Goal: Use online tool/utility: Use online tool/utility

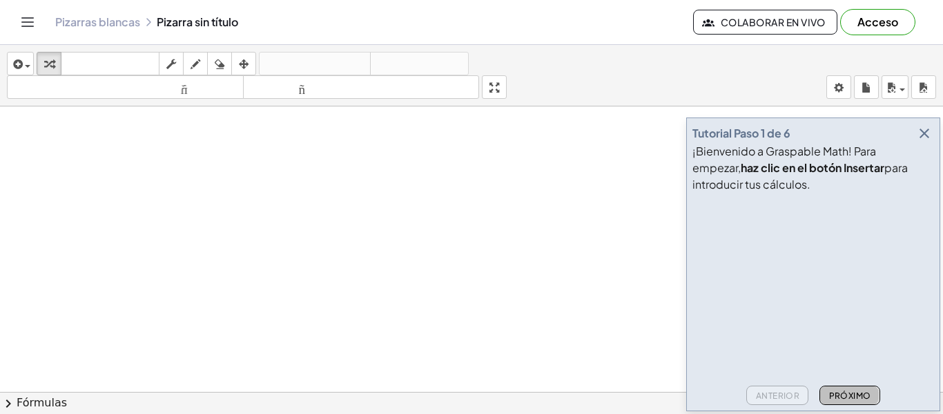
click at [852, 385] on button "Próximo" at bounding box center [850, 394] width 60 height 19
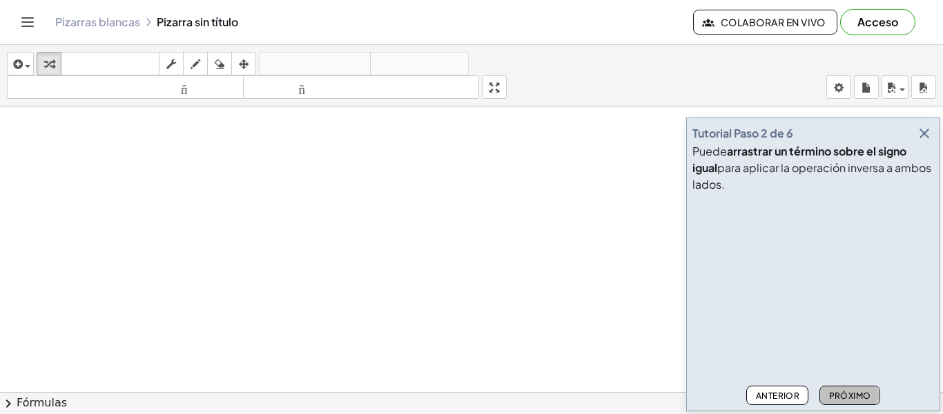
click at [852, 385] on button "Próximo" at bounding box center [850, 394] width 60 height 19
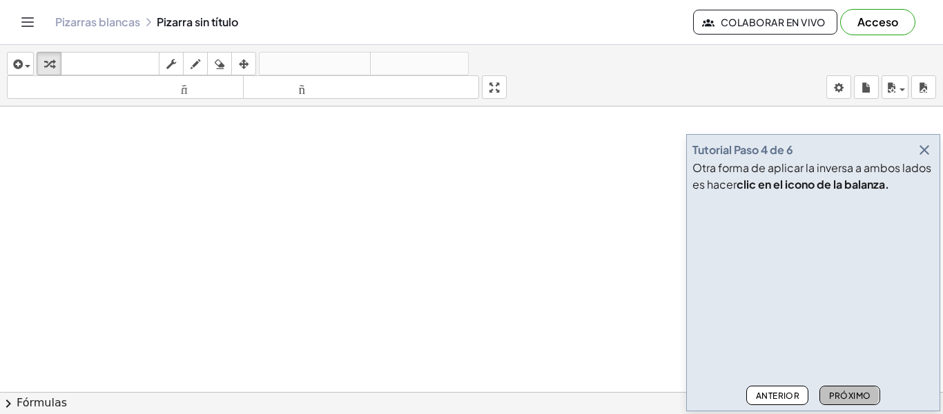
click at [852, 385] on button "Próximo" at bounding box center [850, 394] width 60 height 19
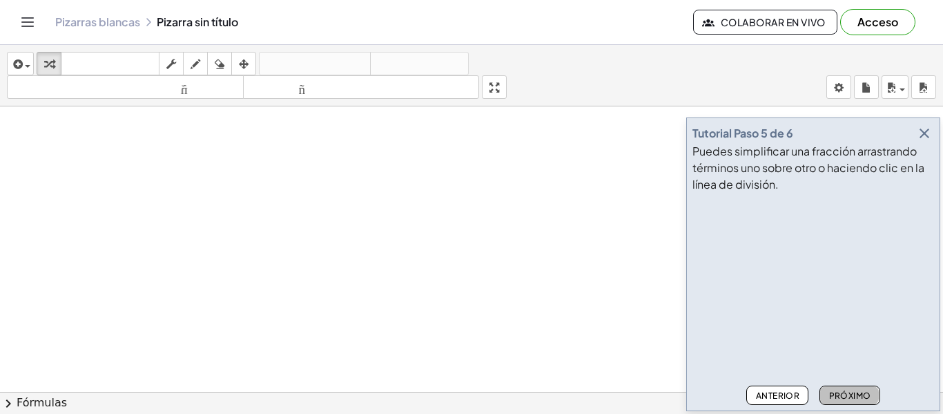
click at [851, 391] on font "Próximo" at bounding box center [850, 395] width 42 height 10
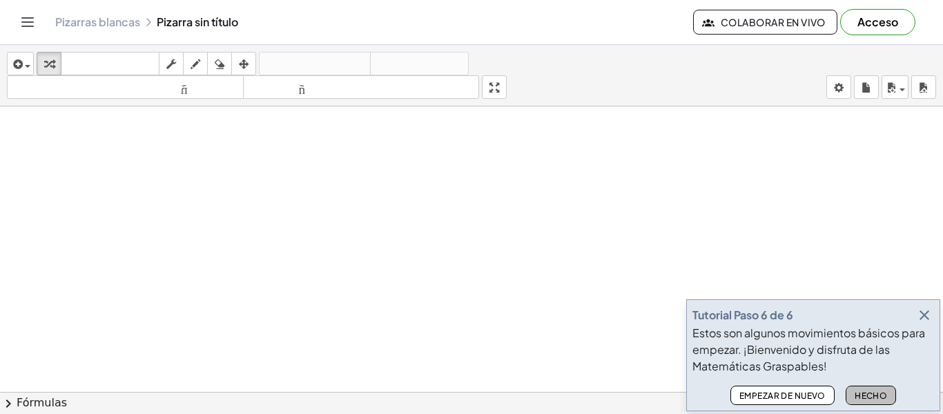
click at [851, 391] on button "Hecho" at bounding box center [871, 394] width 51 height 19
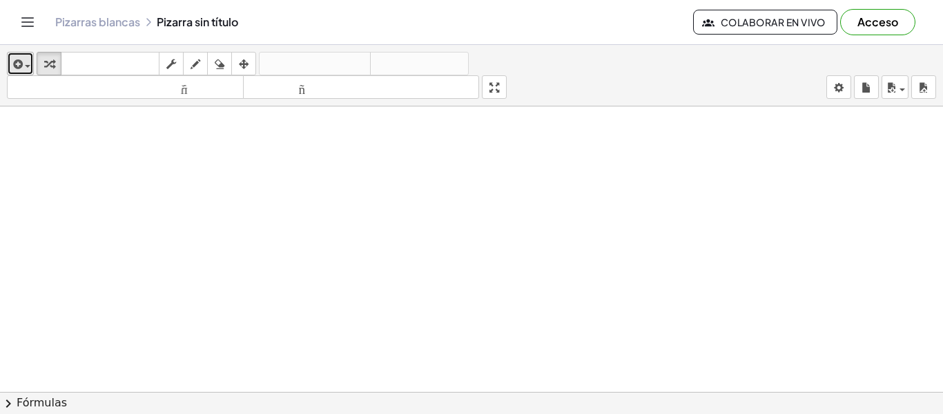
click at [20, 74] on button "insertar" at bounding box center [20, 63] width 27 height 23
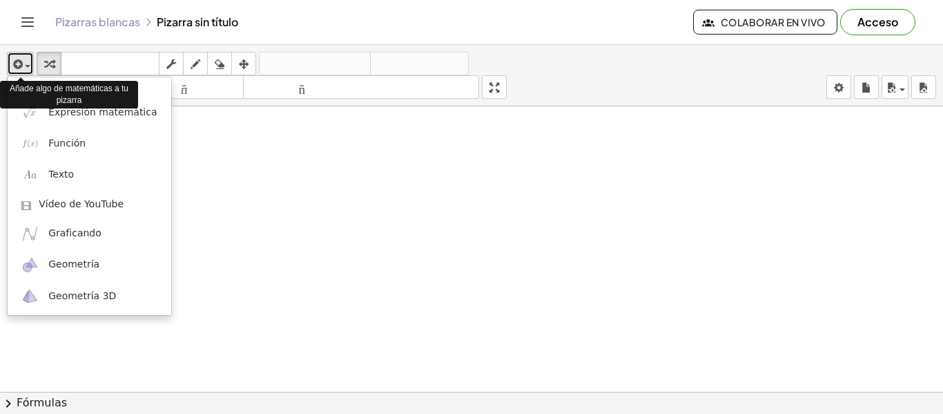
click at [20, 74] on button "insertar" at bounding box center [20, 63] width 27 height 23
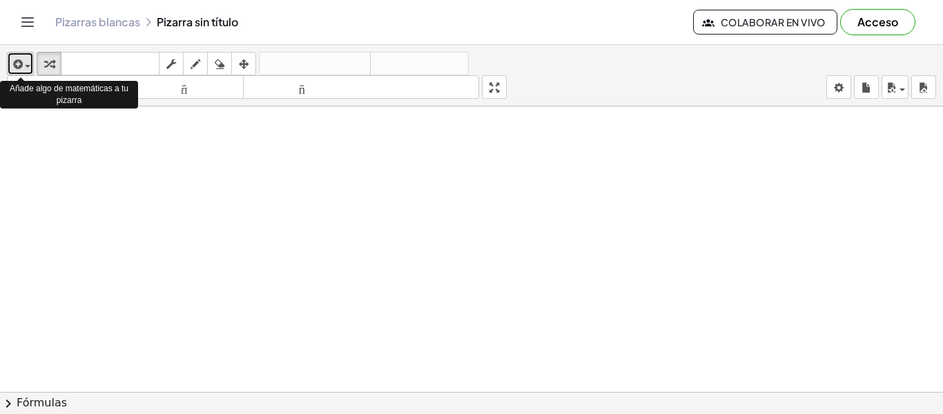
click at [20, 74] on button "insertar" at bounding box center [20, 63] width 27 height 23
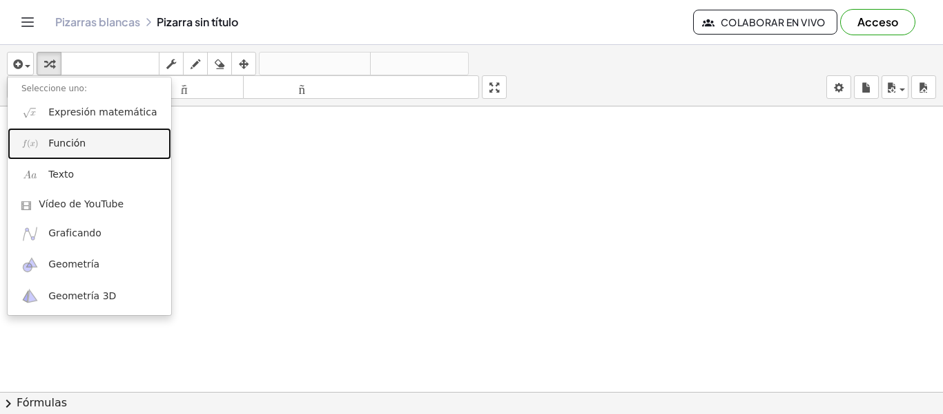
click at [48, 142] on font "Función" at bounding box center [66, 142] width 37 height 11
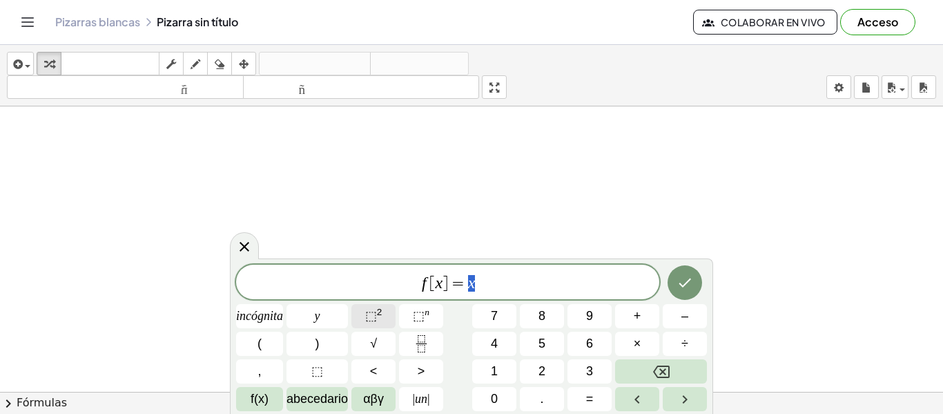
click at [382, 312] on font "2" at bounding box center [380, 312] width 6 height 10
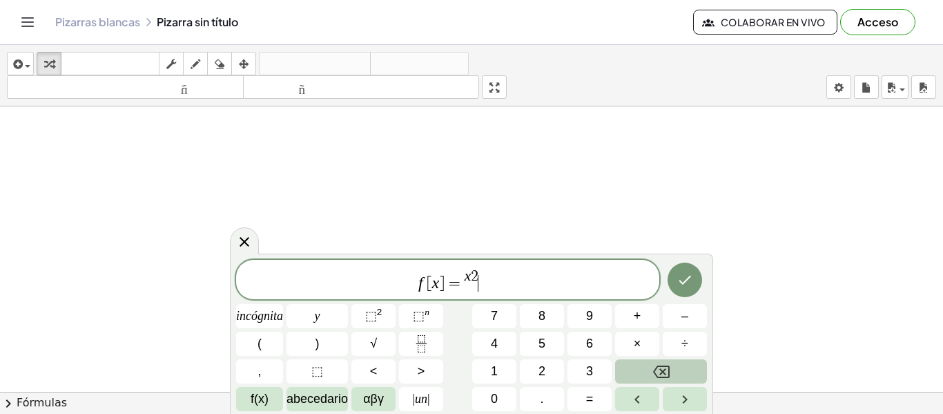
click at [628, 363] on button "Retroceso" at bounding box center [661, 371] width 92 height 24
click at [387, 307] on button "⬚ 2" at bounding box center [373, 316] width 44 height 24
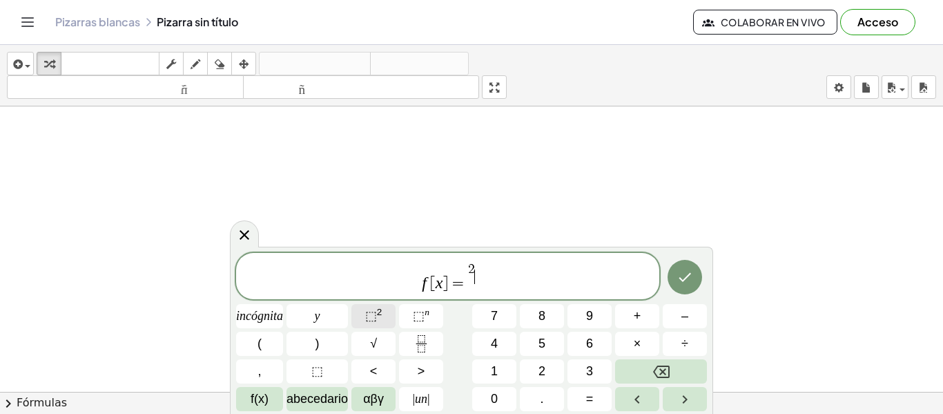
click at [387, 307] on button "⬚ 2" at bounding box center [373, 316] width 44 height 24
click at [689, 374] on button "Retroceso" at bounding box center [661, 371] width 92 height 24
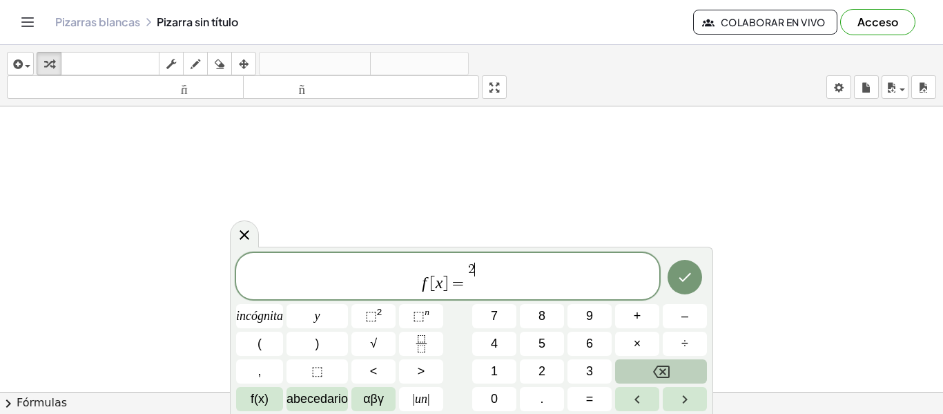
click at [689, 374] on button "Retroceso" at bounding box center [661, 371] width 92 height 24
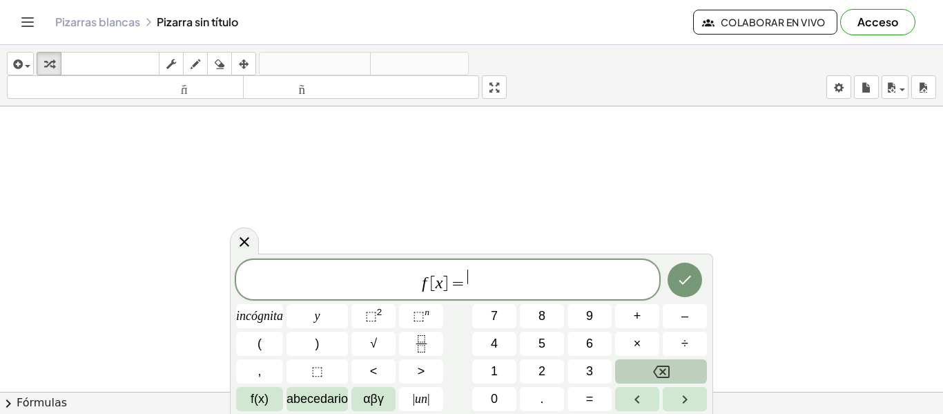
click at [689, 374] on button "Retroceso" at bounding box center [661, 371] width 92 height 24
click at [382, 317] on font "2" at bounding box center [380, 312] width 6 height 10
click at [552, 400] on button "." at bounding box center [542, 399] width 44 height 24
click at [249, 315] on font "incógnita" at bounding box center [259, 316] width 47 height 14
click at [677, 378] on button "Retroceso" at bounding box center [661, 371] width 92 height 24
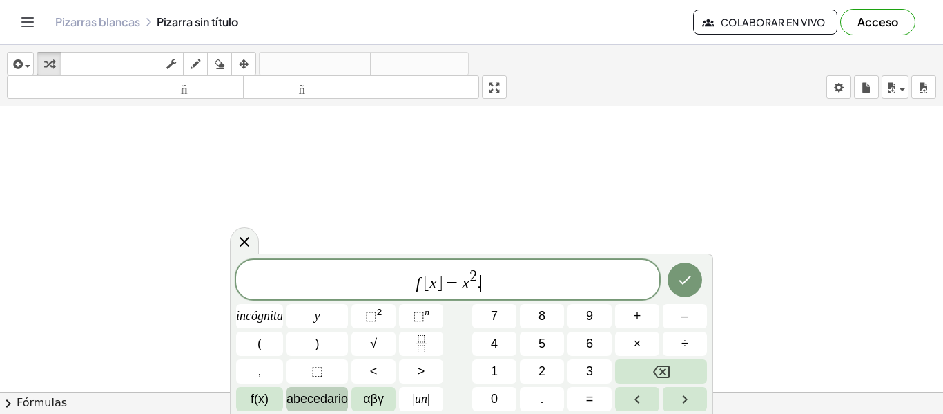
click at [317, 403] on font "abecedario" at bounding box center [317, 398] width 61 height 14
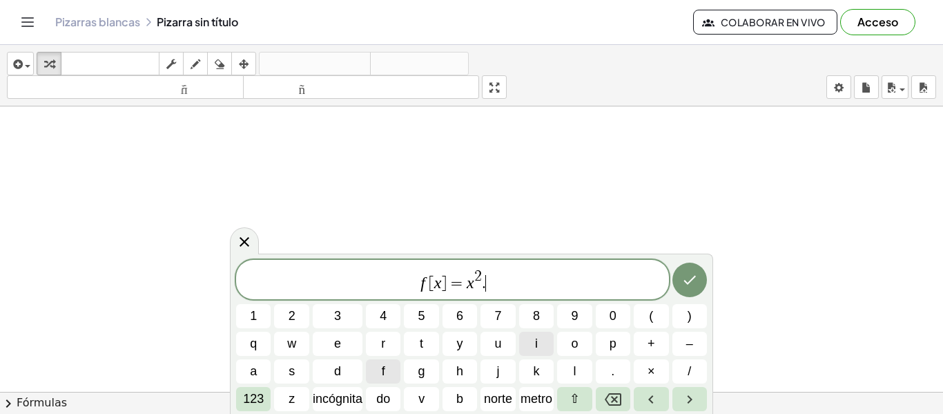
click at [547, 343] on button "i" at bounding box center [536, 343] width 35 height 24
click at [496, 398] on font "norte" at bounding box center [498, 398] width 28 height 14
click at [252, 395] on font "123" at bounding box center [253, 398] width 21 height 14
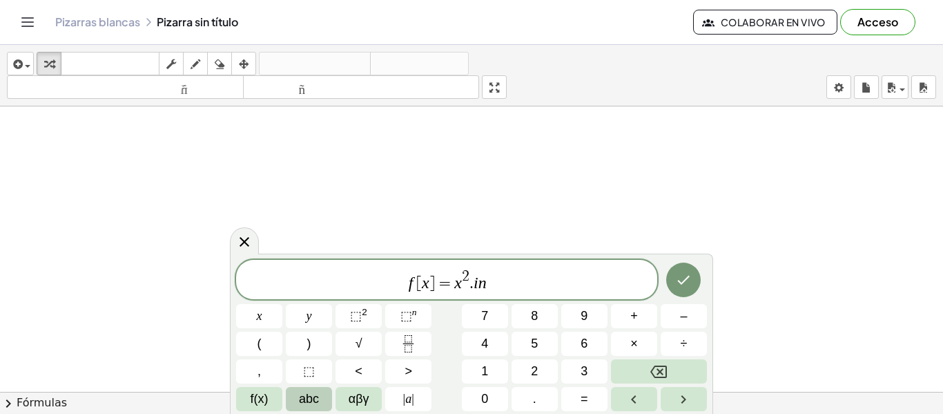
click at [252, 395] on span "f(x)" at bounding box center [260, 398] width 18 height 19
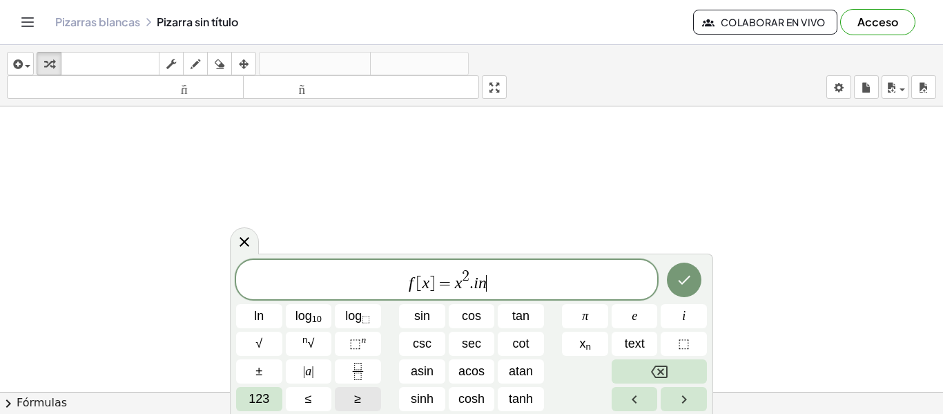
click at [252, 395] on span "123" at bounding box center [259, 398] width 21 height 19
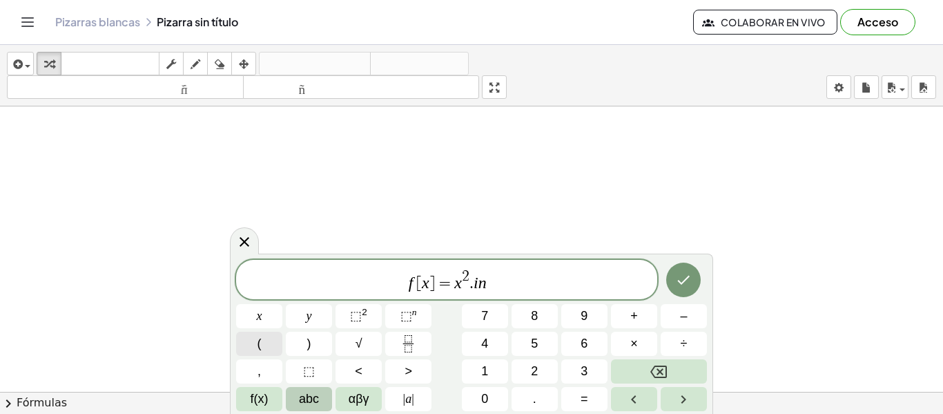
click at [258, 343] on span "(" at bounding box center [260, 343] width 4 height 19
click at [261, 405] on span "f(x)" at bounding box center [260, 398] width 18 height 19
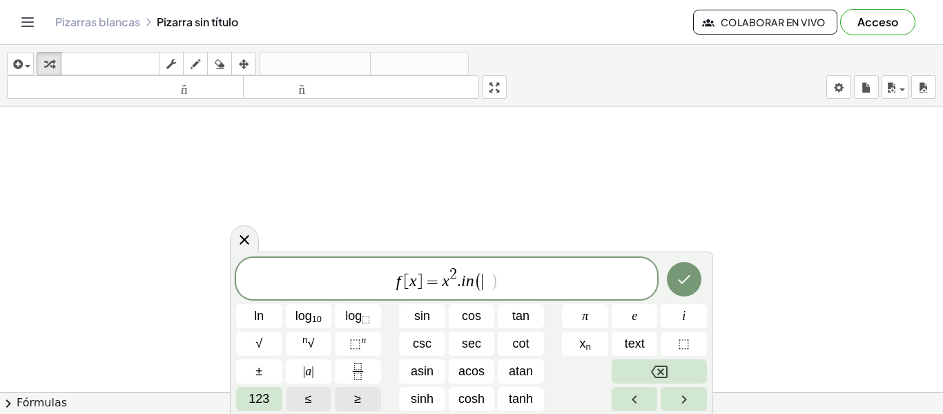
click at [261, 405] on span "123" at bounding box center [259, 398] width 21 height 19
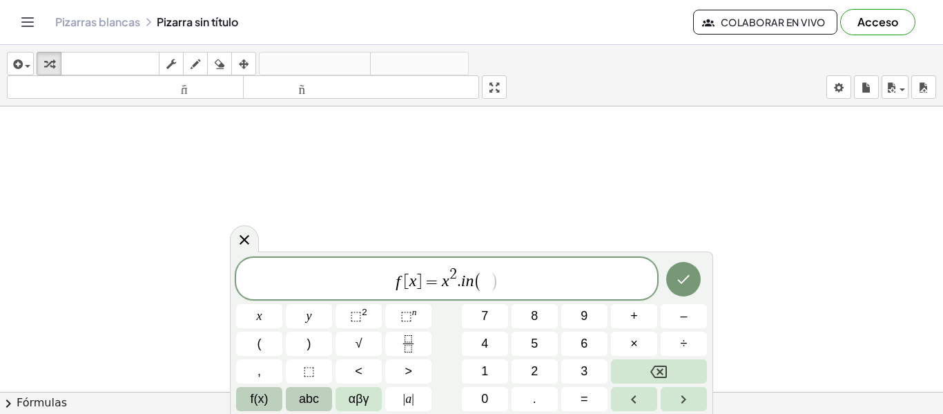
click at [261, 405] on span "f(x)" at bounding box center [260, 398] width 18 height 19
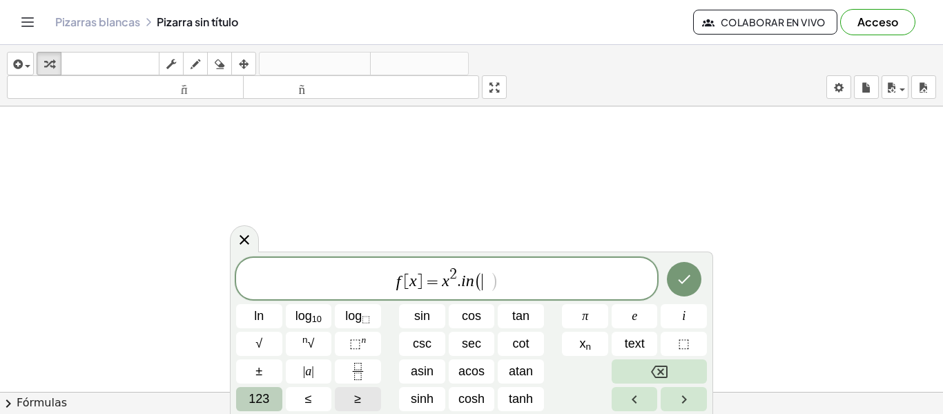
click at [266, 389] on button "123" at bounding box center [259, 399] width 46 height 24
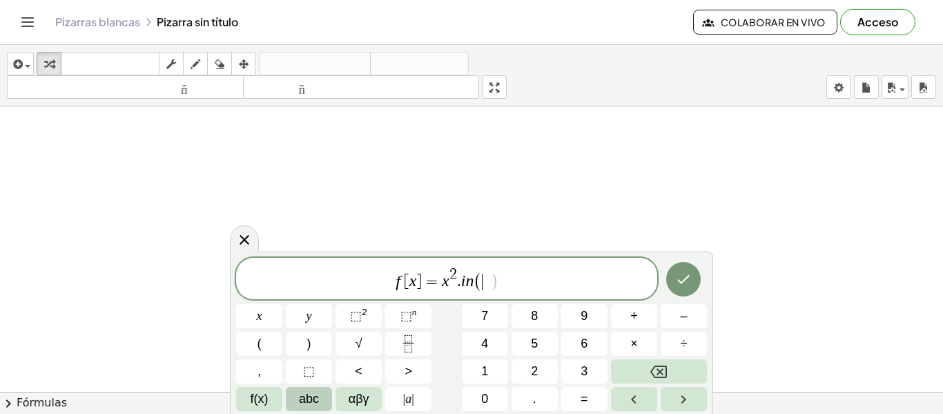
click at [316, 391] on span "abc" at bounding box center [309, 398] width 20 height 19
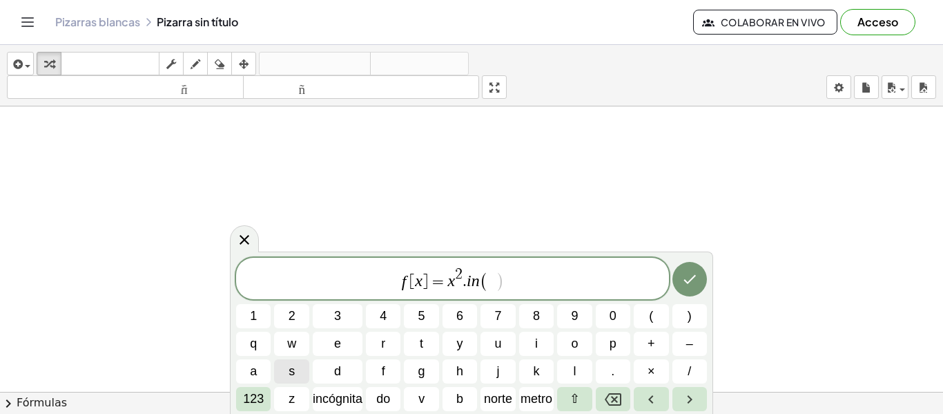
click at [298, 367] on button "s" at bounding box center [291, 371] width 35 height 24
click at [328, 349] on button "e" at bounding box center [338, 343] width 50 height 24
click at [490, 395] on font "norte" at bounding box center [498, 398] width 28 height 14
click at [258, 389] on button "123" at bounding box center [253, 399] width 35 height 24
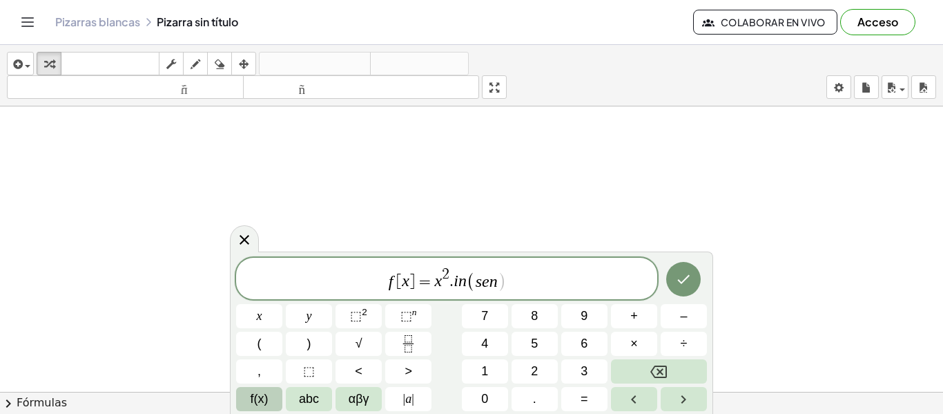
click at [272, 397] on button "f(x)" at bounding box center [259, 399] width 46 height 24
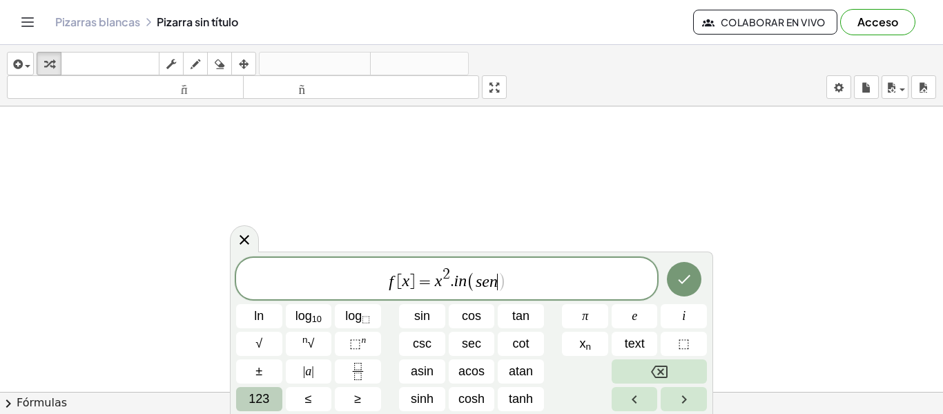
click at [269, 393] on span "123" at bounding box center [259, 398] width 21 height 19
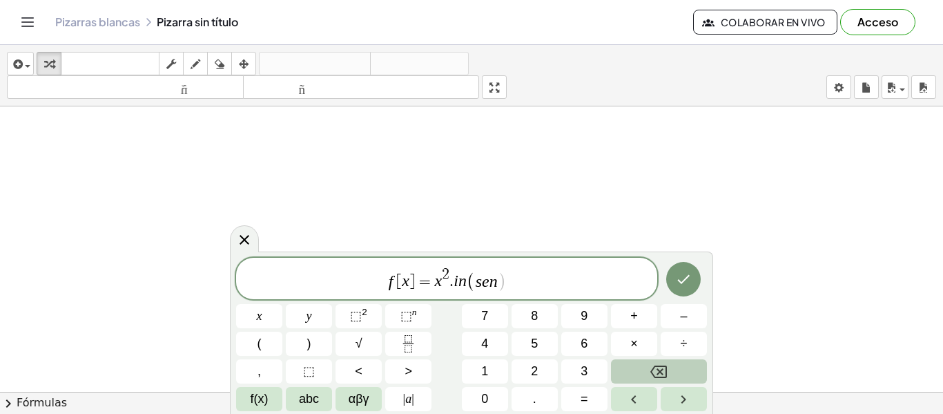
click at [269, 393] on button "f(x)" at bounding box center [259, 399] width 46 height 24
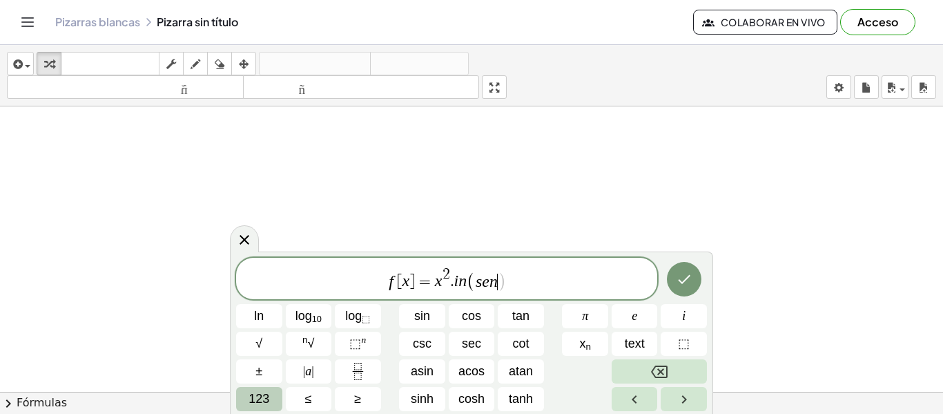
click at [269, 393] on span "123" at bounding box center [259, 398] width 21 height 19
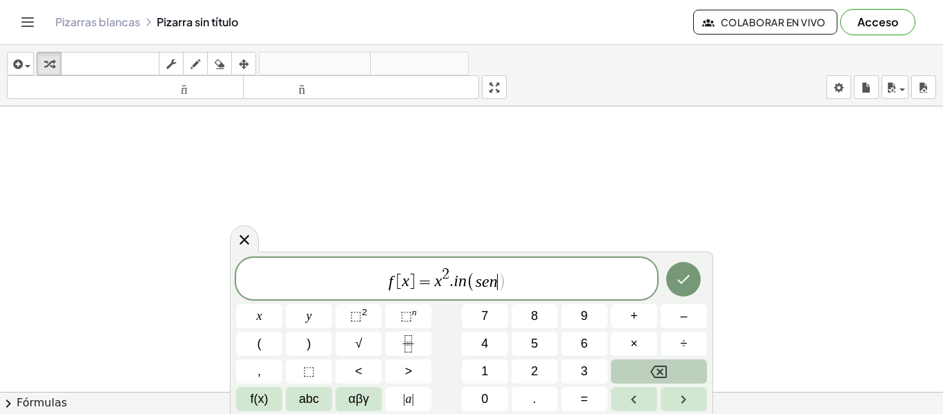
click at [269, 393] on button "f(x)" at bounding box center [259, 399] width 46 height 24
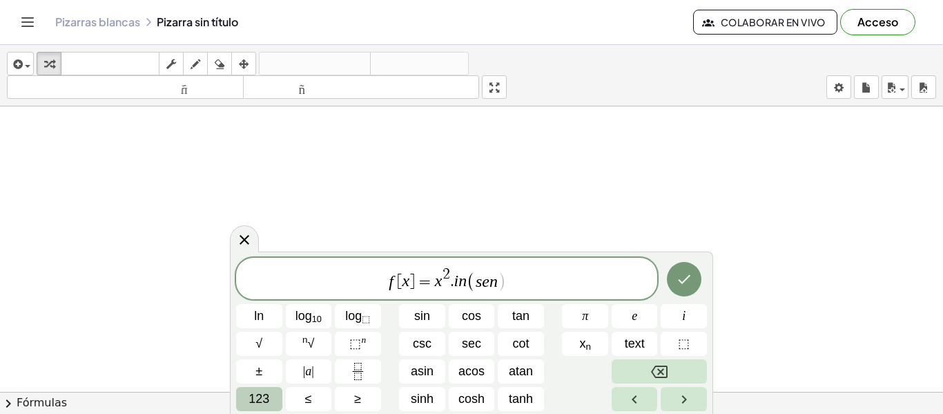
click at [269, 393] on span "123" at bounding box center [259, 398] width 21 height 19
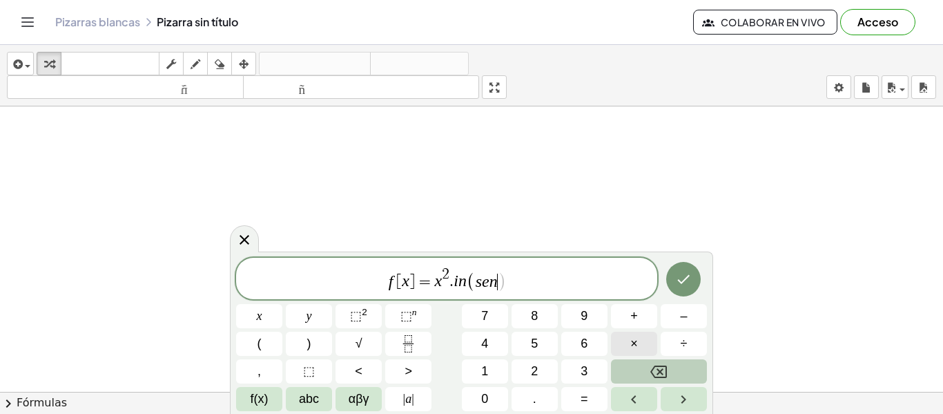
click at [623, 336] on button "×" at bounding box center [634, 343] width 46 height 24
click at [654, 367] on icon "Backspace" at bounding box center [658, 371] width 17 height 12
click at [317, 407] on span "abc" at bounding box center [309, 398] width 20 height 19
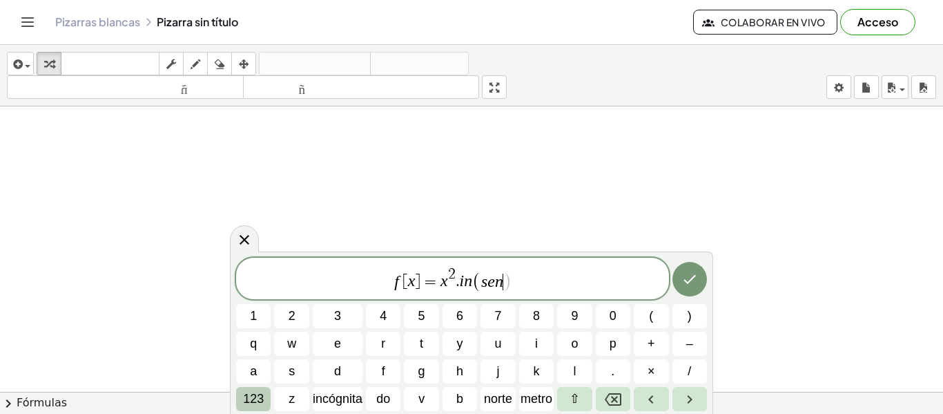
click at [264, 400] on font "123" at bounding box center [253, 398] width 21 height 14
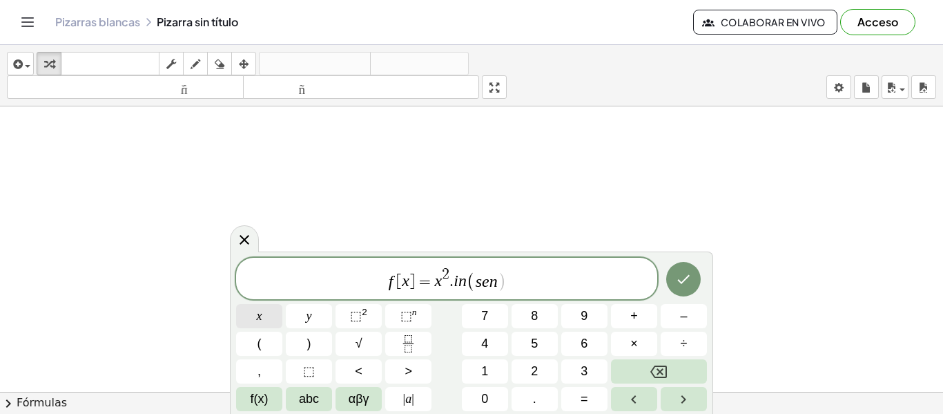
click at [251, 325] on button "x" at bounding box center [259, 316] width 46 height 24
click at [552, 290] on span "f [ x ] = x 2 . i n ( s e n x ) ​" at bounding box center [446, 279] width 421 height 27
click at [680, 281] on icon "Hecho" at bounding box center [684, 279] width 12 height 9
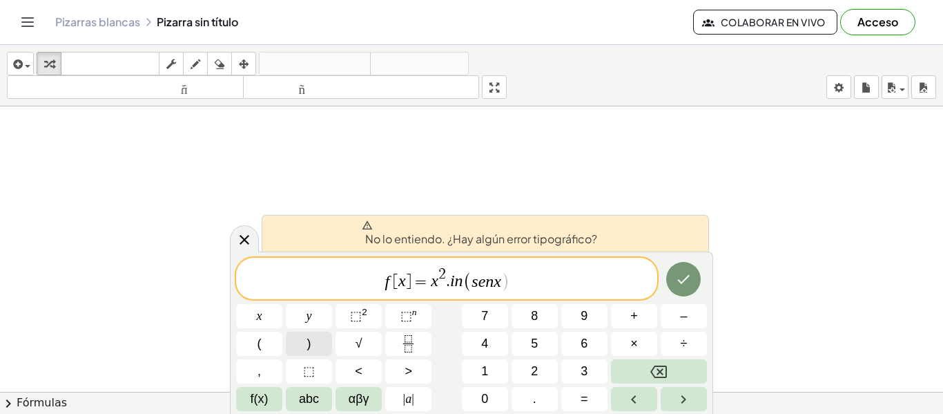
click at [309, 338] on span ")" at bounding box center [309, 343] width 4 height 19
click at [690, 277] on icon "Hecho" at bounding box center [683, 279] width 17 height 17
click at [457, 281] on var "n" at bounding box center [459, 281] width 8 height 18
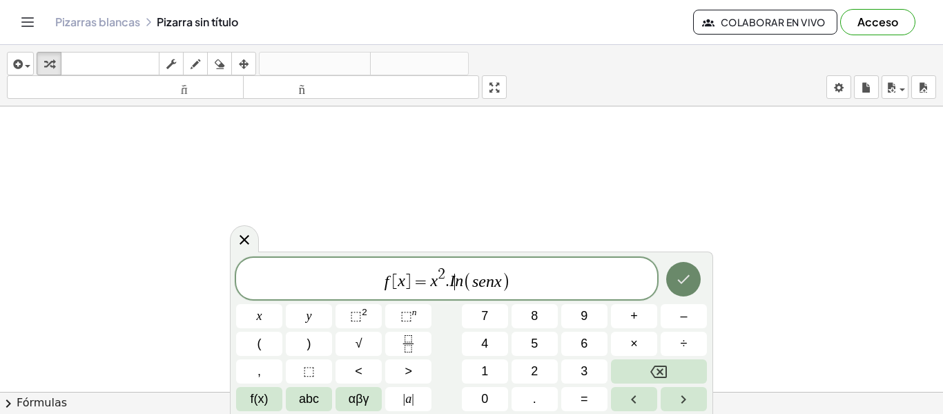
click at [687, 289] on button "Hecho" at bounding box center [683, 279] width 35 height 35
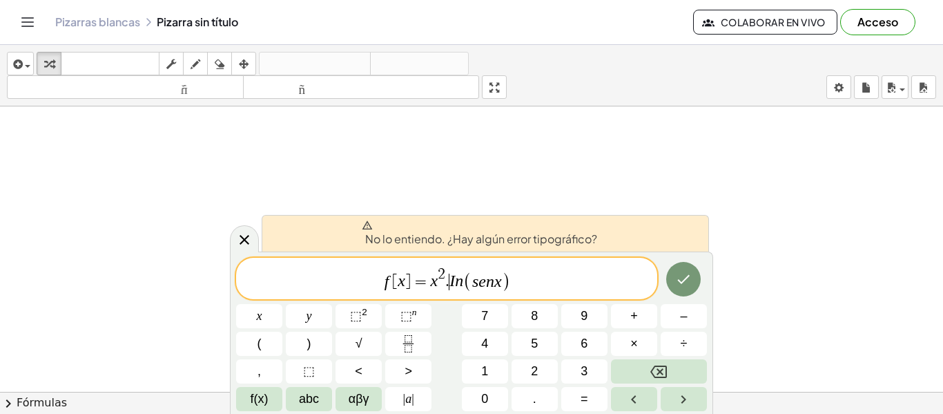
click at [452, 281] on var "I" at bounding box center [452, 281] width 6 height 18
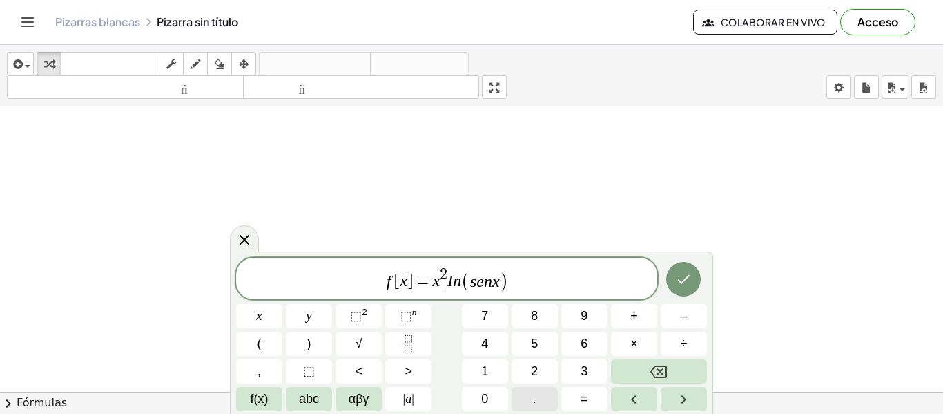
click at [531, 398] on button "." at bounding box center [535, 399] width 46 height 24
click at [686, 265] on button "Hecho" at bounding box center [683, 279] width 35 height 35
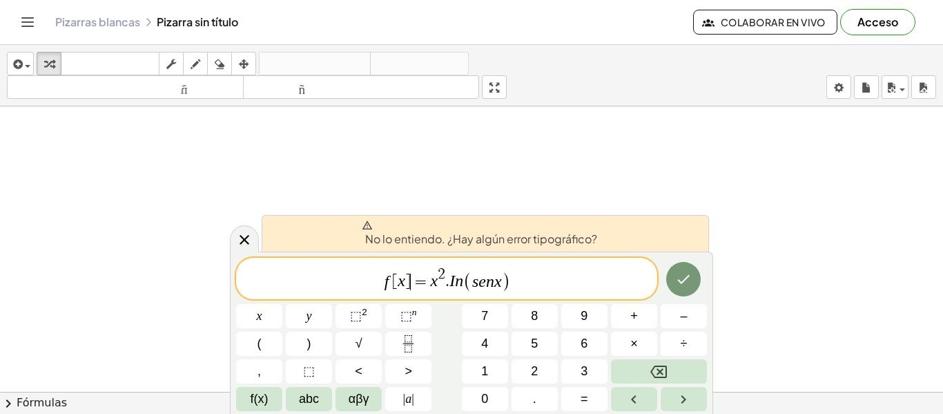
click at [412, 280] on span "=" at bounding box center [421, 281] width 20 height 17
click at [312, 354] on button ")" at bounding box center [309, 343] width 46 height 24
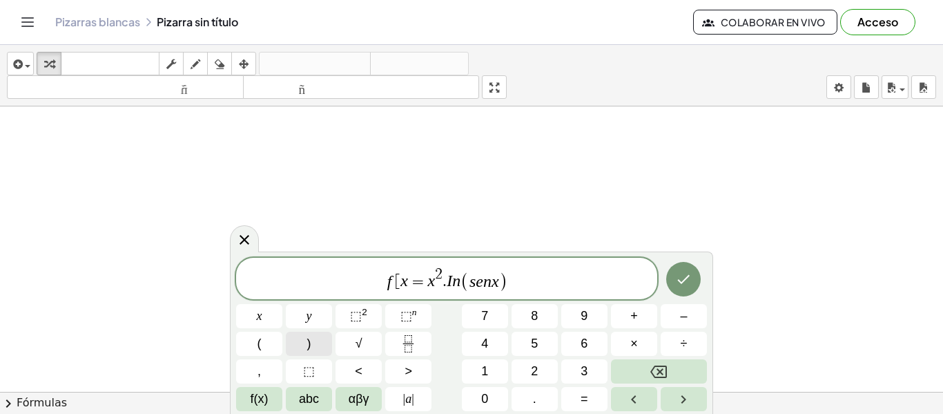
click at [312, 354] on button ")" at bounding box center [309, 343] width 46 height 24
click at [403, 282] on var "x" at bounding box center [404, 281] width 8 height 18
click at [263, 337] on button "(" at bounding box center [259, 343] width 46 height 24
click at [688, 283] on icon "Hecho" at bounding box center [683, 279] width 17 height 17
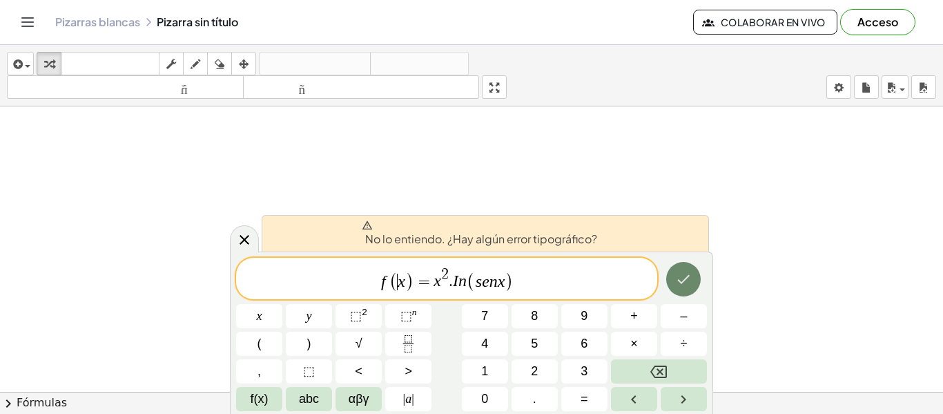
click at [688, 283] on icon "Hecho" at bounding box center [683, 279] width 17 height 17
click at [654, 361] on button "Backspace" at bounding box center [659, 371] width 96 height 24
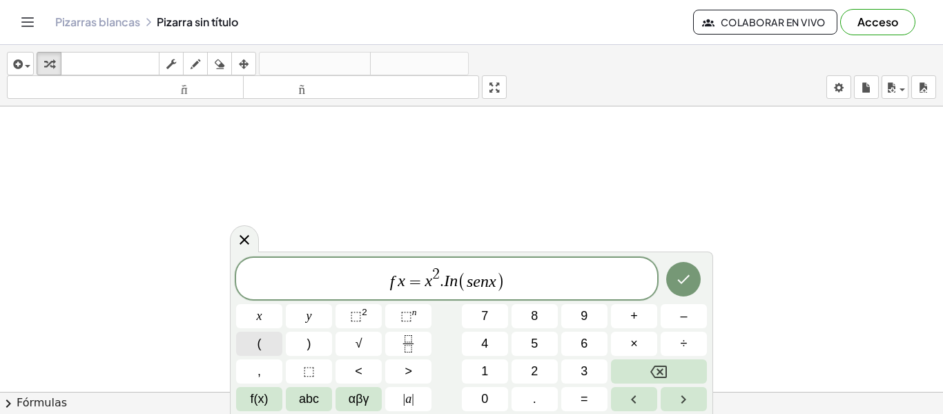
click at [275, 344] on button "(" at bounding box center [259, 343] width 46 height 24
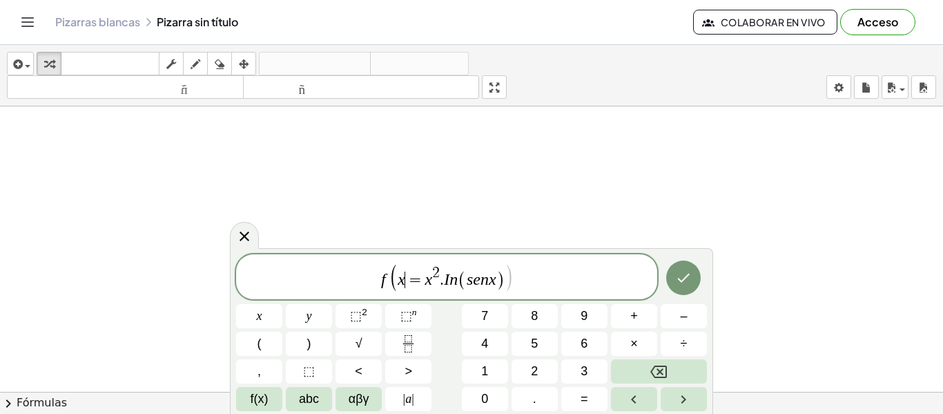
click at [408, 279] on span "=" at bounding box center [415, 279] width 20 height 17
click at [322, 345] on button ")" at bounding box center [309, 343] width 46 height 24
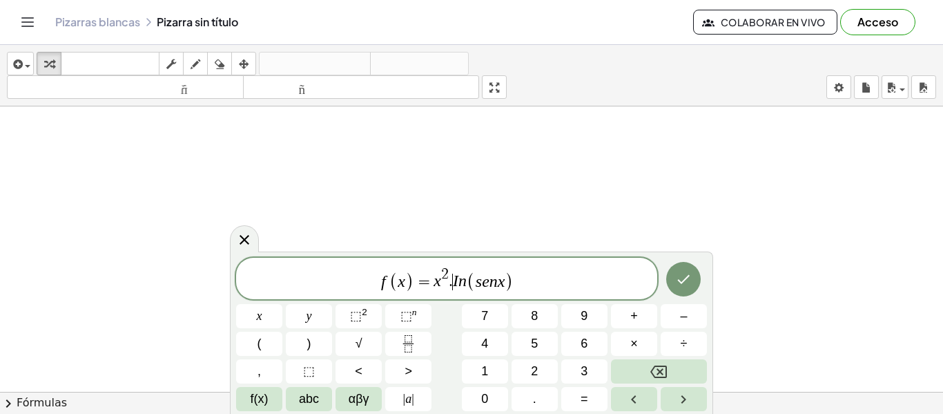
click at [454, 288] on var "I" at bounding box center [456, 281] width 6 height 18
click at [467, 280] on span "(" at bounding box center [471, 281] width 9 height 20
click at [640, 378] on button "Backspace" at bounding box center [659, 371] width 96 height 24
click at [238, 405] on button "f(x)" at bounding box center [259, 399] width 46 height 24
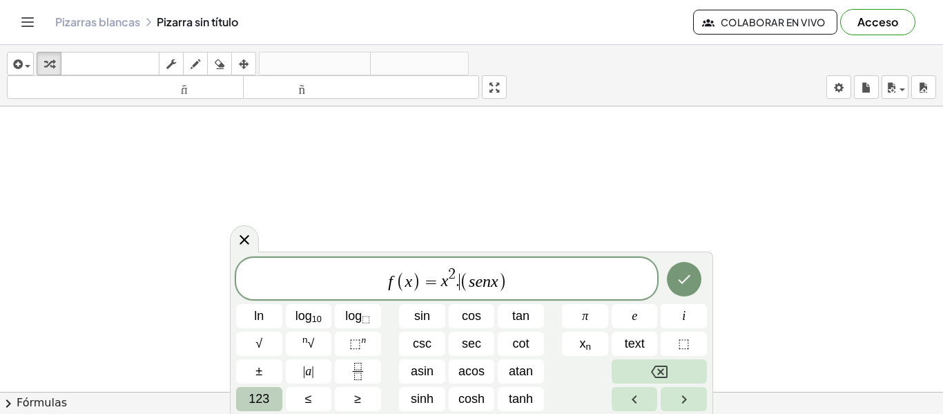
click at [253, 396] on span "123" at bounding box center [259, 398] width 21 height 19
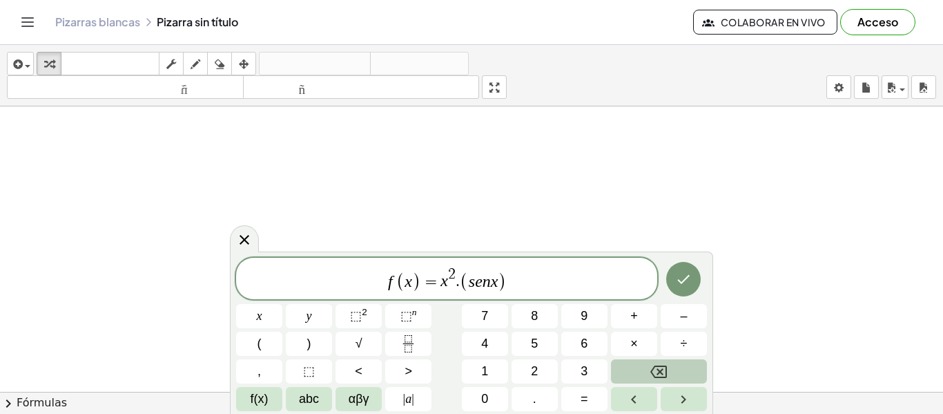
click at [253, 396] on span "f(x)" at bounding box center [260, 398] width 18 height 19
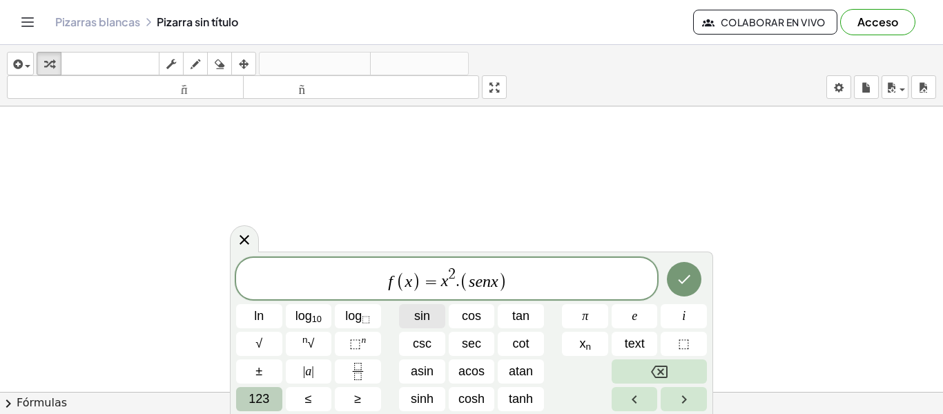
click at [424, 310] on span "sin" at bounding box center [422, 316] width 16 height 19
click at [617, 365] on div "f ( x ) = x 2 . s i n ​ ( s e n x ) ln log 10 log ⬚ sin cos tan π e i √ n √ ⬚ n…" at bounding box center [471, 334] width 471 height 153
click at [633, 363] on button "Backspace" at bounding box center [659, 371] width 95 height 24
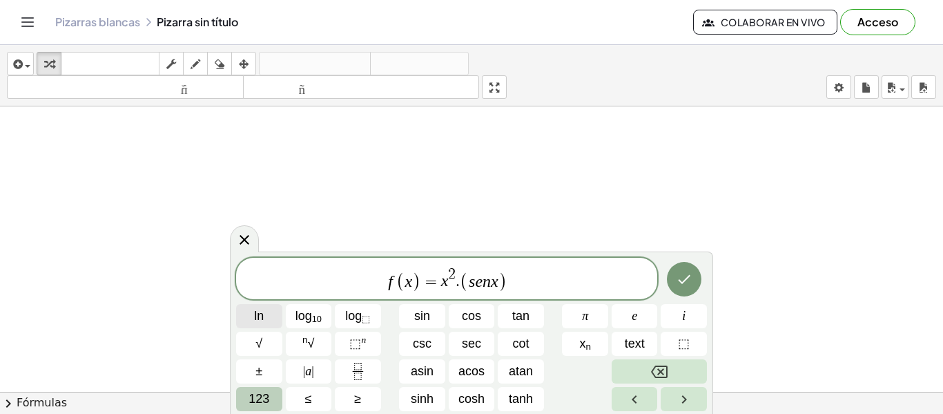
click at [274, 315] on button "ln" at bounding box center [259, 316] width 46 height 24
click at [668, 284] on button "Done" at bounding box center [684, 279] width 35 height 35
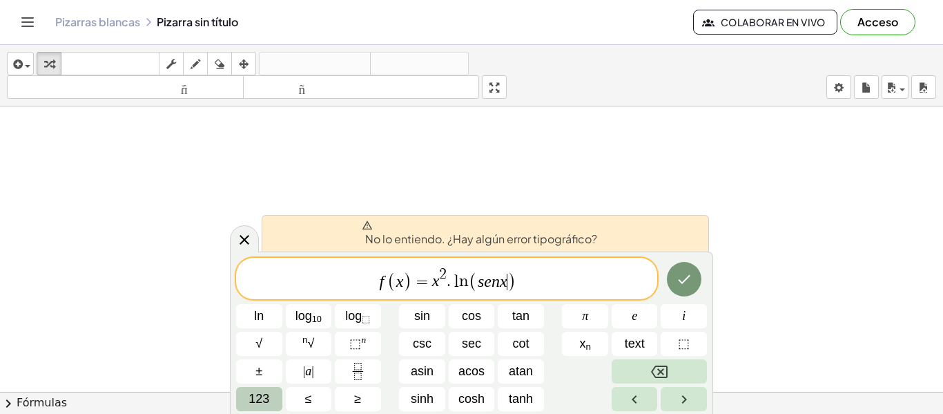
click at [508, 281] on span ")" at bounding box center [511, 281] width 9 height 20
drag, startPoint x: 508, startPoint y: 281, endPoint x: 492, endPoint y: 282, distance: 15.9
click at [492, 282] on span "( s e n x ​ )" at bounding box center [492, 281] width 47 height 20
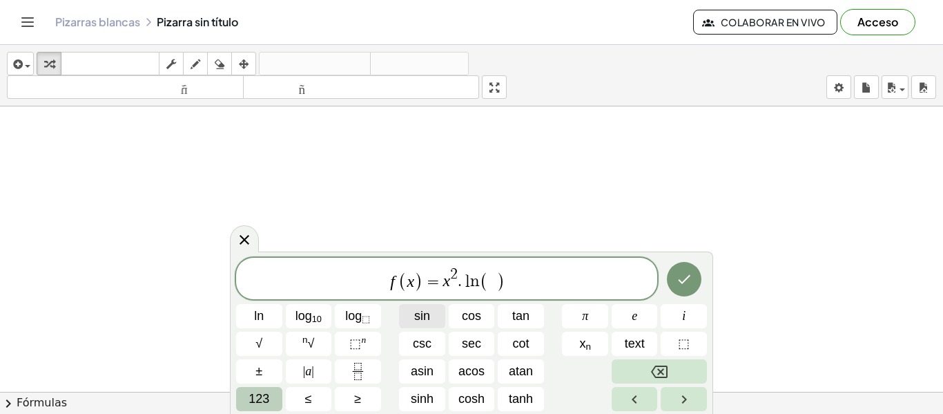
click at [425, 320] on span "sin" at bounding box center [422, 316] width 16 height 19
click at [257, 402] on span "123" at bounding box center [259, 398] width 21 height 19
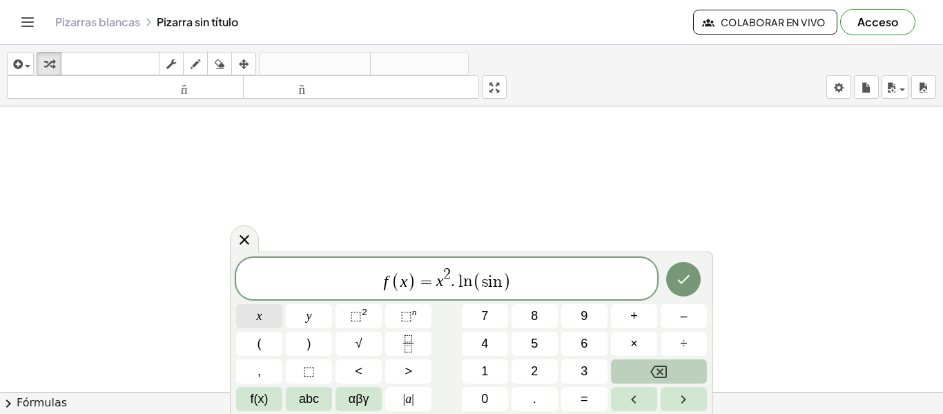
click at [251, 314] on button "x" at bounding box center [259, 316] width 46 height 24
click at [685, 279] on icon "Done" at bounding box center [684, 279] width 12 height 9
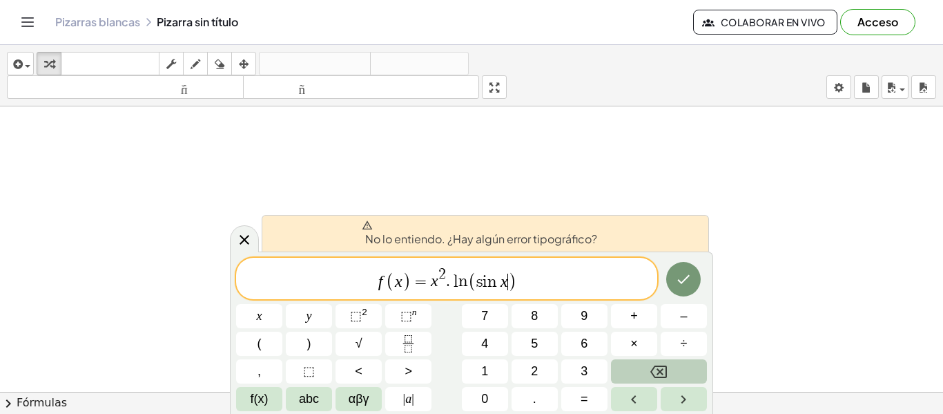
click at [505, 284] on var "x" at bounding box center [505, 281] width 8 height 18
click at [501, 283] on var "x" at bounding box center [505, 281] width 8 height 18
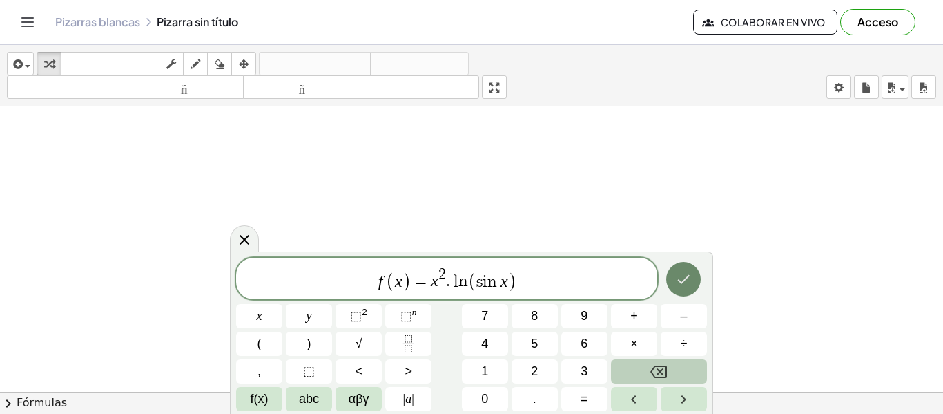
click at [679, 277] on icon "Hecho" at bounding box center [683, 279] width 17 height 17
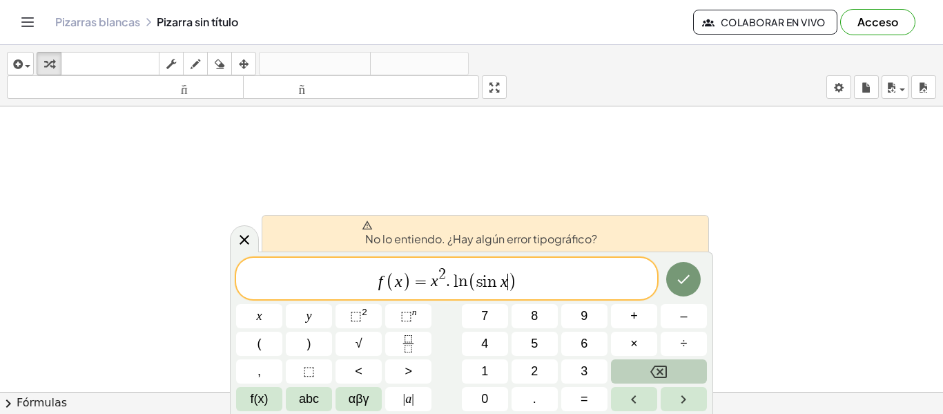
click at [509, 286] on span ")" at bounding box center [512, 281] width 9 height 20
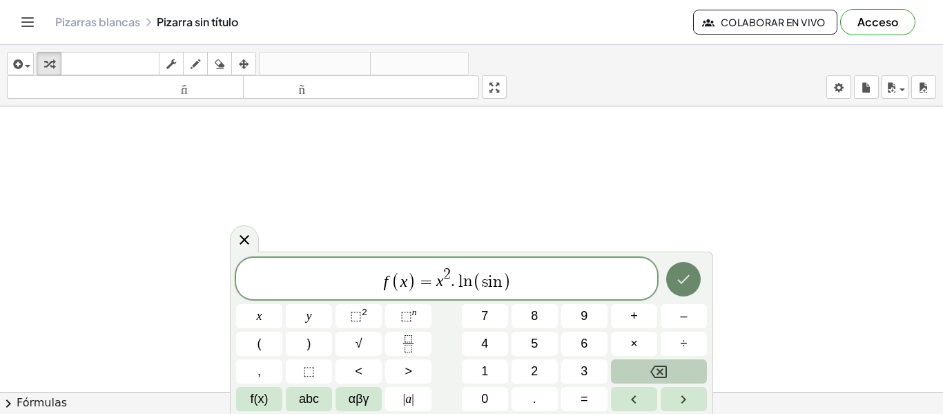
click at [685, 282] on icon "Hecho" at bounding box center [683, 279] width 17 height 17
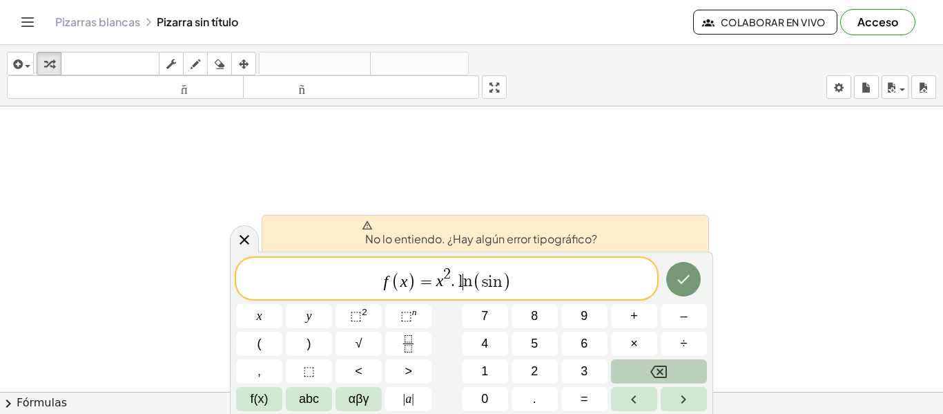
click at [461, 280] on var "l" at bounding box center [459, 281] width 8 height 17
click at [465, 279] on var "n" at bounding box center [468, 281] width 10 height 17
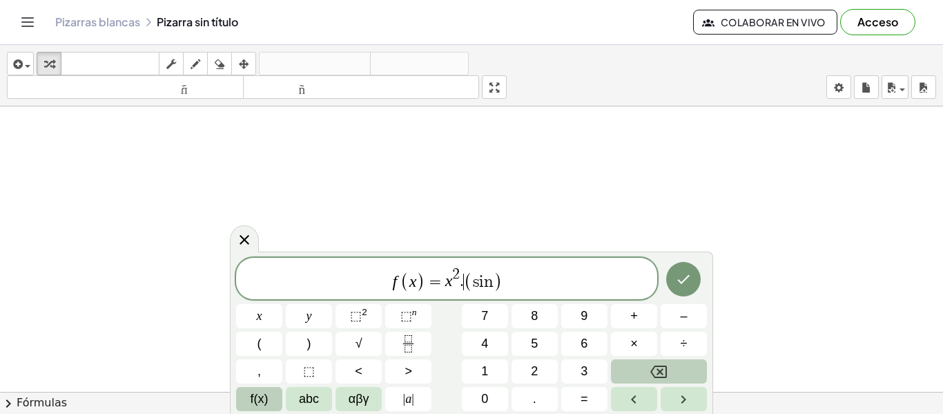
click at [259, 410] on button "f(x)" at bounding box center [259, 399] width 46 height 24
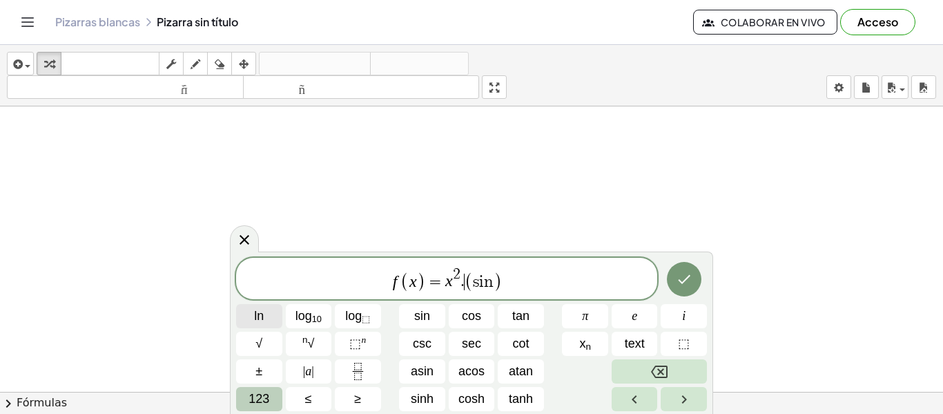
click at [266, 326] on button "ln" at bounding box center [259, 316] width 46 height 24
click at [681, 282] on icon "Done" at bounding box center [684, 279] width 12 height 9
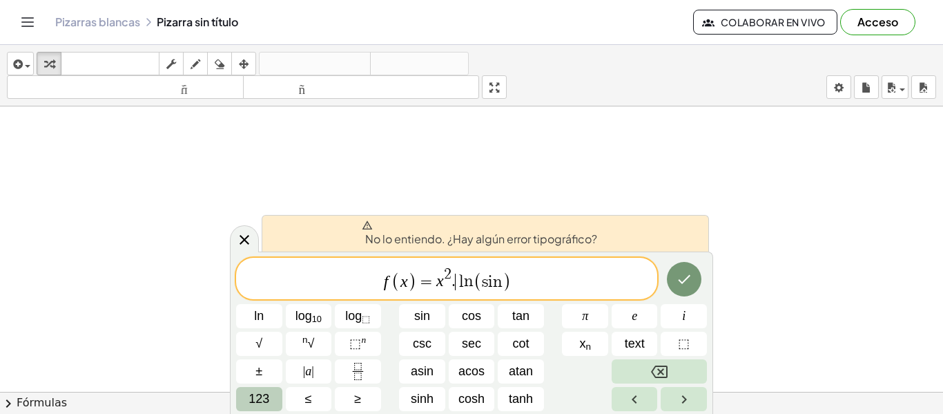
click at [455, 288] on span "f ( x ) = x 2 . ​ l n ( s i n )" at bounding box center [446, 279] width 421 height 27
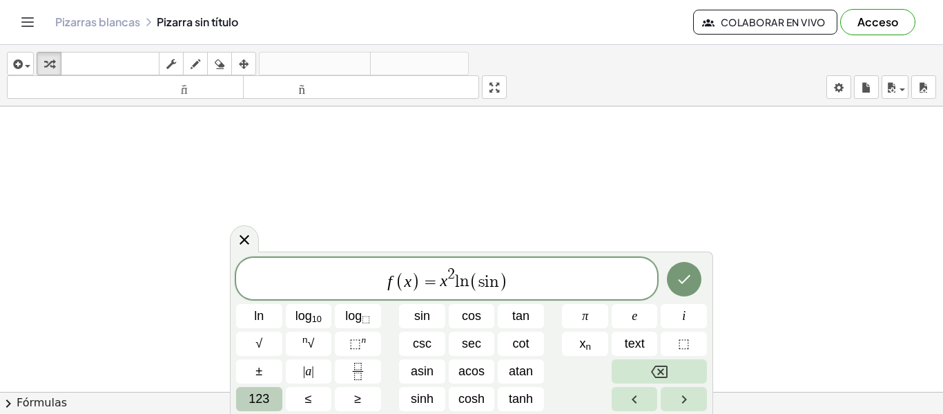
click at [264, 391] on span "123" at bounding box center [259, 398] width 21 height 19
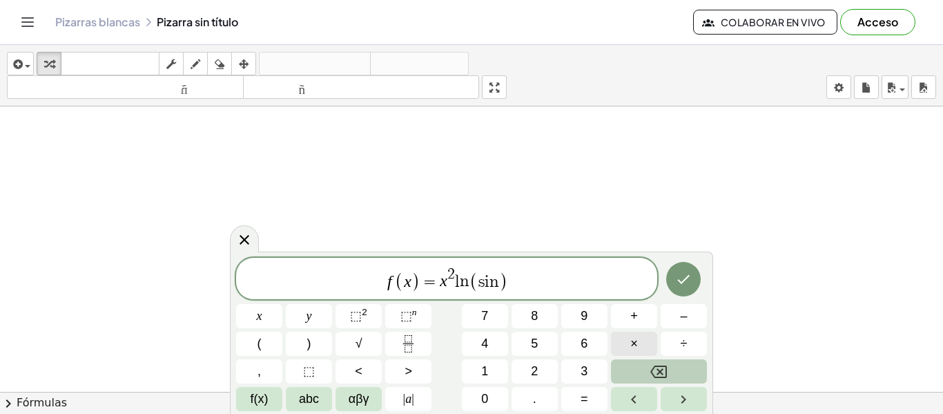
click at [635, 345] on span "×" at bounding box center [634, 343] width 8 height 19
click at [682, 279] on icon "Done" at bounding box center [683, 279] width 17 height 17
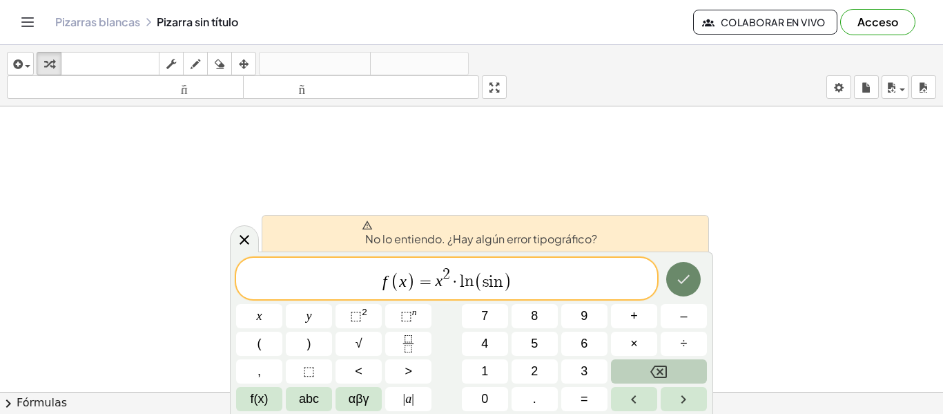
click at [682, 279] on icon "Hecho" at bounding box center [683, 279] width 17 height 17
click at [502, 237] on font "No lo entiendo. ¿Hay algún error tipográfico?" at bounding box center [481, 238] width 232 height 14
click at [693, 280] on button "Hecho" at bounding box center [683, 279] width 35 height 35
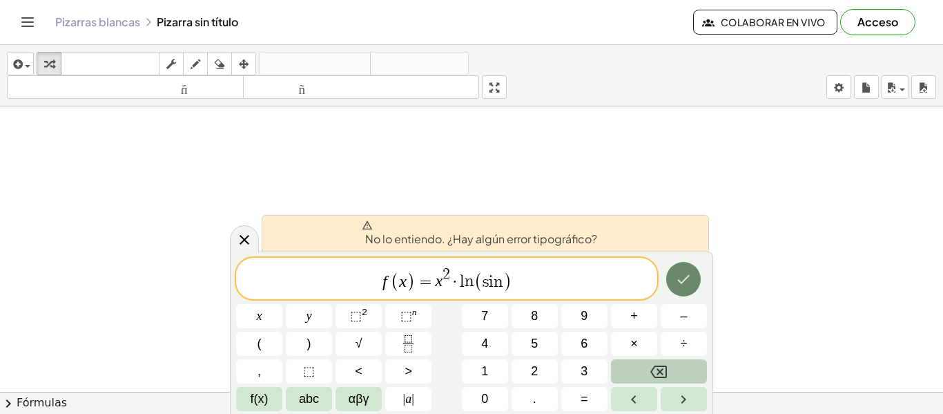
click at [693, 280] on button "Hecho" at bounding box center [683, 279] width 35 height 35
click at [695, 285] on button "Hecho" at bounding box center [683, 279] width 35 height 35
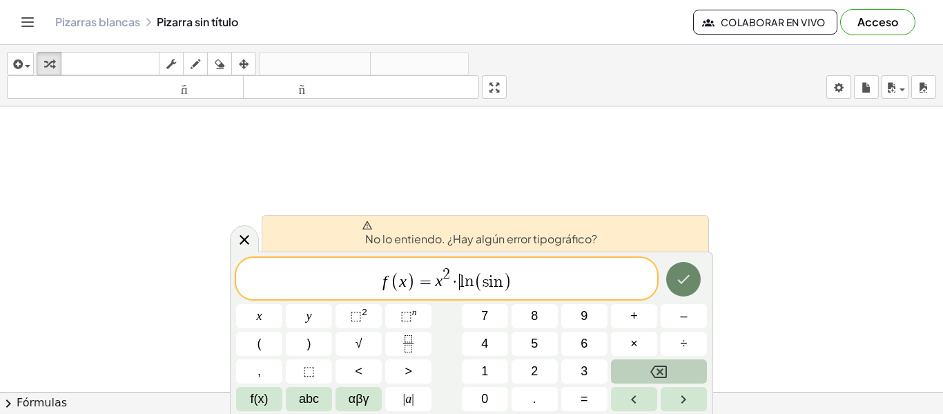
click at [695, 285] on button "Hecho" at bounding box center [683, 279] width 35 height 35
click at [250, 231] on icon at bounding box center [244, 239] width 17 height 17
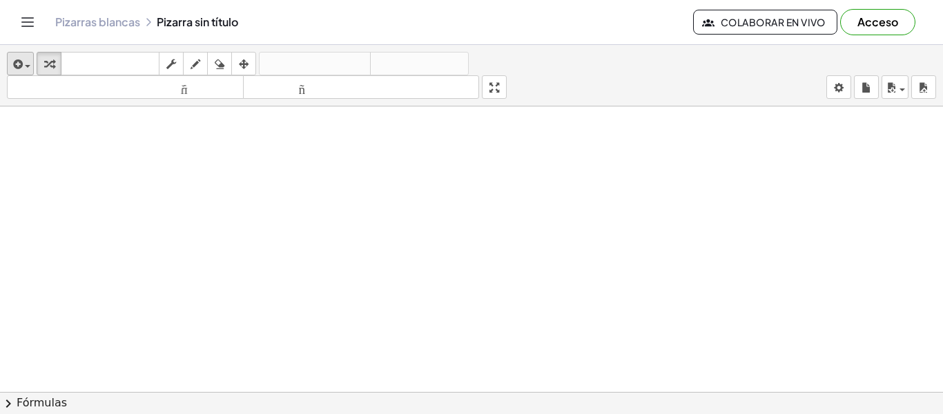
drag, startPoint x: 32, startPoint y: 137, endPoint x: 19, endPoint y: 70, distance: 68.9
click at [19, 70] on div "insertar Seleccione uno: Expresión matemática Función Texto Vídeo de YouTube Gr…" at bounding box center [471, 229] width 943 height 369
click at [19, 70] on icon "button" at bounding box center [16, 64] width 12 height 17
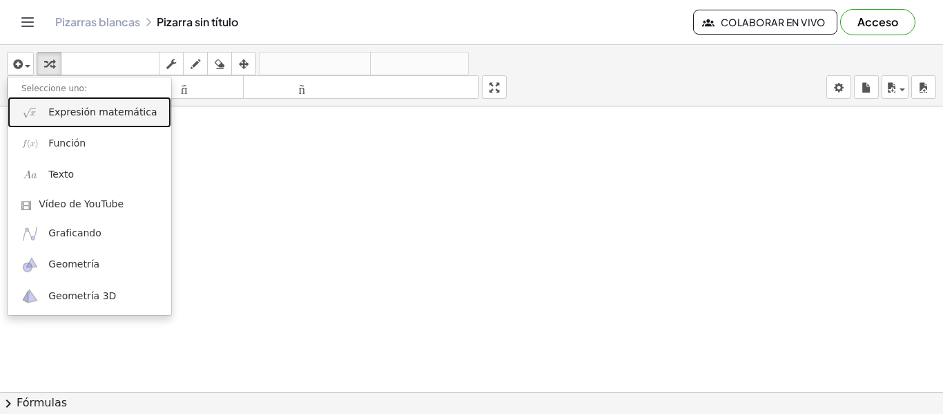
click at [43, 110] on link "Expresión matemática" at bounding box center [90, 112] width 164 height 31
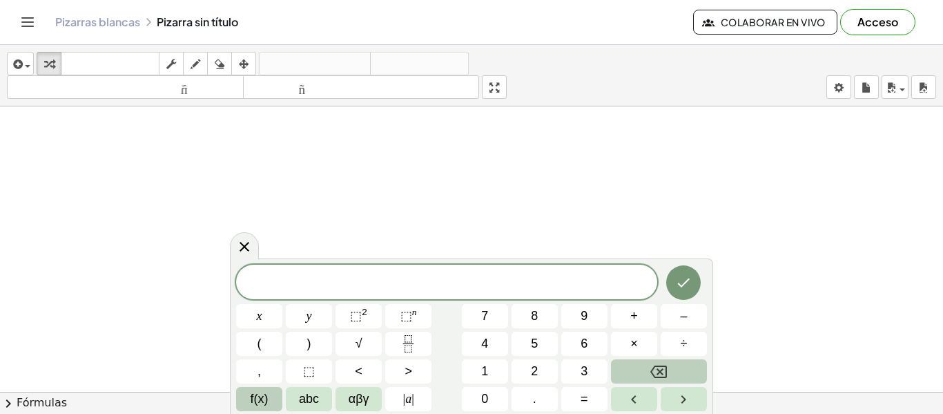
click at [251, 398] on span "f(x)" at bounding box center [260, 398] width 18 height 19
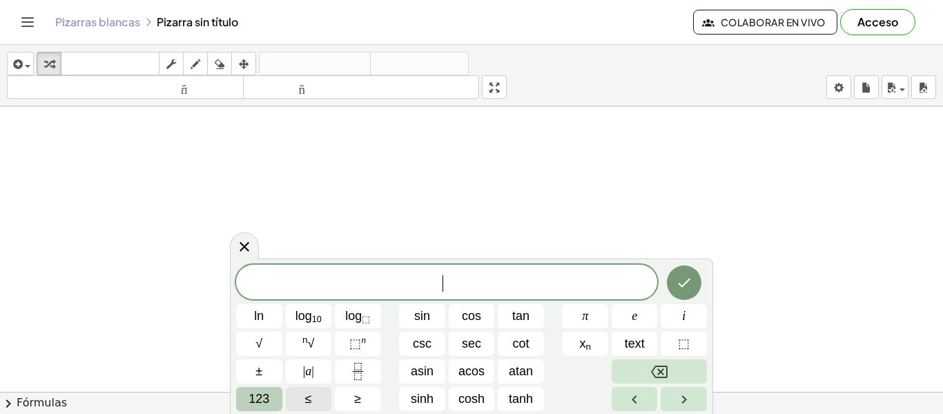
click at [251, 398] on span "123" at bounding box center [259, 398] width 21 height 19
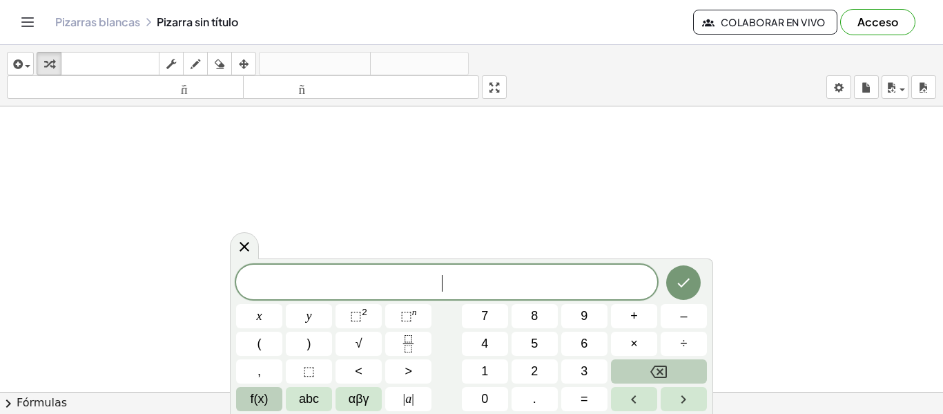
click at [251, 398] on span "f(x)" at bounding box center [260, 398] width 18 height 19
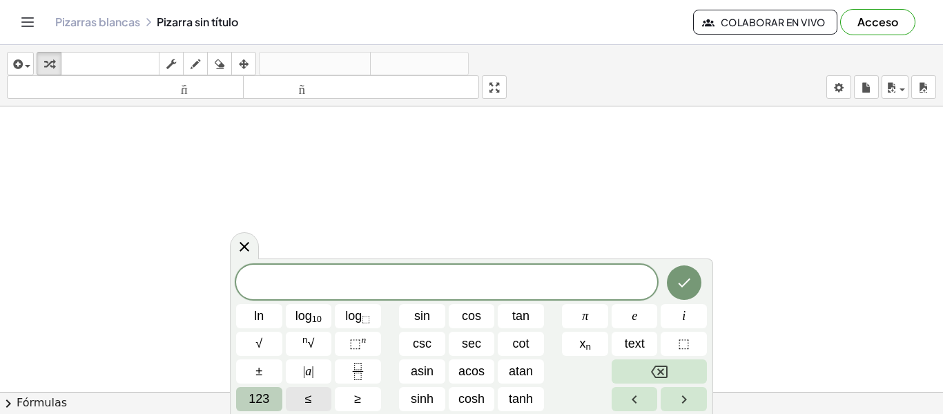
click at [251, 398] on span "123" at bounding box center [259, 398] width 21 height 19
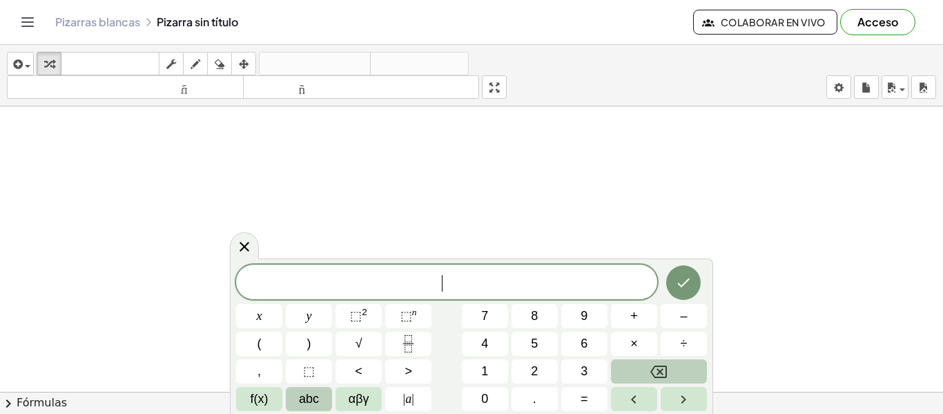
click at [319, 405] on span "abc" at bounding box center [309, 398] width 20 height 19
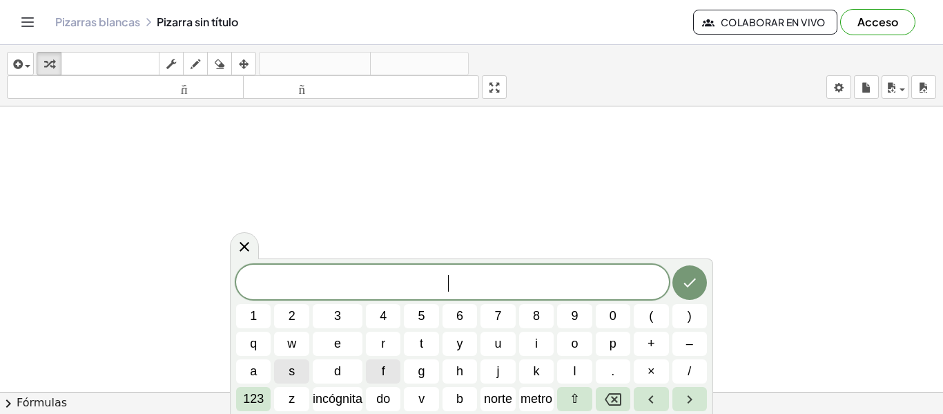
click at [383, 369] on span "f" at bounding box center [383, 371] width 3 height 19
click at [637, 318] on button "(" at bounding box center [651, 316] width 35 height 24
click at [250, 405] on font "123" at bounding box center [253, 398] width 21 height 14
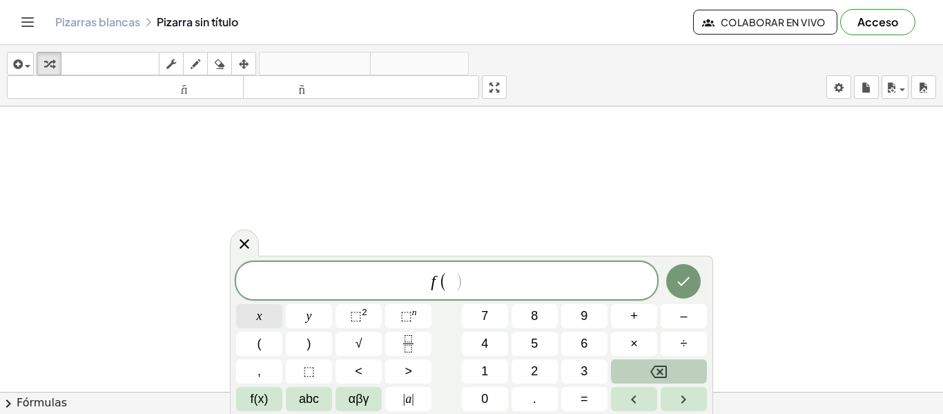
click at [263, 320] on button "x" at bounding box center [259, 316] width 46 height 24
click at [311, 343] on span ")" at bounding box center [309, 343] width 4 height 19
click at [584, 402] on span "=" at bounding box center [585, 398] width 8 height 19
click at [359, 312] on div "f ( x ) = ​ x y ⬚ 2 ⬚ n 7 8 9 + – ( ) √ 4 5 6 × ÷ , ⬚ < > 1 2 3 f(x) abc αβγ | …" at bounding box center [471, 336] width 471 height 149
click at [359, 312] on span "⬚" at bounding box center [356, 316] width 12 height 14
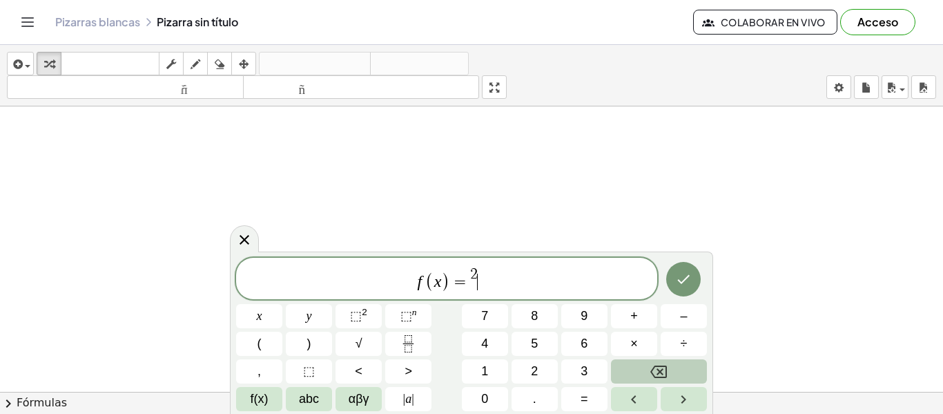
click at [668, 366] on button "Backspace" at bounding box center [659, 371] width 96 height 24
click at [706, 373] on button "Backspace" at bounding box center [659, 371] width 96 height 24
click at [640, 367] on button "Backspace" at bounding box center [659, 371] width 96 height 24
click at [244, 317] on button "x" at bounding box center [259, 316] width 46 height 24
click at [360, 316] on span "⬚" at bounding box center [356, 316] width 12 height 14
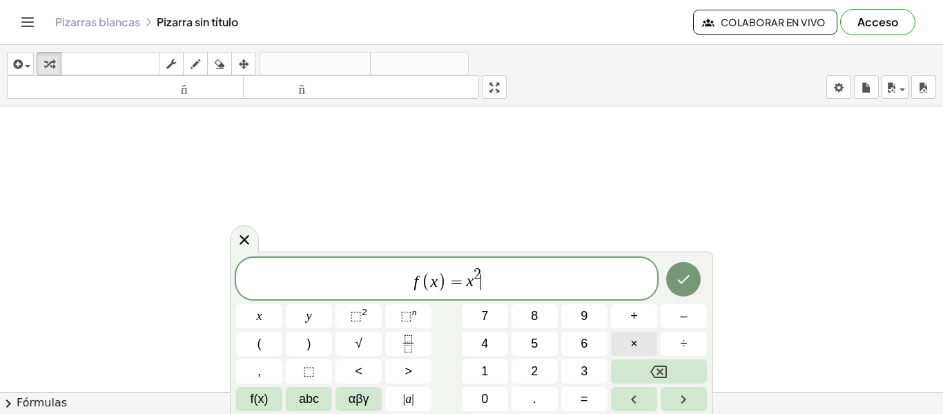
click at [642, 343] on button "×" at bounding box center [634, 343] width 46 height 24
click at [251, 404] on span "f(x)" at bounding box center [260, 398] width 18 height 19
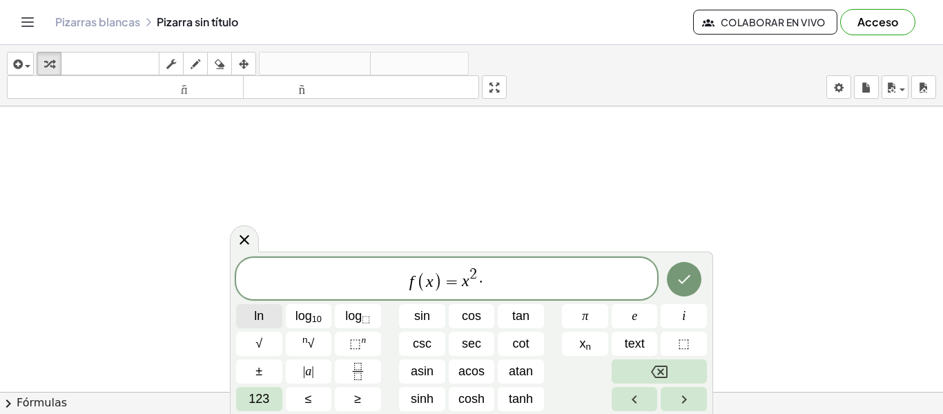
click at [269, 318] on button "ln" at bounding box center [259, 316] width 46 height 24
click at [269, 400] on span "123" at bounding box center [259, 398] width 21 height 19
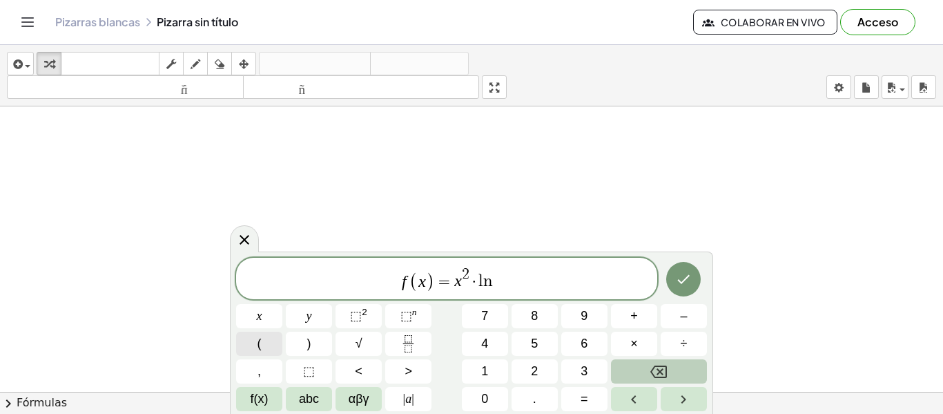
click at [258, 407] on div "f ( x ) = x 2 · l n ​ x y ⬚ 2 ⬚ n 7 8 9 + – ( ) √ 4 5 6 × ÷ , ⬚ < > 1 2 3 f(x) …" at bounding box center [471, 334] width 471 height 153
click at [259, 405] on span "f(x)" at bounding box center [260, 398] width 18 height 19
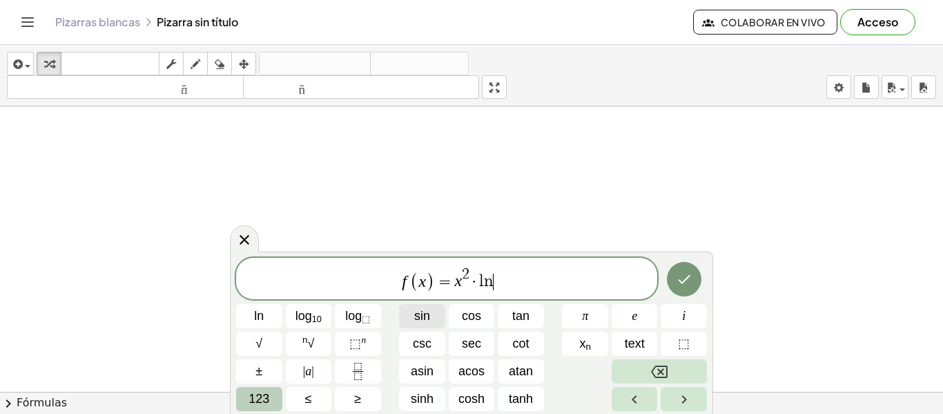
click at [427, 313] on span "sin" at bounding box center [422, 316] width 16 height 19
click at [666, 372] on icon "Backspace" at bounding box center [659, 371] width 17 height 17
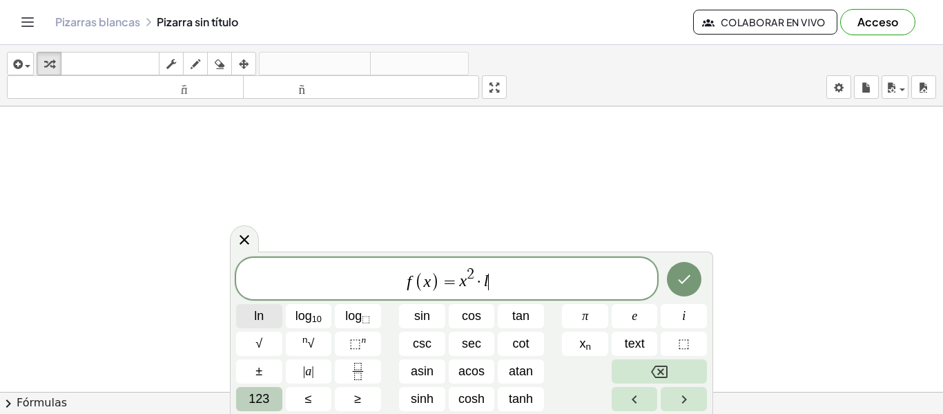
click at [272, 321] on button "ln" at bounding box center [259, 316] width 46 height 24
click at [675, 369] on button "Backspace" at bounding box center [659, 371] width 95 height 24
click at [260, 307] on span "ln" at bounding box center [259, 316] width 10 height 19
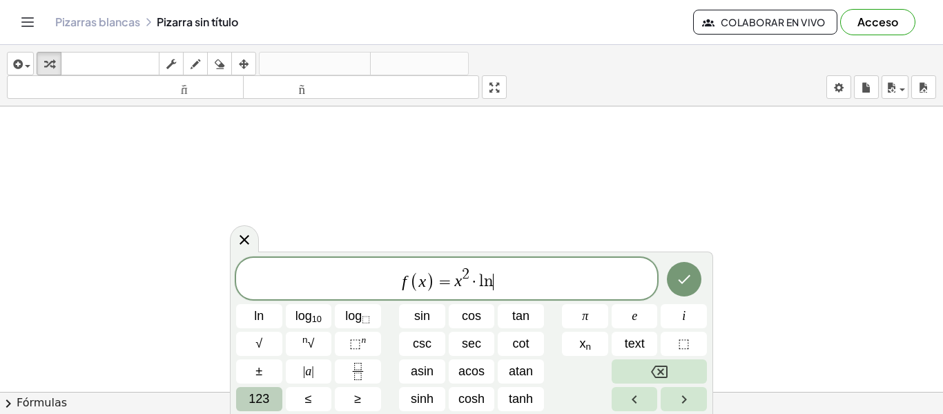
click at [255, 398] on span "123" at bounding box center [259, 398] width 21 height 19
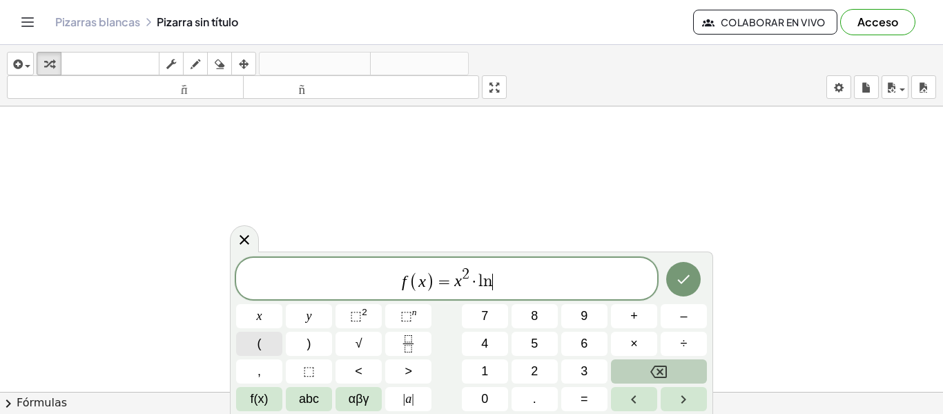
click at [263, 346] on button "(" at bounding box center [259, 343] width 46 height 24
click at [258, 397] on span "f(x)" at bounding box center [260, 398] width 18 height 19
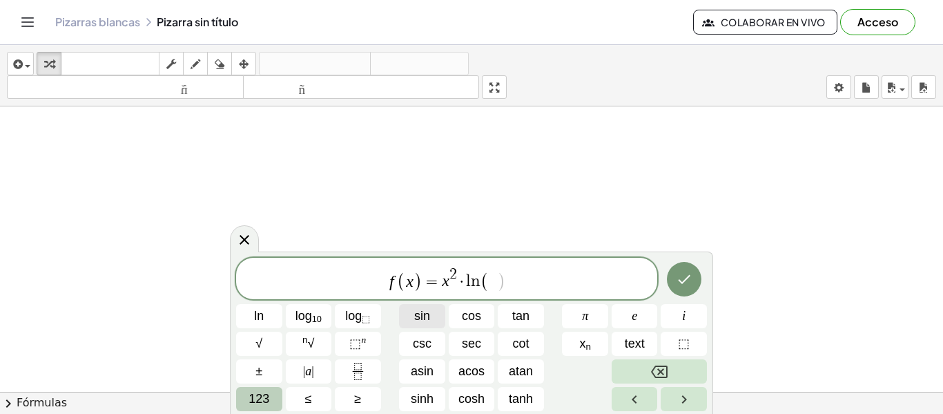
click at [432, 307] on button "sin" at bounding box center [422, 316] width 46 height 24
click at [256, 402] on span "123" at bounding box center [259, 398] width 21 height 19
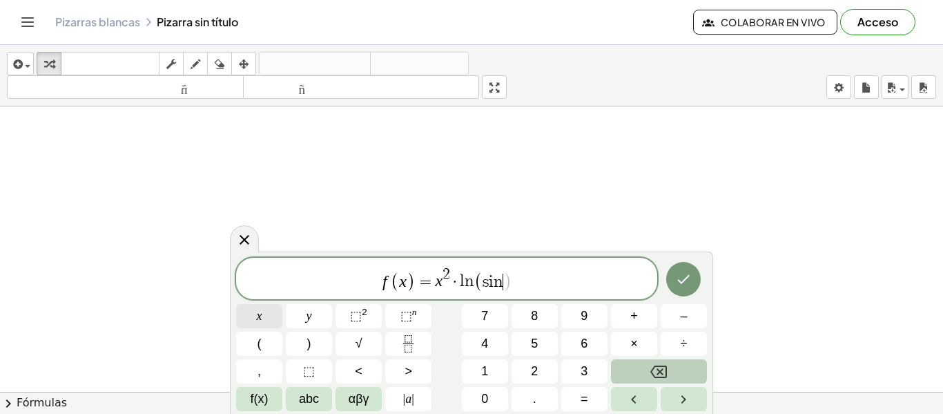
click at [316, 336] on div "f ( x ) = x 2 · l n ( s i n ​ ) x y ⬚ 2 ⬚ n 7 8 9 + – ( ) √ 4 5 6 × ÷ , ⬚ < > 1…" at bounding box center [471, 334] width 471 height 153
click at [266, 318] on button "x" at bounding box center [259, 316] width 46 height 24
click at [322, 349] on button ")" at bounding box center [309, 343] width 46 height 24
click at [681, 278] on icon "Done" at bounding box center [683, 279] width 17 height 17
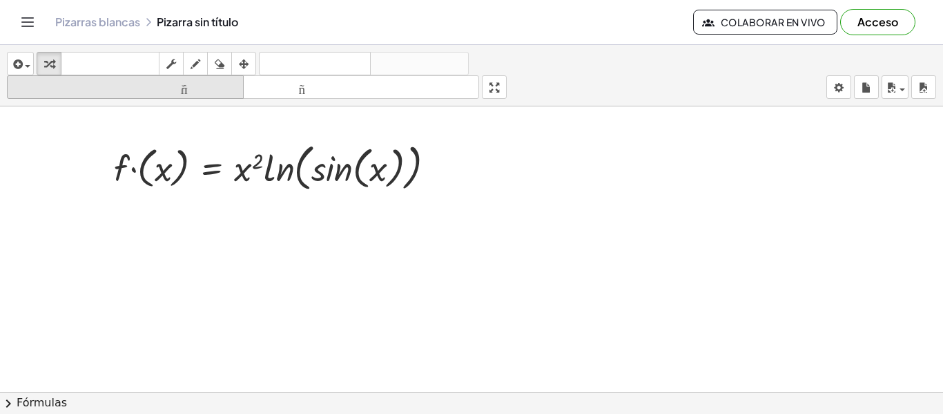
click at [182, 89] on font "tamaño_del_formato" at bounding box center [125, 87] width 230 height 13
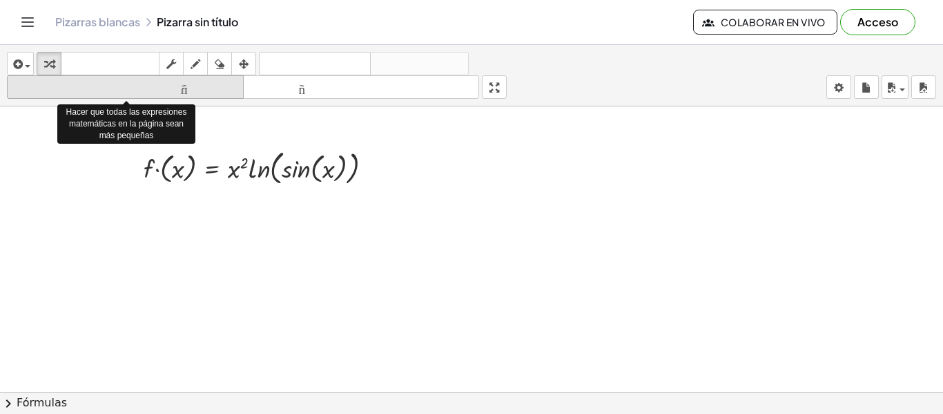
click at [182, 89] on font "tamaño_del_formato" at bounding box center [125, 87] width 230 height 13
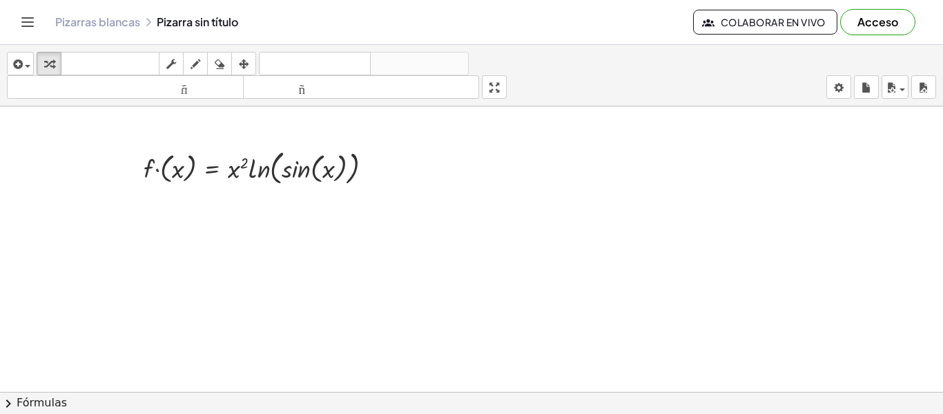
click at [26, 17] on icon "Cambiar navegación" at bounding box center [27, 22] width 17 height 17
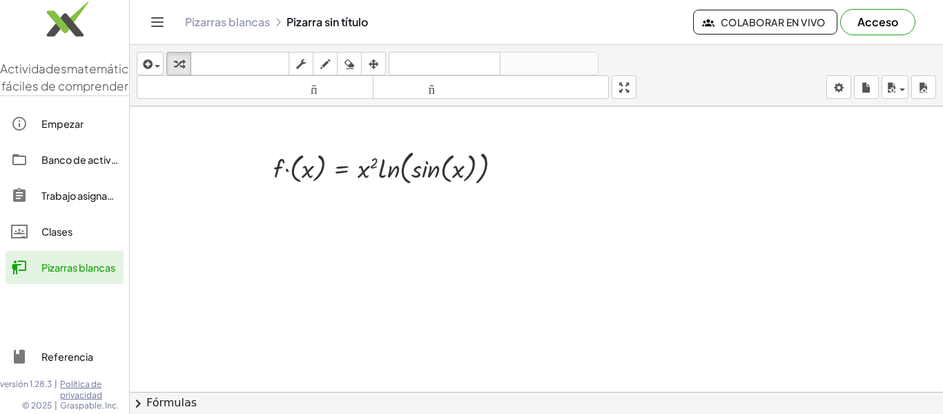
click at [152, 23] on icon "Cambiar navegación" at bounding box center [157, 22] width 17 height 17
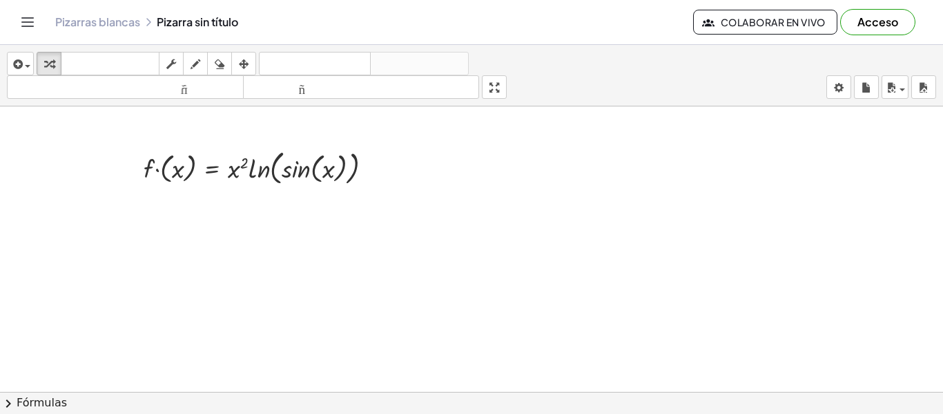
click at [873, 33] on button "Acceso" at bounding box center [877, 22] width 75 height 26
click at [337, 173] on div at bounding box center [263, 167] width 253 height 42
click at [353, 170] on div at bounding box center [263, 167] width 253 height 42
click at [356, 170] on div at bounding box center [263, 167] width 253 height 42
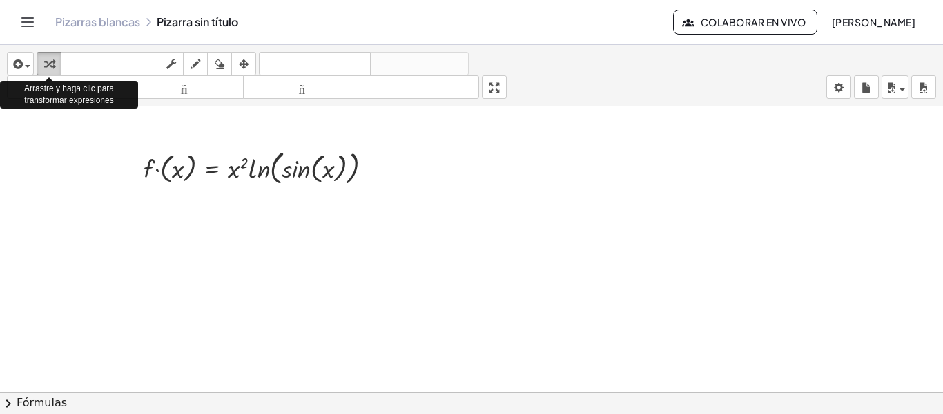
click at [50, 61] on icon "button" at bounding box center [49, 64] width 10 height 17
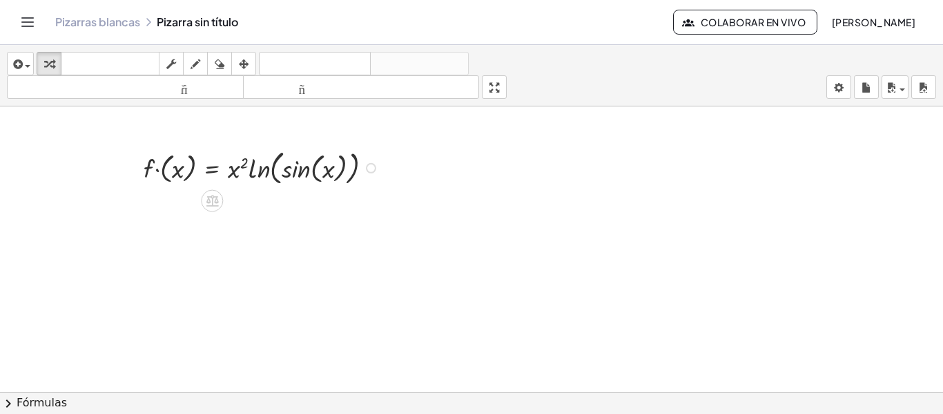
click at [335, 167] on div at bounding box center [263, 167] width 253 height 42
click at [25, 63] on span "button" at bounding box center [24, 66] width 3 height 10
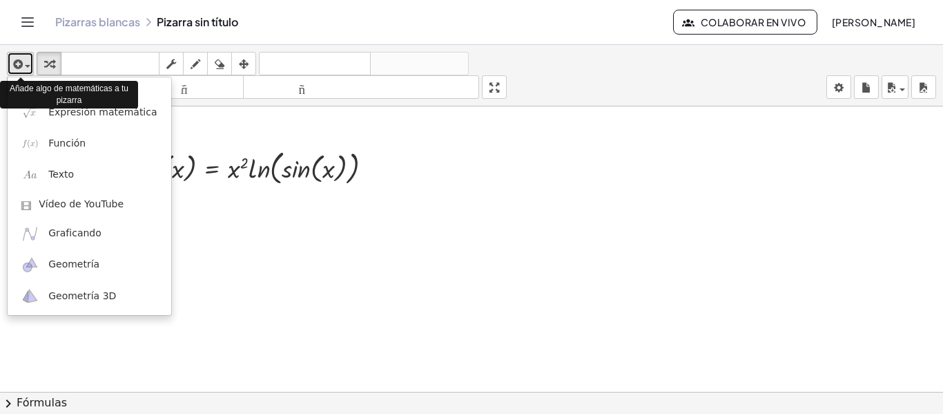
click at [25, 63] on span "button" at bounding box center [24, 66] width 3 height 10
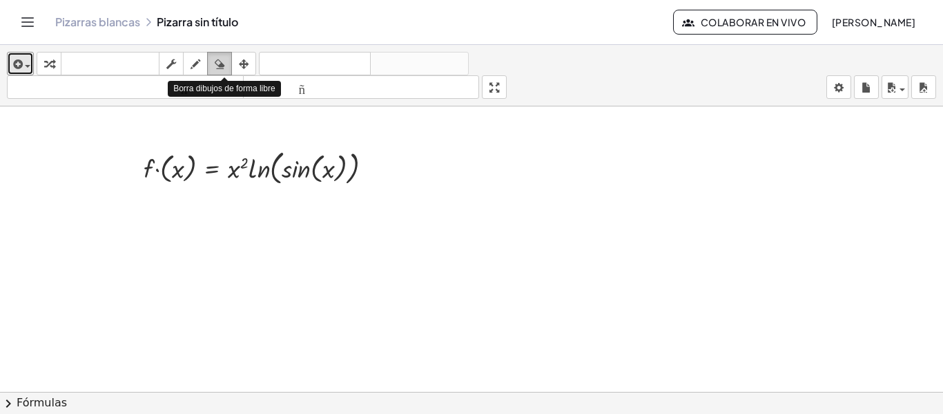
click at [214, 66] on div "button" at bounding box center [220, 63] width 18 height 17
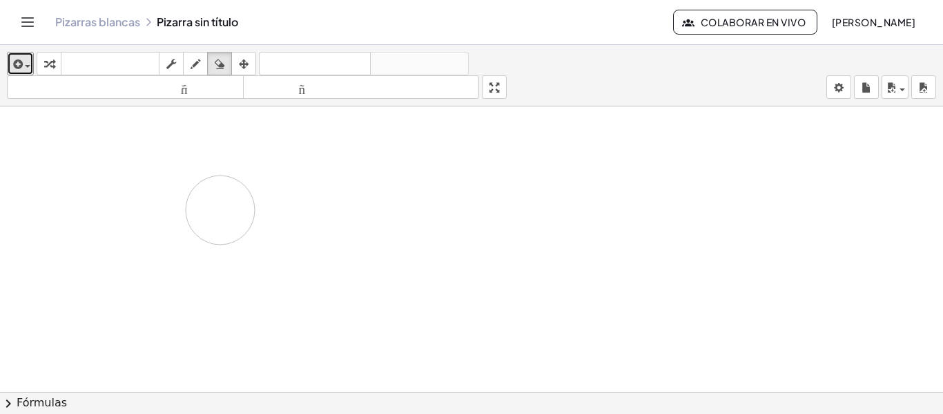
drag, startPoint x: 356, startPoint y: 155, endPoint x: 220, endPoint y: 210, distance: 145.9
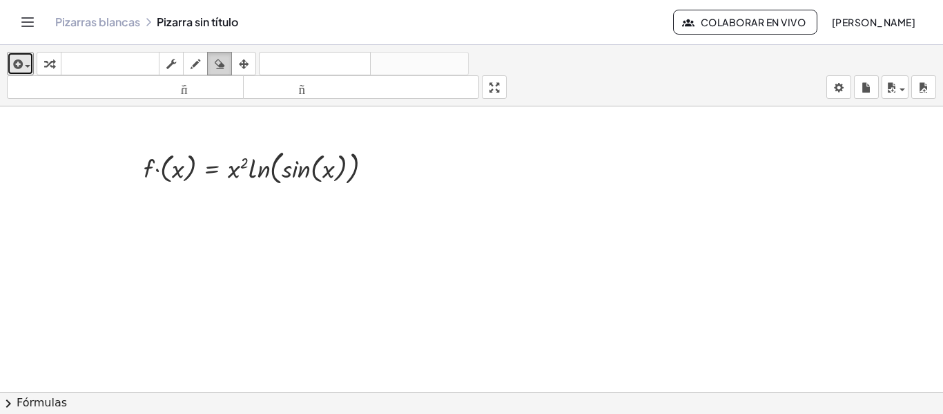
click at [224, 59] on icon "button" at bounding box center [220, 64] width 10 height 17
drag, startPoint x: 357, startPoint y: 146, endPoint x: 376, endPoint y: 155, distance: 21.0
drag, startPoint x: 357, startPoint y: 191, endPoint x: 385, endPoint y: 176, distance: 31.2
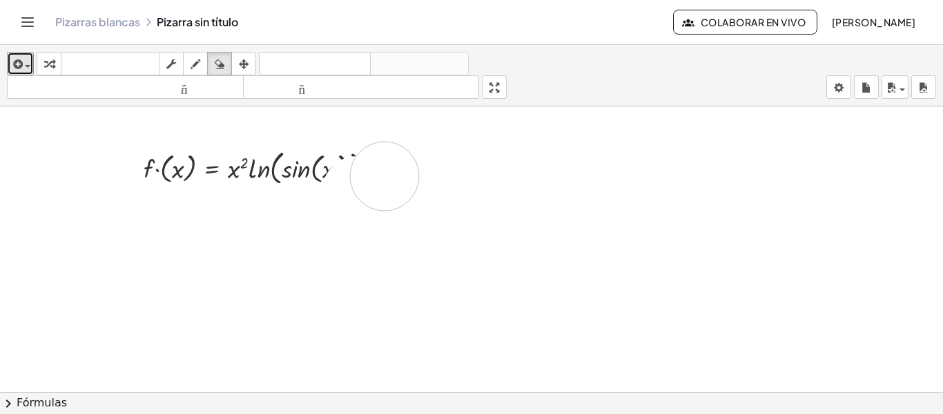
drag, startPoint x: 468, startPoint y: 182, endPoint x: 393, endPoint y: 204, distance: 78.6
click at [226, 71] on div "button" at bounding box center [220, 63] width 18 height 17
click at [4, 64] on div "insertar Seleccione uno: Expresión matemática Función Texto Vídeo de YouTube Gr…" at bounding box center [471, 75] width 943 height 61
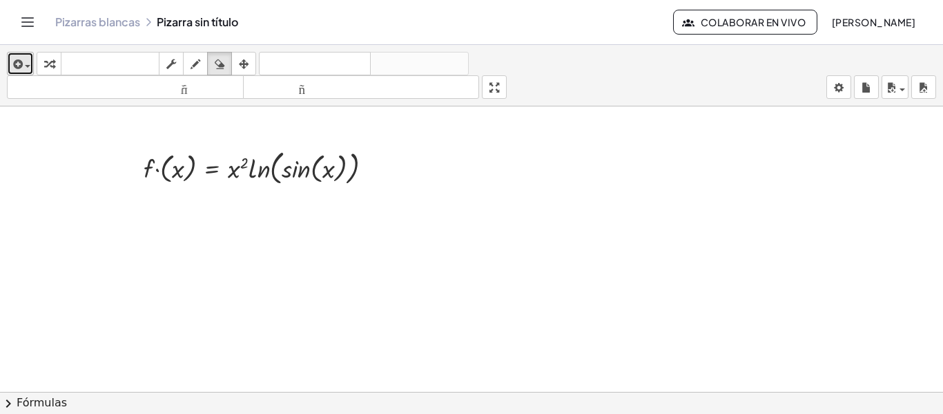
click at [7, 65] on button "insertar" at bounding box center [20, 63] width 27 height 23
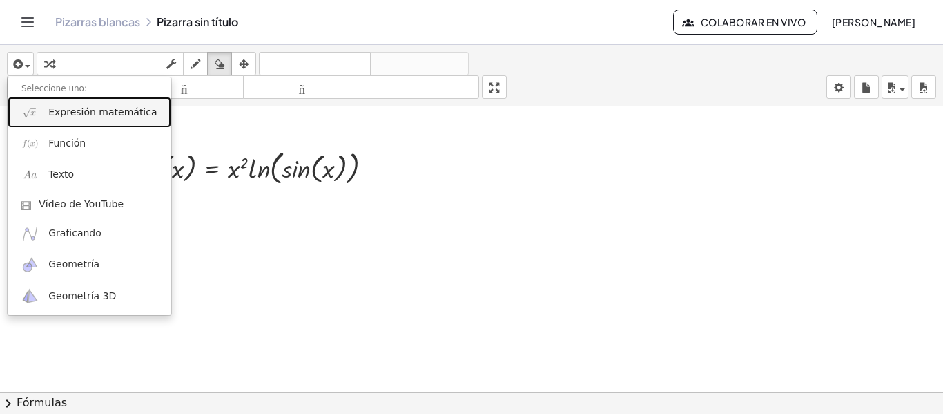
click at [77, 111] on font "Expresión matemática" at bounding box center [102, 111] width 108 height 11
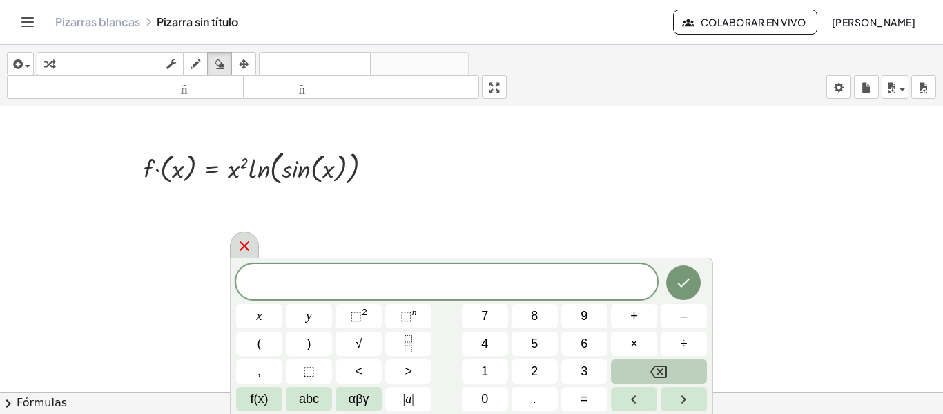
click at [246, 243] on icon at bounding box center [244, 245] width 17 height 17
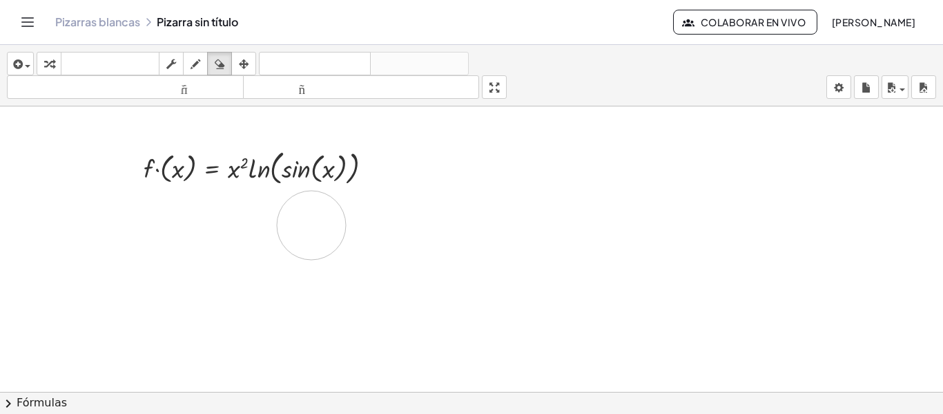
click at [190, 65] on div "button" at bounding box center [195, 63] width 18 height 17
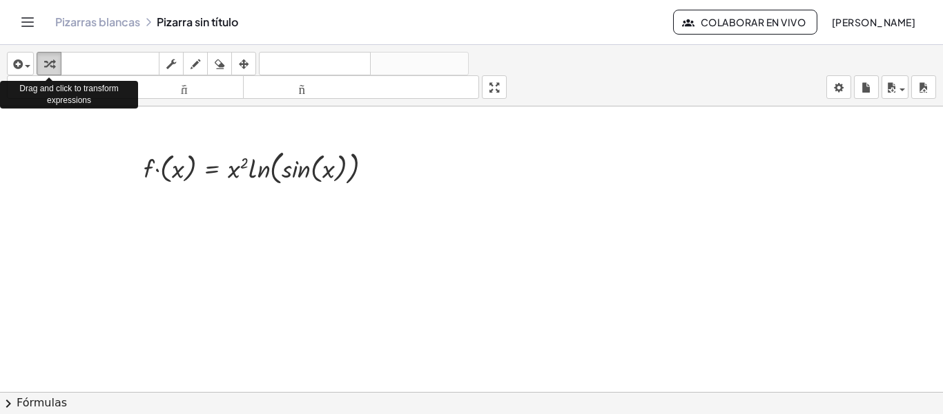
click at [48, 63] on icon "button" at bounding box center [49, 64] width 10 height 17
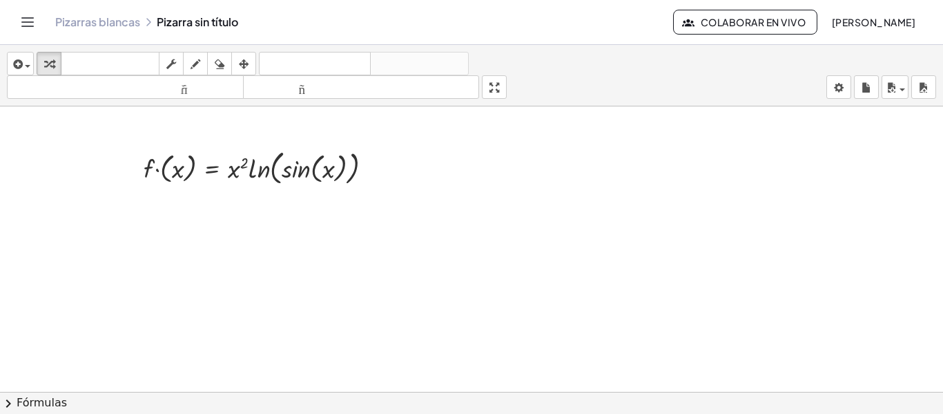
click at [35, 59] on div "insertar Seleccione uno: Expresión matemática Función Texto Vídeo de YouTube Gr…" at bounding box center [471, 75] width 943 height 61
click at [31, 59] on button "insertar" at bounding box center [20, 63] width 27 height 23
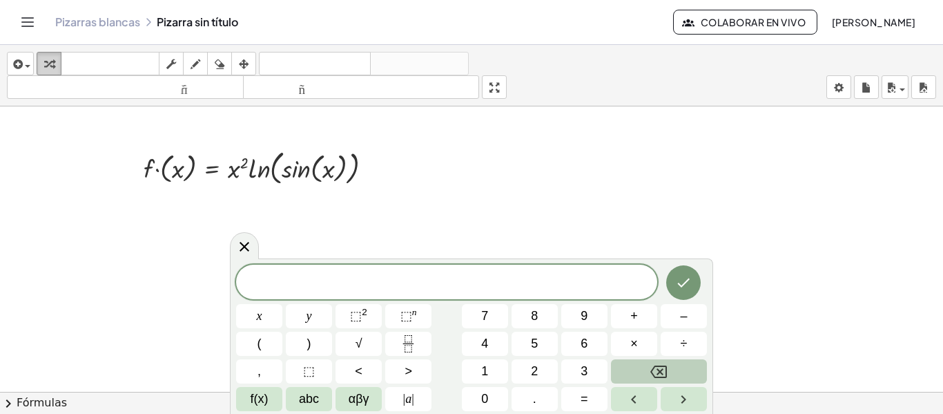
click at [49, 55] on div "button" at bounding box center [49, 63] width 18 height 17
click at [54, 52] on button "transformar" at bounding box center [49, 63] width 25 height 23
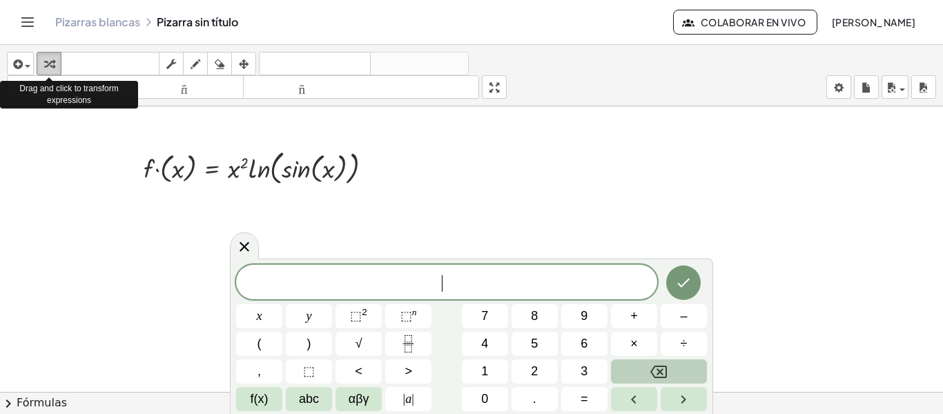
click at [54, 52] on button "transformar" at bounding box center [49, 63] width 25 height 23
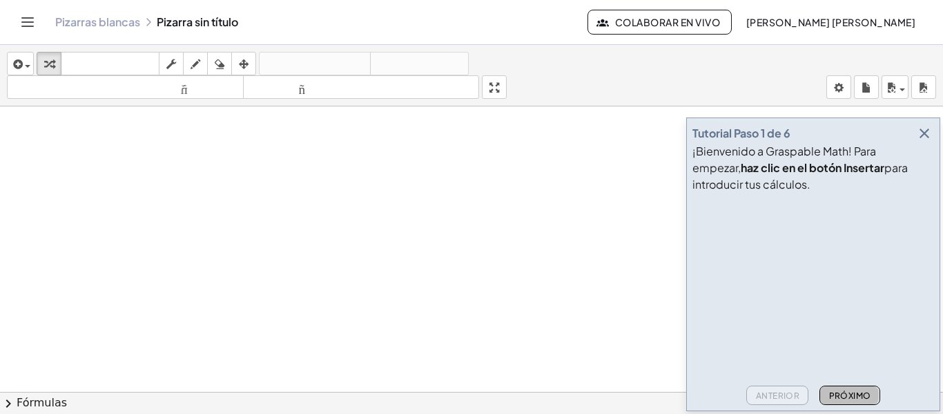
click at [858, 394] on font "Próximo" at bounding box center [850, 395] width 42 height 10
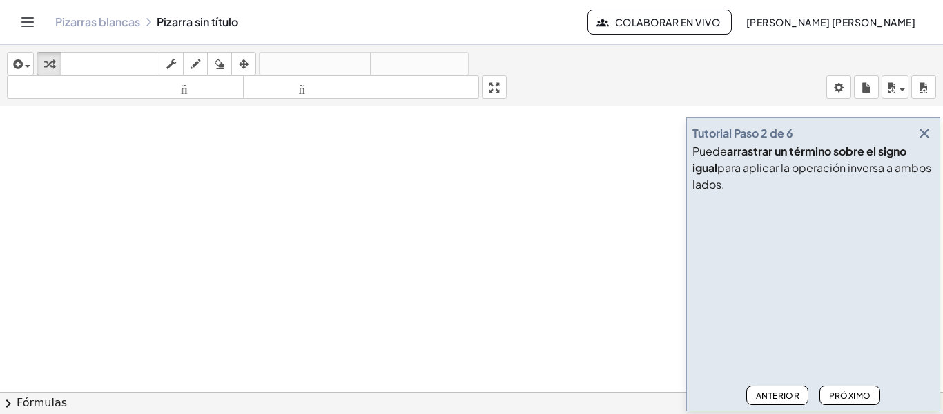
click at [858, 394] on font "Próximo" at bounding box center [850, 395] width 42 height 10
drag, startPoint x: 791, startPoint y: 407, endPoint x: 784, endPoint y: 390, distance: 18.9
click at [784, 390] on div "Tutorial Paso 3 de 6 Puedes hacer clic en un operador para simplificar . Graspa…" at bounding box center [813, 263] width 254 height 293
click at [784, 390] on font "Anterior" at bounding box center [777, 395] width 43 height 10
click at [846, 390] on font "Próximo" at bounding box center [850, 395] width 42 height 10
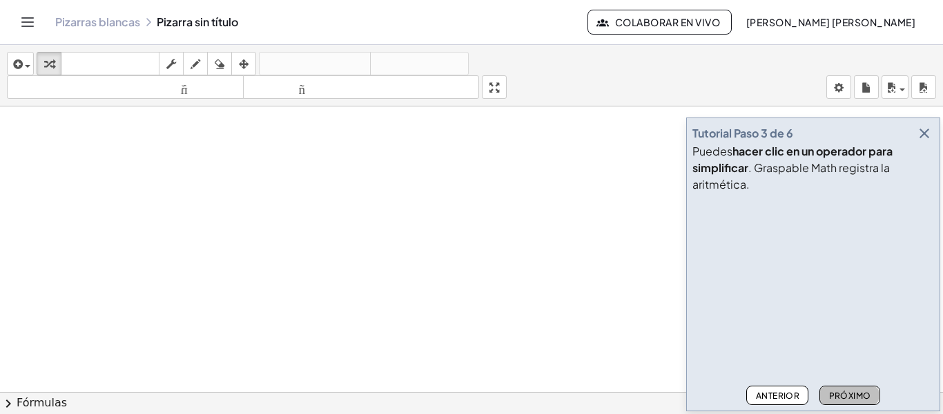
click at [846, 390] on font "Próximo" at bounding box center [850, 395] width 42 height 10
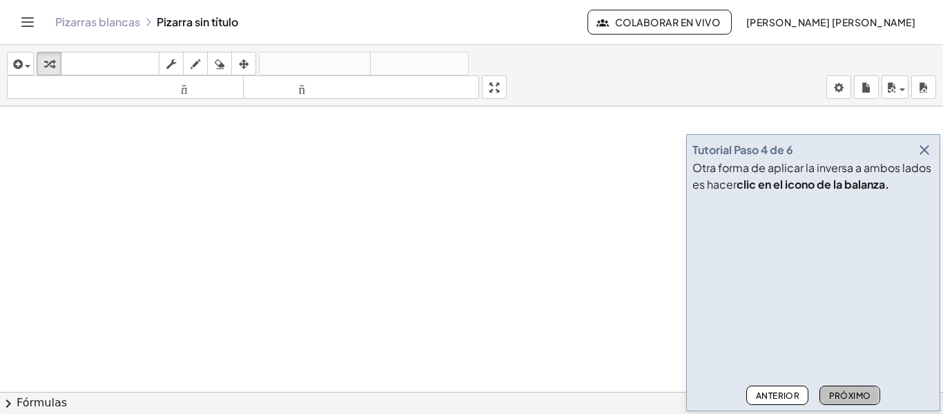
click at [846, 390] on font "Próximo" at bounding box center [850, 395] width 42 height 10
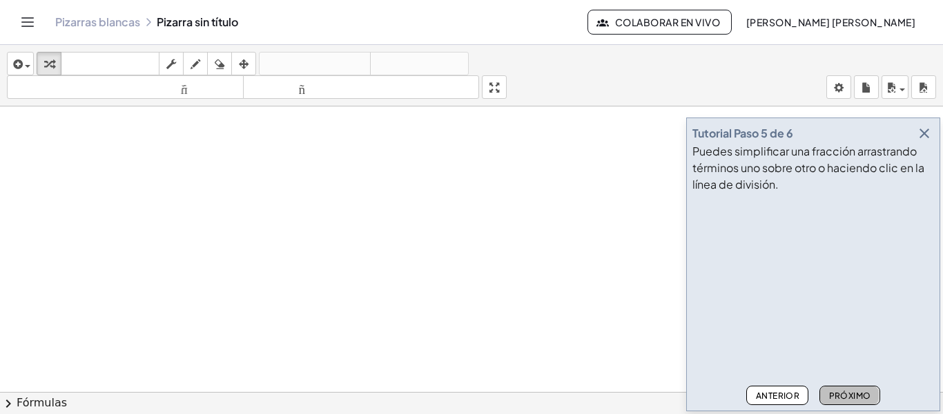
click at [846, 390] on font "Próximo" at bounding box center [850, 395] width 42 height 10
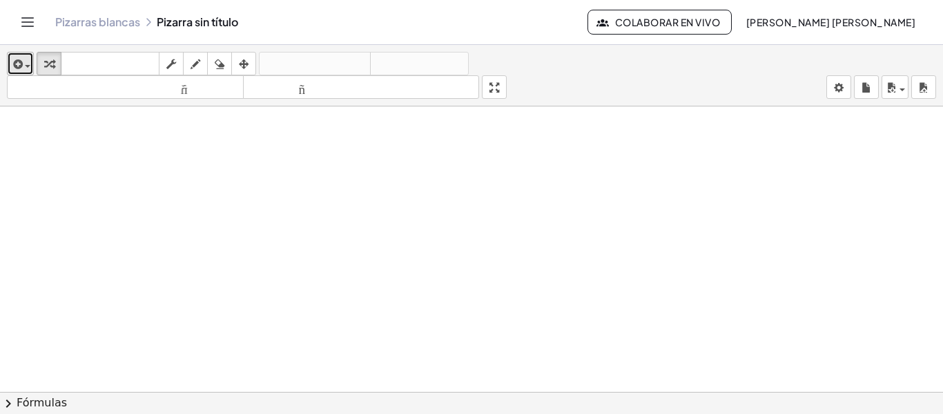
click at [10, 64] on icon "button" at bounding box center [16, 64] width 12 height 17
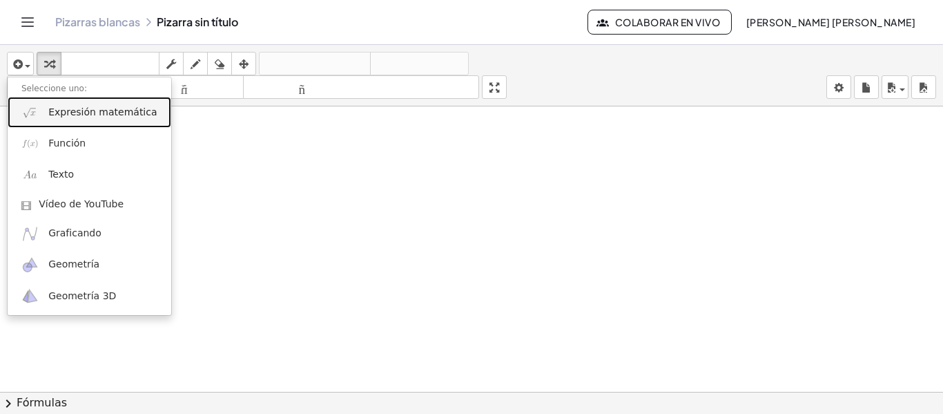
click at [36, 110] on img at bounding box center [29, 112] width 17 height 17
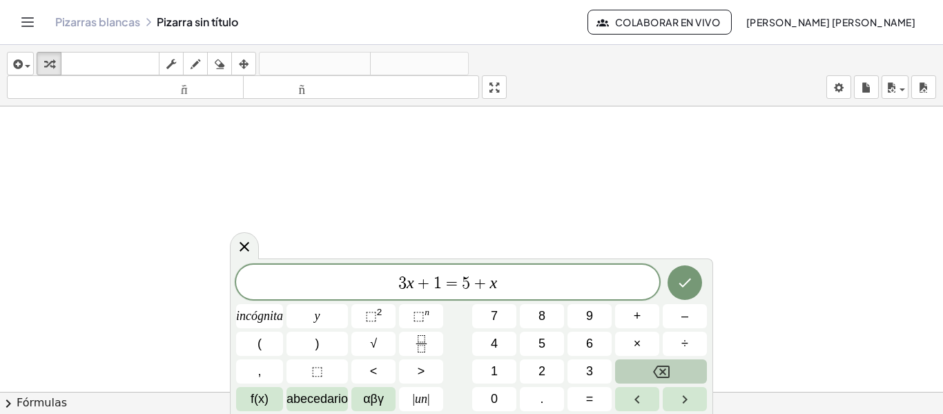
click at [649, 365] on button "Retroceso" at bounding box center [661, 371] width 92 height 24
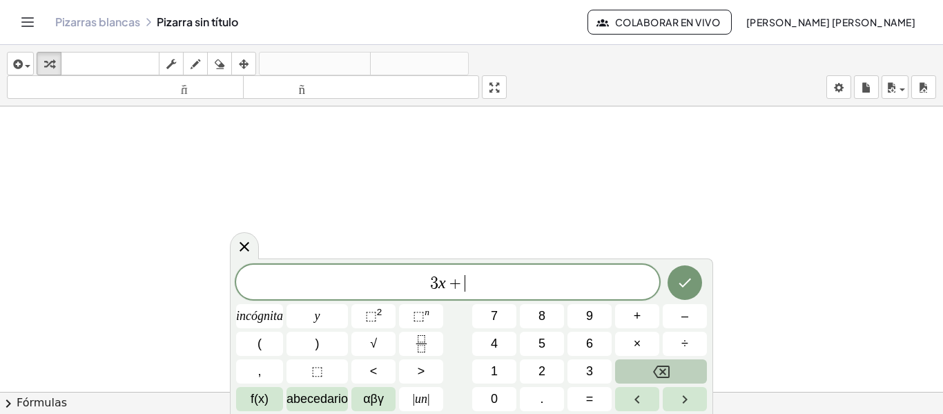
click at [649, 365] on button "Retroceso" at bounding box center [661, 371] width 92 height 24
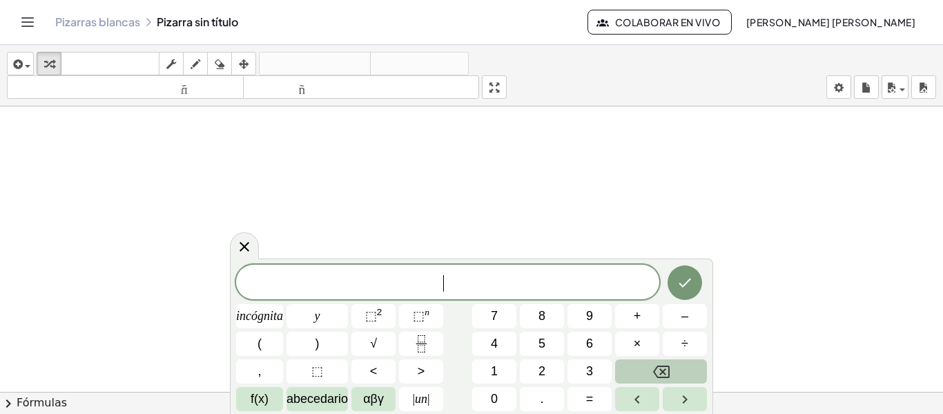
click at [649, 365] on button "Retroceso" at bounding box center [661, 371] width 92 height 24
click at [257, 406] on span "f(x)" at bounding box center [260, 398] width 18 height 19
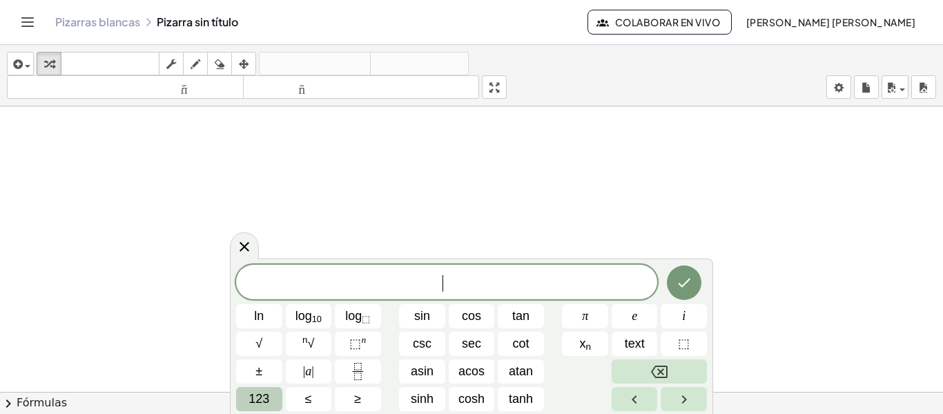
click at [269, 399] on span "123" at bounding box center [259, 398] width 21 height 19
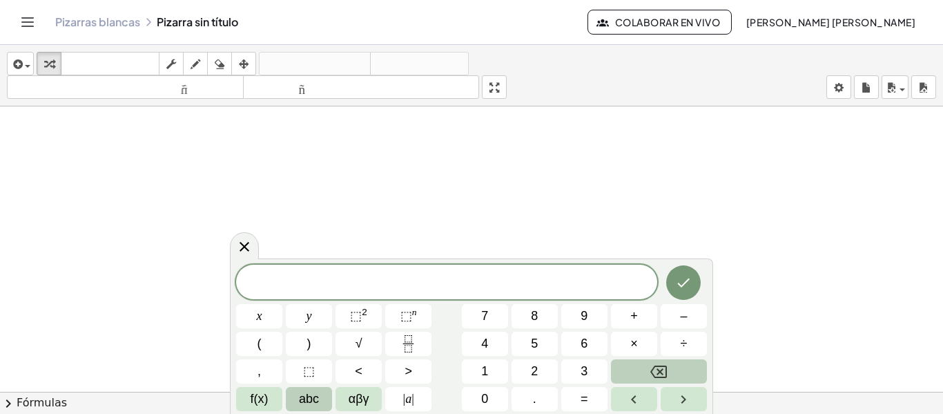
click at [315, 400] on span "abc" at bounding box center [309, 398] width 20 height 19
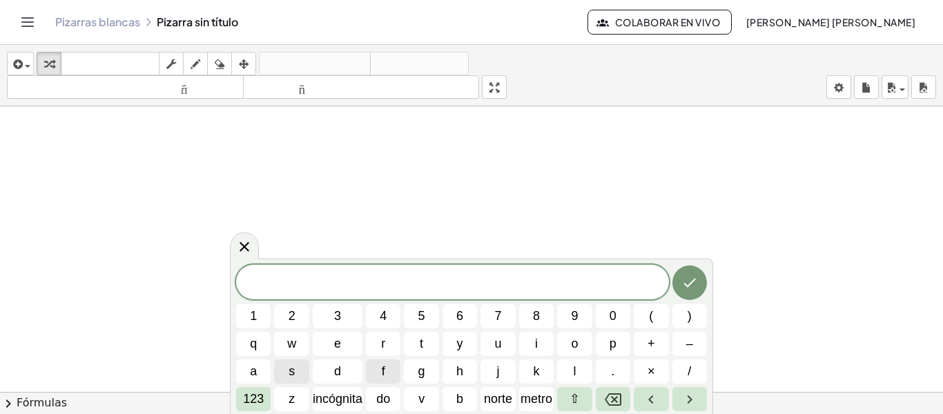
click at [382, 370] on span "f" at bounding box center [383, 371] width 3 height 19
click at [654, 319] on button "(" at bounding box center [651, 316] width 35 height 24
click at [251, 396] on font "123" at bounding box center [253, 398] width 21 height 14
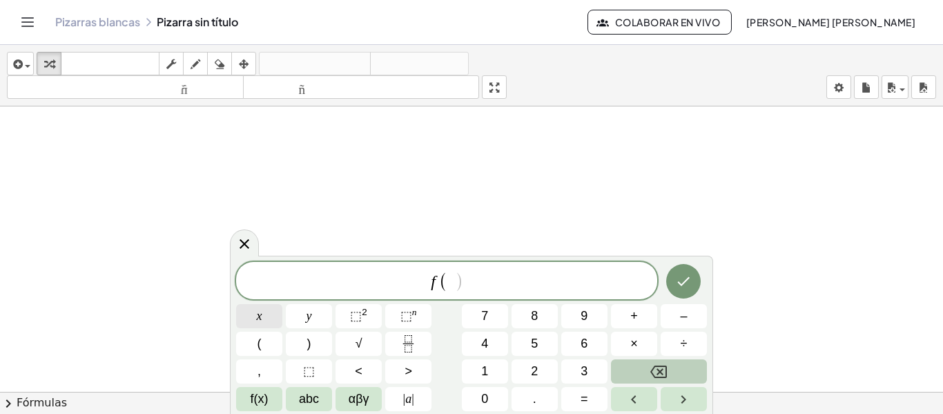
click at [268, 306] on button "x" at bounding box center [259, 316] width 46 height 24
click at [311, 348] on button ")" at bounding box center [309, 343] width 46 height 24
click at [583, 389] on button "=" at bounding box center [584, 399] width 46 height 24
click at [252, 320] on button "x" at bounding box center [259, 316] width 46 height 24
click at [340, 320] on button "⬚ 2" at bounding box center [359, 316] width 46 height 24
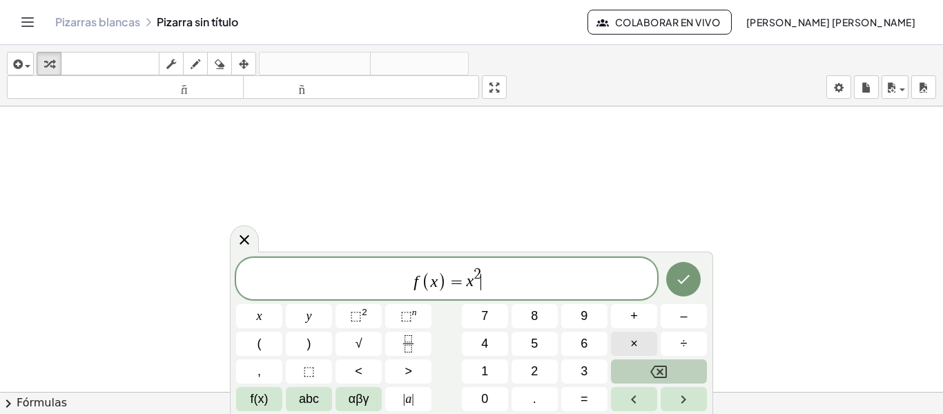
click at [626, 342] on button "×" at bounding box center [634, 343] width 46 height 24
click at [264, 400] on span "f(x)" at bounding box center [260, 398] width 18 height 19
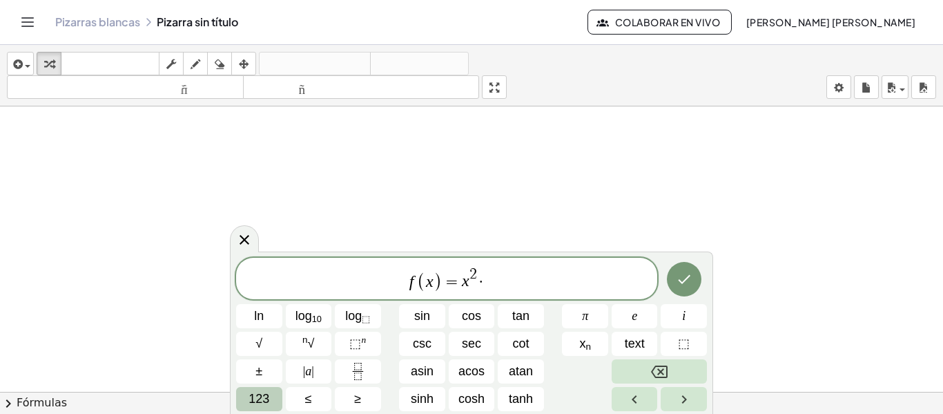
click at [251, 395] on span "123" at bounding box center [259, 398] width 21 height 19
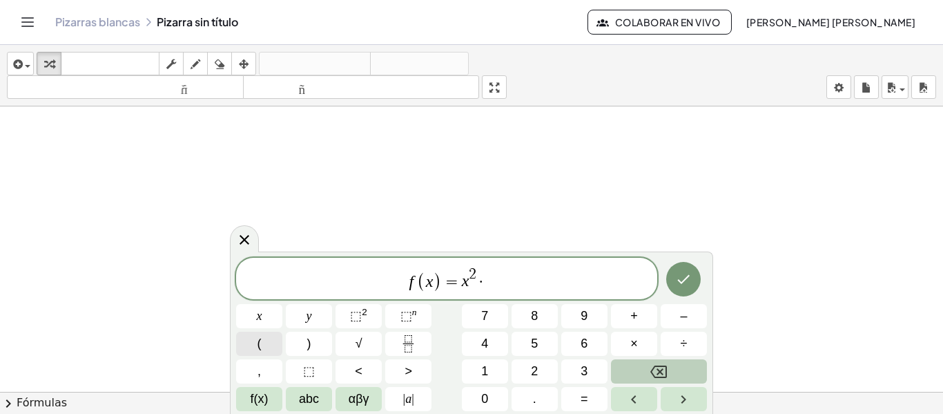
click at [268, 341] on button "(" at bounding box center [259, 343] width 46 height 24
click at [252, 404] on span "f(x)" at bounding box center [260, 398] width 18 height 19
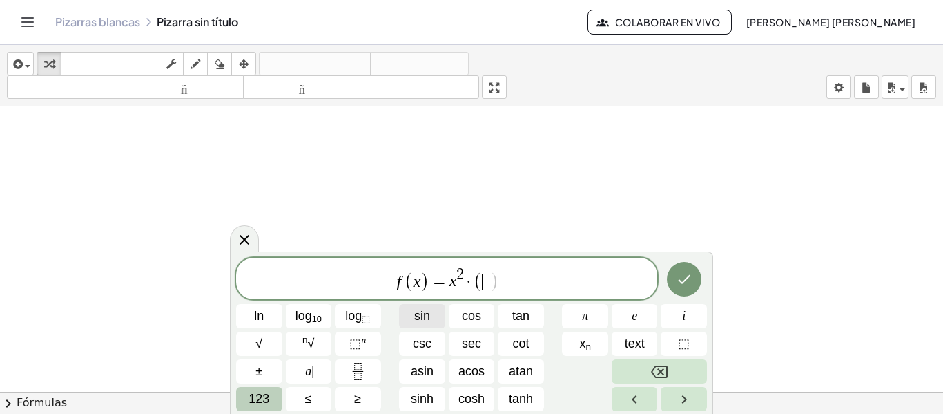
click at [420, 323] on span "sin" at bounding box center [422, 316] width 16 height 19
click at [256, 394] on span "123" at bounding box center [259, 398] width 21 height 19
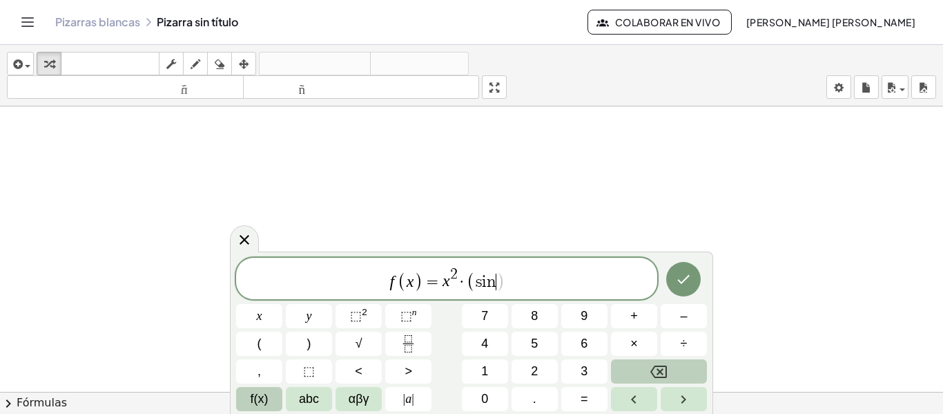
click at [264, 394] on span "f(x)" at bounding box center [260, 398] width 18 height 19
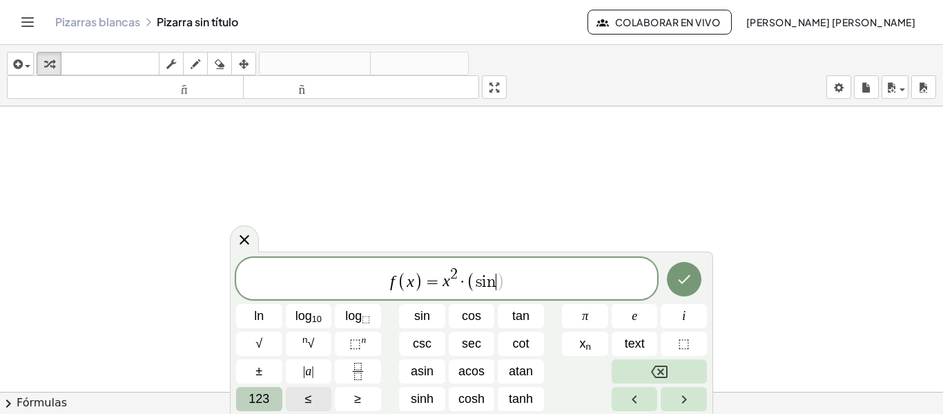
click at [264, 394] on span "123" at bounding box center [259, 398] width 21 height 19
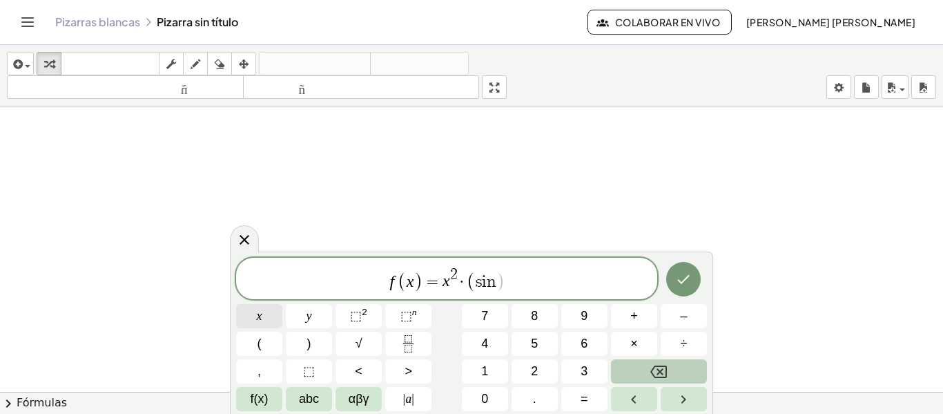
click at [258, 317] on span "x" at bounding box center [260, 316] width 6 height 19
click at [310, 339] on span ")" at bounding box center [309, 343] width 4 height 19
click at [683, 274] on icon "Done" at bounding box center [683, 279] width 17 height 17
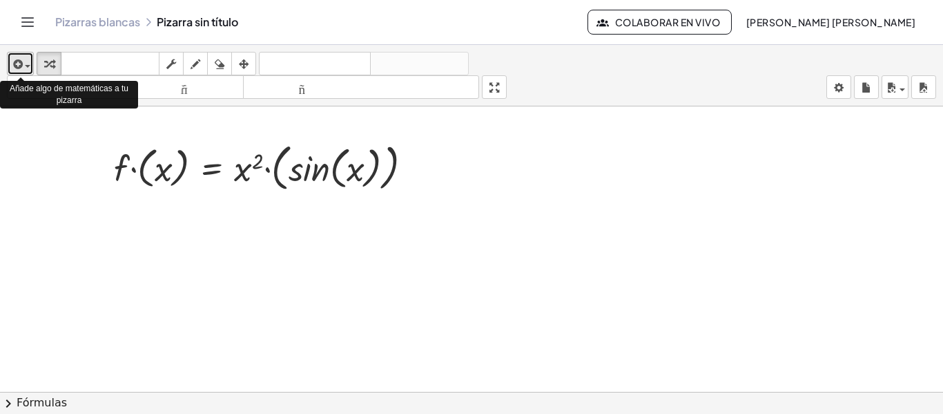
click at [18, 69] on icon "button" at bounding box center [16, 64] width 12 height 17
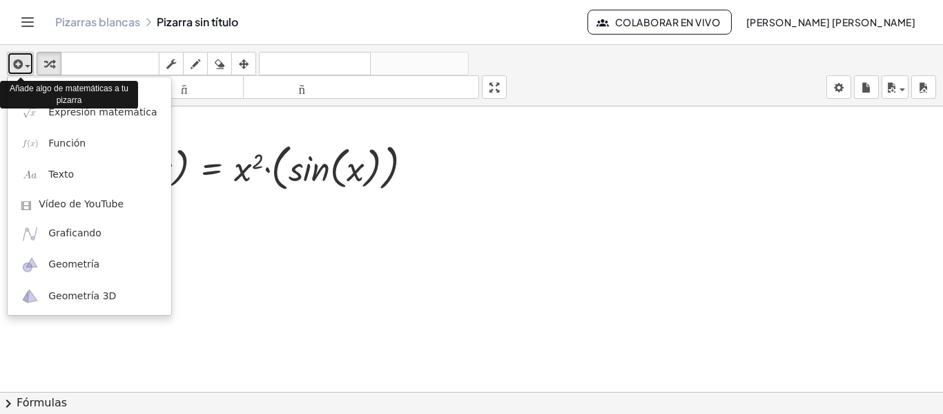
click at [18, 69] on icon "button" at bounding box center [16, 64] width 12 height 17
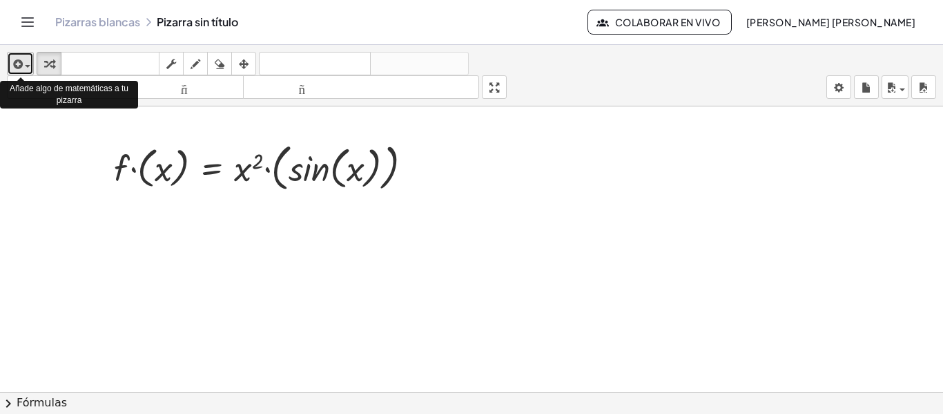
click at [18, 69] on icon "button" at bounding box center [16, 64] width 12 height 17
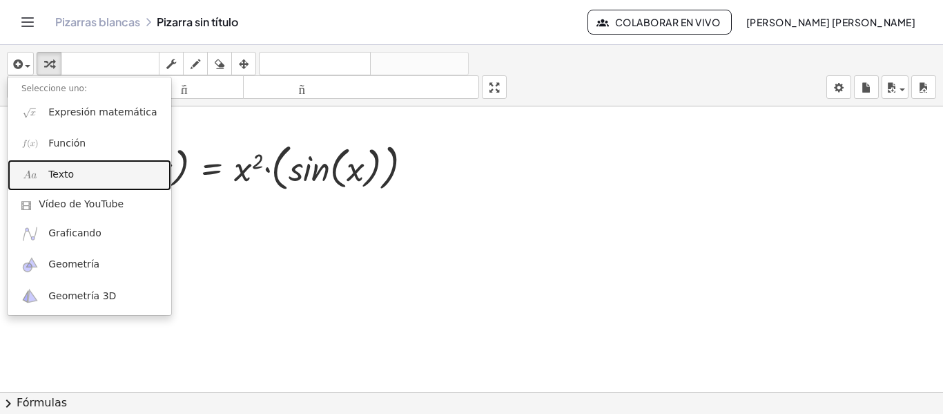
click at [38, 177] on img at bounding box center [29, 174] width 17 height 17
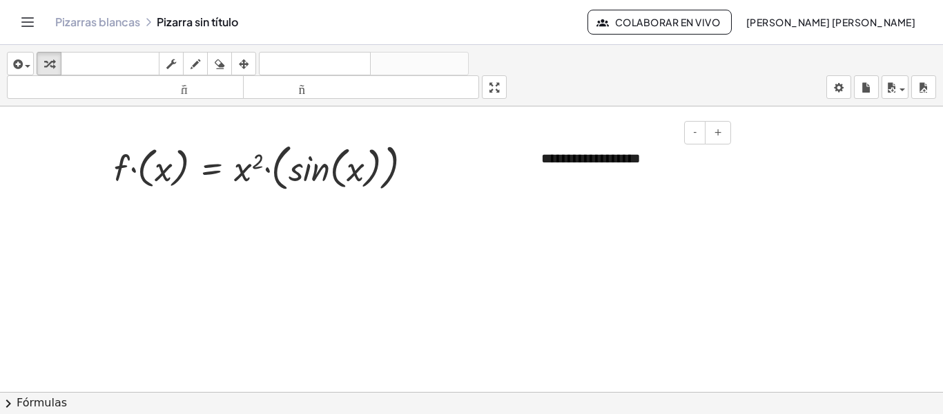
click at [646, 159] on div "**********" at bounding box center [630, 159] width 207 height 48
click at [710, 135] on button "+" at bounding box center [718, 132] width 26 height 23
drag, startPoint x: 641, startPoint y: 160, endPoint x: 425, endPoint y: 276, distance: 244.6
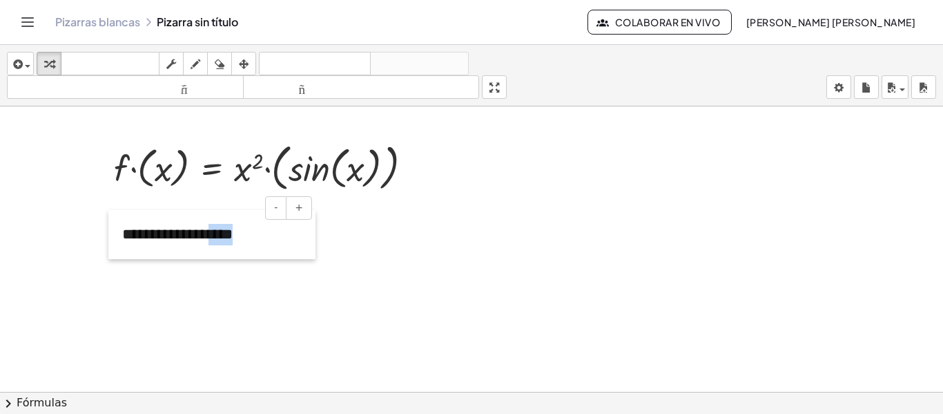
drag, startPoint x: 529, startPoint y: 175, endPoint x: 110, endPoint y: 251, distance: 425.8
click at [110, 251] on div at bounding box center [115, 234] width 14 height 49
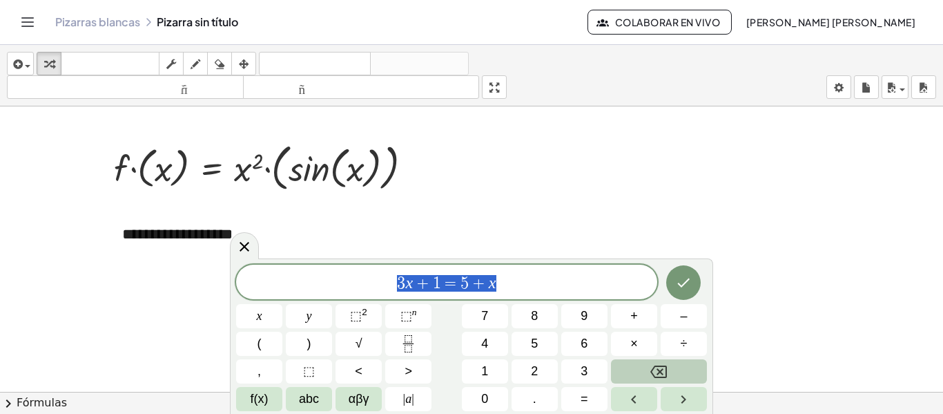
drag, startPoint x: 568, startPoint y: 284, endPoint x: 382, endPoint y: 286, distance: 185.0
click at [382, 286] on span "3 x + 1 = 5 + x" at bounding box center [446, 282] width 421 height 19
click at [267, 347] on button "(" at bounding box center [259, 343] width 46 height 24
click at [253, 404] on span "f(x)" at bounding box center [260, 398] width 18 height 19
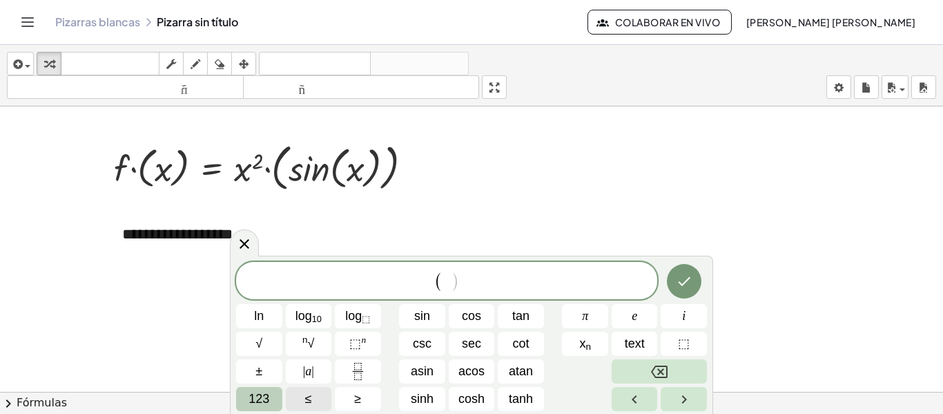
click at [253, 404] on span "123" at bounding box center [259, 398] width 21 height 19
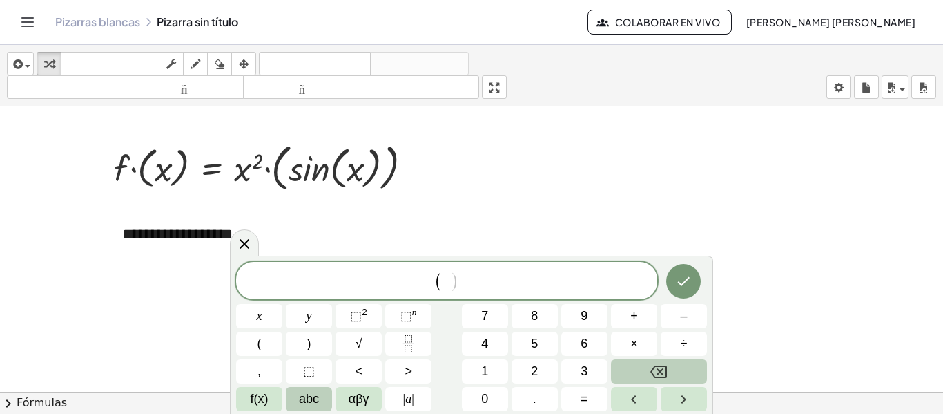
click at [303, 402] on span "abc" at bounding box center [309, 398] width 20 height 19
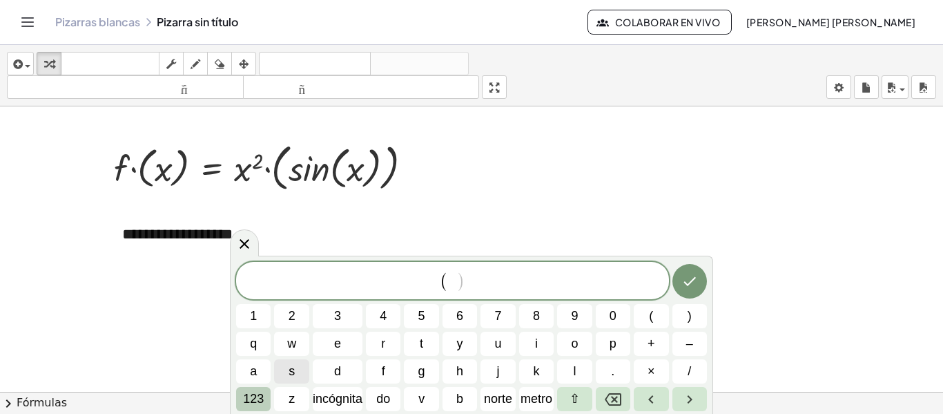
click at [258, 400] on font "123" at bounding box center [253, 398] width 21 height 14
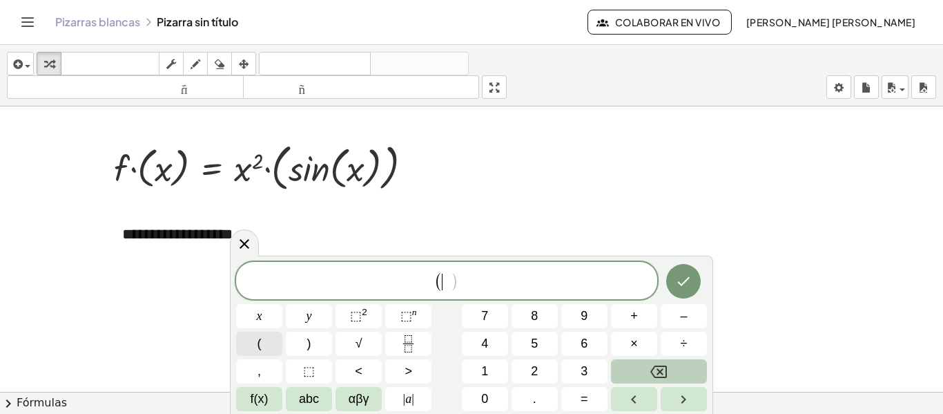
click at [262, 339] on button "(" at bounding box center [259, 343] width 46 height 24
click at [247, 398] on button "f(x)" at bounding box center [259, 399] width 46 height 24
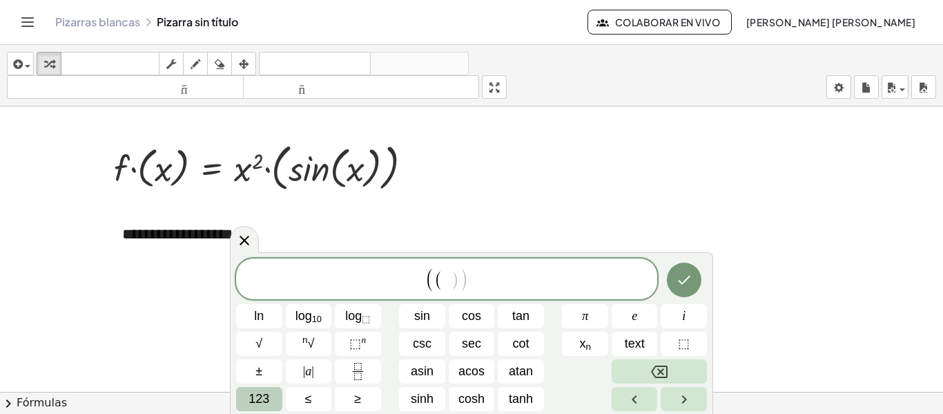
click at [270, 397] on button "123" at bounding box center [259, 399] width 46 height 24
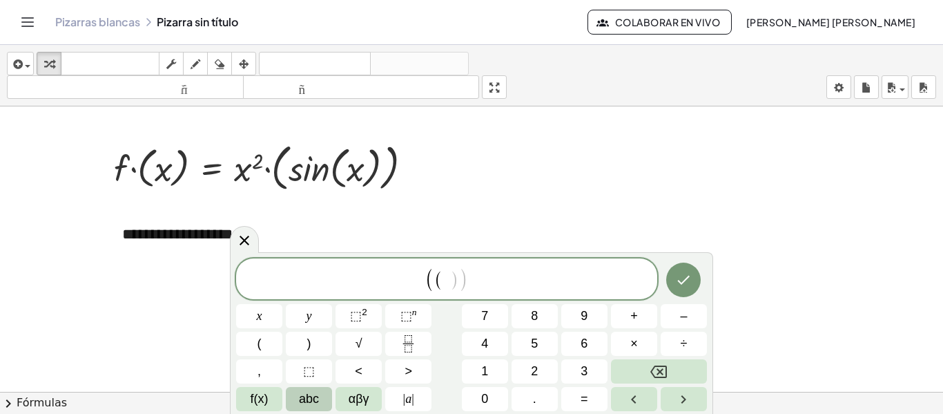
click at [304, 394] on span "abc" at bounding box center [309, 398] width 20 height 19
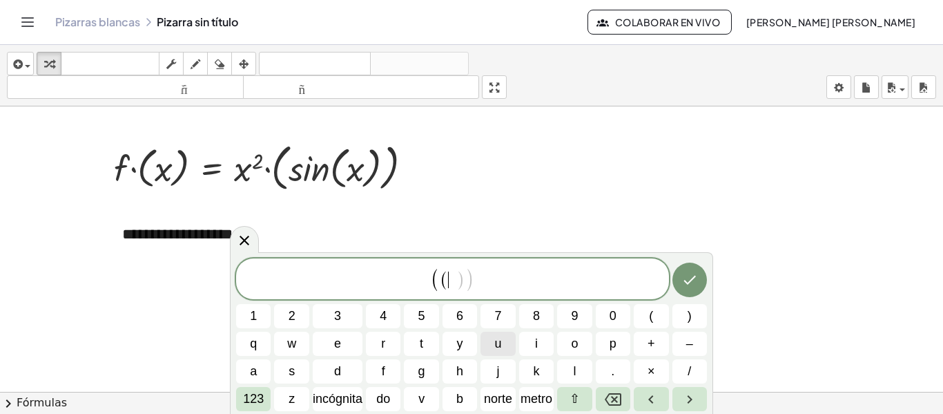
click at [503, 342] on button "u" at bounding box center [498, 343] width 35 height 24
click at [657, 362] on button "×" at bounding box center [651, 371] width 35 height 24
click at [426, 401] on button "v" at bounding box center [421, 399] width 35 height 24
click at [693, 320] on button ")" at bounding box center [689, 316] width 35 height 24
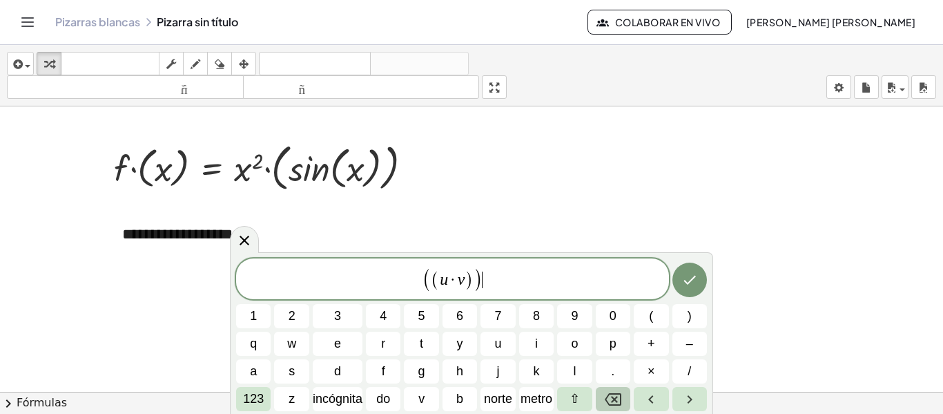
click at [622, 398] on button "Retroceso" at bounding box center [613, 399] width 35 height 24
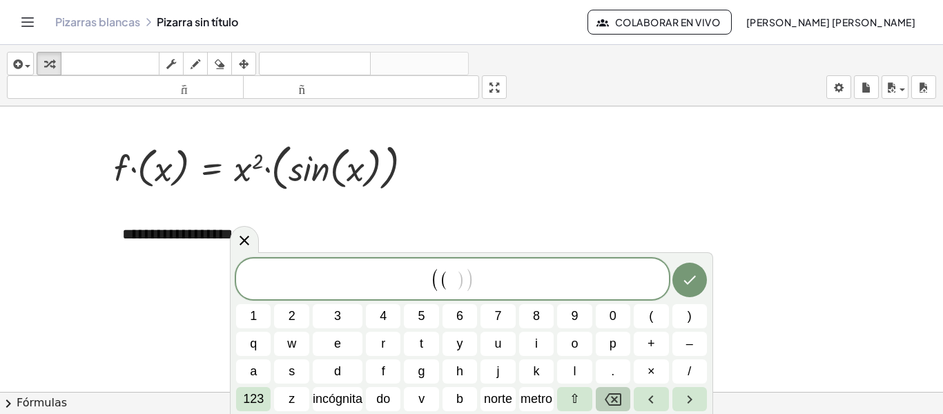
click at [622, 398] on button "Retroceso" at bounding box center [613, 399] width 35 height 24
click at [257, 389] on button "123" at bounding box center [253, 399] width 35 height 24
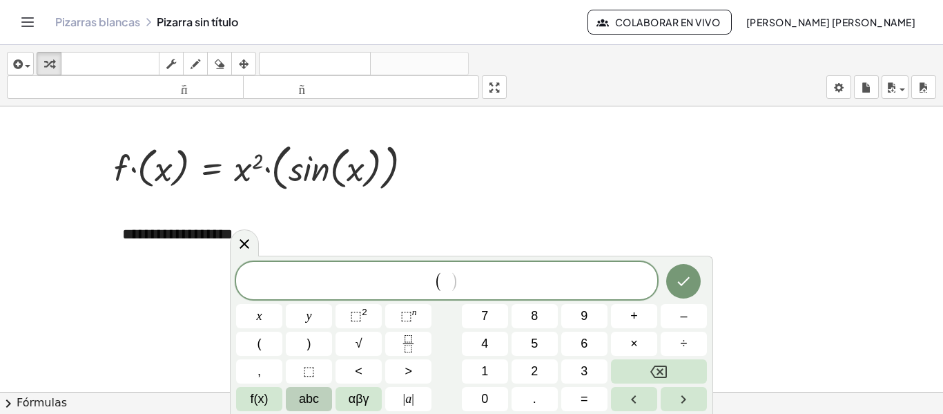
click at [305, 396] on span "abc" at bounding box center [309, 398] width 20 height 19
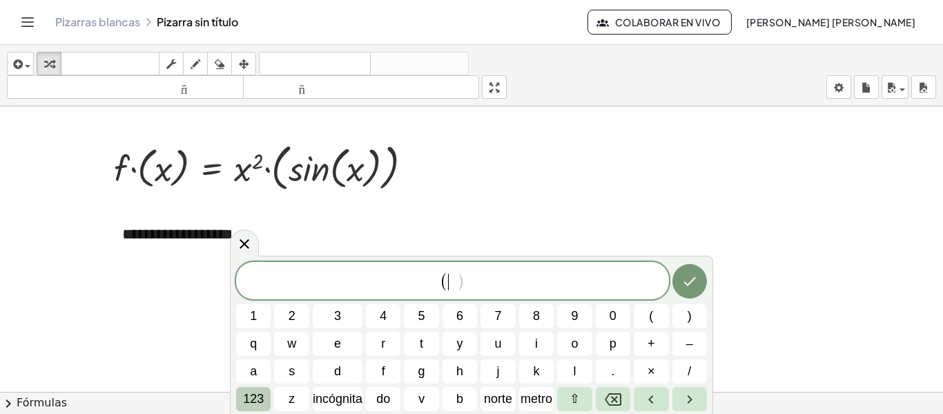
click at [258, 395] on font "123" at bounding box center [253, 398] width 21 height 14
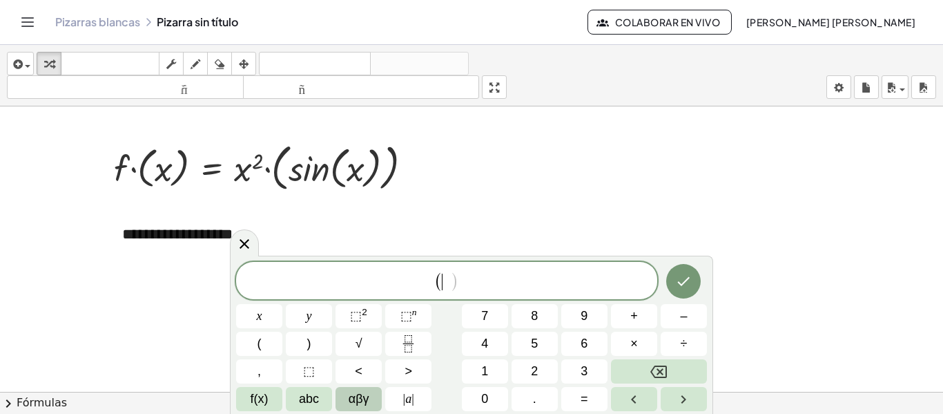
click at [356, 396] on span "αβγ" at bounding box center [359, 398] width 21 height 19
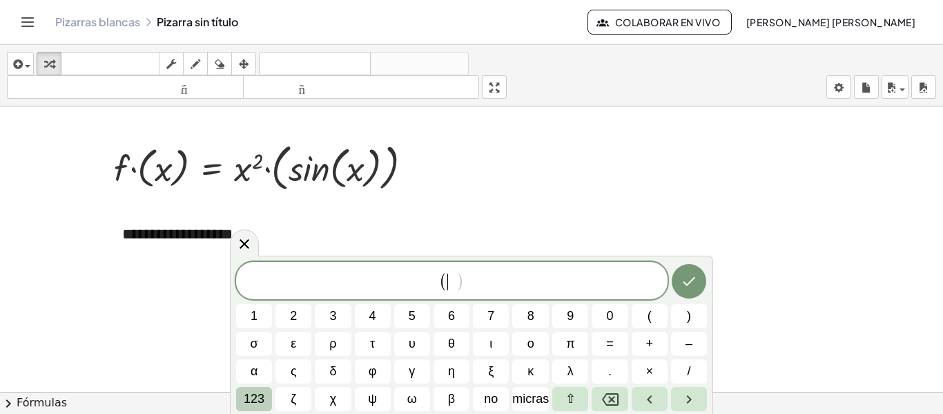
click at [265, 399] on button "123" at bounding box center [254, 399] width 36 height 24
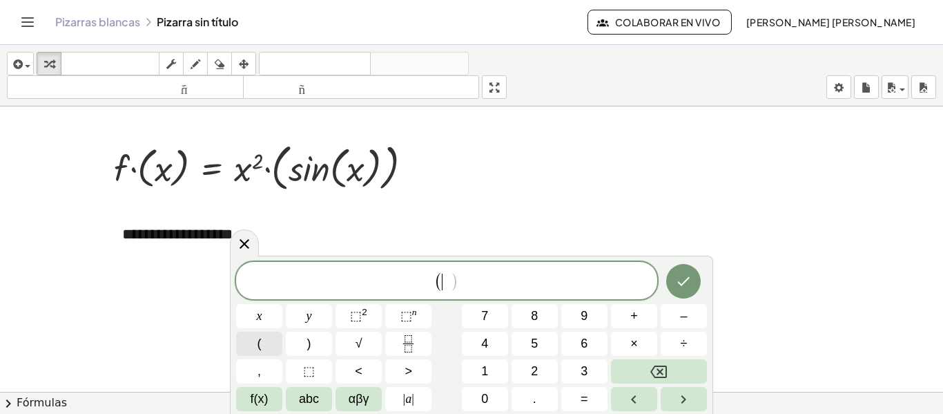
click at [273, 341] on button "(" at bounding box center [259, 343] width 46 height 24
click at [270, 400] on button "f(x)" at bounding box center [259, 399] width 46 height 24
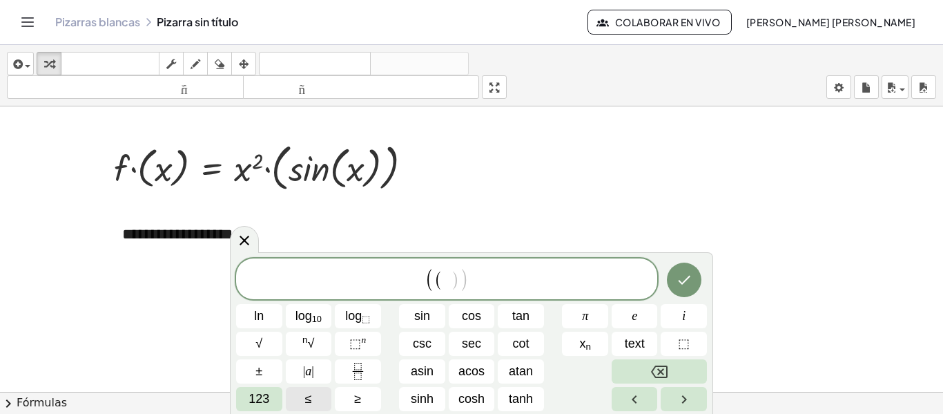
click at [296, 401] on button "≤" at bounding box center [309, 399] width 46 height 24
click at [269, 396] on span "123" at bounding box center [259, 398] width 21 height 19
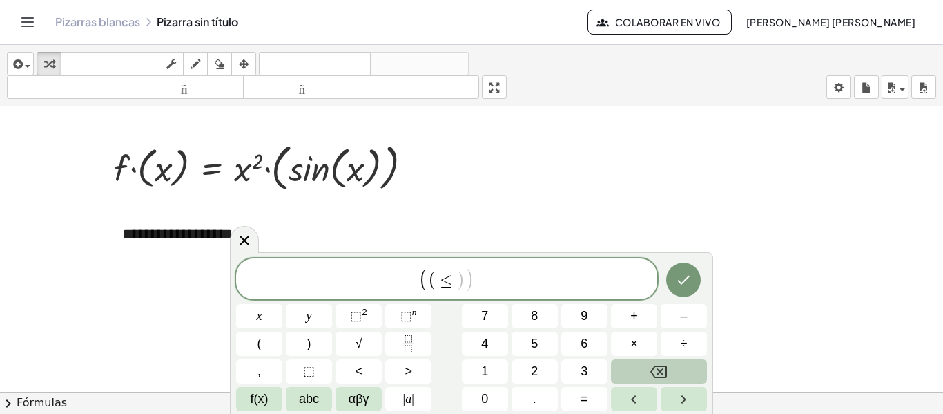
click at [654, 367] on icon "Backspace" at bounding box center [658, 371] width 17 height 12
click at [686, 364] on button "Backspace" at bounding box center [659, 371] width 96 height 24
click at [307, 395] on span "abc" at bounding box center [309, 398] width 20 height 19
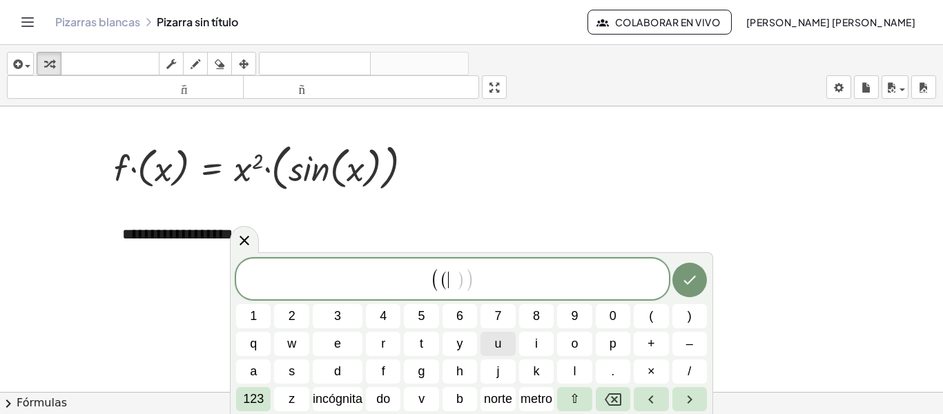
click at [499, 349] on span "u" at bounding box center [498, 343] width 7 height 19
click at [642, 369] on button "×" at bounding box center [651, 371] width 35 height 24
click at [423, 399] on font "v" at bounding box center [421, 398] width 6 height 14
click at [688, 317] on span ")" at bounding box center [690, 316] width 4 height 19
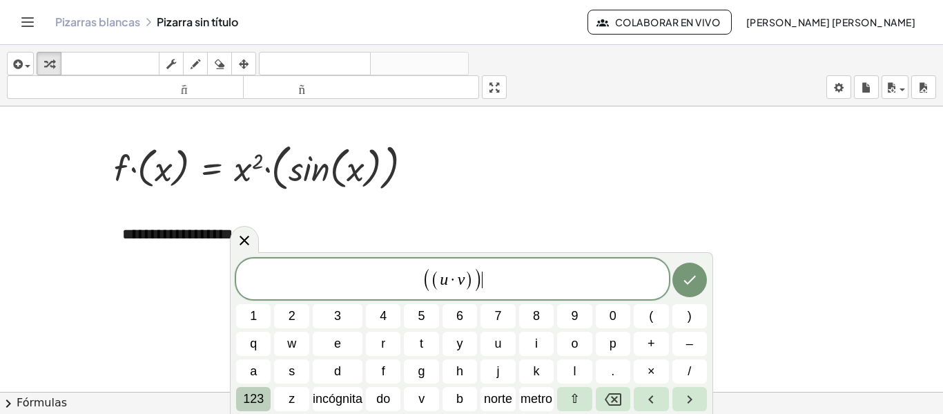
click at [245, 391] on font "123" at bounding box center [253, 398] width 21 height 14
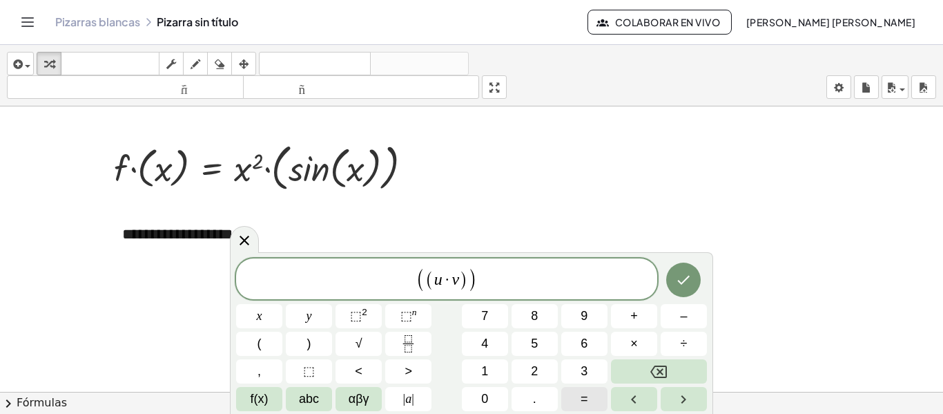
click at [590, 392] on button "=" at bounding box center [584, 399] width 46 height 24
click at [258, 401] on span "f(x)" at bounding box center [260, 398] width 18 height 19
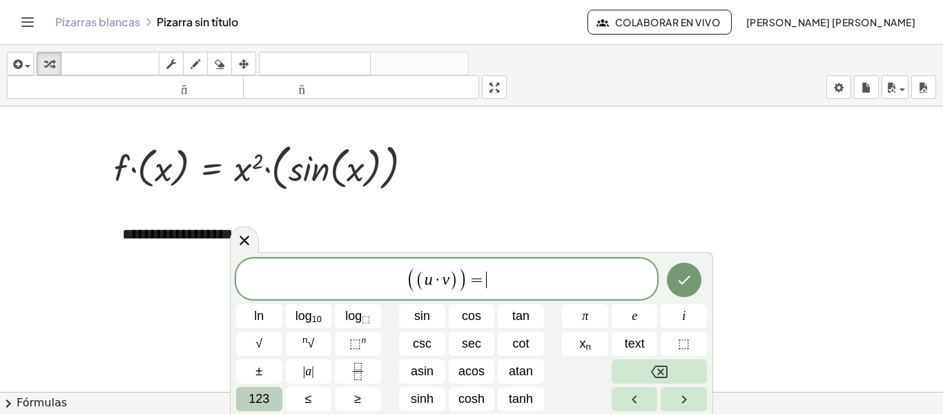
click at [250, 393] on span "123" at bounding box center [259, 398] width 21 height 19
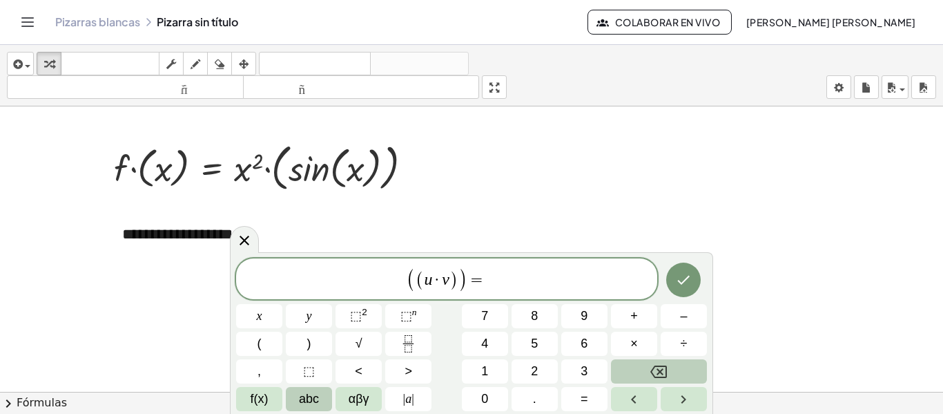
click at [303, 396] on span "abc" at bounding box center [309, 398] width 20 height 19
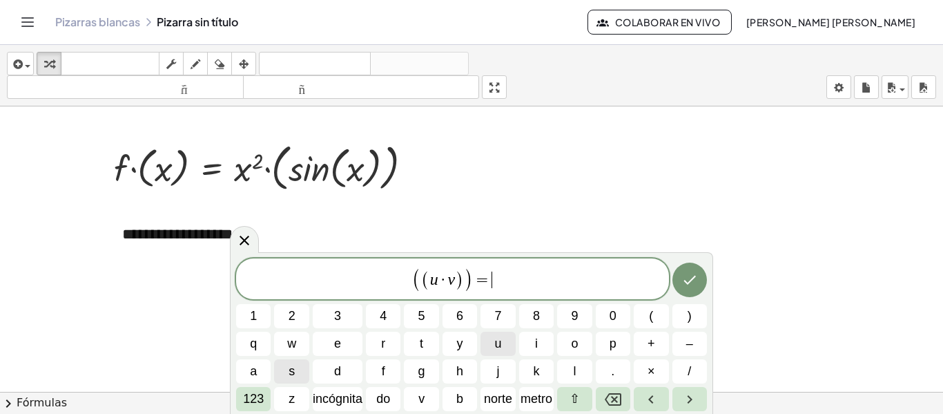
click at [499, 343] on span "u" at bounding box center [498, 343] width 7 height 19
click at [244, 393] on font "123" at bounding box center [253, 398] width 21 height 14
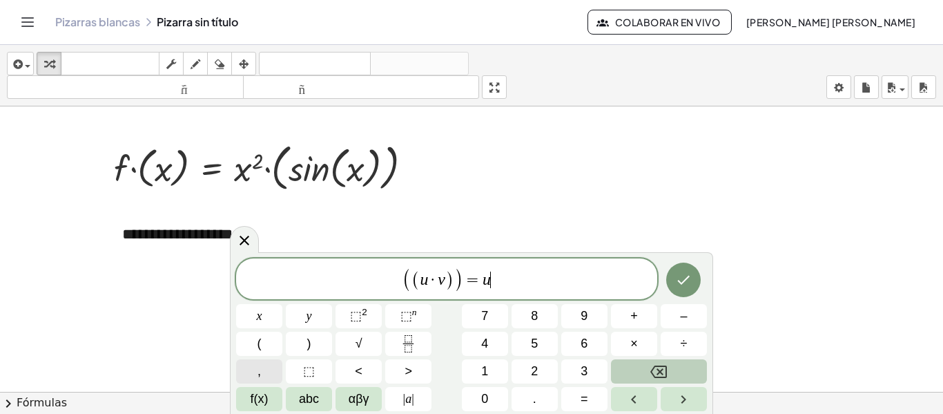
click at [262, 373] on button "," at bounding box center [259, 371] width 46 height 24
click at [679, 372] on button "Backspace" at bounding box center [659, 371] width 96 height 24
click at [258, 396] on span "f(x)" at bounding box center [260, 398] width 18 height 19
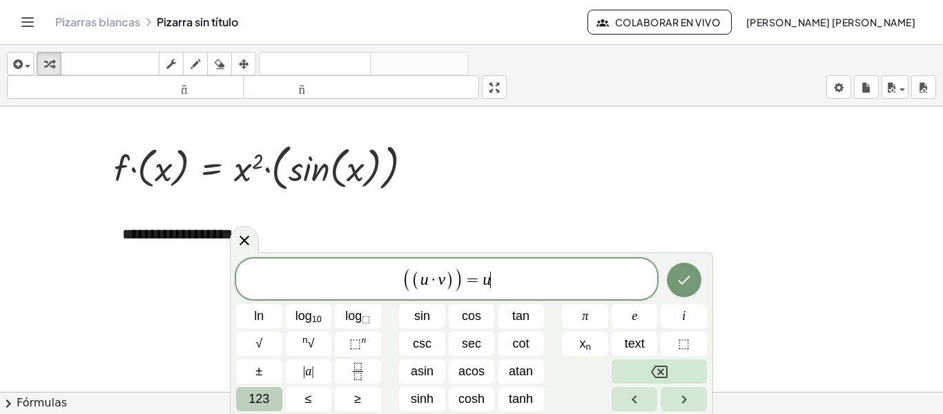
click at [253, 395] on span "123" at bounding box center [259, 398] width 21 height 19
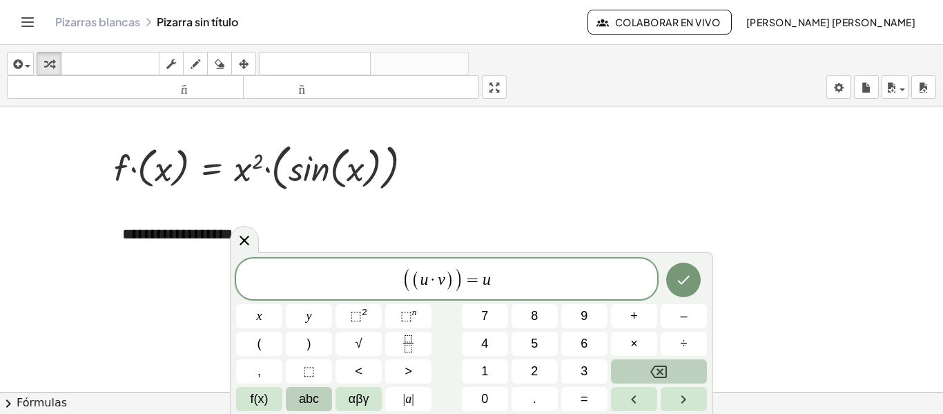
click at [291, 390] on button "abc" at bounding box center [309, 399] width 46 height 24
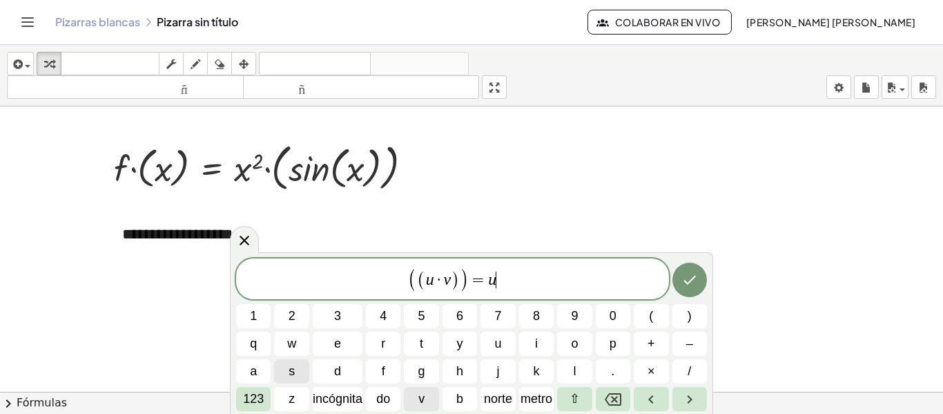
click at [427, 395] on button "v" at bounding box center [421, 399] width 35 height 24
click at [655, 350] on button "+" at bounding box center [651, 343] width 35 height 24
click at [501, 343] on span "u" at bounding box center [498, 343] width 7 height 19
click at [419, 407] on span "v" at bounding box center [421, 398] width 6 height 19
click at [686, 320] on button ")" at bounding box center [689, 316] width 35 height 24
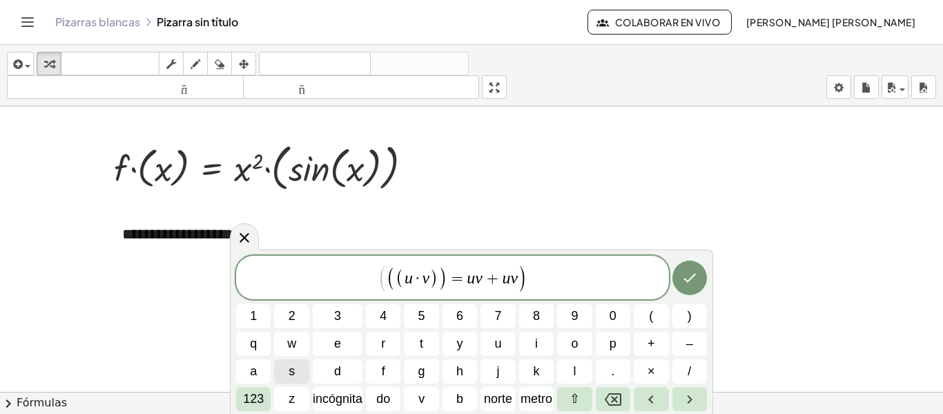
click at [451, 278] on span "=" at bounding box center [457, 278] width 20 height 17
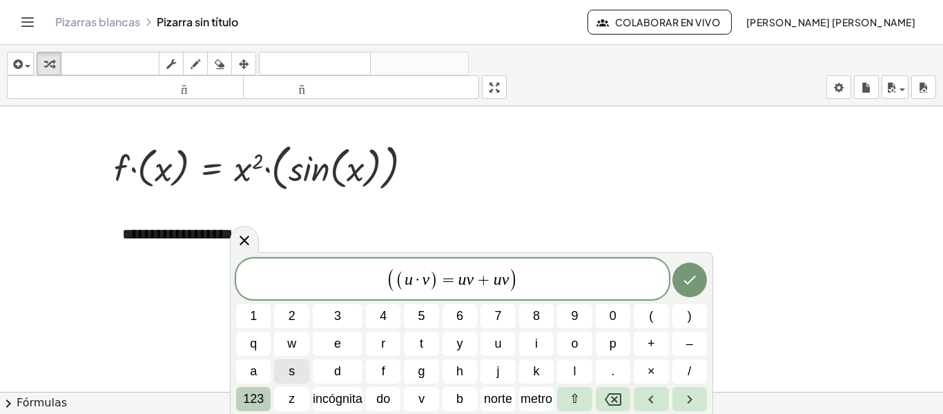
click at [250, 398] on font "123" at bounding box center [253, 398] width 21 height 14
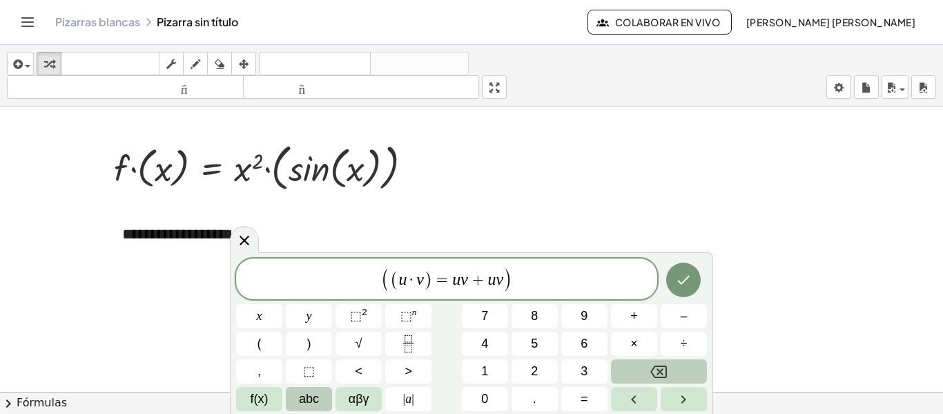
click at [321, 396] on button "abc" at bounding box center [309, 399] width 46 height 24
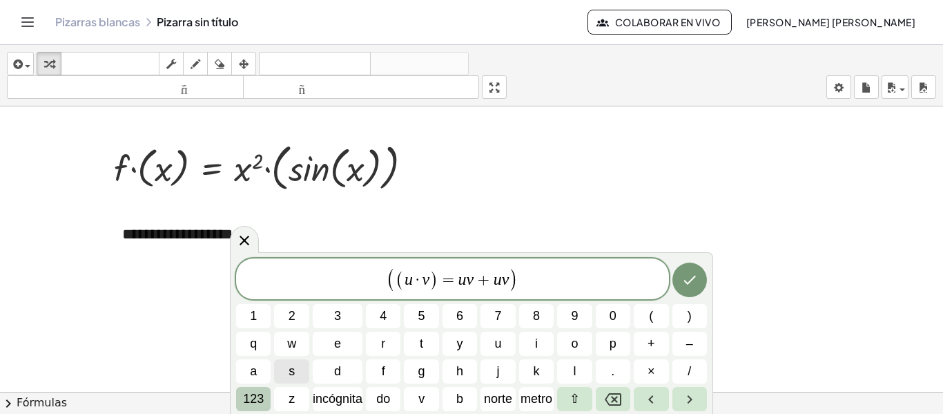
click at [269, 395] on button "123" at bounding box center [253, 399] width 35 height 24
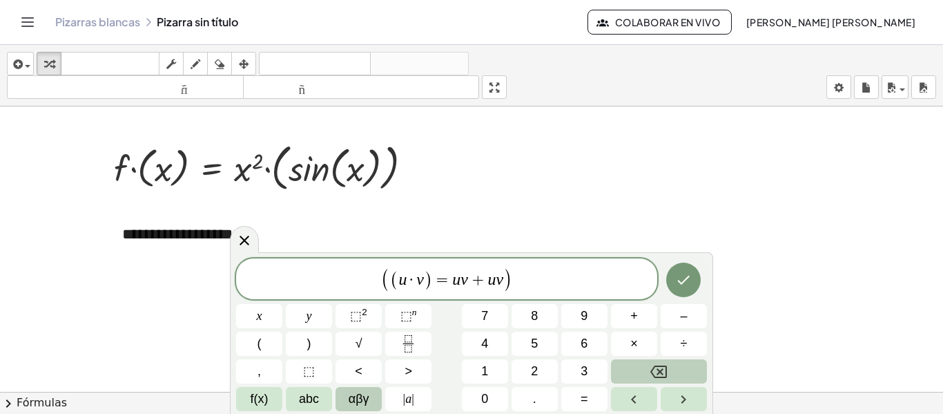
click at [349, 391] on span "αβγ" at bounding box center [359, 398] width 21 height 19
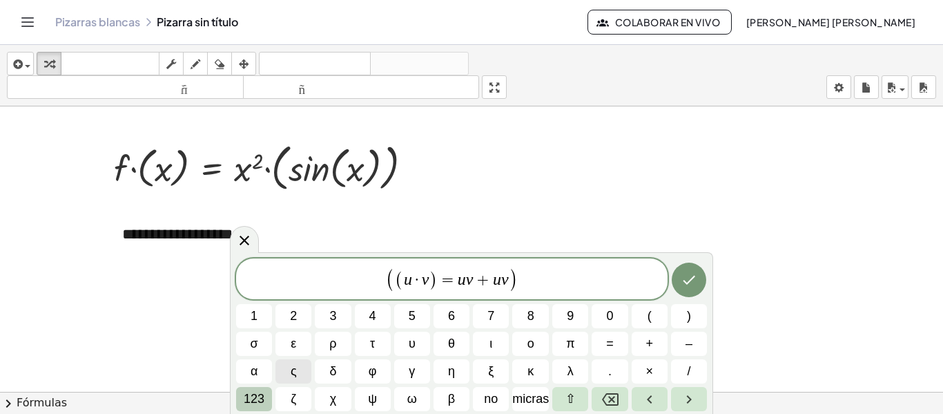
click at [247, 399] on font "123" at bounding box center [254, 398] width 21 height 14
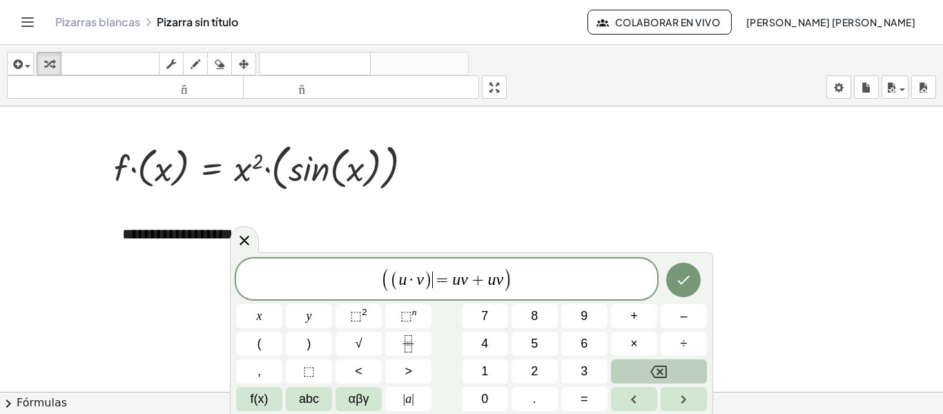
click at [247, 399] on button "f(x)" at bounding box center [259, 399] width 46 height 24
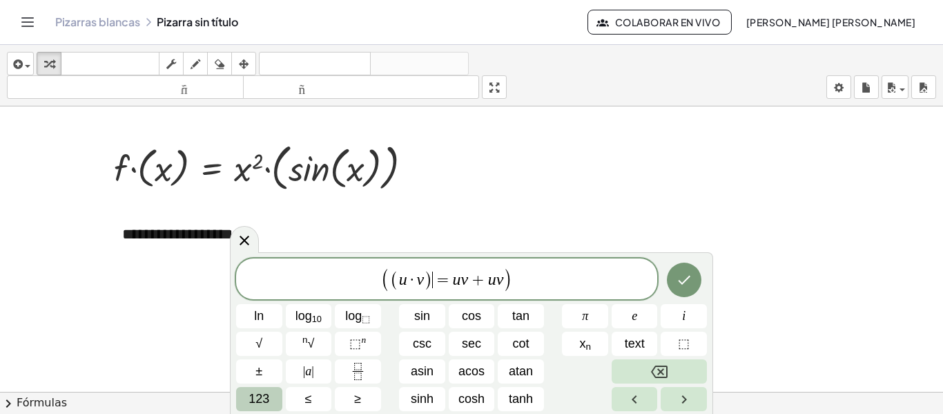
click at [259, 400] on span "123" at bounding box center [259, 398] width 21 height 19
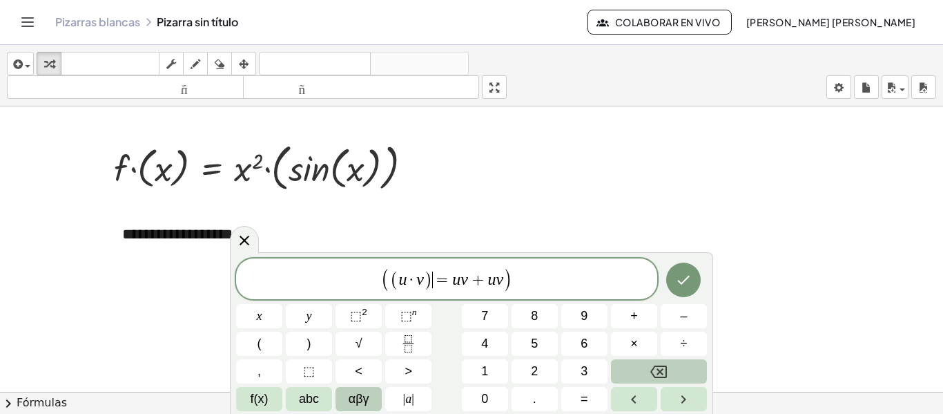
click at [378, 387] on button "αβγ" at bounding box center [359, 399] width 46 height 24
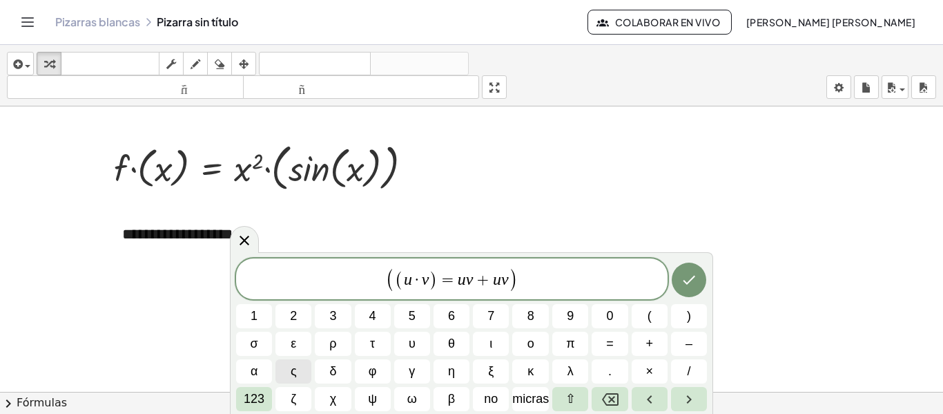
click at [233, 398] on div "( ( u · v ) = u v + u v ) 1 2 3 4 5 6 7 8 9 0 ( ) σ ε ρ τ υ θ ι ο π = + – α ς δ…" at bounding box center [471, 333] width 483 height 162
click at [252, 396] on font "123" at bounding box center [254, 398] width 21 height 14
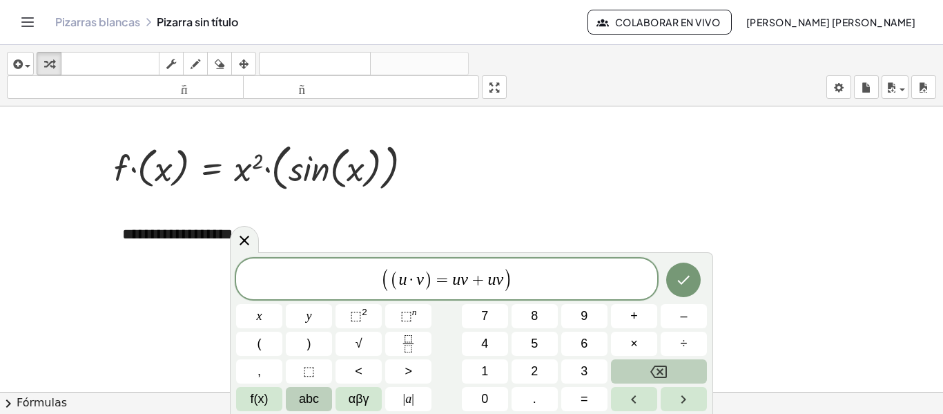
click at [304, 396] on span "abc" at bounding box center [309, 398] width 20 height 19
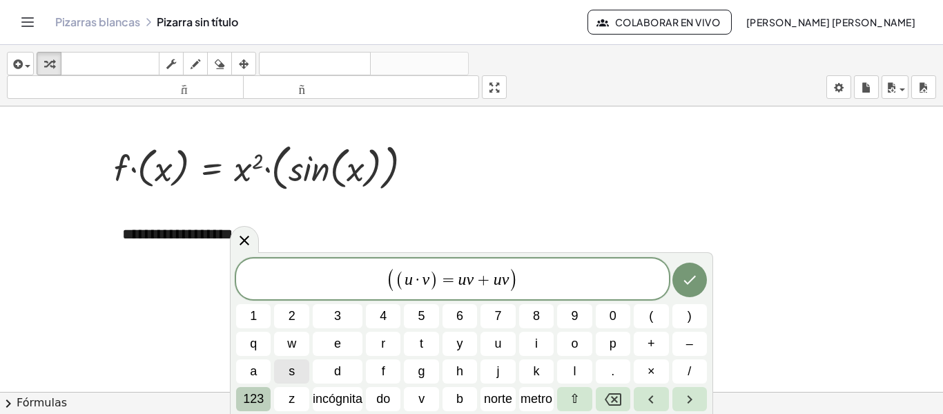
click at [256, 401] on font "123" at bounding box center [253, 398] width 21 height 14
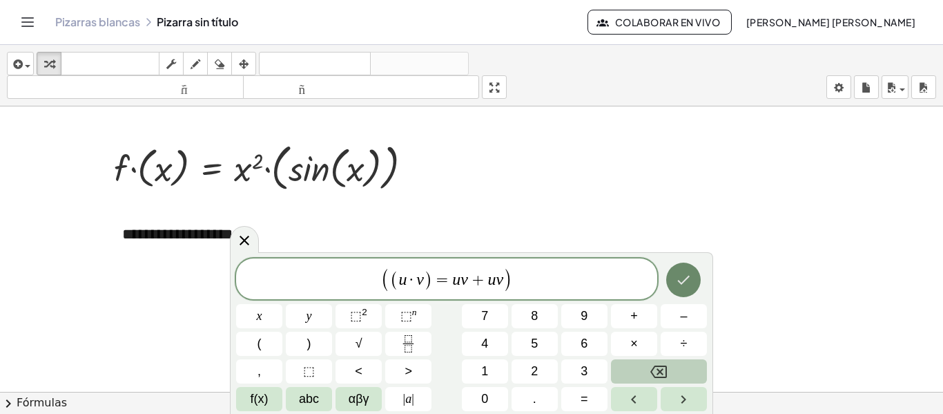
click at [681, 272] on icon "Hecho" at bounding box center [683, 279] width 17 height 17
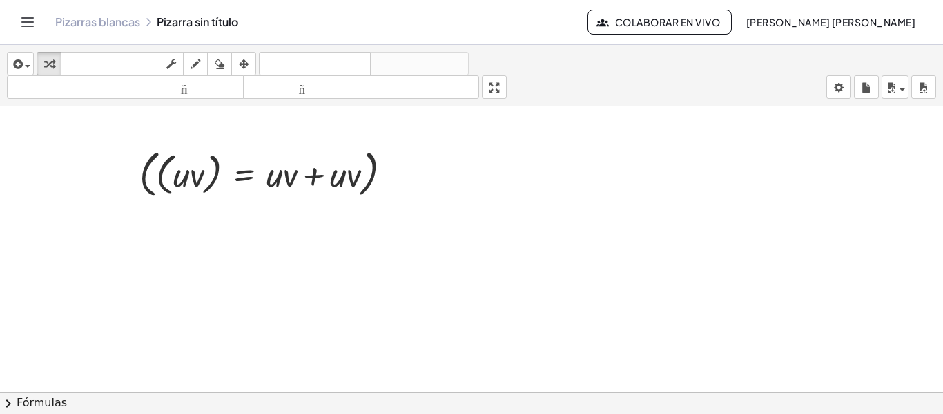
scroll to position [128, 0]
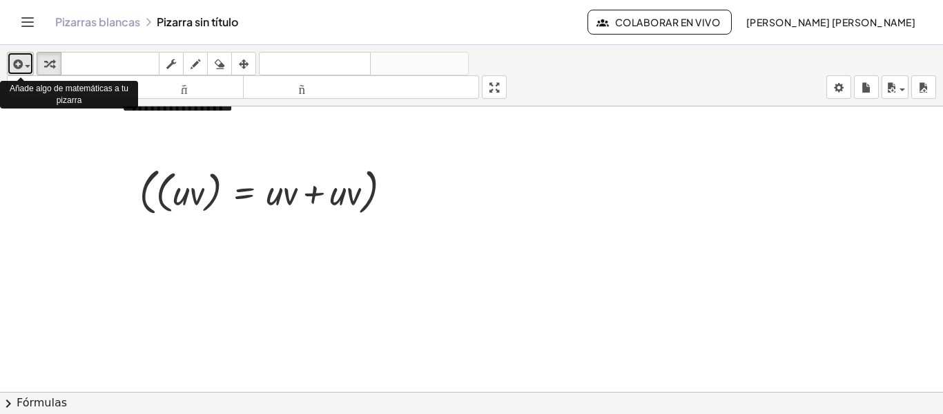
click at [27, 63] on div "button" at bounding box center [20, 63] width 20 height 17
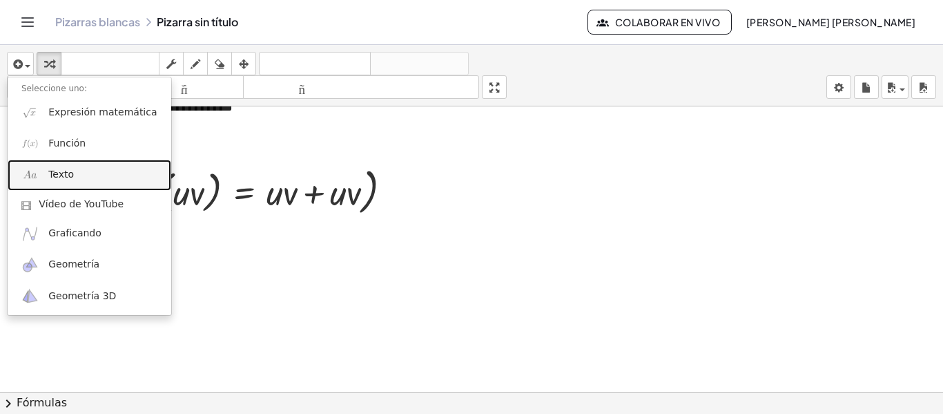
click at [59, 175] on font "Texto" at bounding box center [61, 173] width 26 height 11
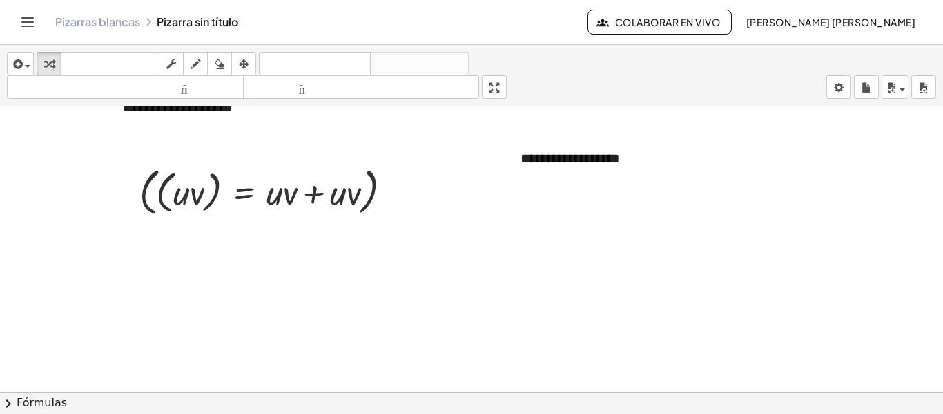
click at [521, 243] on div at bounding box center [471, 318] width 943 height 679
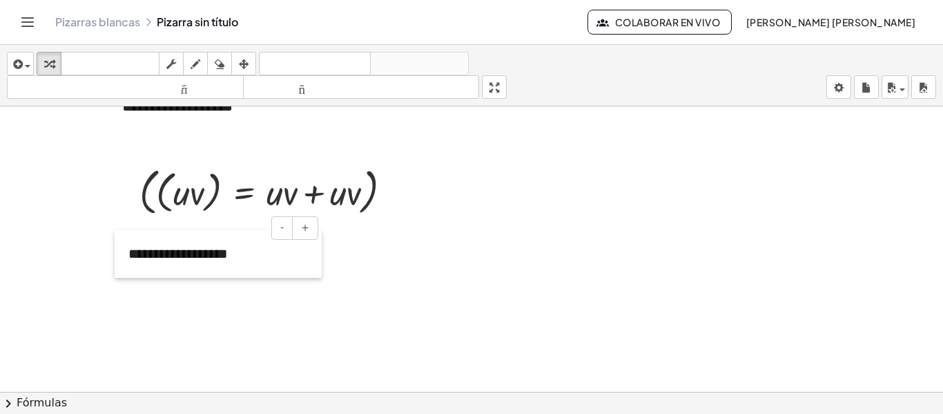
drag, startPoint x: 512, startPoint y: 157, endPoint x: 120, endPoint y: 252, distance: 403.6
click at [120, 252] on div at bounding box center [122, 254] width 14 height 48
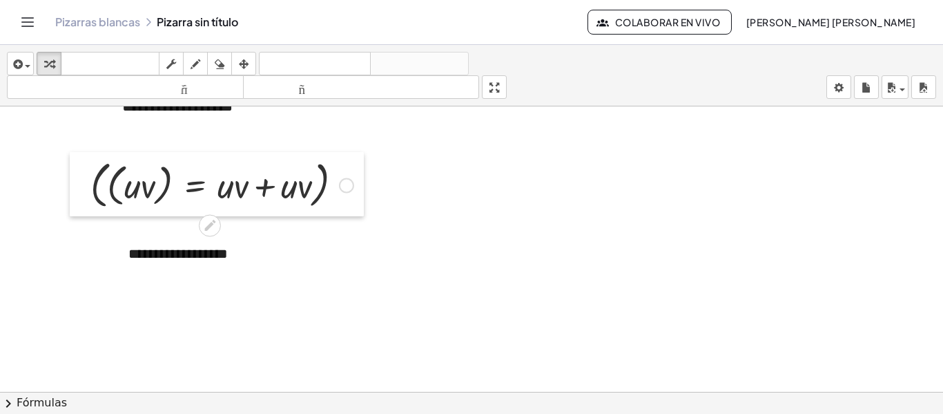
drag, startPoint x: 137, startPoint y: 191, endPoint x: 88, endPoint y: 184, distance: 49.5
click at [88, 184] on div at bounding box center [80, 184] width 21 height 64
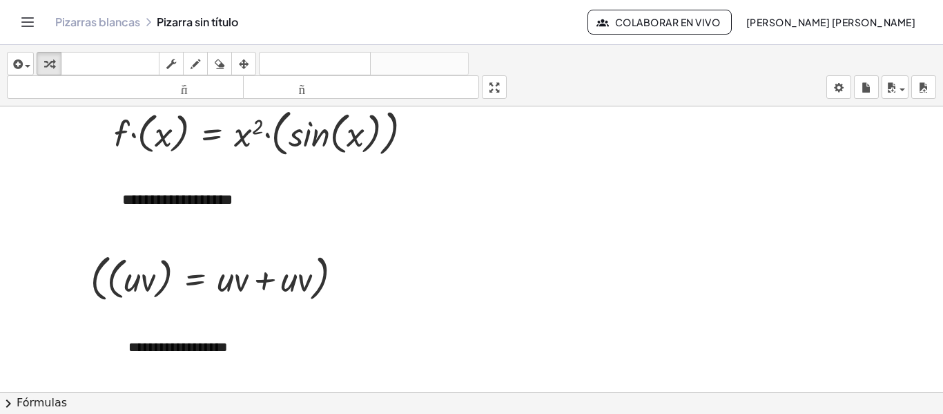
scroll to position [0, 0]
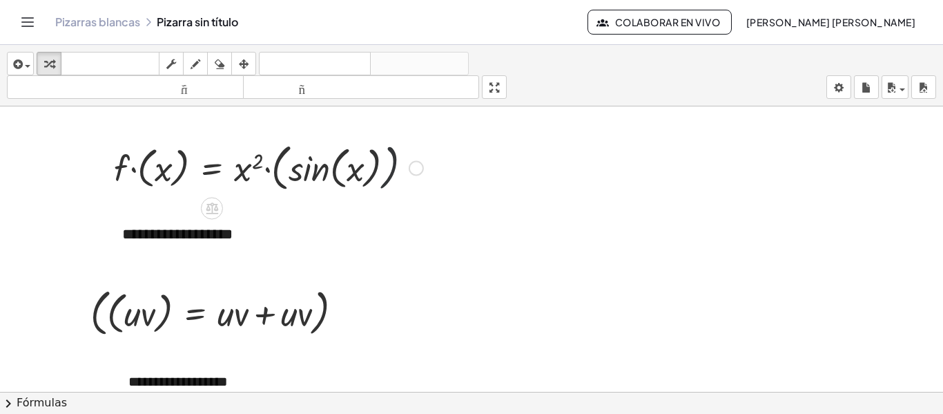
click at [385, 174] on div at bounding box center [268, 166] width 323 height 57
click at [115, 170] on div at bounding box center [247, 167] width 281 height 52
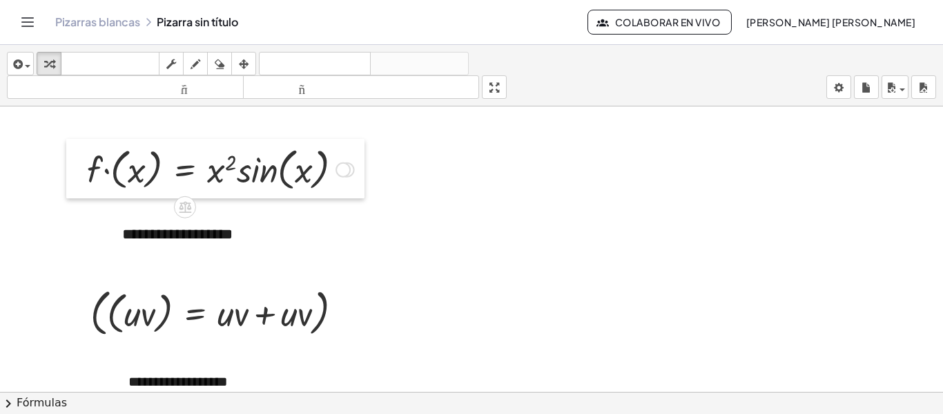
drag, startPoint x: 106, startPoint y: 155, endPoint x: 79, endPoint y: 157, distance: 27.0
click at [79, 157] on div at bounding box center [76, 168] width 21 height 59
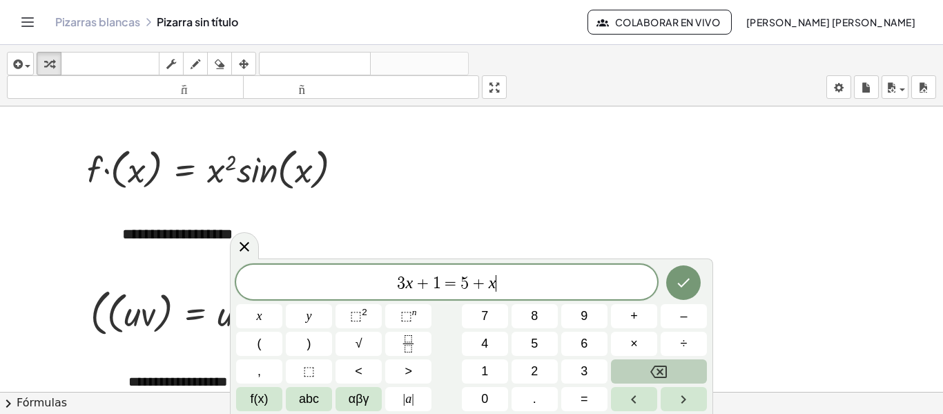
scroll to position [99, 0]
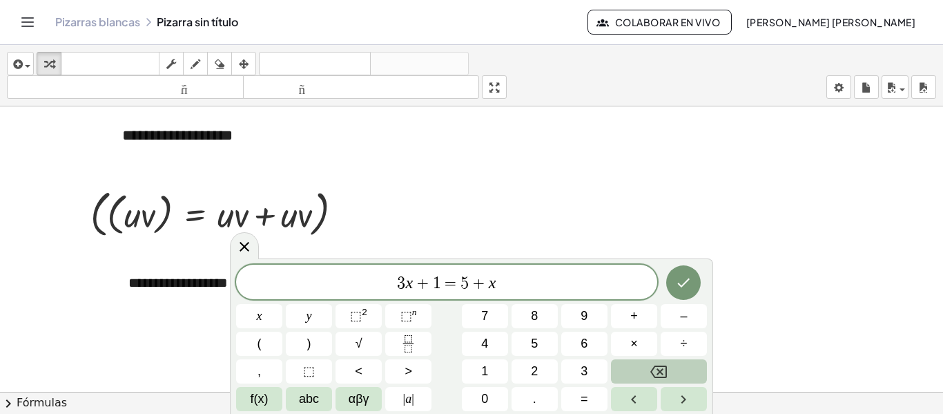
click at [708, 293] on div "3 x + 1 = 5 + x ​ x y ⬚ 2 ⬚ n 7 8 9 + – ( ) √ 4 5 6 × ÷ , ⬚ < > 1 2 3 f(x) abc …" at bounding box center [471, 335] width 483 height 155
click at [240, 243] on icon at bounding box center [244, 246] width 17 height 17
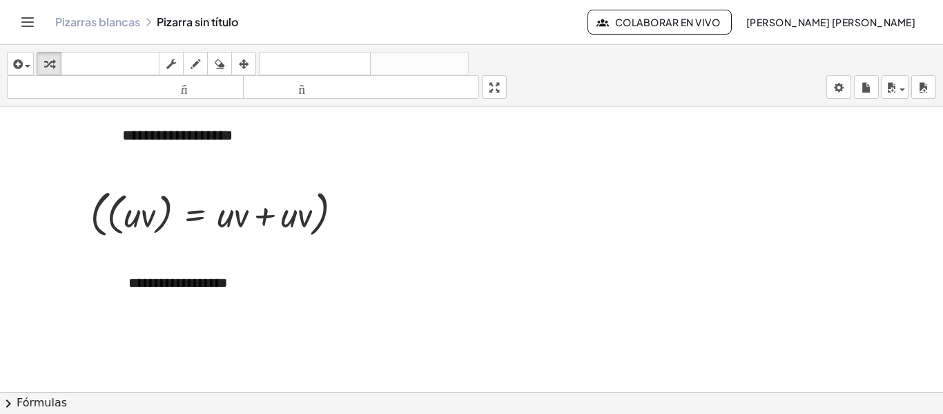
scroll to position [0, 0]
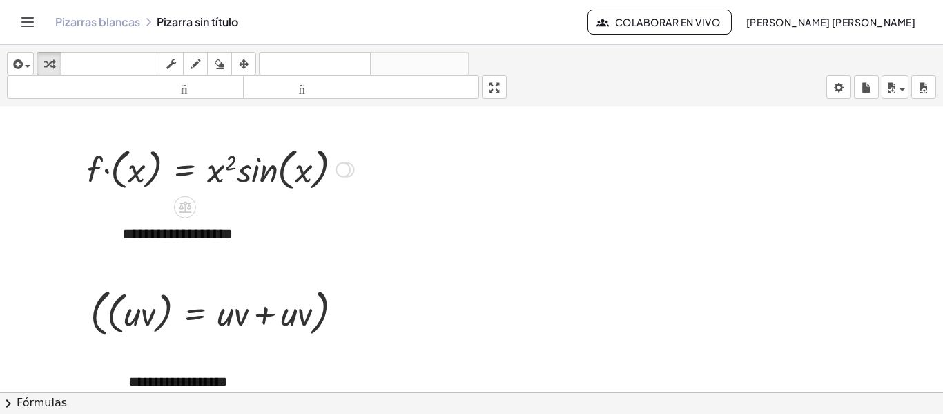
click at [104, 171] on div at bounding box center [220, 168] width 281 height 52
click at [148, 174] on div at bounding box center [241, 168] width 238 height 52
click at [137, 171] on div at bounding box center [241, 168] width 238 height 52
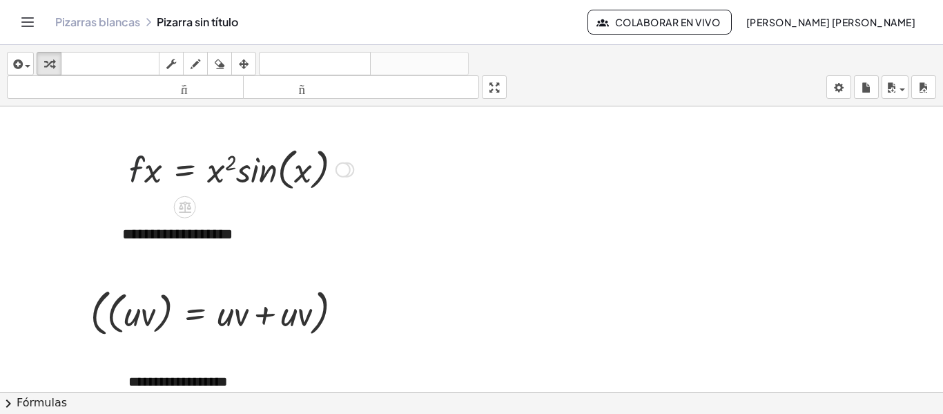
click at [146, 170] on div at bounding box center [241, 168] width 238 height 52
drag, startPoint x: 162, startPoint y: 180, endPoint x: 146, endPoint y: 170, distance: 19.0
click at [146, 170] on div at bounding box center [241, 168] width 238 height 52
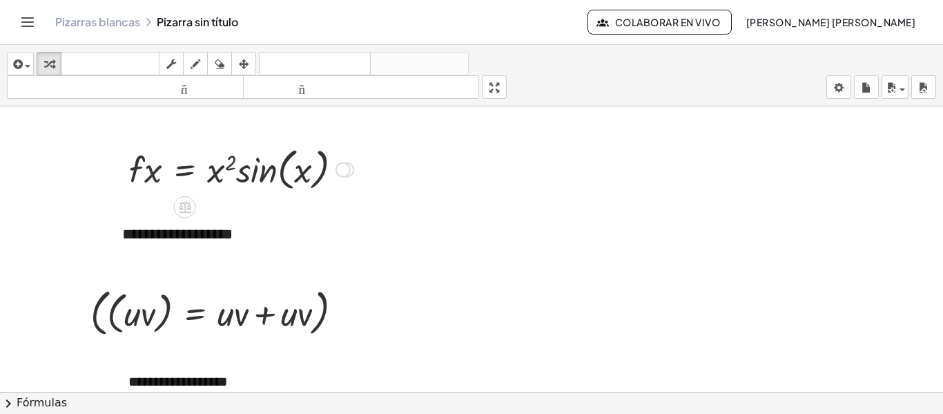
click at [146, 170] on div at bounding box center [241, 168] width 238 height 52
drag, startPoint x: 133, startPoint y: 169, endPoint x: 109, endPoint y: 166, distance: 23.7
click at [109, 166] on div "· f · ( x ) = · x 2 · ( sin ( , x ) ) · f · ( x ) = · x 2 · sin ( , x ) · f · f…" at bounding box center [235, 168] width 255 height 59
drag, startPoint x: 133, startPoint y: 174, endPoint x: 94, endPoint y: 175, distance: 39.4
click at [283, 167] on div at bounding box center [241, 168] width 238 height 52
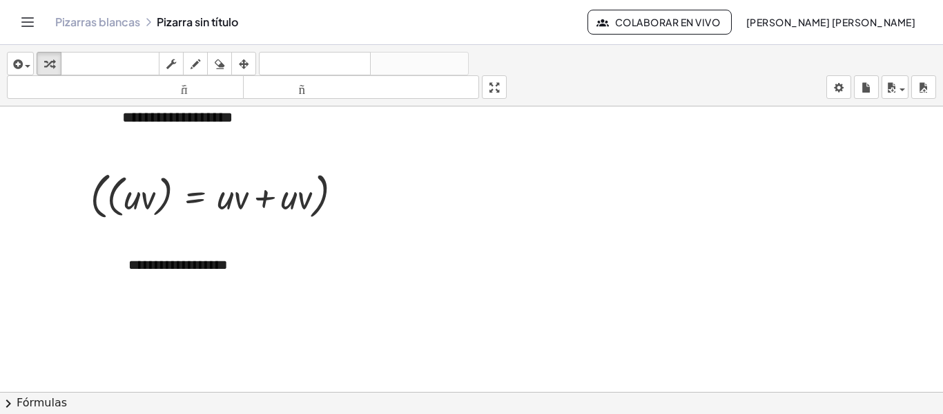
scroll to position [207, 0]
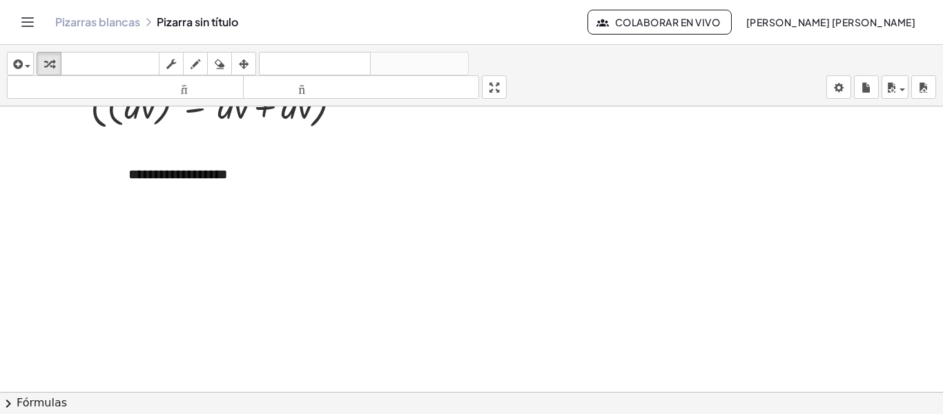
click at [113, 191] on div at bounding box center [471, 238] width 943 height 679
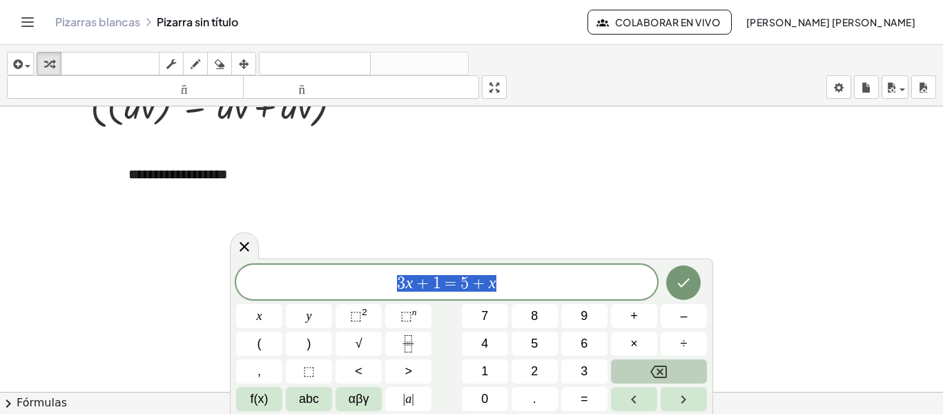
drag, startPoint x: 617, startPoint y: 283, endPoint x: 338, endPoint y: 273, distance: 279.1
click at [338, 273] on span "3 x + 1 = 5 + x" at bounding box center [446, 282] width 421 height 19
click at [261, 351] on span "(" at bounding box center [260, 343] width 4 height 19
click at [257, 400] on span "f(x)" at bounding box center [260, 398] width 18 height 19
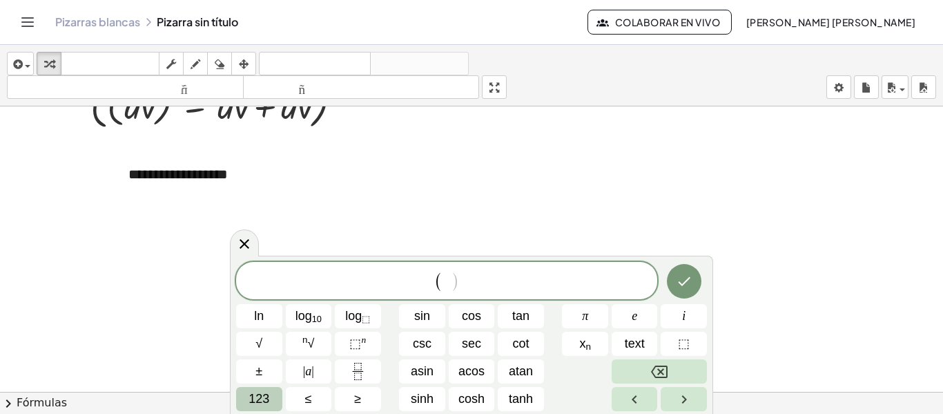
click at [253, 401] on span "123" at bounding box center [259, 398] width 21 height 19
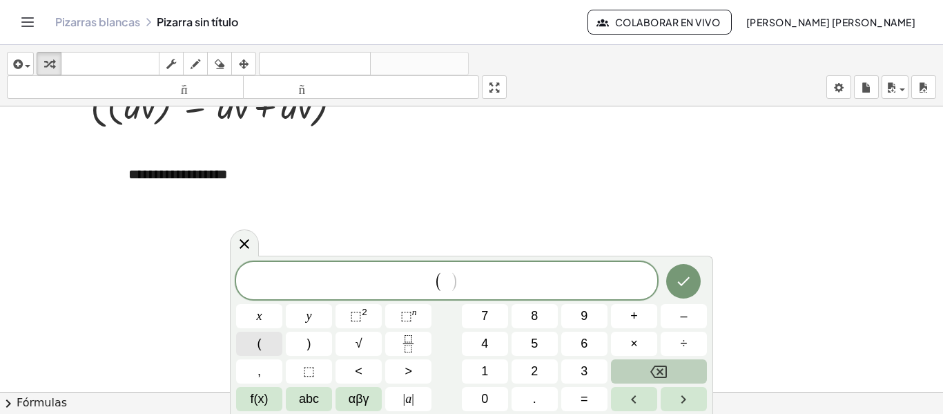
click at [271, 345] on button "(" at bounding box center [259, 343] width 46 height 24
click at [264, 394] on span "f(x)" at bounding box center [260, 398] width 18 height 19
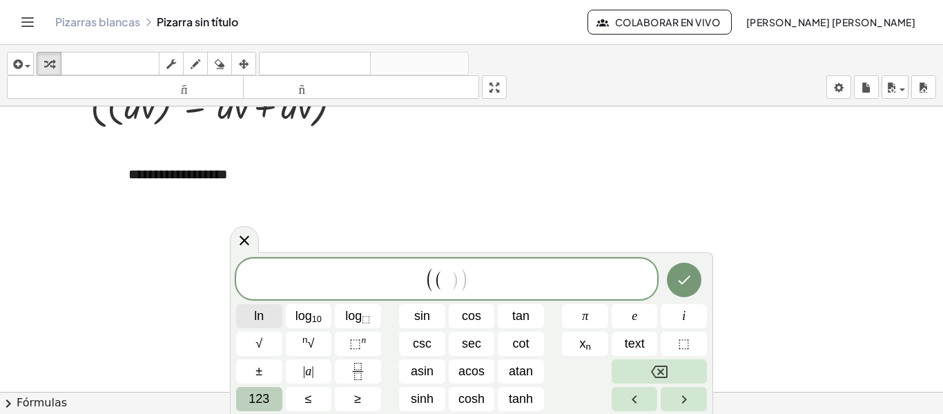
click at [267, 311] on button "ln" at bounding box center [259, 316] width 46 height 24
click at [257, 404] on span "123" at bounding box center [259, 398] width 21 height 19
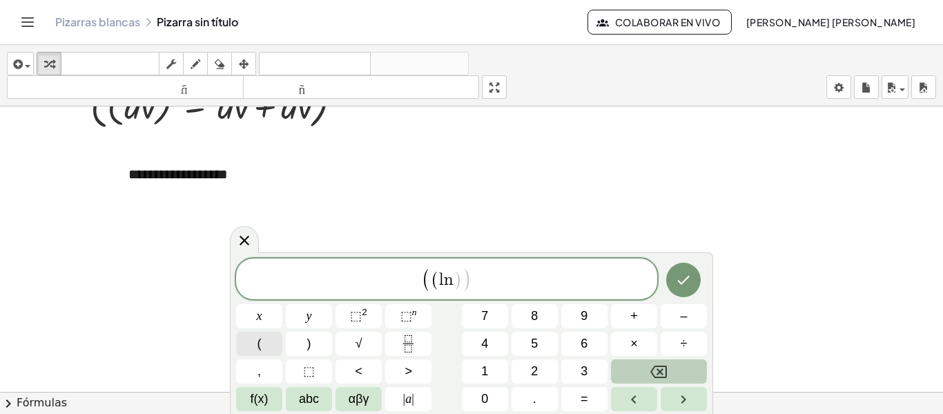
click at [270, 332] on button "(" at bounding box center [259, 343] width 46 height 24
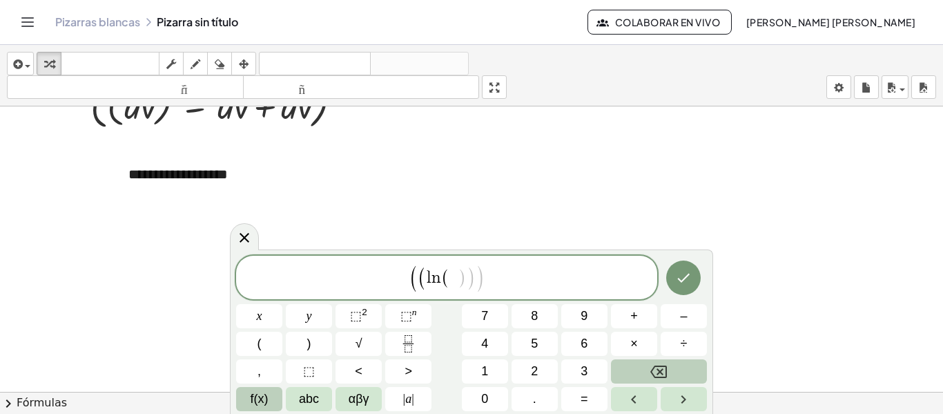
click at [266, 394] on span "f(x)" at bounding box center [260, 398] width 18 height 19
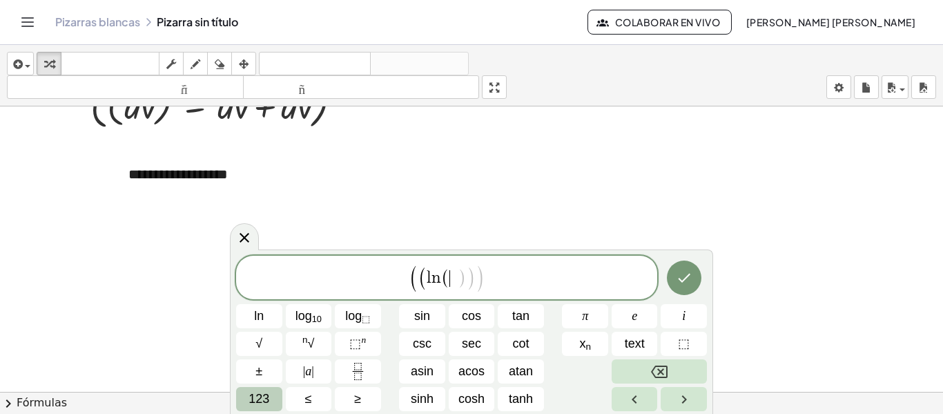
click at [266, 396] on span "123" at bounding box center [259, 398] width 21 height 19
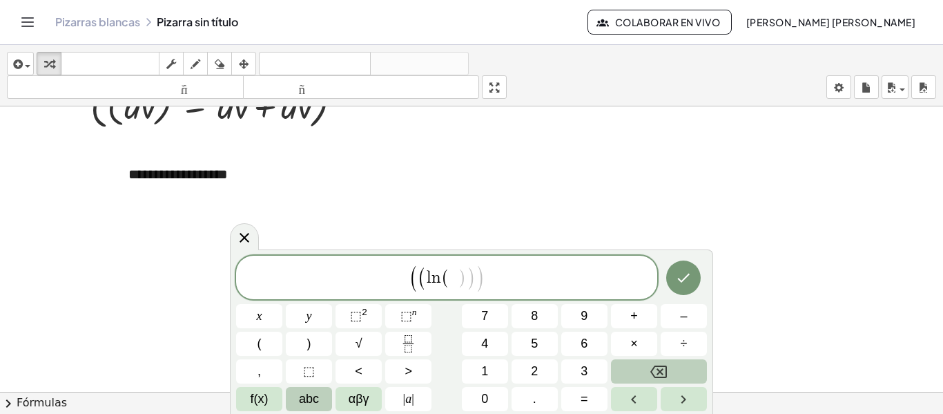
click at [307, 394] on span "abc" at bounding box center [309, 398] width 20 height 19
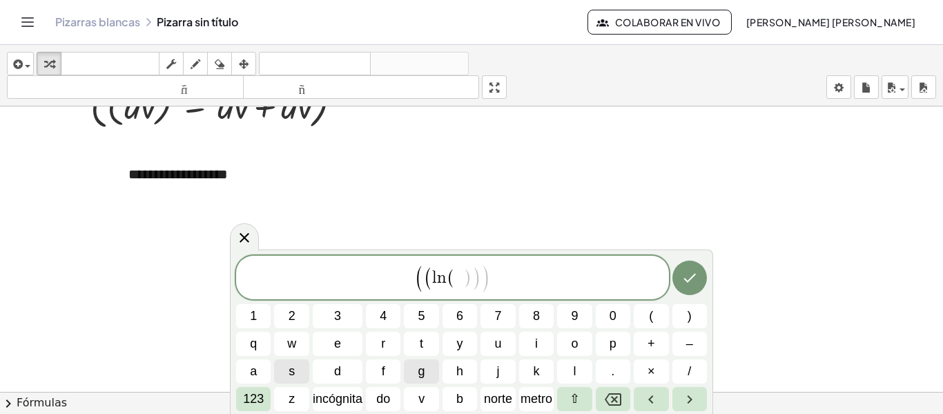
click at [415, 377] on button "g" at bounding box center [421, 371] width 35 height 24
click at [269, 396] on button "123" at bounding box center [253, 399] width 35 height 24
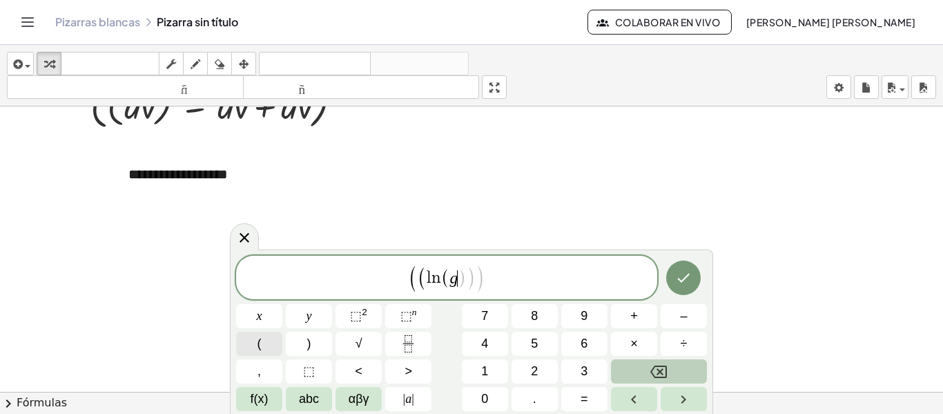
click at [272, 338] on button "(" at bounding box center [259, 343] width 46 height 24
click at [266, 398] on span "f(x)" at bounding box center [260, 398] width 18 height 19
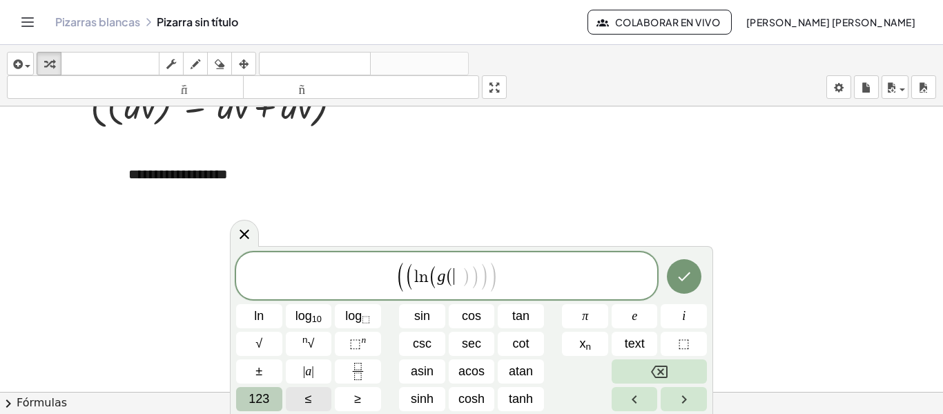
click at [266, 398] on span "123" at bounding box center [259, 398] width 21 height 19
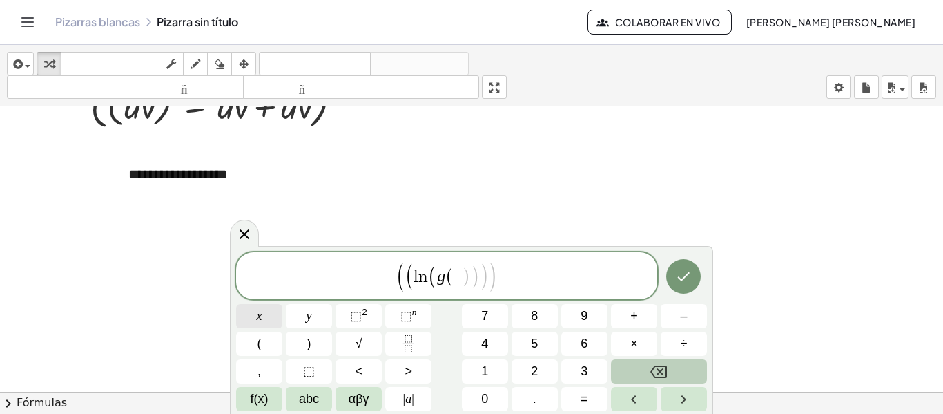
click at [263, 311] on button "x" at bounding box center [259, 316] width 46 height 24
click at [319, 338] on button ")" at bounding box center [309, 343] width 46 height 24
click at [592, 400] on button "=" at bounding box center [584, 399] width 46 height 24
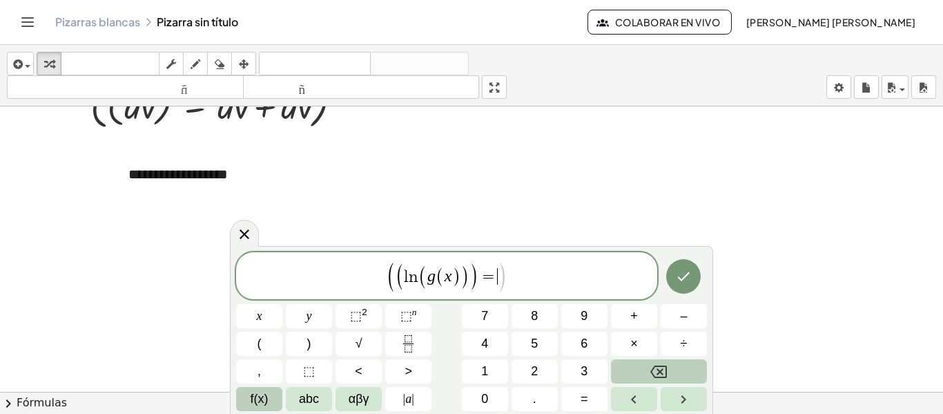
click at [256, 392] on span "f(x)" at bounding box center [260, 398] width 18 height 19
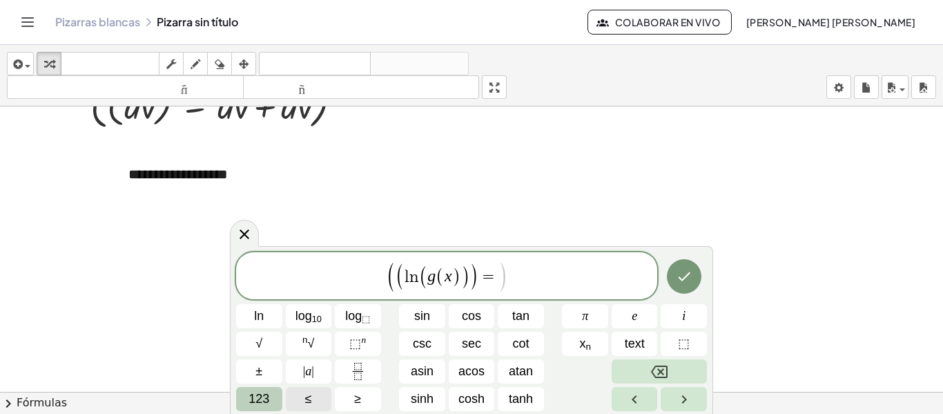
click at [256, 392] on span "123" at bounding box center [259, 398] width 21 height 19
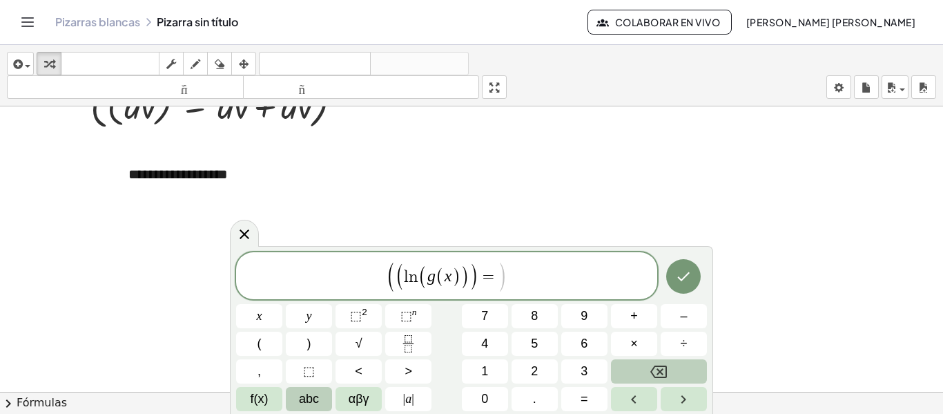
click at [307, 398] on span "abc" at bounding box center [309, 398] width 20 height 19
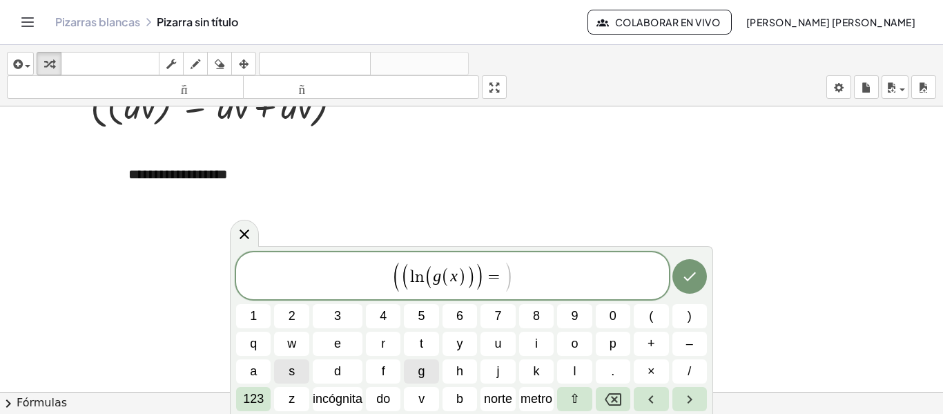
click at [419, 366] on span "g" at bounding box center [421, 371] width 7 height 19
click at [617, 398] on icon "Retroceso" at bounding box center [613, 399] width 17 height 17
click at [252, 386] on div "( ( l n ( g ( x ) ) ) = ) 1 2 3 4 5 6 7 8 9 0 ( ) q w e r t y u i o p + – a s d…" at bounding box center [471, 331] width 471 height 159
click at [253, 406] on span "123" at bounding box center [253, 398] width 21 height 19
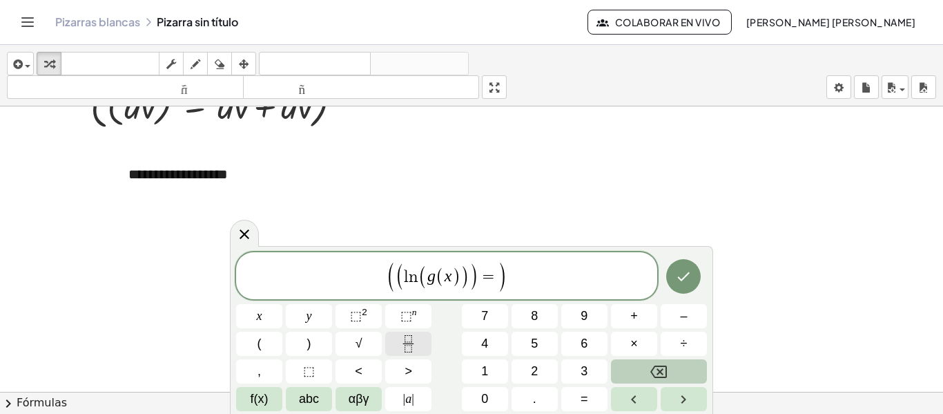
click at [412, 342] on icon "Fraction" at bounding box center [408, 343] width 17 height 17
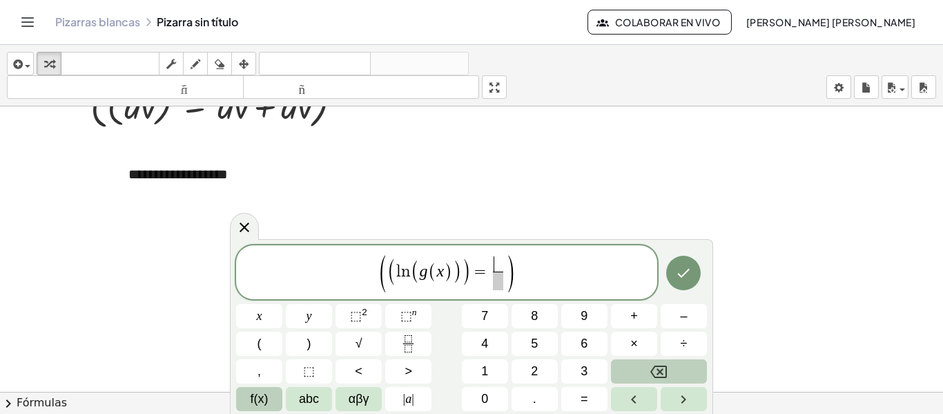
click at [264, 394] on span "f(x)" at bounding box center [260, 398] width 18 height 19
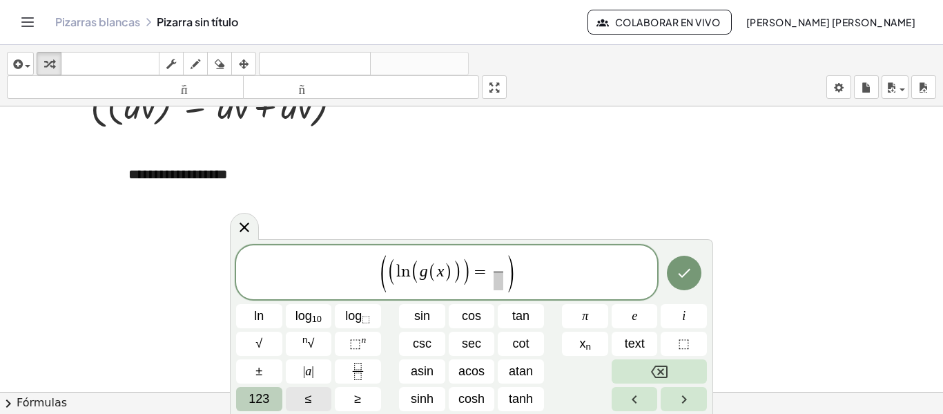
click at [264, 394] on span "123" at bounding box center [259, 398] width 21 height 19
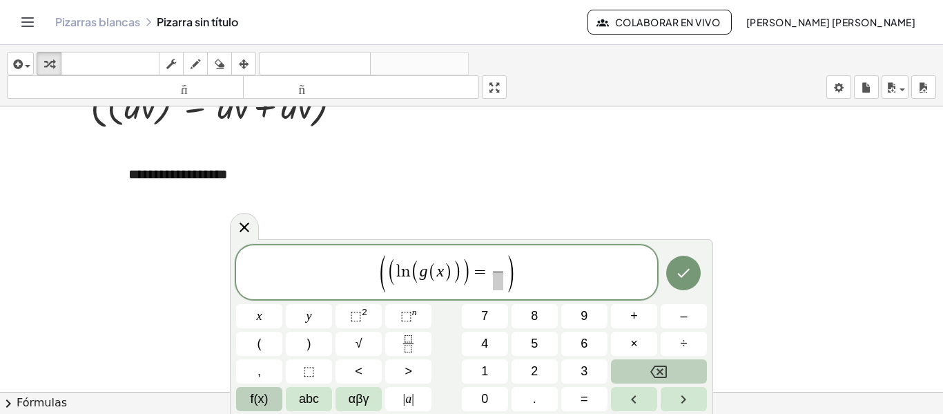
click at [264, 394] on span "f(x)" at bounding box center [260, 398] width 18 height 19
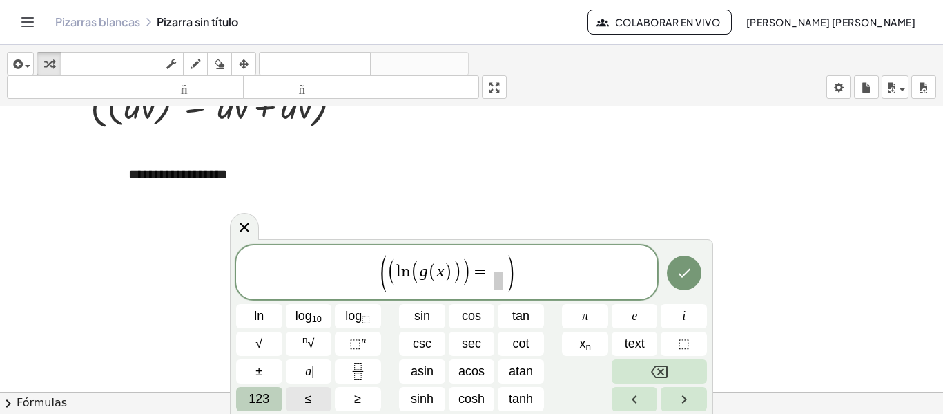
click at [315, 395] on button "≤" at bounding box center [309, 399] width 46 height 24
click at [264, 394] on span "123" at bounding box center [259, 398] width 21 height 19
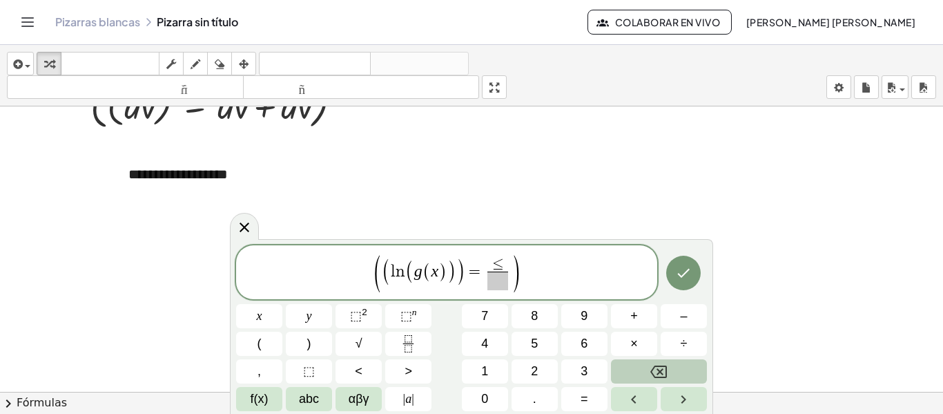
click at [641, 374] on button "Backspace" at bounding box center [659, 371] width 96 height 24
click at [320, 391] on button "abc" at bounding box center [309, 399] width 46 height 24
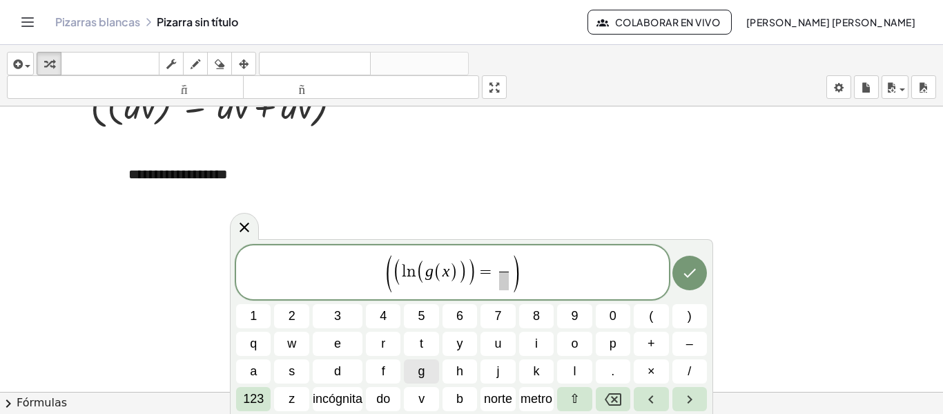
click at [425, 376] on span "g" at bounding box center [421, 371] width 7 height 19
click at [658, 314] on button "(" at bounding box center [651, 316] width 35 height 24
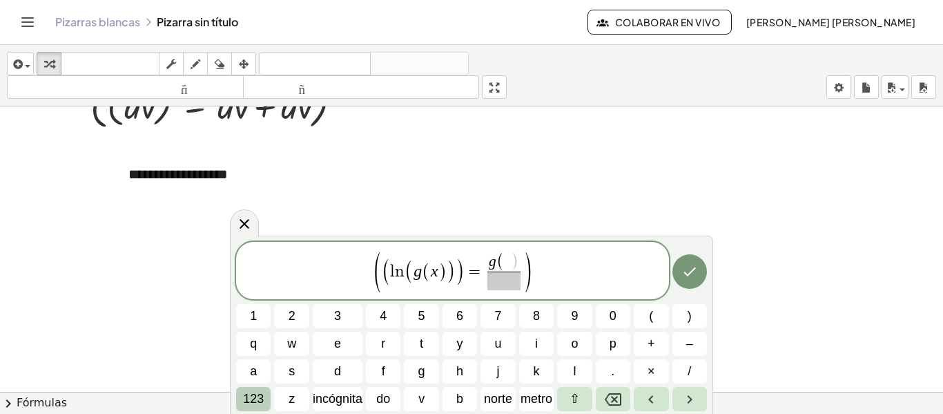
click at [258, 391] on font "123" at bounding box center [253, 398] width 21 height 14
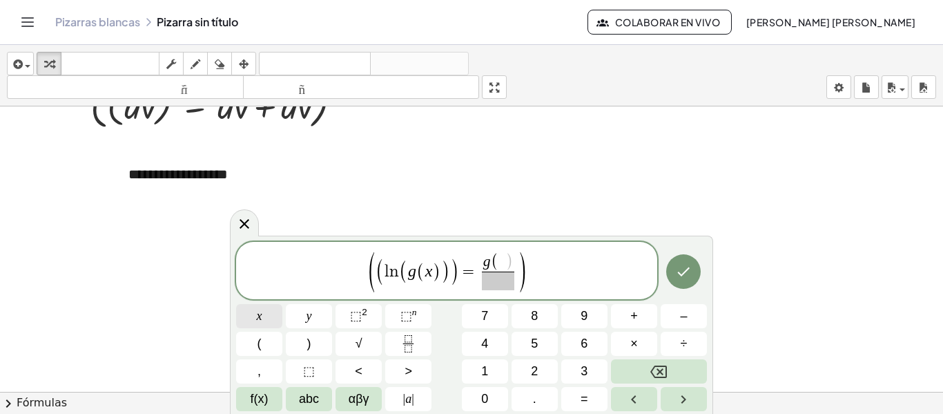
click at [269, 317] on button "x" at bounding box center [259, 316] width 46 height 24
click at [313, 341] on button ")" at bounding box center [309, 343] width 46 height 24
click at [497, 280] on span "​" at bounding box center [498, 280] width 32 height 19
click at [315, 400] on span "abc" at bounding box center [309, 398] width 20 height 19
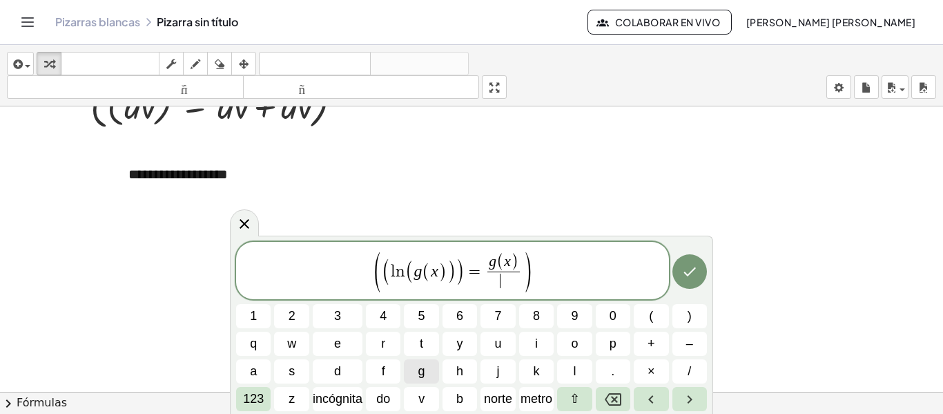
click at [421, 363] on span "g" at bounding box center [421, 371] width 7 height 19
click at [640, 314] on button "(" at bounding box center [651, 316] width 35 height 24
click at [248, 406] on span "123" at bounding box center [253, 398] width 21 height 19
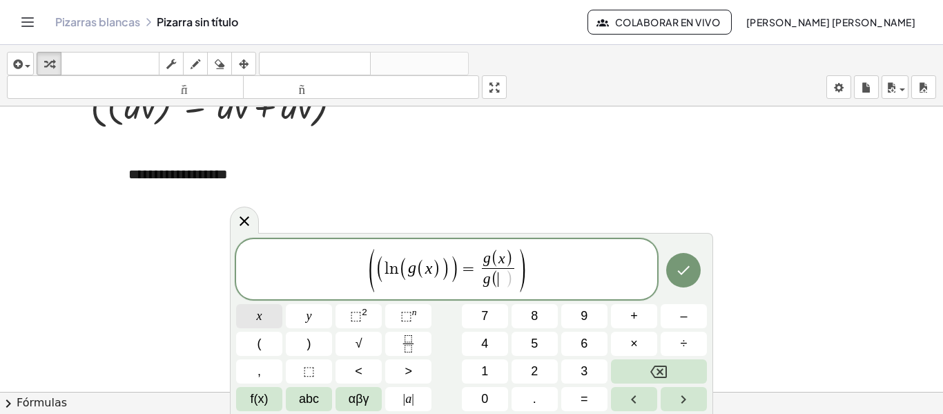
click at [266, 313] on button "x" at bounding box center [259, 316] width 46 height 24
click at [313, 342] on button ")" at bounding box center [309, 343] width 46 height 24
click at [683, 272] on icon "Hecho" at bounding box center [684, 269] width 12 height 9
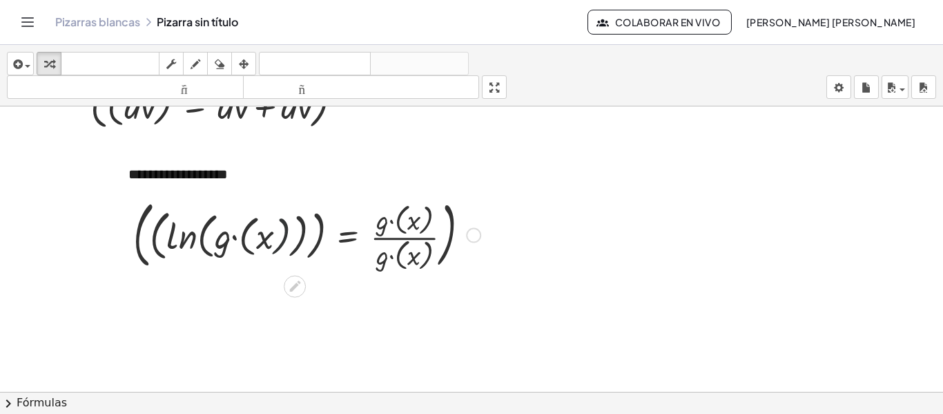
click at [277, 227] on div at bounding box center [306, 233] width 361 height 79
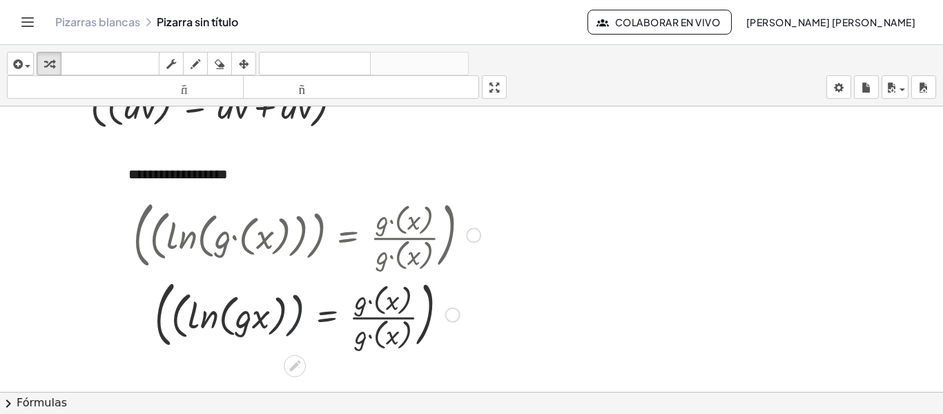
click at [293, 317] on div at bounding box center [306, 312] width 361 height 79
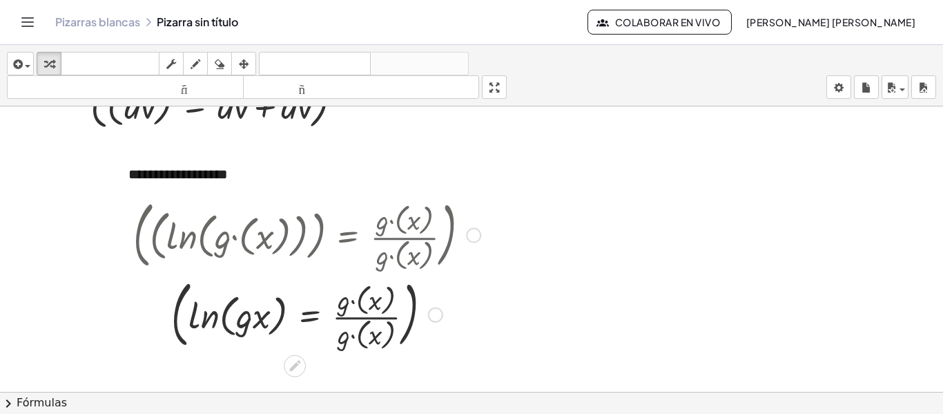
click at [269, 264] on div at bounding box center [306, 233] width 361 height 79
click at [277, 244] on div at bounding box center [306, 233] width 361 height 79
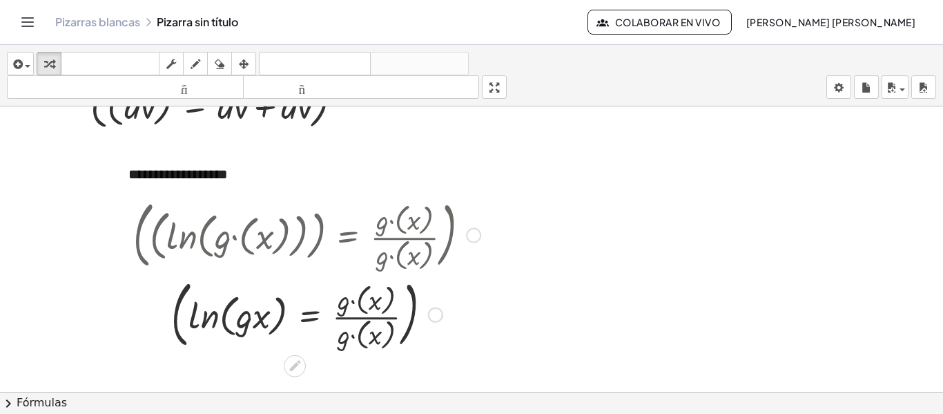
click at [277, 244] on div at bounding box center [306, 233] width 361 height 79
drag, startPoint x: 277, startPoint y: 244, endPoint x: 279, endPoint y: 339, distance: 95.3
click at [295, 235] on div "( ( ln ( , · g · ( x ) ) ) = · g · ( x ) · g · ( x ) ) ( ( ln ( , · g · x ) ) =…" at bounding box center [295, 235] width 0 height 0
click at [279, 339] on div at bounding box center [306, 312] width 361 height 79
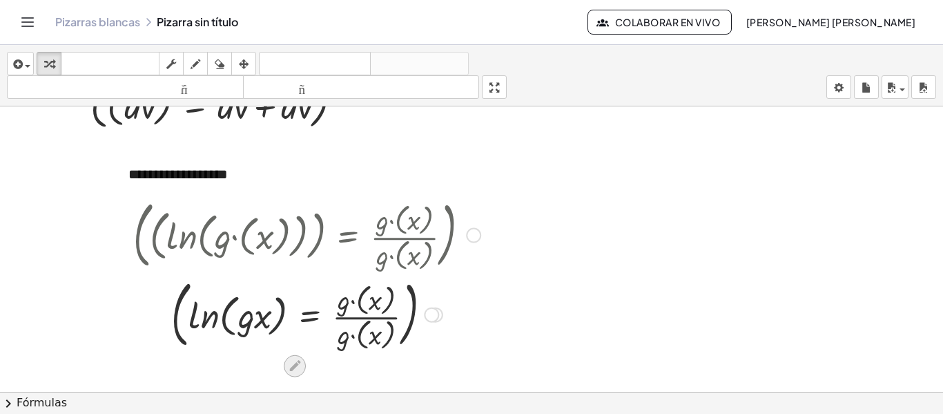
click at [298, 366] on icon at bounding box center [295, 365] width 14 height 14
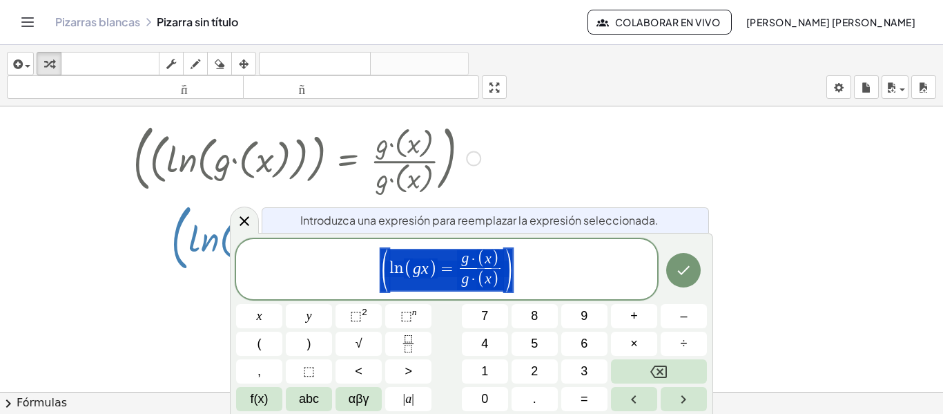
scroll to position [284, 0]
click at [535, 265] on span "( l n ( g x ) = g · ( x ) g · ( x ) ​ )" at bounding box center [446, 270] width 421 height 46
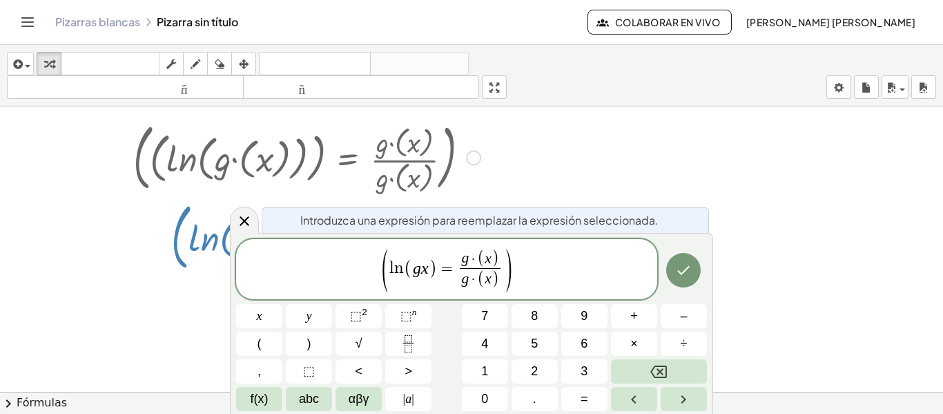
click at [405, 178] on div at bounding box center [306, 156] width 361 height 79
click at [239, 217] on icon at bounding box center [244, 221] width 17 height 17
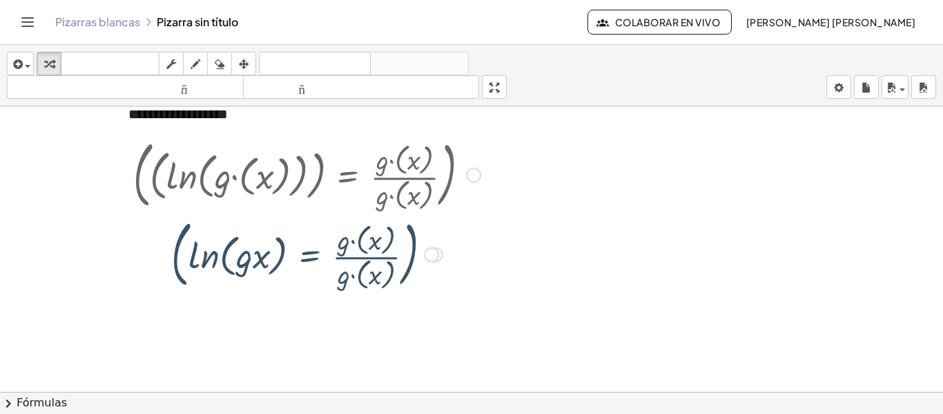
scroll to position [207, 0]
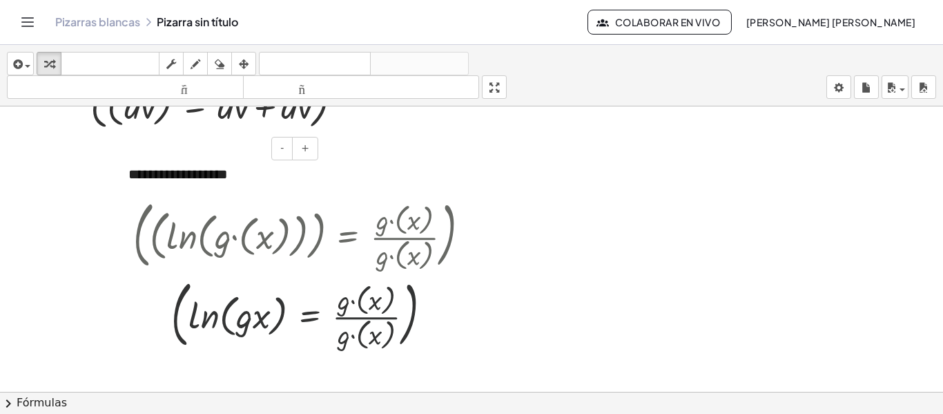
click at [273, 174] on div "**********" at bounding box center [218, 175] width 207 height 48
click at [280, 239] on div at bounding box center [306, 233] width 361 height 79
drag, startPoint x: 280, startPoint y: 239, endPoint x: 480, endPoint y: 236, distance: 199.5
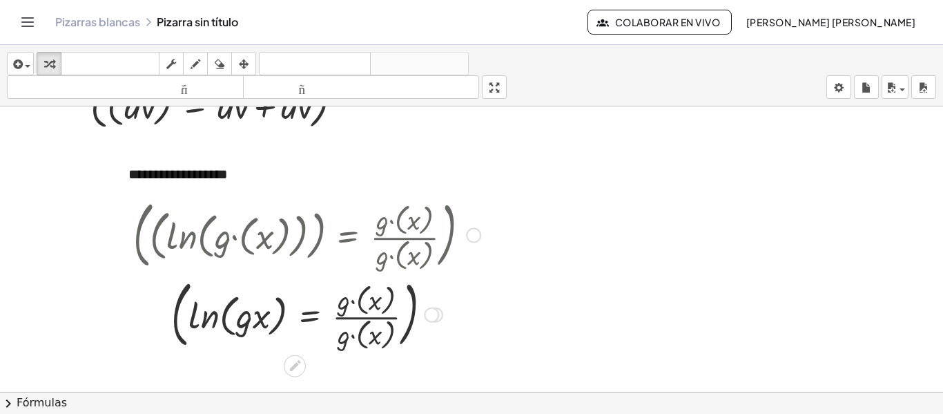
click at [295, 235] on div "( ( ln ( , · g · ( x ) ) ) = · g · ( x ) · g · ( x ) )" at bounding box center [295, 235] width 0 height 0
click at [480, 236] on div at bounding box center [473, 235] width 15 height 15
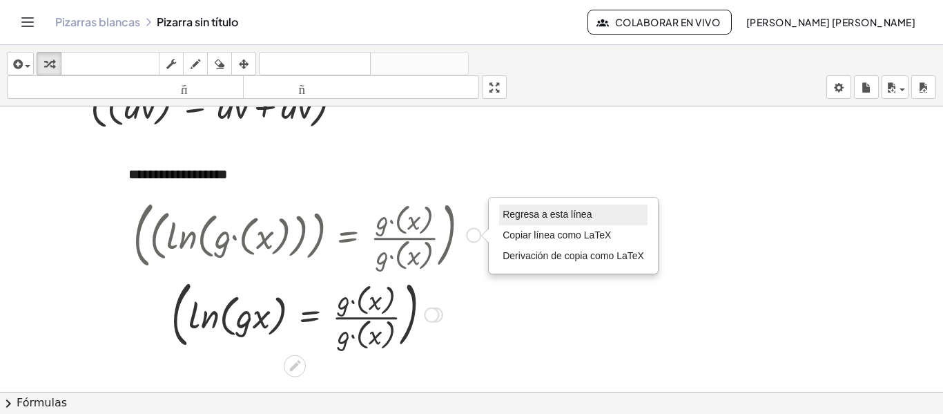
click at [505, 209] on font "Regresa a esta línea" at bounding box center [547, 214] width 89 height 11
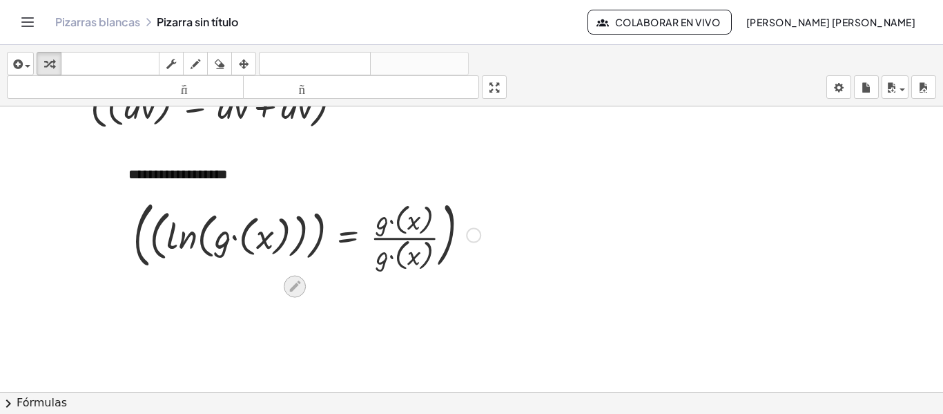
click at [295, 285] on icon at bounding box center [294, 285] width 11 height 11
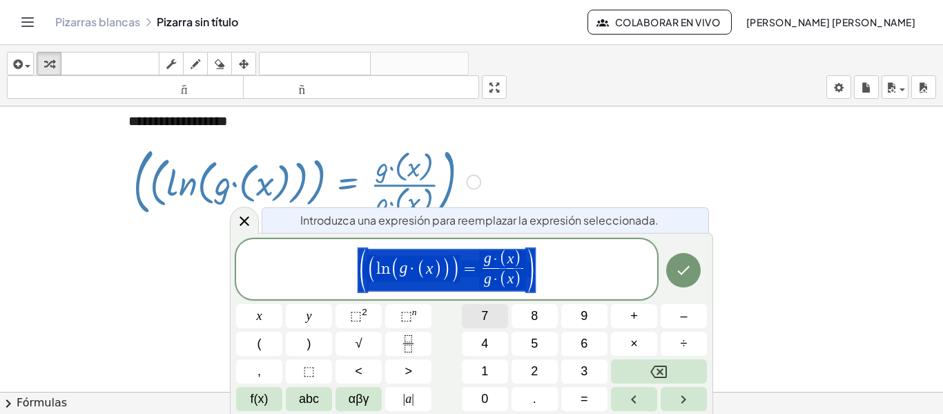
scroll to position [260, 0]
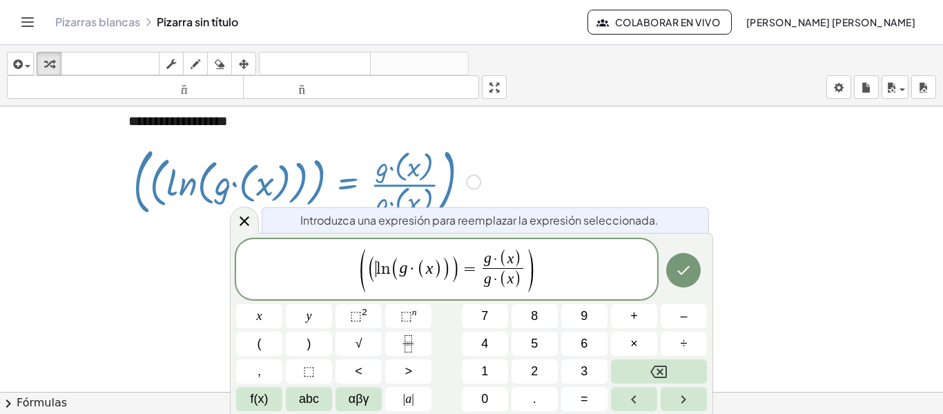
click at [378, 272] on var "l" at bounding box center [378, 268] width 5 height 17
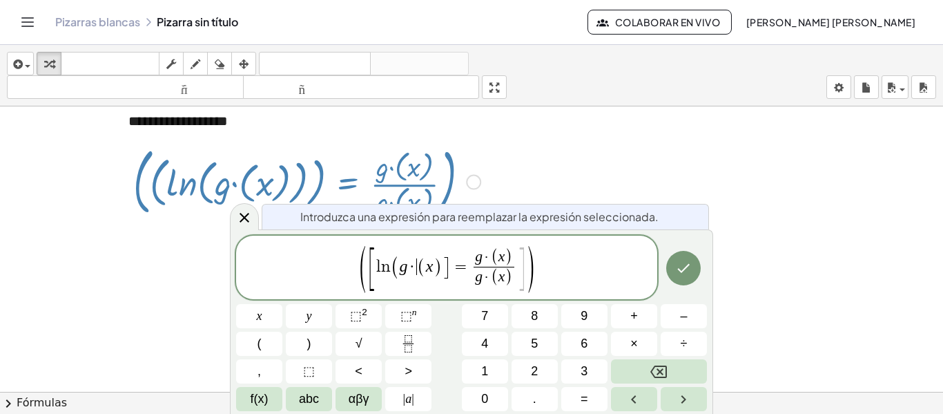
click at [416, 270] on span "g · ​ ( x )" at bounding box center [420, 267] width 43 height 20
click at [306, 340] on button ")" at bounding box center [309, 343] width 46 height 24
click at [493, 256] on span "·" at bounding box center [491, 257] width 8 height 15
click at [686, 275] on icon "Hecho" at bounding box center [683, 268] width 17 height 17
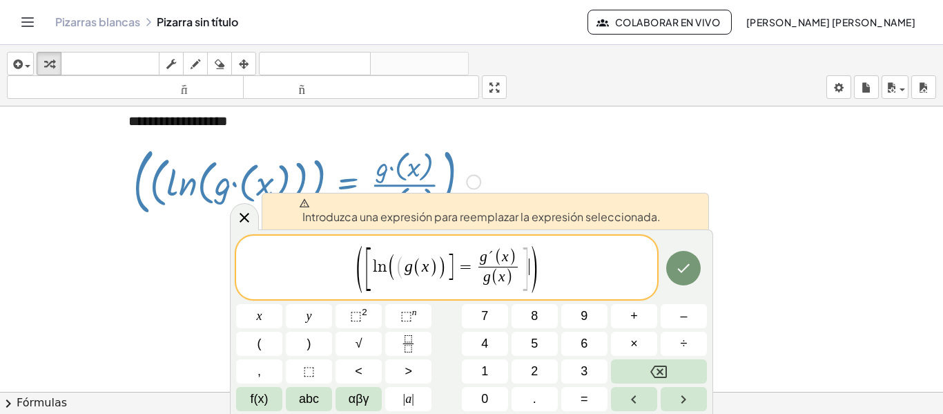
click at [529, 276] on span ")" at bounding box center [534, 268] width 10 height 51
click at [694, 275] on button "Hecho" at bounding box center [683, 268] width 35 height 35
click at [672, 271] on button "Hecho" at bounding box center [683, 268] width 35 height 35
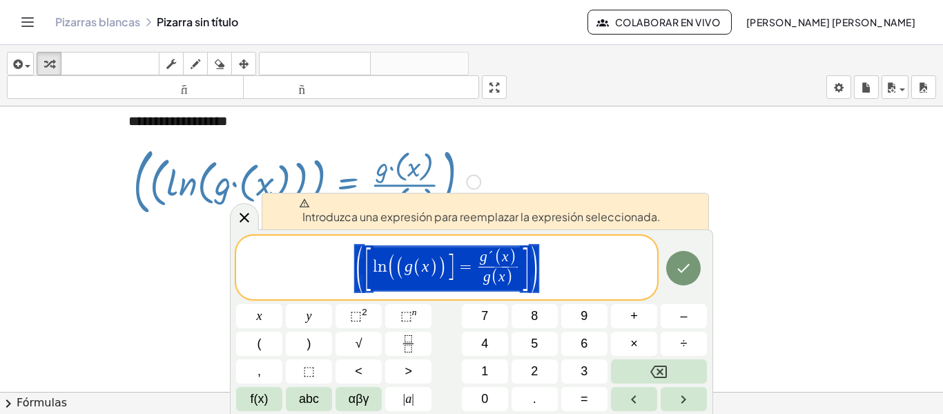
drag, startPoint x: 574, startPoint y: 276, endPoint x: 365, endPoint y: 263, distance: 209.6
click at [365, 263] on span "( [ l n ( ( g ( x ) ) ] = g ´ ( x ) g ( x ) ​ ] )" at bounding box center [446, 268] width 421 height 49
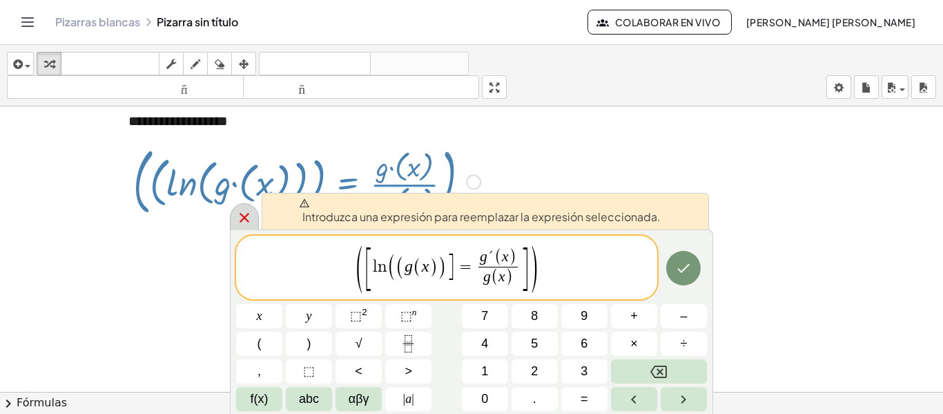
click at [244, 221] on icon at bounding box center [244, 217] width 17 height 17
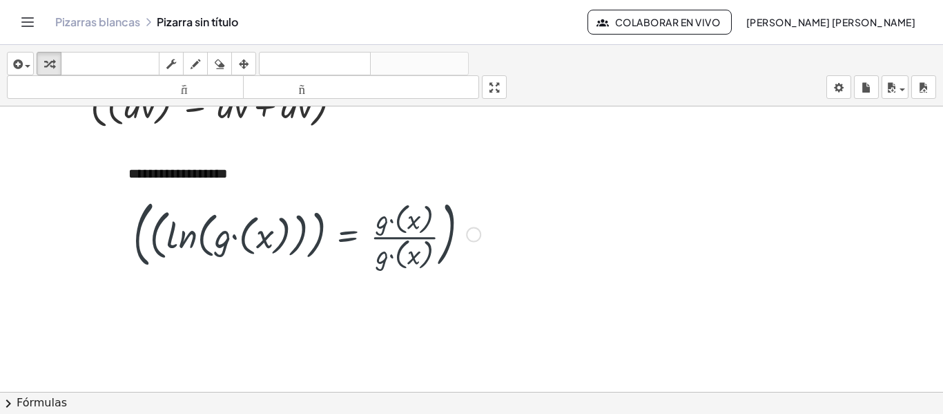
scroll to position [207, 0]
drag, startPoint x: 473, startPoint y: 235, endPoint x: 213, endPoint y: 244, distance: 259.7
click at [295, 235] on div "( ( ln ( , · g · ( x ) ) ) = · g · ( x ) · g · ( x ) ) Regresa a esta línea Cop…" at bounding box center [295, 235] width 0 height 0
click at [213, 61] on div "button" at bounding box center [220, 63] width 18 height 17
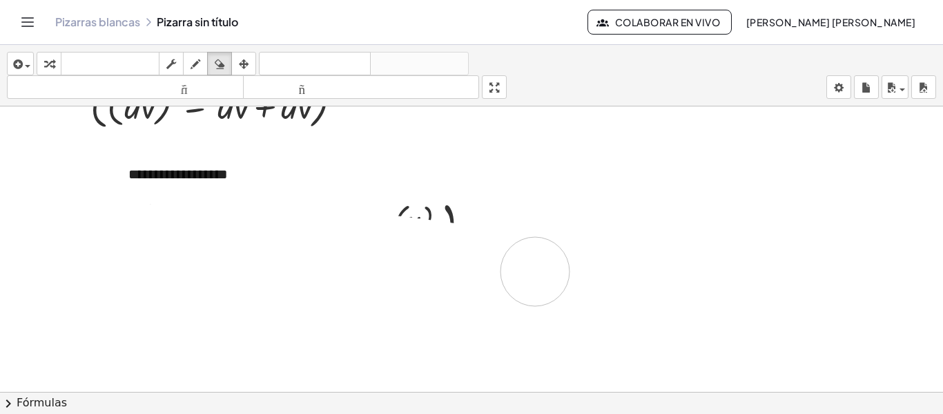
drag, startPoint x: 159, startPoint y: 237, endPoint x: 535, endPoint y: 271, distance: 377.8
click at [535, 271] on div at bounding box center [471, 238] width 943 height 679
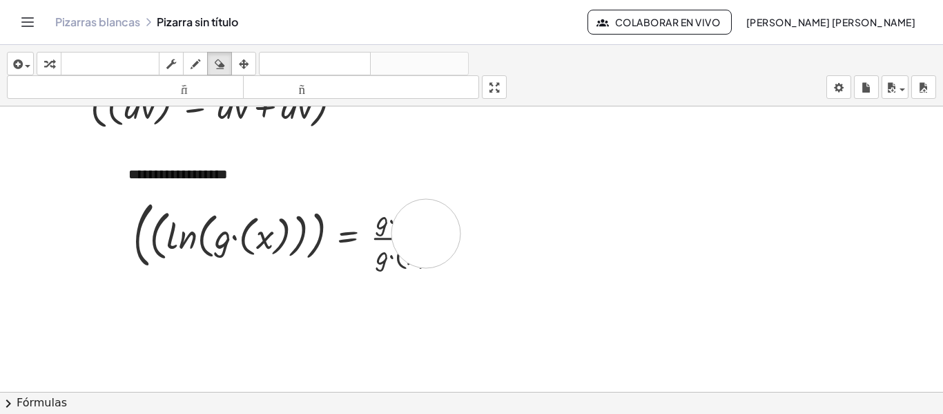
drag, startPoint x: 491, startPoint y: 243, endPoint x: 424, endPoint y: 233, distance: 67.8
click at [424, 233] on div at bounding box center [471, 238] width 943 height 679
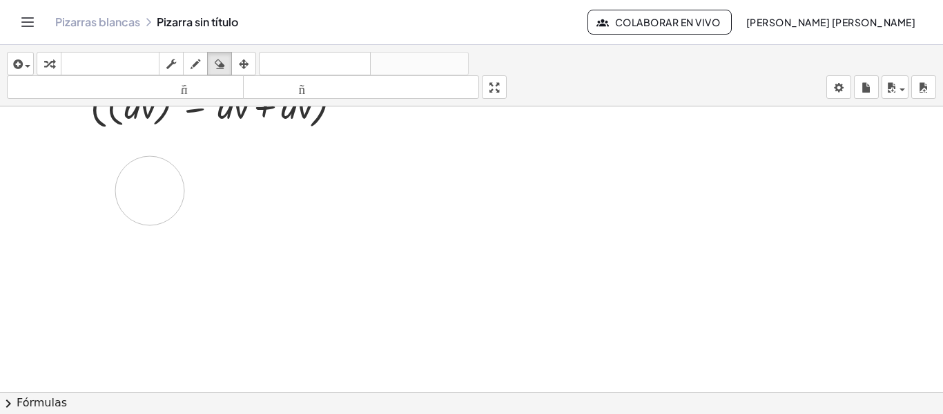
drag, startPoint x: 424, startPoint y: 233, endPoint x: 321, endPoint y: 237, distance: 103.0
click at [321, 237] on div at bounding box center [471, 238] width 943 height 679
drag, startPoint x: 165, startPoint y: 230, endPoint x: 121, endPoint y: 271, distance: 60.1
click at [121, 271] on div at bounding box center [471, 238] width 943 height 679
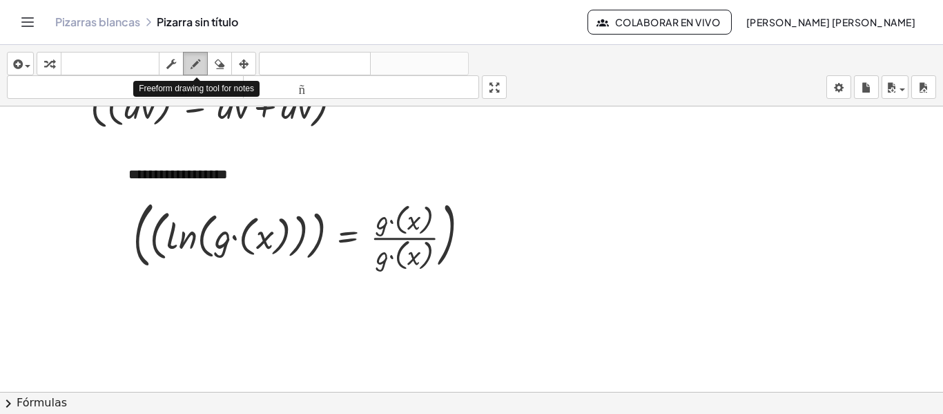
click at [194, 63] on icon "button" at bounding box center [196, 64] width 10 height 17
click at [173, 217] on div at bounding box center [471, 238] width 943 height 679
click at [314, 258] on div at bounding box center [471, 238] width 943 height 679
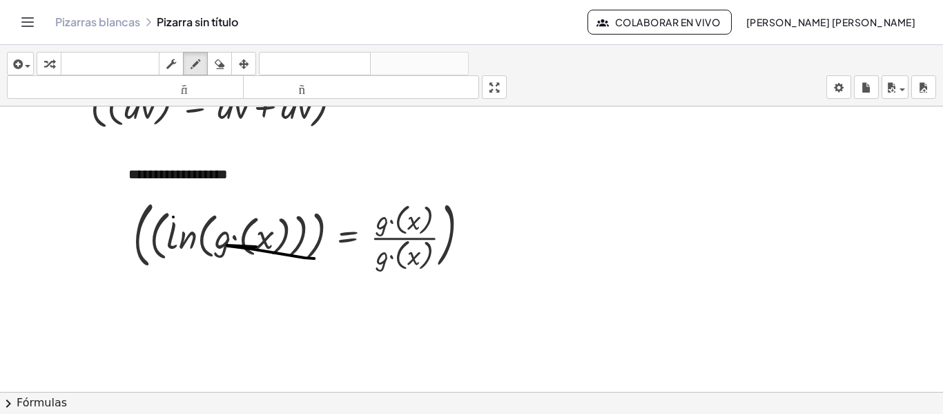
drag, startPoint x: 314, startPoint y: 258, endPoint x: 258, endPoint y: 246, distance: 57.1
click at [258, 246] on div at bounding box center [471, 238] width 943 height 679
click at [173, 234] on div at bounding box center [471, 238] width 943 height 679
click at [229, 72] on button "borrar" at bounding box center [219, 63] width 25 height 23
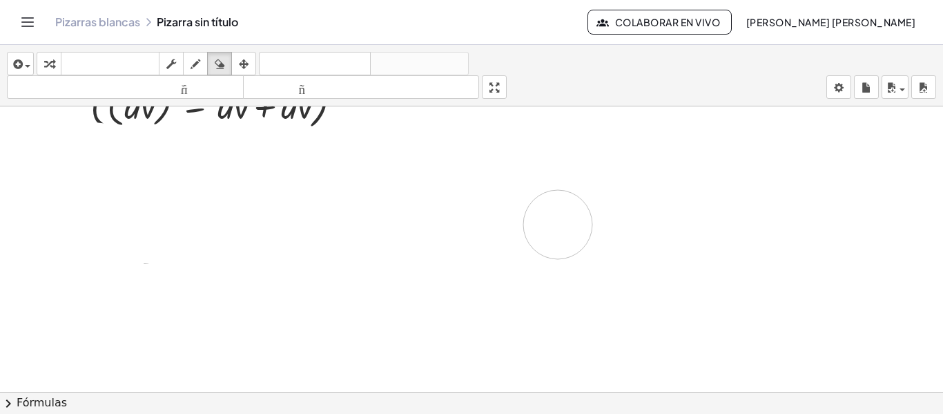
drag, startPoint x: 255, startPoint y: 252, endPoint x: 562, endPoint y: 224, distance: 307.8
click at [562, 224] on div at bounding box center [471, 238] width 943 height 679
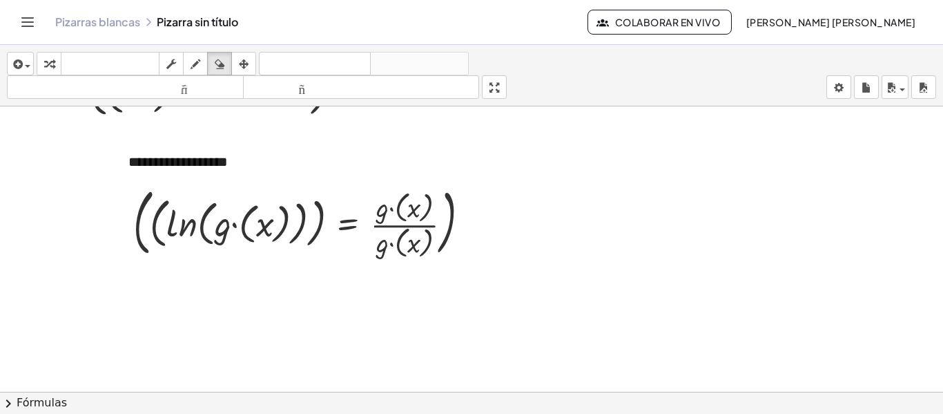
scroll to position [222, 0]
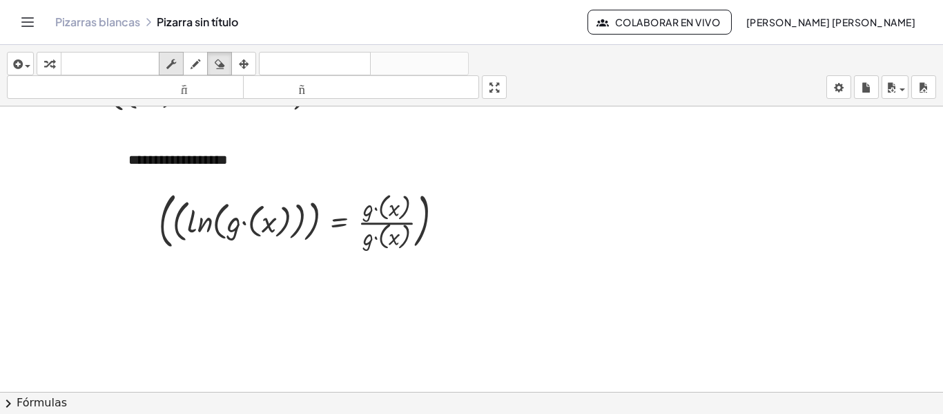
drag, startPoint x: 186, startPoint y: 81, endPoint x: 176, endPoint y: 72, distance: 14.2
click at [176, 72] on div "insertar Seleccione uno: Expresión matemática Función Texto Vídeo de YouTube Gr…" at bounding box center [471, 75] width 943 height 61
click at [176, 72] on icon "button" at bounding box center [171, 64] width 10 height 17
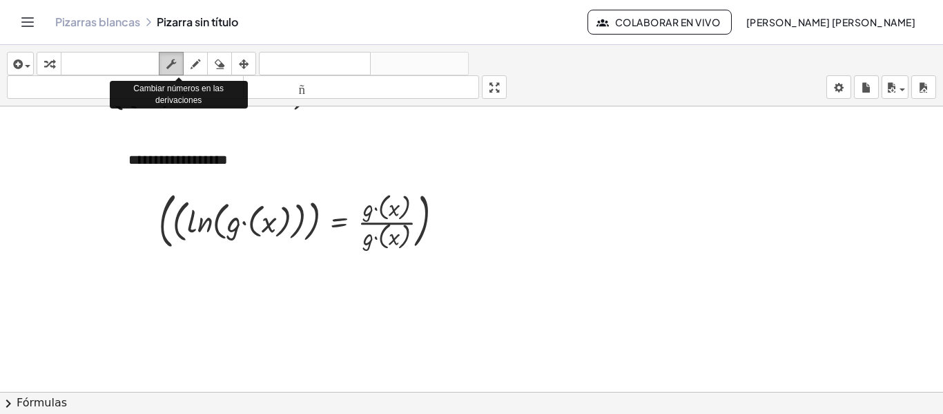
click at [175, 68] on icon "button" at bounding box center [171, 64] width 10 height 17
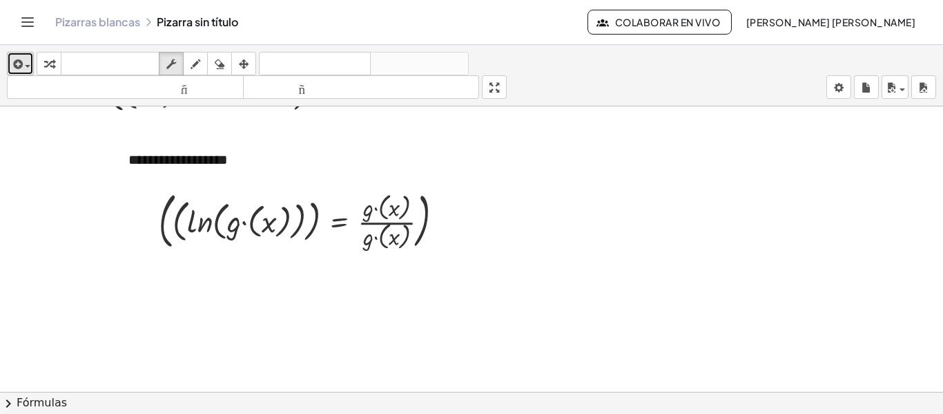
click at [19, 61] on icon "button" at bounding box center [16, 64] width 12 height 17
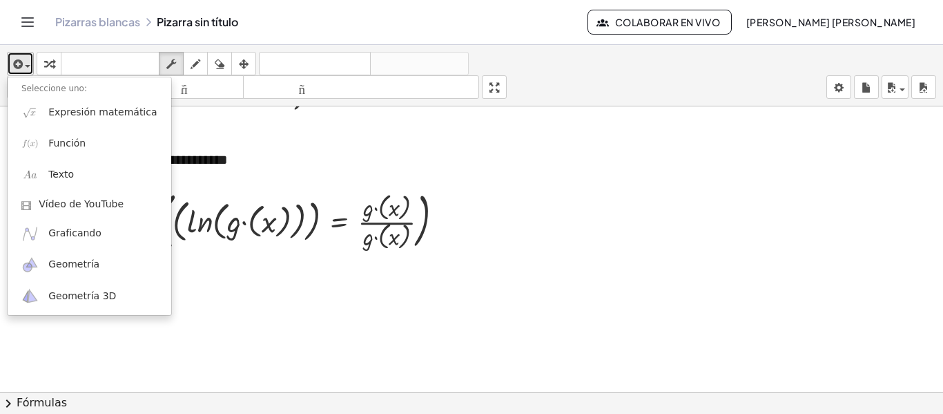
click at [25, 68] on span "button" at bounding box center [24, 66] width 3 height 10
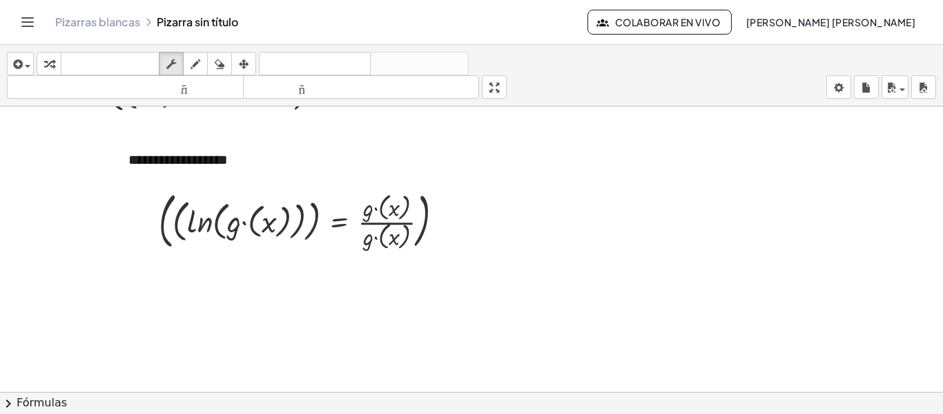
click at [38, 20] on button "Cambiar navegación" at bounding box center [28, 22] width 22 height 22
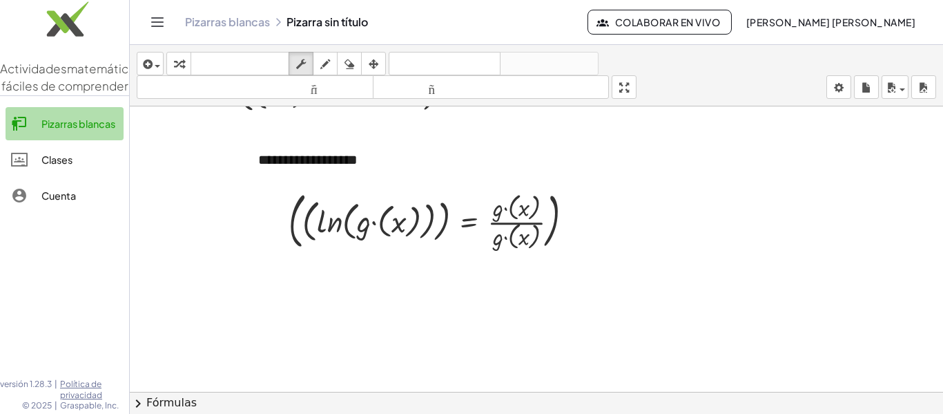
click at [84, 130] on font "Pizarras blancas" at bounding box center [78, 123] width 74 height 12
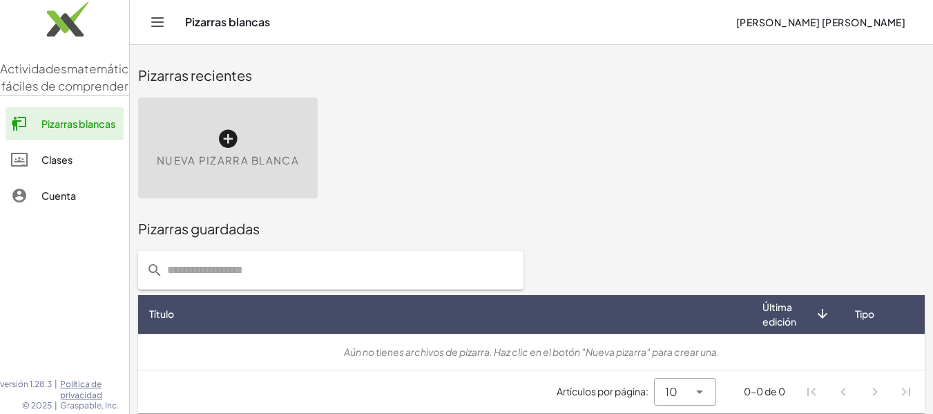
click at [146, 21] on header "Pizarras blancas Jazmín Márquez Daniel" at bounding box center [531, 22] width 803 height 45
click at [153, 19] on icon "Cambiar navegación" at bounding box center [157, 22] width 17 height 17
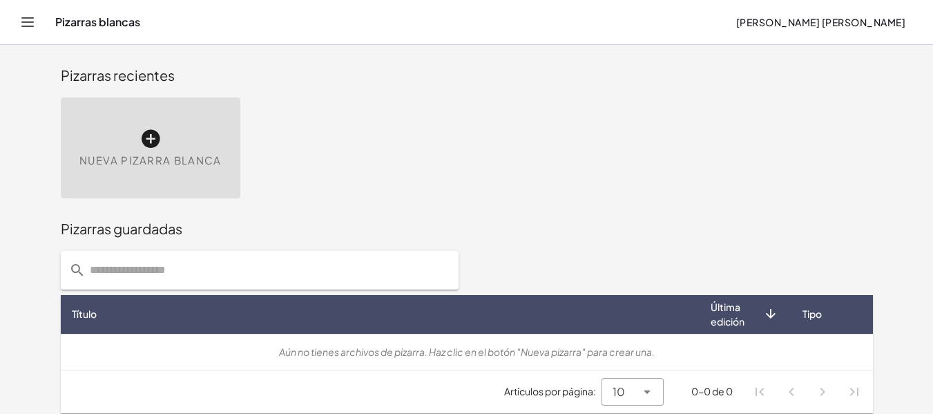
click at [182, 313] on div "Título" at bounding box center [380, 314] width 617 height 14
click at [144, 162] on font "Nueva pizarra blanca" at bounding box center [150, 159] width 142 height 13
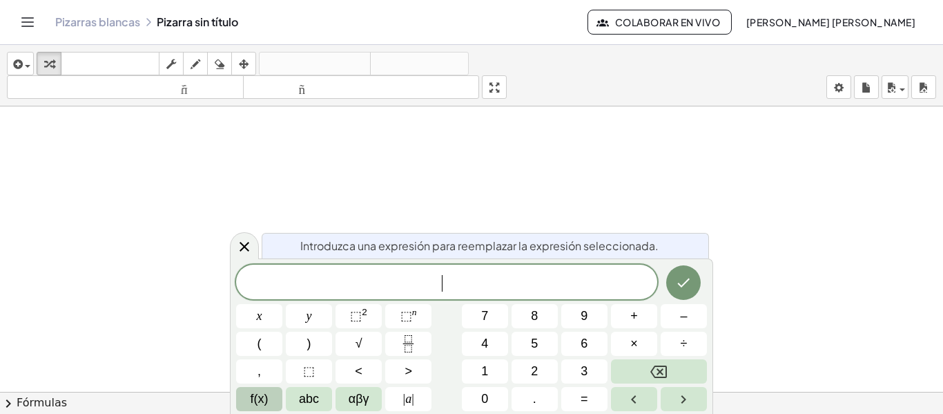
click at [244, 406] on button "f(x)" at bounding box center [259, 399] width 46 height 24
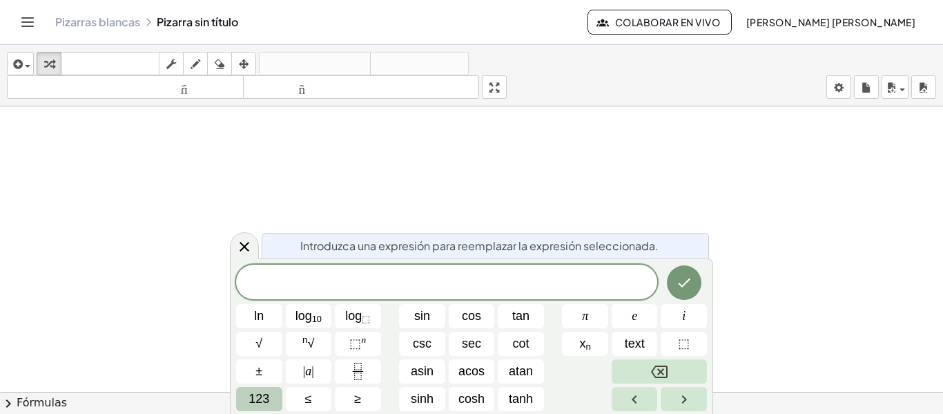
click at [264, 400] on span "123" at bounding box center [259, 398] width 21 height 19
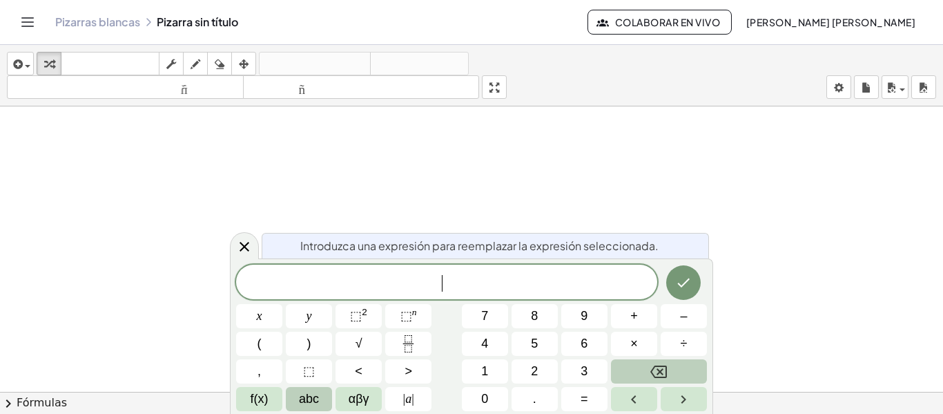
click at [289, 400] on button "abc" at bounding box center [309, 399] width 46 height 24
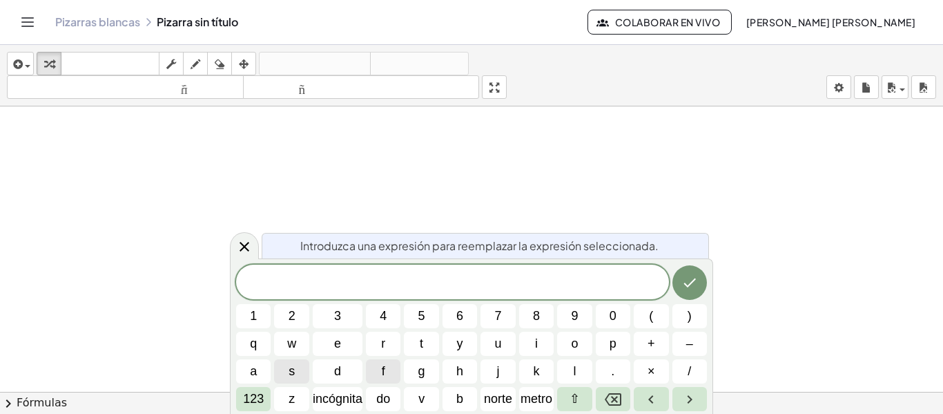
click at [382, 369] on span "f" at bounding box center [383, 371] width 3 height 19
click at [643, 314] on button "(" at bounding box center [651, 316] width 35 height 24
click at [242, 389] on button "123" at bounding box center [253, 399] width 35 height 24
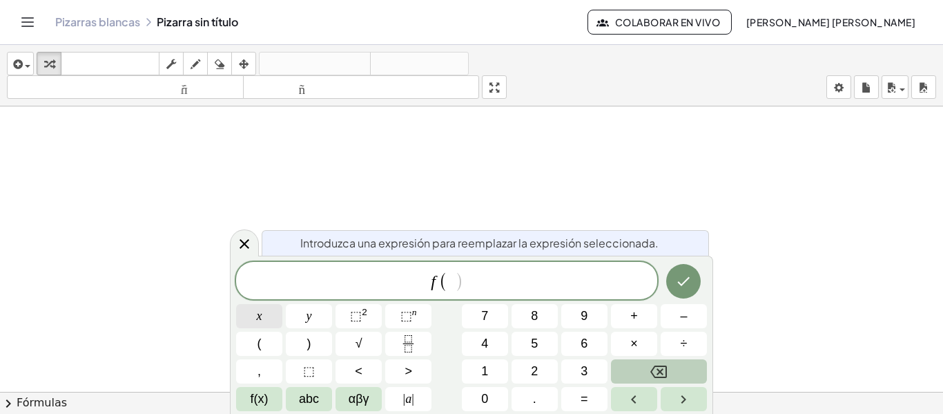
click at [257, 313] on span "x" at bounding box center [260, 316] width 6 height 19
click at [319, 333] on button ")" at bounding box center [309, 343] width 46 height 24
click at [595, 401] on button "=" at bounding box center [584, 399] width 46 height 24
click at [253, 315] on button "x" at bounding box center [259, 316] width 46 height 24
click at [342, 316] on button "⬚ 2" at bounding box center [359, 316] width 46 height 24
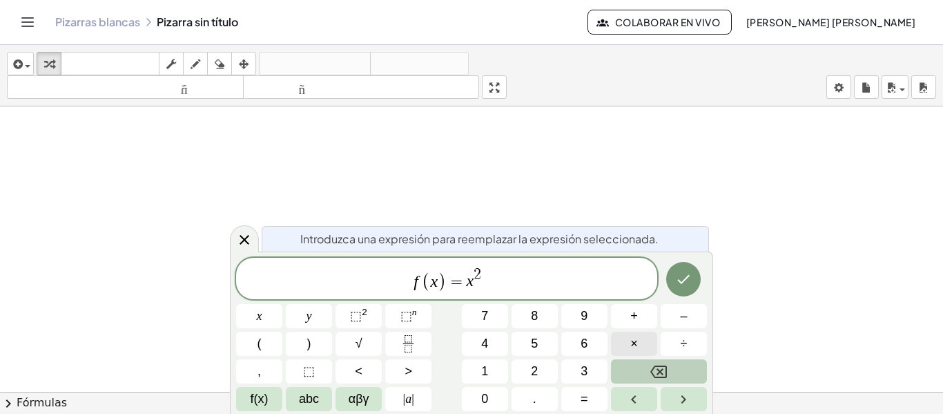
click at [646, 342] on button "×" at bounding box center [634, 343] width 46 height 24
click at [262, 393] on span "f(x)" at bounding box center [260, 398] width 18 height 19
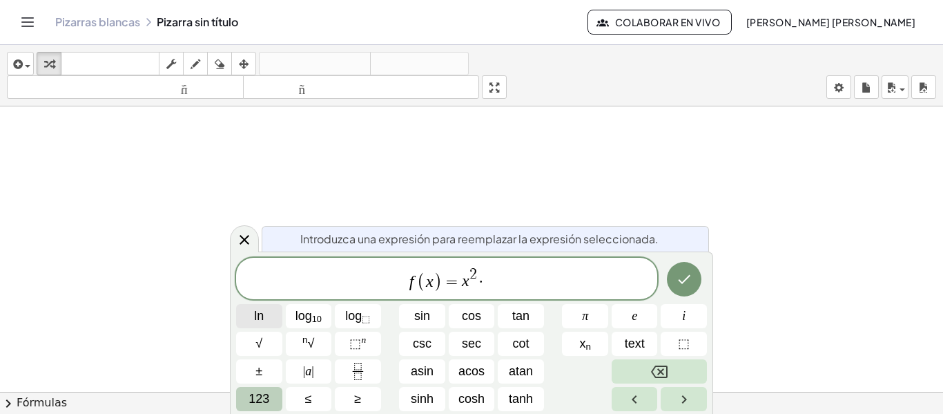
click at [265, 309] on button "ln" at bounding box center [259, 316] width 46 height 24
click at [252, 392] on span "123" at bounding box center [259, 398] width 21 height 19
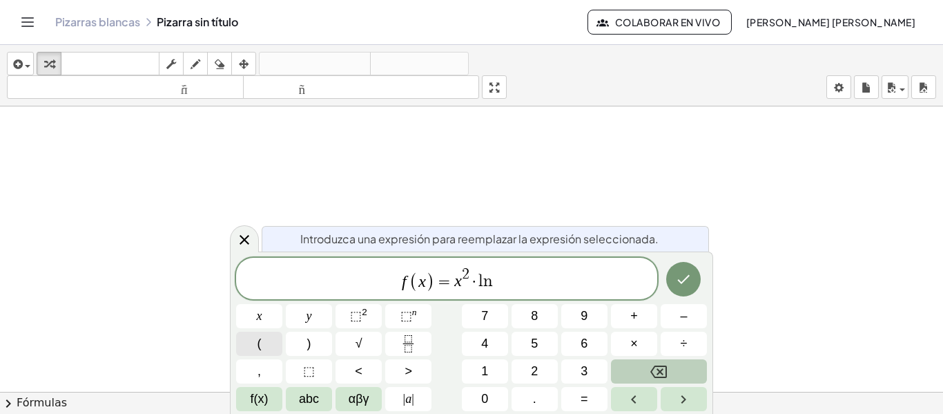
click at [269, 340] on button "(" at bounding box center [259, 343] width 46 height 24
click at [265, 395] on span "f(x)" at bounding box center [260, 398] width 18 height 19
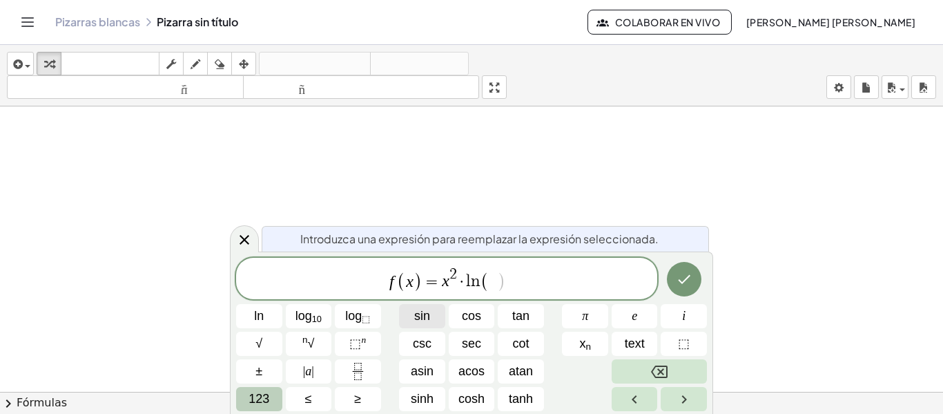
click at [430, 317] on button "sin" at bounding box center [422, 316] width 46 height 24
click at [274, 400] on button "123" at bounding box center [259, 399] width 46 height 24
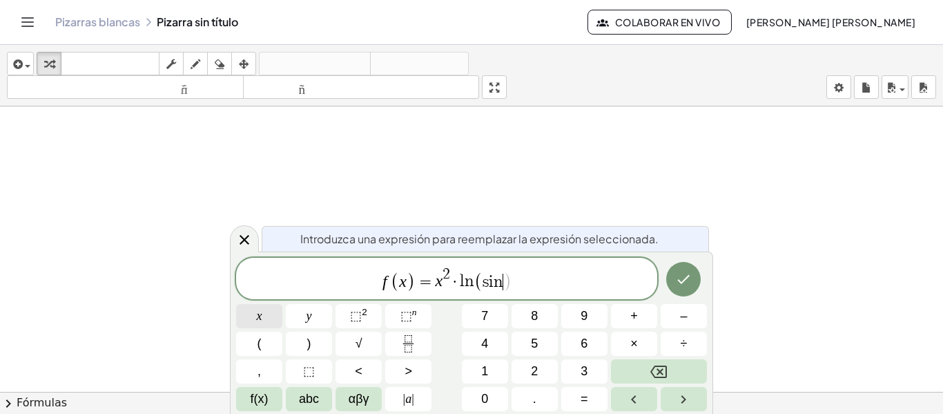
click at [265, 320] on button "x" at bounding box center [259, 316] width 46 height 24
click at [336, 339] on button "√" at bounding box center [359, 343] width 46 height 24
click at [641, 358] on div "f ( x ) = x 2 · l n ( s i n x √ ) x y ⬚ 2 ⬚ n 7 8 9 + – ( ) √ 4 5 6 × ÷ , ⬚ < >…" at bounding box center [471, 334] width 471 height 153
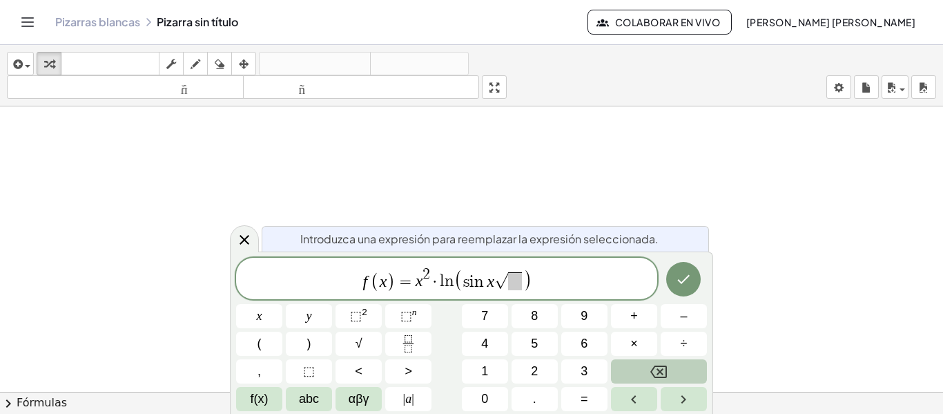
click at [655, 372] on icon "Backspace" at bounding box center [658, 371] width 17 height 17
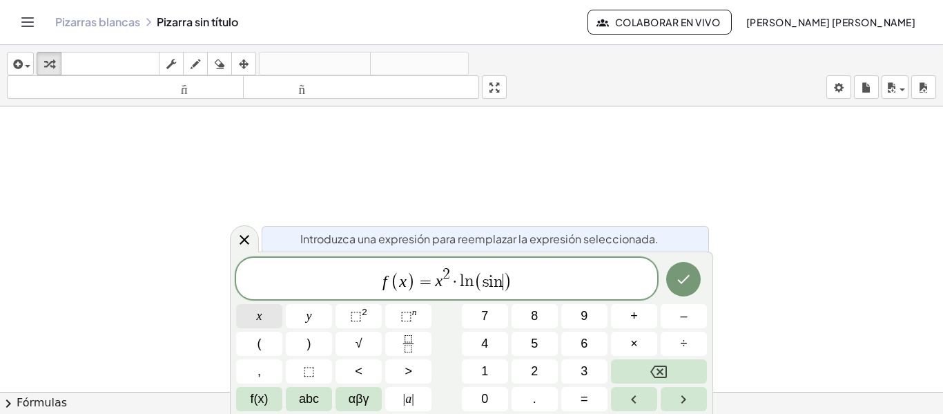
click at [257, 314] on span "x" at bounding box center [260, 316] width 6 height 19
click at [670, 284] on button "Done" at bounding box center [683, 279] width 35 height 35
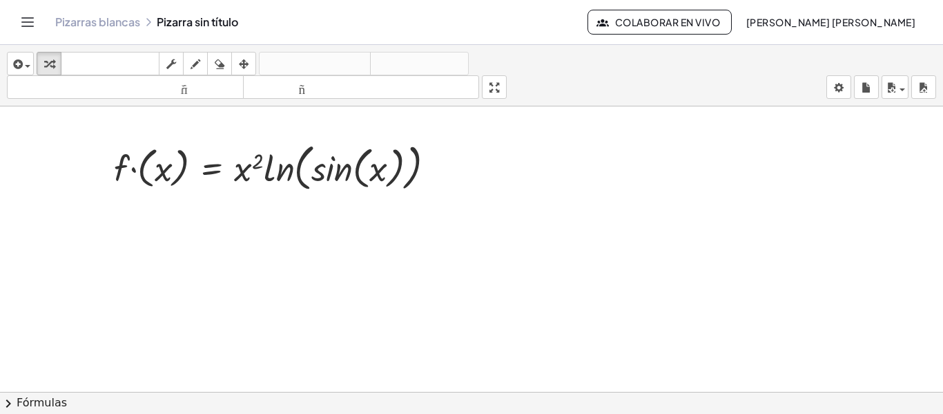
click at [672, 176] on div at bounding box center [471, 401] width 943 height 590
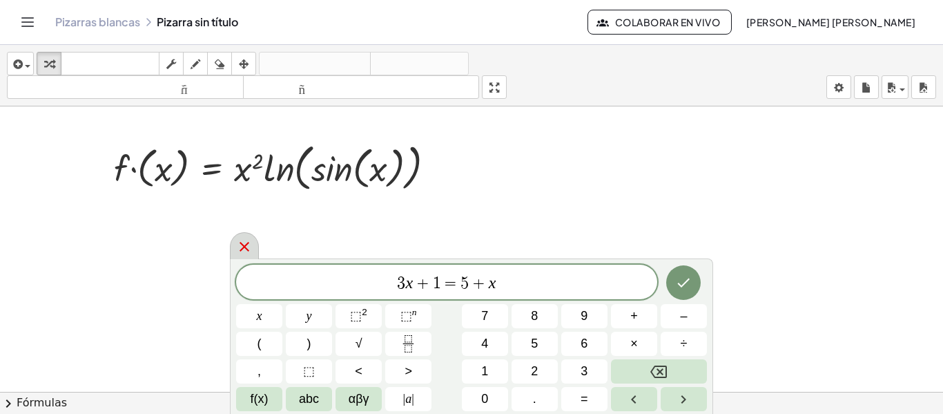
click at [244, 248] on icon at bounding box center [244, 246] width 17 height 17
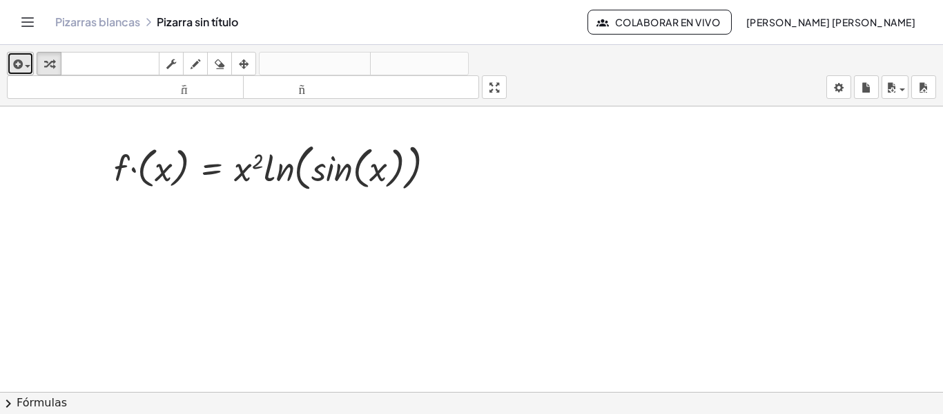
click at [17, 68] on icon "button" at bounding box center [16, 64] width 12 height 17
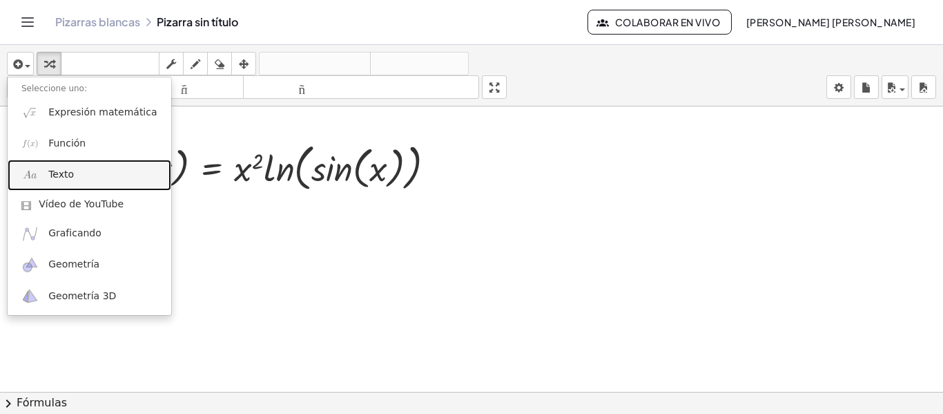
click at [15, 175] on link "Texto" at bounding box center [90, 174] width 164 height 31
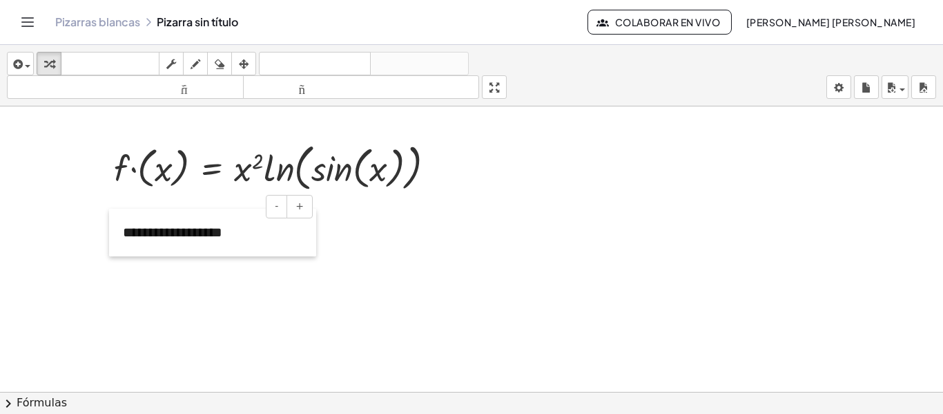
drag, startPoint x: 552, startPoint y: 161, endPoint x: 111, endPoint y: 235, distance: 447.3
click at [111, 235] on div at bounding box center [116, 233] width 14 height 48
click at [166, 297] on div at bounding box center [471, 401] width 943 height 590
click at [28, 58] on div "button" at bounding box center [20, 63] width 20 height 17
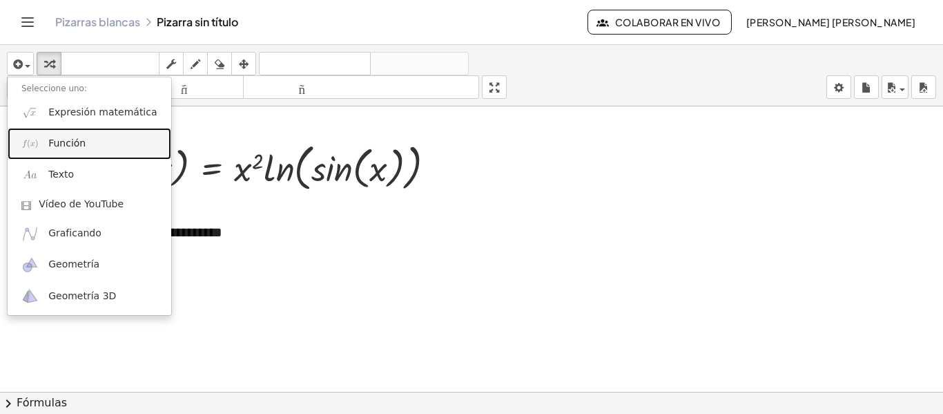
click at [23, 138] on img at bounding box center [29, 143] width 17 height 17
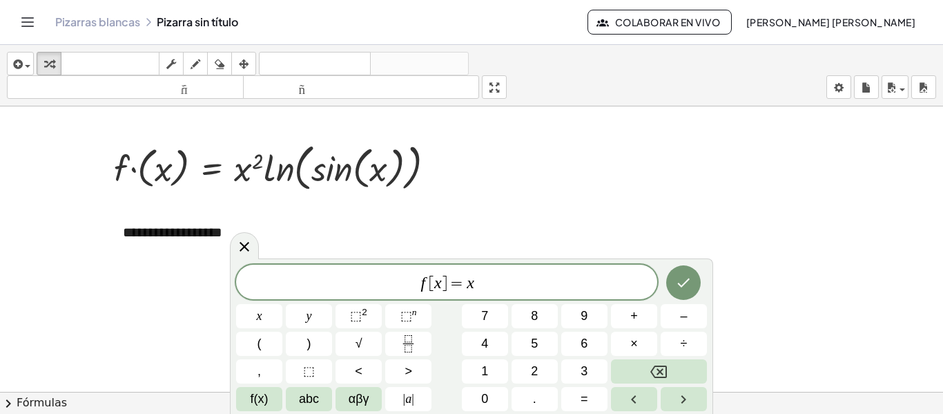
drag, startPoint x: 535, startPoint y: 300, endPoint x: 507, endPoint y: 276, distance: 36.2
click at [507, 276] on div "f [ x ] = x x y ⬚ 2 ⬚ n 7 8 9 + – ( ) √ 4 5 6 × ÷ , ⬚ < > 1 2 3 f(x) abc αβγ | …" at bounding box center [471, 337] width 471 height 146
drag, startPoint x: 446, startPoint y: 284, endPoint x: 431, endPoint y: 284, distance: 15.2
click at [492, 285] on span "f [ x ] = x ​" at bounding box center [446, 282] width 421 height 19
drag, startPoint x: 492, startPoint y: 285, endPoint x: 423, endPoint y: 285, distance: 69.0
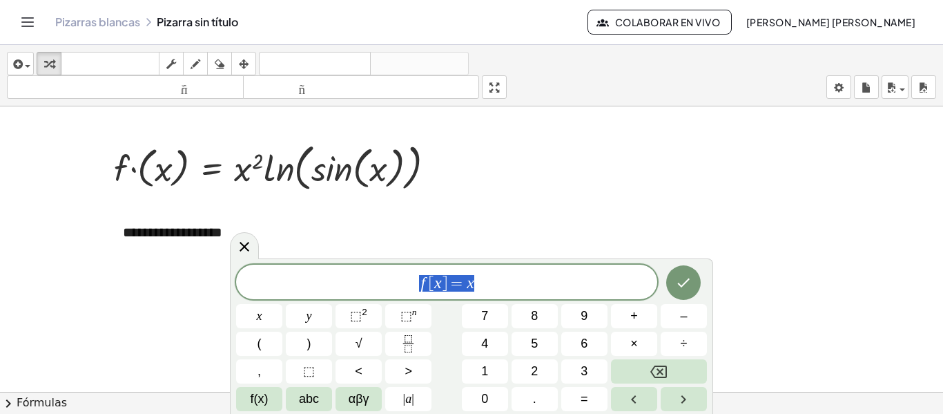
click at [423, 285] on span "f [ x ] = x" at bounding box center [446, 282] width 421 height 19
click at [451, 278] on span "]" at bounding box center [453, 281] width 6 height 17
click at [641, 340] on button "×" at bounding box center [634, 343] width 46 height 24
click at [468, 278] on span ")" at bounding box center [469, 281] width 9 height 20
click at [599, 394] on button "=" at bounding box center [584, 399] width 46 height 24
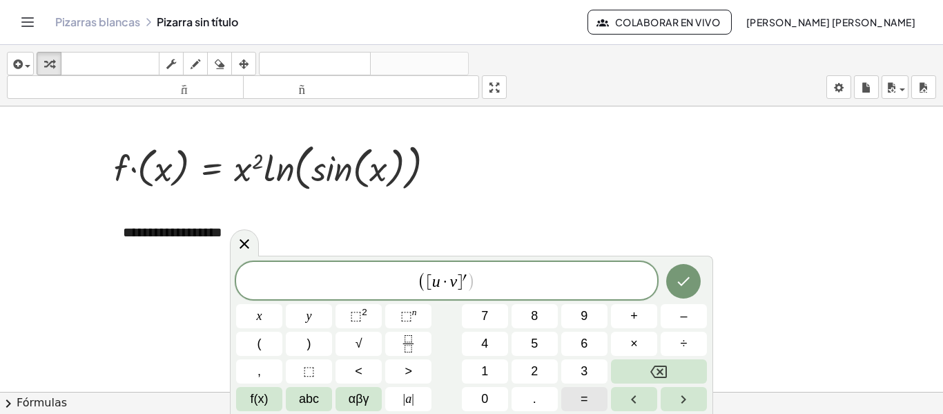
click at [588, 398] on span "=" at bounding box center [585, 398] width 8 height 19
click at [639, 318] on button "+" at bounding box center [634, 316] width 46 height 24
click at [308, 340] on span ")" at bounding box center [309, 343] width 4 height 19
click at [685, 281] on icon "Hecho" at bounding box center [684, 281] width 12 height 9
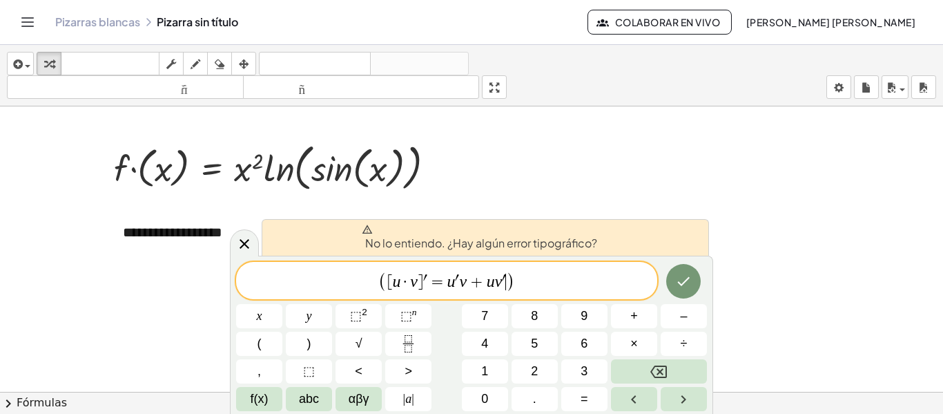
click at [507, 280] on span ")" at bounding box center [510, 281] width 9 height 20
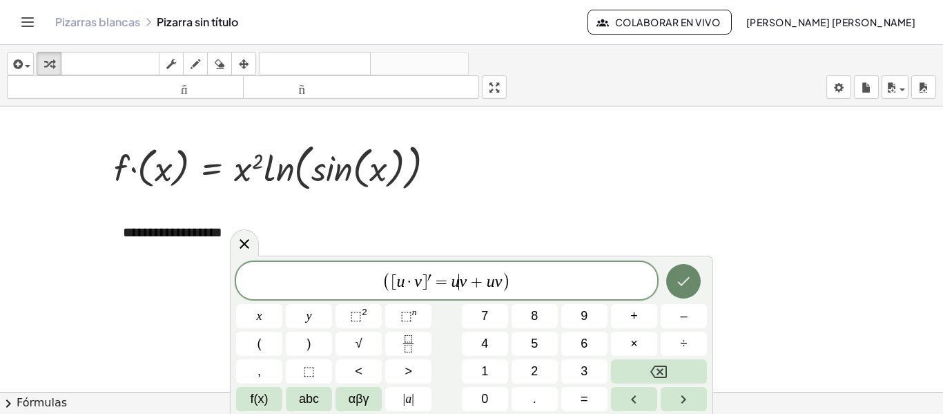
click at [685, 280] on icon "Hecho" at bounding box center [683, 281] width 17 height 17
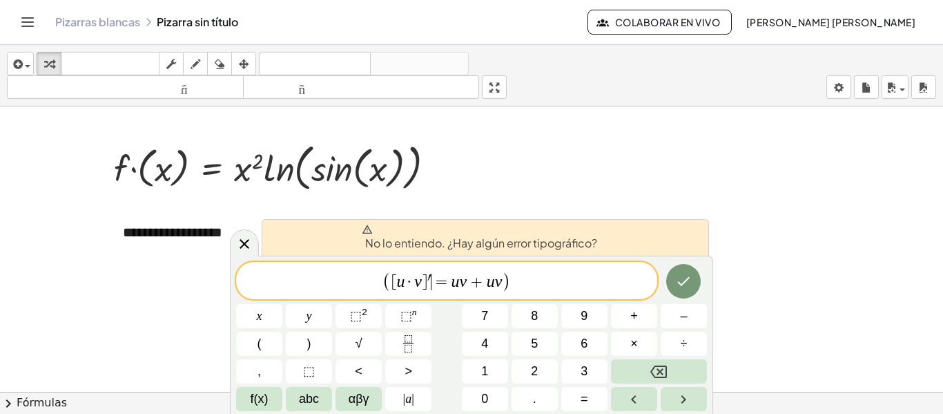
click at [436, 278] on span "=" at bounding box center [441, 281] width 20 height 17
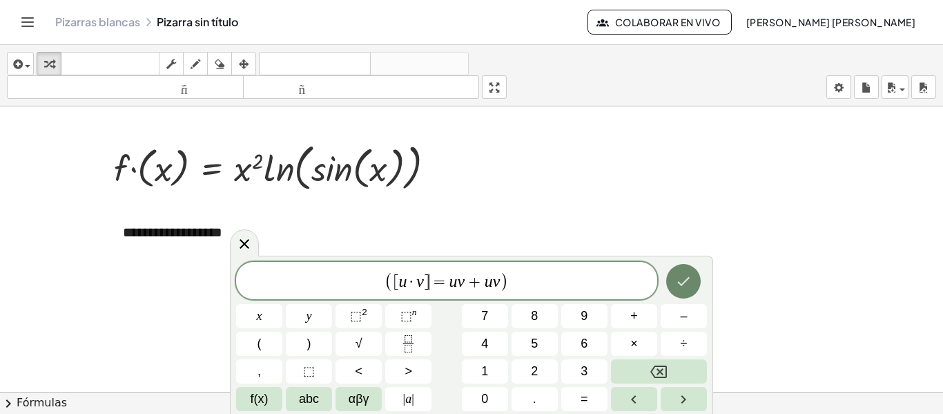
click at [673, 277] on button "Hecho" at bounding box center [683, 281] width 35 height 35
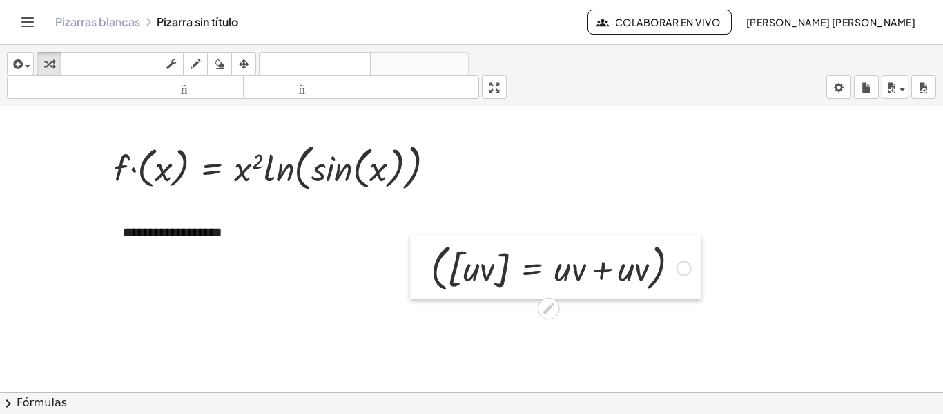
click at [428, 264] on div at bounding box center [420, 267] width 21 height 64
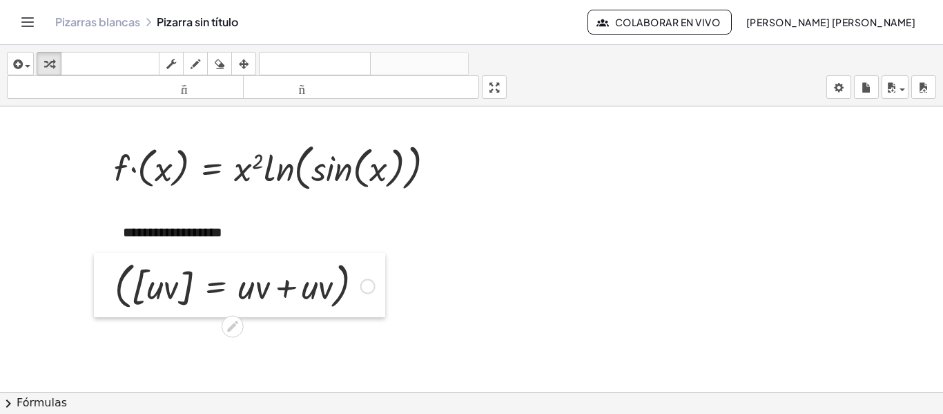
drag, startPoint x: 428, startPoint y: 264, endPoint x: 112, endPoint y: 282, distance: 316.7
click at [112, 282] on div at bounding box center [104, 285] width 21 height 64
click at [494, 290] on div at bounding box center [471, 401] width 943 height 590
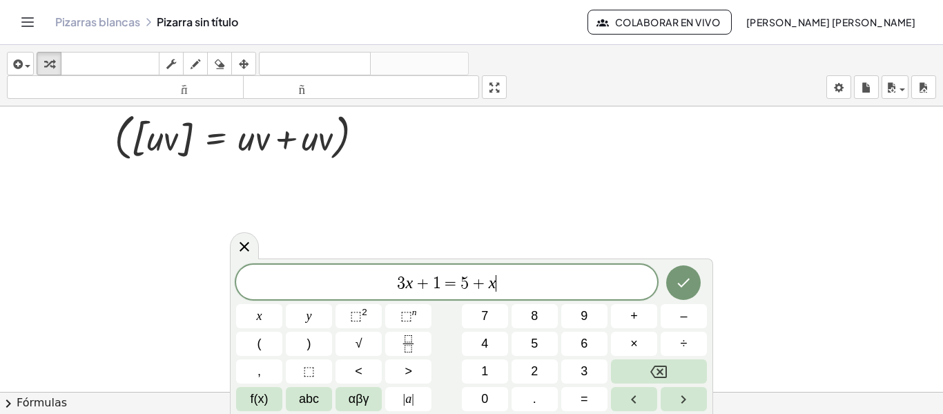
scroll to position [183, 0]
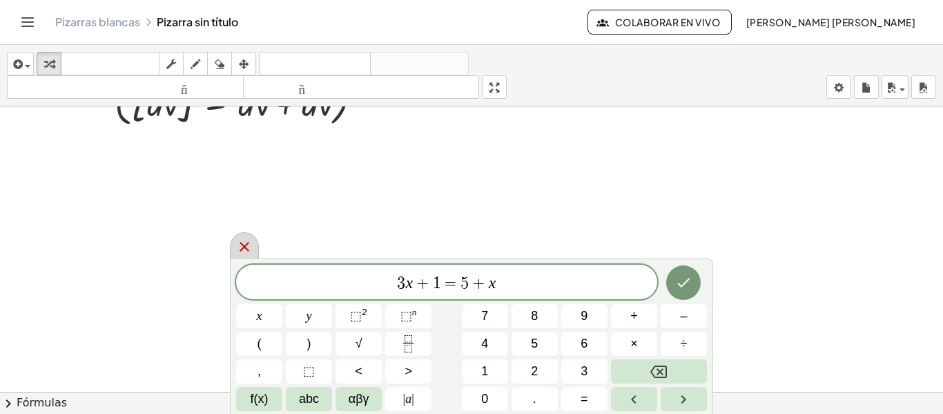
click at [237, 244] on icon at bounding box center [244, 246] width 17 height 17
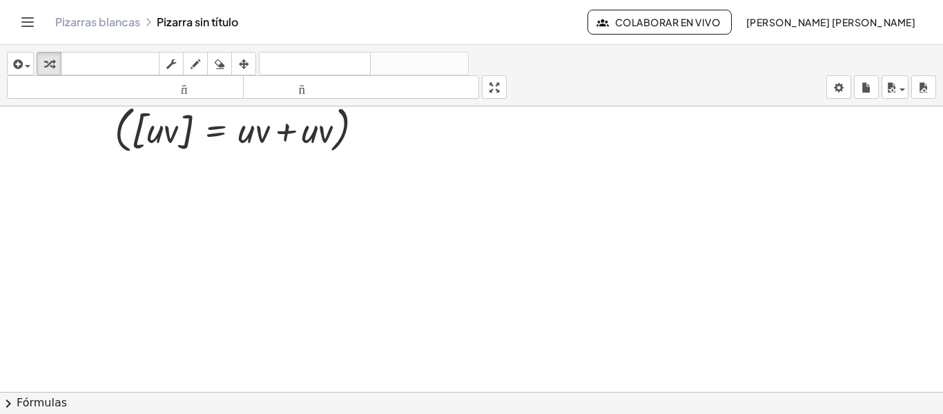
scroll to position [122, 0]
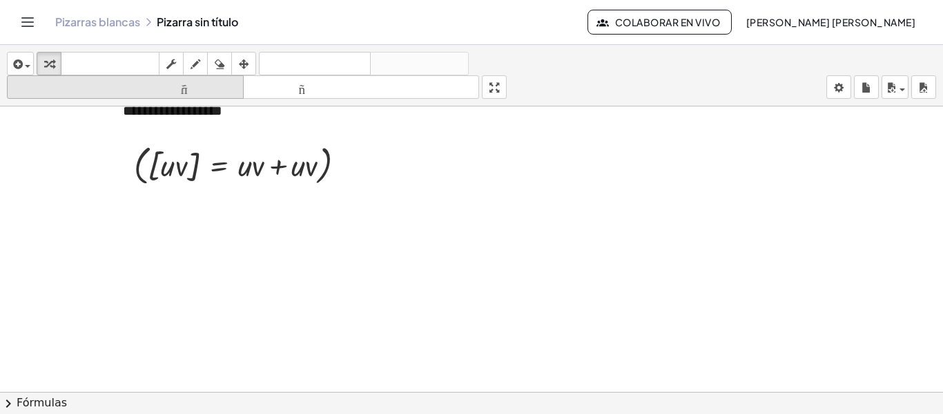
click at [15, 77] on button "tamaño_del_formato menor" at bounding box center [125, 86] width 237 height 23
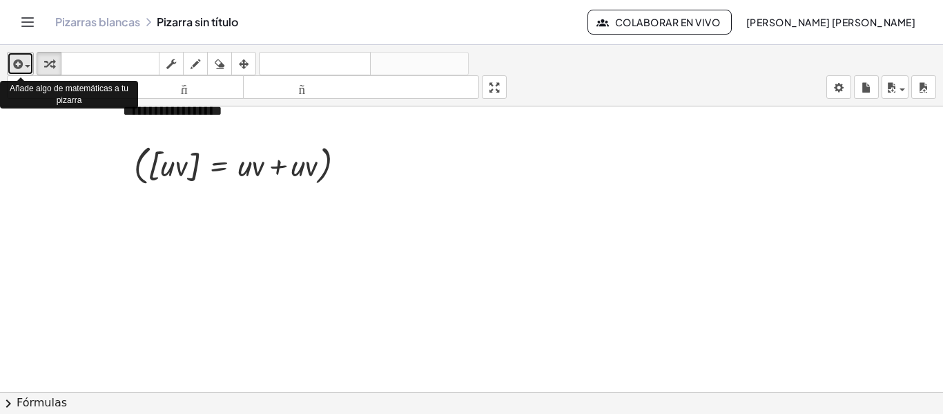
click at [16, 57] on icon "button" at bounding box center [16, 64] width 12 height 17
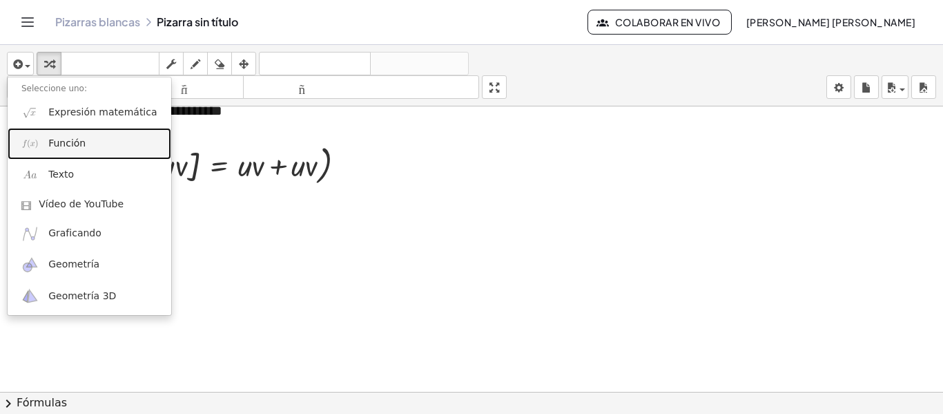
click at [70, 153] on link "Función" at bounding box center [90, 143] width 164 height 31
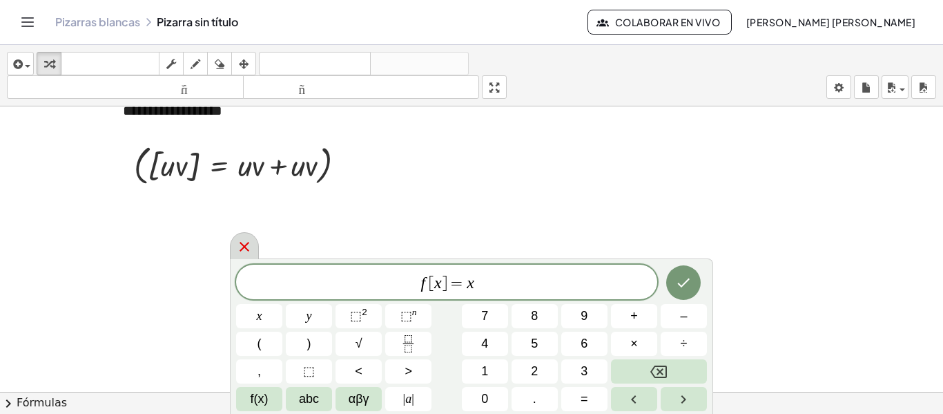
click at [246, 250] on icon at bounding box center [244, 246] width 17 height 17
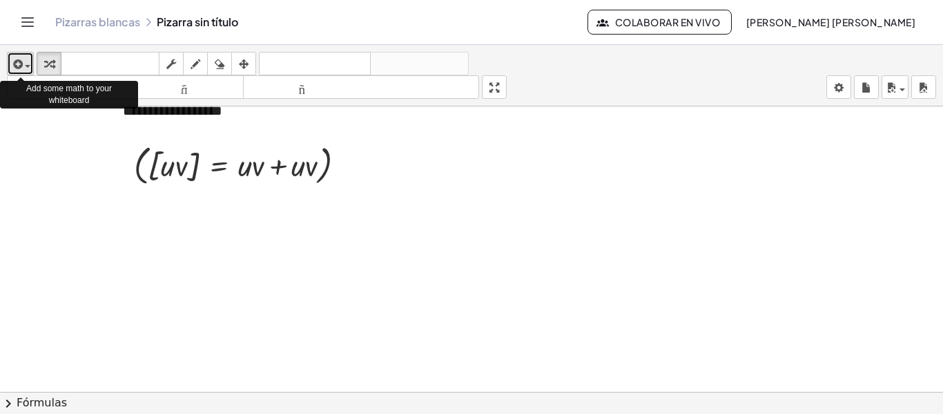
click at [9, 64] on button "insertar" at bounding box center [20, 63] width 27 height 23
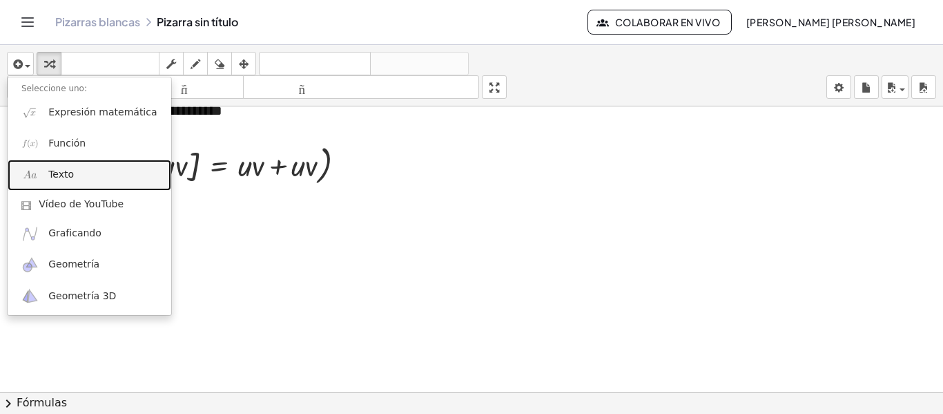
click at [37, 173] on img at bounding box center [29, 174] width 17 height 17
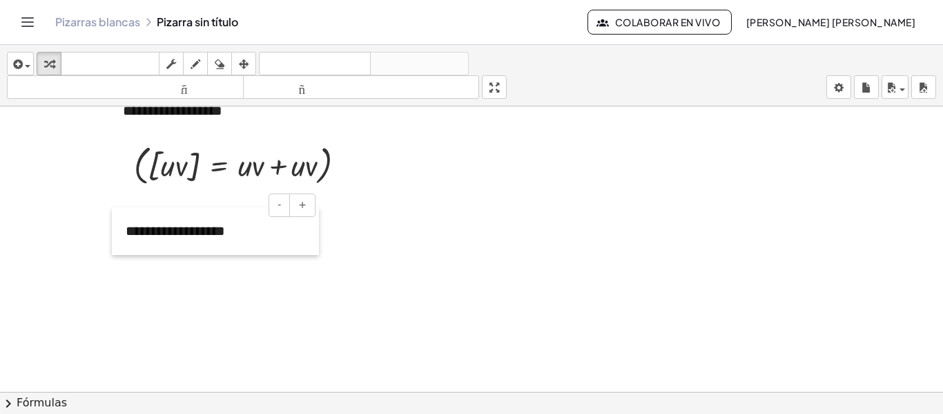
drag, startPoint x: 467, startPoint y: 163, endPoint x: 124, endPoint y: 235, distance: 350.7
click at [124, 235] on div at bounding box center [119, 231] width 14 height 48
click at [200, 290] on div at bounding box center [471, 280] width 943 height 590
click at [21, 53] on button "insertar" at bounding box center [20, 63] width 27 height 23
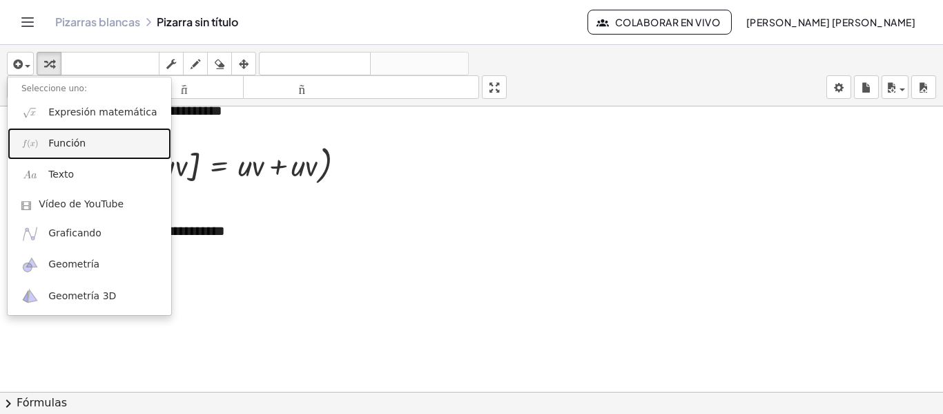
click at [43, 144] on link "Función" at bounding box center [90, 143] width 164 height 31
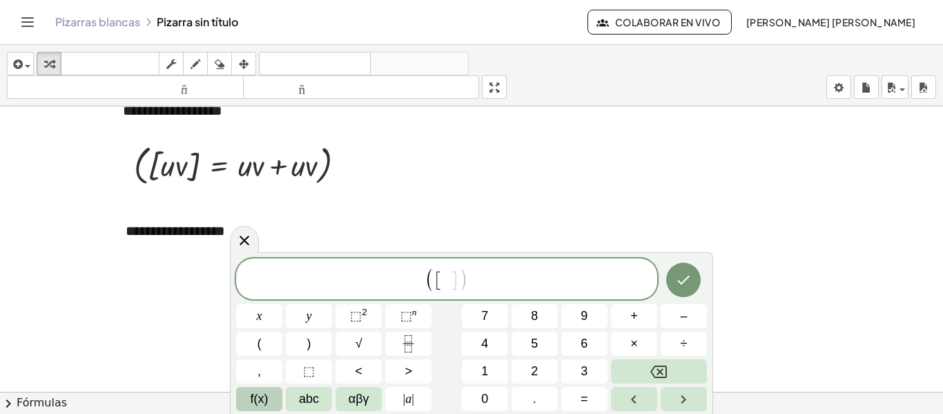
click at [262, 391] on span "f(x)" at bounding box center [260, 398] width 18 height 19
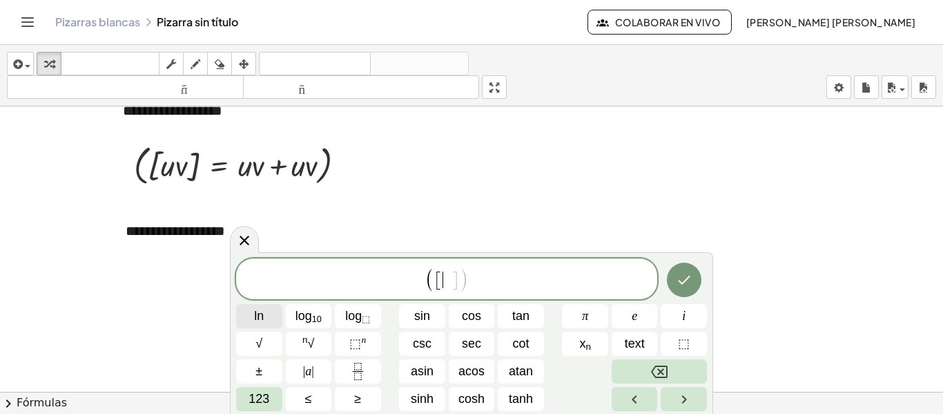
click at [258, 314] on span "ln" at bounding box center [259, 316] width 10 height 19
click at [255, 402] on span "123" at bounding box center [259, 398] width 21 height 19
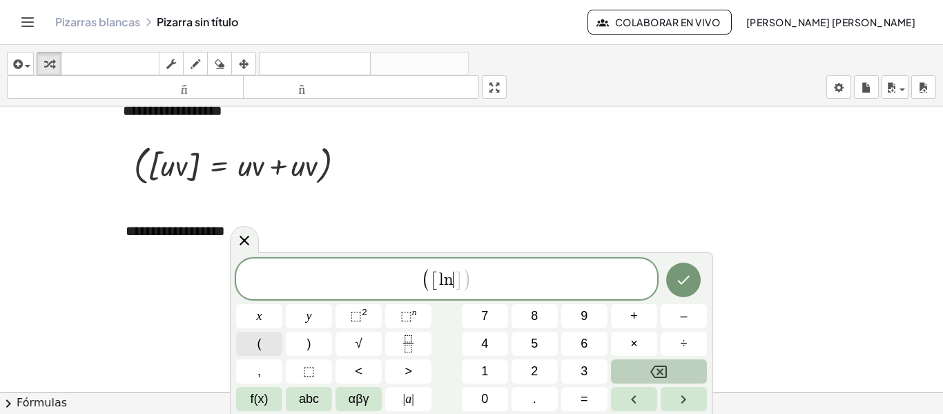
click at [261, 343] on span "(" at bounding box center [260, 343] width 4 height 19
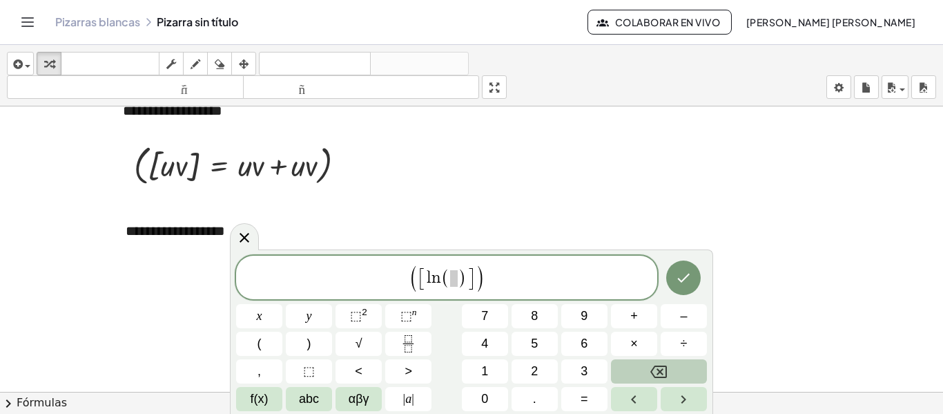
click at [334, 396] on div "( [ l n ( ) ] ) x y ⬚ 2 ⬚ n 7 8 9 + – ( ) √ 4 5 6 × ÷ , ⬚ < > 1 2 3 f(x) abc αβ…" at bounding box center [471, 332] width 471 height 155
click at [320, 397] on button "abc" at bounding box center [309, 399] width 46 height 24
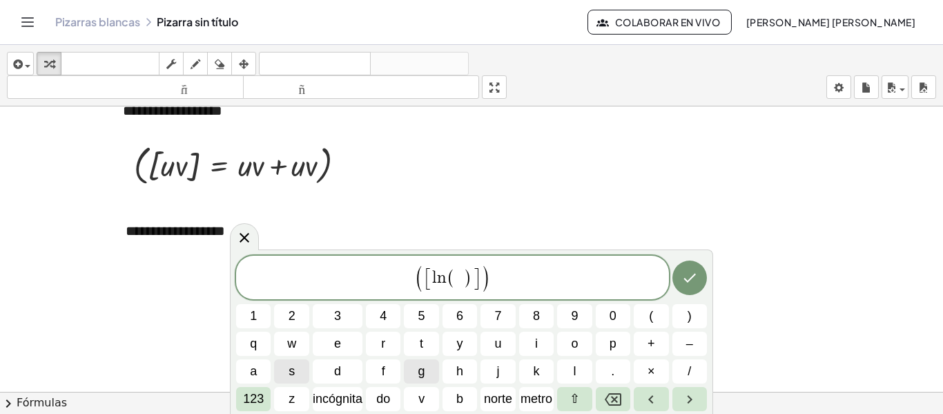
click at [409, 371] on button "g" at bounding box center [421, 371] width 35 height 24
click at [502, 283] on span "( [ l n ( g ) ] ) ​" at bounding box center [452, 278] width 433 height 29
click at [243, 395] on font "123" at bounding box center [253, 398] width 21 height 14
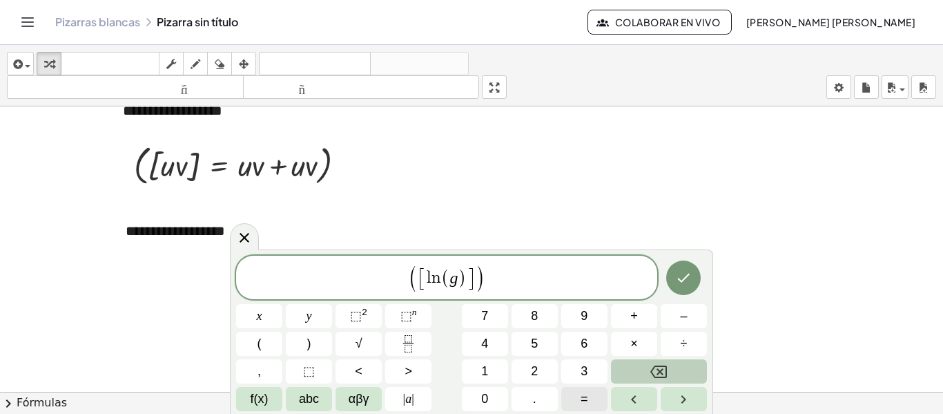
click at [583, 399] on span "=" at bounding box center [585, 398] width 8 height 19
click at [407, 351] on icon "Fraction" at bounding box center [408, 343] width 17 height 17
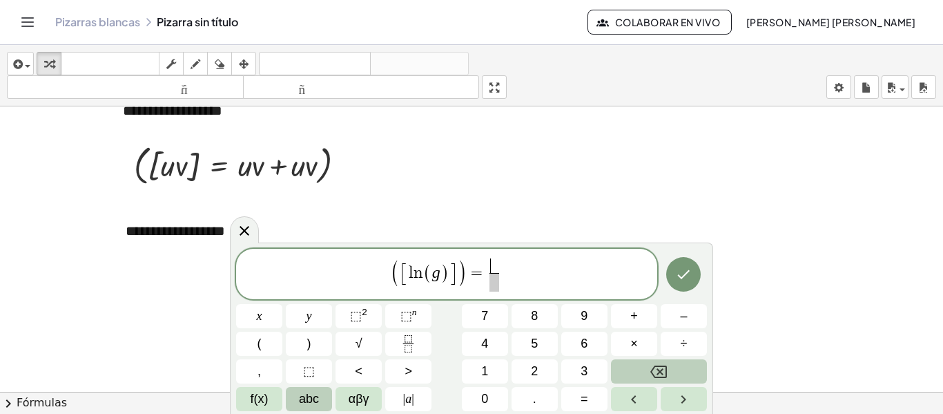
click at [302, 395] on span "abc" at bounding box center [309, 398] width 20 height 19
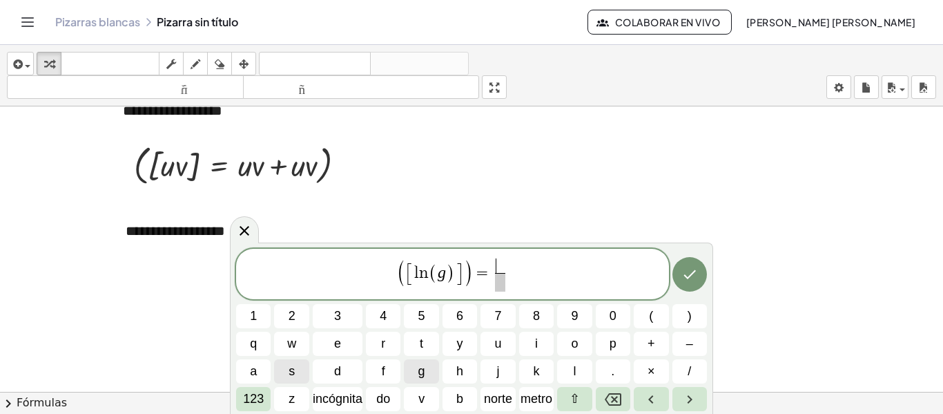
click at [436, 362] on button "g" at bounding box center [421, 371] width 35 height 24
click at [255, 400] on font "123" at bounding box center [253, 398] width 21 height 14
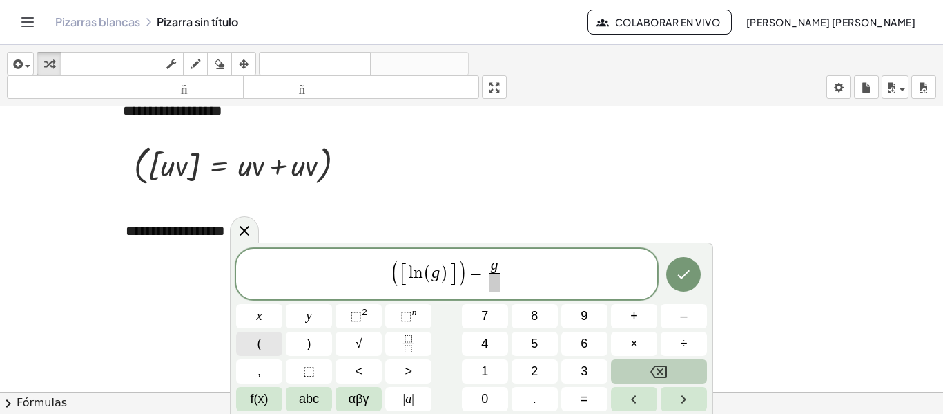
click at [263, 349] on button "(" at bounding box center [259, 343] width 46 height 24
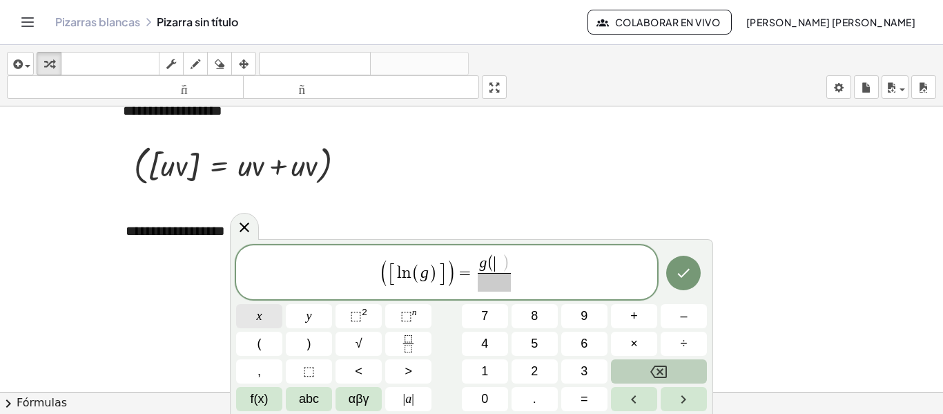
click at [262, 310] on button "x" at bounding box center [259, 316] width 46 height 24
click at [298, 332] on button ")" at bounding box center [309, 343] width 46 height 24
click at [483, 284] on span "​" at bounding box center [494, 282] width 32 height 19
click at [263, 398] on span "f(x)" at bounding box center [260, 398] width 18 height 19
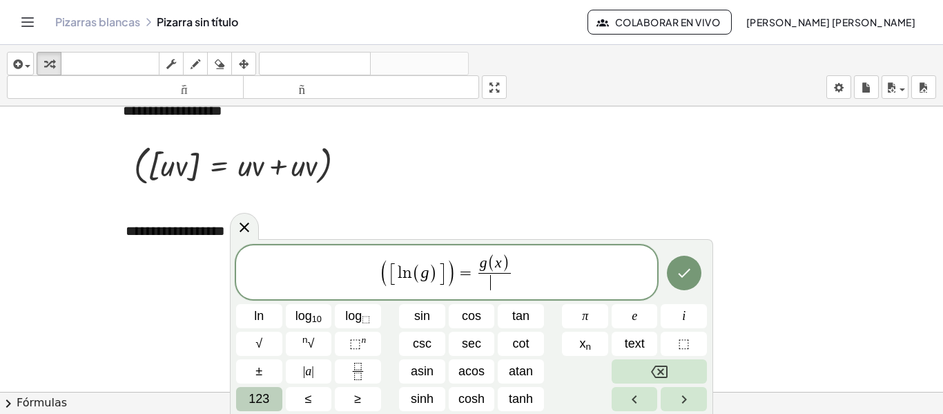
click at [264, 392] on span "123" at bounding box center [259, 398] width 21 height 19
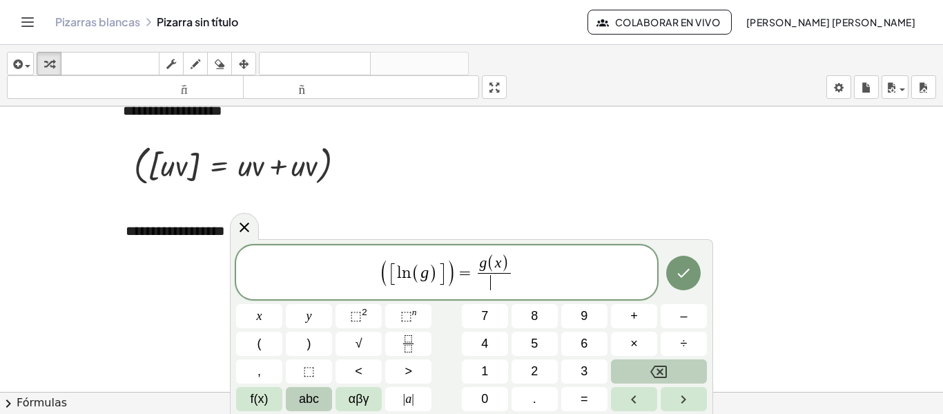
click at [299, 394] on span "abc" at bounding box center [309, 398] width 20 height 19
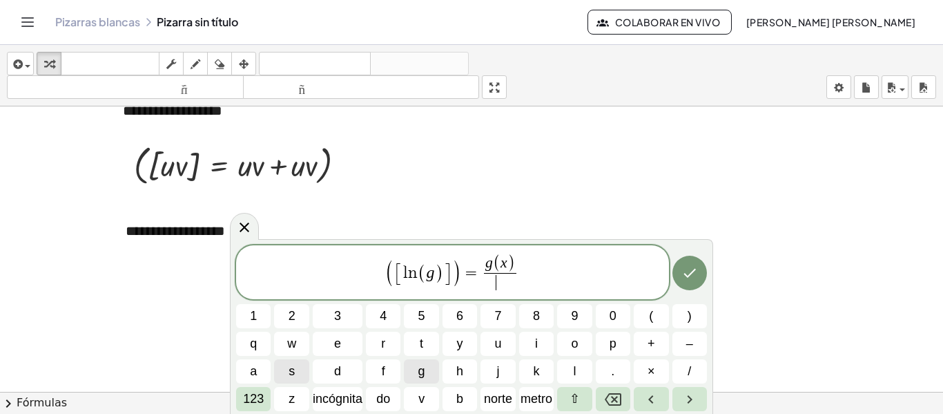
click at [436, 365] on button "g" at bounding box center [421, 371] width 35 height 24
click at [662, 320] on button "(" at bounding box center [651, 316] width 35 height 24
click at [252, 407] on span "123" at bounding box center [253, 398] width 21 height 19
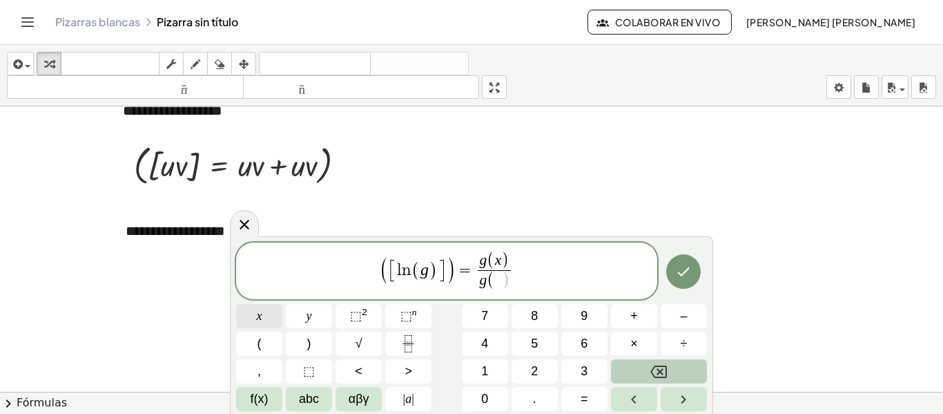
click at [260, 315] on span "x" at bounding box center [260, 316] width 6 height 19
click at [311, 339] on span ")" at bounding box center [309, 343] width 4 height 19
click at [294, 349] on button ")" at bounding box center [309, 343] width 46 height 24
click at [655, 371] on icon "Backspace" at bounding box center [658, 371] width 17 height 17
click at [528, 264] on span "( [ l n ( g ) ] ) = g ( x ) g ( x ) ​ ​" at bounding box center [446, 272] width 421 height 42
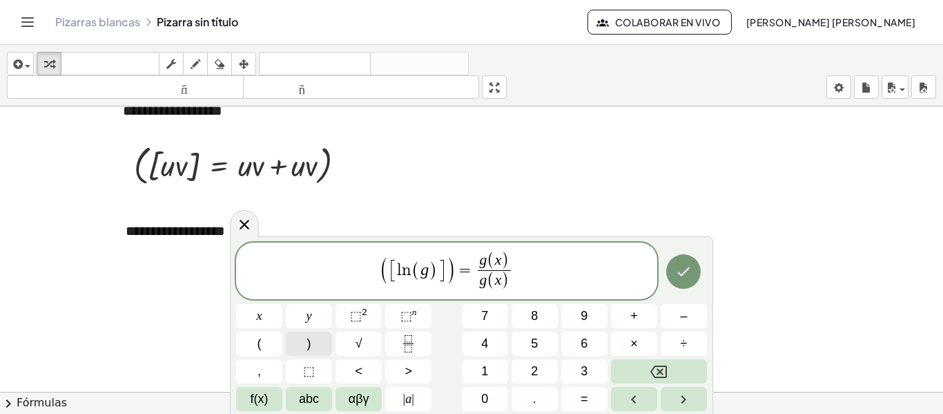
click at [314, 336] on button ")" at bounding box center [309, 343] width 46 height 24
click at [374, 278] on span "(" at bounding box center [375, 269] width 10 height 47
click at [272, 342] on button "(" at bounding box center [259, 343] width 46 height 24
click at [690, 273] on icon "Hecho" at bounding box center [683, 270] width 17 height 17
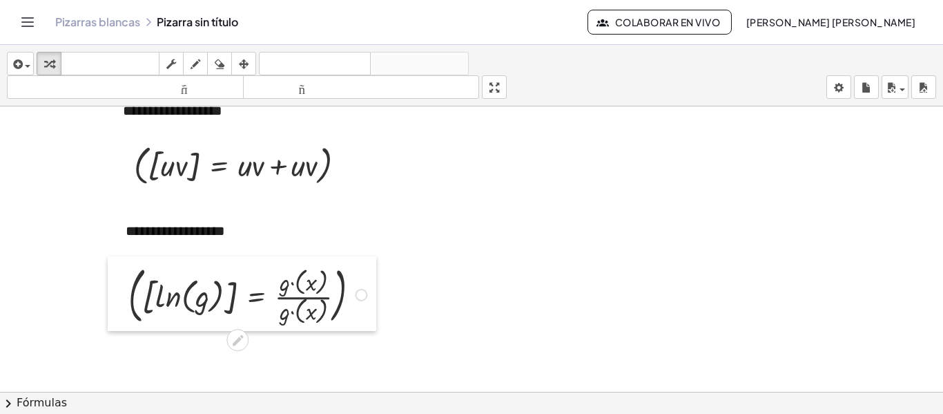
drag, startPoint x: 474, startPoint y: 171, endPoint x: 127, endPoint y: 292, distance: 367.3
click at [127, 292] on div at bounding box center [118, 293] width 21 height 75
click at [503, 288] on div at bounding box center [471, 280] width 943 height 590
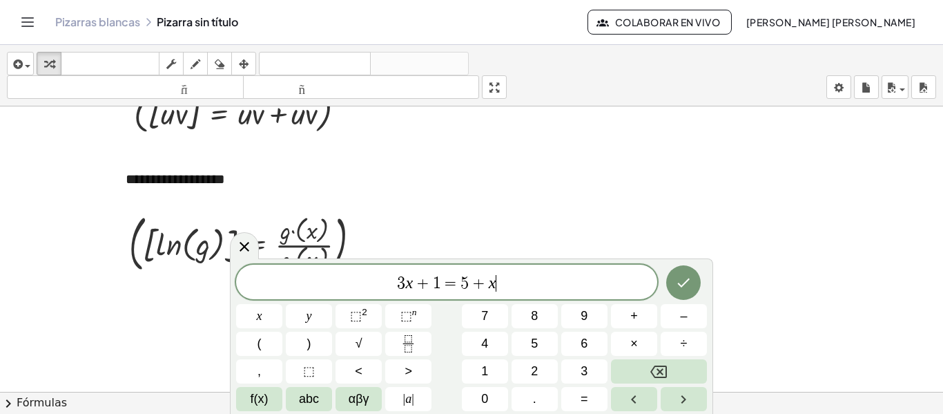
scroll to position [255, 0]
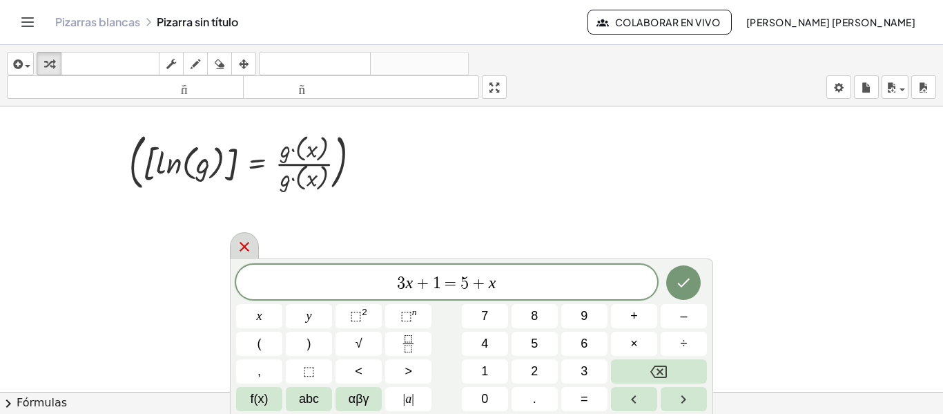
click at [246, 258] on div at bounding box center [244, 245] width 29 height 27
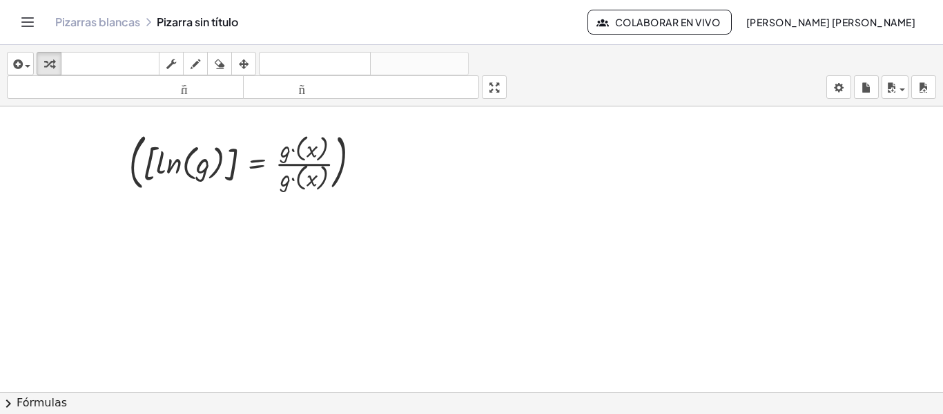
drag, startPoint x: 927, startPoint y: 293, endPoint x: 938, endPoint y: 298, distance: 12.1
click at [938, 298] on div "**********" at bounding box center [471, 248] width 943 height 285
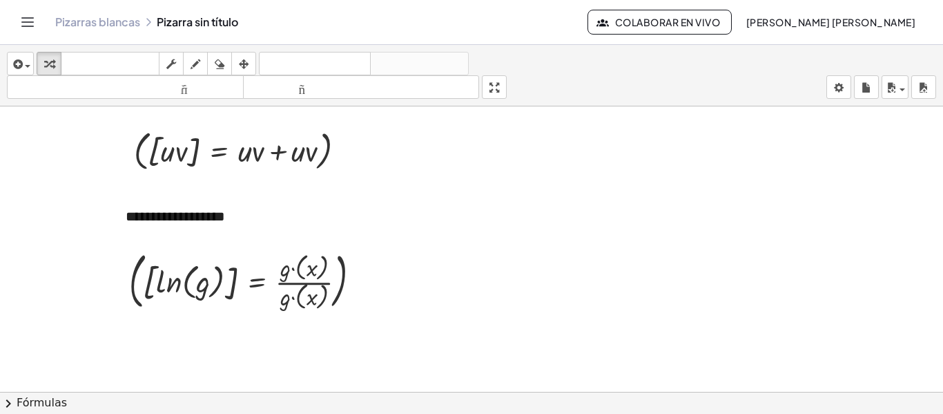
scroll to position [53, 0]
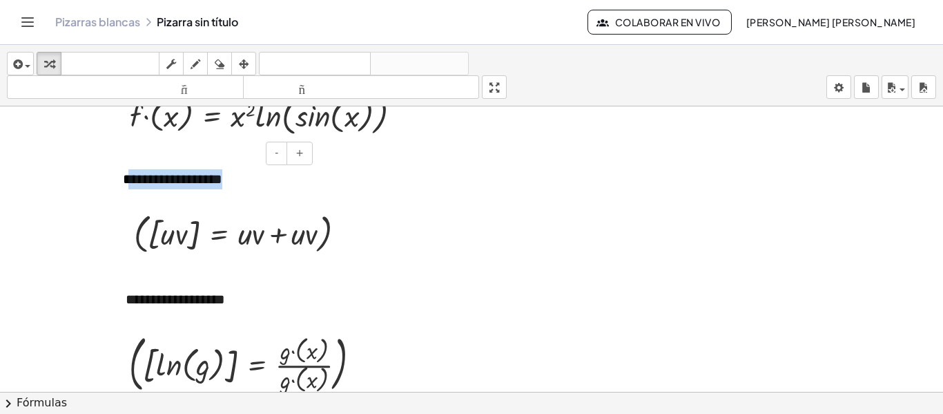
drag, startPoint x: 133, startPoint y: 175, endPoint x: 255, endPoint y: 186, distance: 122.7
click at [255, 186] on div "**********" at bounding box center [212, 179] width 207 height 48
click at [322, 241] on div at bounding box center [245, 231] width 236 height 49
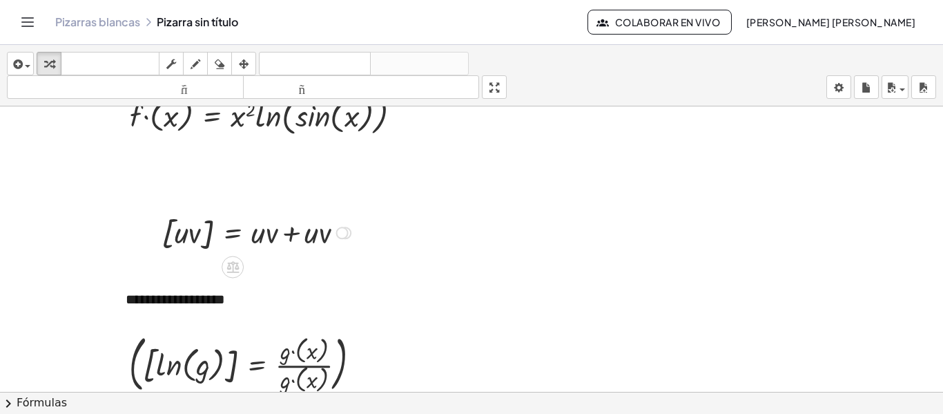
click at [233, 233] on div "[ · u · v ] = + · u · v + · u · v" at bounding box center [233, 233] width 0 height 0
drag, startPoint x: 349, startPoint y: 231, endPoint x: 238, endPoint y: 234, distance: 110.5
click at [233, 233] on div "[ · u · v ] = + · u · v + · u · v Línea de transformación Copiar línea como LaT…" at bounding box center [233, 233] width 0 height 0
click at [238, 234] on div at bounding box center [258, 231] width 207 height 45
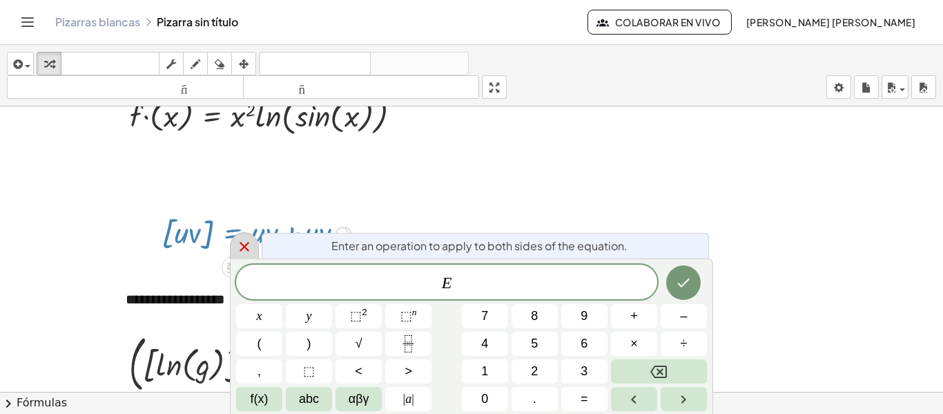
click at [238, 234] on div at bounding box center [244, 245] width 29 height 27
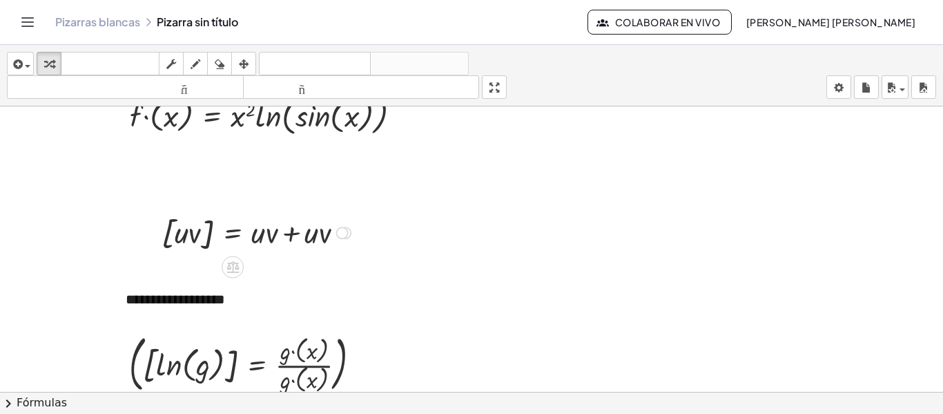
click at [238, 234] on div at bounding box center [258, 231] width 207 height 45
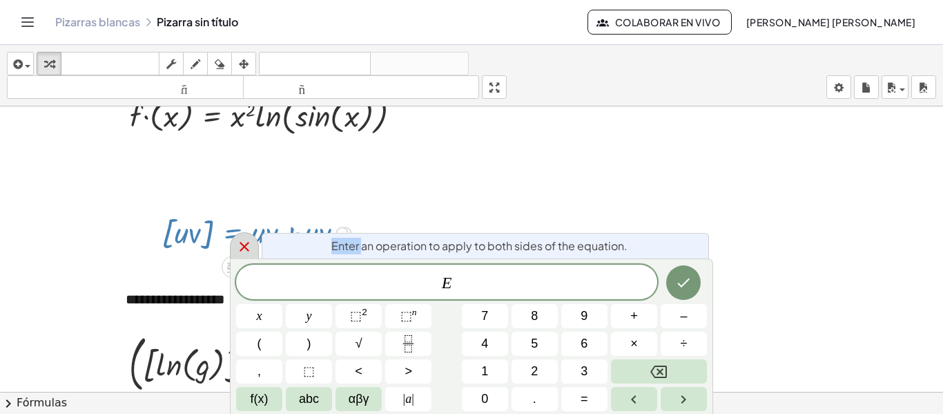
click at [238, 234] on div at bounding box center [244, 245] width 29 height 27
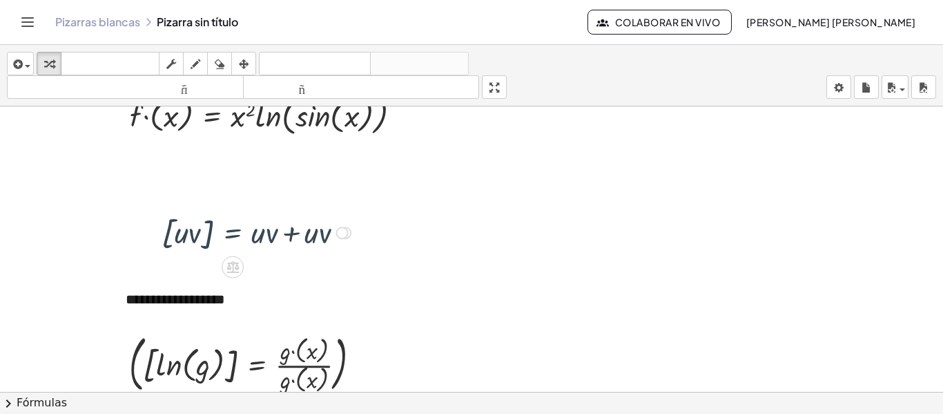
click at [238, 234] on div at bounding box center [258, 231] width 207 height 45
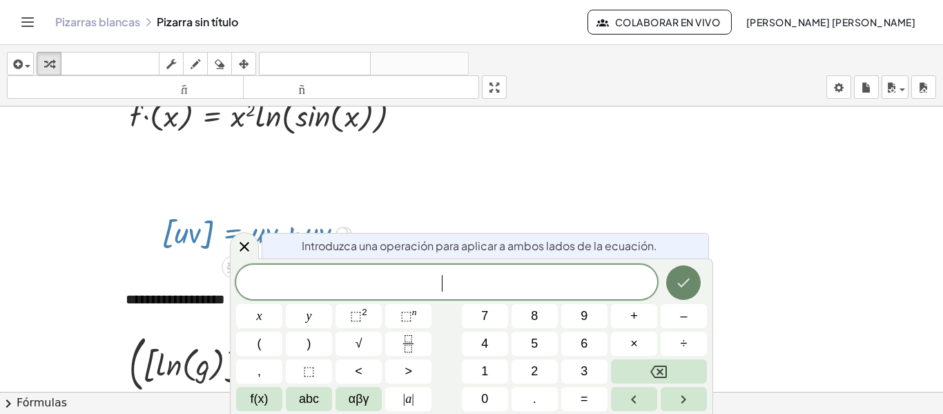
click at [686, 280] on icon "Hecho" at bounding box center [683, 282] width 17 height 17
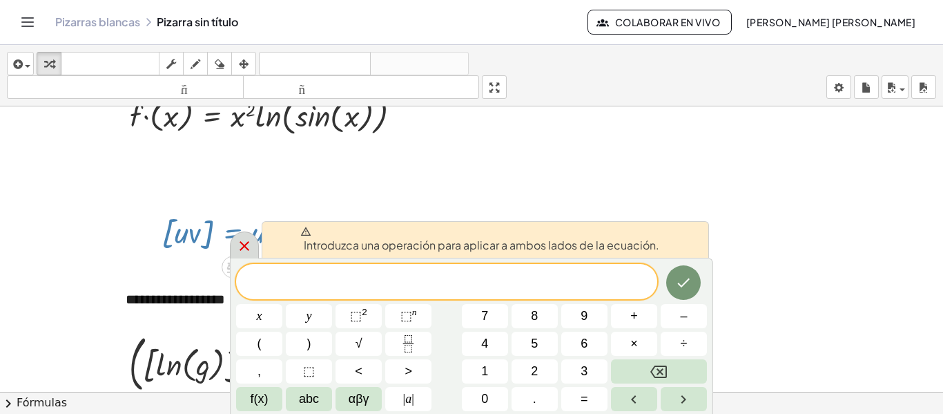
click at [251, 246] on icon at bounding box center [244, 245] width 17 height 17
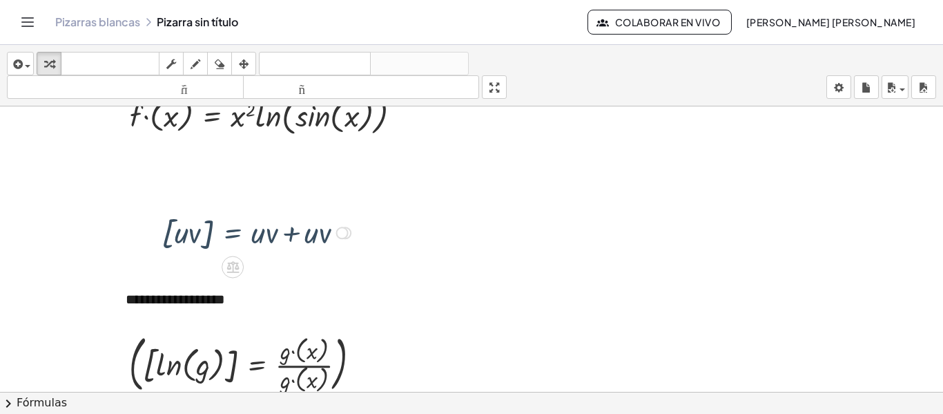
click at [173, 239] on div at bounding box center [258, 231] width 207 height 45
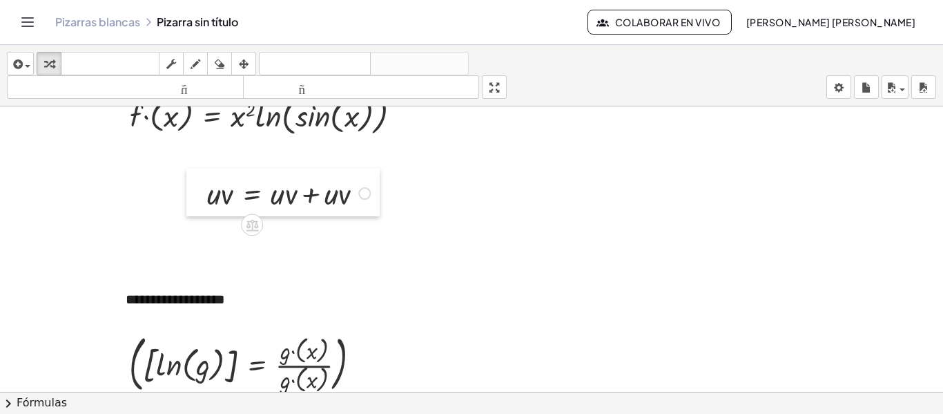
drag, startPoint x: 173, startPoint y: 239, endPoint x: 157, endPoint y: 198, distance: 44.0
click at [186, 198] on div at bounding box center [196, 192] width 21 height 48
click at [220, 57] on icon "button" at bounding box center [220, 64] width 10 height 17
drag, startPoint x: 172, startPoint y: 188, endPoint x: 360, endPoint y: 212, distance: 189.9
click at [360, 212] on div at bounding box center [471, 348] width 943 height 590
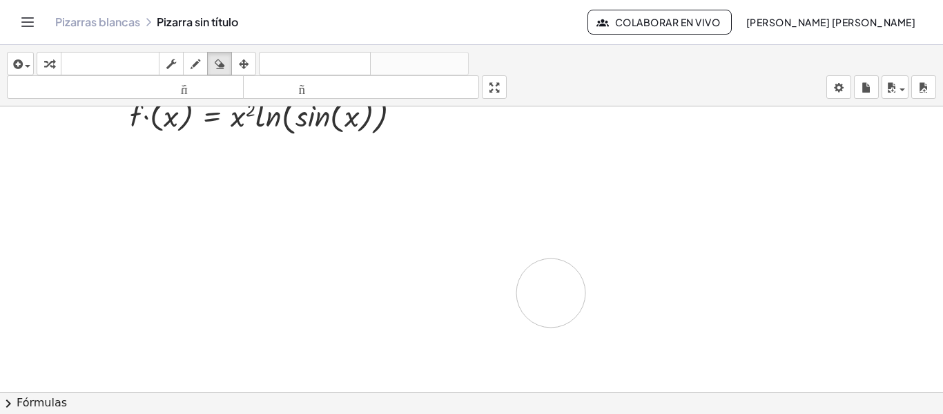
drag, startPoint x: 180, startPoint y: 211, endPoint x: 438, endPoint y: 411, distance: 326.3
click at [438, 411] on div "**********" at bounding box center [471, 229] width 943 height 369
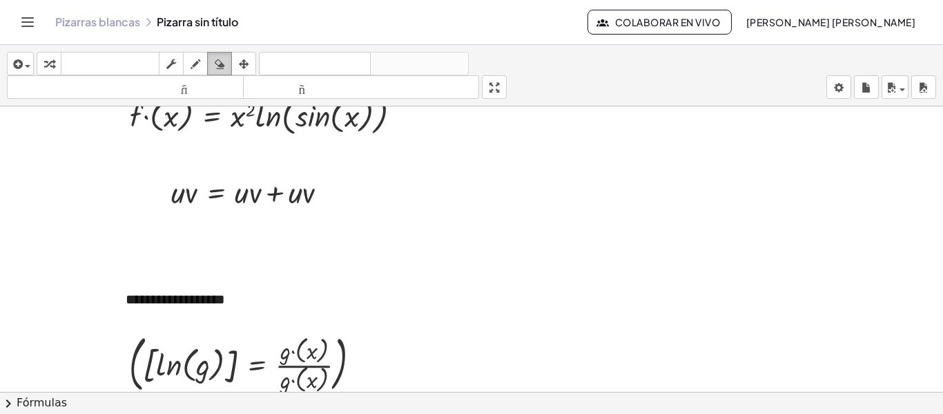
click at [231, 60] on button "borrar" at bounding box center [219, 63] width 25 height 23
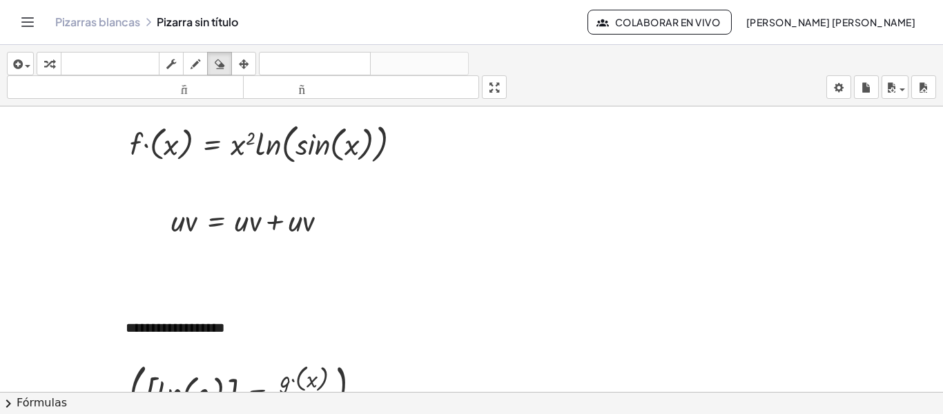
scroll to position [0, 0]
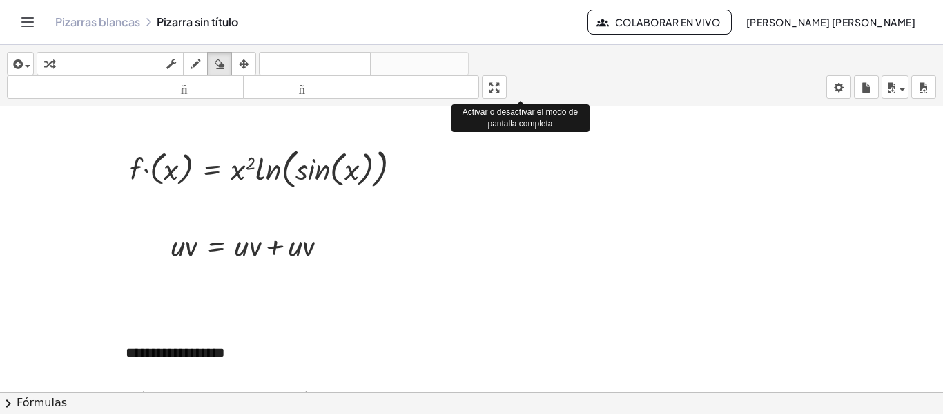
drag, startPoint x: 510, startPoint y: 82, endPoint x: 510, endPoint y: 166, distance: 83.5
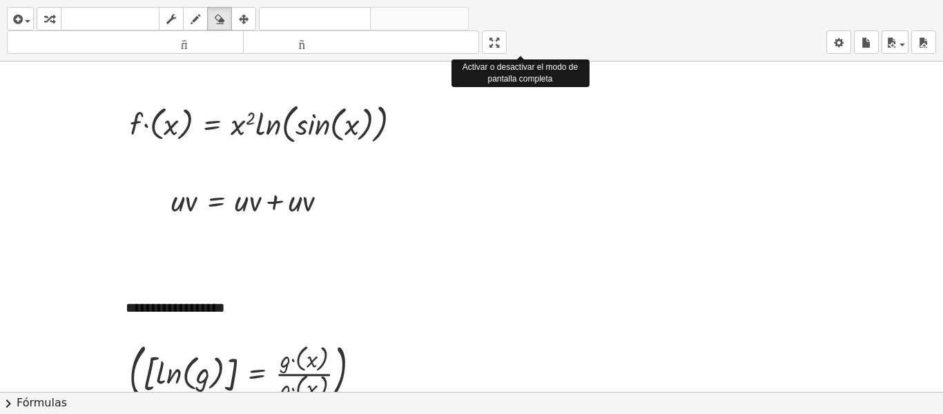
click at [510, 166] on div "**********" at bounding box center [471, 207] width 943 height 414
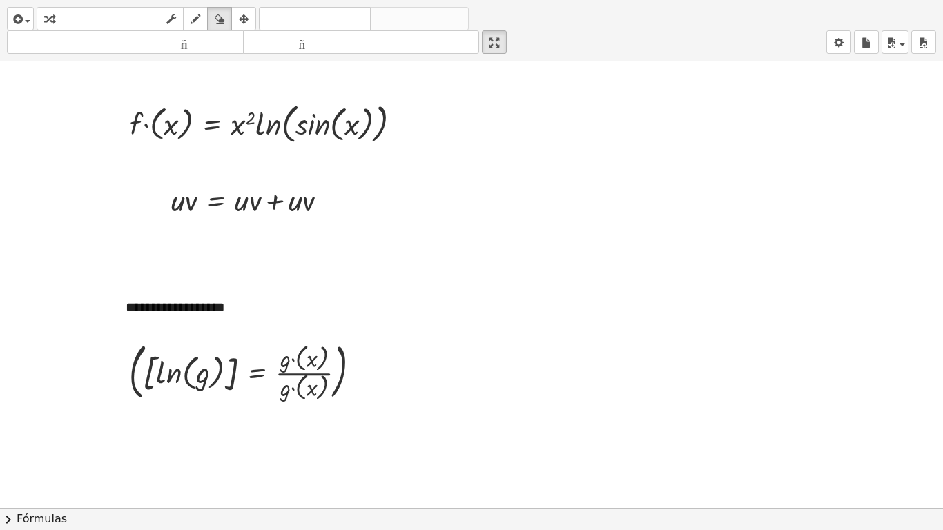
drag, startPoint x: 498, startPoint y: 39, endPoint x: 498, endPoint y: -45, distance: 83.5
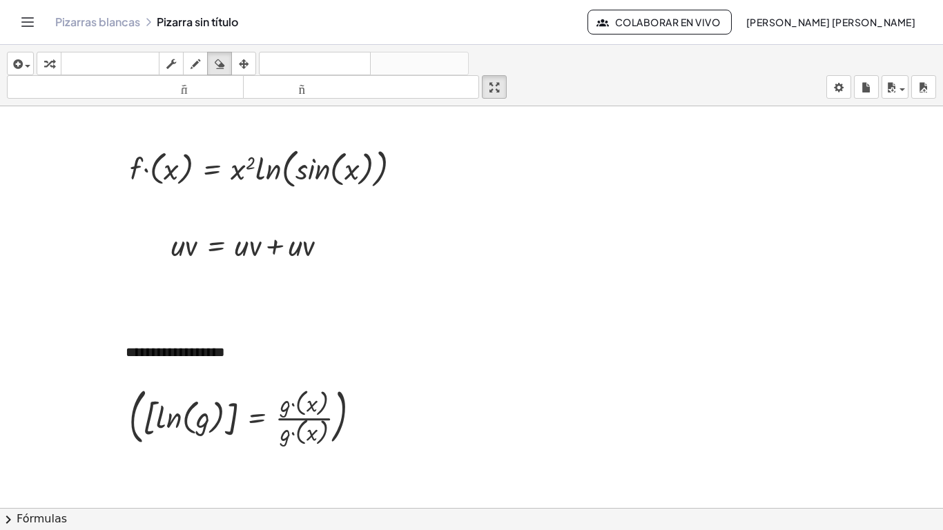
click at [498, 0] on html "**********" at bounding box center [471, 265] width 943 height 530
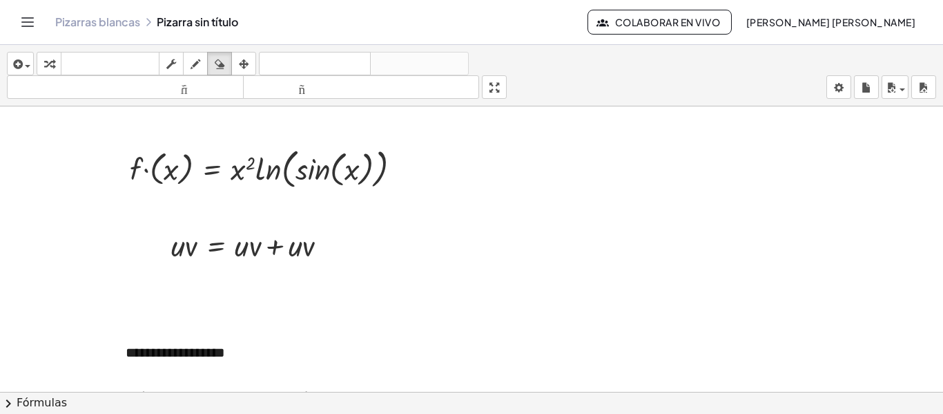
click at [31, 19] on icon "Cambiar navegación" at bounding box center [27, 22] width 17 height 17
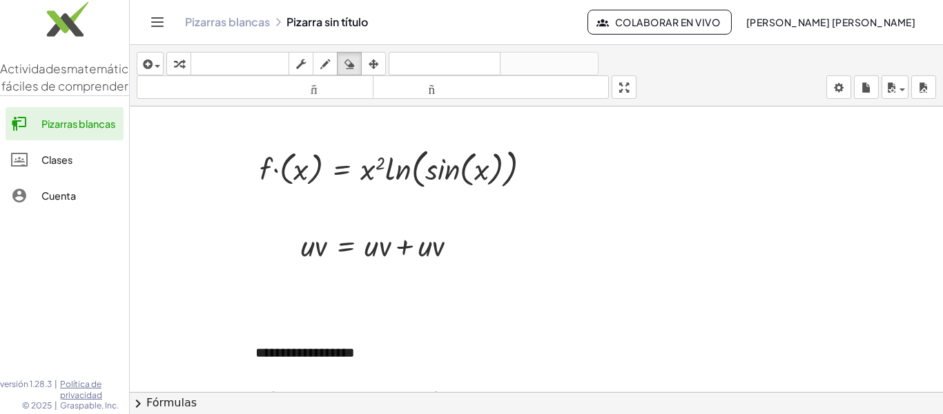
click at [31, 19] on img at bounding box center [64, 22] width 129 height 59
click at [167, 21] on button "Cambiar navegación" at bounding box center [157, 22] width 22 height 22
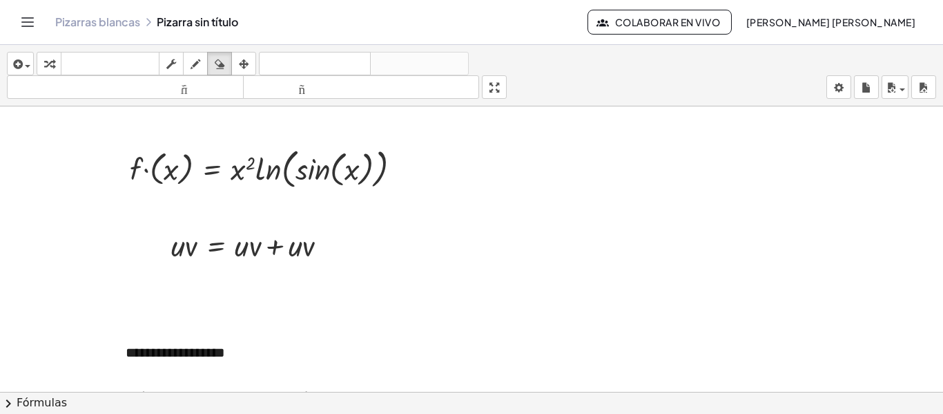
click at [36, 18] on button "Cambiar navegación" at bounding box center [28, 22] width 22 height 22
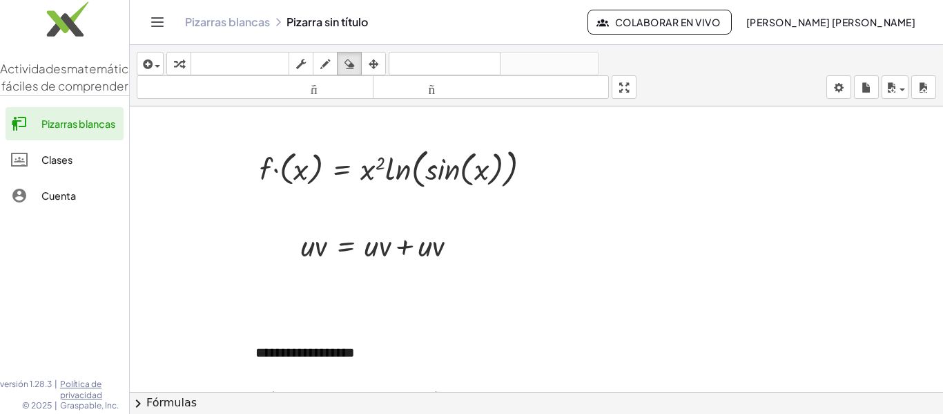
click at [36, 18] on img at bounding box center [64, 22] width 129 height 59
click at [152, 12] on button "Cambiar navegación" at bounding box center [157, 22] width 22 height 22
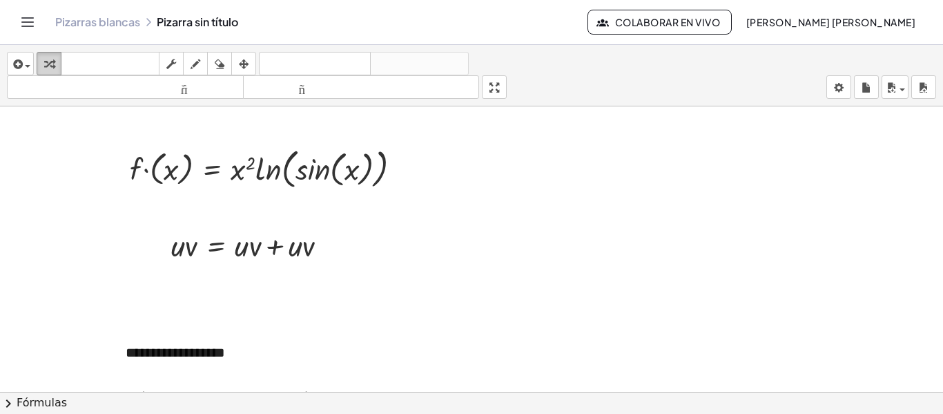
click at [52, 67] on icon "button" at bounding box center [49, 64] width 10 height 17
drag, startPoint x: 173, startPoint y: 240, endPoint x: 336, endPoint y: 271, distance: 166.7
click at [336, 271] on div "**********" at bounding box center [471, 391] width 943 height 570
click at [336, 271] on div at bounding box center [471, 391] width 943 height 570
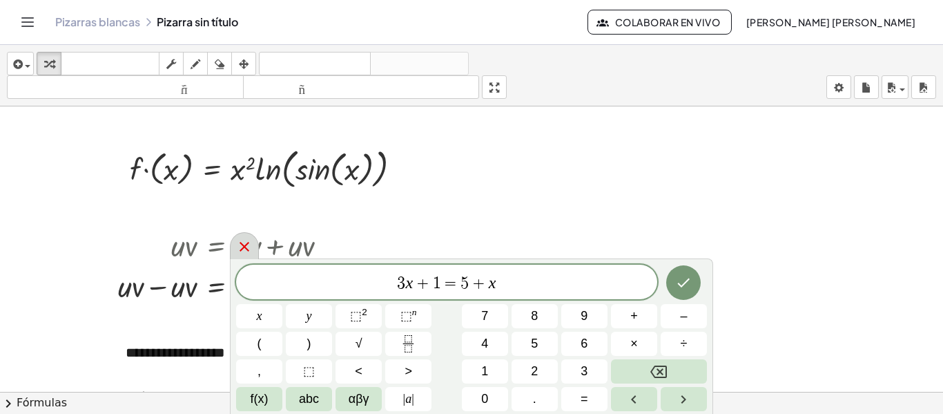
click at [243, 255] on div at bounding box center [244, 245] width 29 height 27
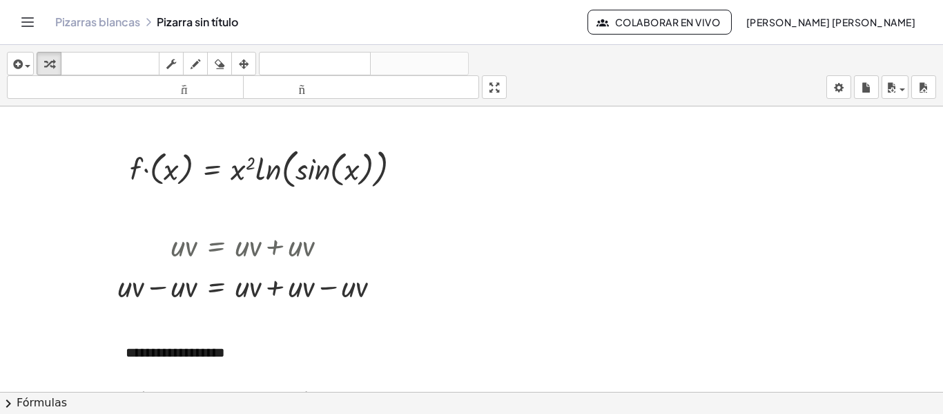
click at [29, 25] on icon "Cambiar navegación" at bounding box center [27, 22] width 17 height 17
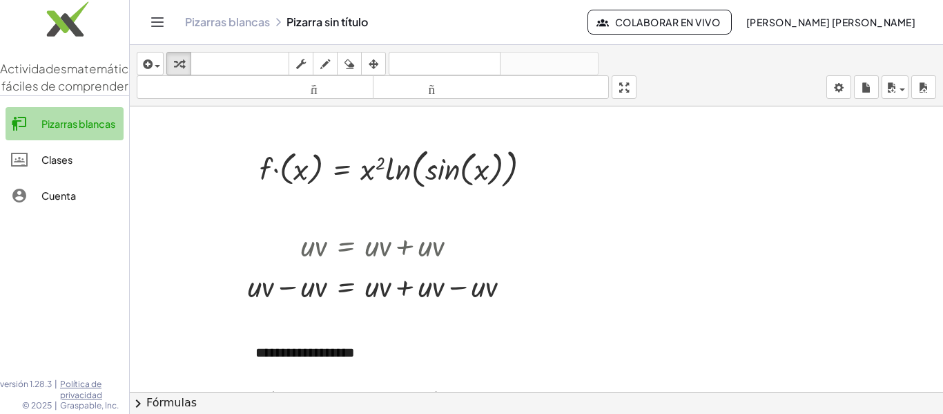
click at [61, 130] on font "Pizarras blancas" at bounding box center [78, 123] width 74 height 12
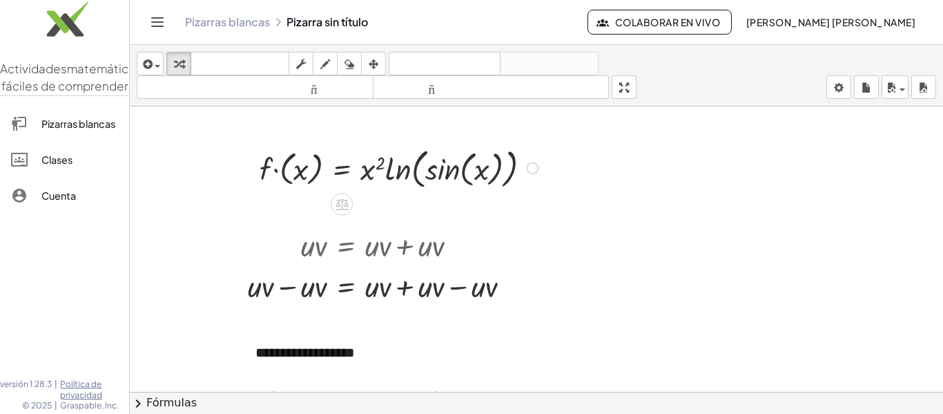
drag, startPoint x: 464, startPoint y: 144, endPoint x: 456, endPoint y: 177, distance: 34.2
click at [456, 177] on div at bounding box center [401, 166] width 297 height 49
click at [423, 165] on div at bounding box center [401, 166] width 297 height 49
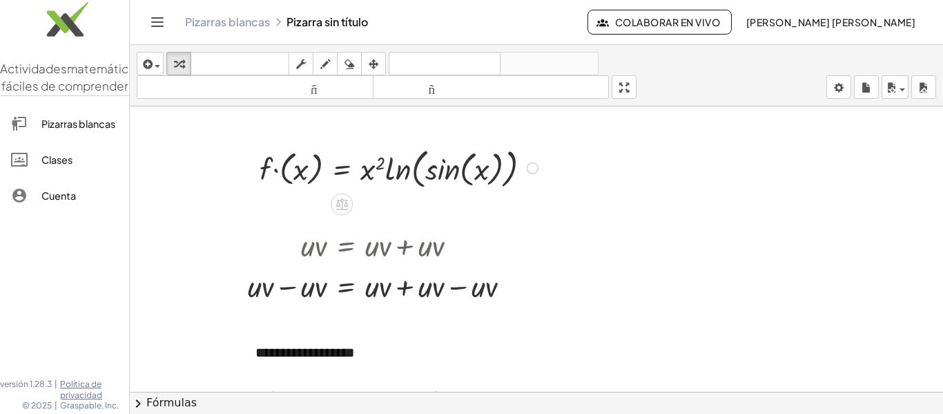
click at [423, 165] on div at bounding box center [401, 166] width 297 height 49
click at [253, 164] on div at bounding box center [249, 167] width 21 height 56
click at [282, 159] on div at bounding box center [401, 166] width 297 height 49
drag, startPoint x: 568, startPoint y: 172, endPoint x: 180, endPoint y: 157, distance: 388.3
click at [180, 157] on div at bounding box center [536, 391] width 813 height 570
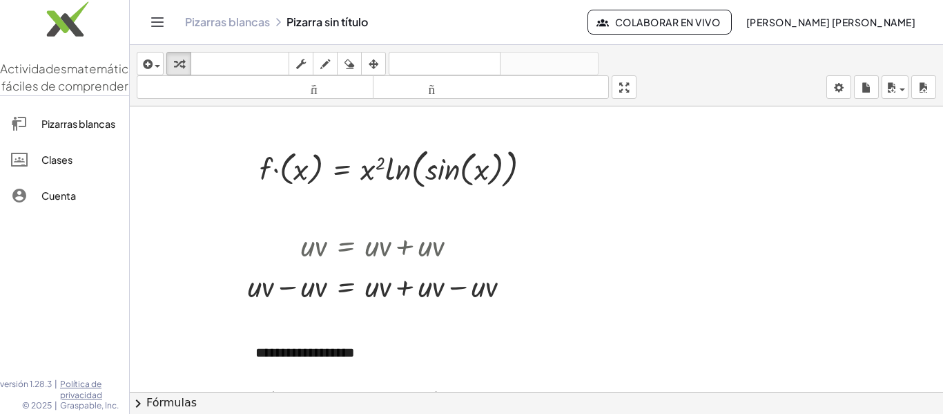
click at [670, 314] on div at bounding box center [536, 391] width 813 height 570
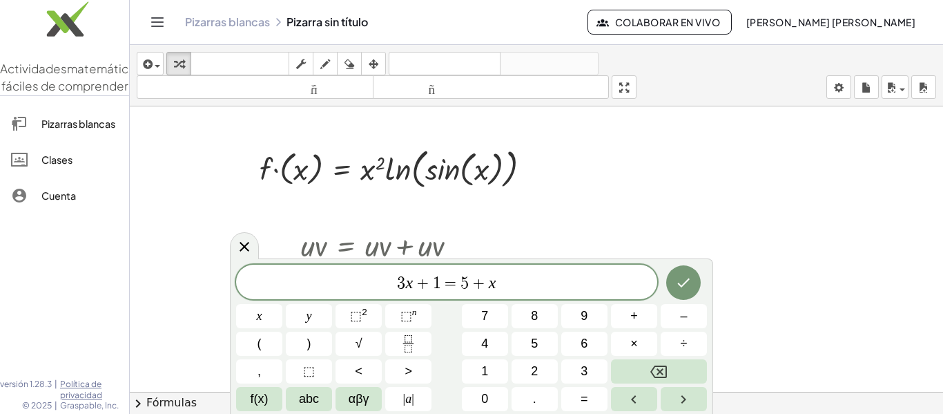
click at [144, 22] on header "Pizarras blancas Pizarra sin título Colaborar en vivo Jazmín Márquez Daniel" at bounding box center [536, 22] width 813 height 45
click at [159, 20] on icon "Cambiar navegación" at bounding box center [157, 22] width 17 height 17
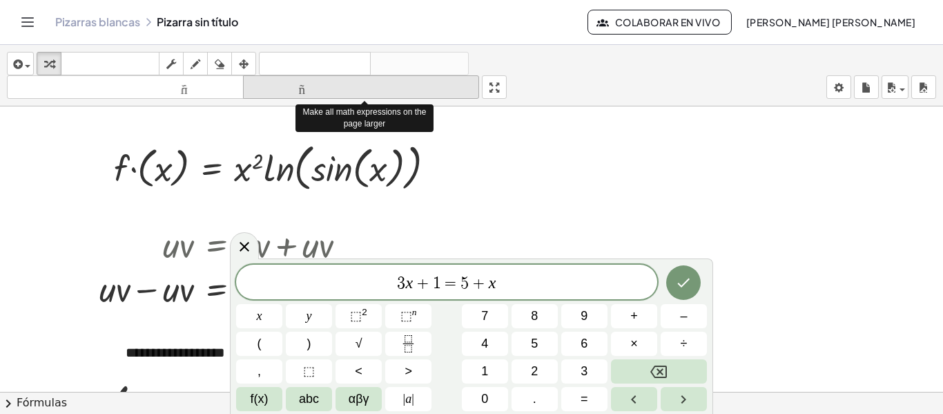
click at [345, 87] on font "tamaño_del_formato" at bounding box center [361, 87] width 230 height 13
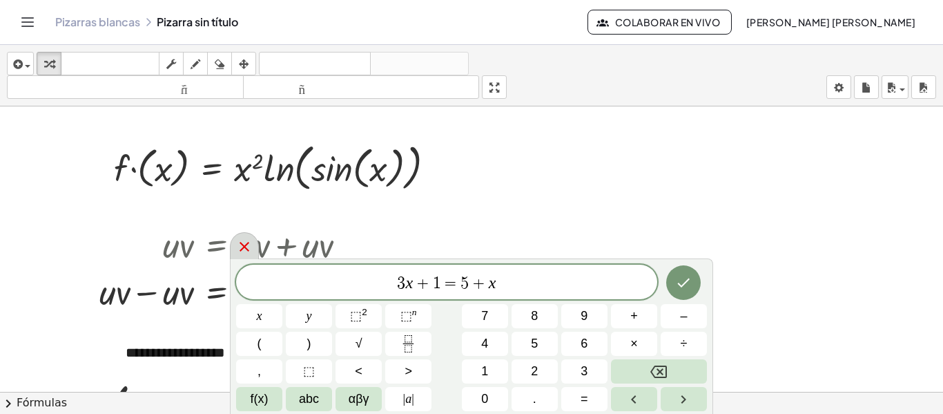
click at [237, 243] on icon at bounding box center [244, 246] width 17 height 17
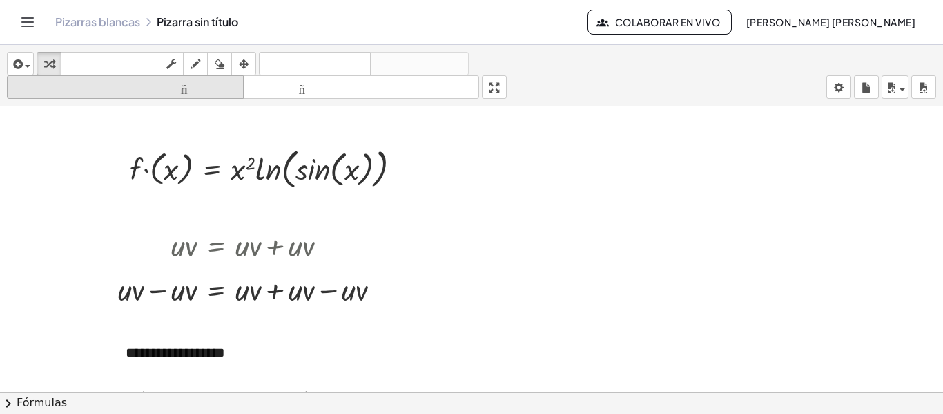
click at [193, 95] on icon "tamaño_del_formato" at bounding box center [125, 87] width 230 height 17
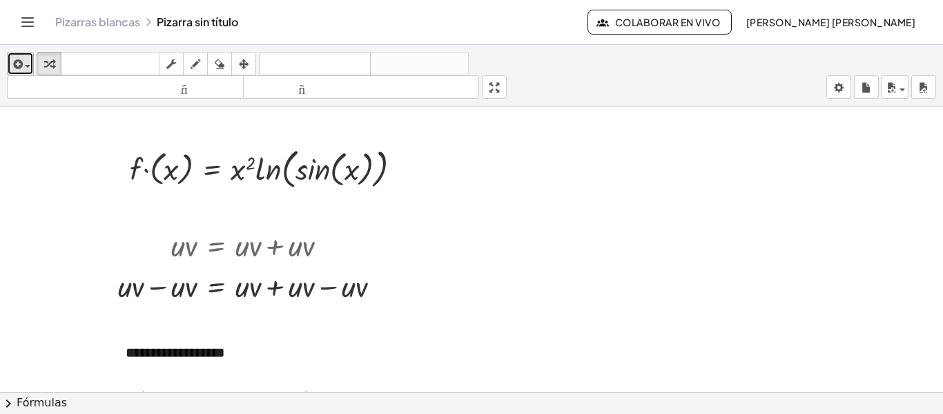
click at [26, 62] on div "button" at bounding box center [20, 63] width 20 height 17
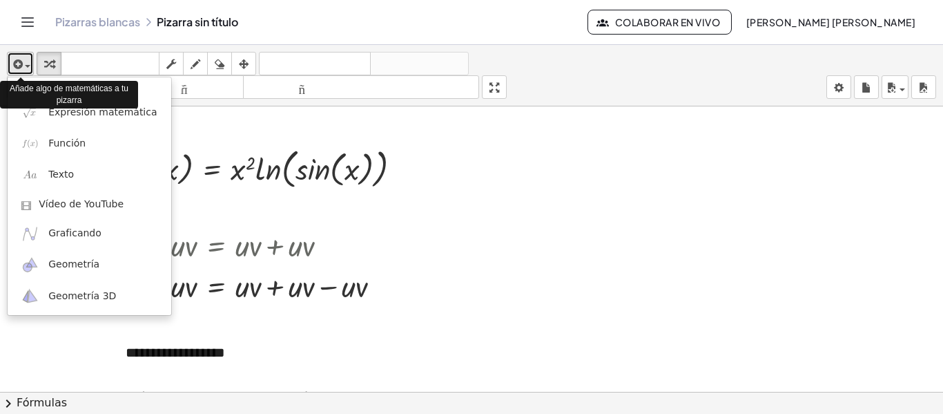
click at [26, 62] on div "button" at bounding box center [20, 63] width 20 height 17
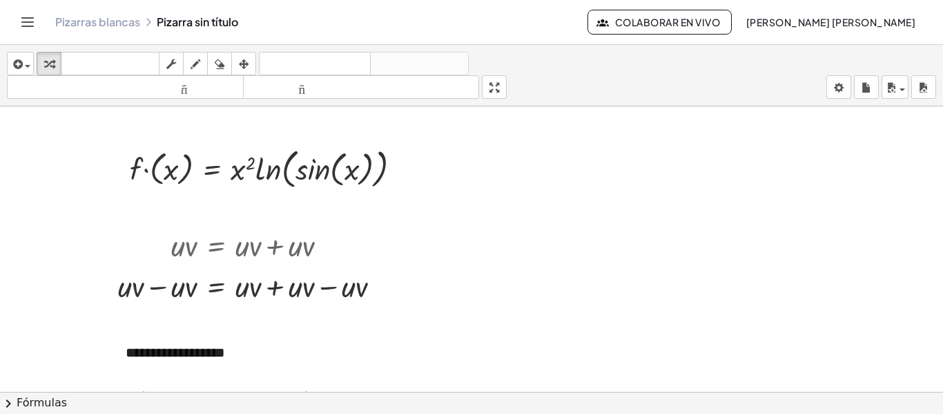
click at [23, 23] on icon "Cambiar navegación" at bounding box center [27, 22] width 17 height 17
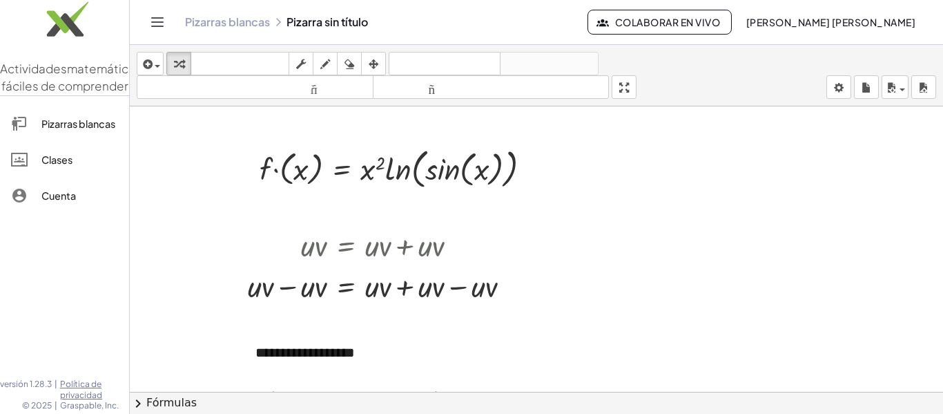
click at [229, 19] on font "Pizarras blancas" at bounding box center [227, 21] width 85 height 14
click at [141, 19] on header "Pizarras blancas Pizarra sin título Colaborar en vivo Jazmín Márquez Daniel" at bounding box center [536, 22] width 813 height 45
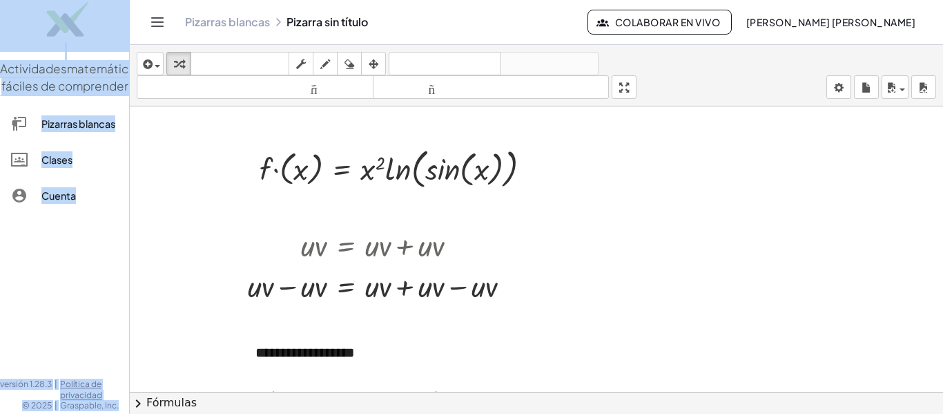
drag, startPoint x: 129, startPoint y: 9, endPoint x: 151, endPoint y: 15, distance: 22.3
click at [151, 15] on div "**********" at bounding box center [471, 207] width 943 height 414
click at [151, 15] on icon "Cambiar navegación" at bounding box center [157, 22] width 17 height 17
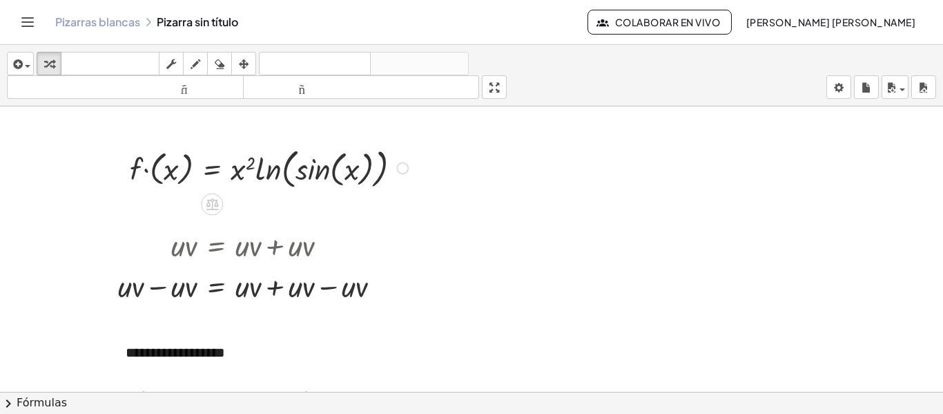
drag, startPoint x: 345, startPoint y: 171, endPoint x: 287, endPoint y: 180, distance: 59.3
click at [287, 180] on div "· f · ( x ) = · x 2 · ln ( , sin ( , x ) )" at bounding box center [263, 167] width 309 height 56
click at [287, 180] on div at bounding box center [271, 166] width 297 height 49
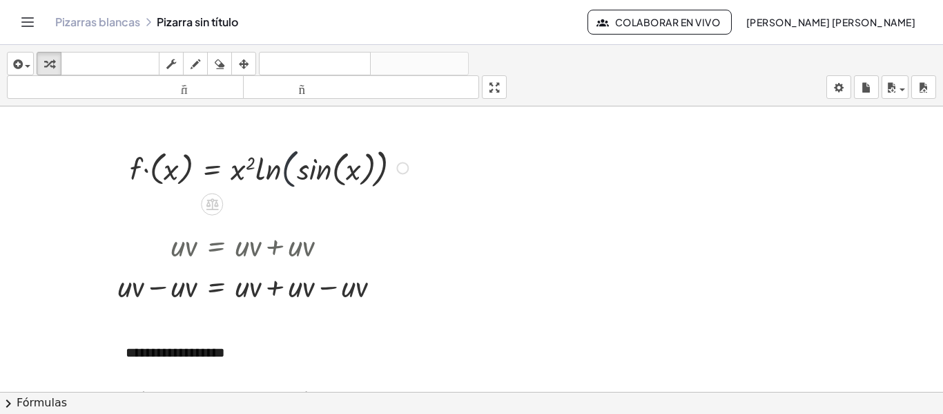
click at [287, 180] on div at bounding box center [271, 166] width 297 height 49
click at [216, 212] on div at bounding box center [212, 204] width 22 height 22
click at [267, 206] on icon at bounding box center [267, 203] width 12 height 12
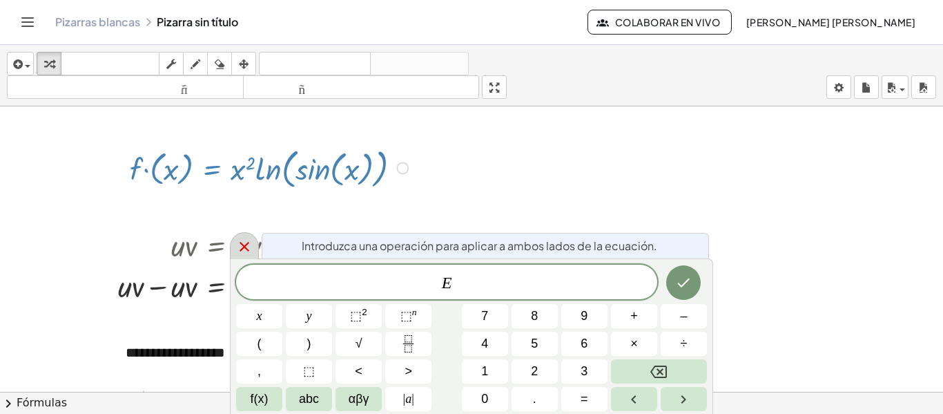
click at [237, 242] on icon at bounding box center [244, 246] width 17 height 17
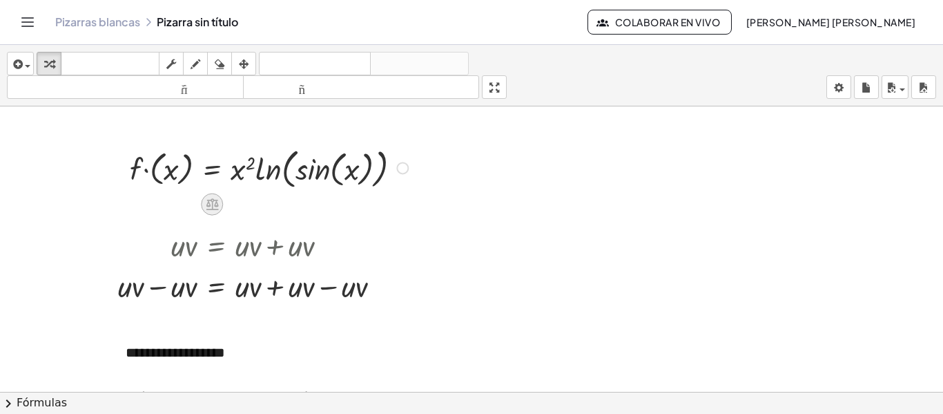
click at [211, 204] on icon at bounding box center [212, 204] width 12 height 12
click at [156, 204] on font "+" at bounding box center [157, 204] width 8 height 15
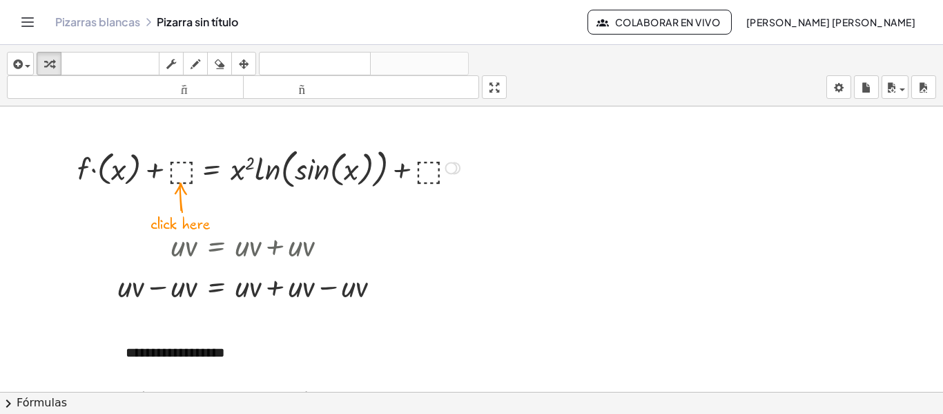
click at [182, 168] on div at bounding box center [270, 166] width 400 height 49
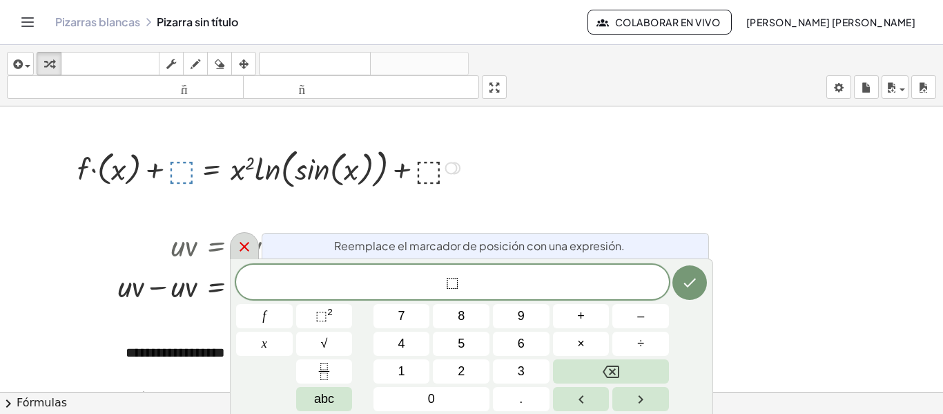
click at [250, 249] on icon at bounding box center [244, 246] width 17 height 17
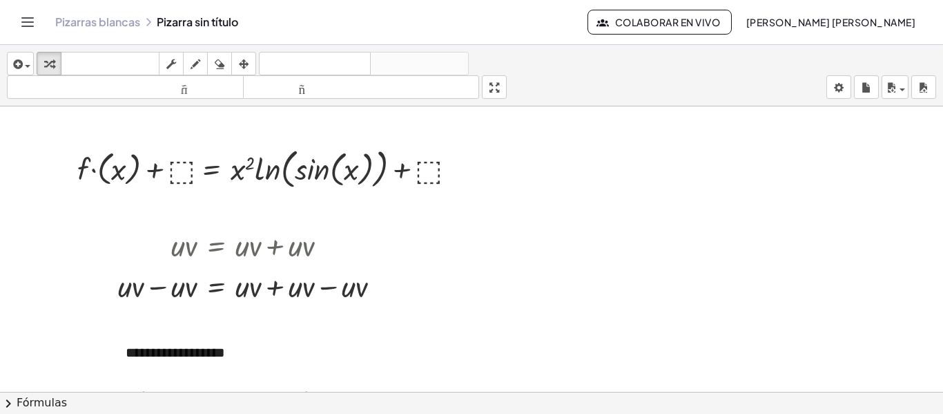
click at [28, 14] on icon "Cambiar navegación" at bounding box center [27, 22] width 17 height 17
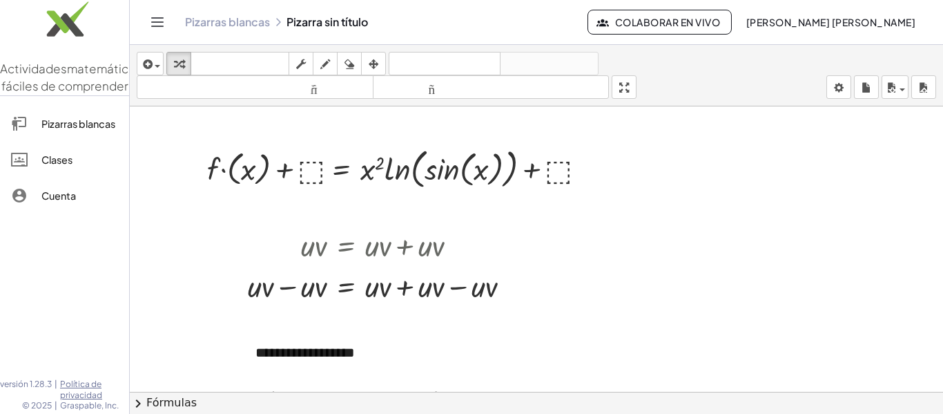
click at [26, 20] on img at bounding box center [64, 22] width 129 height 59
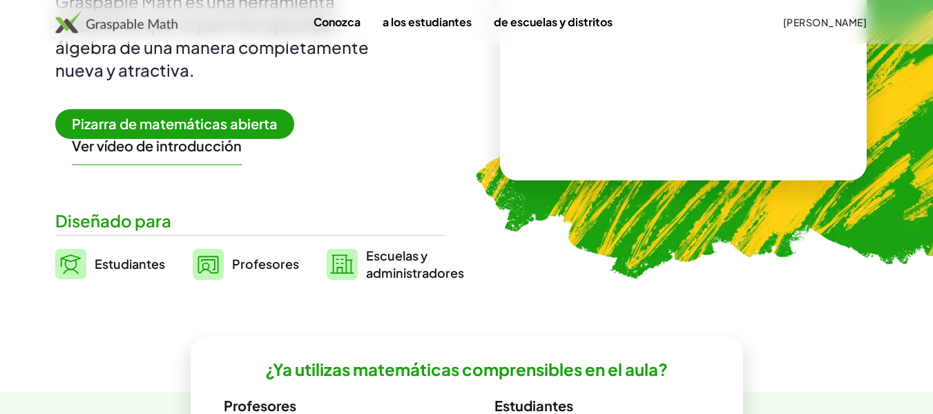
scroll to position [202, 0]
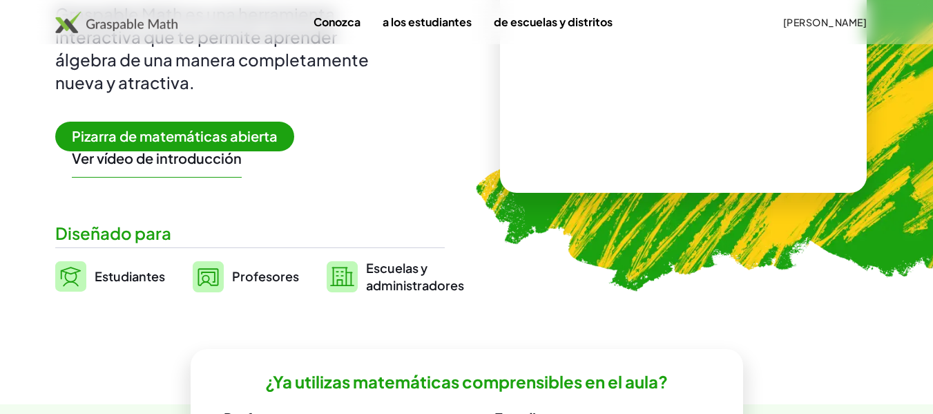
click at [196, 139] on font "Pizarra de matemáticas abierta" at bounding box center [175, 135] width 206 height 17
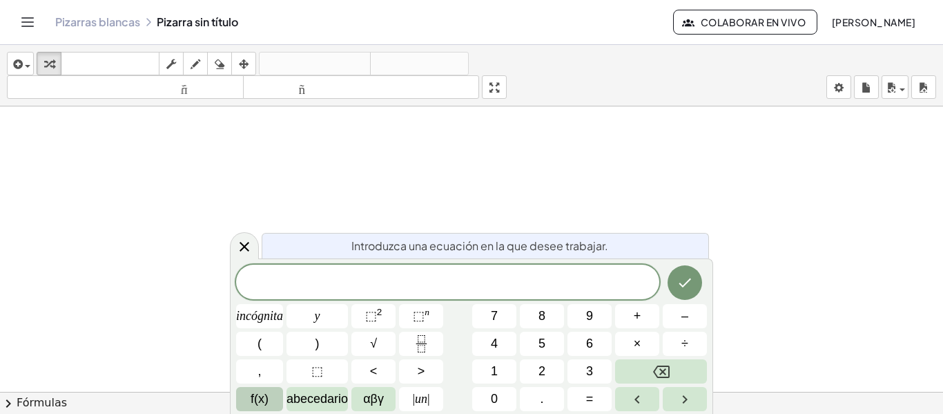
click at [280, 394] on button "f(x)" at bounding box center [259, 399] width 47 height 24
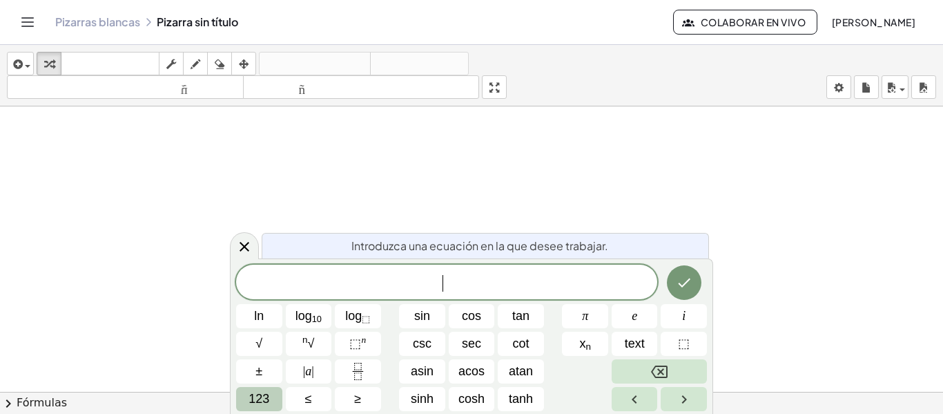
click at [264, 389] on span "123" at bounding box center [259, 398] width 21 height 19
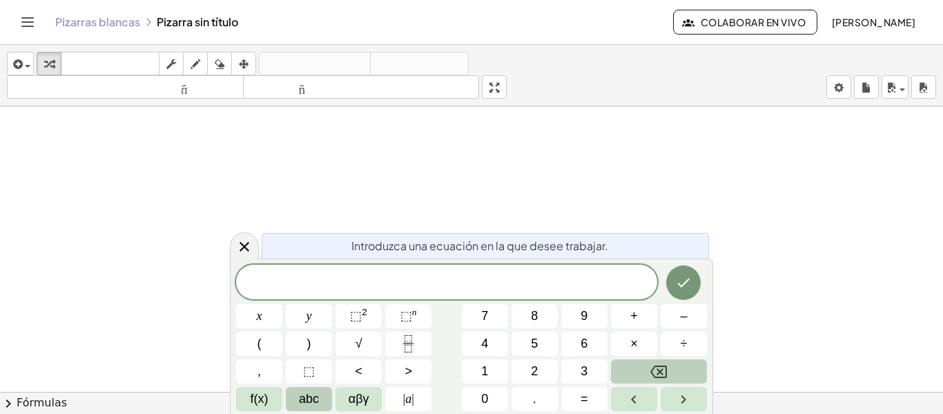
click at [293, 392] on button "abc" at bounding box center [309, 399] width 46 height 24
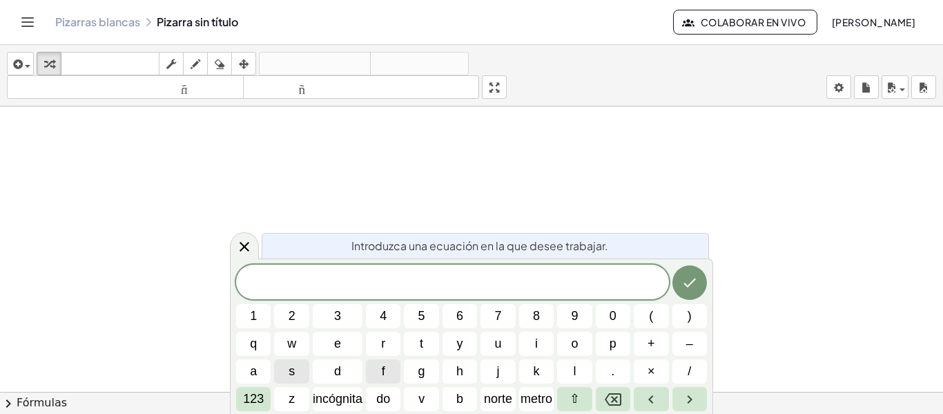
click at [379, 362] on button "f" at bounding box center [383, 371] width 35 height 24
click at [640, 313] on button "(" at bounding box center [651, 316] width 35 height 24
click at [263, 394] on font "123" at bounding box center [253, 398] width 21 height 14
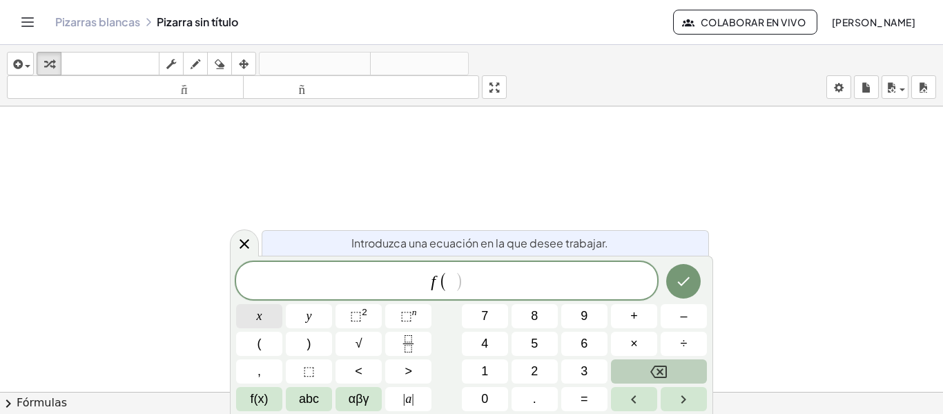
click at [249, 311] on button "x" at bounding box center [259, 316] width 46 height 24
click at [304, 345] on button ")" at bounding box center [309, 343] width 46 height 24
click at [581, 396] on span "=" at bounding box center [585, 398] width 8 height 19
click at [277, 323] on button "x" at bounding box center [259, 316] width 46 height 24
click at [376, 317] on button "⬚ 2" at bounding box center [359, 316] width 46 height 24
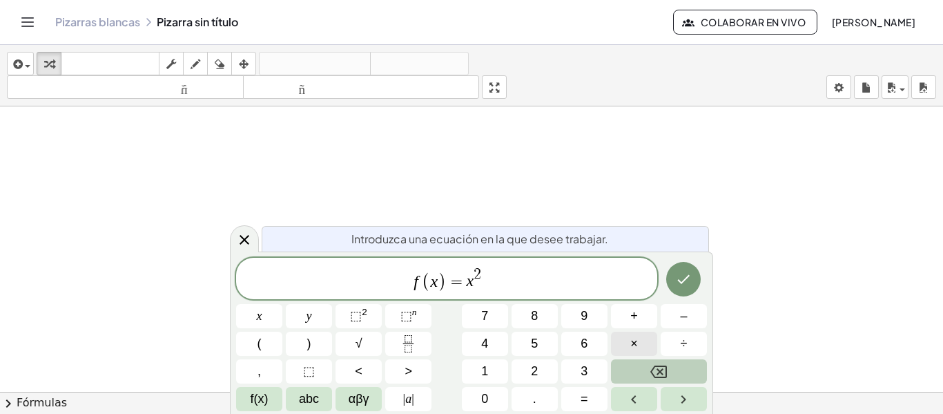
click at [641, 333] on button "×" at bounding box center [634, 343] width 46 height 24
click at [257, 393] on span "f(x)" at bounding box center [260, 398] width 18 height 19
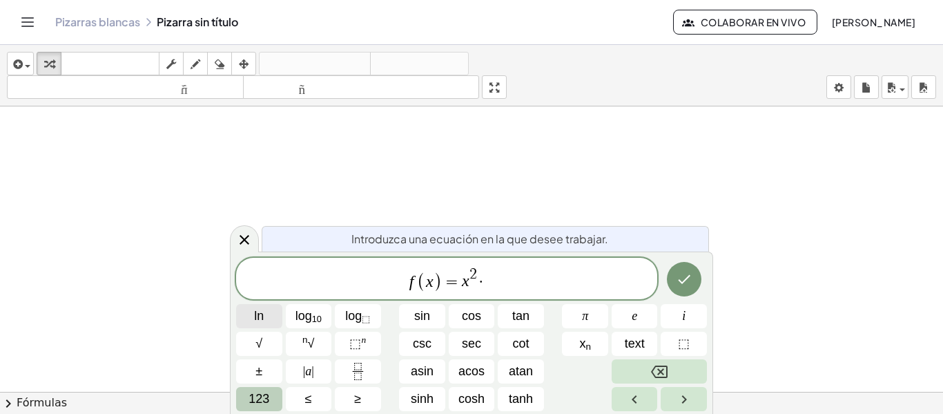
click at [260, 322] on span "ln" at bounding box center [259, 316] width 10 height 19
click at [279, 393] on button "123" at bounding box center [259, 399] width 46 height 24
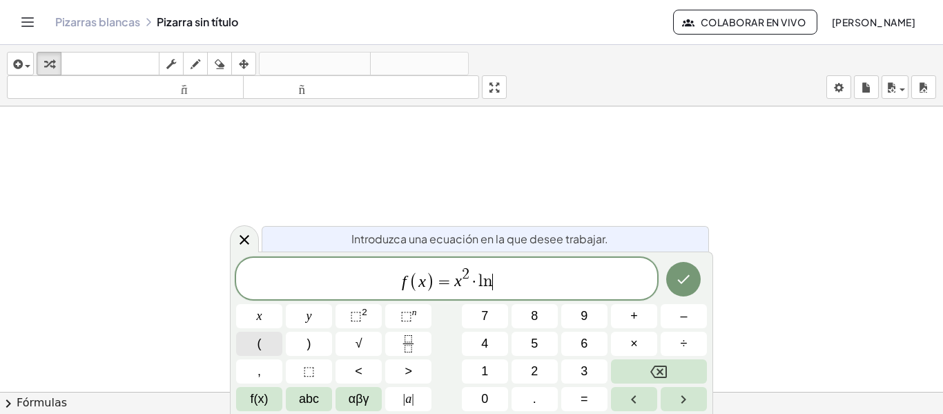
click at [271, 342] on button "(" at bounding box center [259, 343] width 46 height 24
click at [253, 396] on span "f(x)" at bounding box center [260, 398] width 18 height 19
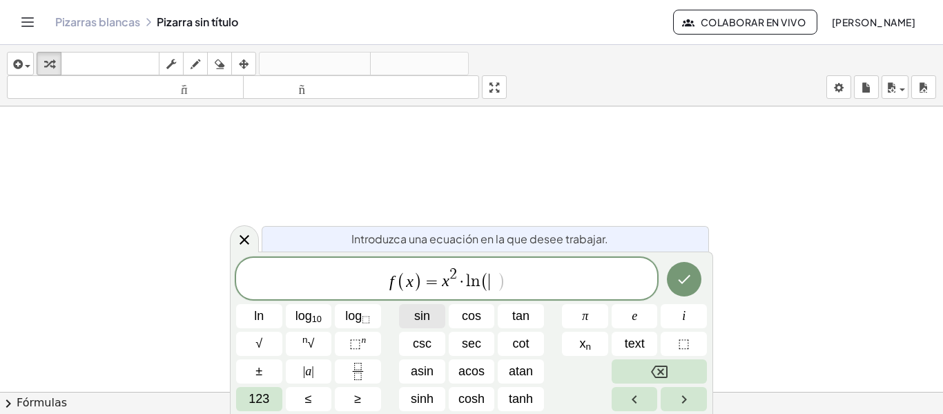
click at [422, 313] on span "sin" at bounding box center [422, 316] width 16 height 19
click at [255, 400] on span "123" at bounding box center [259, 398] width 21 height 19
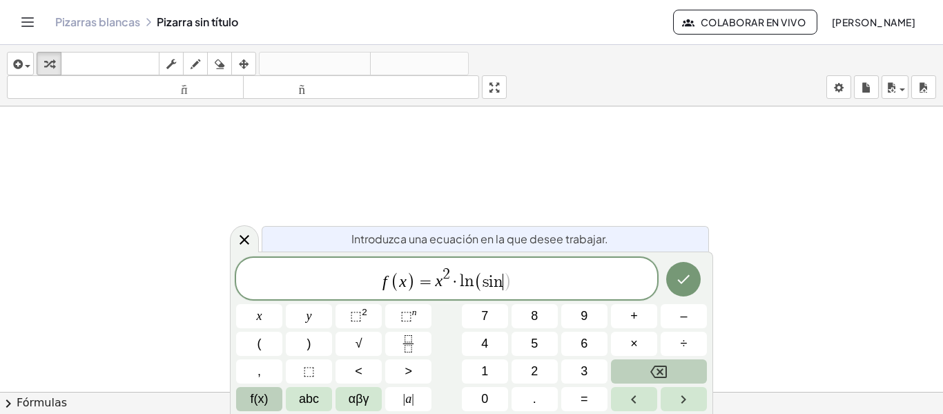
click at [264, 400] on span "f(x)" at bounding box center [260, 398] width 18 height 19
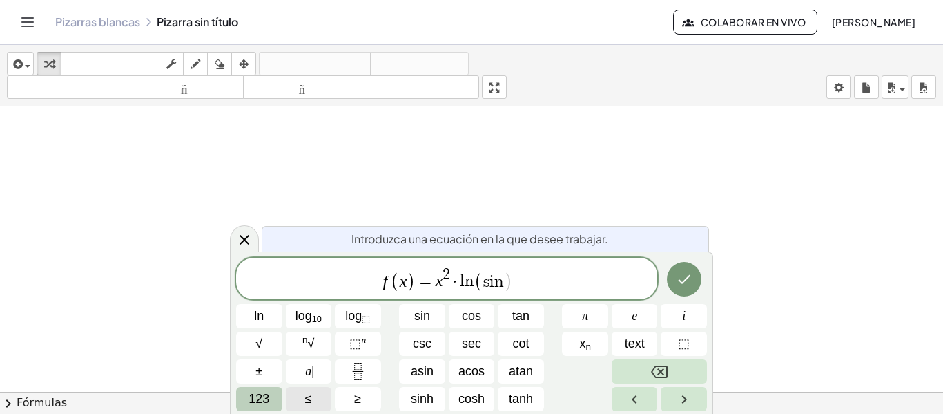
click at [264, 400] on span "123" at bounding box center [259, 398] width 21 height 19
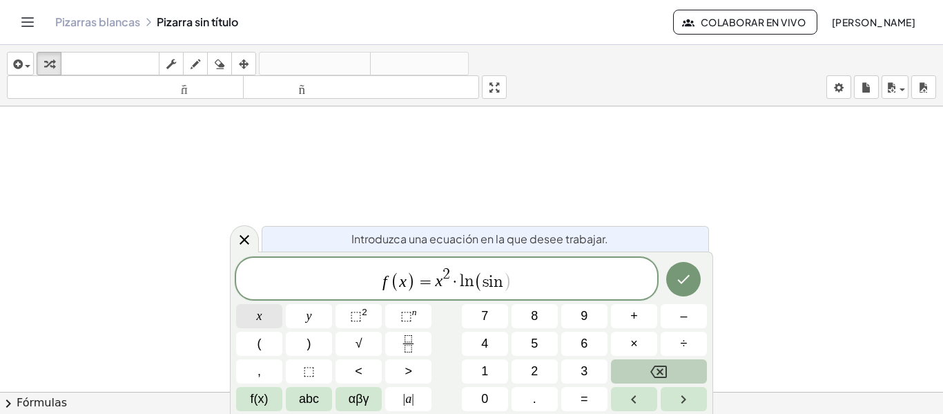
click at [269, 322] on button "x" at bounding box center [259, 316] width 46 height 24
click at [310, 341] on span ")" at bounding box center [309, 343] width 4 height 19
click at [687, 279] on icon "Done" at bounding box center [683, 279] width 17 height 17
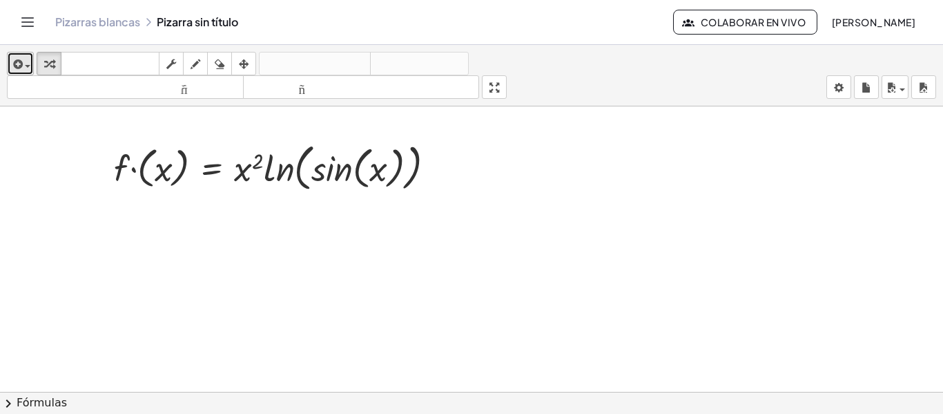
click at [22, 64] on icon "button" at bounding box center [16, 64] width 12 height 17
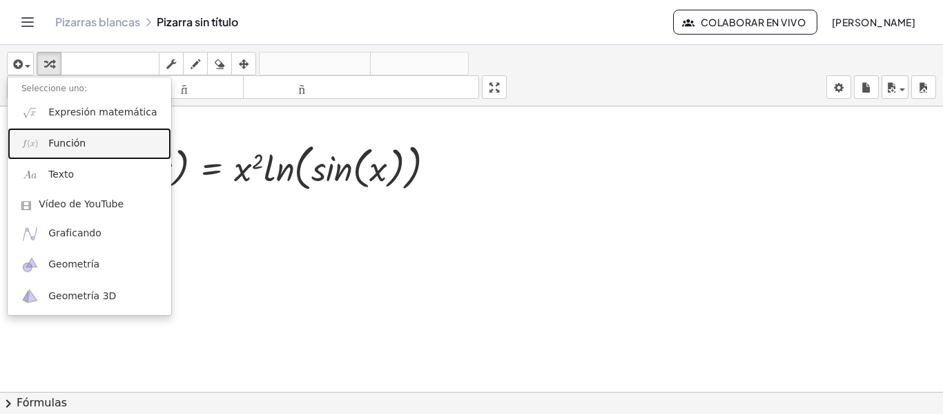
click at [39, 140] on img at bounding box center [29, 143] width 17 height 17
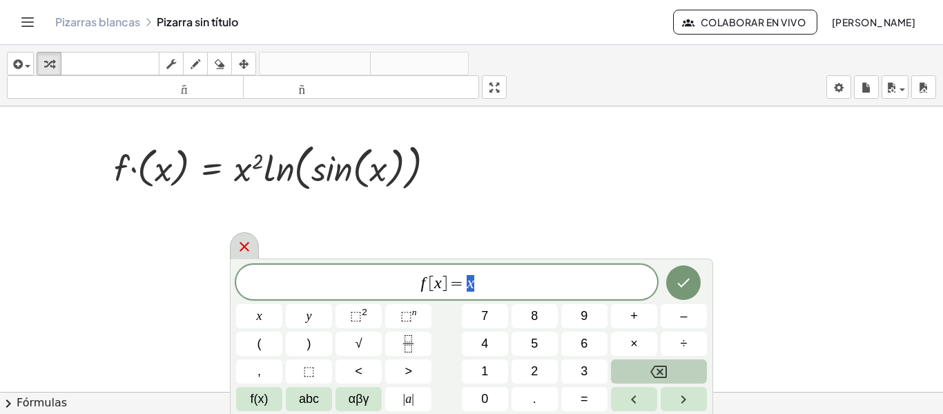
click at [242, 245] on icon at bounding box center [245, 247] width 10 height 10
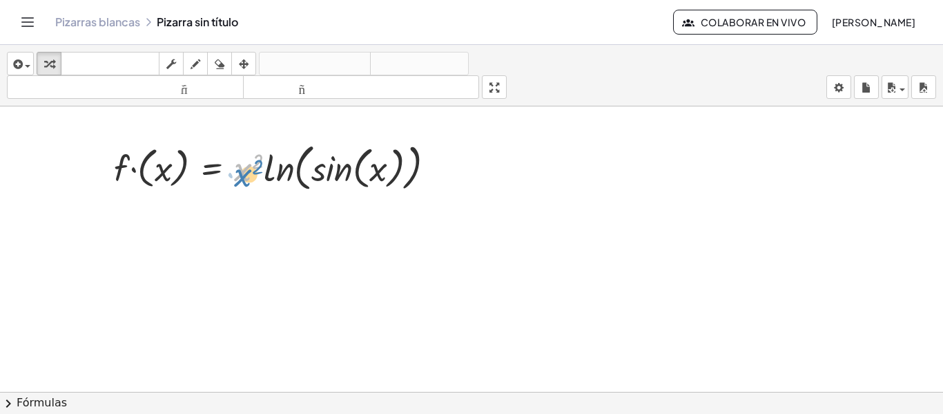
click at [235, 177] on div at bounding box center [280, 166] width 346 height 57
click at [446, 166] on div at bounding box center [438, 168] width 15 height 15
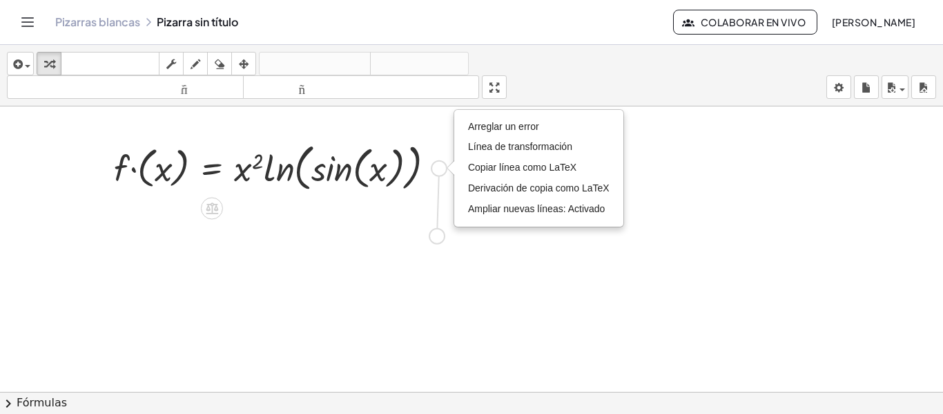
drag, startPoint x: 438, startPoint y: 169, endPoint x: 435, endPoint y: 240, distance: 71.2
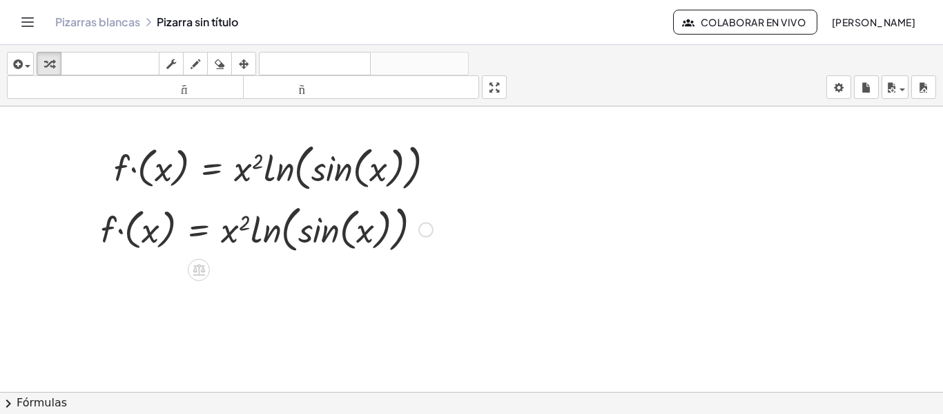
click at [328, 237] on div at bounding box center [267, 228] width 346 height 57
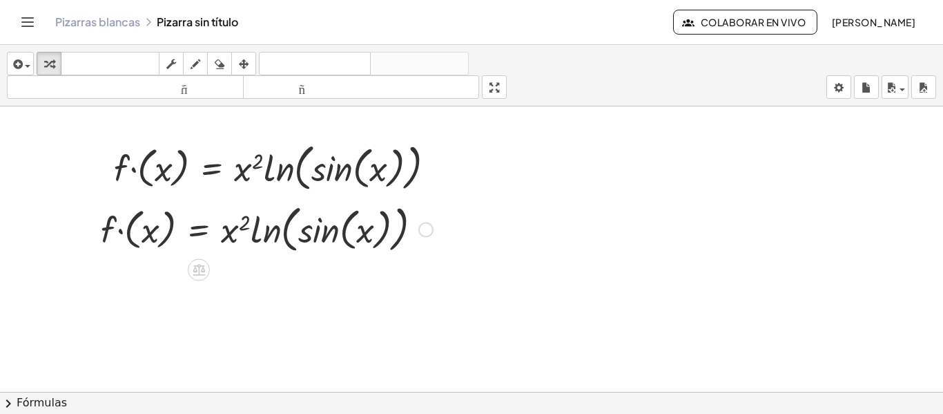
click at [260, 229] on div at bounding box center [267, 228] width 346 height 57
click at [196, 229] on div at bounding box center [267, 228] width 346 height 57
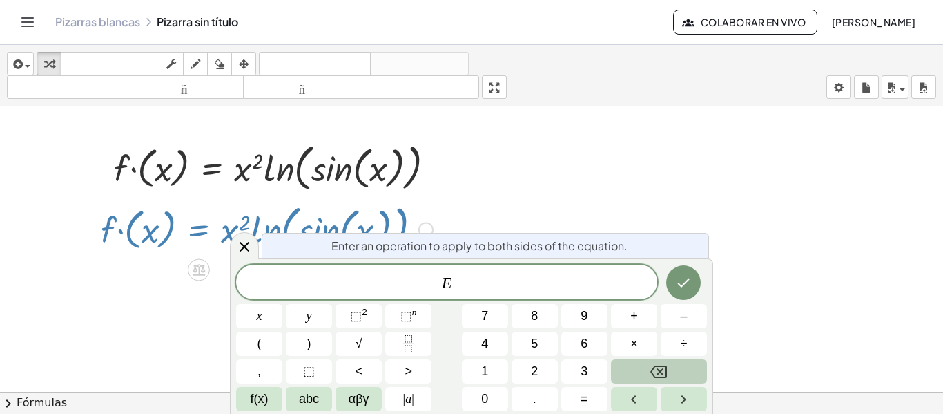
click at [196, 229] on div at bounding box center [267, 228] width 346 height 57
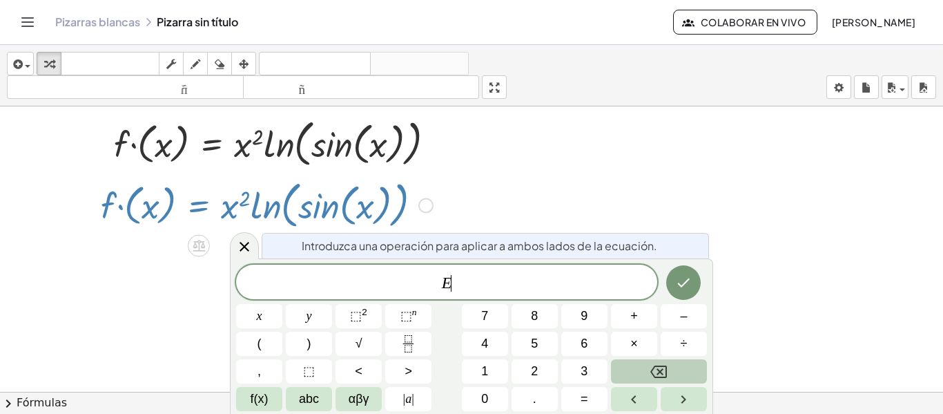
click at [199, 206] on div "· f · ( x ) = · x 2 · ln ( , sin ( , x ) )" at bounding box center [199, 206] width 0 height 0
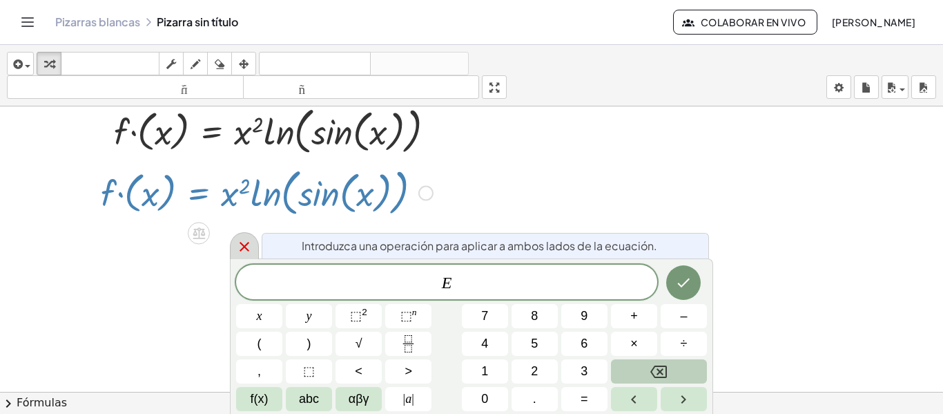
click at [249, 246] on icon at bounding box center [244, 246] width 17 height 17
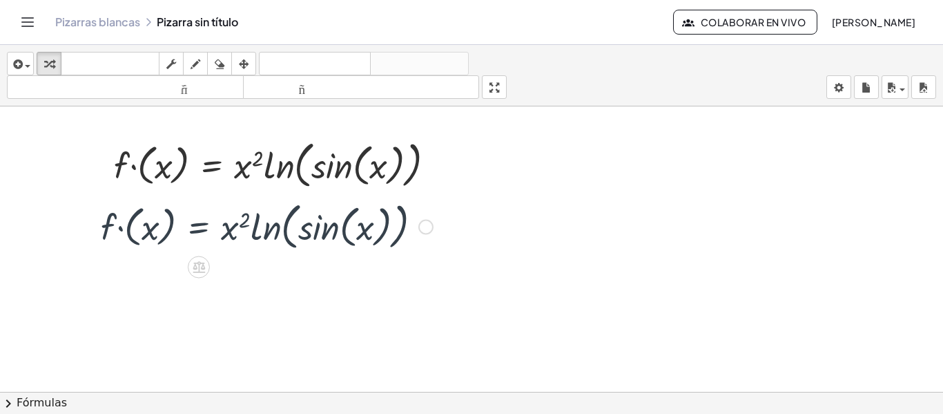
scroll to position [0, 0]
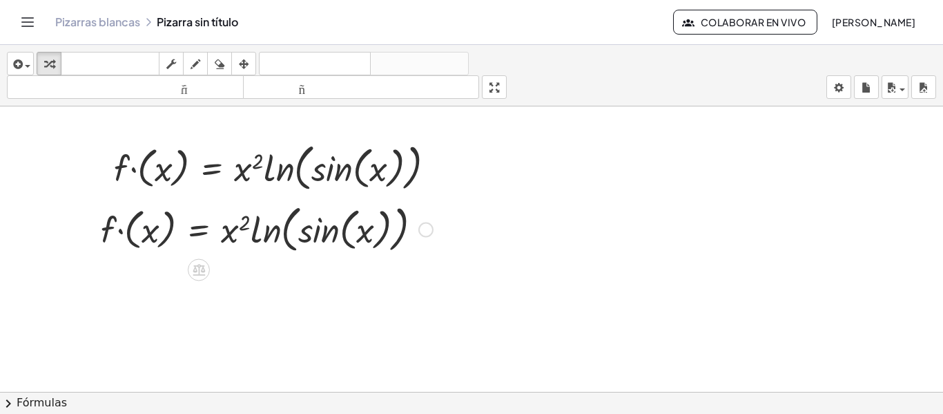
click at [153, 230] on div at bounding box center [267, 228] width 346 height 57
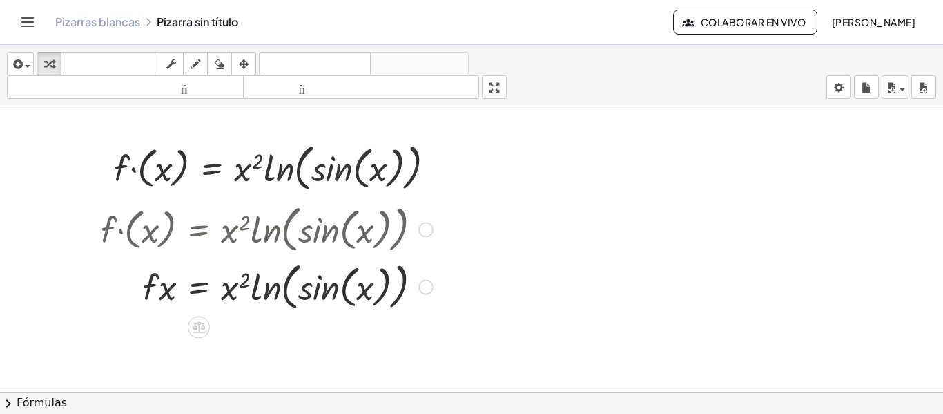
click at [230, 283] on div at bounding box center [267, 285] width 346 height 57
click at [423, 287] on div at bounding box center [425, 287] width 15 height 15
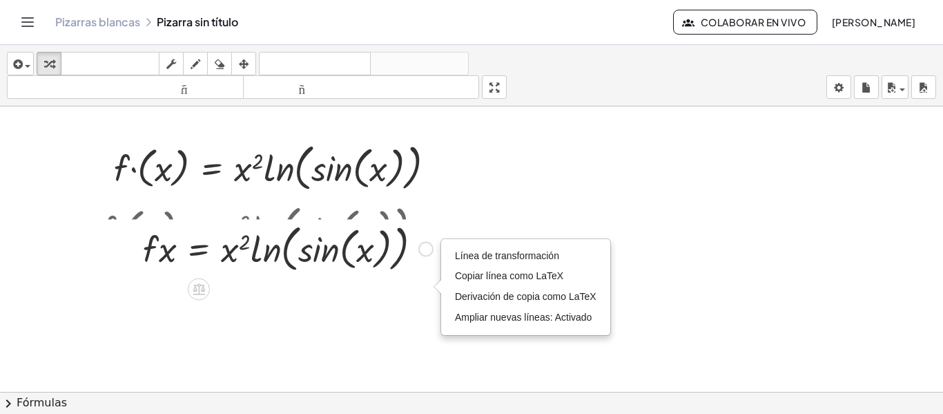
drag, startPoint x: 430, startPoint y: 286, endPoint x: 431, endPoint y: 240, distance: 46.3
click at [431, 242] on div "Línea de transformación Copiar línea como LaTeX Derivación de copia como LaTeX …" at bounding box center [425, 249] width 15 height 15
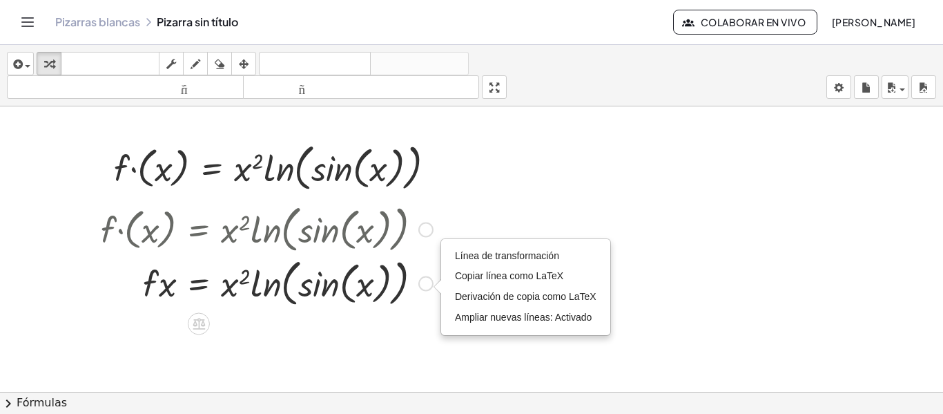
drag, startPoint x: 429, startPoint y: 229, endPoint x: 430, endPoint y: 286, distance: 56.6
click at [199, 284] on div "· f · x = · x 2 · ln ( , sin ( , x ) ) Línea de transformación Copiar línea com…" at bounding box center [199, 284] width 0 height 0
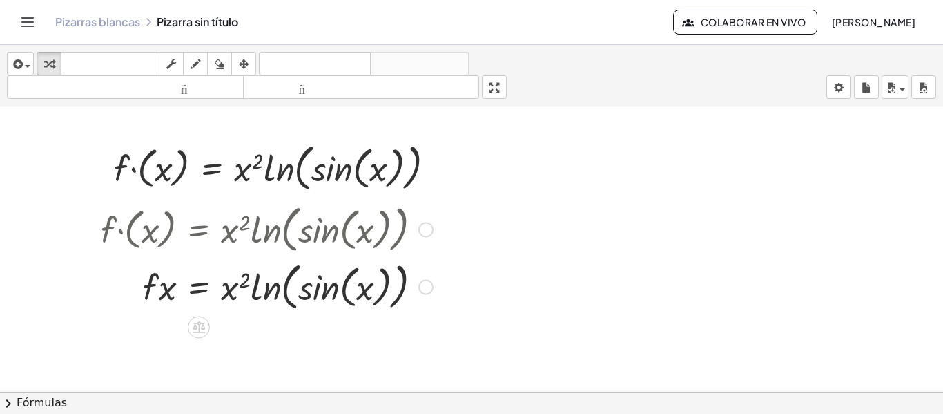
click at [421, 232] on div at bounding box center [425, 229] width 15 height 15
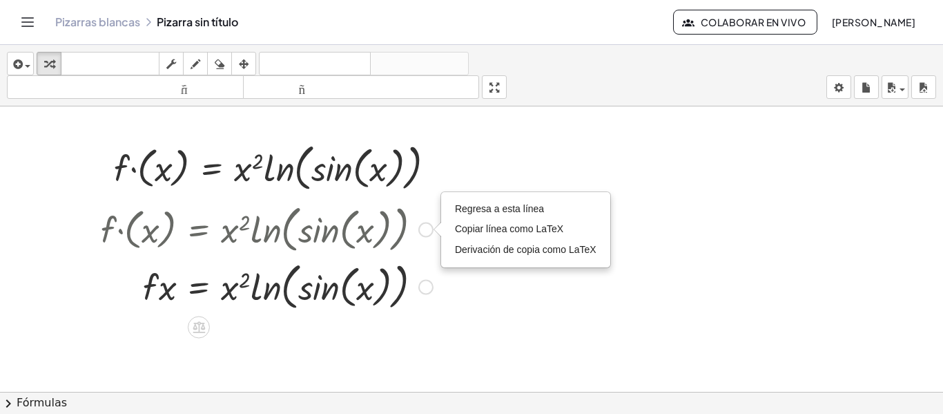
click at [427, 287] on div "Línea de transformación Copiar línea como LaTeX Derivación de copia como LaTeX …" at bounding box center [425, 287] width 15 height 15
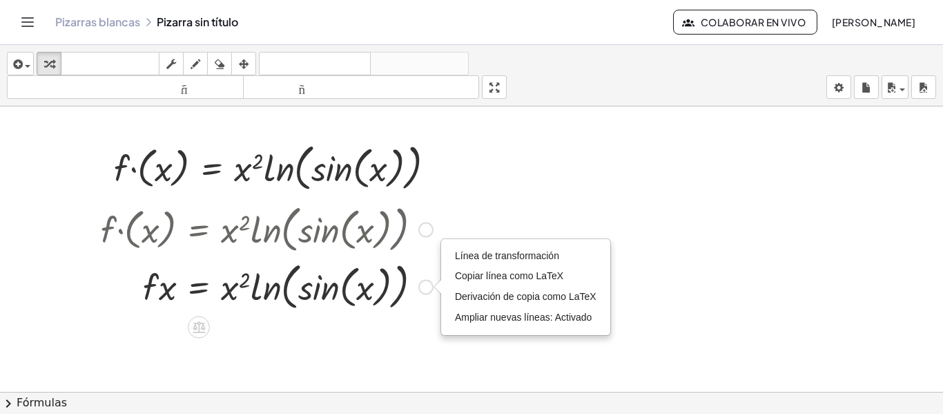
click at [425, 231] on div "Regresa a esta línea Copiar línea como LaTeX Derivación de copia como LaTeX" at bounding box center [425, 229] width 15 height 15
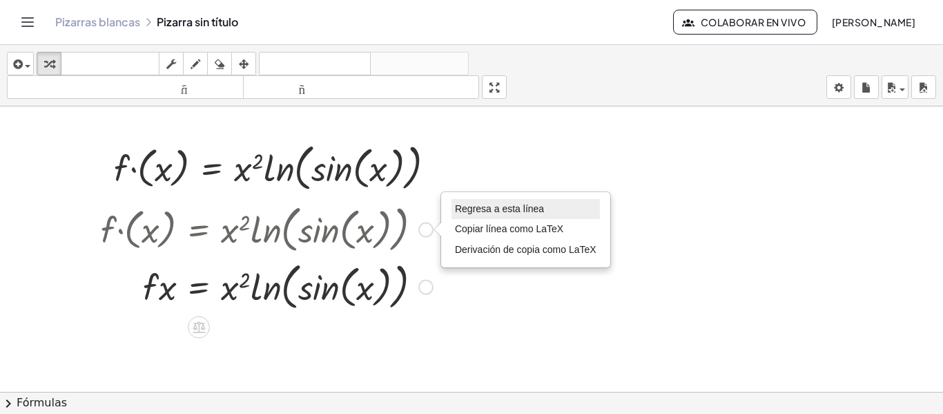
click at [474, 201] on li "Regresa a esta línea" at bounding box center [526, 209] width 148 height 21
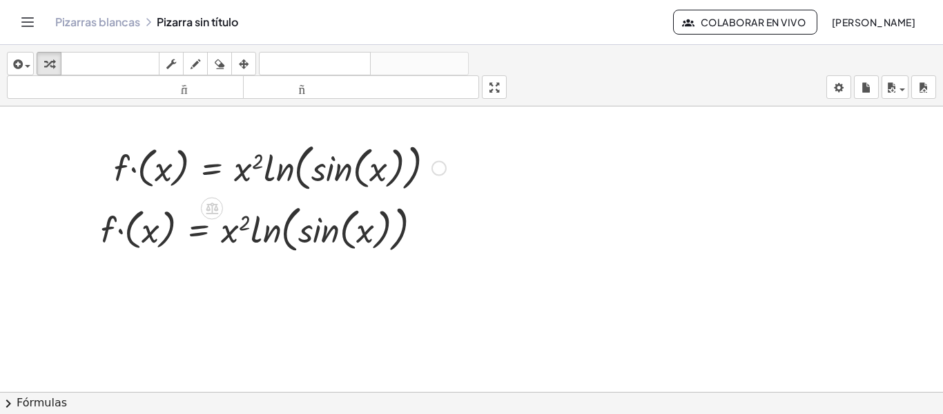
click at [442, 168] on div "Arreglar un error Línea de transformación Copiar línea como LaTeX Derivación de…" at bounding box center [438, 168] width 15 height 15
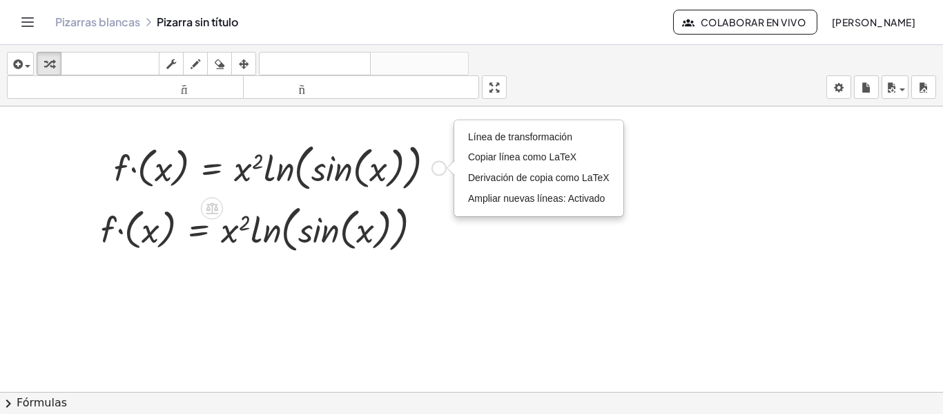
click at [442, 168] on div "Línea de transformación Copiar línea como LaTeX Derivación de copia como LaTeX …" at bounding box center [438, 168] width 15 height 15
click at [426, 237] on div "Regresa a esta línea Copiar línea como LaTeX Derivación de copia como LaTeX" at bounding box center [425, 229] width 15 height 15
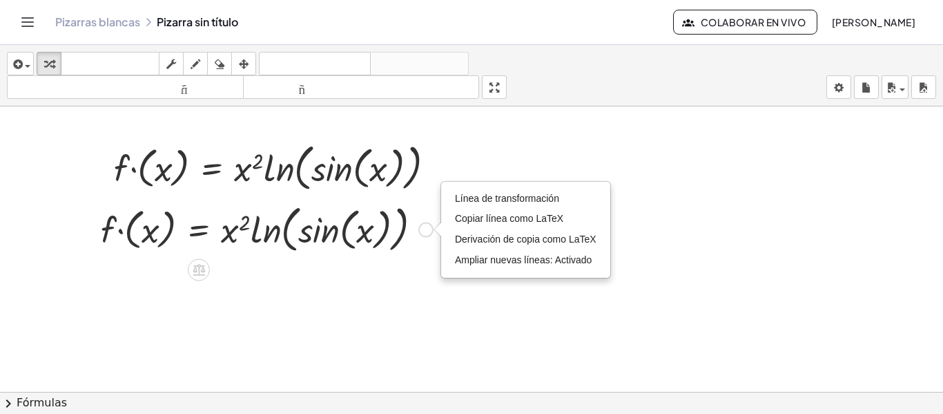
click at [335, 238] on div at bounding box center [267, 228] width 346 height 57
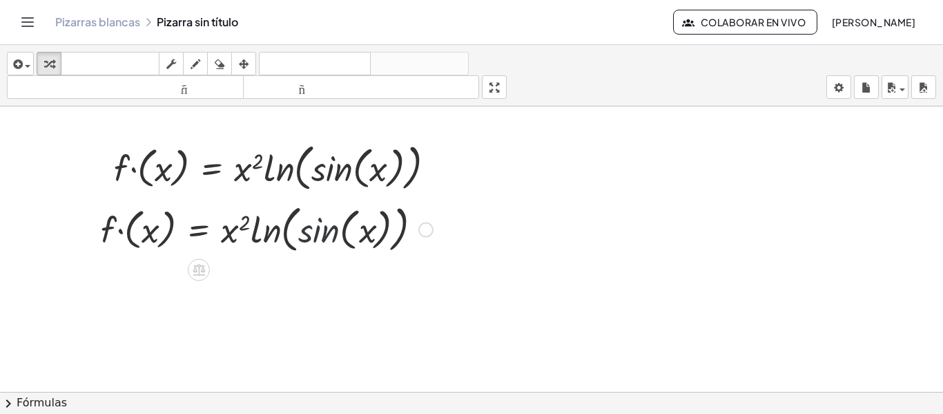
click at [335, 238] on div at bounding box center [267, 228] width 346 height 57
click at [200, 276] on icon at bounding box center [198, 269] width 14 height 14
click at [259, 272] on icon at bounding box center [254, 269] width 12 height 12
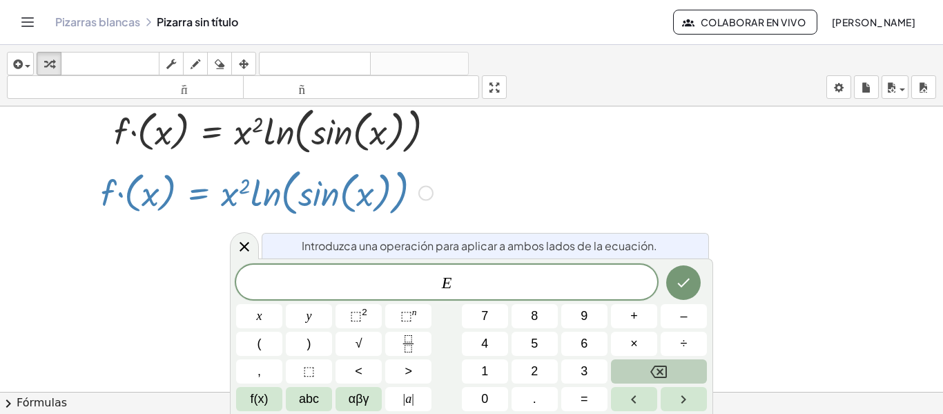
scroll to position [37, 0]
click at [246, 257] on div at bounding box center [244, 245] width 29 height 27
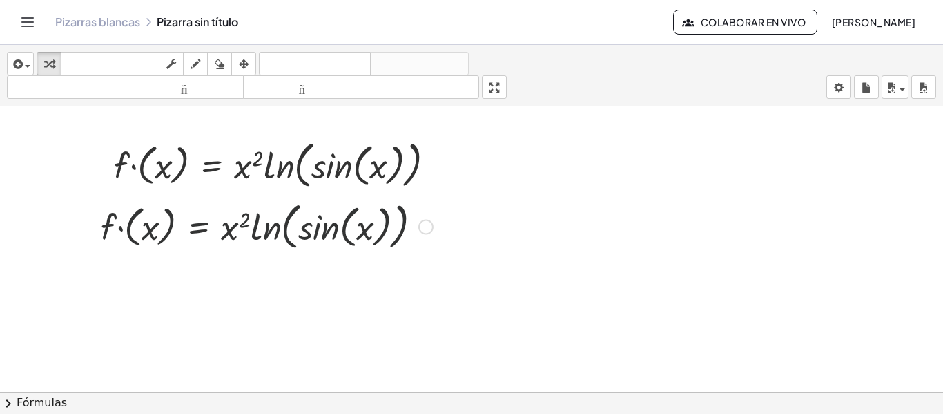
scroll to position [0, 0]
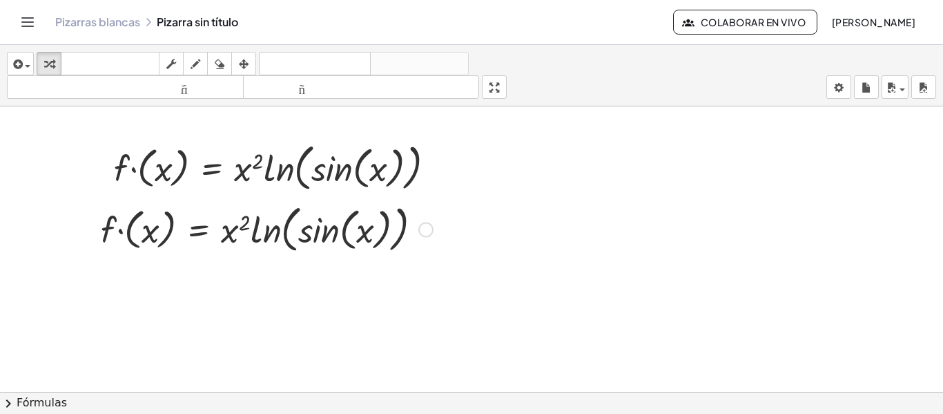
click at [200, 224] on div at bounding box center [267, 228] width 346 height 57
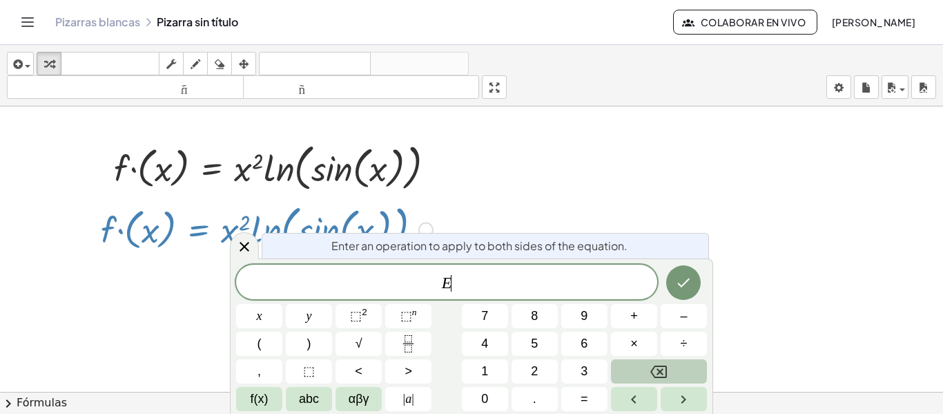
click at [200, 224] on div at bounding box center [267, 228] width 346 height 57
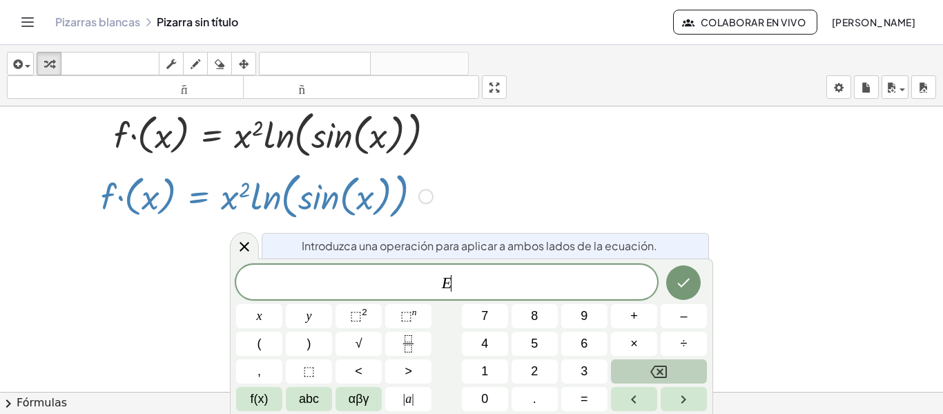
scroll to position [37, 0]
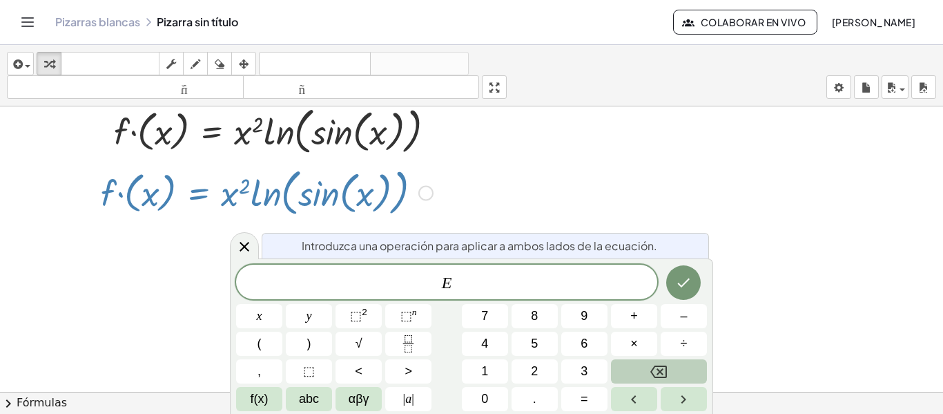
click at [423, 202] on div at bounding box center [267, 191] width 346 height 57
click at [424, 193] on div "Línea de transformación Copiar línea como LaTeX Derivación de copia como LaTeX …" at bounding box center [425, 193] width 15 height 15
click at [424, 193] on div "Transform line Copy line as LaTeX Copy derivation as LaTeX Expand new lines: On" at bounding box center [425, 193] width 15 height 15
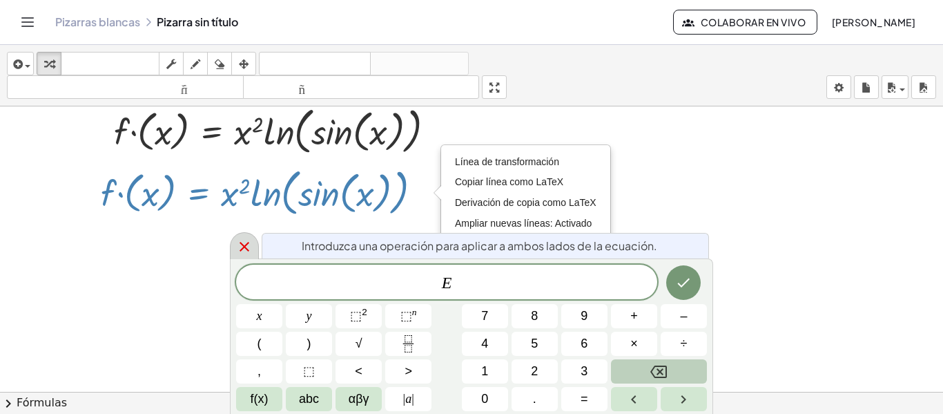
click at [251, 245] on icon at bounding box center [244, 246] width 17 height 17
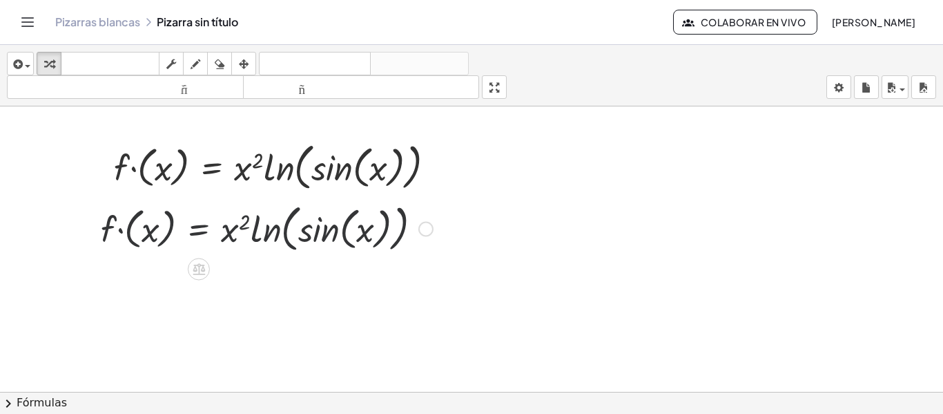
scroll to position [0, 0]
drag, startPoint x: 429, startPoint y: 177, endPoint x: 438, endPoint y: 169, distance: 11.8
click at [438, 169] on div at bounding box center [280, 166] width 346 height 57
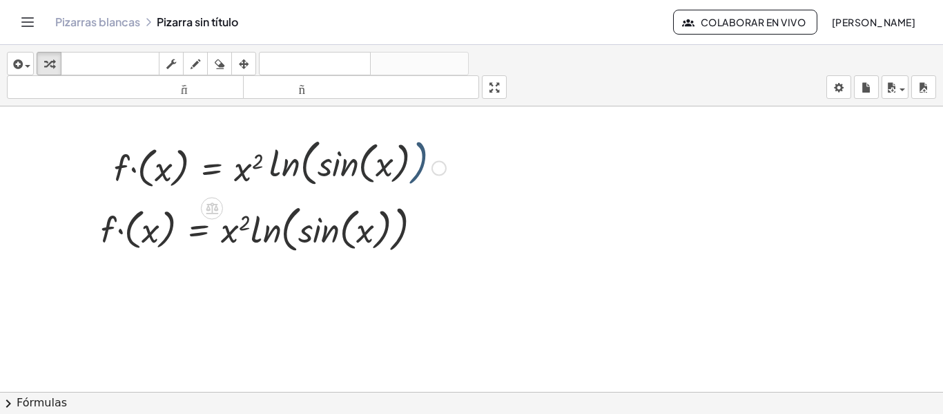
click at [438, 169] on div "Línea de transformación Copiar línea como LaTeX Derivación de copia como LaTeX …" at bounding box center [438, 168] width 15 height 15
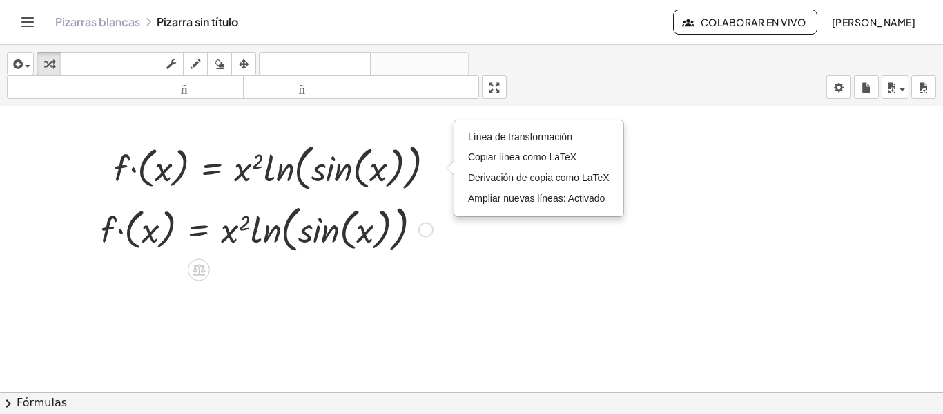
click at [428, 235] on div "Línea de transformación Copiar línea como LaTeX Derivación de copia como LaTeX …" at bounding box center [425, 229] width 15 height 15
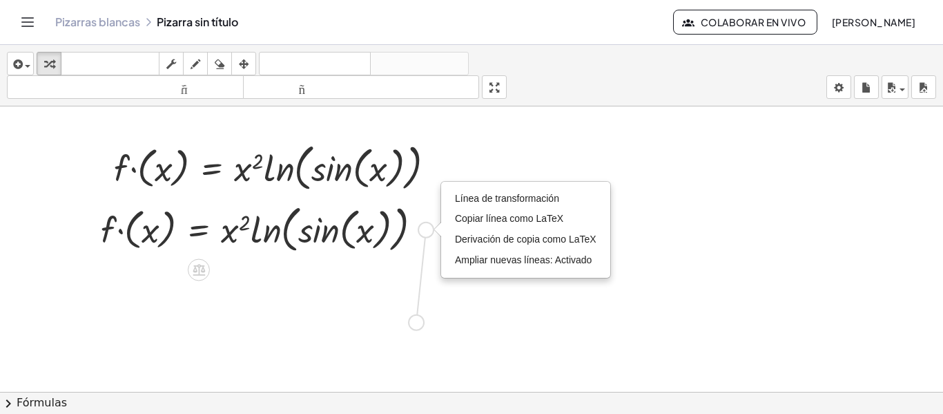
drag, startPoint x: 428, startPoint y: 235, endPoint x: 418, endPoint y: 323, distance: 88.9
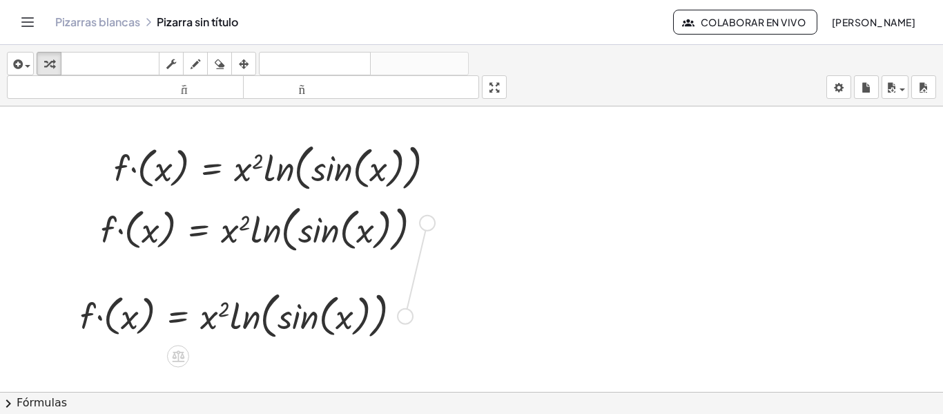
drag, startPoint x: 409, startPoint y: 311, endPoint x: 432, endPoint y: 214, distance: 100.1
drag, startPoint x: 395, startPoint y: 318, endPoint x: 405, endPoint y: 314, distance: 10.5
click at [405, 314] on div at bounding box center [246, 314] width 346 height 57
click at [405, 314] on div at bounding box center [405, 316] width 15 height 15
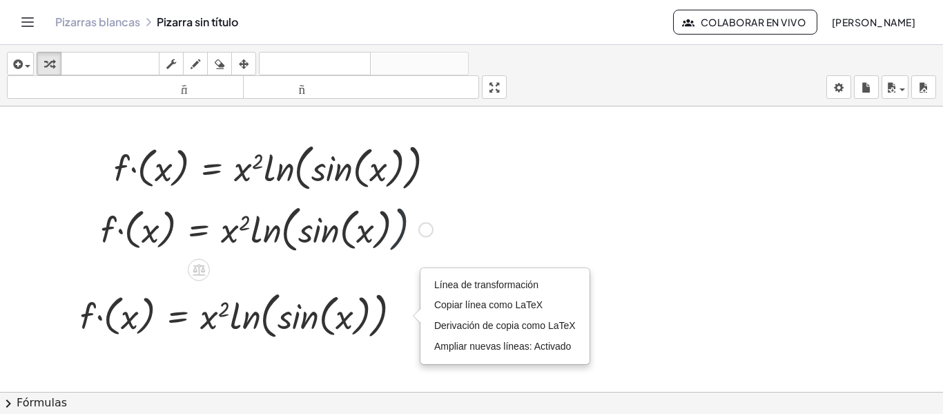
drag, startPoint x: 418, startPoint y: 245, endPoint x: 432, endPoint y: 218, distance: 30.6
click at [432, 218] on div at bounding box center [267, 228] width 346 height 57
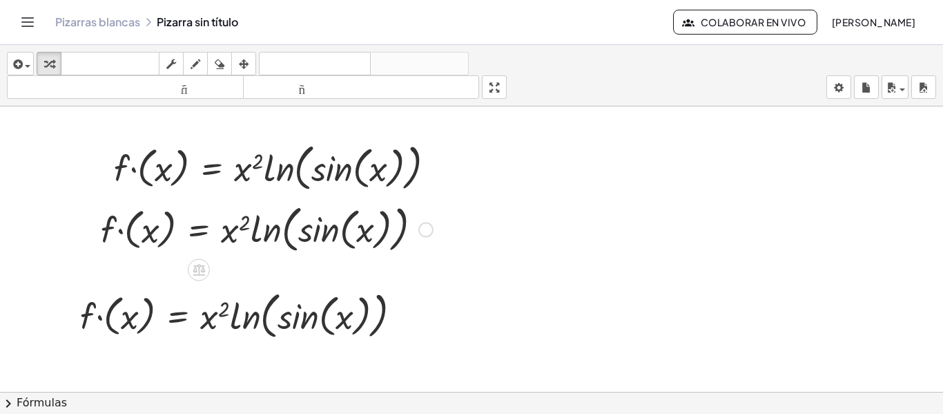
click at [425, 227] on div "Línea de transformación Copiar línea como LaTeX Derivación de copia como LaTeX …" at bounding box center [425, 229] width 15 height 15
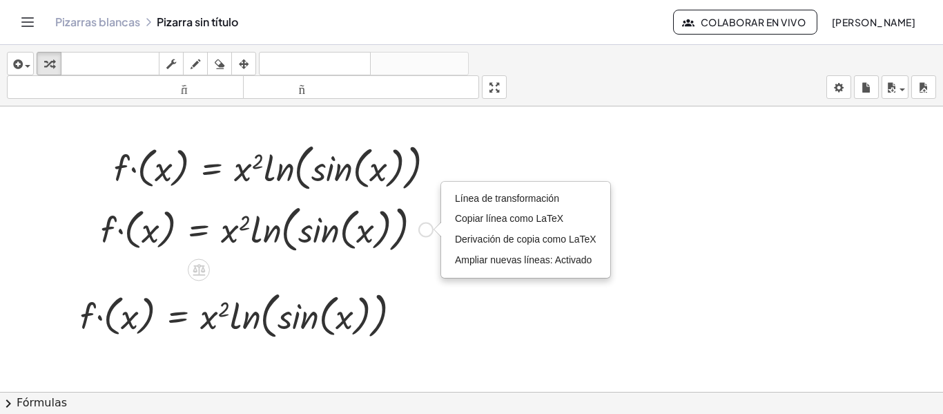
click at [421, 231] on div "Línea de transformación Copiar línea como LaTeX Derivación de copia como LaTeX …" at bounding box center [425, 229] width 15 height 15
drag, startPoint x: 421, startPoint y: 231, endPoint x: 396, endPoint y: 330, distance: 101.8
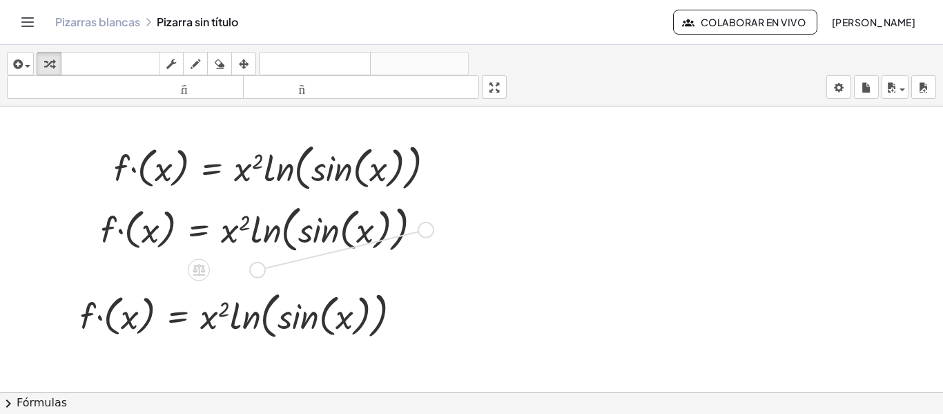
drag, startPoint x: 426, startPoint y: 231, endPoint x: 264, endPoint y: 273, distance: 167.0
drag, startPoint x: 192, startPoint y: 336, endPoint x: 158, endPoint y: 312, distance: 41.6
click at [158, 312] on div at bounding box center [246, 314] width 346 height 57
drag, startPoint x: 141, startPoint y: 319, endPoint x: 186, endPoint y: 219, distance: 109.7
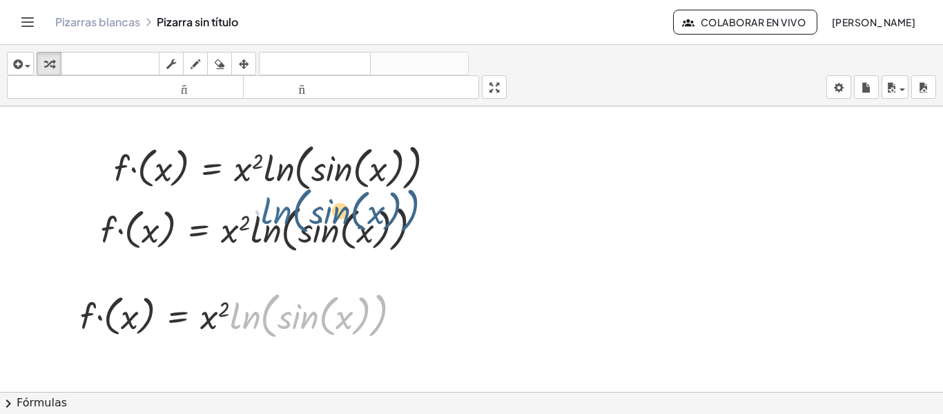
drag, startPoint x: 230, startPoint y: 312, endPoint x: 262, endPoint y: 206, distance: 110.3
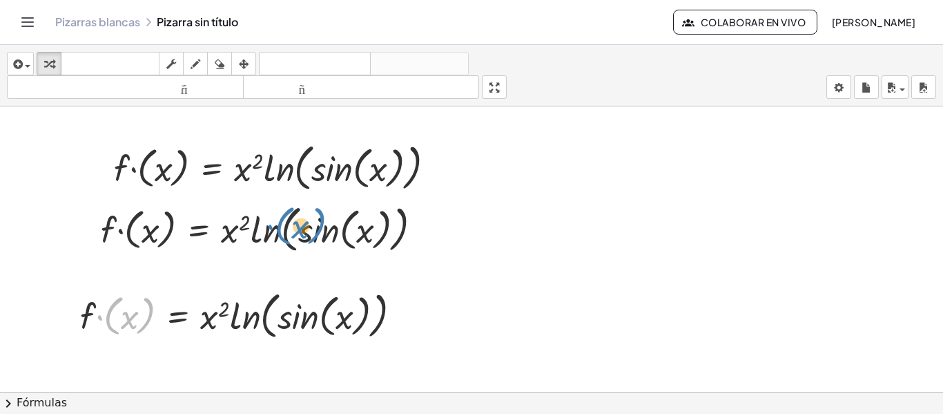
drag, startPoint x: 100, startPoint y: 312, endPoint x: 271, endPoint y: 222, distance: 193.0
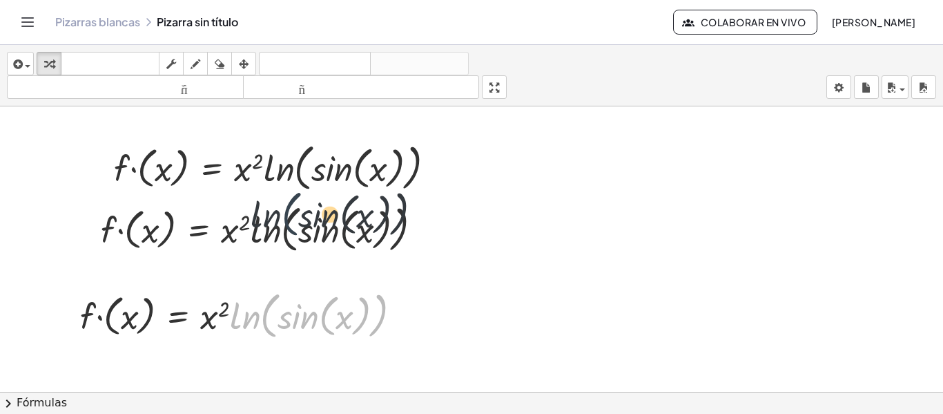
drag, startPoint x: 264, startPoint y: 326, endPoint x: 286, endPoint y: 217, distance: 110.6
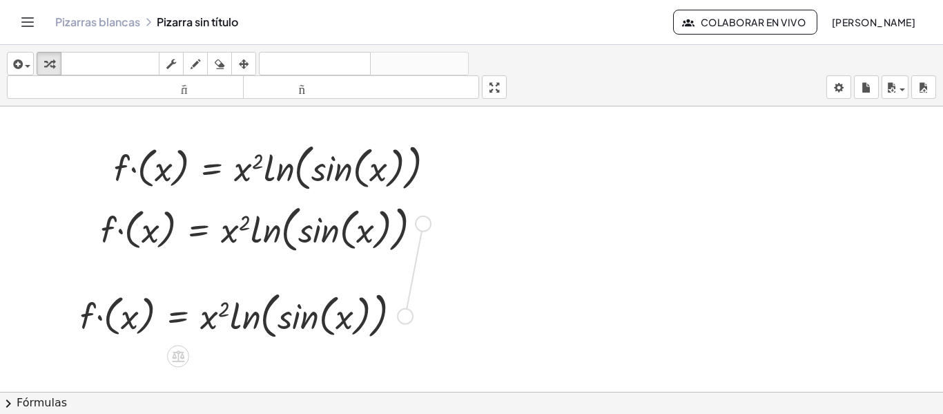
drag, startPoint x: 397, startPoint y: 315, endPoint x: 416, endPoint y: 219, distance: 97.9
drag, startPoint x: 400, startPoint y: 315, endPoint x: 409, endPoint y: 227, distance: 88.2
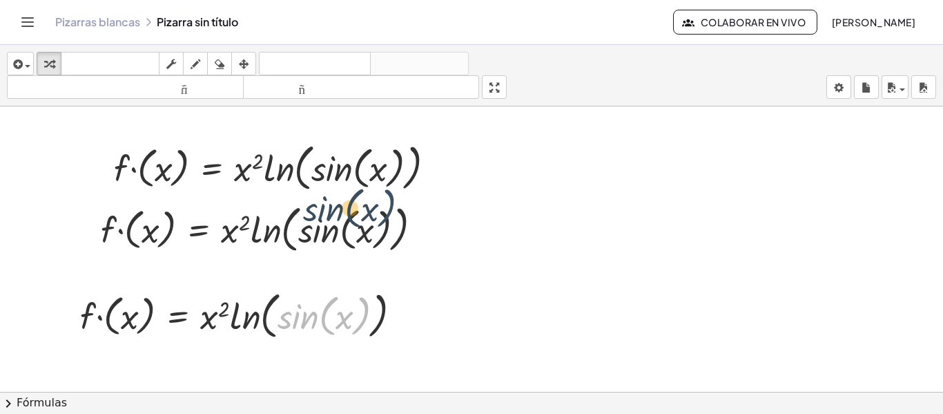
drag, startPoint x: 358, startPoint y: 321, endPoint x: 385, endPoint y: 212, distance: 112.2
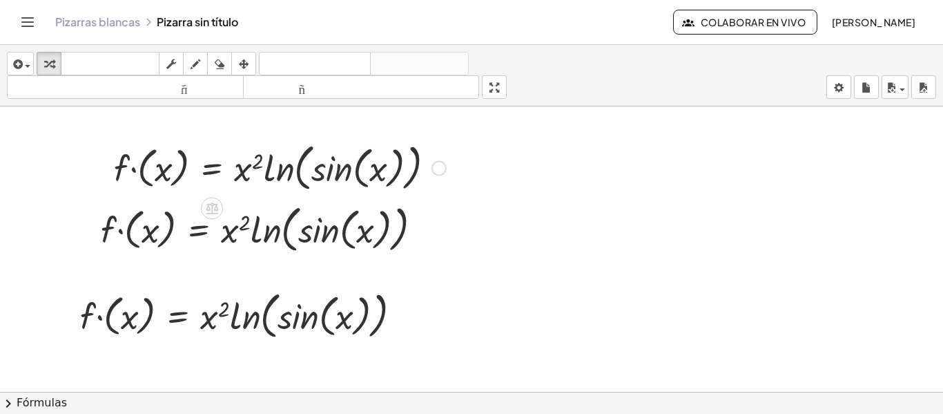
drag, startPoint x: 340, startPoint y: 142, endPoint x: 332, endPoint y: 178, distance: 36.7
click at [332, 178] on div at bounding box center [280, 166] width 346 height 57
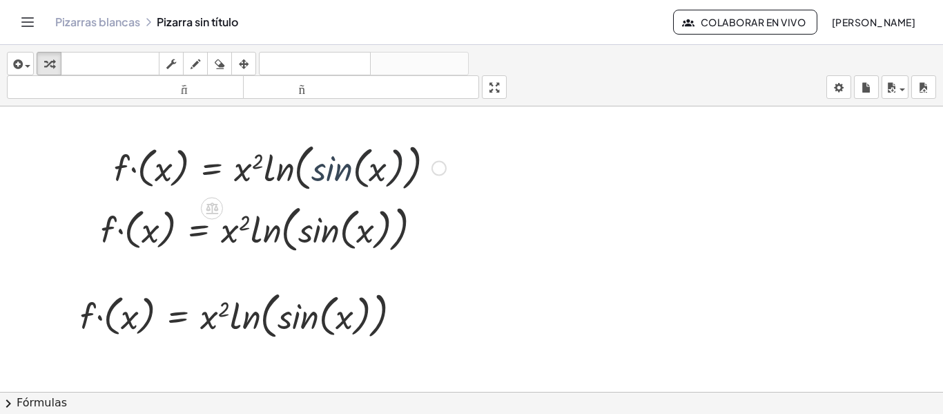
click at [332, 178] on div at bounding box center [280, 166] width 346 height 57
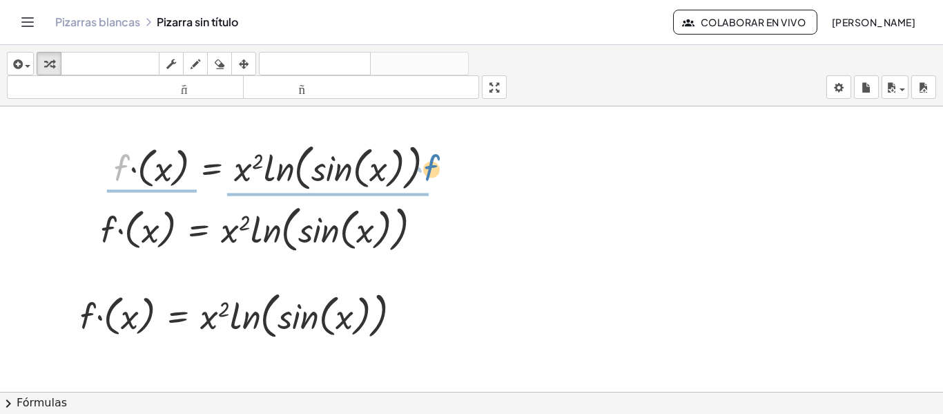
drag, startPoint x: 117, startPoint y: 163, endPoint x: 427, endPoint y: 163, distance: 310.7
click at [427, 163] on div at bounding box center [280, 166] width 346 height 57
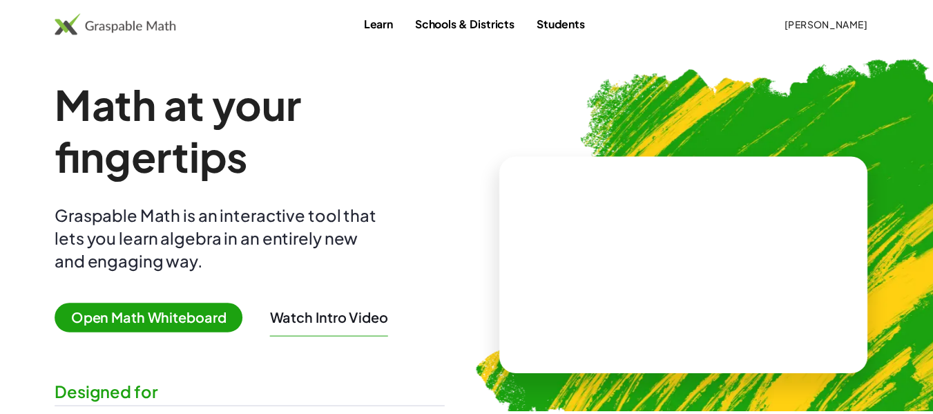
scroll to position [202, 0]
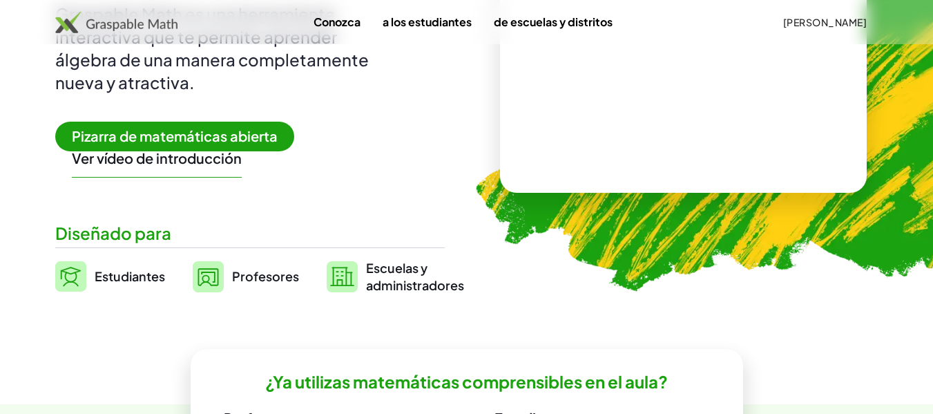
click at [185, 144] on span "Pizarra de matemáticas abierta" at bounding box center [174, 137] width 239 height 30
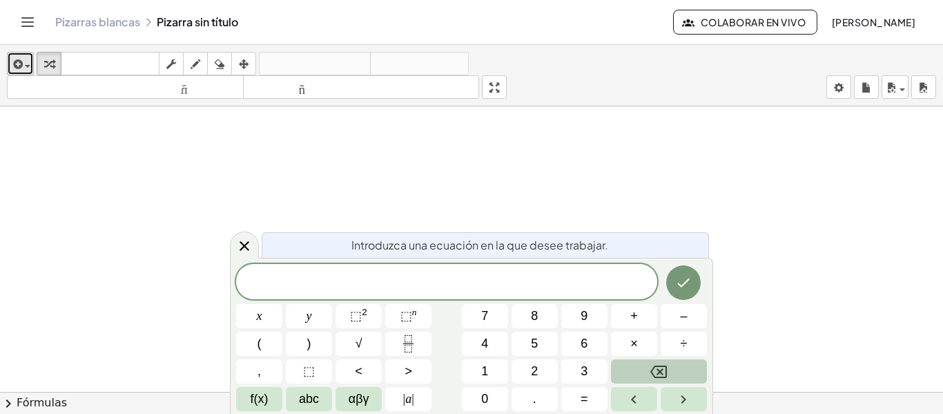
click at [29, 61] on div "button" at bounding box center [20, 63] width 20 height 17
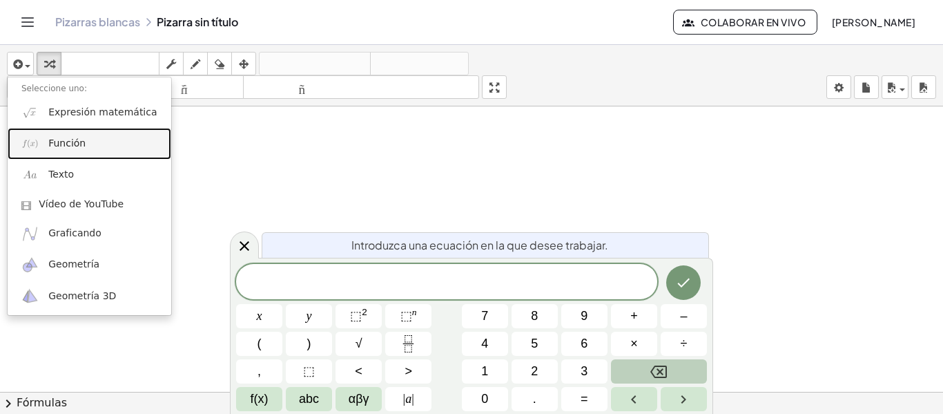
click at [32, 137] on img at bounding box center [29, 143] width 17 height 17
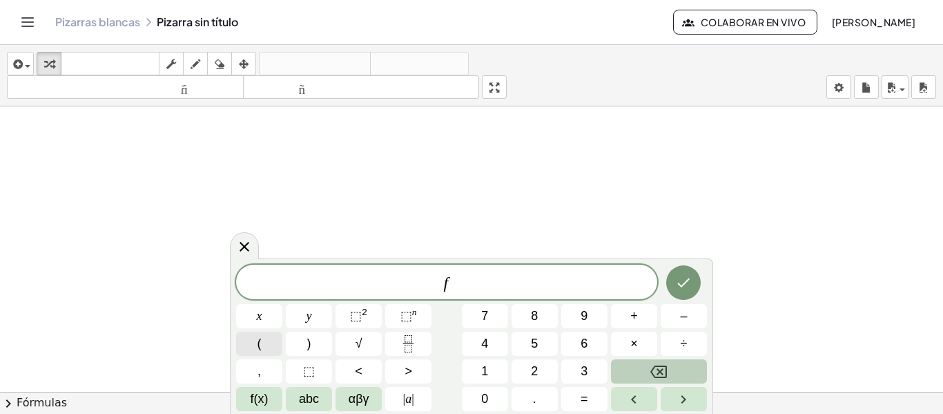
click at [263, 310] on div "f ​ x y ⬚ 2 ⬚ n 7 8 9 + – ( ) √ 4 5 6 × ÷ , ⬚ < > 1 2 3 f(x) abc αβγ | a | 0 . =" at bounding box center [471, 337] width 471 height 146
click at [263, 310] on button "x" at bounding box center [259, 316] width 46 height 24
click at [309, 337] on span ")" at bounding box center [309, 343] width 4 height 19
click at [588, 409] on button "=" at bounding box center [584, 399] width 46 height 24
click at [440, 280] on var "x" at bounding box center [442, 281] width 8 height 18
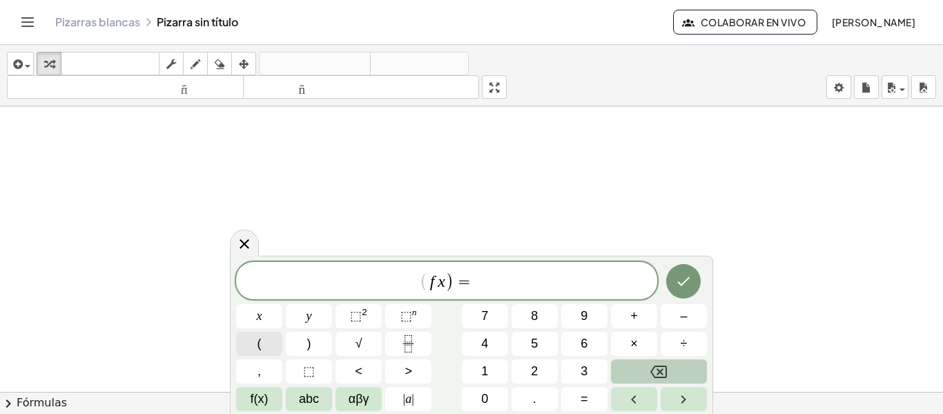
click at [263, 343] on button "(" at bounding box center [259, 343] width 46 height 24
click at [476, 288] on span "f ( x ) = ​" at bounding box center [446, 281] width 421 height 23
click at [264, 393] on span "f(x)" at bounding box center [260, 398] width 18 height 19
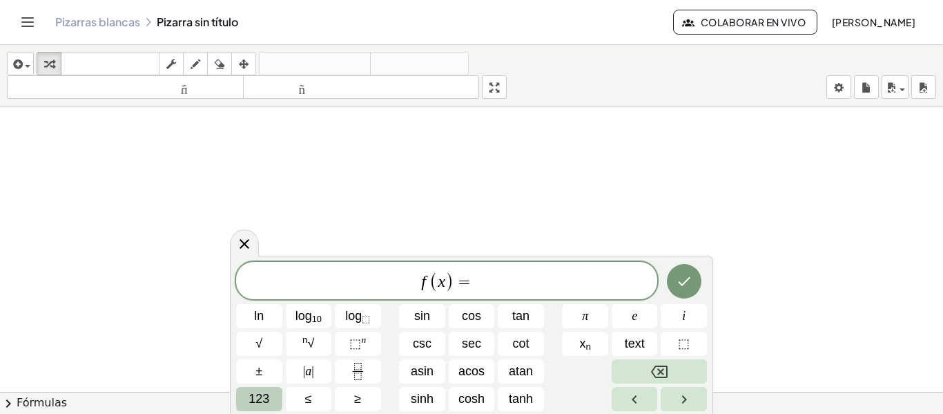
click at [265, 391] on span "123" at bounding box center [259, 398] width 21 height 19
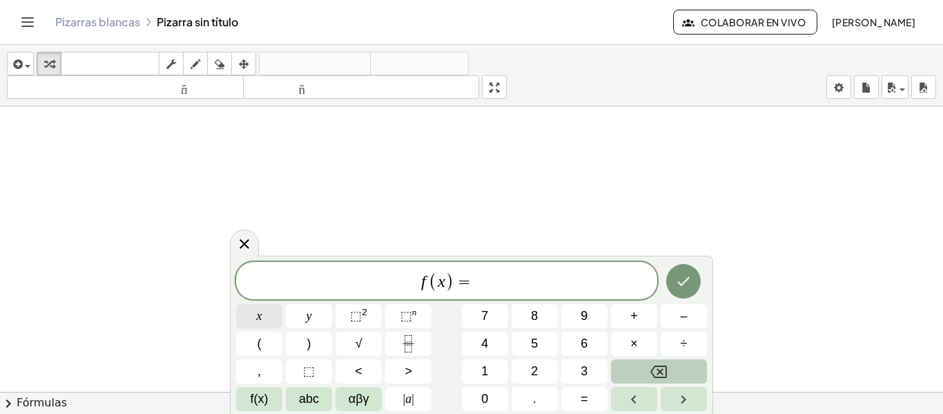
click at [264, 305] on button "x" at bounding box center [259, 316] width 46 height 24
click at [377, 309] on button "⬚ 2" at bounding box center [359, 316] width 46 height 24
click at [640, 332] on button "×" at bounding box center [634, 343] width 46 height 24
click at [240, 403] on button "f(x)" at bounding box center [259, 399] width 46 height 24
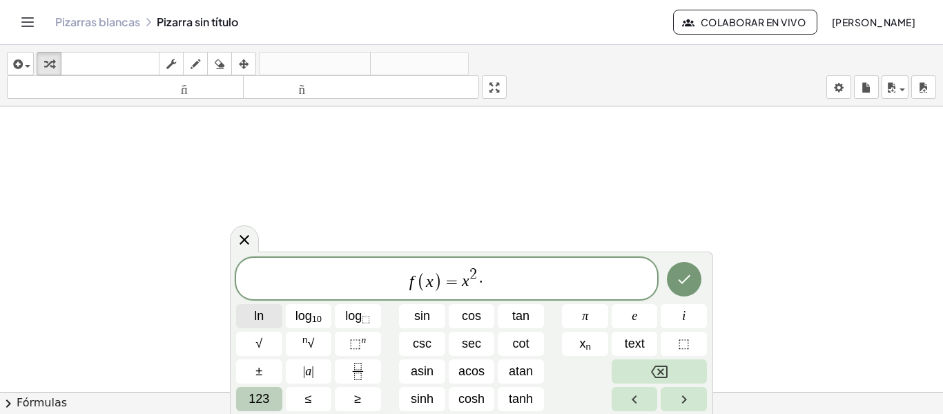
click at [264, 316] on button "ln" at bounding box center [259, 316] width 46 height 24
click at [255, 406] on span "123" at bounding box center [259, 398] width 21 height 19
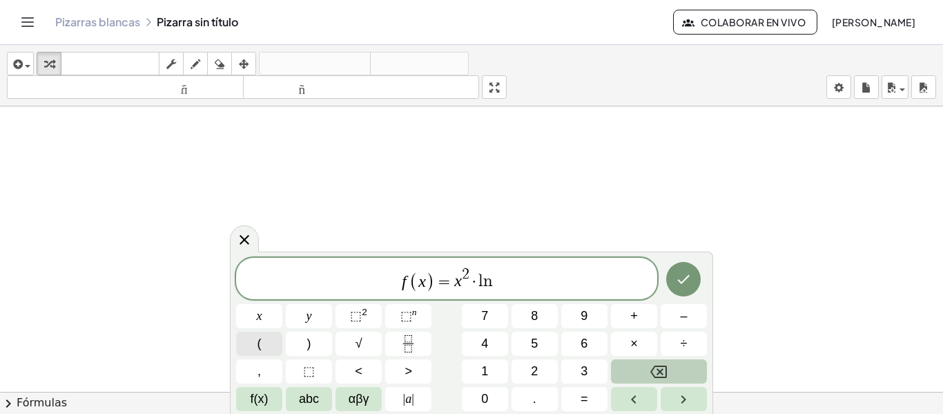
click at [270, 344] on button "(" at bounding box center [259, 343] width 46 height 24
click at [263, 394] on span "f(x)" at bounding box center [260, 398] width 18 height 19
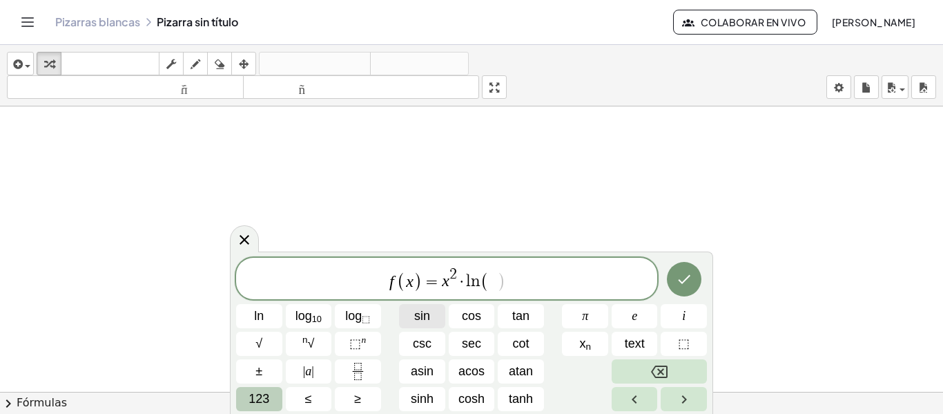
click at [425, 313] on span "sin" at bounding box center [422, 316] width 16 height 19
click at [270, 400] on button "123" at bounding box center [259, 399] width 46 height 24
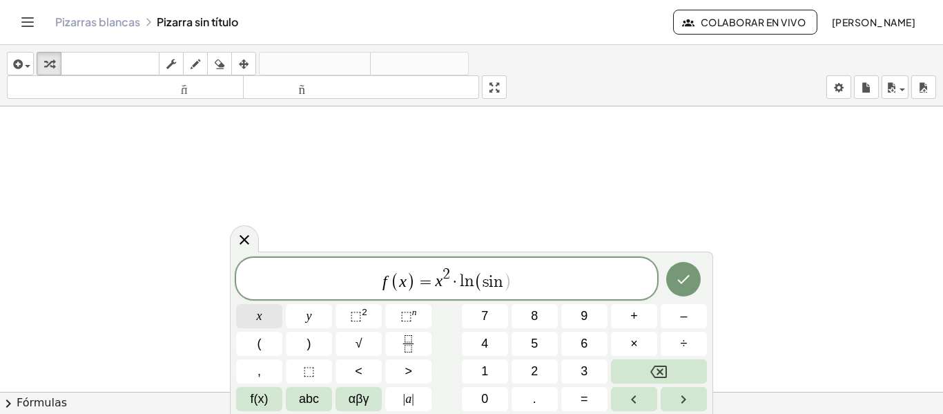
click at [269, 312] on button "x" at bounding box center [259, 316] width 46 height 24
click at [307, 337] on span ")" at bounding box center [309, 343] width 4 height 19
drag, startPoint x: 701, startPoint y: 285, endPoint x: 686, endPoint y: 283, distance: 14.6
click at [282, 304] on div at bounding box center [259, 316] width 46 height 24
click at [686, 283] on icon "Done" at bounding box center [683, 279] width 17 height 17
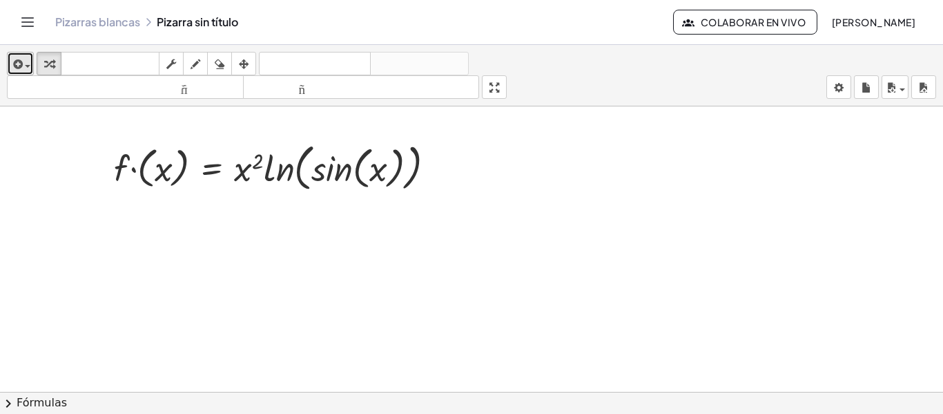
click at [23, 62] on span "button" at bounding box center [24, 66] width 3 height 10
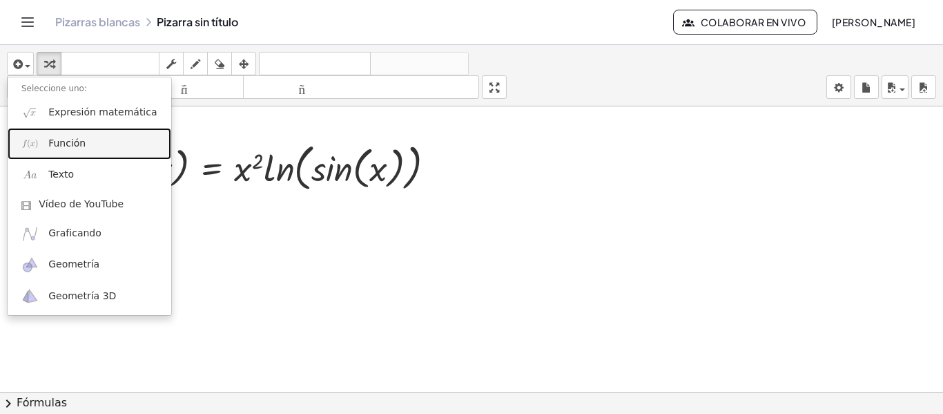
click at [28, 154] on link "Función" at bounding box center [90, 143] width 164 height 31
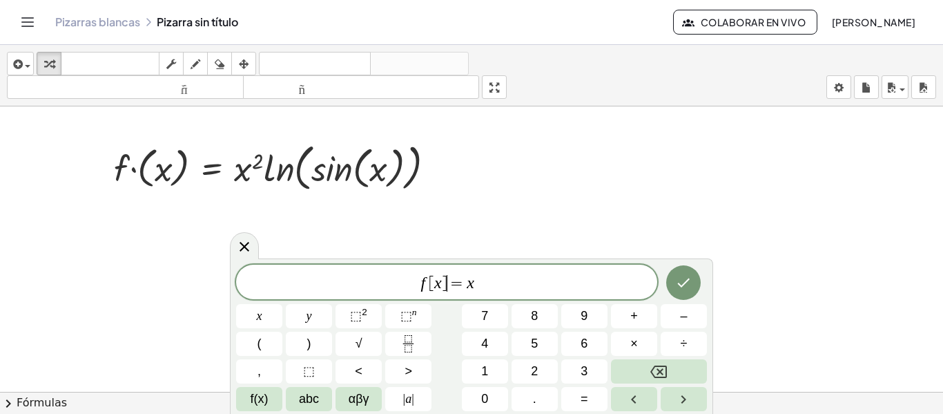
click at [449, 284] on span "=" at bounding box center [457, 283] width 20 height 17
click at [301, 346] on button ")" at bounding box center [309, 343] width 46 height 24
click at [435, 284] on span "[" at bounding box center [434, 281] width 6 height 17
click at [251, 347] on button "(" at bounding box center [259, 343] width 46 height 24
click at [487, 282] on span "f ( x ) = x ​" at bounding box center [446, 281] width 421 height 23
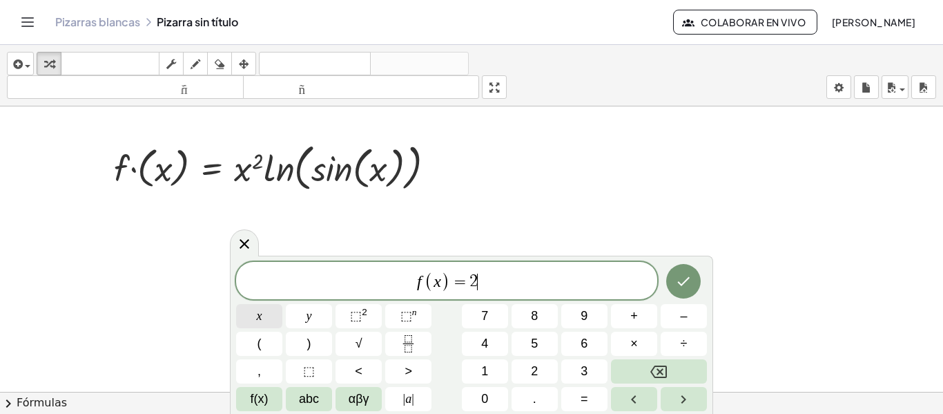
click at [269, 307] on button "x" at bounding box center [259, 316] width 46 height 24
click at [244, 249] on icon at bounding box center [244, 243] width 17 height 17
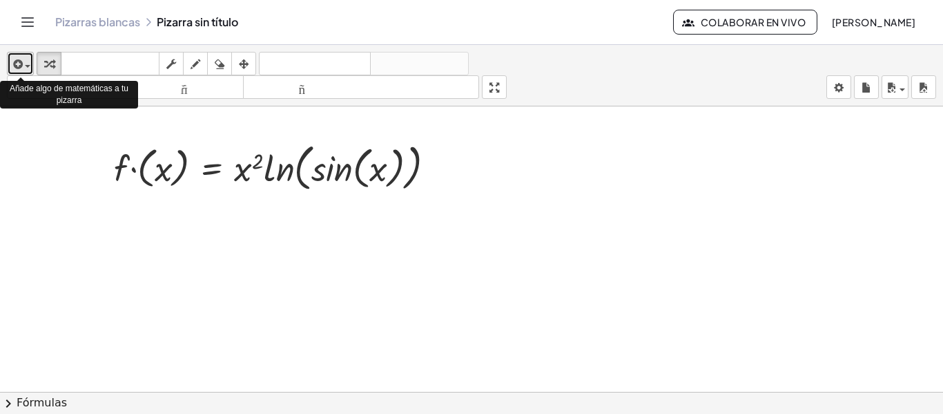
click at [29, 68] on div "button" at bounding box center [20, 63] width 20 height 17
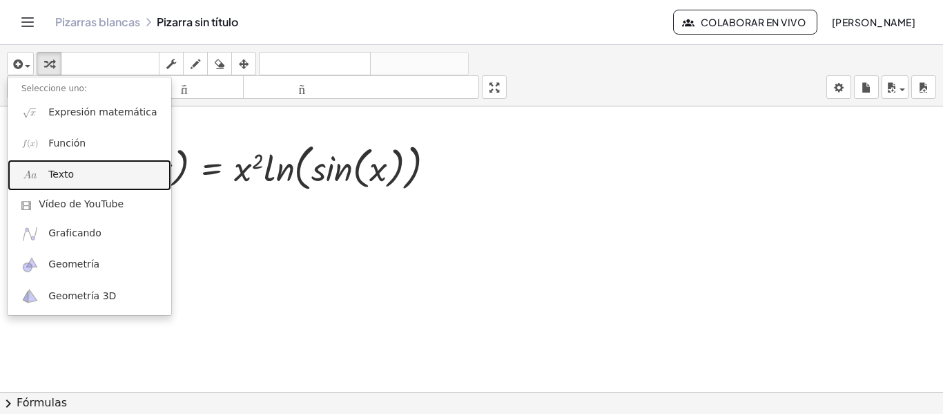
click at [59, 167] on link "Texto" at bounding box center [90, 174] width 164 height 31
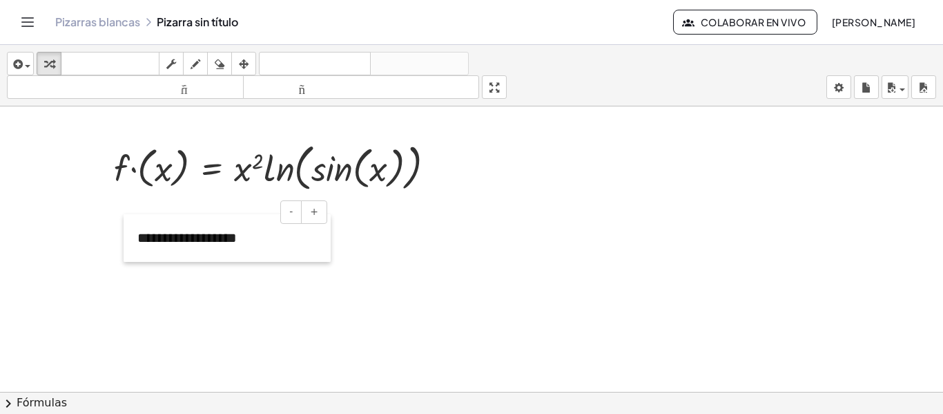
drag, startPoint x: 551, startPoint y: 173, endPoint x: 115, endPoint y: 251, distance: 442.6
click at [124, 251] on div at bounding box center [131, 238] width 14 height 48
click at [448, 299] on div at bounding box center [471, 401] width 943 height 590
click at [136, 278] on div at bounding box center [471, 401] width 943 height 590
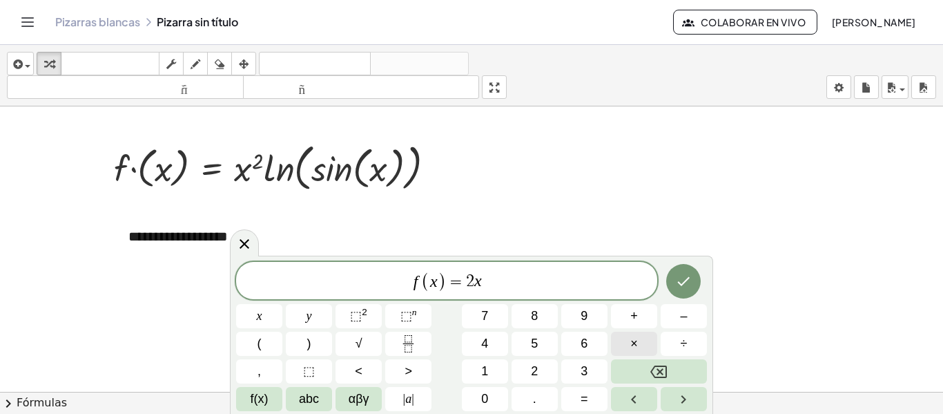
click at [633, 349] on span "×" at bounding box center [634, 343] width 8 height 19
click at [258, 387] on button "f(x)" at bounding box center [259, 399] width 46 height 24
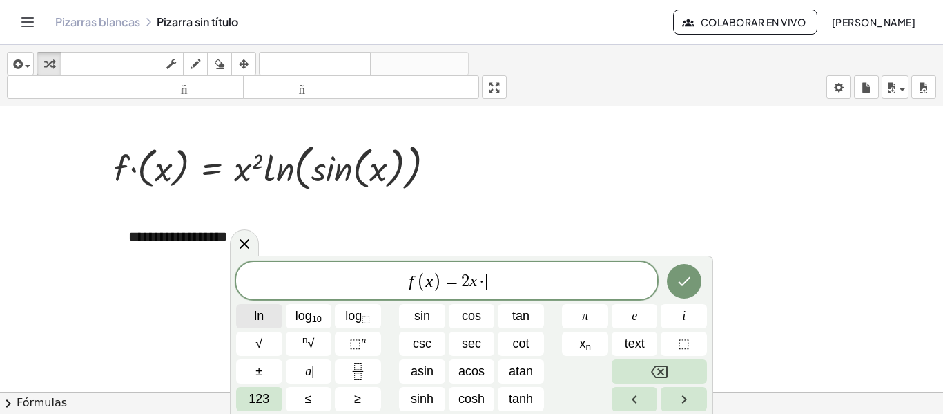
click at [265, 318] on button "ln" at bounding box center [259, 316] width 46 height 24
click at [258, 405] on span "123" at bounding box center [259, 398] width 21 height 19
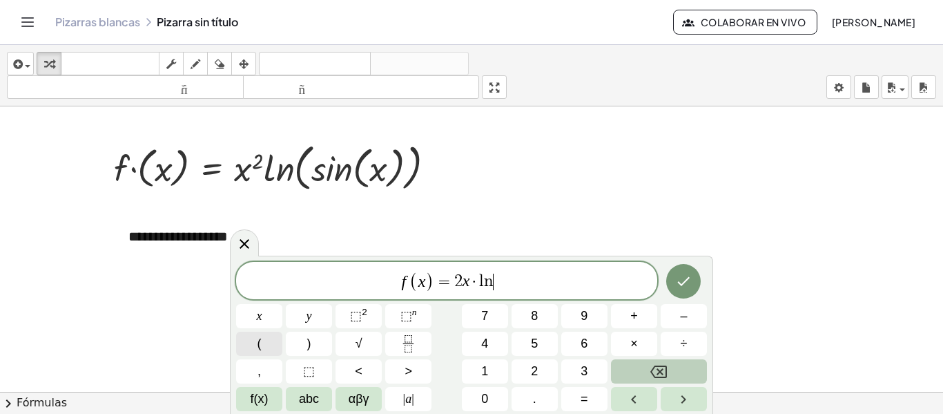
click at [271, 340] on button "(" at bounding box center [259, 343] width 46 height 24
click at [263, 400] on span "f(x)" at bounding box center [260, 398] width 18 height 19
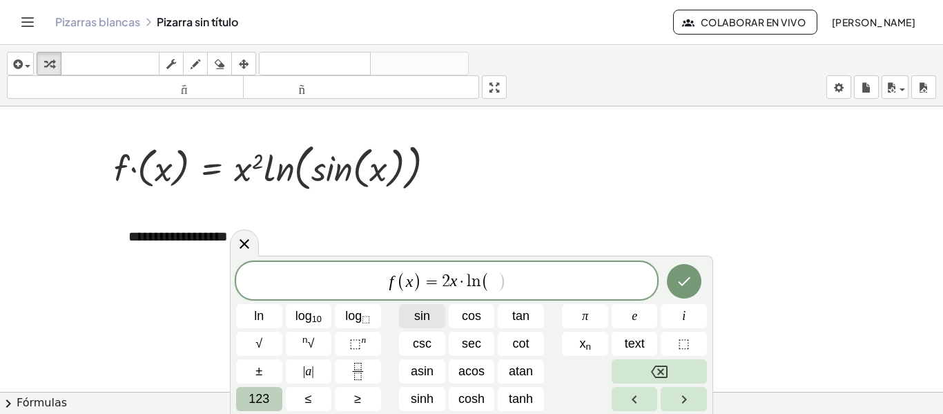
click at [424, 320] on span "sin" at bounding box center [422, 316] width 16 height 19
click at [265, 397] on span "123" at bounding box center [259, 398] width 21 height 19
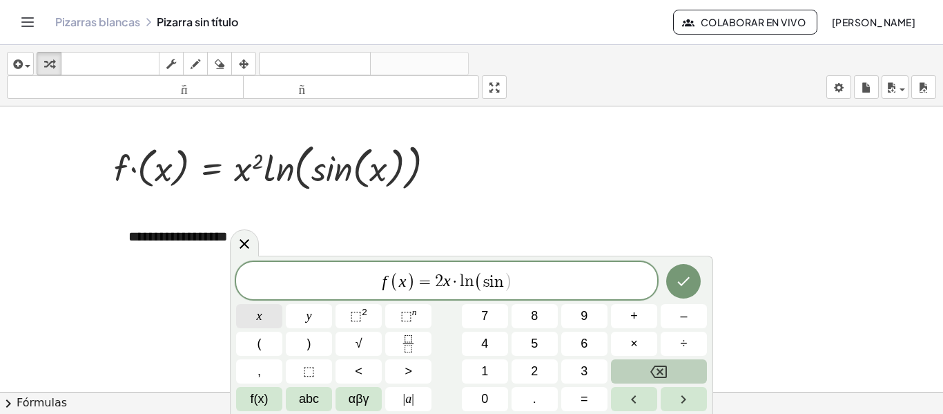
click at [273, 312] on button "x" at bounding box center [259, 316] width 46 height 24
click at [305, 348] on button ")" at bounding box center [309, 343] width 46 height 24
click at [640, 316] on button "+" at bounding box center [634, 316] width 46 height 24
click at [242, 318] on button "x" at bounding box center [259, 316] width 46 height 24
click at [360, 318] on span "⬚" at bounding box center [356, 316] width 12 height 14
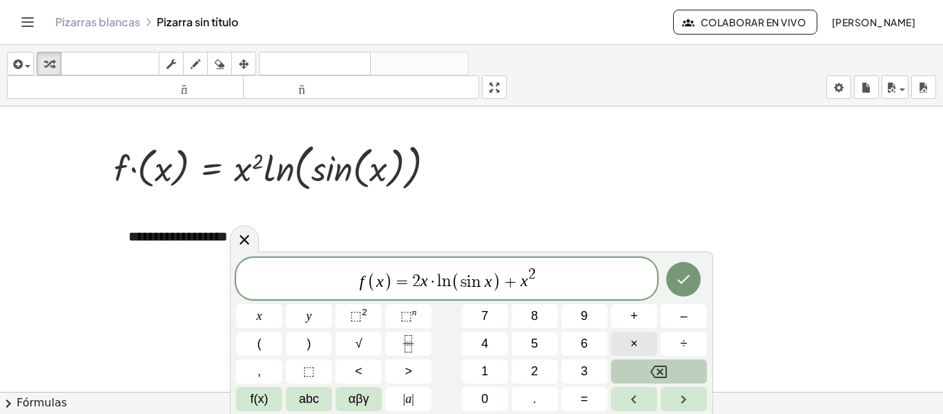
click at [622, 340] on button "×" at bounding box center [634, 343] width 46 height 24
click at [414, 339] on icon "Fraction" at bounding box center [408, 343] width 17 height 17
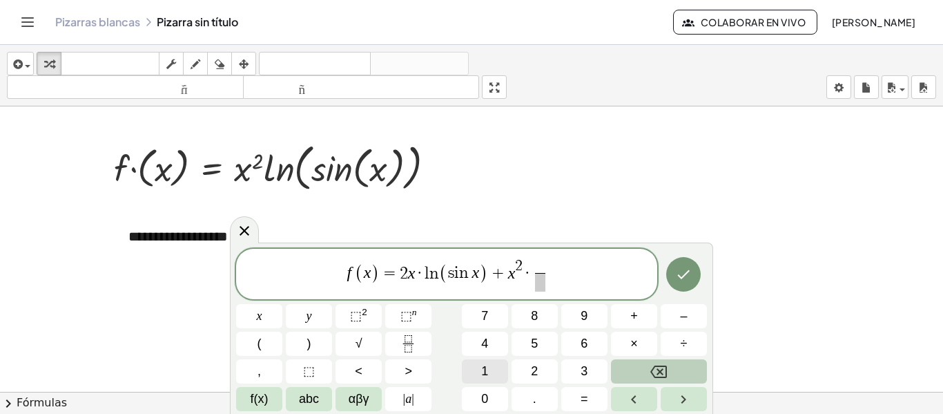
click at [478, 363] on button "1" at bounding box center [485, 371] width 46 height 24
click at [541, 287] on span "​" at bounding box center [540, 282] width 10 height 19
click at [270, 393] on button "f(x)" at bounding box center [259, 399] width 46 height 24
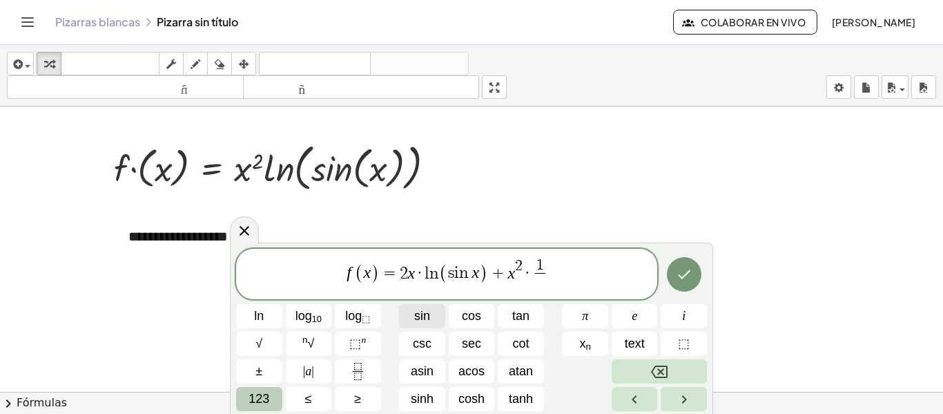
click at [422, 312] on span "sin" at bounding box center [422, 316] width 16 height 19
click at [261, 390] on span "123" at bounding box center [259, 398] width 21 height 19
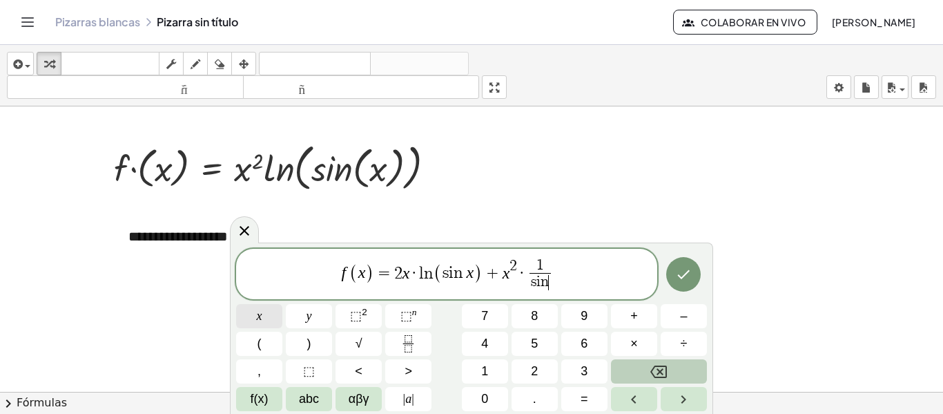
click at [263, 309] on button "x" at bounding box center [259, 316] width 46 height 24
click at [628, 341] on button "×" at bounding box center [634, 343] width 46 height 24
click at [647, 370] on button "Backspace" at bounding box center [659, 371] width 96 height 24
click at [573, 273] on span "f ( x ) = 2 x · l n ( s i n x ) + x 2 · 1 s i n x ​ ​" at bounding box center [446, 275] width 421 height 37
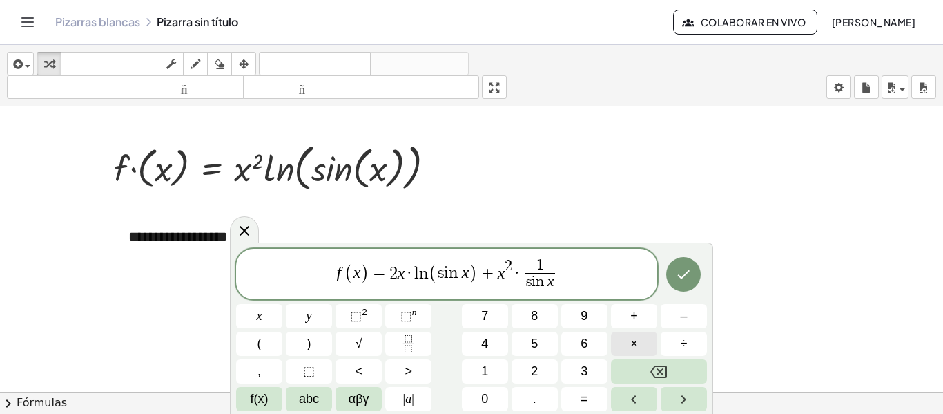
click at [648, 350] on button "×" at bounding box center [634, 343] width 46 height 24
click at [258, 398] on span "f(x)" at bounding box center [260, 398] width 18 height 19
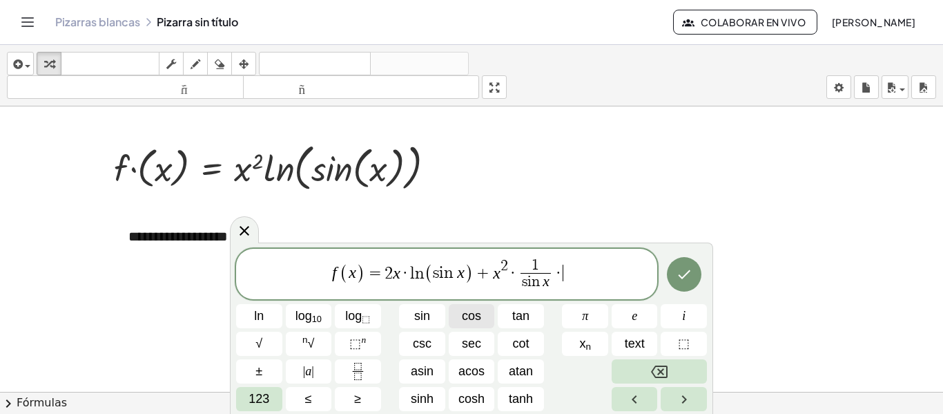
click at [477, 316] on span "cos" at bounding box center [471, 316] width 19 height 19
click at [263, 399] on span "123" at bounding box center [259, 398] width 21 height 19
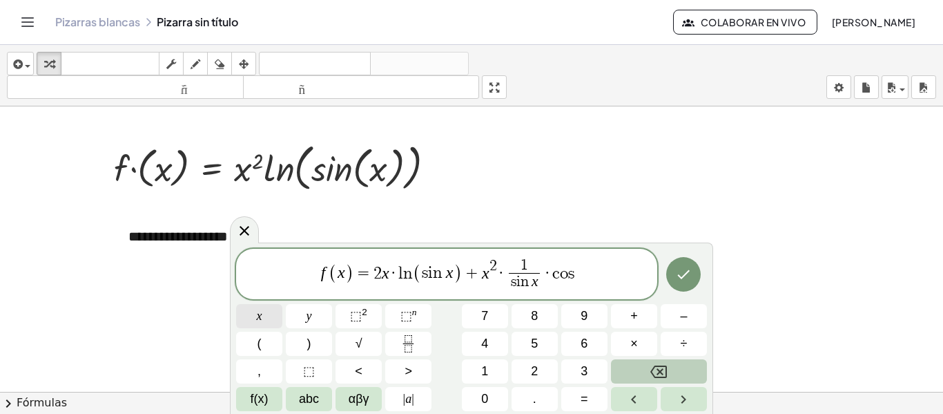
click at [264, 318] on button "x" at bounding box center [259, 316] width 46 height 24
click at [679, 275] on icon "Done" at bounding box center [684, 274] width 12 height 9
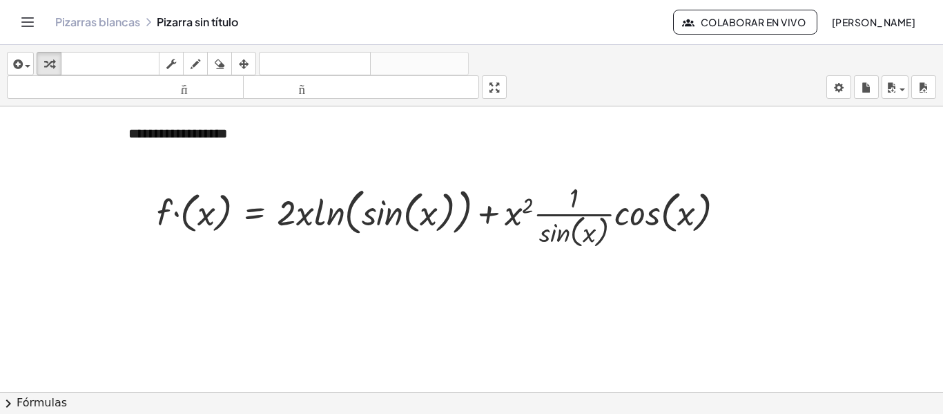
scroll to position [131, 0]
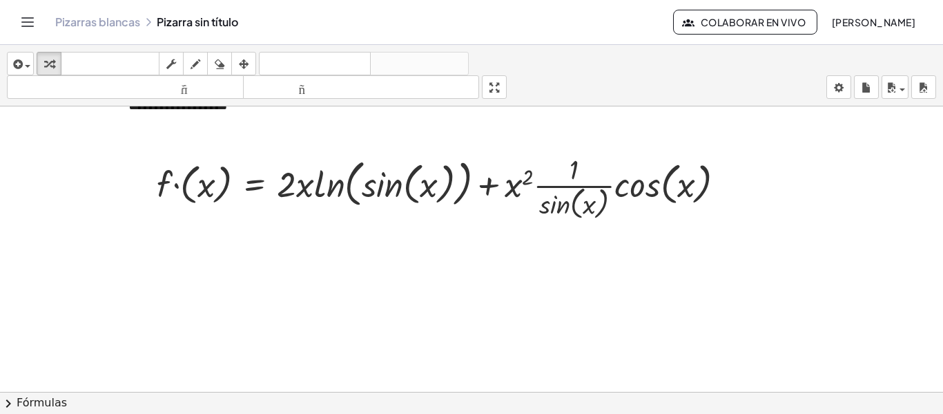
click at [21, 25] on icon "Cambiar navegación" at bounding box center [27, 22] width 17 height 17
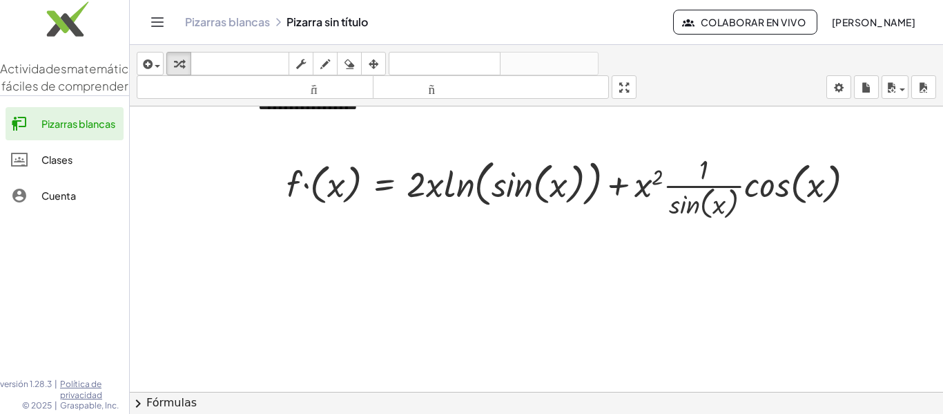
click at [160, 29] on icon "Cambiar navegación" at bounding box center [157, 22] width 17 height 17
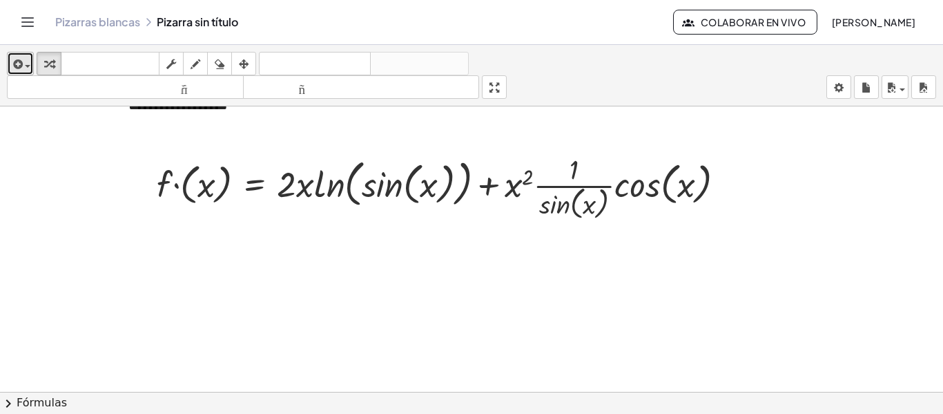
click at [28, 69] on div "button" at bounding box center [20, 63] width 20 height 17
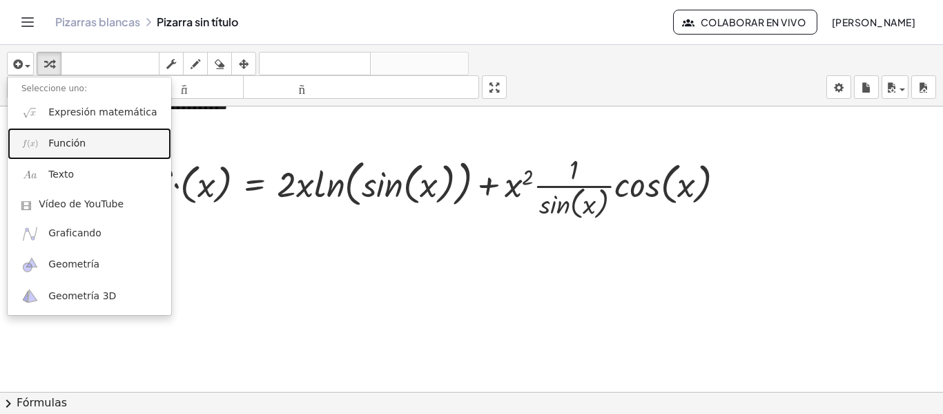
click at [48, 130] on link "Función" at bounding box center [90, 143] width 164 height 31
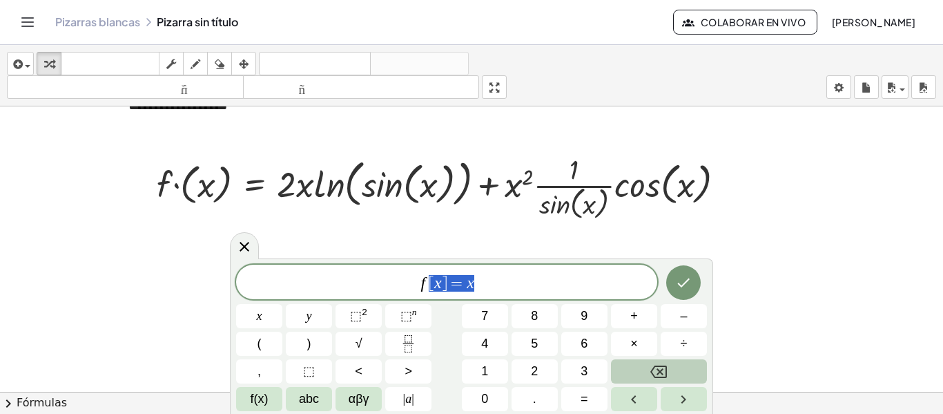
drag, startPoint x: 490, startPoint y: 282, endPoint x: 431, endPoint y: 287, distance: 59.5
click at [431, 287] on span "f [ x ] = x" at bounding box center [446, 282] width 421 height 19
click at [255, 395] on span "f(x)" at bounding box center [260, 398] width 18 height 19
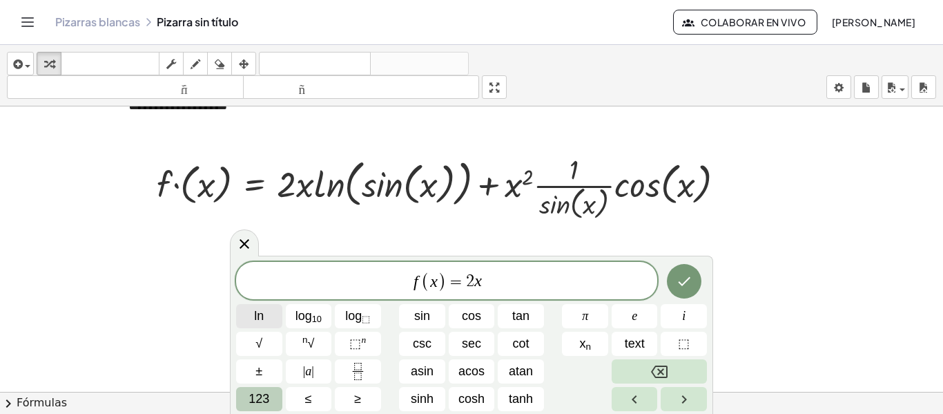
click at [262, 316] on span "ln" at bounding box center [259, 316] width 10 height 19
click at [256, 388] on button "123" at bounding box center [259, 399] width 46 height 24
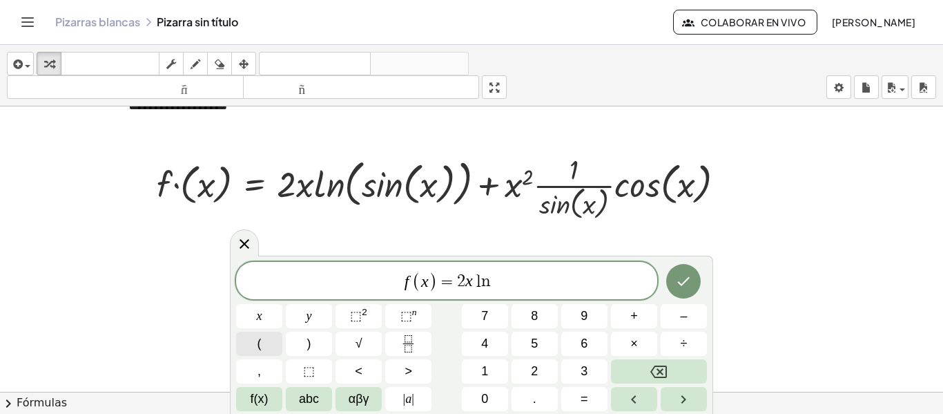
click at [267, 345] on button "(" at bounding box center [259, 343] width 46 height 24
click at [262, 404] on span "f(x)" at bounding box center [260, 398] width 18 height 19
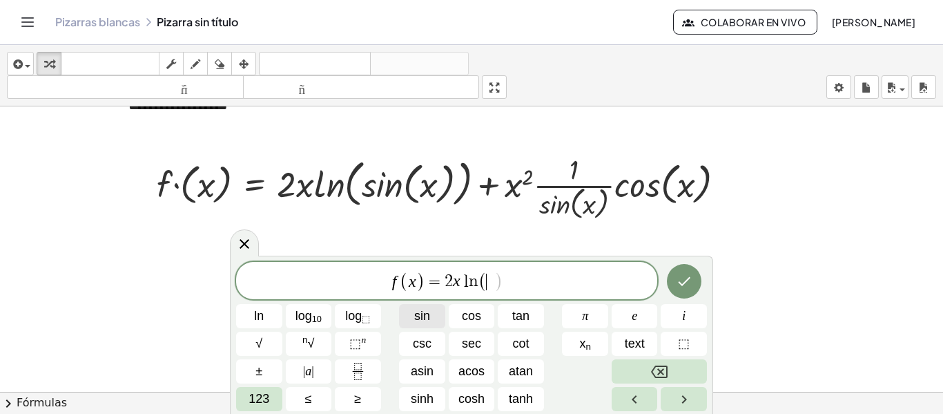
click at [430, 311] on button "sin" at bounding box center [422, 316] width 46 height 24
click at [270, 396] on button "123" at bounding box center [259, 399] width 46 height 24
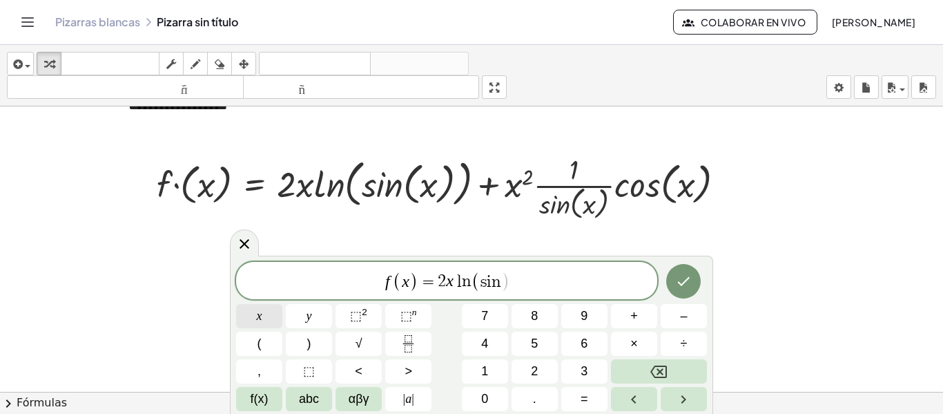
click at [268, 325] on button "x" at bounding box center [259, 316] width 46 height 24
click at [246, 396] on button "f(x)" at bounding box center [259, 399] width 46 height 24
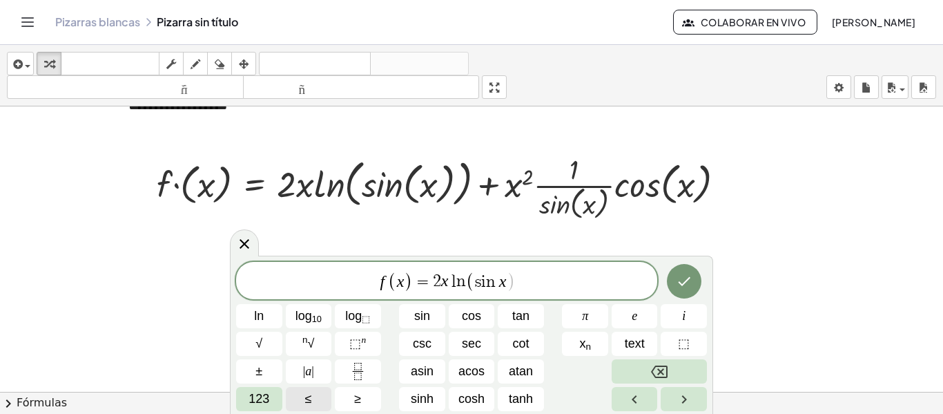
click at [246, 396] on button "123" at bounding box center [259, 399] width 46 height 24
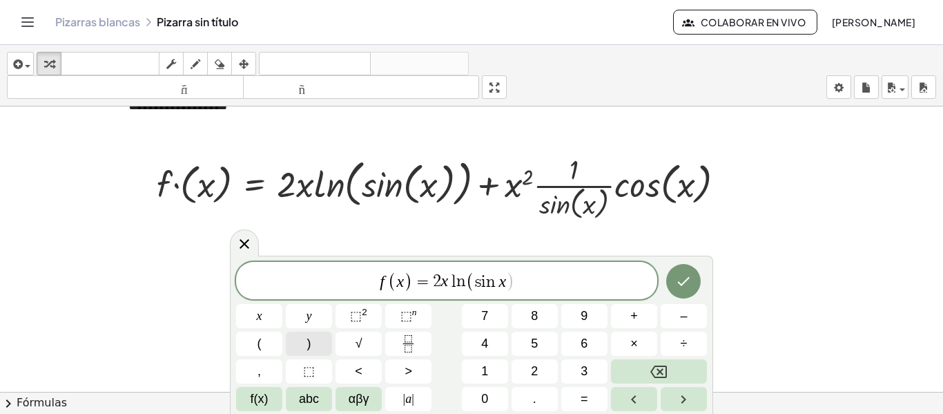
click at [316, 339] on button ")" at bounding box center [309, 343] width 46 height 24
click at [635, 314] on span "+" at bounding box center [634, 316] width 8 height 19
click at [266, 324] on button "x" at bounding box center [259, 316] width 46 height 24
click at [357, 316] on span "⬚" at bounding box center [356, 316] width 12 height 14
click at [265, 398] on span "f(x)" at bounding box center [260, 398] width 18 height 19
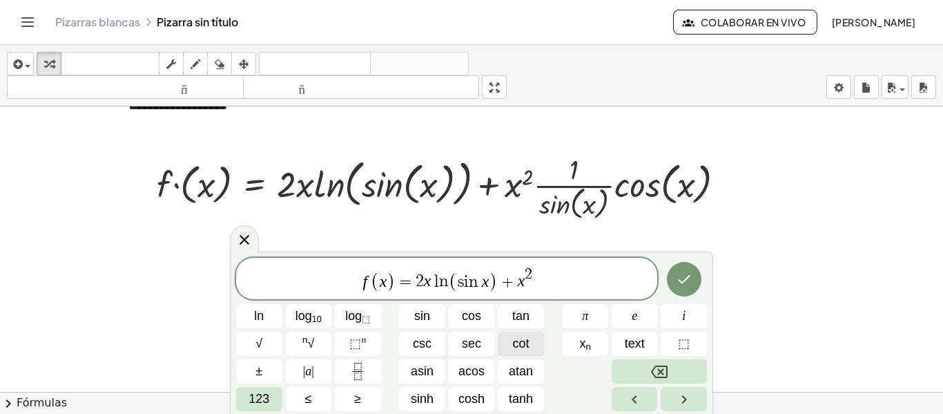
click at [524, 345] on span "cot" at bounding box center [521, 343] width 17 height 19
click at [260, 392] on span "123" at bounding box center [259, 398] width 21 height 19
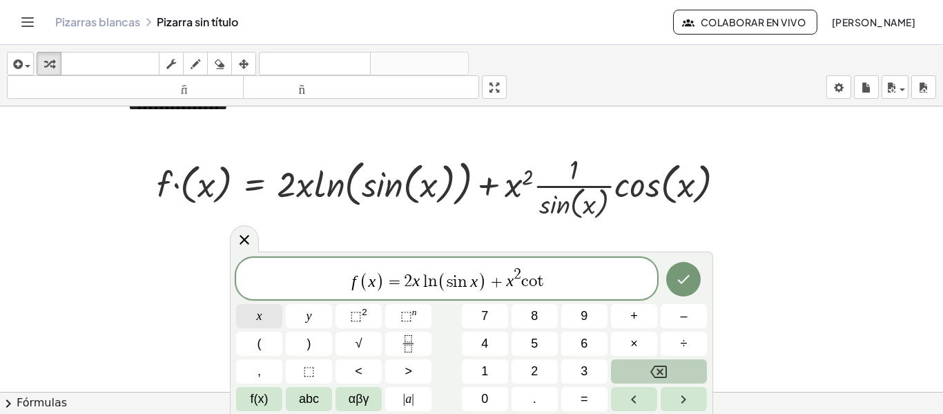
click at [268, 316] on button "x" at bounding box center [259, 316] width 46 height 24
click at [672, 285] on button "Done" at bounding box center [683, 279] width 35 height 35
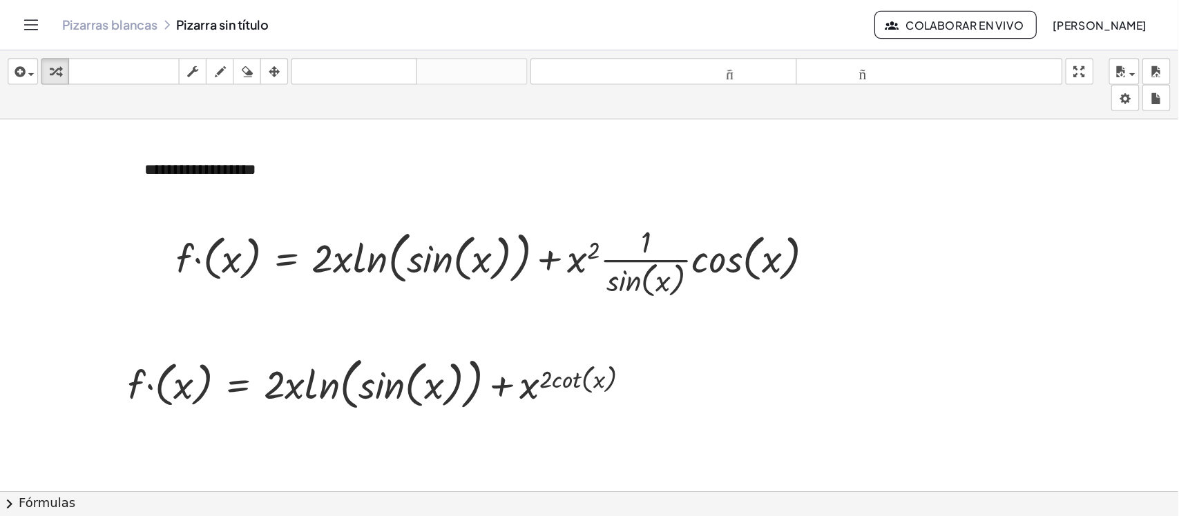
scroll to position [86, 0]
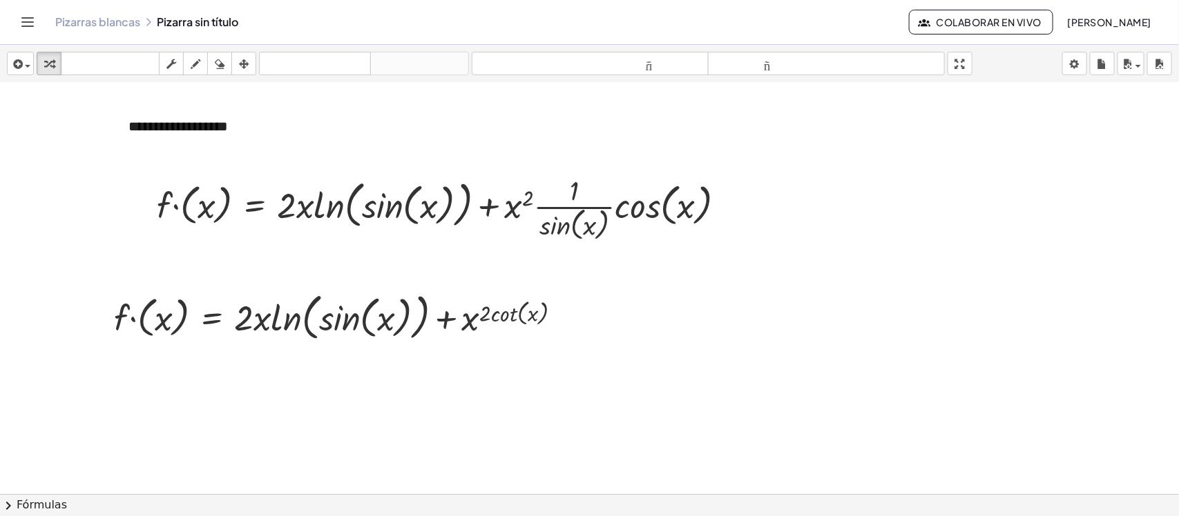
drag, startPoint x: 929, startPoint y: 2, endPoint x: 744, endPoint y: 377, distance: 418.4
click at [744, 377] on div at bounding box center [589, 408] width 1179 height 823
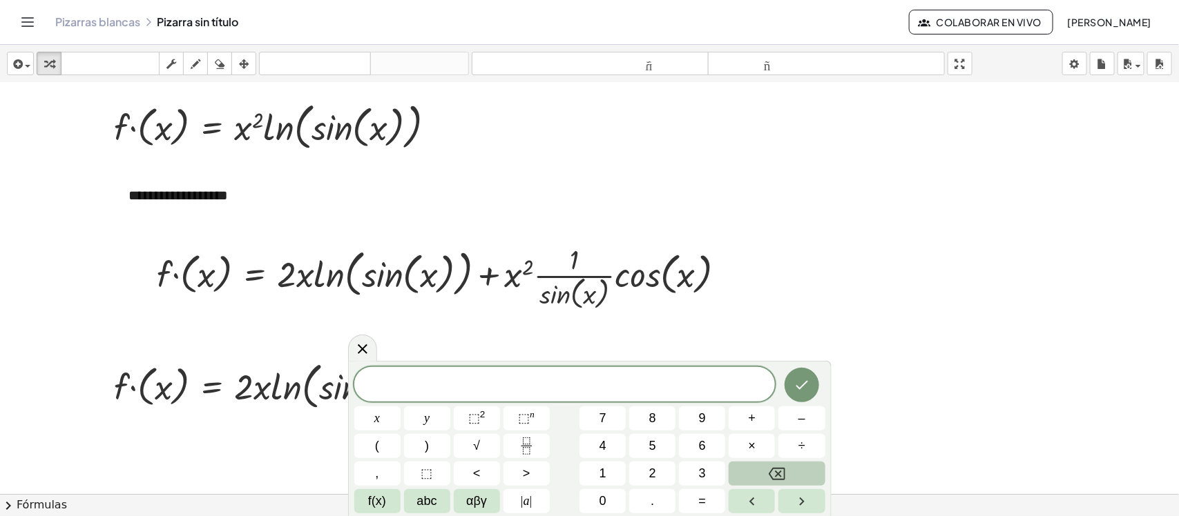
scroll to position [4, 0]
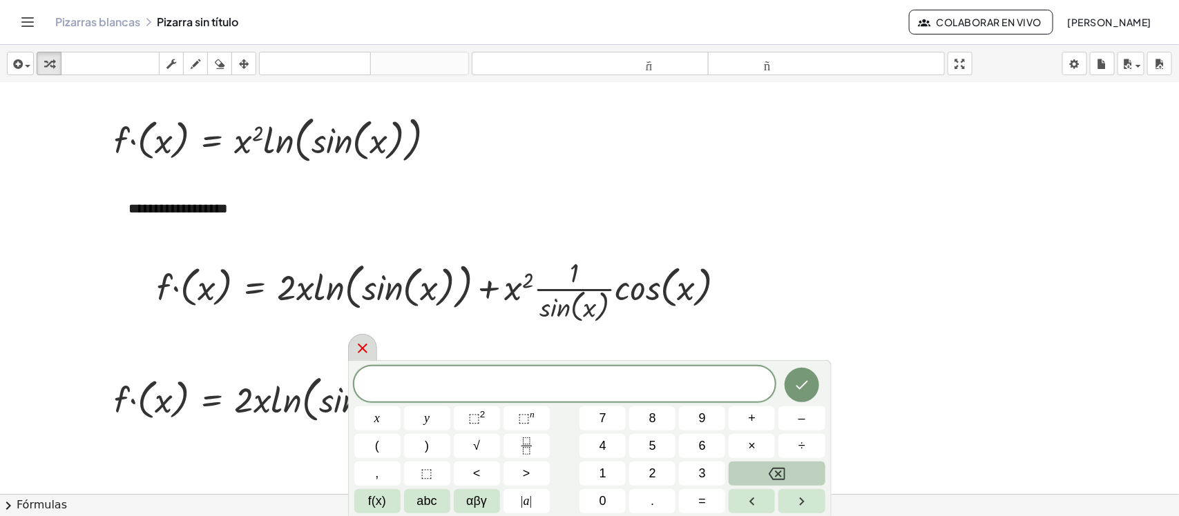
click at [359, 344] on icon at bounding box center [362, 348] width 17 height 17
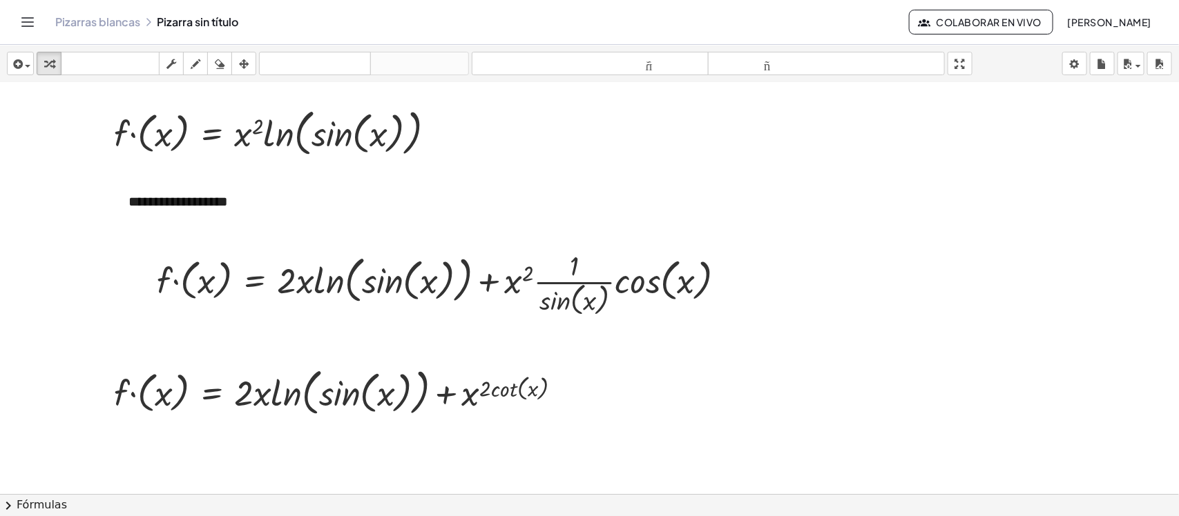
scroll to position [12, 0]
click at [157, 277] on div at bounding box center [447, 281] width 594 height 73
click at [178, 284] on div at bounding box center [447, 281] width 594 height 73
click at [219, 284] on div at bounding box center [467, 281] width 551 height 73
click at [217, 276] on div at bounding box center [467, 281] width 551 height 73
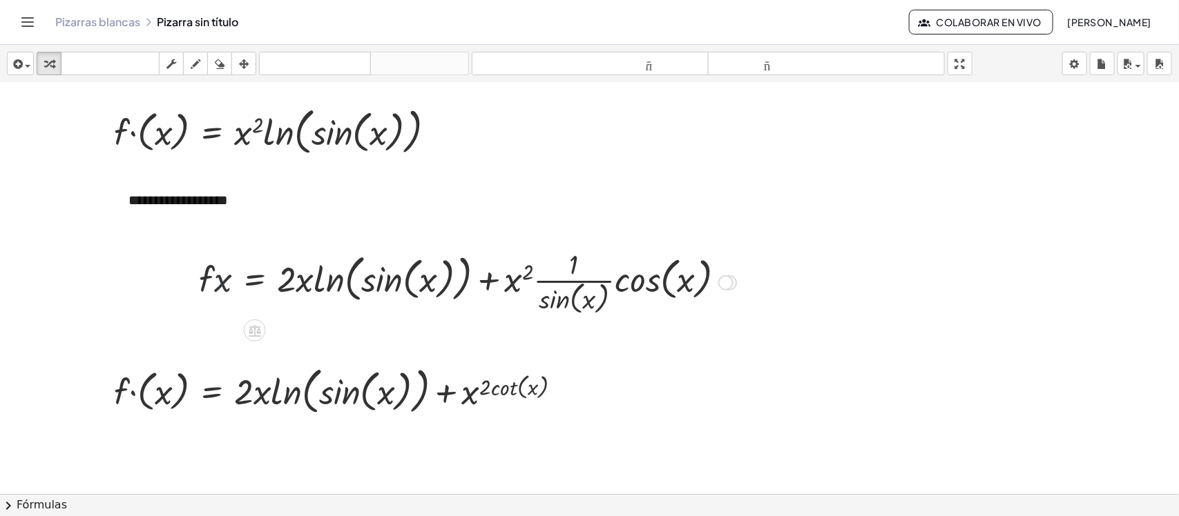
click at [217, 276] on div at bounding box center [467, 281] width 551 height 73
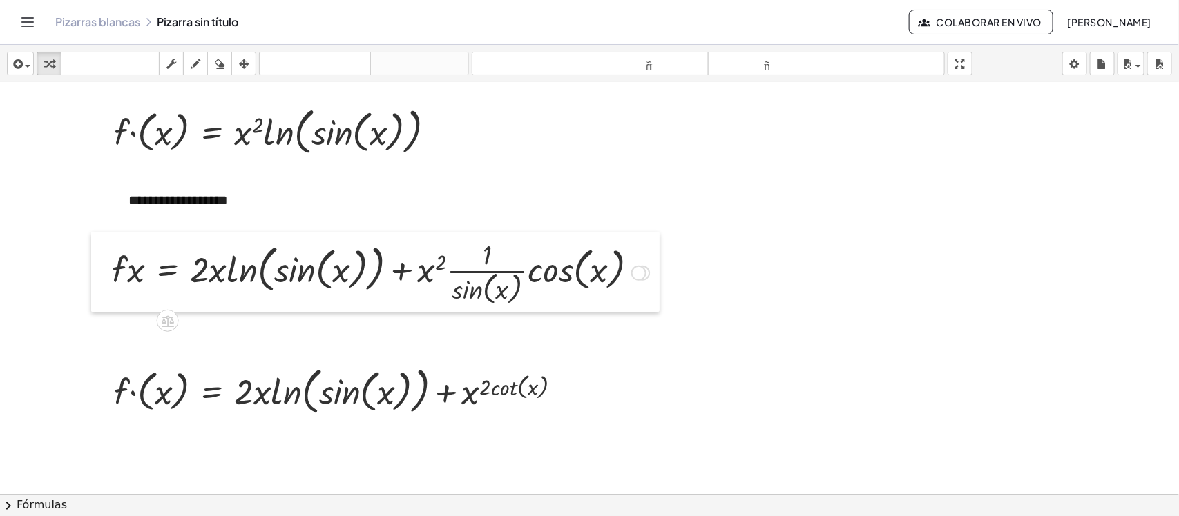
drag, startPoint x: 187, startPoint y: 283, endPoint x: 100, endPoint y: 273, distance: 87.5
click at [100, 273] on div at bounding box center [101, 272] width 21 height 80
click at [119, 275] on div at bounding box center [380, 271] width 551 height 73
click at [126, 273] on div at bounding box center [380, 271] width 551 height 73
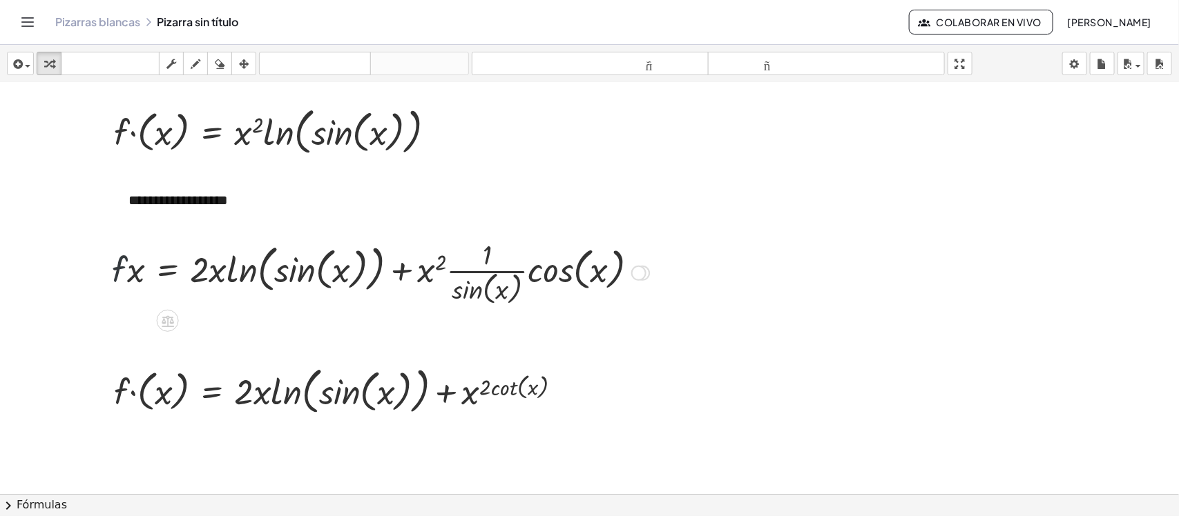
click at [126, 273] on div at bounding box center [380, 271] width 551 height 73
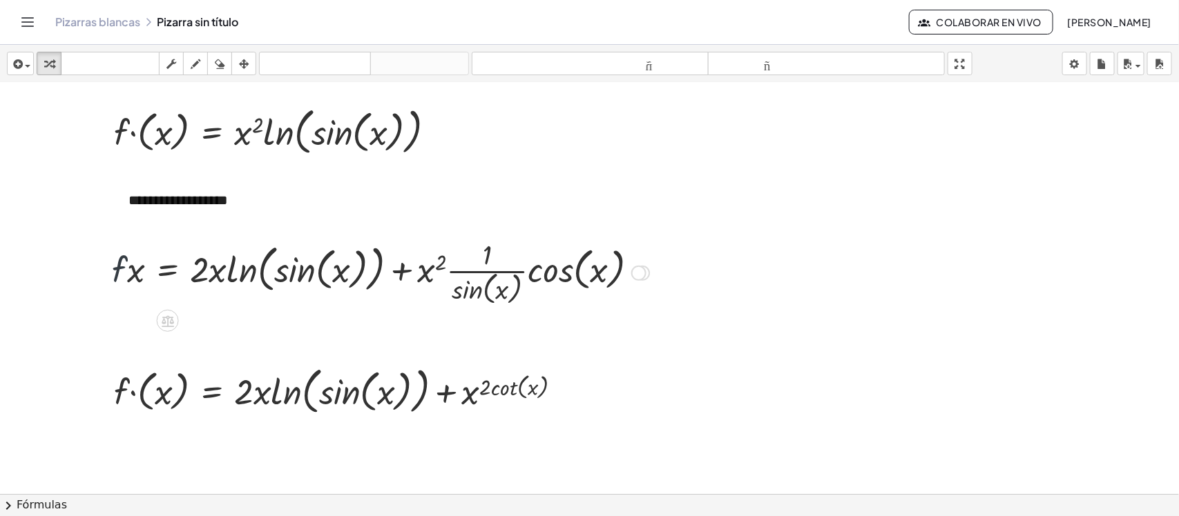
click at [126, 273] on div at bounding box center [380, 271] width 551 height 73
drag, startPoint x: 150, startPoint y: 133, endPoint x: 125, endPoint y: 269, distance: 138.3
click at [125, 269] on div at bounding box center [380, 271] width 551 height 73
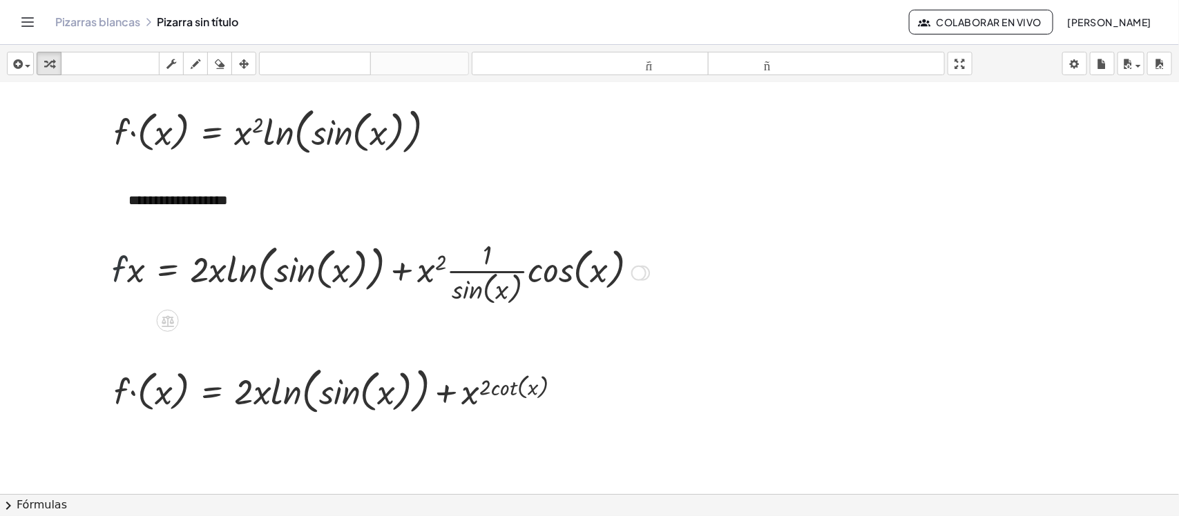
click at [125, 269] on div at bounding box center [380, 271] width 551 height 73
drag, startPoint x: 1154, startPoint y: 266, endPoint x: 1154, endPoint y: 278, distance: 11.7
click at [932, 278] on div at bounding box center [589, 481] width 1179 height 823
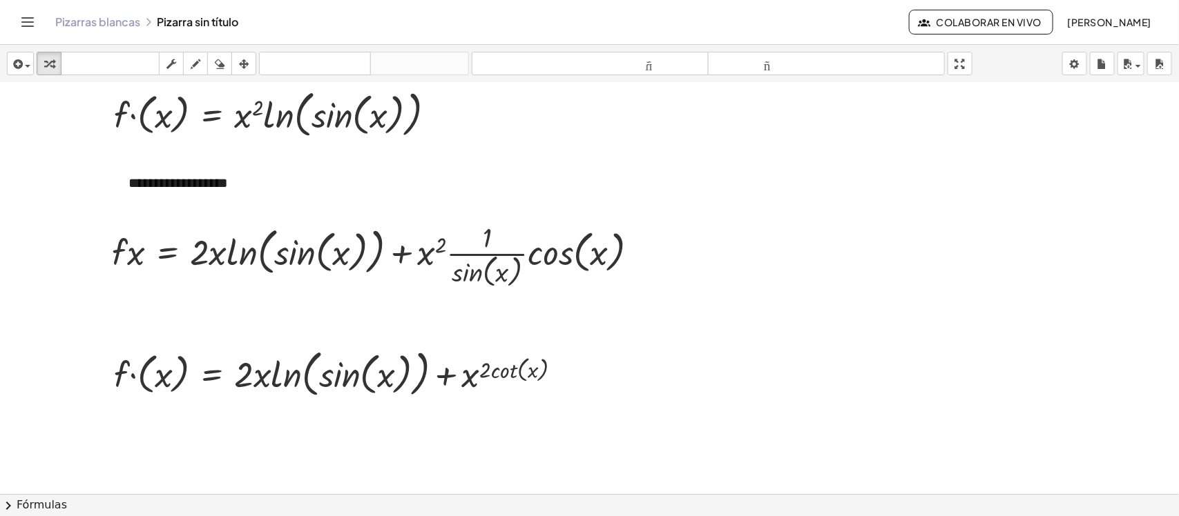
scroll to position [6, 0]
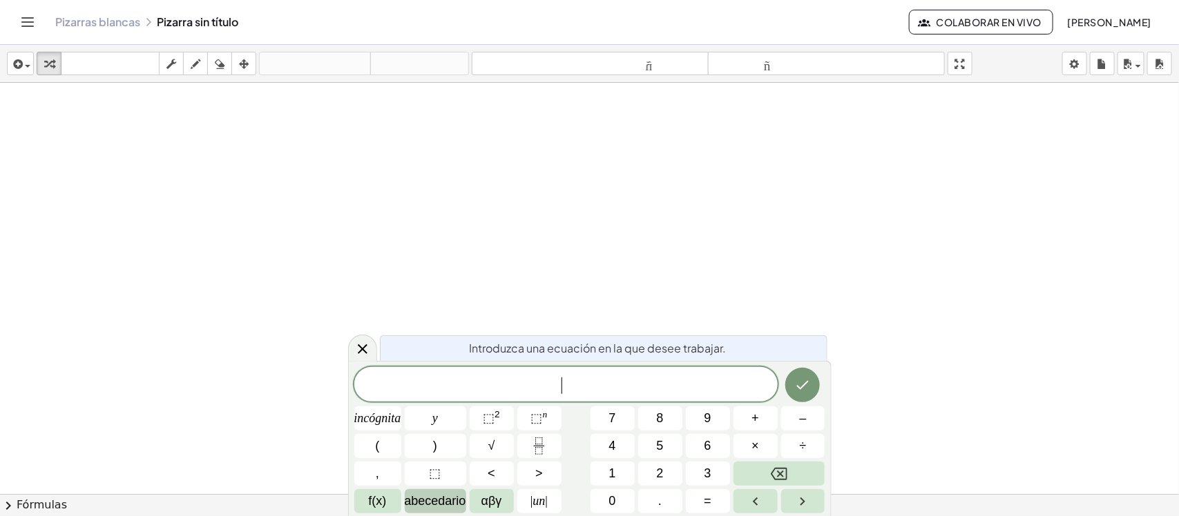
click at [433, 510] on span "abecedario" at bounding box center [435, 501] width 61 height 19
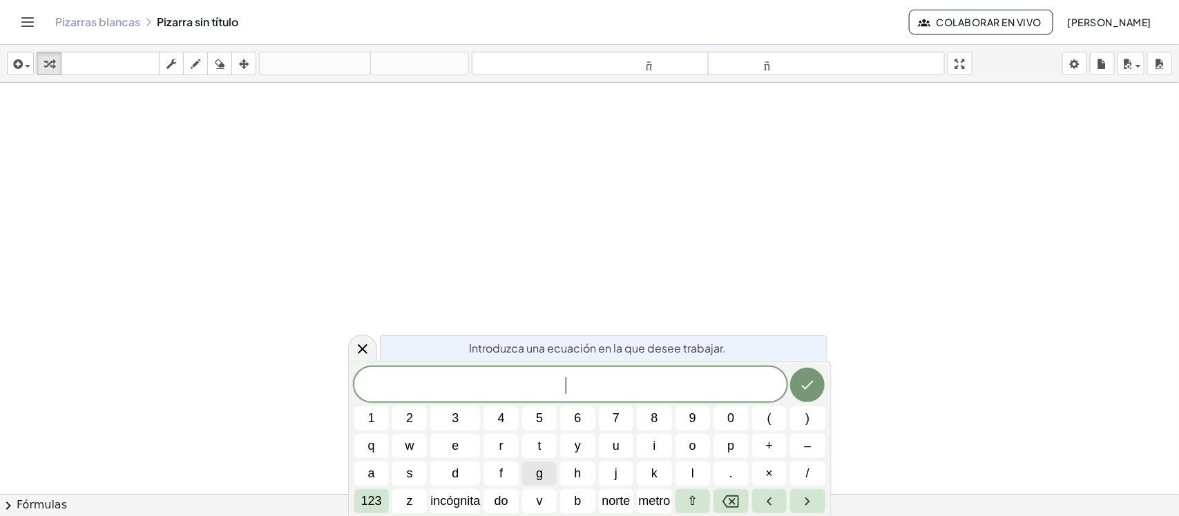
click at [533, 464] on button "g" at bounding box center [539, 474] width 35 height 24
click at [374, 498] on font "123" at bounding box center [371, 501] width 21 height 14
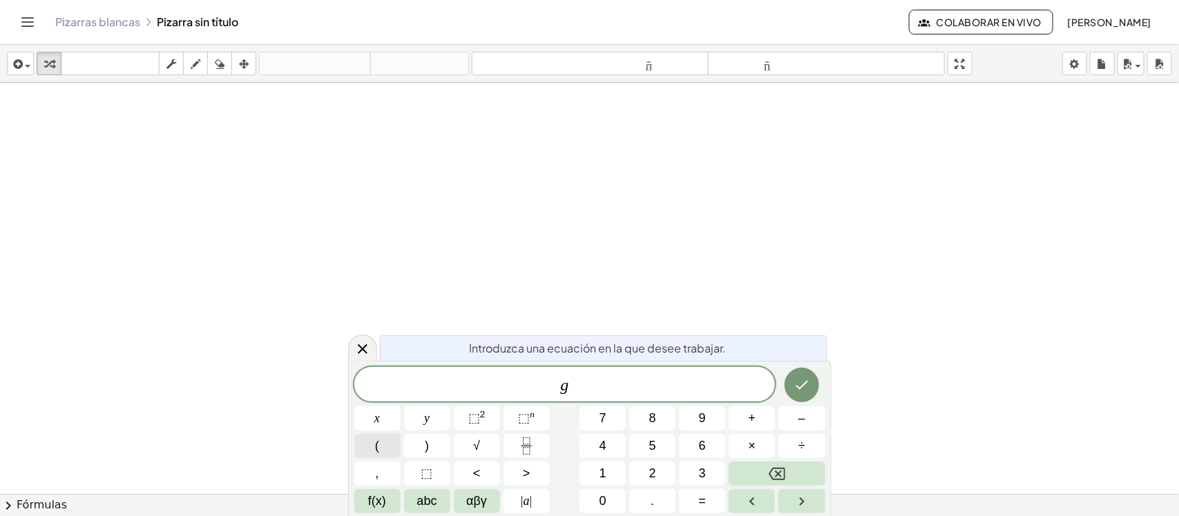
click at [395, 438] on button "(" at bounding box center [377, 446] width 46 height 24
click at [380, 492] on button "f(x)" at bounding box center [377, 501] width 46 height 24
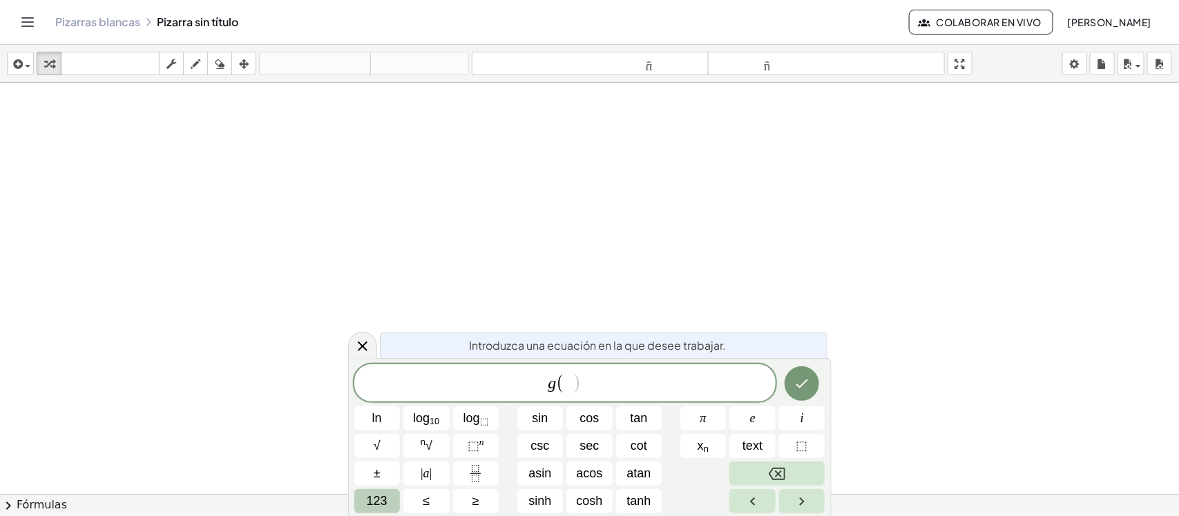
click at [392, 503] on button "123" at bounding box center [377, 501] width 46 height 24
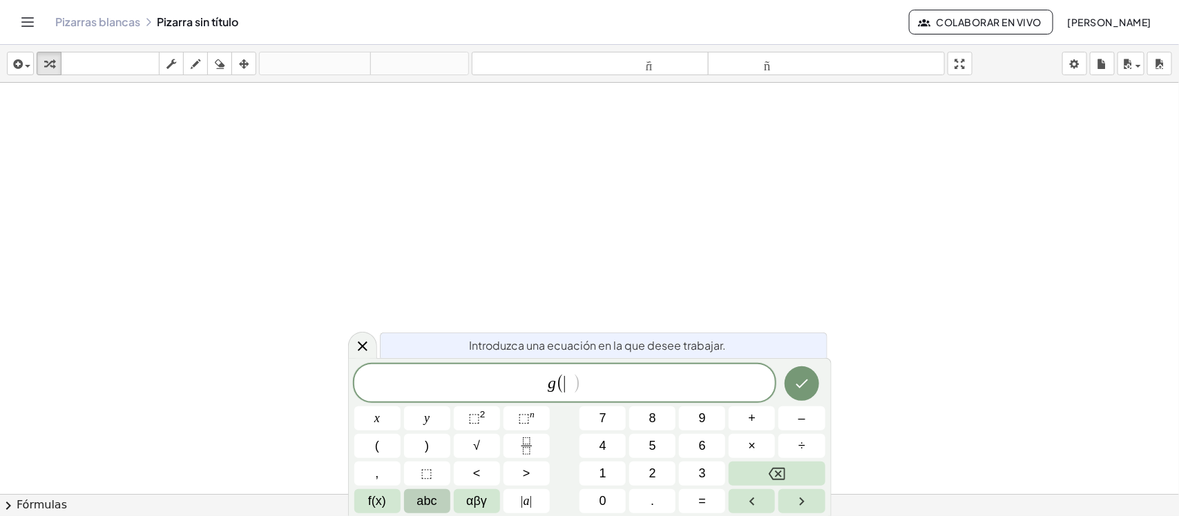
click at [412, 503] on button "abc" at bounding box center [427, 501] width 46 height 24
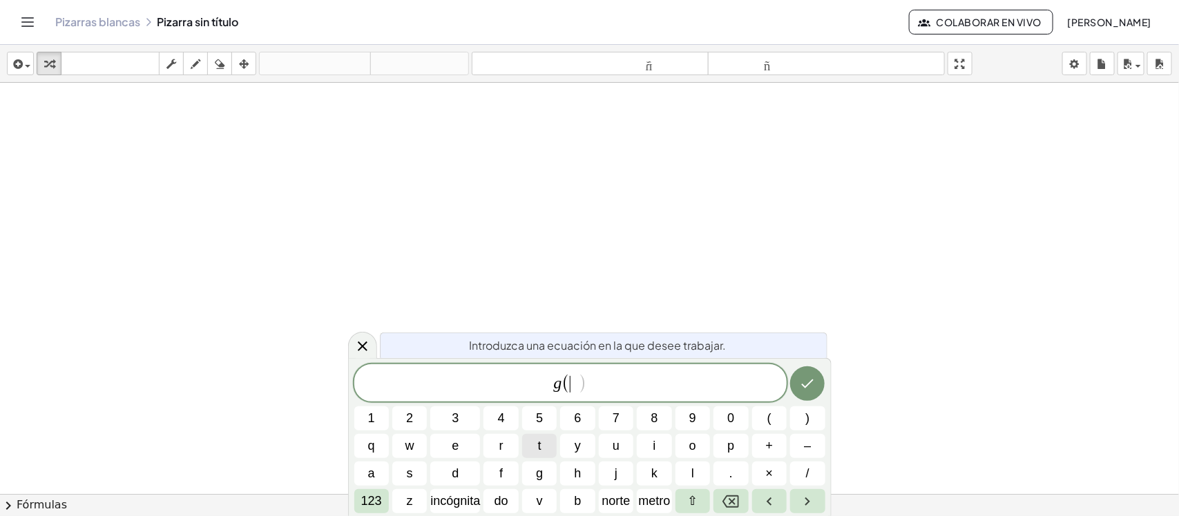
click at [539, 447] on span "t" at bounding box center [539, 446] width 3 height 19
click at [820, 419] on button ")" at bounding box center [807, 419] width 35 height 24
click at [374, 496] on font "123" at bounding box center [371, 501] width 21 height 14
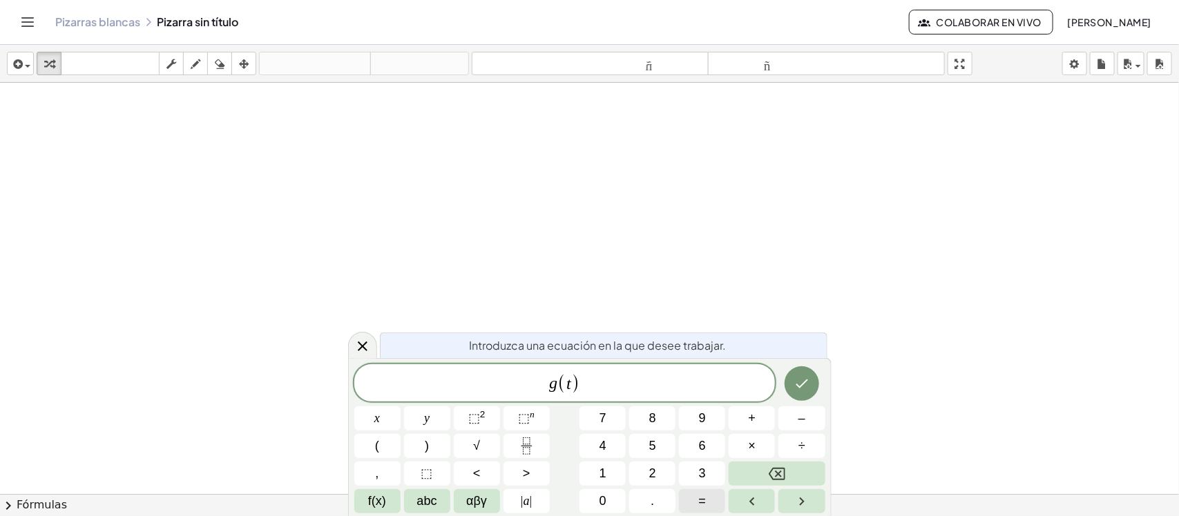
click at [696, 498] on button "=" at bounding box center [702, 501] width 46 height 24
click at [520, 452] on icon "Fraction" at bounding box center [526, 446] width 17 height 17
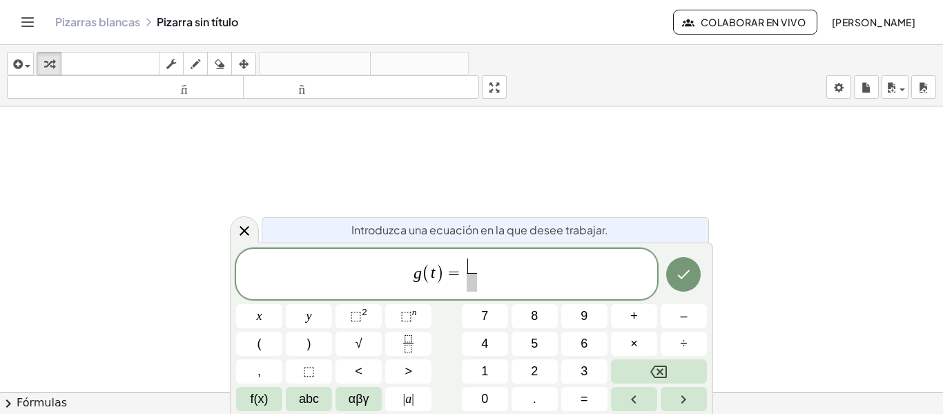
drag, startPoint x: 1178, startPoint y: 3, endPoint x: 467, endPoint y: 262, distance: 756.1
click at [467, 262] on span "​" at bounding box center [472, 265] width 10 height 15
click at [262, 398] on span "f(x)" at bounding box center [260, 398] width 18 height 19
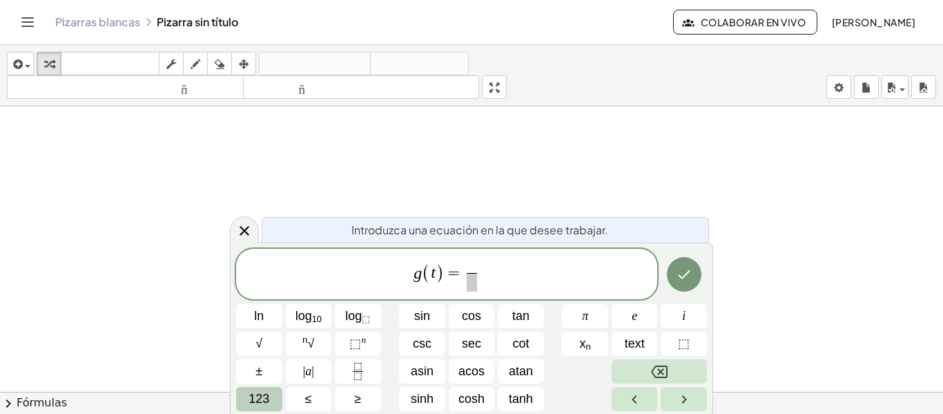
click at [267, 404] on span "123" at bounding box center [259, 398] width 21 height 19
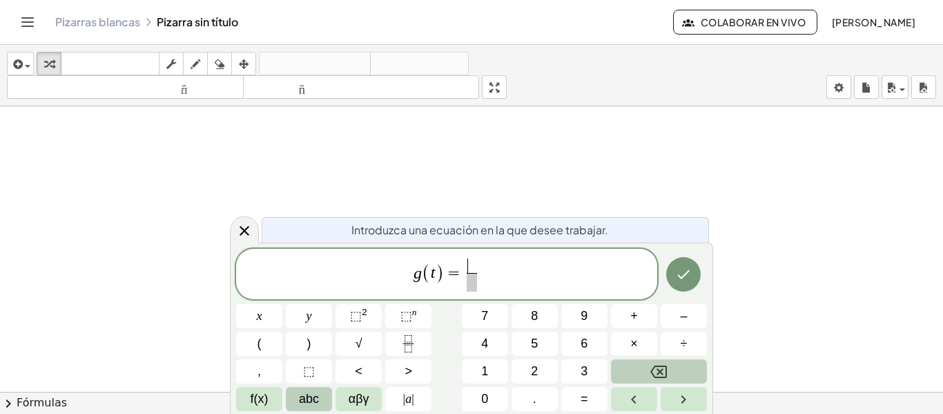
click at [298, 398] on button "abc" at bounding box center [309, 399] width 46 height 24
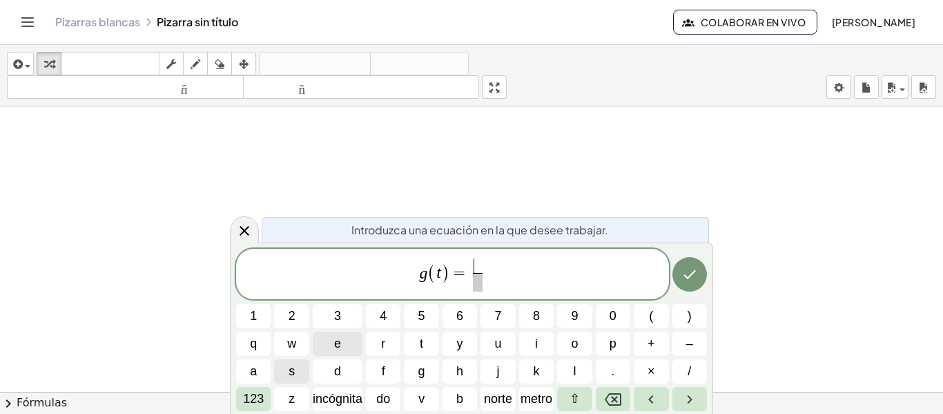
click at [345, 336] on button "e" at bounding box center [338, 343] width 50 height 24
click at [253, 394] on font "123" at bounding box center [253, 398] width 21 height 14
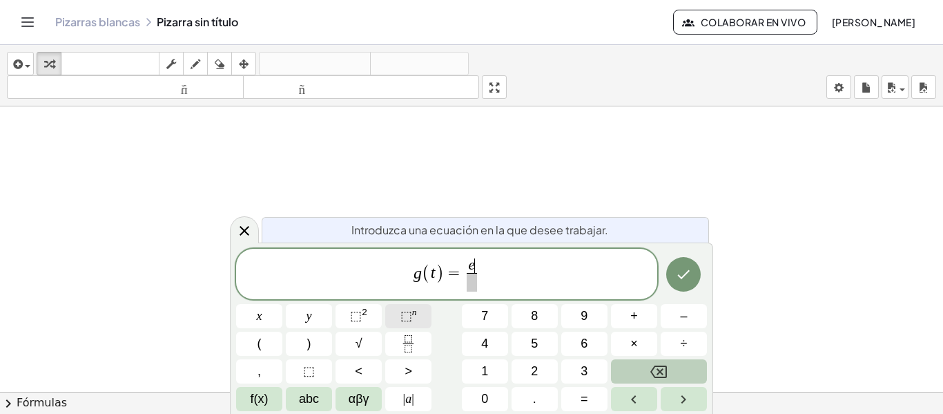
click at [407, 309] on span "⬚" at bounding box center [406, 316] width 12 height 14
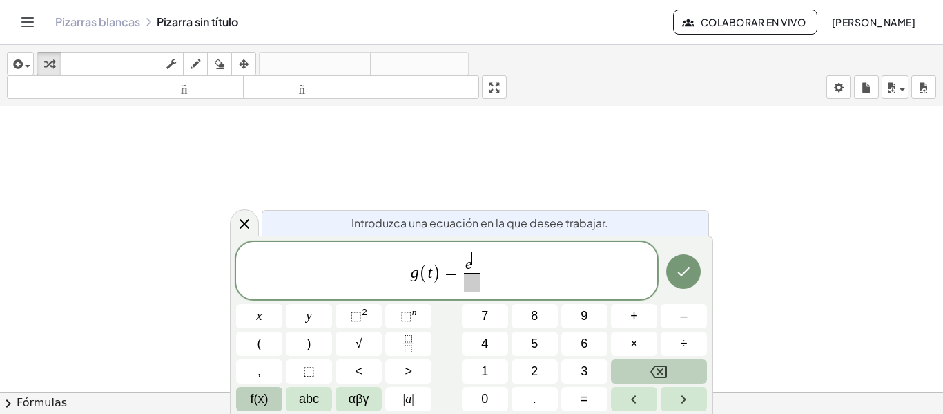
click at [254, 398] on span "f(x)" at bounding box center [260, 398] width 18 height 19
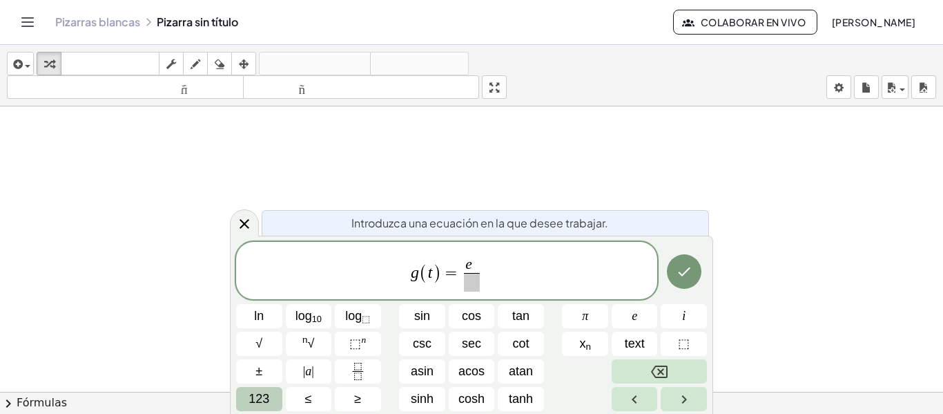
click at [267, 395] on span "123" at bounding box center [259, 398] width 21 height 19
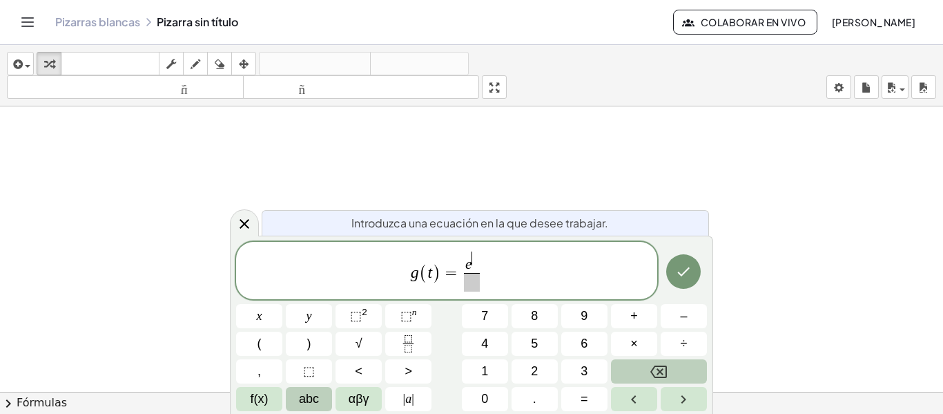
click at [307, 400] on span "abc" at bounding box center [309, 398] width 20 height 19
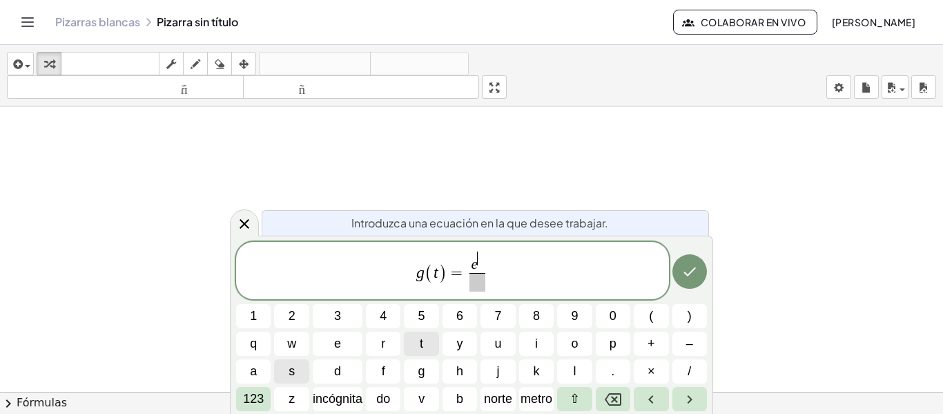
click at [421, 344] on span "t" at bounding box center [421, 343] width 3 height 19
click at [444, 275] on span ")" at bounding box center [443, 273] width 9 height 20
click at [441, 275] on span ")" at bounding box center [443, 273] width 9 height 20
click at [490, 258] on span "g ( x ) = e t ​ ​" at bounding box center [452, 271] width 433 height 43
click at [485, 255] on span "e t ​" at bounding box center [478, 261] width 13 height 21
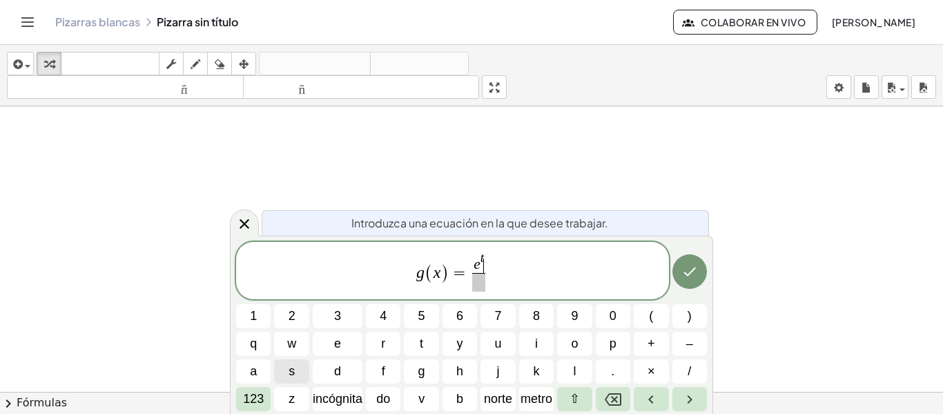
click at [485, 255] on span "e t ​" at bounding box center [478, 261] width 13 height 21
click at [483, 253] on var "t" at bounding box center [482, 257] width 3 height 14
click at [644, 371] on button "×" at bounding box center [651, 371] width 35 height 24
click at [490, 267] on span "g ( x ) = e x ​ ​" at bounding box center [452, 271] width 433 height 43
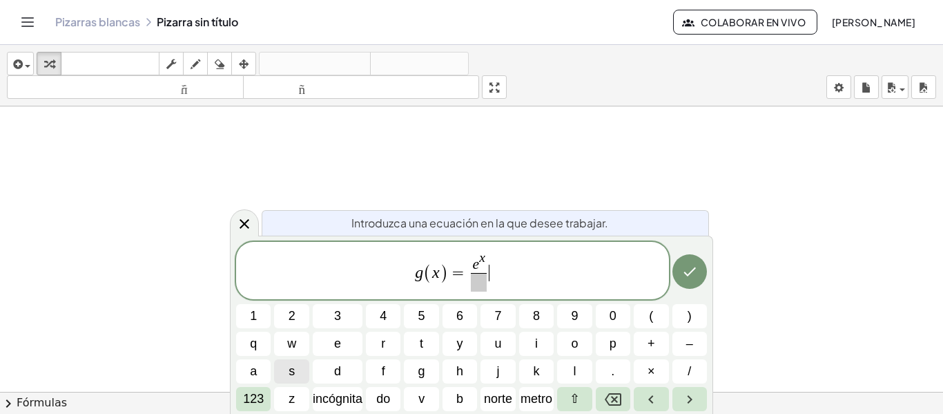
click at [489, 264] on span "g ( x ) = e x ​ ​" at bounding box center [452, 271] width 433 height 43
click at [488, 259] on span "e x ​ ​" at bounding box center [478, 271] width 21 height 40
click at [487, 260] on span "e x ​ ​" at bounding box center [478, 271] width 21 height 40
click at [663, 368] on button "×" at bounding box center [651, 371] width 35 height 24
click at [251, 402] on font "123" at bounding box center [253, 398] width 21 height 14
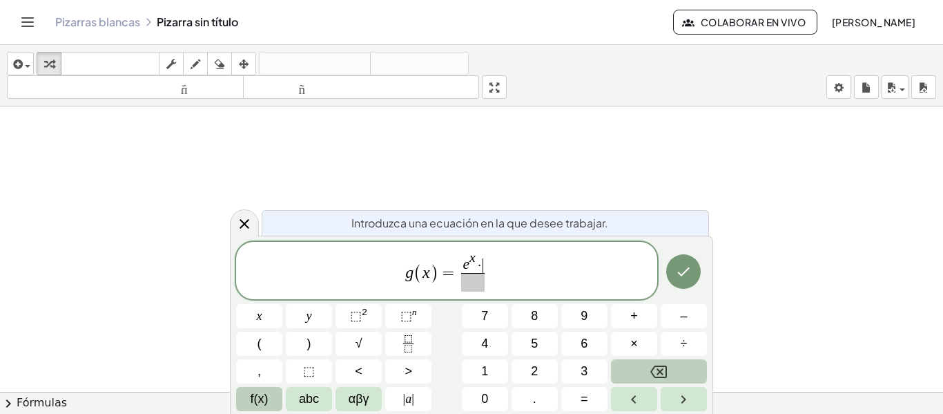
click at [277, 399] on button "f(x)" at bounding box center [259, 399] width 46 height 24
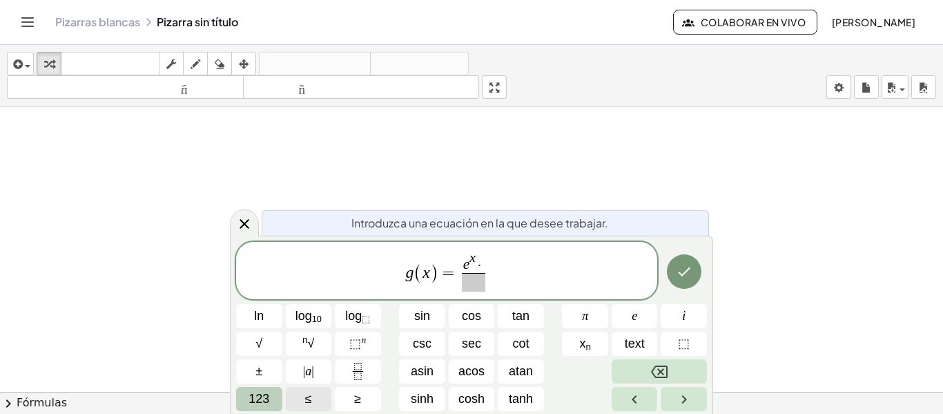
click at [322, 399] on button "≤" at bounding box center [309, 399] width 46 height 24
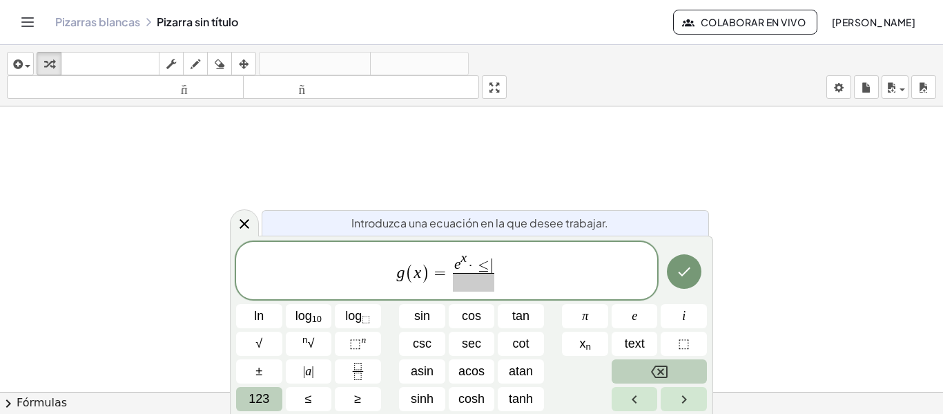
click at [681, 378] on button "Backspace" at bounding box center [659, 371] width 95 height 24
click at [529, 315] on span "tan" at bounding box center [520, 316] width 17 height 19
click at [248, 401] on button "123" at bounding box center [259, 399] width 46 height 24
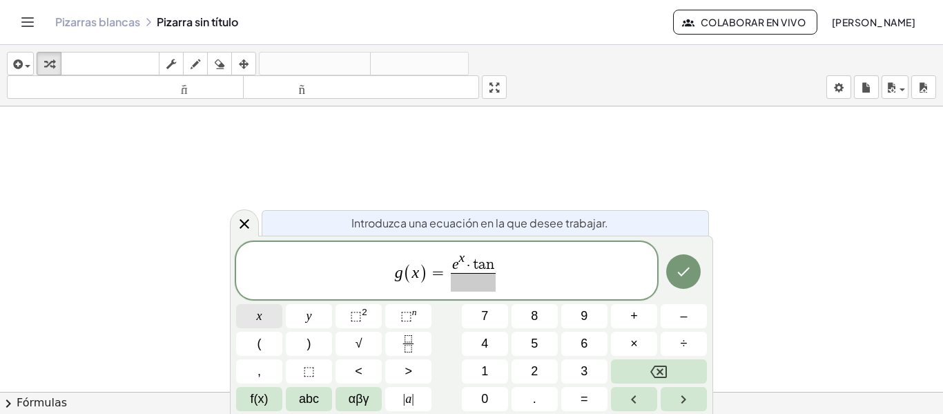
click at [264, 323] on button "x" at bounding box center [259, 316] width 46 height 24
click at [476, 287] on span "​" at bounding box center [473, 282] width 55 height 19
click at [345, 340] on button "√" at bounding box center [359, 343] width 46 height 24
click at [274, 316] on button "x" at bounding box center [259, 316] width 46 height 24
click at [349, 318] on button "⬚ 2" at bounding box center [359, 316] width 46 height 24
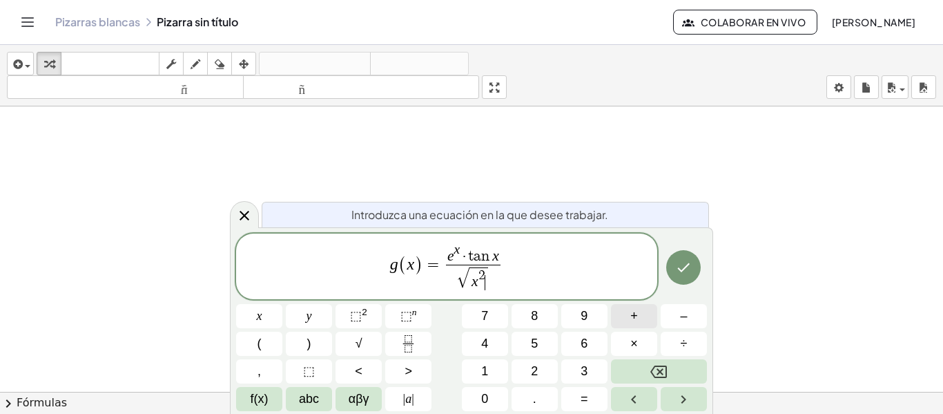
click at [648, 318] on button "+" at bounding box center [634, 316] width 46 height 24
click at [478, 371] on button "1" at bounding box center [485, 371] width 46 height 24
click at [697, 264] on button "Done" at bounding box center [683, 267] width 35 height 35
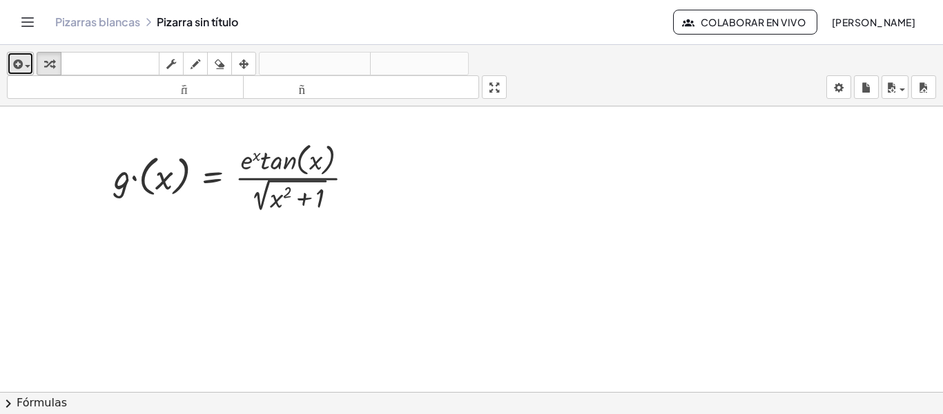
click at [14, 58] on icon "button" at bounding box center [16, 64] width 12 height 17
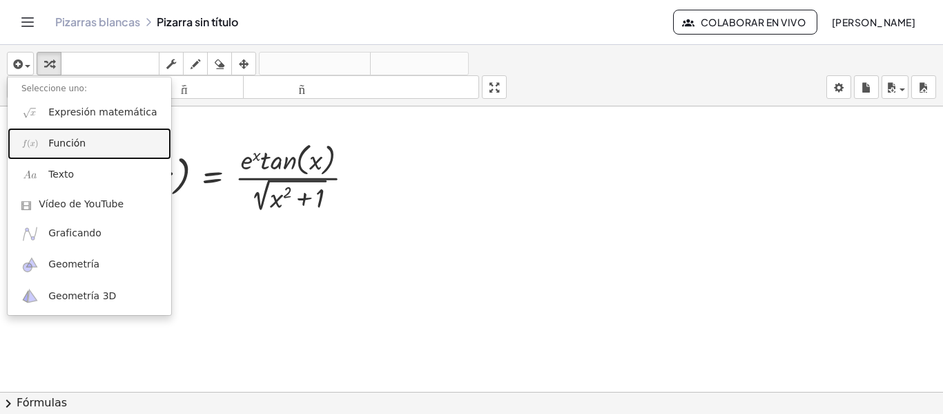
click at [43, 144] on link "Función" at bounding box center [90, 143] width 164 height 31
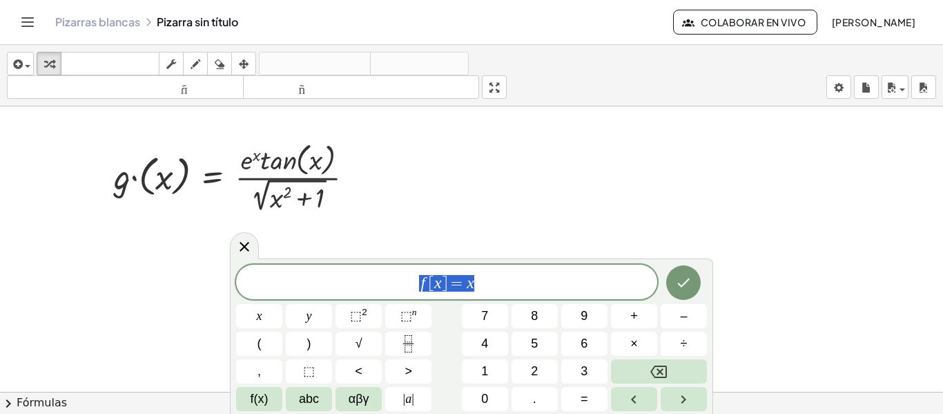
drag, startPoint x: 497, startPoint y: 281, endPoint x: 414, endPoint y: 293, distance: 83.7
click at [414, 293] on div "****** f [ x ] = x" at bounding box center [446, 281] width 421 height 35
click at [249, 247] on icon at bounding box center [244, 245] width 17 height 17
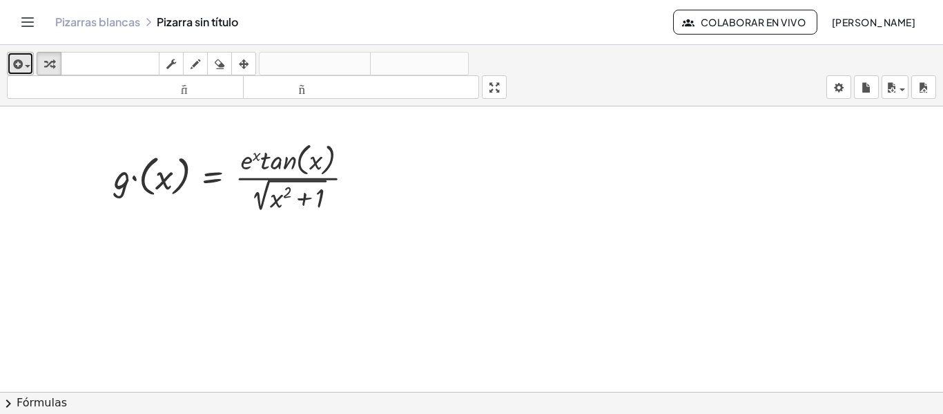
click at [13, 69] on icon "button" at bounding box center [16, 64] width 12 height 17
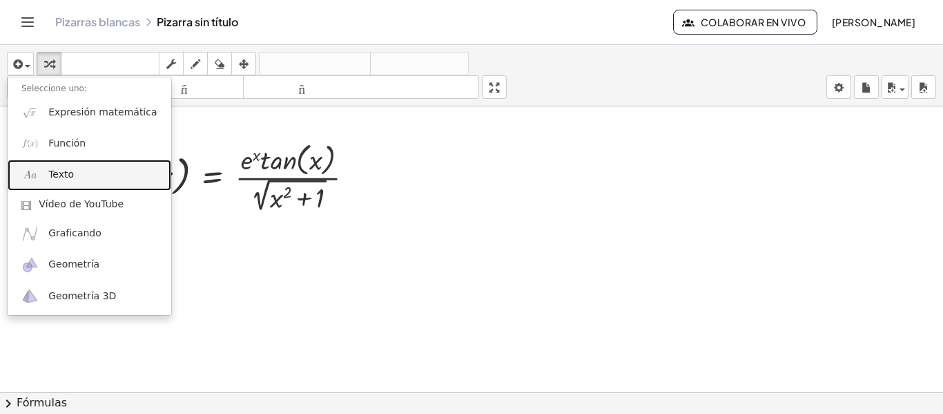
click at [59, 182] on span "Texto" at bounding box center [61, 175] width 26 height 14
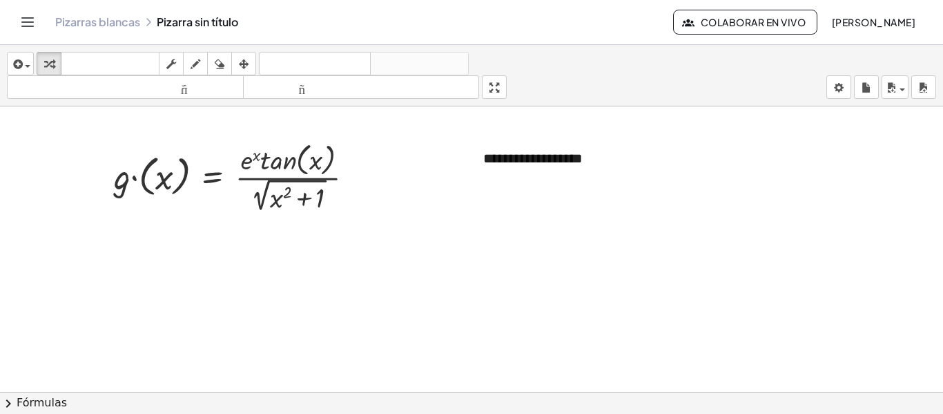
drag, startPoint x: 475, startPoint y: 165, endPoint x: 99, endPoint y: 257, distance: 386.6
click at [99, 257] on div at bounding box center [100, 250] width 14 height 48
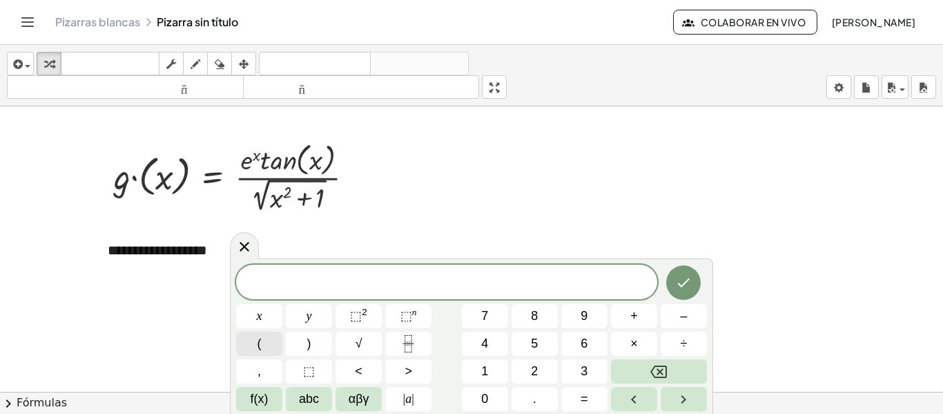
click at [250, 351] on button "(" at bounding box center [259, 343] width 46 height 24
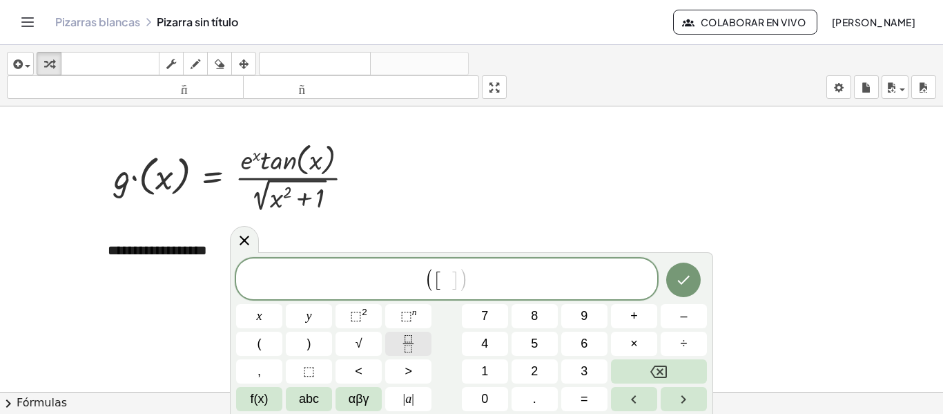
click at [406, 340] on icon "Fraction" at bounding box center [408, 343] width 17 height 17
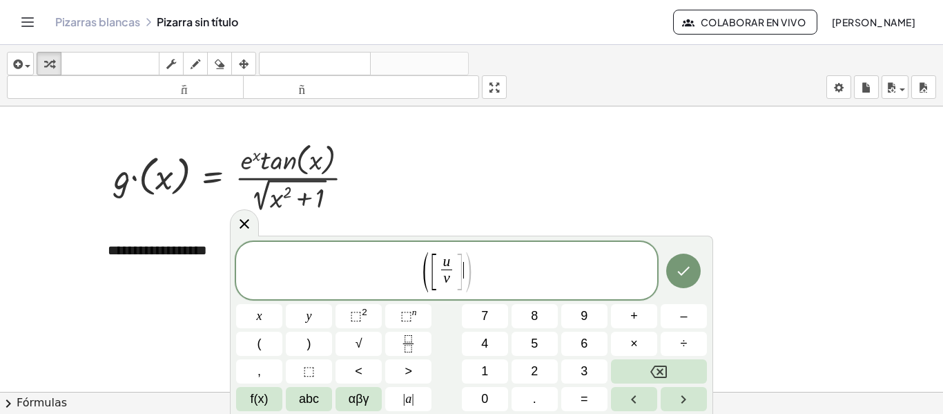
click at [464, 262] on span ")" at bounding box center [468, 272] width 10 height 44
click at [401, 335] on icon "Fraction" at bounding box center [408, 343] width 17 height 17
click at [688, 313] on button "–" at bounding box center [684, 316] width 46 height 24
click at [359, 316] on span "⬚" at bounding box center [356, 316] width 12 height 14
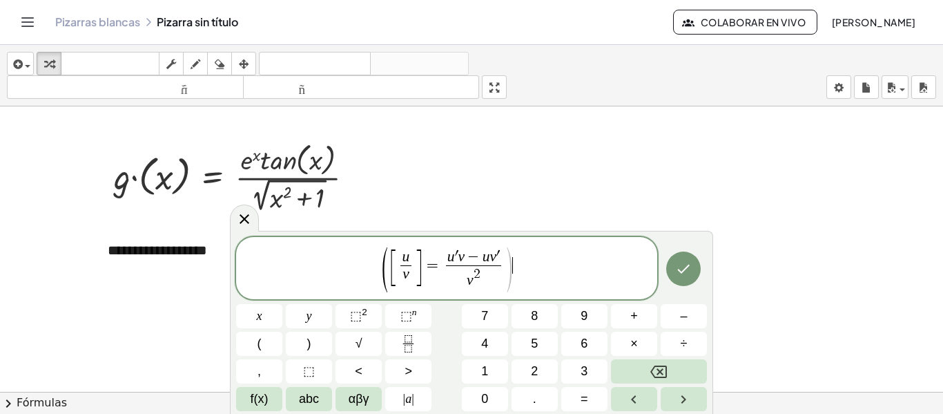
click at [539, 268] on span "( [ u v ​ ] = u ′ v − u v ′ v 2 ​ ) ​" at bounding box center [446, 269] width 421 height 48
click at [683, 274] on icon "Hecho" at bounding box center [683, 268] width 17 height 17
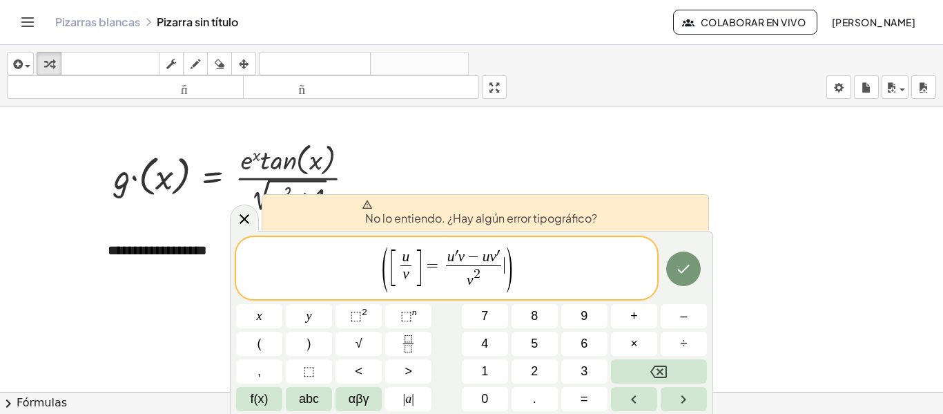
click at [504, 253] on span ")" at bounding box center [508, 269] width 10 height 50
click at [501, 249] on span "[ u v ​ ] = u ′ v − u v ′ ​ v 2 ​" at bounding box center [446, 269] width 115 height 41
click at [460, 251] on var "v" at bounding box center [461, 256] width 7 height 17
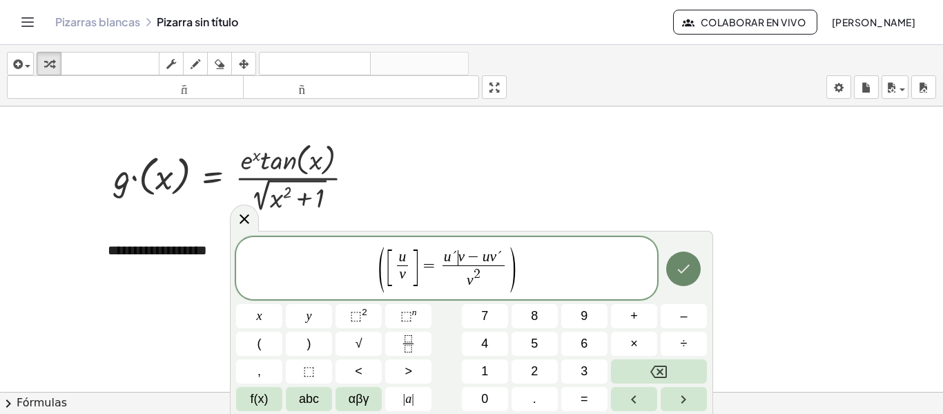
click at [683, 272] on icon "Hecho" at bounding box center [684, 268] width 12 height 9
click at [652, 340] on button "×" at bounding box center [634, 343] width 46 height 24
click at [264, 365] on button "," at bounding box center [259, 371] width 46 height 24
click at [265, 376] on button "," at bounding box center [259, 371] width 46 height 24
click at [498, 255] on var "v" at bounding box center [499, 256] width 7 height 17
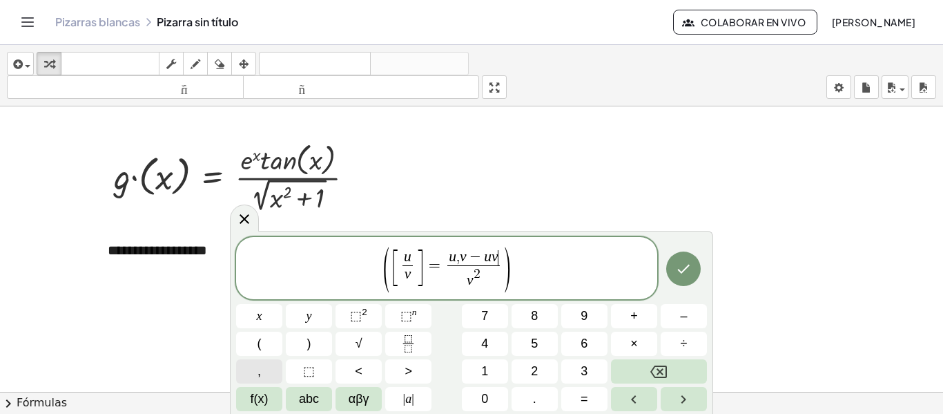
click at [255, 371] on button "," at bounding box center [259, 371] width 46 height 24
click at [257, 398] on span "f(x)" at bounding box center [260, 398] width 18 height 19
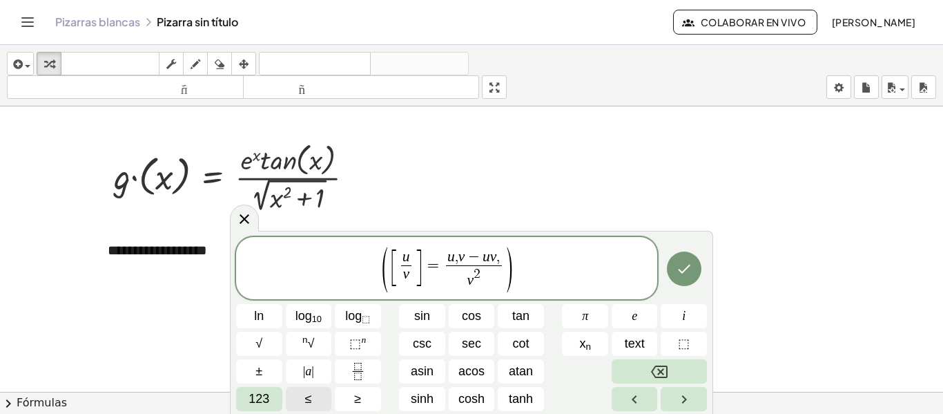
click at [257, 398] on span "123" at bounding box center [259, 398] width 21 height 19
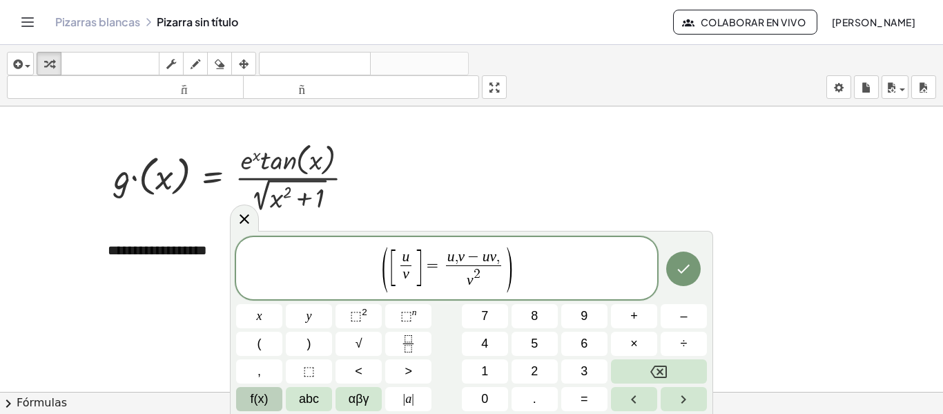
click at [257, 398] on span "f(x)" at bounding box center [260, 398] width 18 height 19
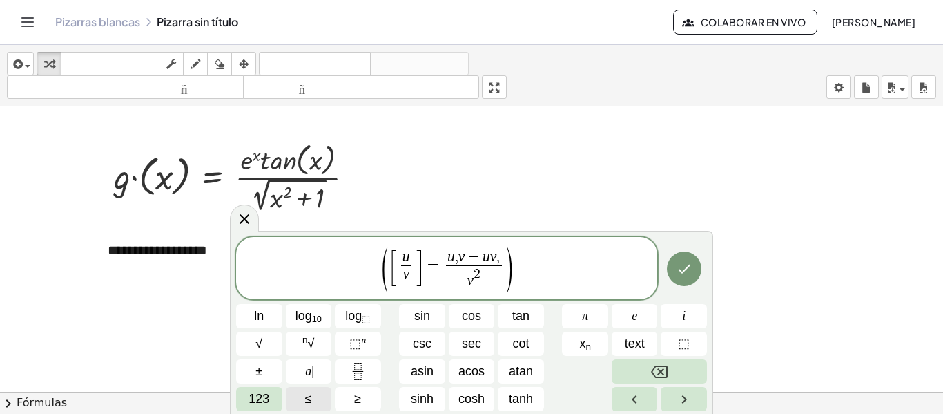
click at [257, 398] on span "123" at bounding box center [259, 398] width 21 height 19
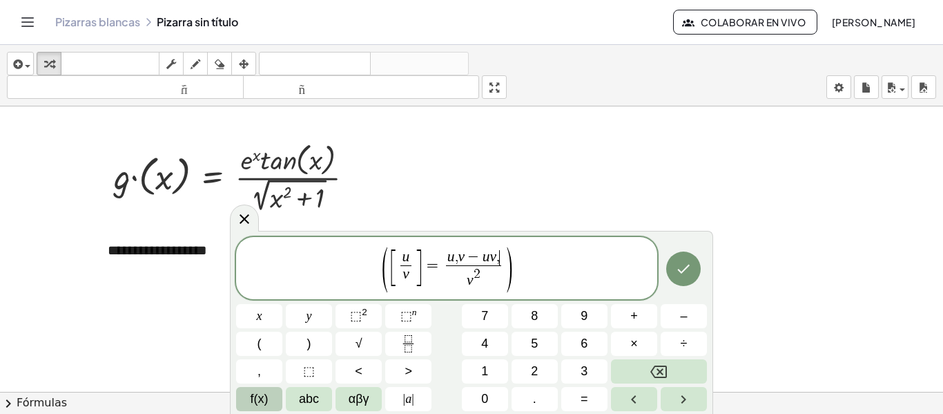
click at [264, 400] on span "f(x)" at bounding box center [260, 398] width 18 height 19
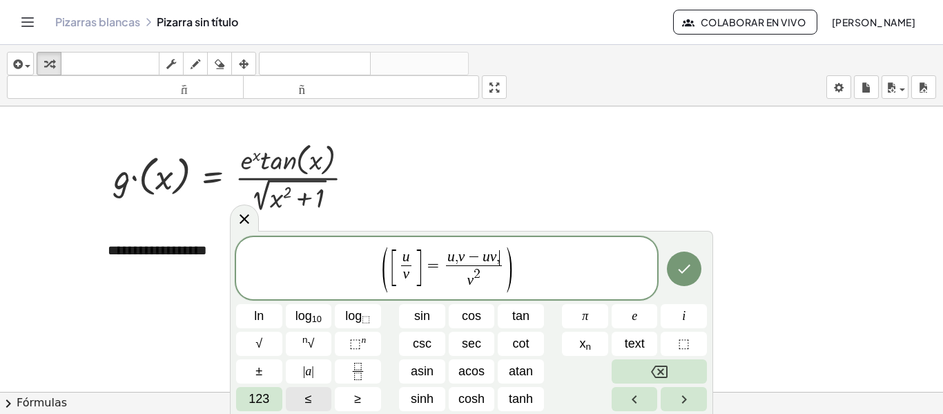
click at [264, 400] on span "123" at bounding box center [259, 398] width 21 height 19
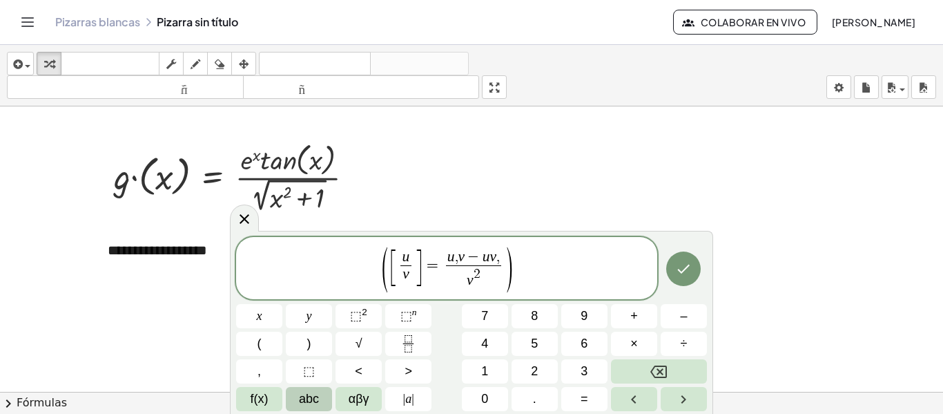
click at [308, 391] on span "abc" at bounding box center [309, 398] width 20 height 19
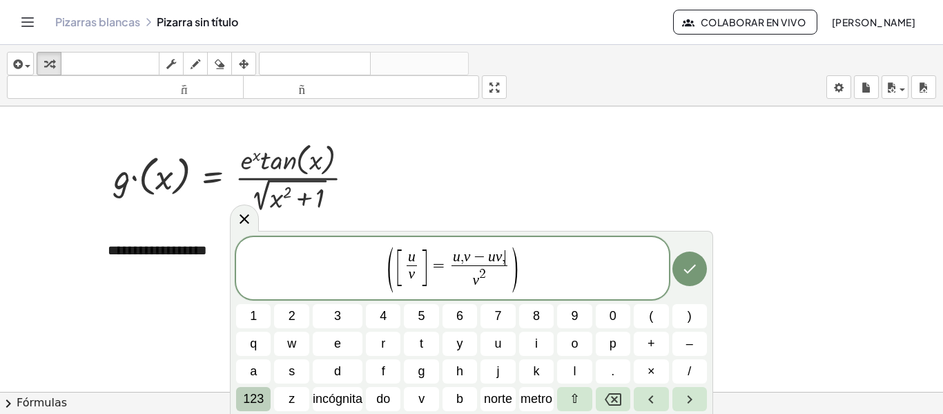
click at [249, 395] on font "123" at bounding box center [253, 398] width 21 height 14
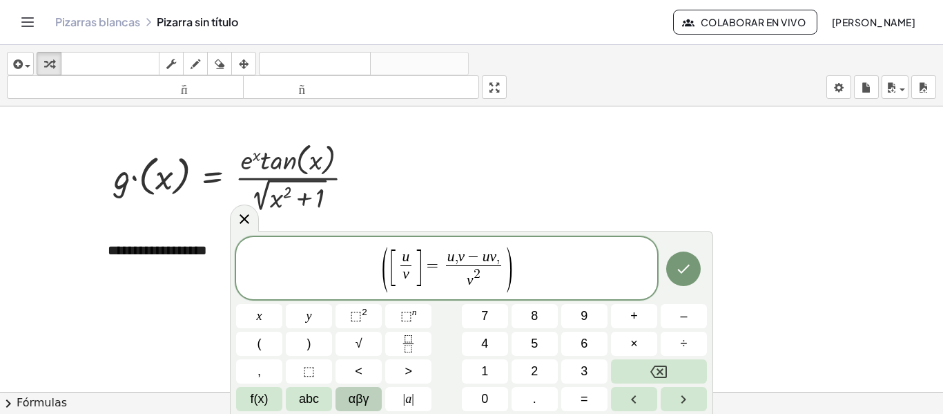
click at [351, 398] on span "αβγ" at bounding box center [359, 398] width 21 height 19
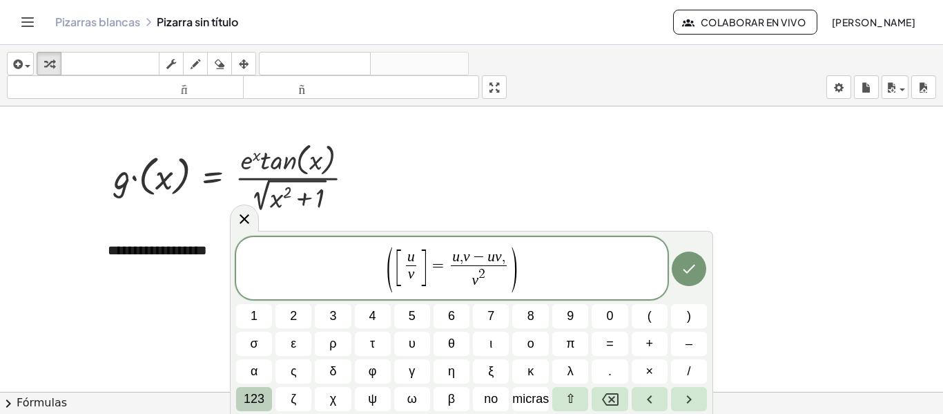
click at [260, 394] on font "123" at bounding box center [254, 398] width 21 height 14
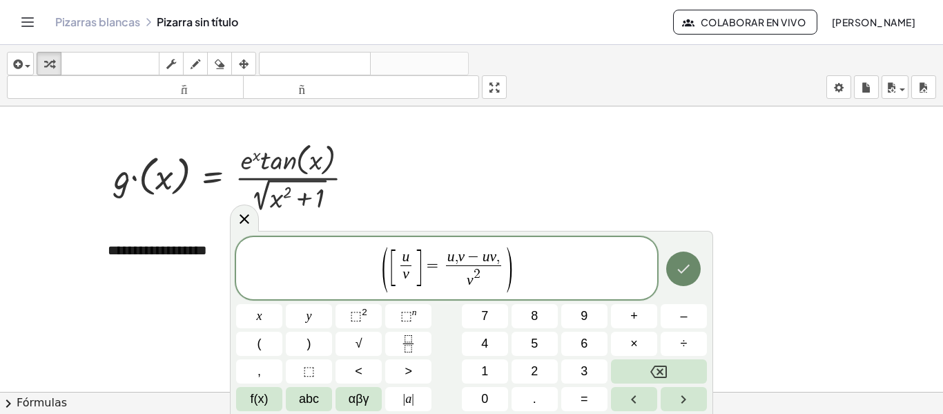
click at [696, 262] on button "Hecho" at bounding box center [683, 268] width 35 height 35
click at [683, 264] on icon "Hecho" at bounding box center [683, 268] width 17 height 17
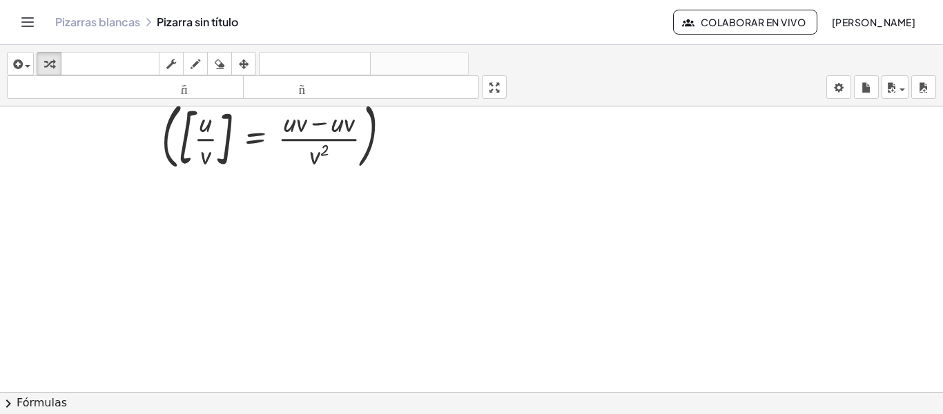
scroll to position [191, 0]
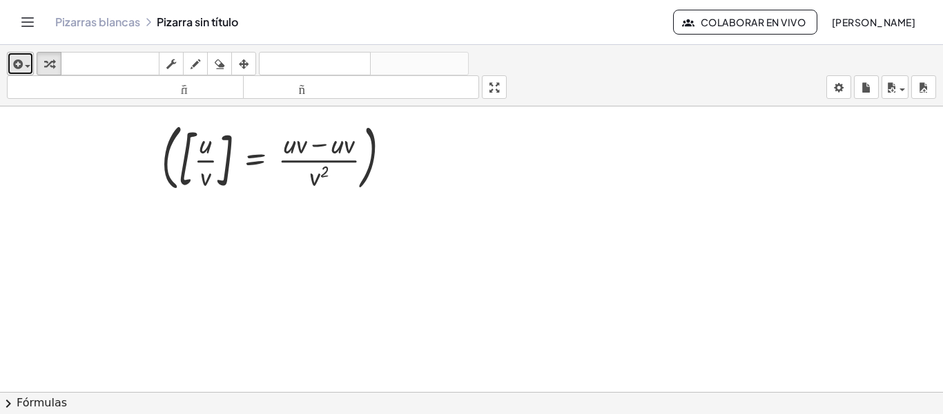
click at [21, 61] on icon "button" at bounding box center [16, 64] width 12 height 17
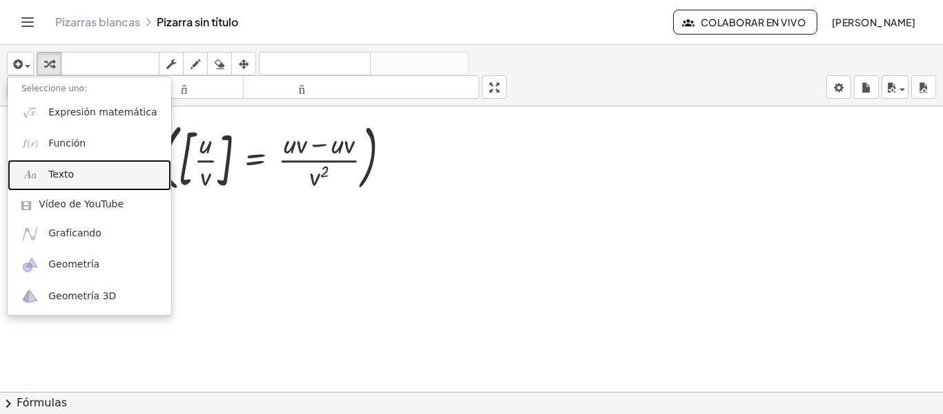
click at [56, 177] on font "Texto" at bounding box center [61, 173] width 26 height 11
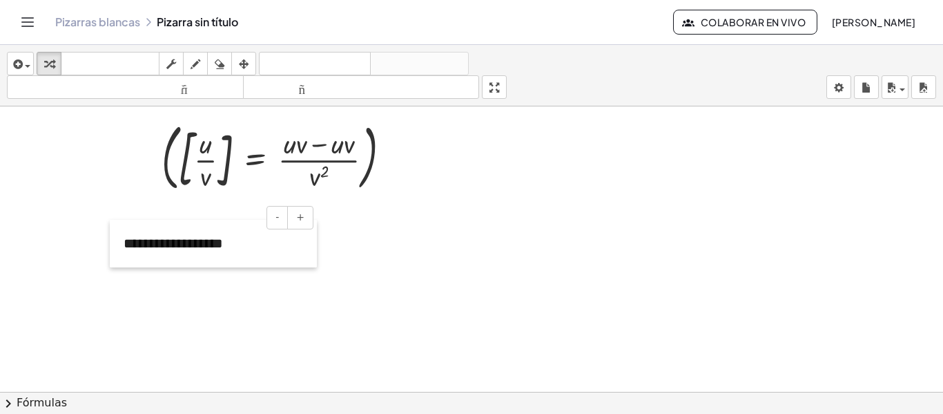
drag, startPoint x: 512, startPoint y: 164, endPoint x: 116, endPoint y: 248, distance: 404.3
click at [116, 248] on div at bounding box center [117, 244] width 14 height 48
click at [193, 320] on div at bounding box center [471, 201] width 943 height 570
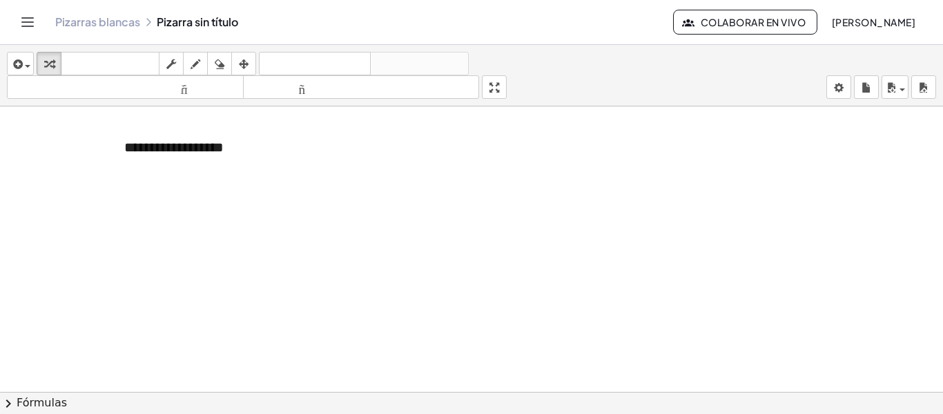
scroll to position [287, 0]
click at [15, 65] on icon "button" at bounding box center [16, 64] width 12 height 17
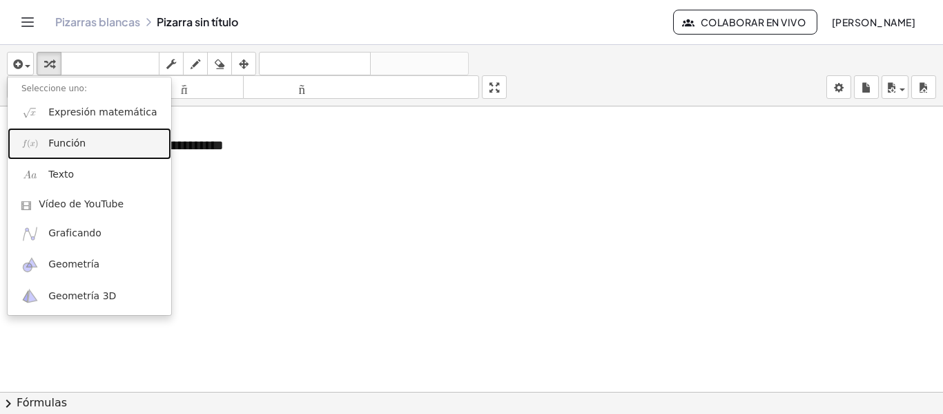
click at [41, 140] on link "Función" at bounding box center [90, 143] width 164 height 31
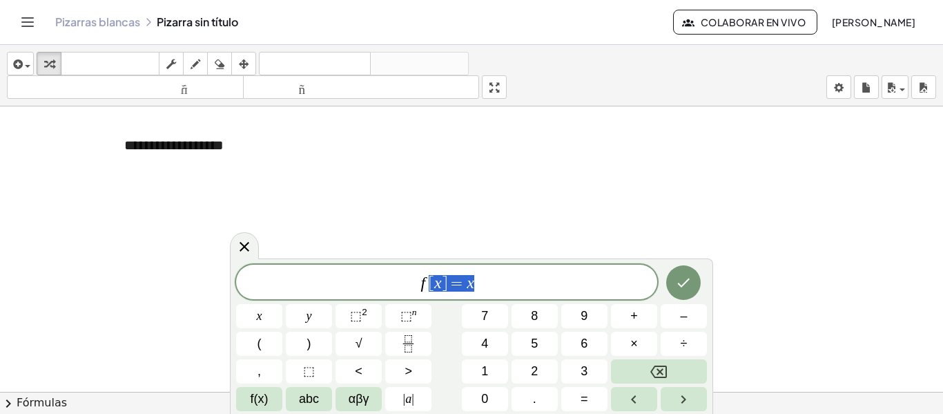
drag, startPoint x: 483, startPoint y: 293, endPoint x: 431, endPoint y: 287, distance: 52.2
click at [431, 287] on div "***** f [ x ] = x" at bounding box center [446, 281] width 421 height 35
click at [578, 395] on button "=" at bounding box center [584, 399] width 46 height 24
click at [265, 398] on span "f(x)" at bounding box center [260, 398] width 18 height 19
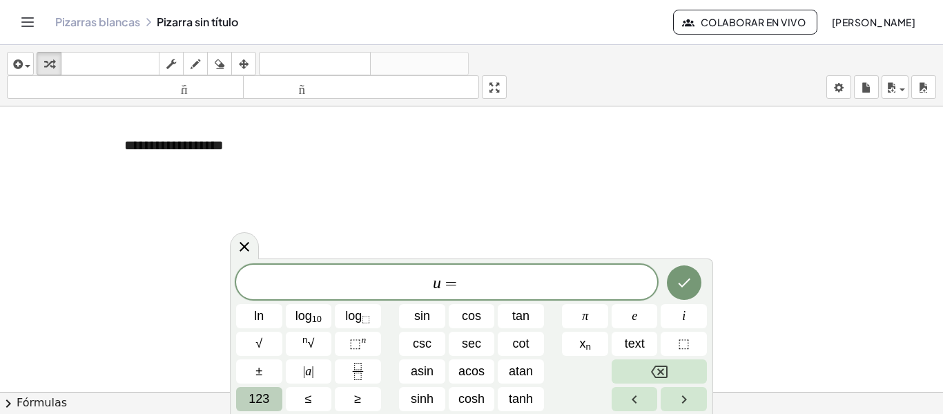
click at [262, 396] on span "123" at bounding box center [259, 398] width 21 height 19
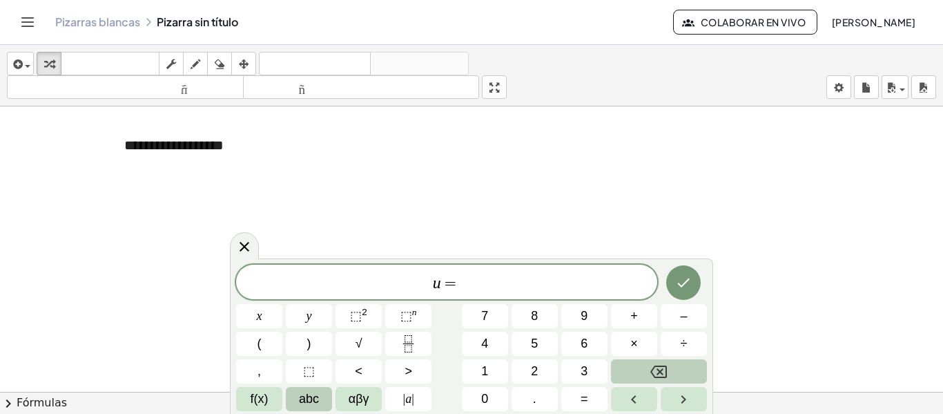
click at [312, 399] on span "abc" at bounding box center [309, 398] width 20 height 19
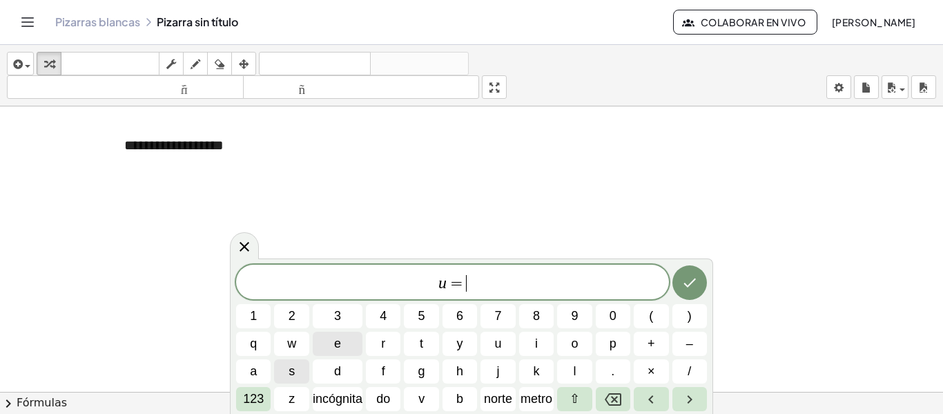
click at [338, 345] on span "e" at bounding box center [337, 343] width 7 height 19
click at [269, 405] on button "123" at bounding box center [253, 399] width 35 height 24
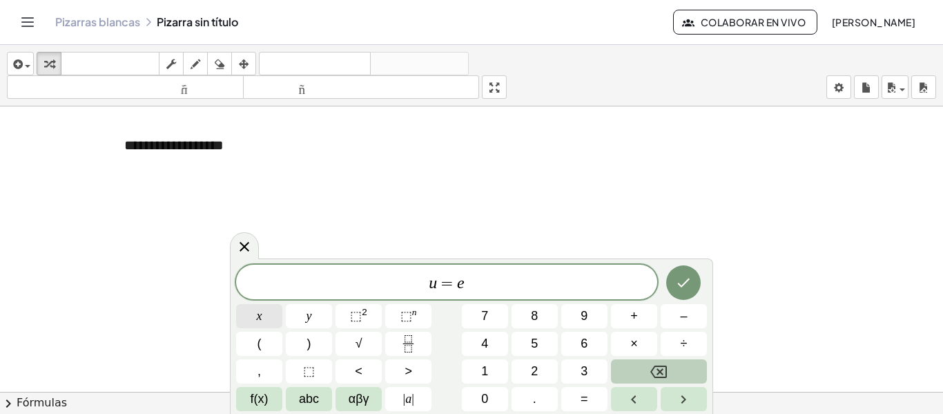
click at [269, 309] on button "x" at bounding box center [259, 316] width 46 height 24
click at [636, 342] on span "×" at bounding box center [634, 343] width 8 height 19
click at [415, 315] on sup "n" at bounding box center [414, 312] width 5 height 10
click at [481, 280] on span "u = e x ​" at bounding box center [446, 280] width 421 height 25
click at [641, 342] on button "×" at bounding box center [634, 343] width 46 height 24
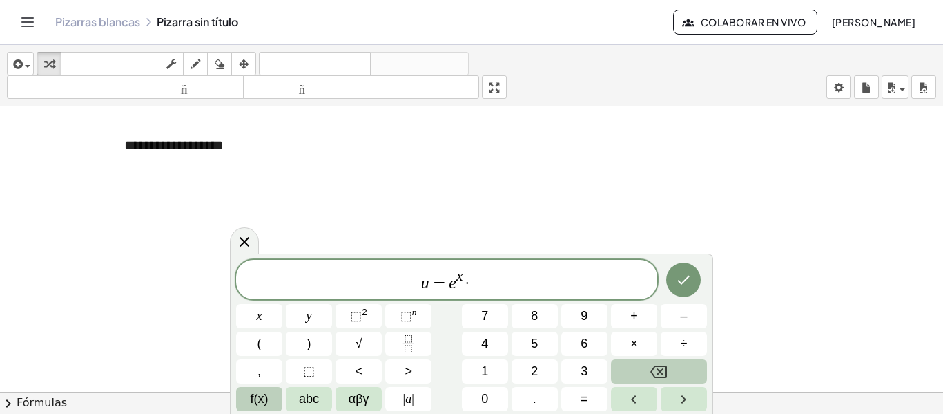
drag, startPoint x: 243, startPoint y: 412, endPoint x: 253, endPoint y: 400, distance: 15.7
click at [253, 400] on div "u = e x · x y ⬚ 2 ⬚ n 7 8 9 + – ( ) √ 4 5 6 × ÷ , ⬚ < > 1 2 3 f(x) abc αβγ | a …" at bounding box center [471, 333] width 483 height 160
click at [253, 400] on span "f(x)" at bounding box center [260, 398] width 18 height 19
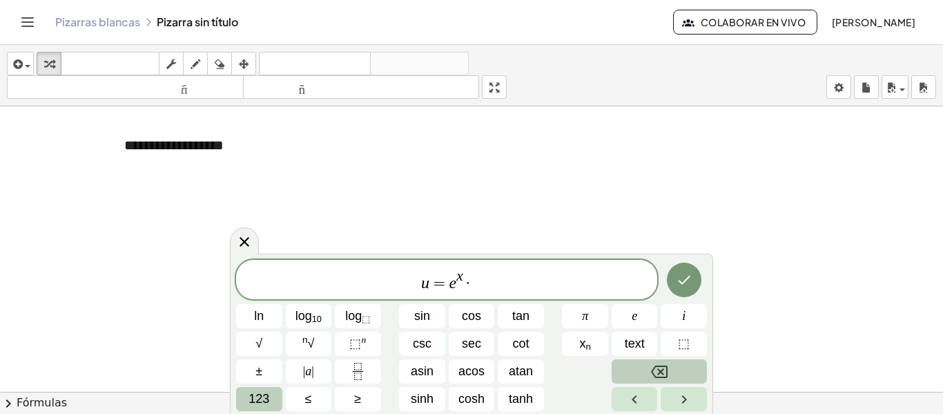
click at [645, 365] on button "Backspace" at bounding box center [659, 371] width 95 height 24
click at [528, 310] on span "tan" at bounding box center [520, 316] width 17 height 19
click at [253, 399] on span "123" at bounding box center [259, 398] width 21 height 19
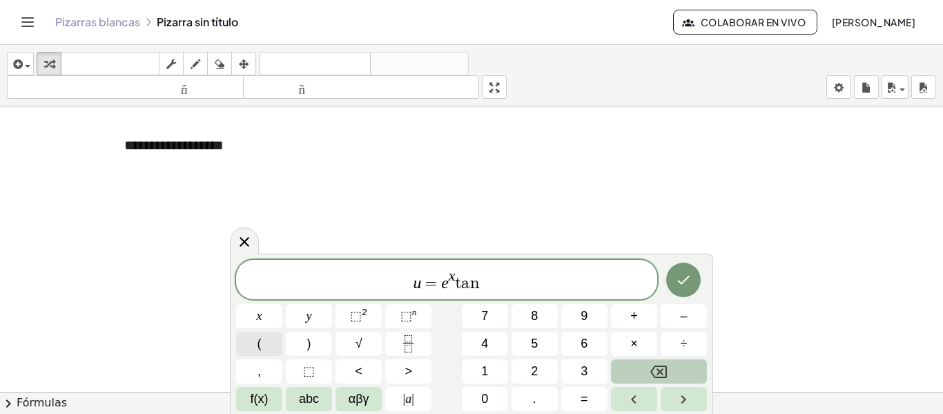
click at [271, 340] on button "(" at bounding box center [259, 343] width 46 height 24
click at [269, 316] on button "x" at bounding box center [259, 316] width 46 height 24
click at [307, 338] on span ")" at bounding box center [309, 343] width 4 height 19
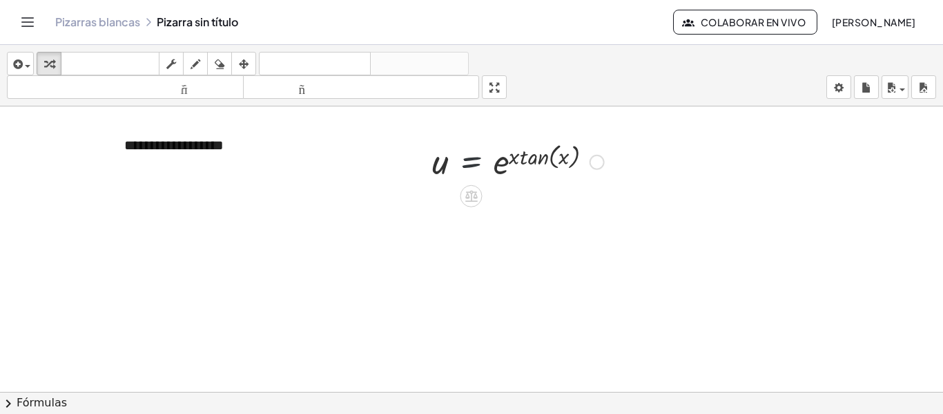
click at [490, 162] on div at bounding box center [518, 161] width 186 height 46
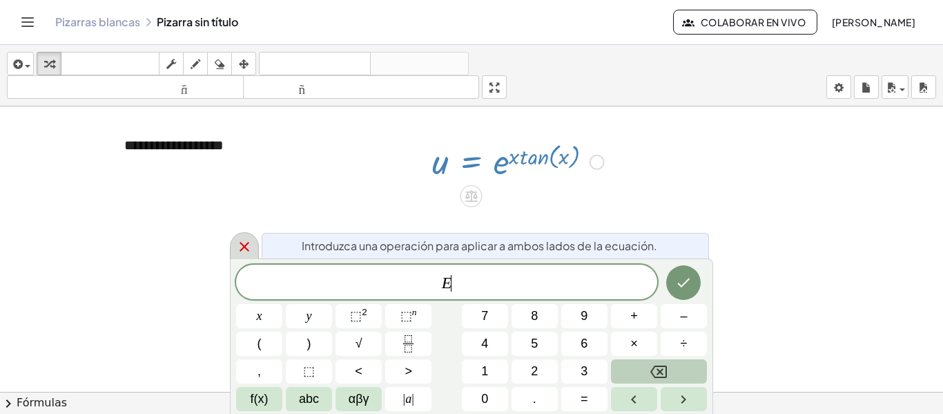
click at [244, 249] on icon at bounding box center [244, 246] width 17 height 17
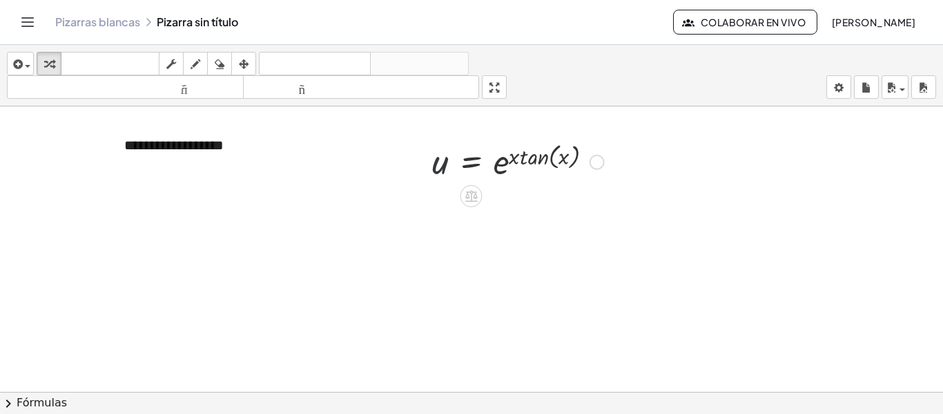
click at [432, 164] on div at bounding box center [518, 161] width 186 height 46
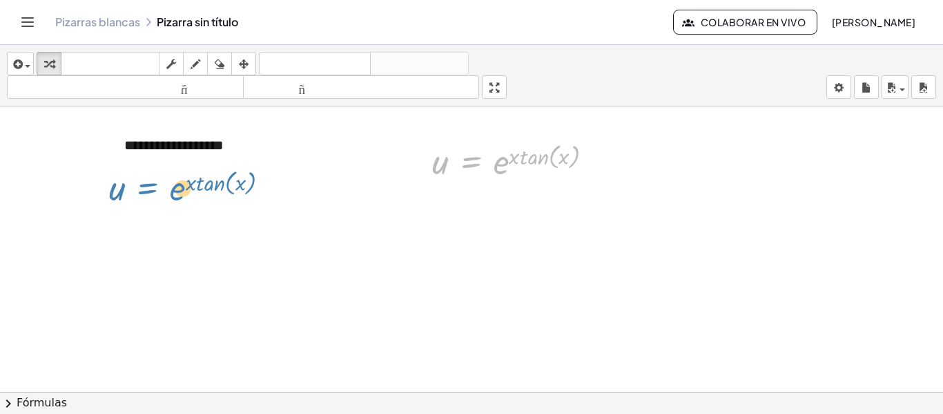
drag, startPoint x: 485, startPoint y: 166, endPoint x: 163, endPoint y: 192, distance: 323.5
click at [163, 192] on div "**********" at bounding box center [471, 246] width 943 height 855
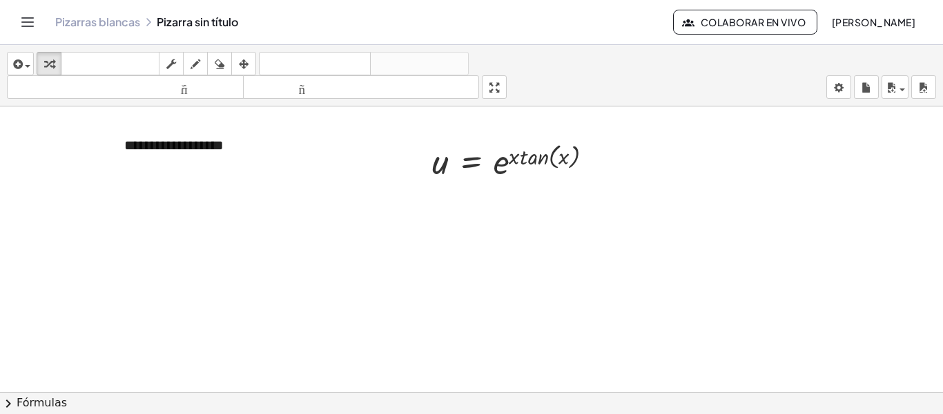
click at [592, 213] on div at bounding box center [471, 246] width 943 height 855
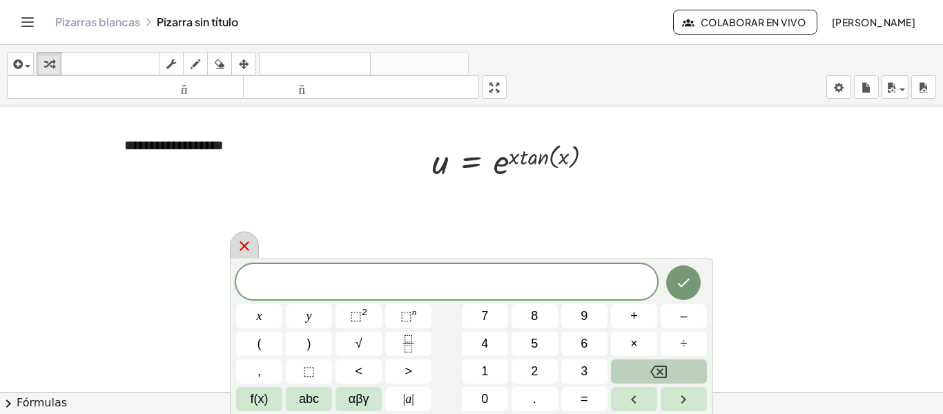
click at [245, 249] on icon at bounding box center [244, 245] width 17 height 17
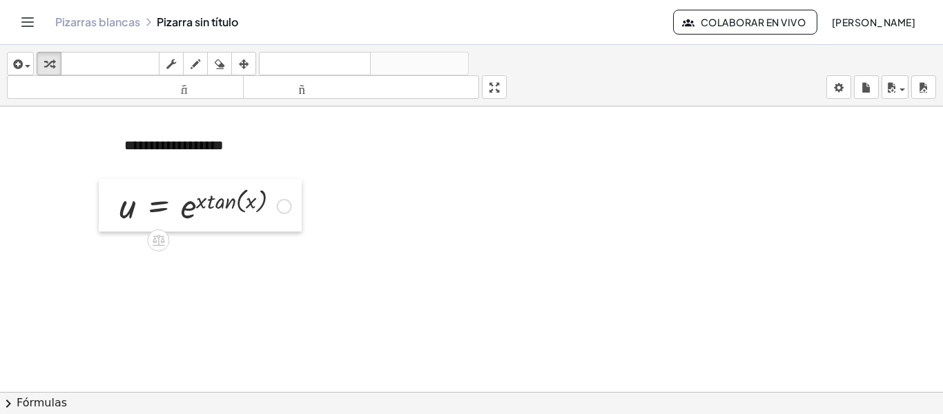
drag, startPoint x: 429, startPoint y: 166, endPoint x: 116, endPoint y: 210, distance: 315.9
click at [116, 210] on div at bounding box center [109, 205] width 21 height 52
click at [185, 202] on div at bounding box center [206, 205] width 186 height 46
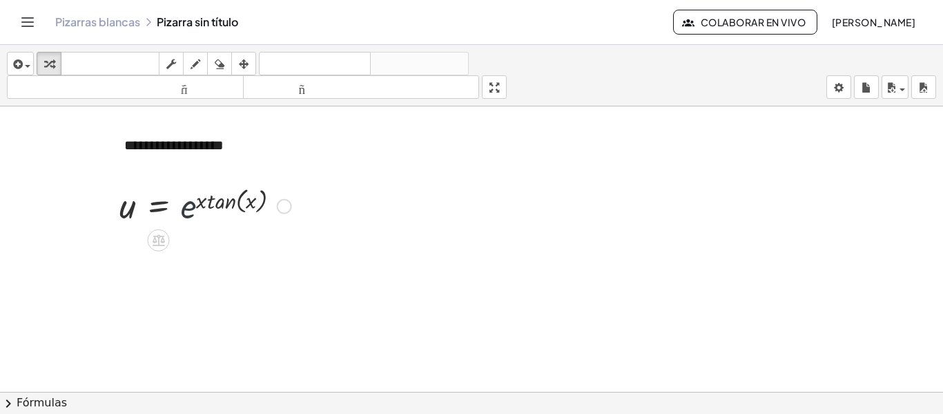
click at [185, 202] on div at bounding box center [206, 205] width 186 height 46
click at [285, 203] on div at bounding box center [284, 206] width 15 height 15
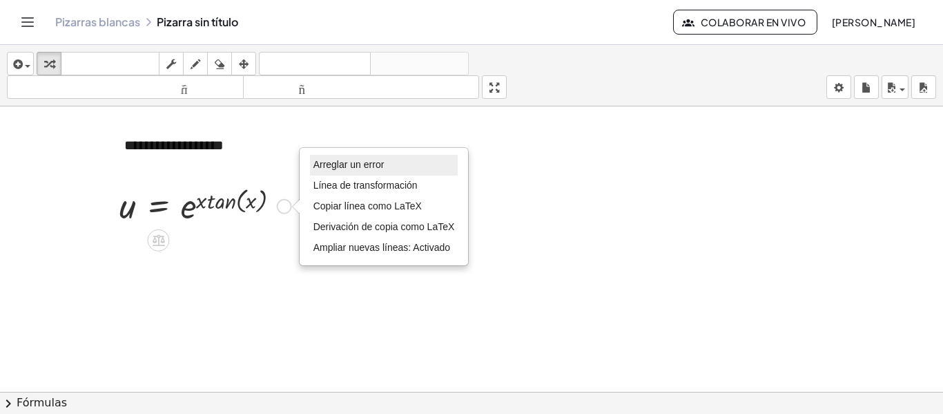
click at [344, 161] on font "Arreglar un error" at bounding box center [348, 164] width 71 height 11
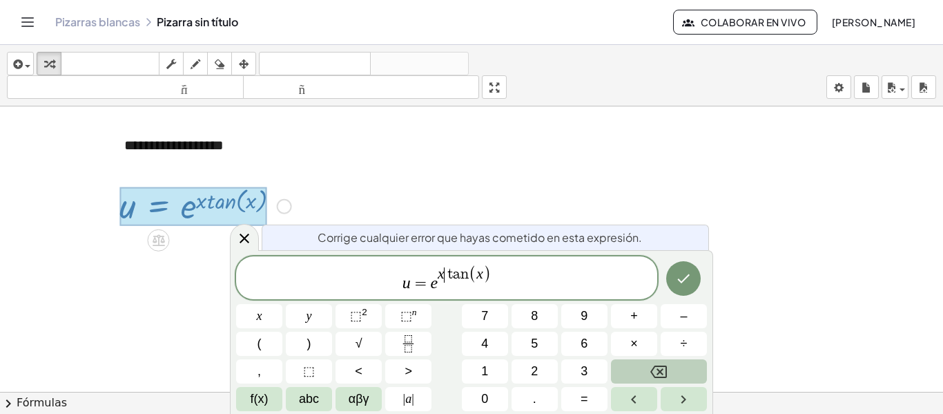
click at [445, 272] on var "t" at bounding box center [449, 273] width 8 height 15
click at [449, 274] on var "t" at bounding box center [449, 273] width 8 height 15
click at [447, 274] on var "t" at bounding box center [449, 273] width 8 height 15
drag, startPoint x: 513, startPoint y: 278, endPoint x: 460, endPoint y: 278, distance: 52.5
click at [460, 278] on span "u = e x a n ( x )" at bounding box center [446, 278] width 421 height 28
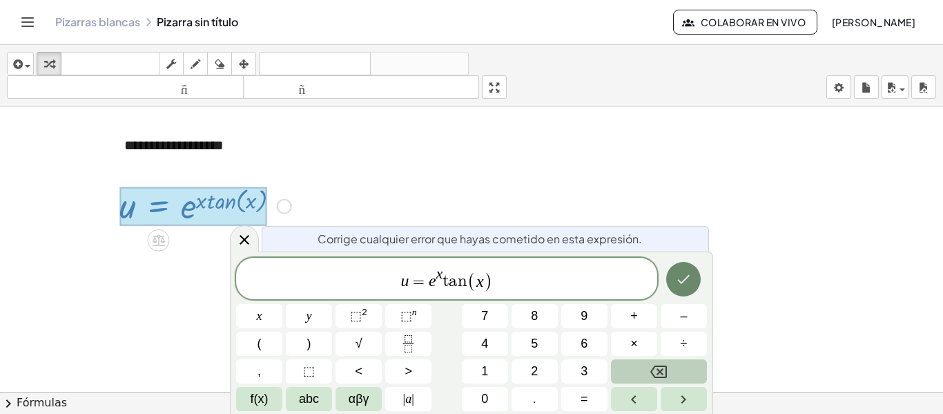
click at [681, 279] on icon "Hecho" at bounding box center [683, 279] width 17 height 17
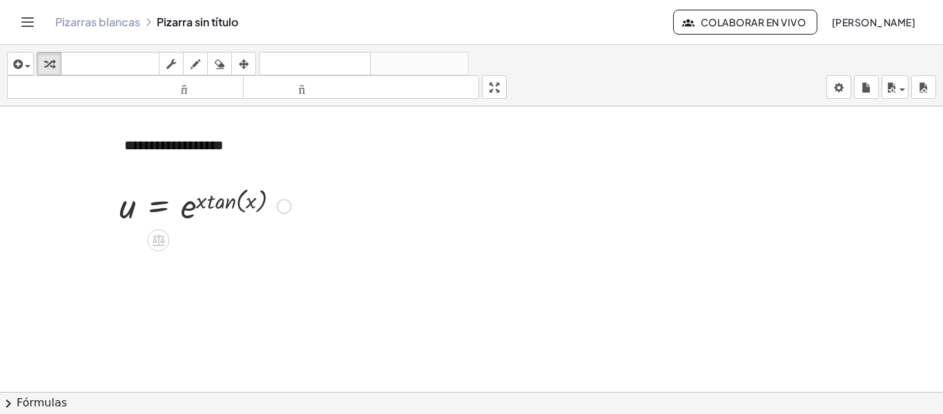
click at [291, 206] on div "Arreglar un error Línea de transformación Copiar línea como LaTeX Derivación de…" at bounding box center [284, 206] width 15 height 15
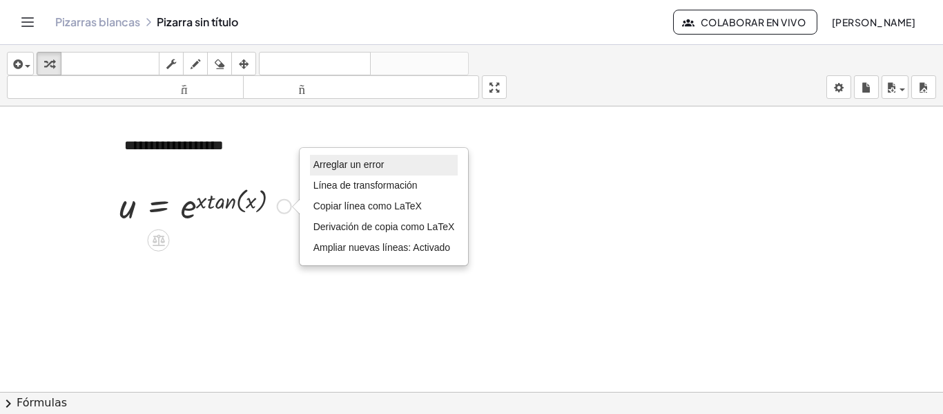
click at [356, 163] on font "Arreglar un error" at bounding box center [348, 164] width 71 height 11
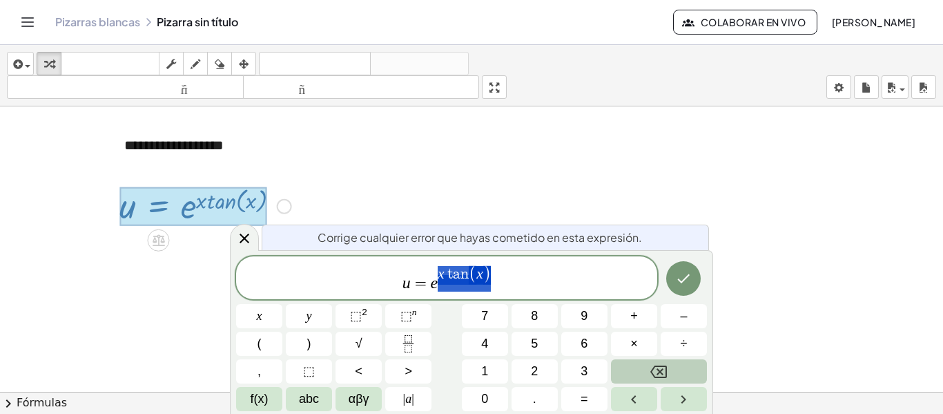
drag, startPoint x: 447, startPoint y: 275, endPoint x: 505, endPoint y: 284, distance: 58.8
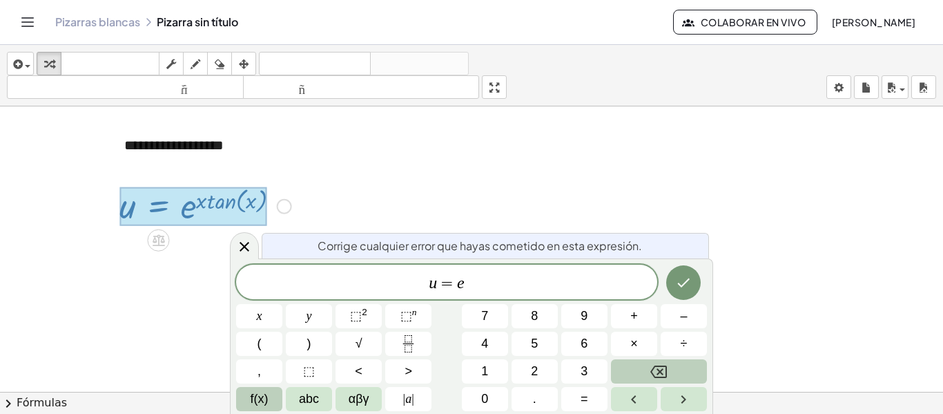
click at [258, 401] on span "f(x)" at bounding box center [260, 398] width 18 height 19
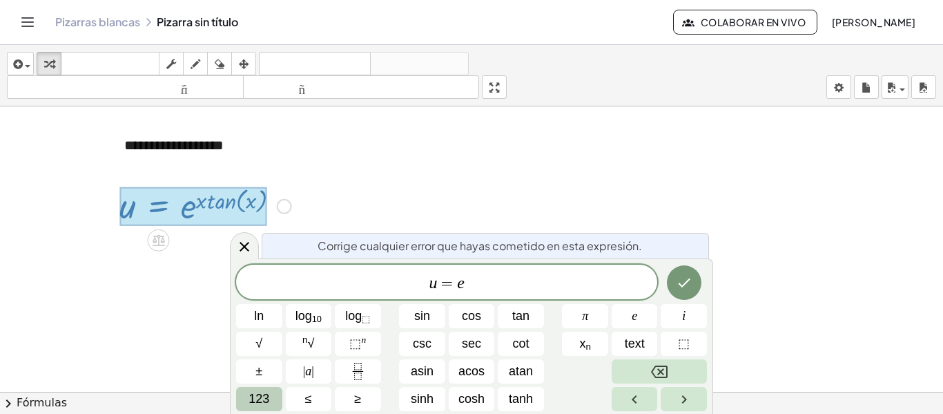
click at [260, 395] on span "123" at bounding box center [259, 398] width 21 height 19
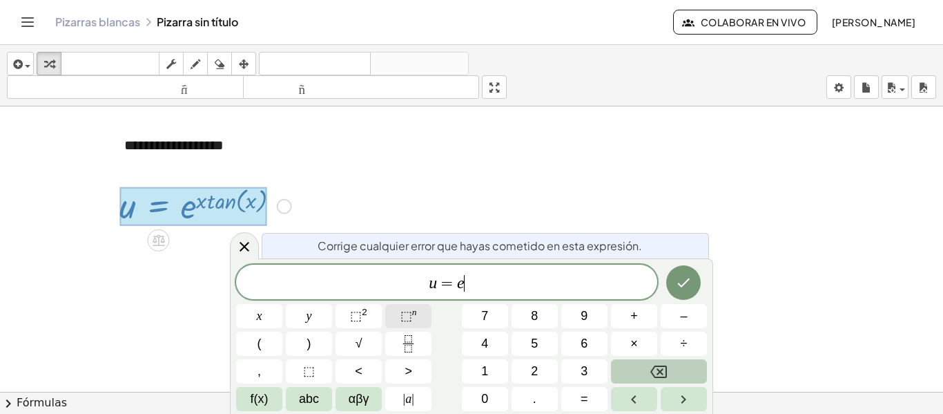
click at [414, 319] on span "⬚ n" at bounding box center [408, 316] width 17 height 19
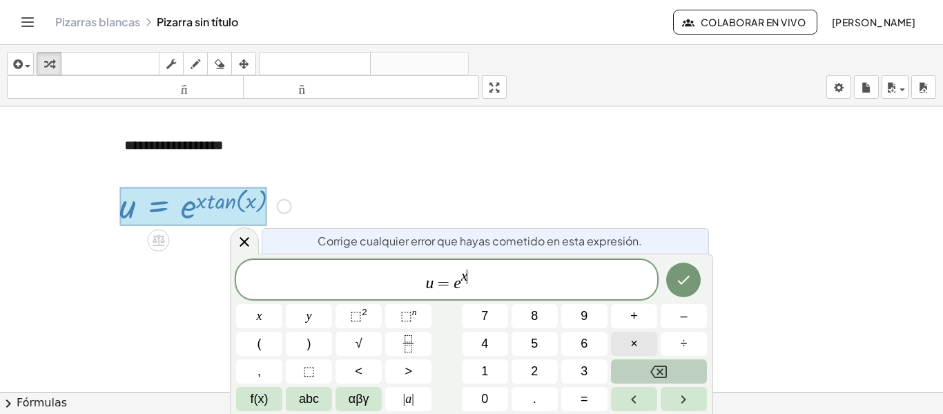
click at [638, 338] on button "×" at bounding box center [634, 343] width 46 height 24
click at [641, 370] on button "Backspace" at bounding box center [659, 371] width 96 height 24
click at [471, 281] on span "u = e x ​" at bounding box center [446, 280] width 421 height 25
click at [648, 342] on button "×" at bounding box center [634, 343] width 46 height 24
click at [260, 397] on span "f(x)" at bounding box center [260, 398] width 18 height 19
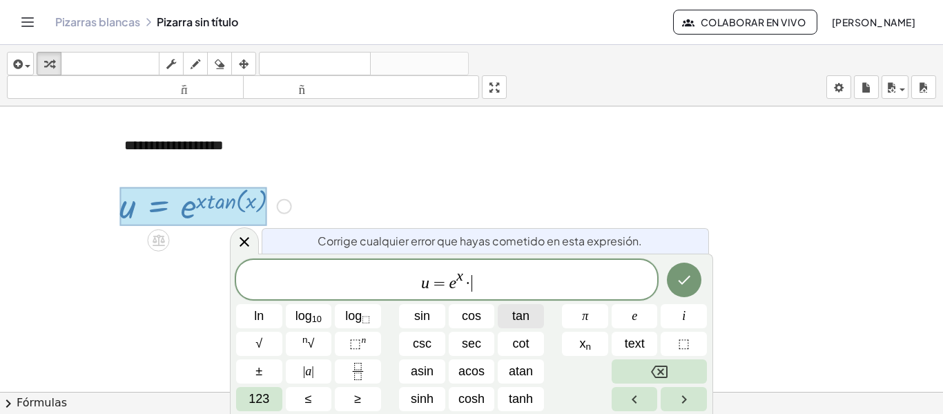
click at [518, 313] on span "tan" at bounding box center [520, 316] width 17 height 19
click at [273, 396] on button "123" at bounding box center [259, 399] width 46 height 24
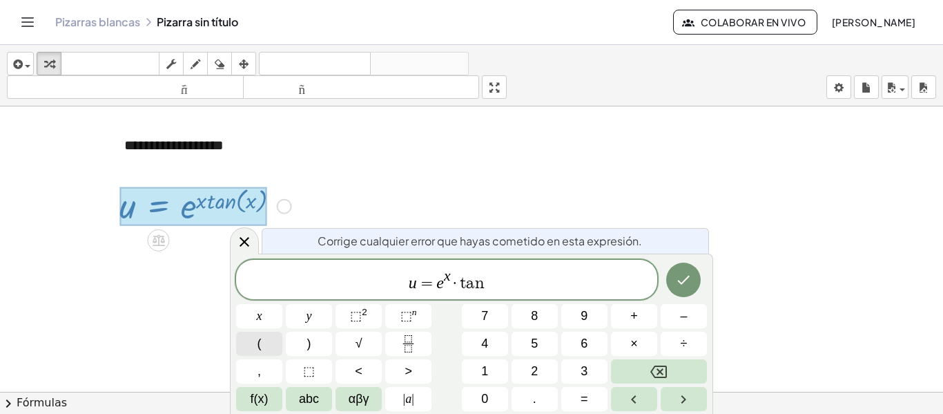
click at [271, 342] on button "(" at bounding box center [259, 343] width 46 height 24
click at [270, 324] on button "x" at bounding box center [259, 316] width 46 height 24
click at [315, 341] on button ")" at bounding box center [309, 343] width 46 height 24
click at [681, 280] on icon "Done" at bounding box center [683, 279] width 17 height 17
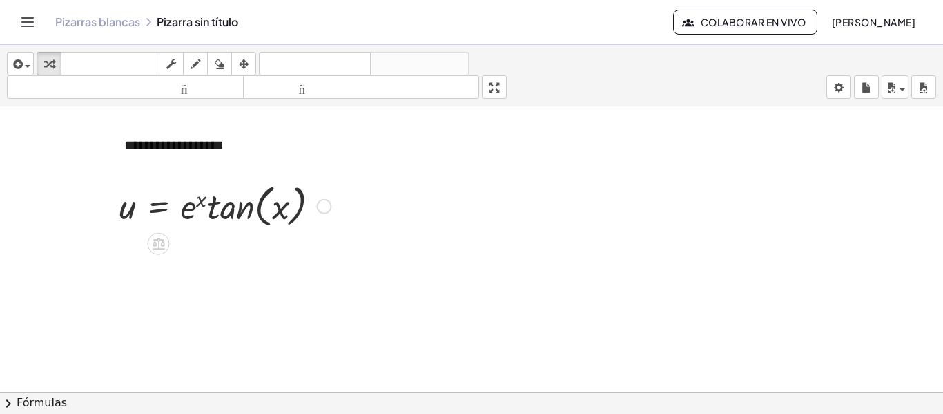
click at [320, 266] on div at bounding box center [471, 246] width 943 height 855
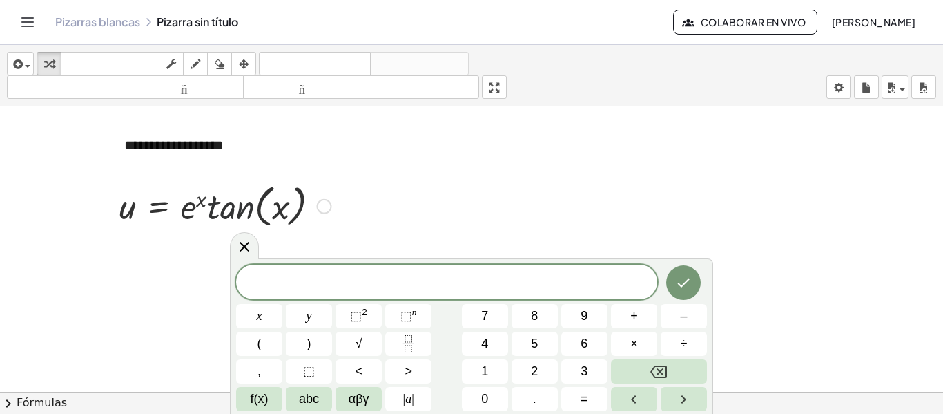
click at [211, 195] on div at bounding box center [225, 205] width 225 height 52
click at [280, 400] on button "f(x)" at bounding box center [259, 399] width 46 height 24
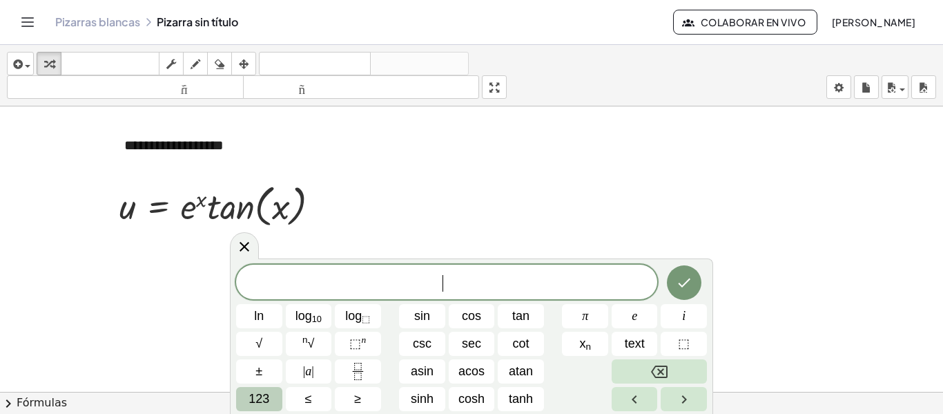
click at [266, 391] on span "123" at bounding box center [259, 398] width 21 height 19
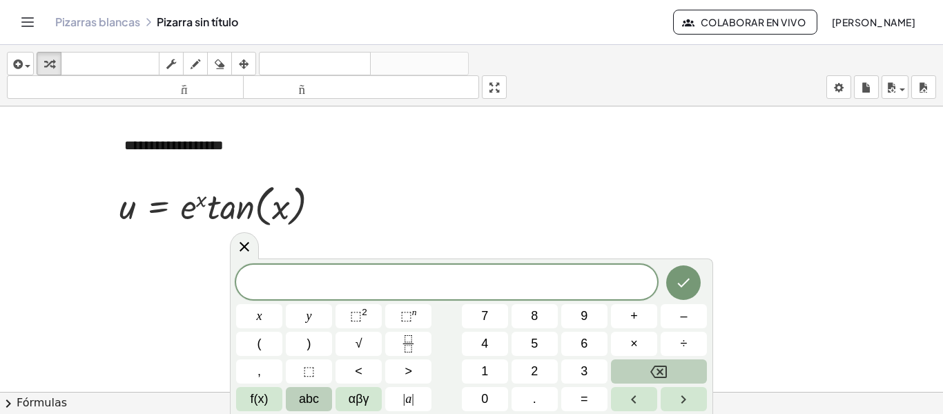
click at [303, 394] on span "abc" at bounding box center [309, 398] width 20 height 19
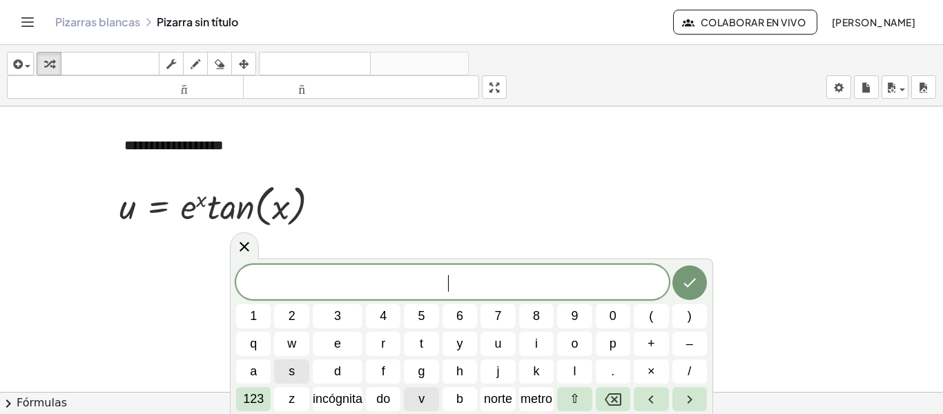
click at [412, 394] on button "v" at bounding box center [421, 399] width 35 height 24
click at [258, 396] on font "123" at bounding box center [253, 398] width 21 height 14
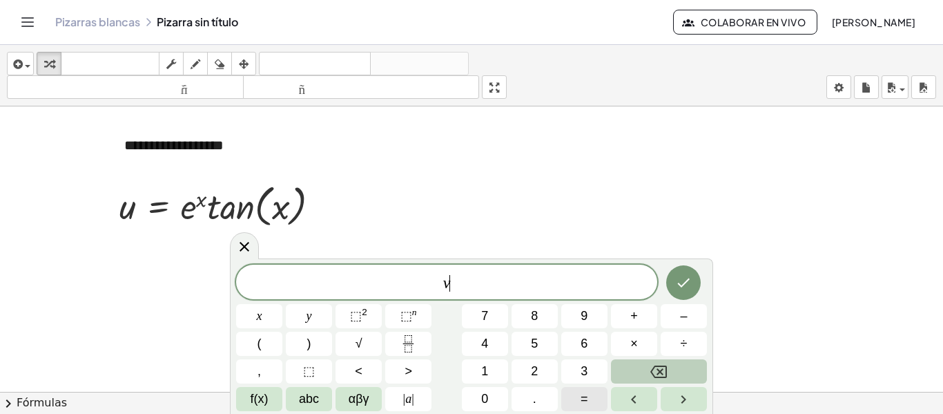
click at [590, 401] on button "=" at bounding box center [584, 399] width 46 height 24
click at [368, 337] on button "√" at bounding box center [359, 343] width 46 height 24
click at [369, 318] on div "v = √ ​ x y ⬚ 2 ⬚ n 7 8 9 + – ( ) √ 4 5 6 × ÷ , ⬚ < > 1 2 3 f(x) abc αβγ | a | …" at bounding box center [471, 337] width 471 height 148
click at [369, 318] on button "⬚ 2" at bounding box center [359, 316] width 46 height 24
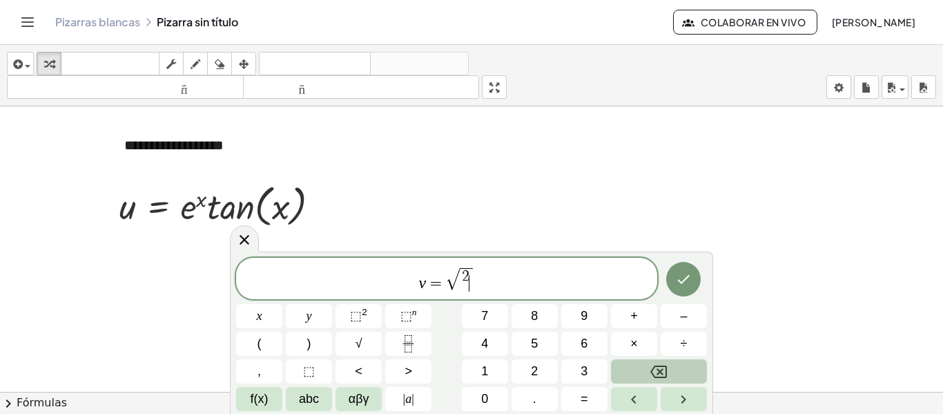
click at [694, 376] on button "Backspace" at bounding box center [659, 371] width 96 height 24
click at [689, 371] on button "Backspace" at bounding box center [659, 371] width 96 height 24
click at [661, 365] on div "v = √ ​ x y ⬚ 2 ⬚ n 7 8 9 + – ( ) √ 4 5 6 × ÷ , ⬚ < > 1 2 3 f(x) abc αβγ | a | …" at bounding box center [471, 334] width 471 height 153
click at [661, 365] on icon "Backspace" at bounding box center [658, 371] width 17 height 17
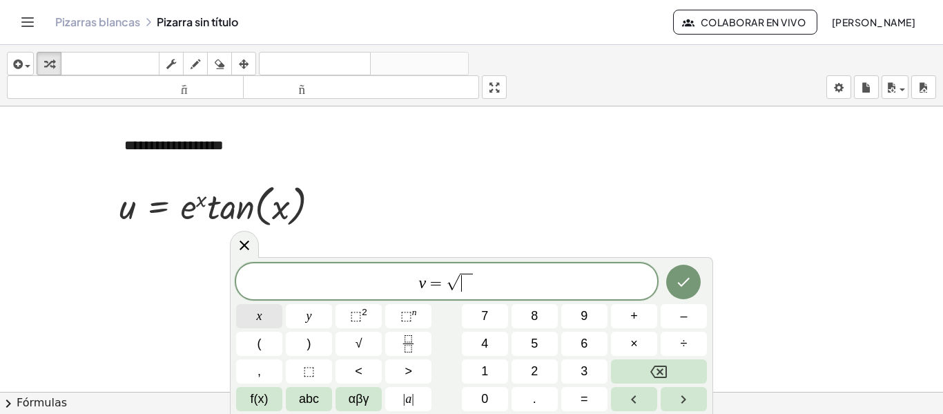
click at [254, 313] on button "x" at bounding box center [259, 316] width 46 height 24
click at [361, 322] on span "⬚" at bounding box center [356, 316] width 12 height 14
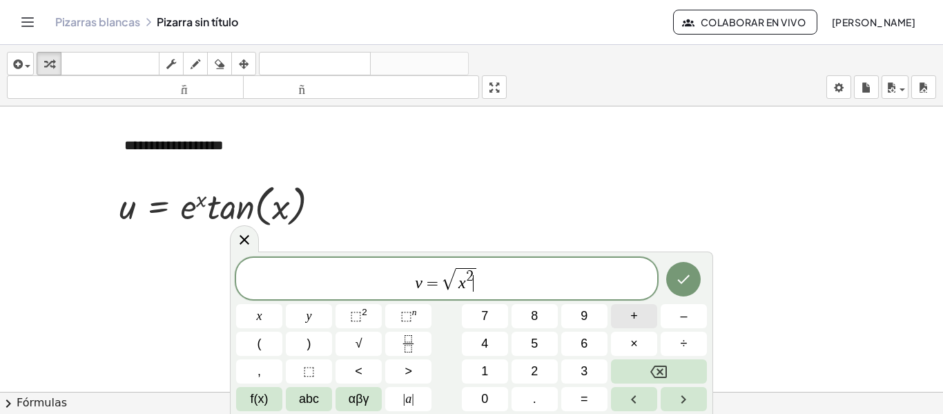
click at [642, 311] on button "+" at bounding box center [634, 316] width 46 height 24
click at [477, 363] on button "1" at bounding box center [485, 371] width 46 height 24
click at [583, 398] on span "=" at bounding box center [585, 398] width 8 height 19
click at [678, 378] on button "Backspace" at bounding box center [659, 371] width 96 height 24
click at [503, 280] on span "v = √ x 2 + 1 ​" at bounding box center [446, 279] width 421 height 27
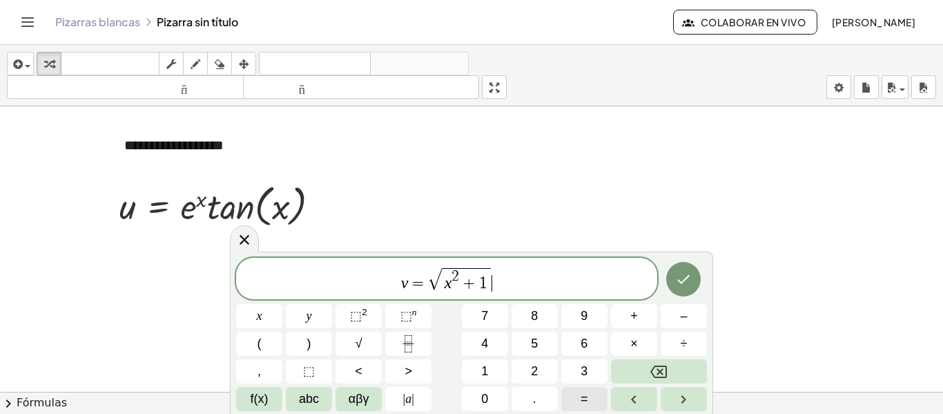
click at [576, 391] on button "=" at bounding box center [584, 399] width 46 height 24
click at [269, 342] on button "(" at bounding box center [259, 343] width 46 height 24
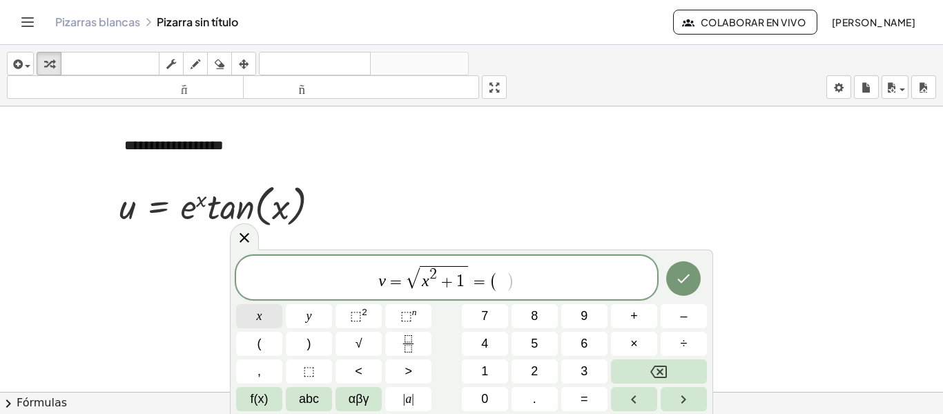
click at [259, 314] on span "x" at bounding box center [260, 316] width 6 height 19
drag, startPoint x: 359, startPoint y: 298, endPoint x: 362, endPoint y: 322, distance: 23.7
click at [362, 322] on div "​ v = √ x 2 + 1 = ( x ) x y ⬚ 2 ⬚ n 7 8 9 + – ( ) √ 4 5 6 × ÷ , ⬚ < > 1 2 3 f(x…" at bounding box center [471, 332] width 471 height 155
click at [362, 322] on span "⬚ 2" at bounding box center [358, 316] width 17 height 19
click at [512, 279] on span ")" at bounding box center [510, 281] width 9 height 20
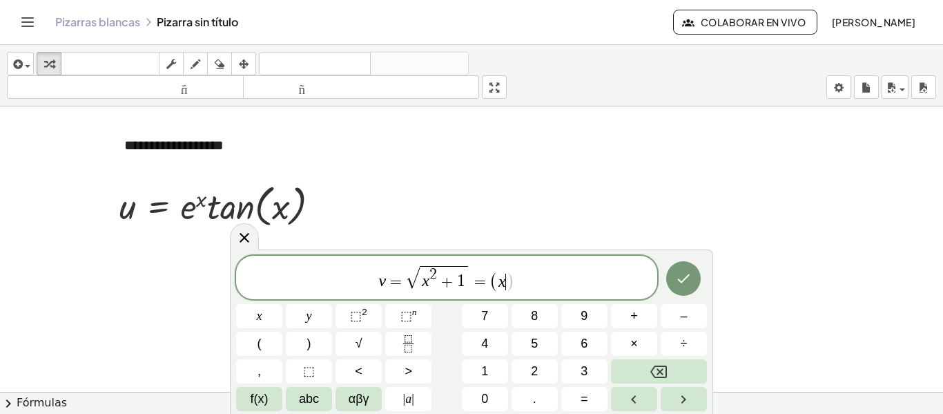
click at [505, 289] on span "x ​" at bounding box center [502, 281] width 8 height 17
click at [365, 308] on sup "2" at bounding box center [365, 312] width 6 height 10
click at [639, 315] on button "+" at bounding box center [634, 316] width 46 height 24
click at [492, 362] on button "1" at bounding box center [485, 371] width 46 height 24
click at [314, 337] on button ")" at bounding box center [309, 343] width 46 height 24
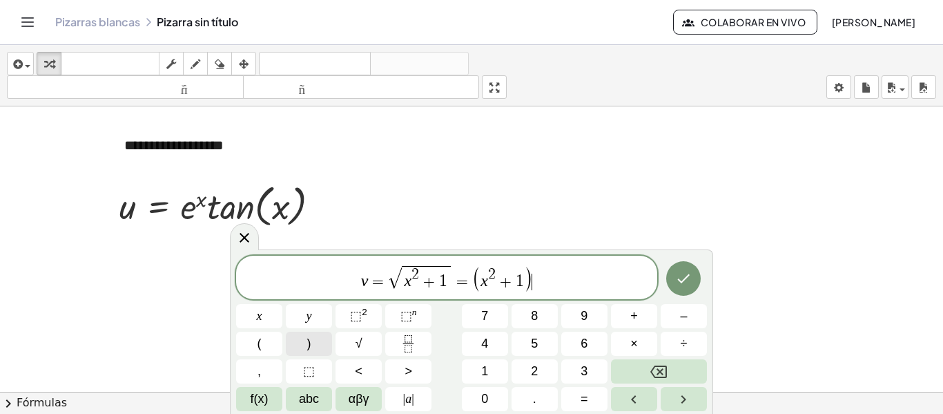
click at [314, 337] on button ")" at bounding box center [309, 343] width 46 height 24
click at [654, 360] on button "Backspace" at bounding box center [659, 371] width 96 height 24
click at [409, 339] on icon "Fraction" at bounding box center [408, 343] width 17 height 17
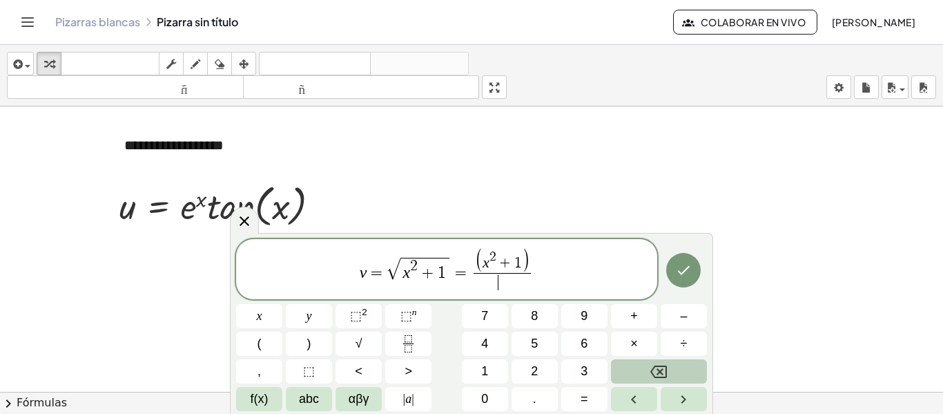
click at [645, 370] on button "Backspace" at bounding box center [659, 371] width 96 height 24
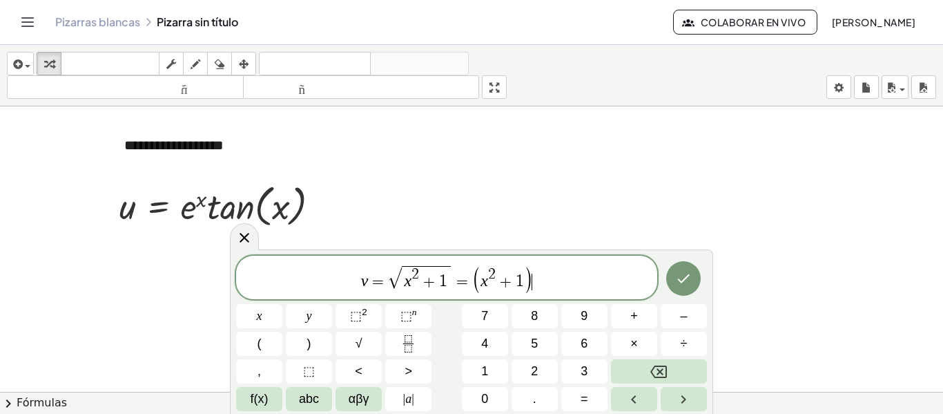
click at [540, 284] on span "v = √ x 2 + 1 = ( x 2 + 1 ) ​" at bounding box center [446, 278] width 421 height 29
click at [542, 282] on span "v = √ x 2 + 1 = ( x 2 + 1 ) ​" at bounding box center [446, 278] width 421 height 29
click at [548, 273] on span "v = √ x 2 + 1 = ( x 2 + 1 ) ​" at bounding box center [446, 278] width 421 height 29
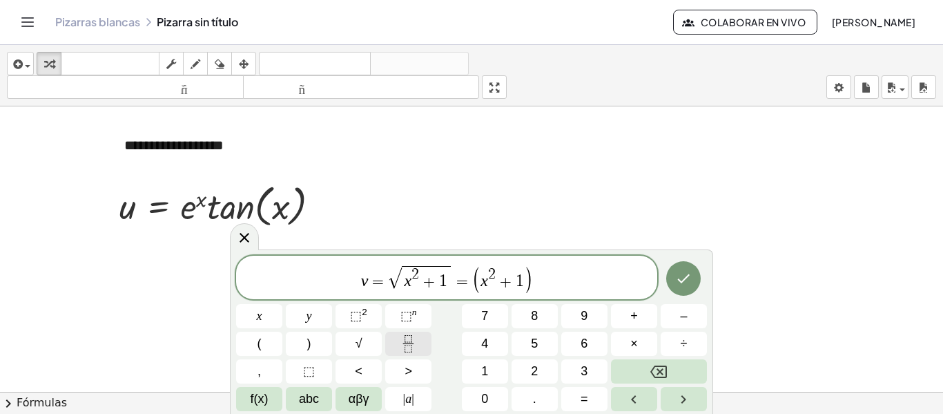
click at [406, 340] on icon "Fraction" at bounding box center [408, 343] width 17 height 17
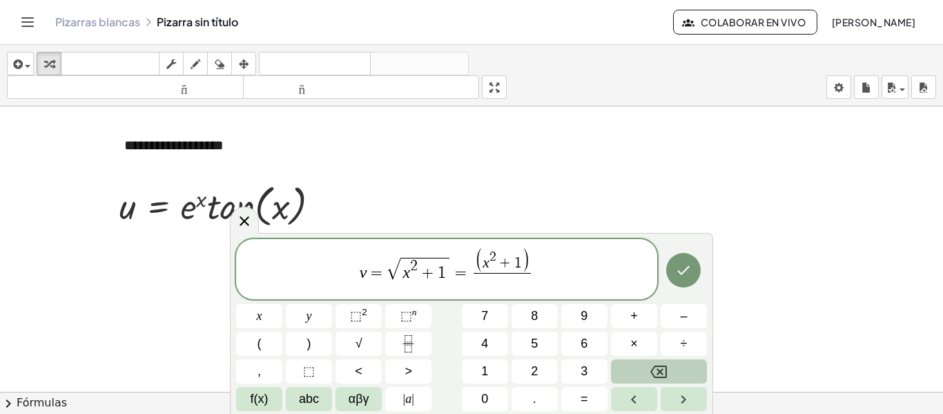
click at [624, 361] on button "Backspace" at bounding box center [659, 371] width 96 height 24
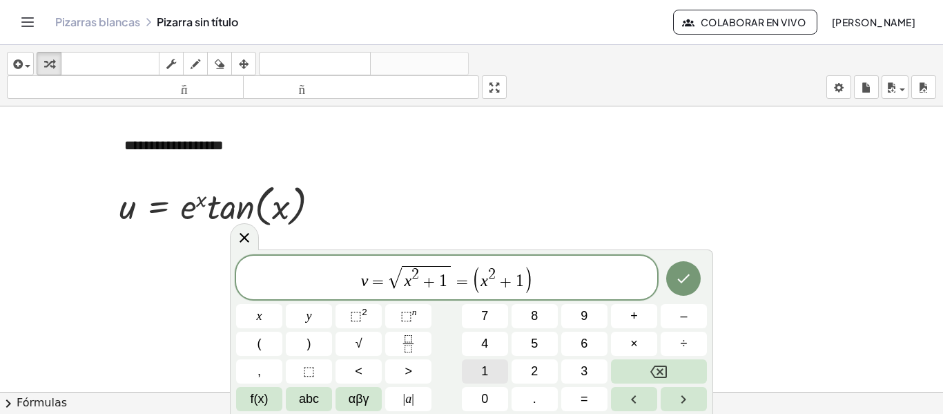
click at [494, 369] on button "1" at bounding box center [485, 371] width 46 height 24
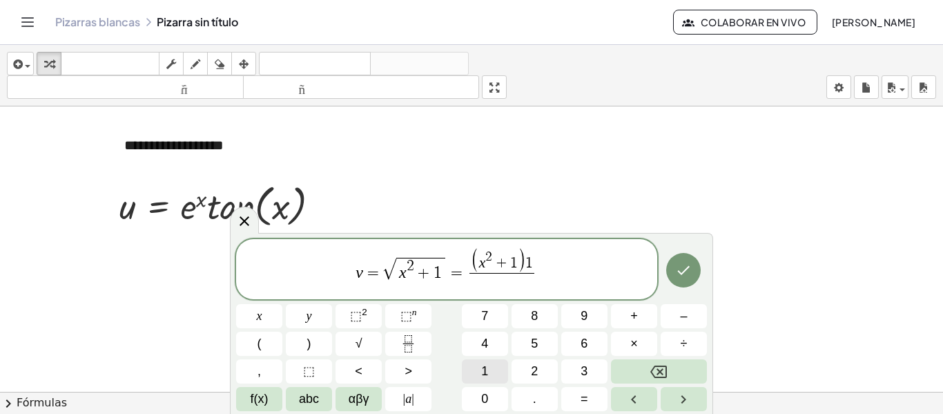
click at [468, 363] on button "1" at bounding box center [485, 371] width 46 height 24
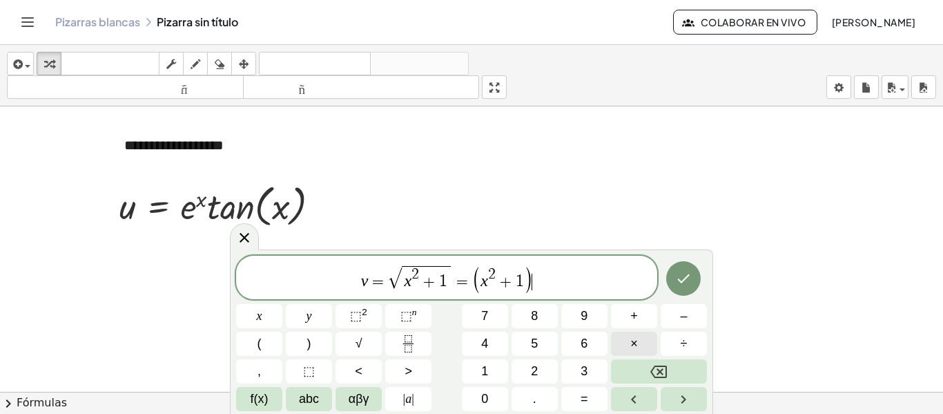
click at [638, 345] on button "×" at bounding box center [634, 343] width 46 height 24
click at [406, 342] on icon "Fraction" at bounding box center [408, 343] width 17 height 17
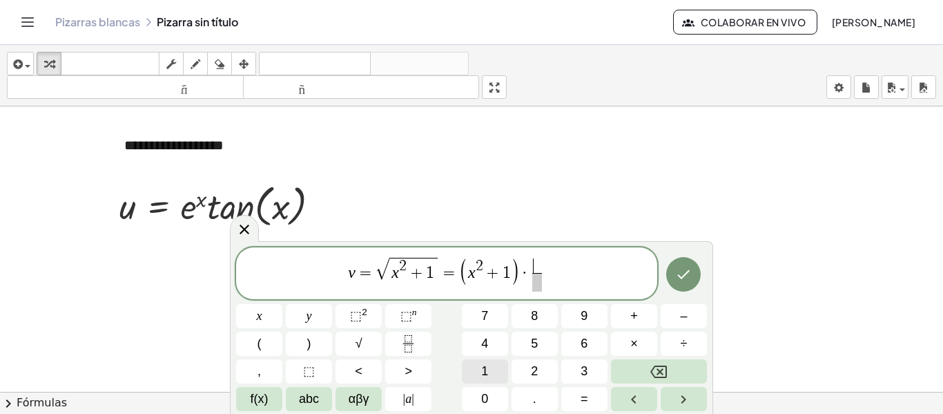
click at [493, 365] on button "1" at bounding box center [485, 371] width 46 height 24
click at [538, 365] on span "2" at bounding box center [534, 371] width 7 height 19
click at [532, 273] on span "​ 2" at bounding box center [537, 282] width 10 height 19
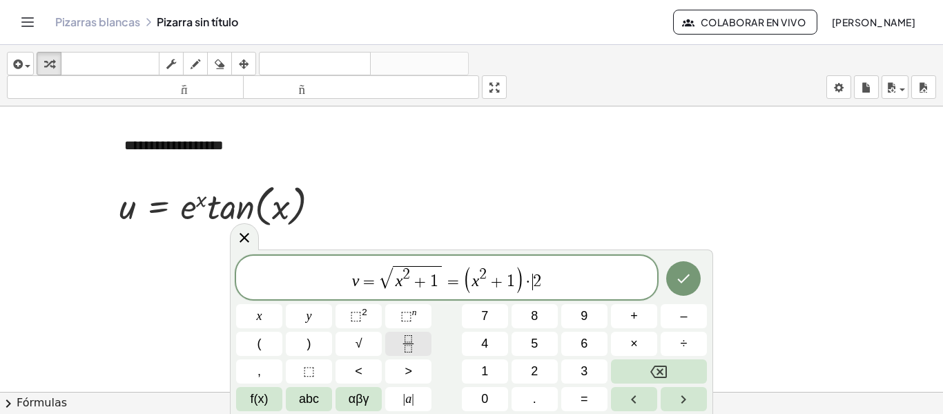
click at [419, 348] on button "Fraction" at bounding box center [408, 343] width 46 height 24
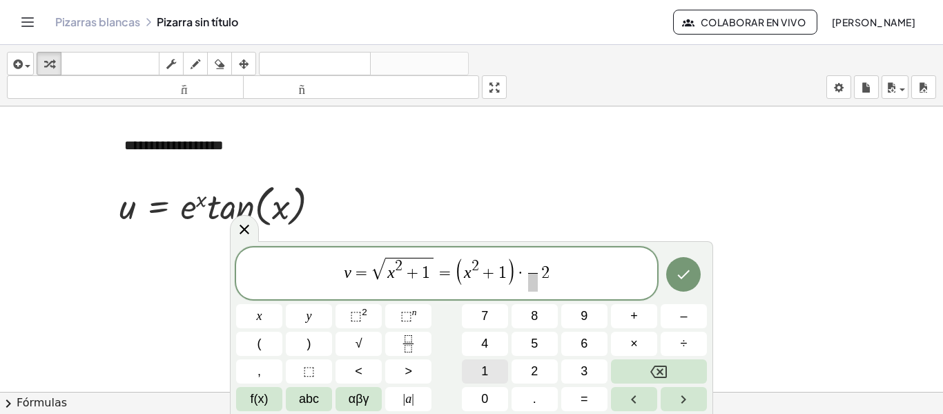
click at [503, 369] on button "1" at bounding box center [485, 371] width 46 height 24
click at [533, 370] on span "2" at bounding box center [534, 371] width 7 height 19
click at [547, 275] on span "2" at bounding box center [545, 272] width 8 height 17
click at [672, 275] on button "Hecho" at bounding box center [683, 274] width 35 height 35
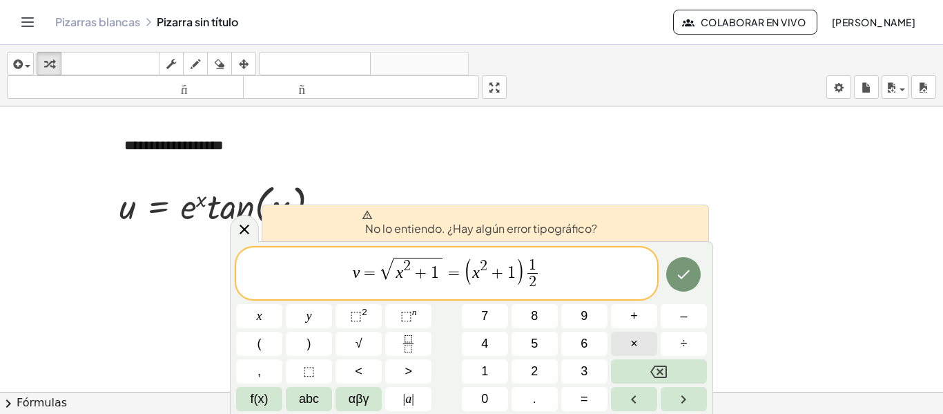
click at [637, 348] on span "×" at bounding box center [634, 343] width 8 height 19
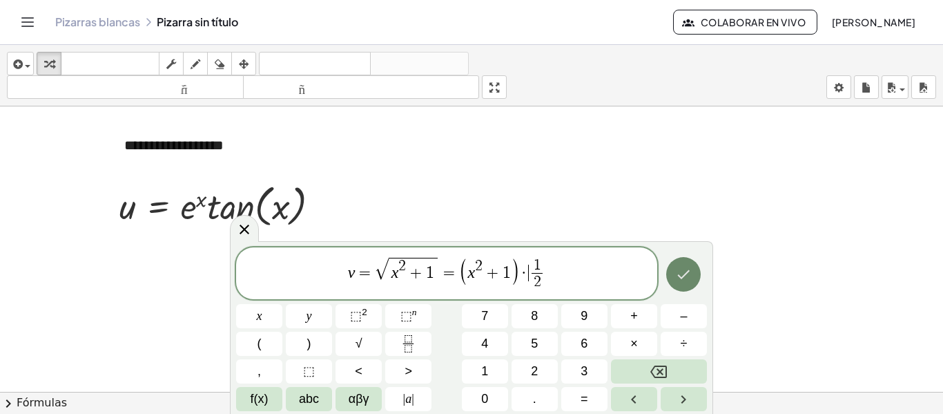
click at [684, 269] on icon "Hecho" at bounding box center [683, 274] width 17 height 17
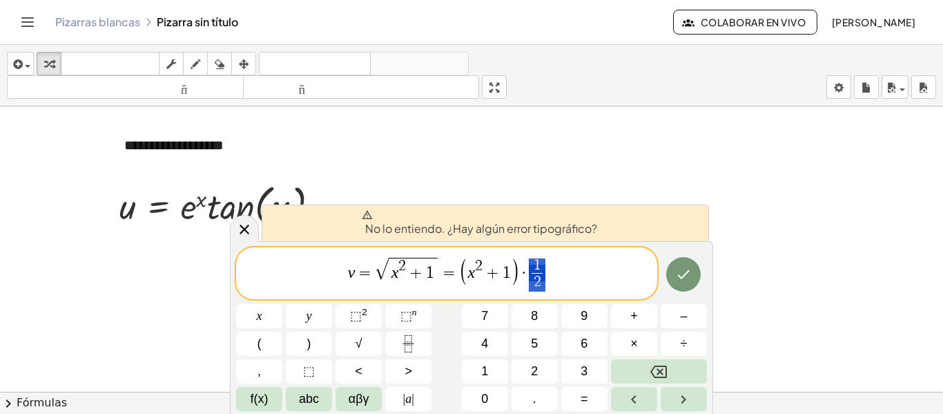
drag, startPoint x: 562, startPoint y: 272, endPoint x: 529, endPoint y: 273, distance: 33.2
click at [529, 273] on span "v = √ x 2 + 1 = ( x 2 + 1 ) · 1 2 ​" at bounding box center [446, 273] width 421 height 37
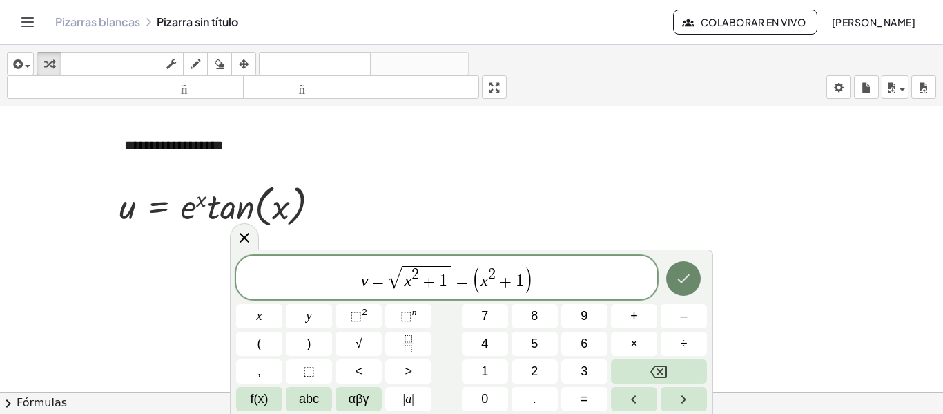
click at [680, 262] on button "Hecho" at bounding box center [683, 278] width 35 height 35
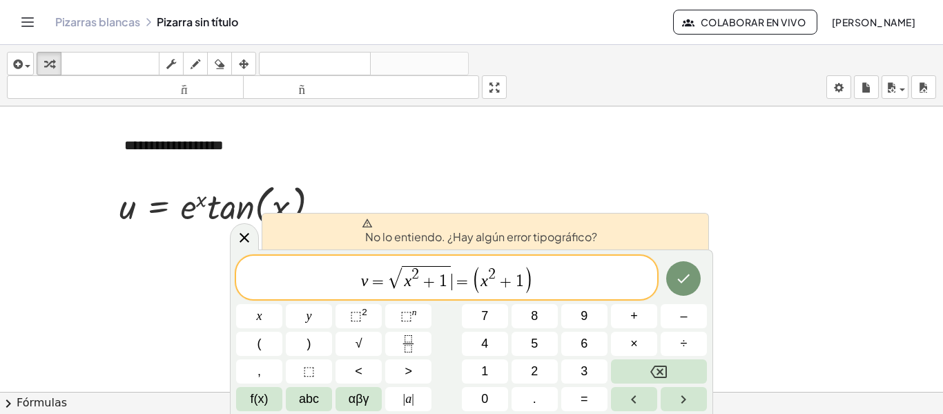
click at [460, 282] on span "=" at bounding box center [462, 281] width 20 height 17
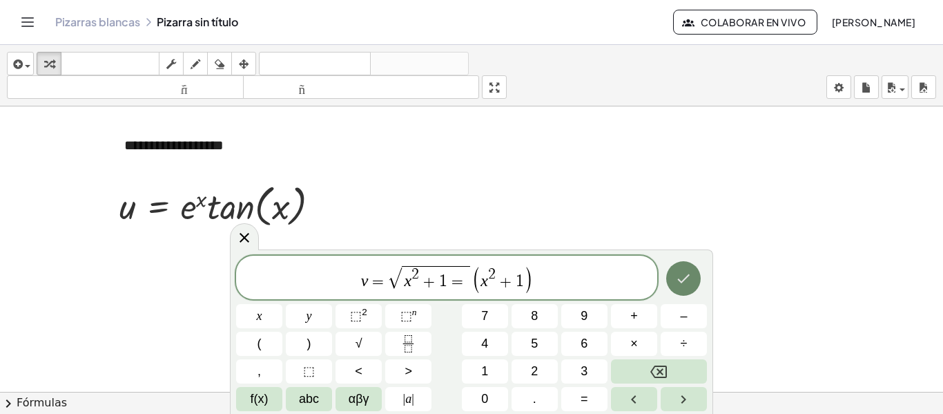
click at [683, 285] on icon "Hecho" at bounding box center [683, 278] width 17 height 17
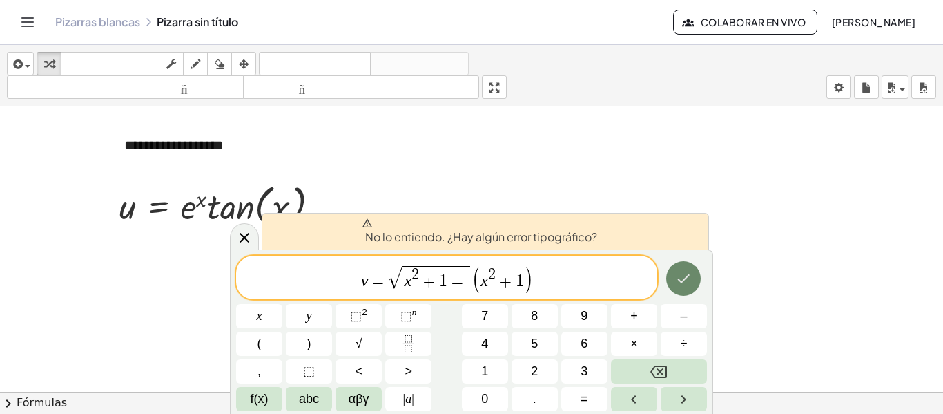
click at [683, 285] on icon "Hecho" at bounding box center [683, 278] width 17 height 17
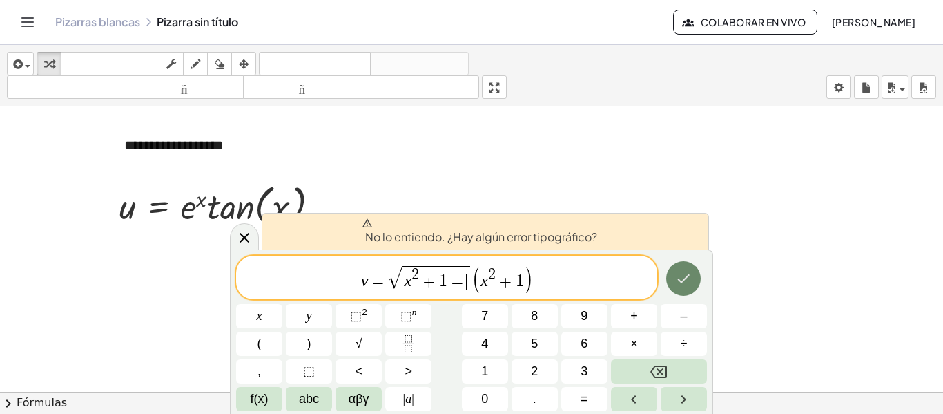
click at [683, 285] on icon "Hecho" at bounding box center [683, 278] width 17 height 17
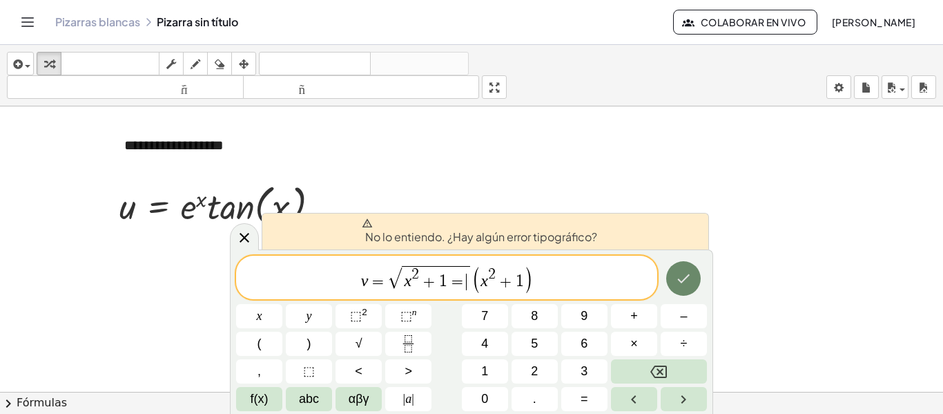
click at [683, 285] on icon "Hecho" at bounding box center [683, 278] width 17 height 17
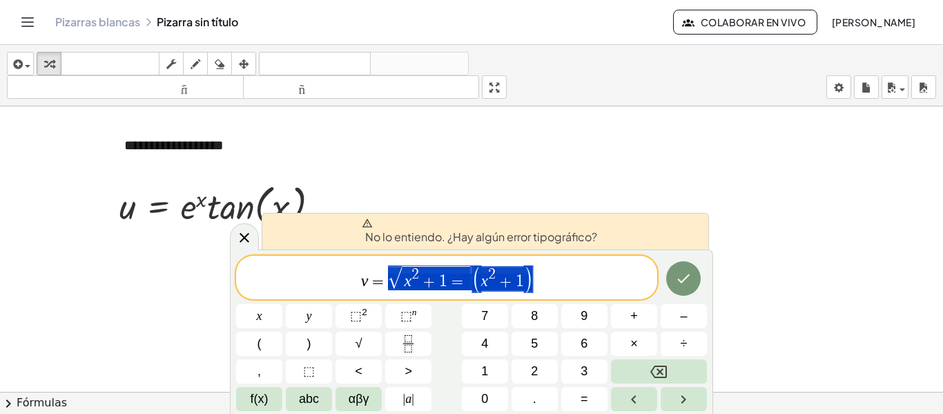
drag, startPoint x: 476, startPoint y: 284, endPoint x: 462, endPoint y: 284, distance: 14.5
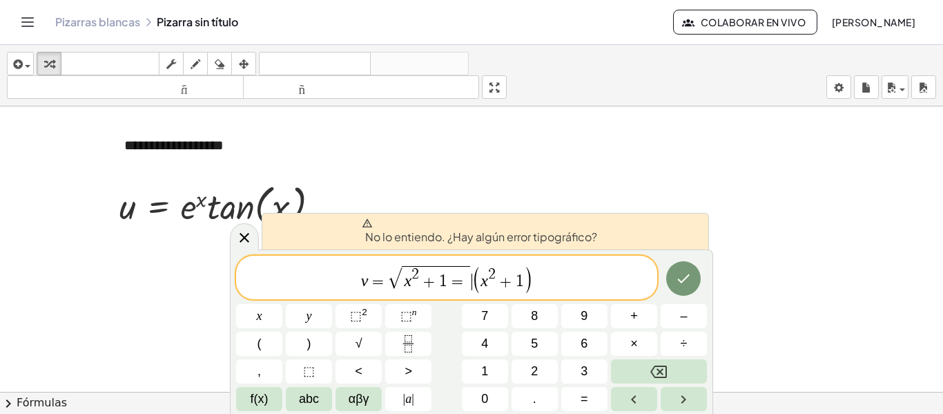
click at [473, 278] on span "(" at bounding box center [477, 279] width 10 height 28
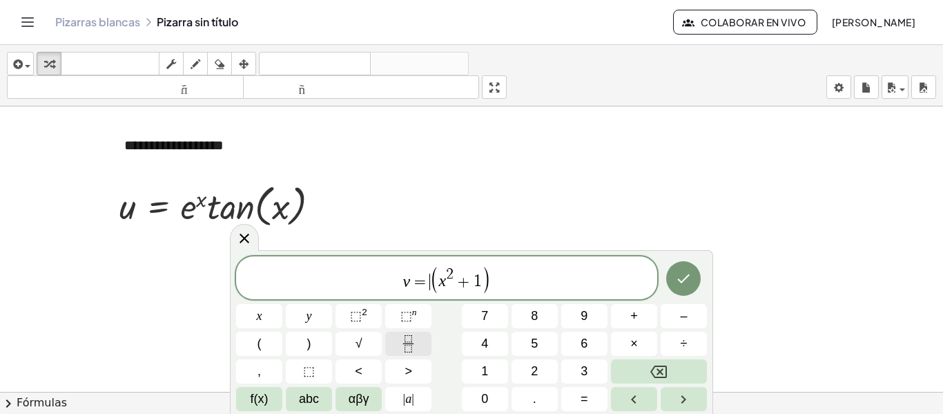
click at [418, 342] on button "Fraction" at bounding box center [408, 343] width 46 height 24
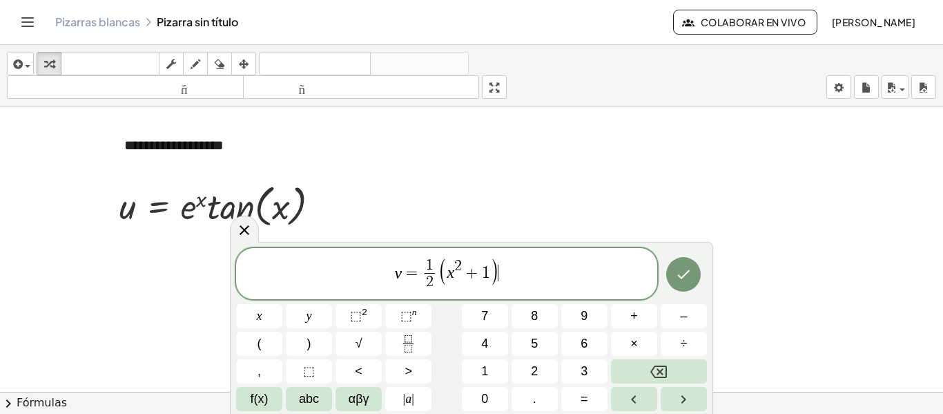
click at [510, 273] on span "v = 1 2 ​ ( x 2 + 1 ) ​" at bounding box center [446, 274] width 421 height 37
click at [414, 312] on sup "n" at bounding box center [414, 312] width 5 height 10
click at [680, 324] on span "–" at bounding box center [683, 316] width 7 height 19
click at [402, 341] on icon "Fraction" at bounding box center [408, 343] width 17 height 17
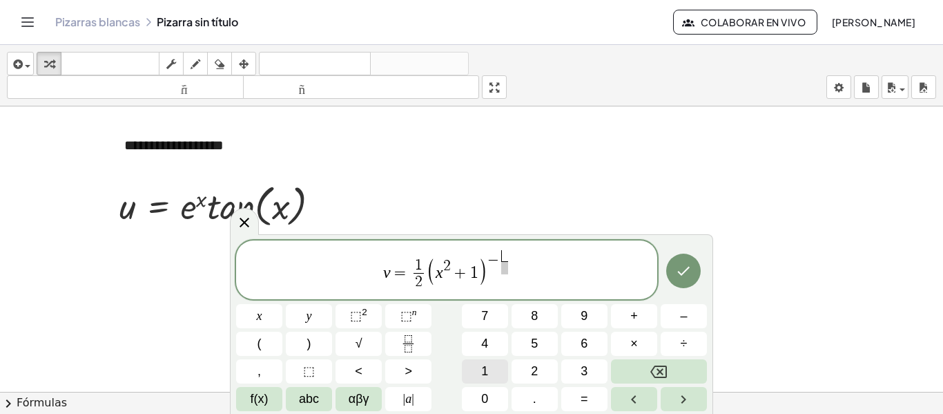
click at [483, 360] on button "1" at bounding box center [485, 371] width 46 height 24
click at [505, 269] on span "​" at bounding box center [505, 267] width 8 height 13
click at [531, 367] on span "2" at bounding box center [534, 371] width 7 height 19
click at [525, 266] on span "v = 1 2 ​ ( x 2 + 1 ) − 1 2 ​ ​" at bounding box center [446, 271] width 421 height 44
click at [646, 350] on button "×" at bounding box center [634, 343] width 46 height 24
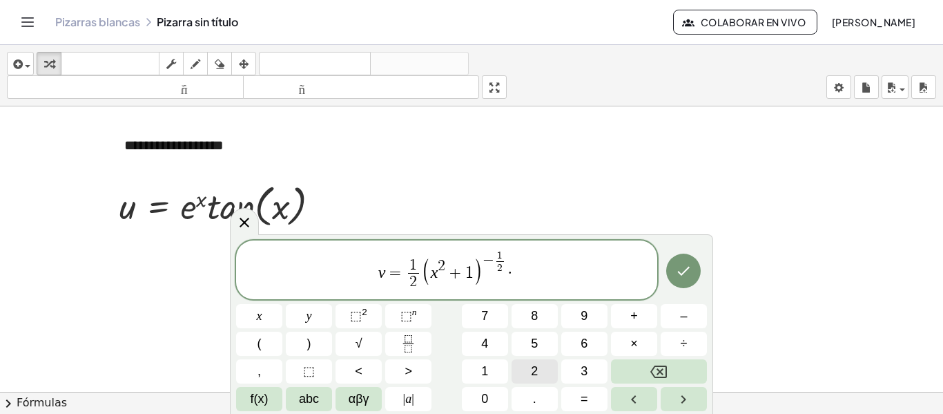
click at [531, 369] on span "2" at bounding box center [534, 371] width 7 height 19
click at [253, 318] on button "x" at bounding box center [259, 316] width 46 height 24
click at [583, 386] on div "v = 1 2 ​ ( x 2 + 1 ) − 1 2 ​ · 2 x x y ⬚ 2 ⬚ n 7 8 9 + – ( ) √ 4 5 6 × ÷ , ⬚ <…" at bounding box center [471, 325] width 471 height 171
click at [583, 393] on span "=" at bounding box center [585, 398] width 8 height 19
click at [411, 350] on icon "Fraction" at bounding box center [408, 343] width 17 height 17
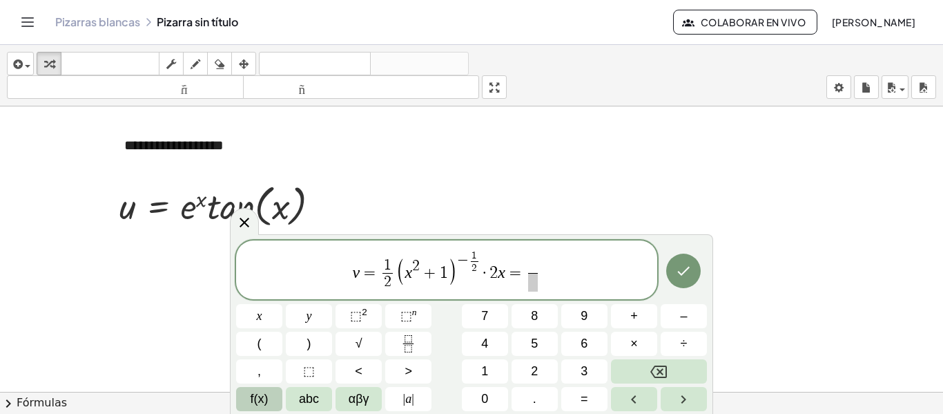
click at [272, 394] on button "f(x)" at bounding box center [259, 399] width 46 height 24
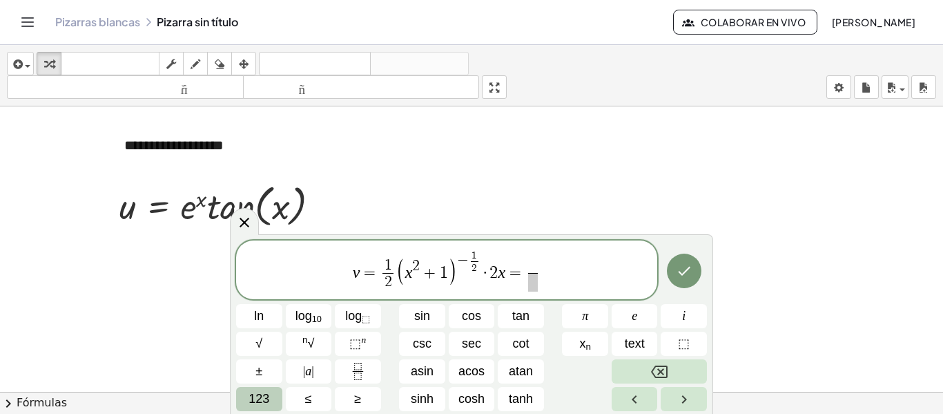
click at [255, 391] on span "123" at bounding box center [259, 398] width 21 height 19
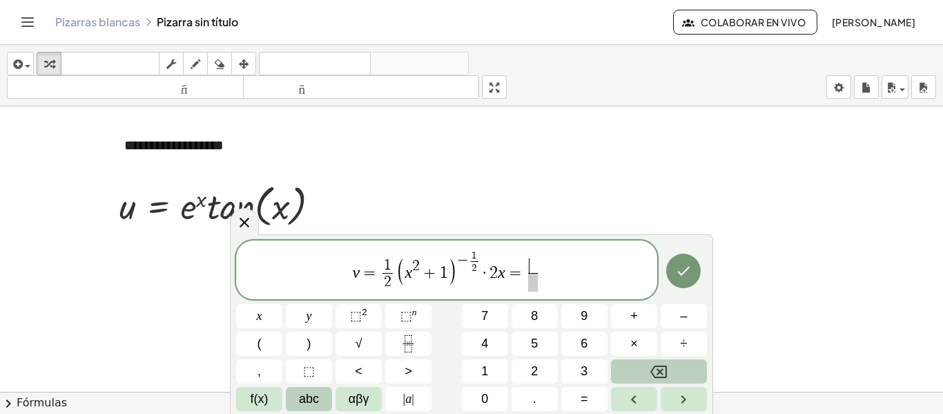
click at [323, 397] on button "abc" at bounding box center [309, 399] width 46 height 24
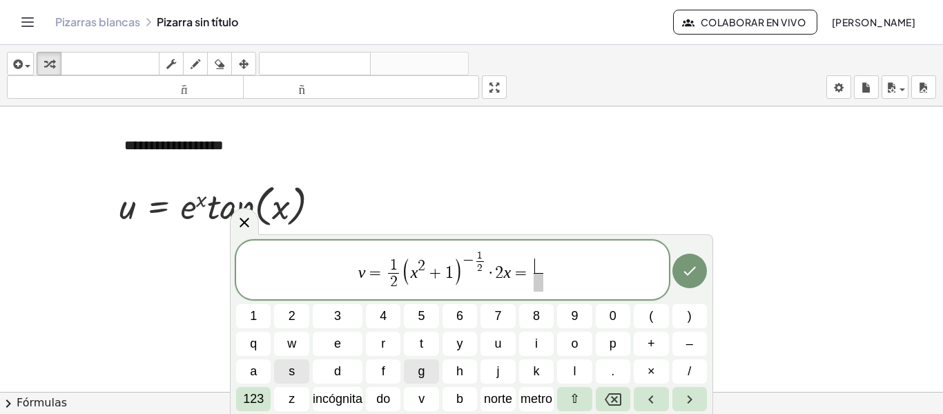
click at [423, 365] on span "g" at bounding box center [421, 371] width 7 height 19
click at [247, 400] on font "123" at bounding box center [253, 398] width 21 height 14
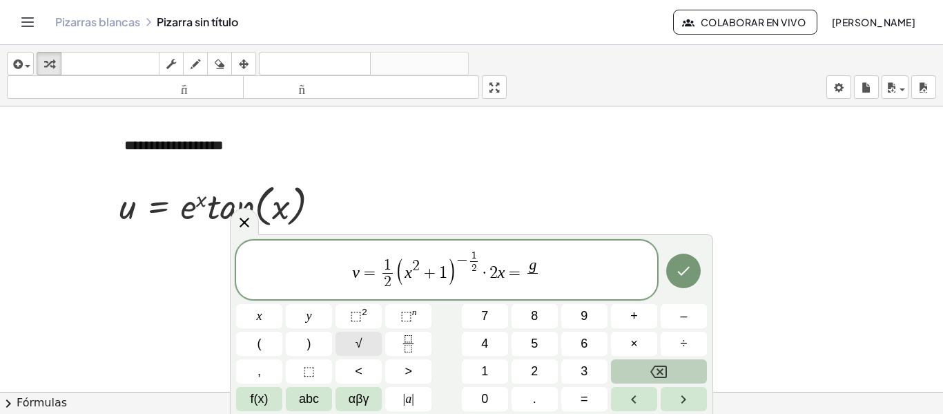
click at [350, 347] on button "√" at bounding box center [359, 343] width 46 height 24
click at [373, 322] on button "⬚ 2" at bounding box center [359, 316] width 46 height 24
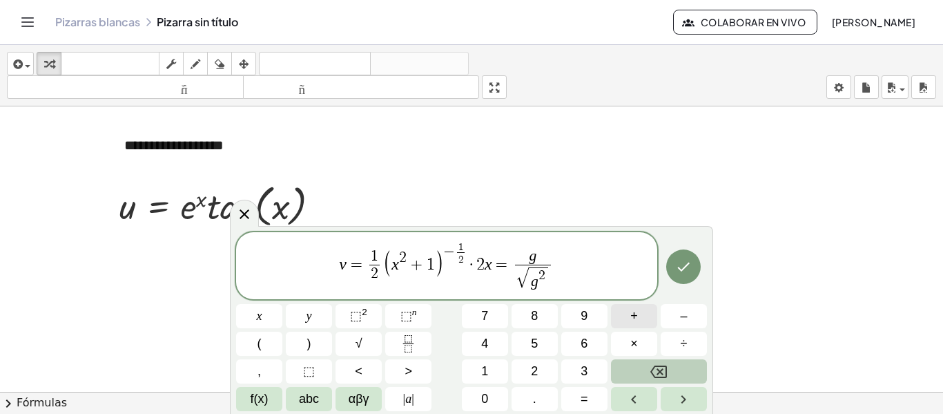
click at [634, 312] on span "+" at bounding box center [634, 316] width 8 height 19
click at [495, 362] on button "1" at bounding box center [485, 371] width 46 height 24
click at [282, 304] on div at bounding box center [259, 316] width 46 height 24
click at [684, 273] on icon "Hecho" at bounding box center [683, 266] width 17 height 17
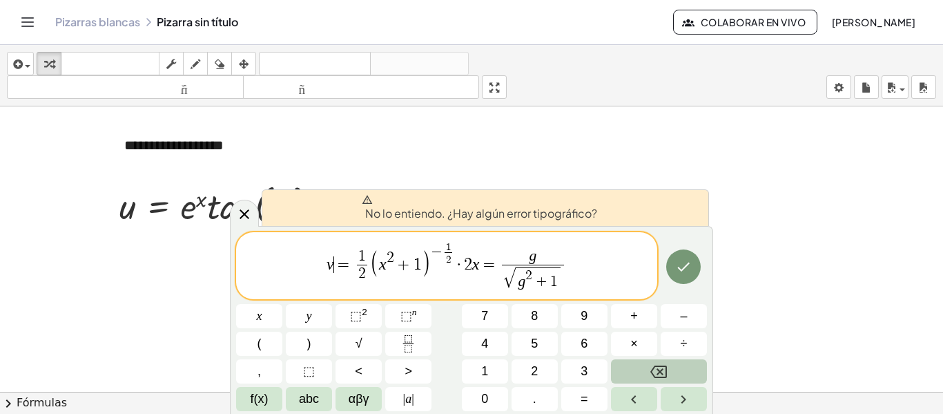
click at [338, 264] on span "=" at bounding box center [344, 264] width 20 height 17
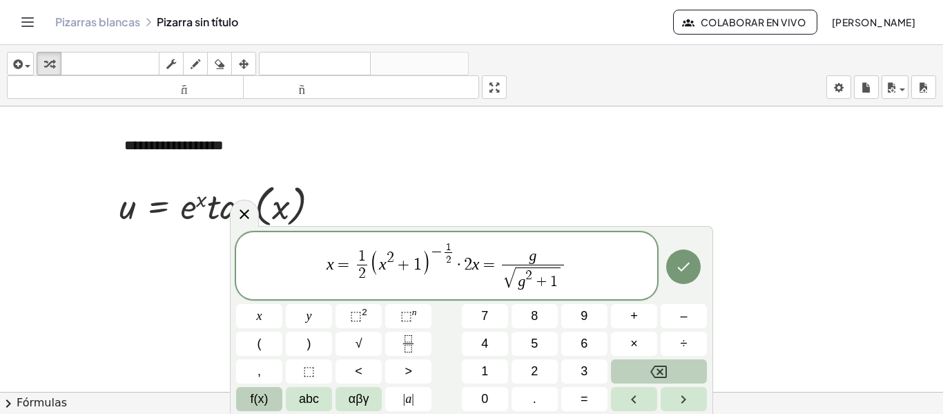
click at [258, 409] on button "f(x)" at bounding box center [259, 399] width 46 height 24
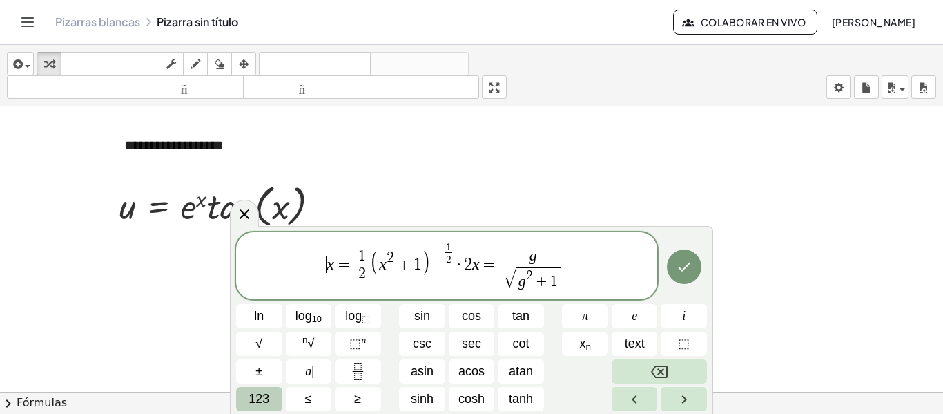
click at [241, 404] on button "123" at bounding box center [259, 399] width 46 height 24
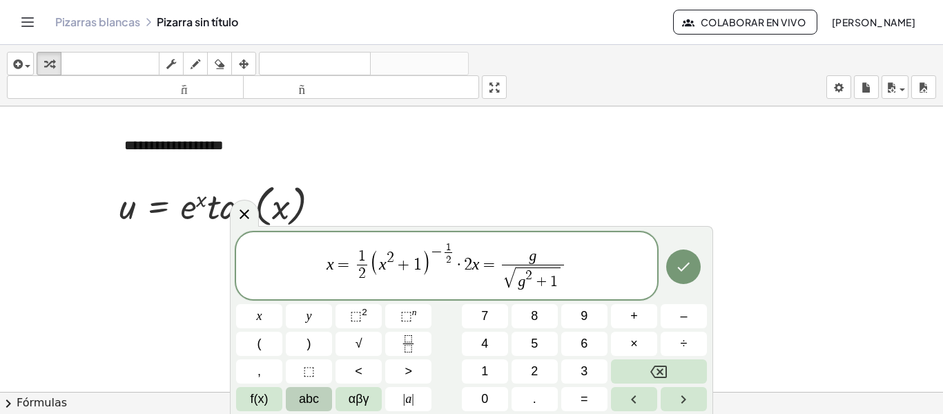
click at [293, 400] on button "abc" at bounding box center [309, 399] width 46 height 24
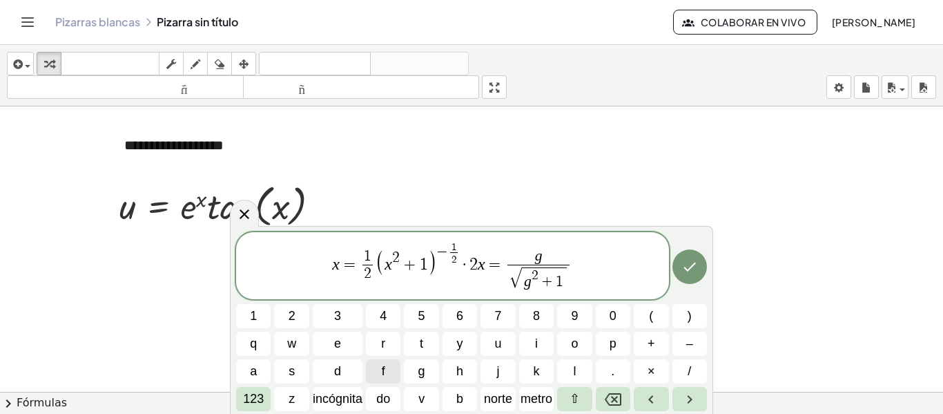
click at [380, 368] on button "f" at bounding box center [383, 371] width 35 height 24
click at [262, 396] on font "123" at bounding box center [253, 398] width 21 height 14
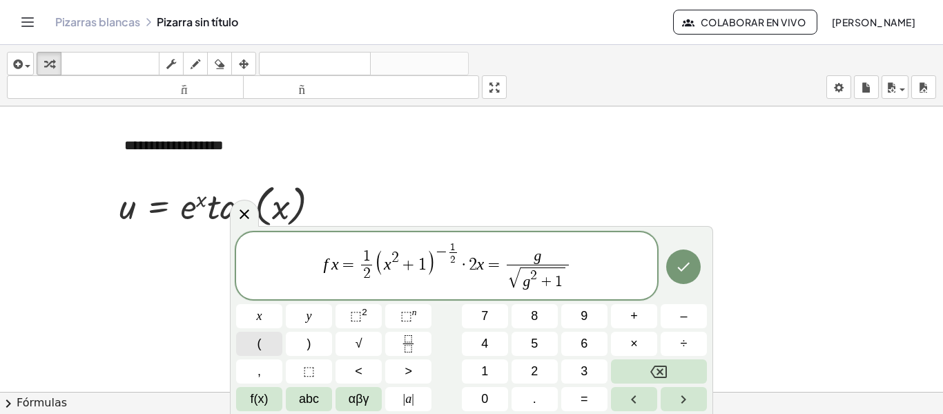
click at [259, 347] on span "(" at bounding box center [260, 343] width 4 height 19
click at [324, 340] on button ")" at bounding box center [309, 343] width 46 height 24
click at [539, 255] on span "​ g" at bounding box center [546, 256] width 61 height 15
click at [371, 310] on button "⬚ 2" at bounding box center [359, 316] width 46 height 24
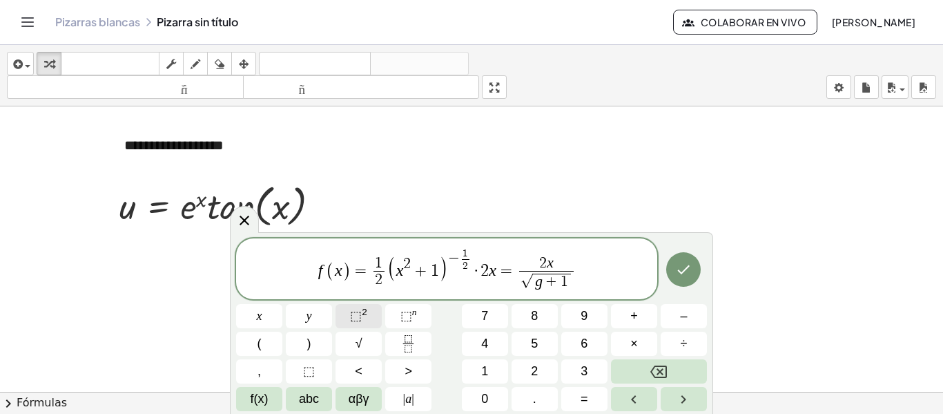
click at [371, 310] on button "⬚ 2" at bounding box center [359, 316] width 46 height 24
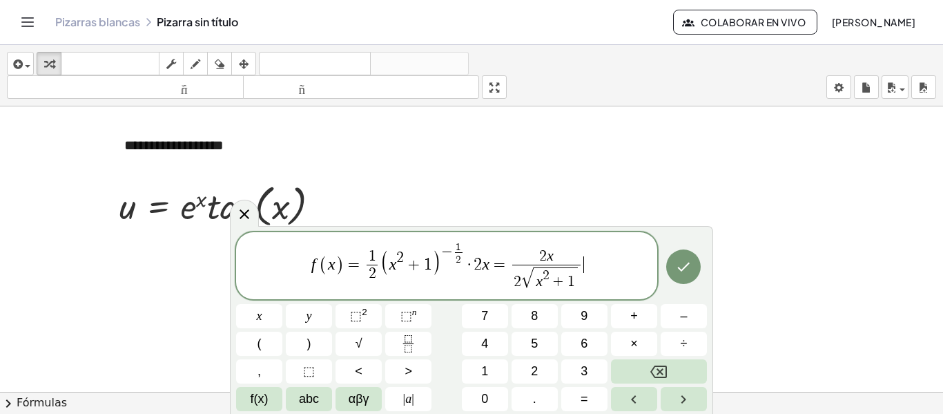
click at [595, 258] on span "f ( x ) = 1 2 ​ ( x 2 + 1 ) − 1 2 ​ · 2 x = 2 x 2 √ x 2 + 1 ​ ​" at bounding box center [446, 266] width 421 height 52
click at [412, 339] on icon "Fraction" at bounding box center [408, 343] width 17 height 17
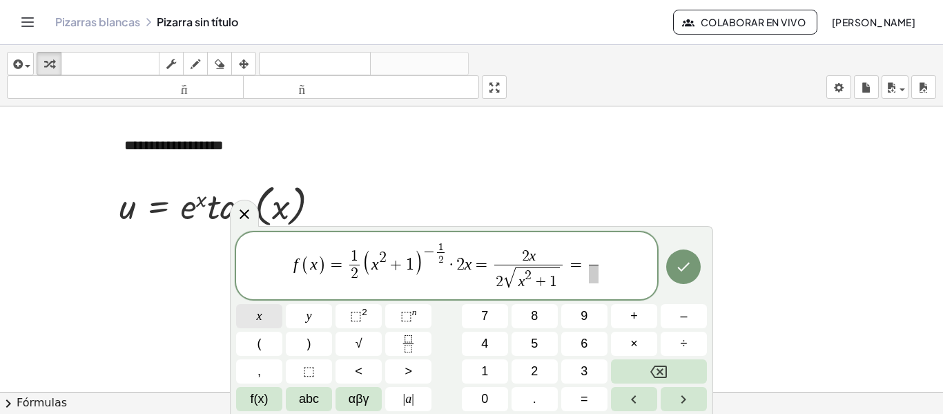
click at [272, 318] on button "x" at bounding box center [259, 316] width 46 height 24
click at [340, 340] on button "√" at bounding box center [359, 343] width 46 height 24
click at [244, 321] on button "x" at bounding box center [259, 316] width 46 height 24
click at [356, 307] on span "⬚ 2" at bounding box center [358, 316] width 17 height 19
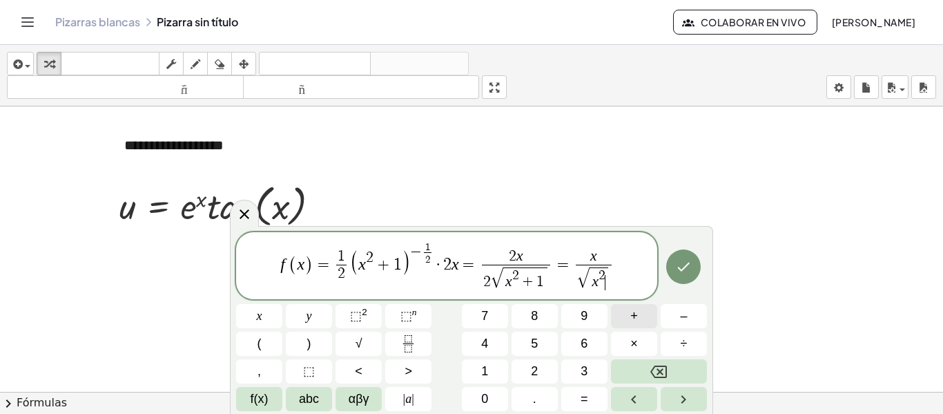
click at [632, 314] on span "+" at bounding box center [634, 316] width 8 height 19
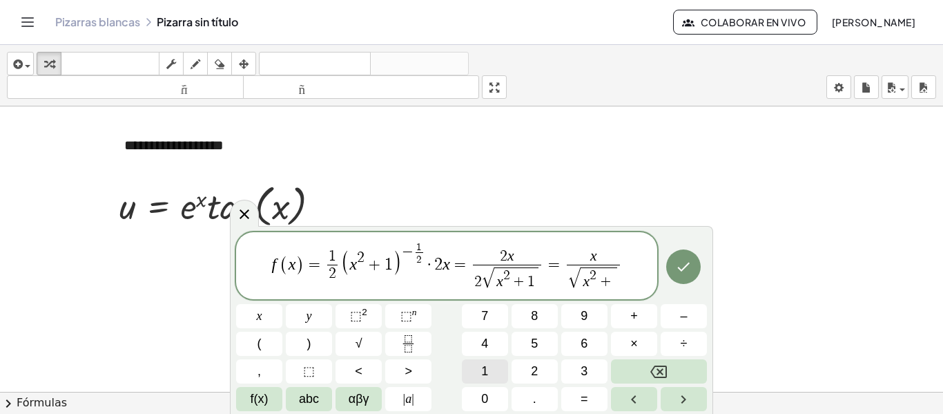
click at [482, 369] on span "1" at bounding box center [484, 371] width 7 height 19
click at [681, 271] on icon "Hecho" at bounding box center [683, 266] width 17 height 17
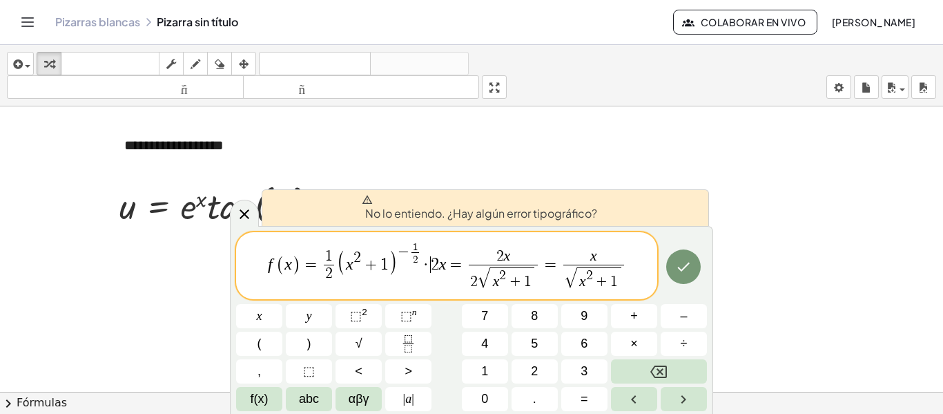
click at [432, 269] on span "2" at bounding box center [435, 264] width 8 height 17
click at [260, 341] on span "(" at bounding box center [260, 343] width 4 height 19
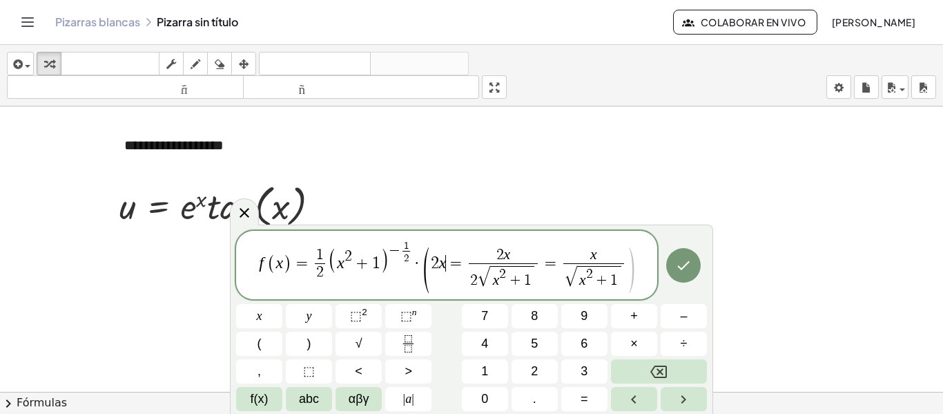
click at [445, 264] on span "2 x ​ = 2 x 2 √ x 2 + 1 ​ = x √ x 2 + 1 ​" at bounding box center [529, 269] width 197 height 42
click at [318, 350] on button ")" at bounding box center [309, 343] width 46 height 24
click at [674, 274] on button "Hecho" at bounding box center [683, 266] width 35 height 35
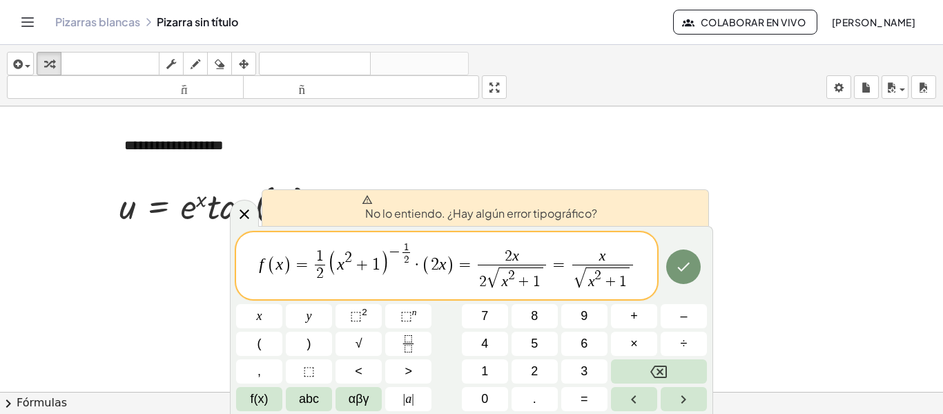
click at [489, 218] on font "No lo entiendo. ¿Hay algún error tipográfico?" at bounding box center [481, 213] width 232 height 14
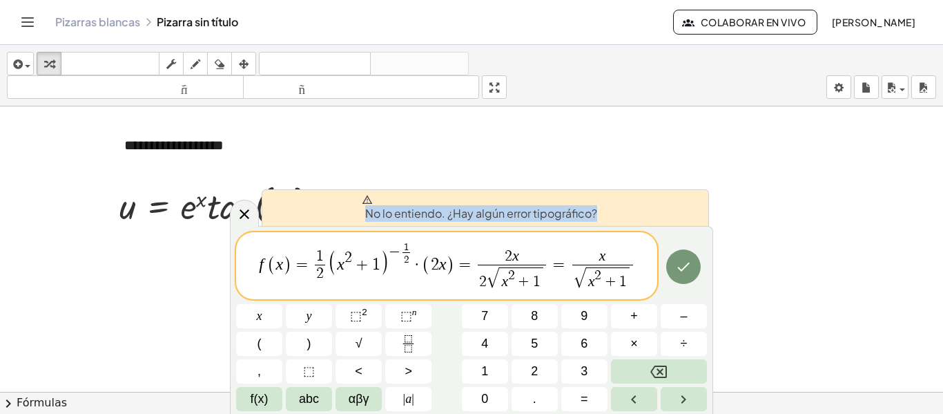
click at [489, 218] on font "No lo entiendo. ¿Hay algún error tipográfico?" at bounding box center [481, 213] width 232 height 14
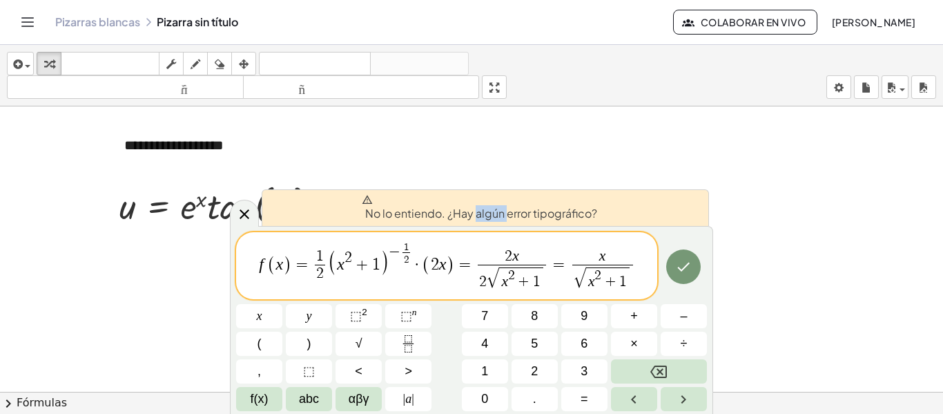
click at [489, 218] on font "No lo entiendo. ¿Hay algún error tipográfico?" at bounding box center [481, 213] width 232 height 14
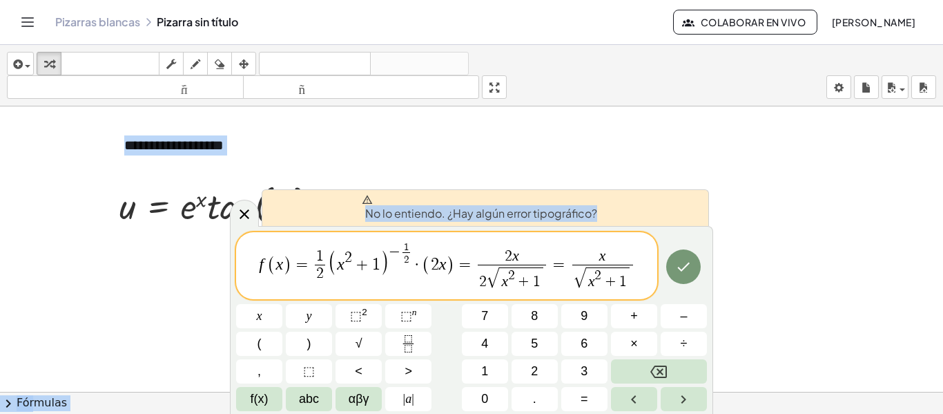
drag, startPoint x: 489, startPoint y: 218, endPoint x: 687, endPoint y: 182, distance: 200.7
click at [687, 182] on body "**********" at bounding box center [471, 207] width 943 height 414
click at [687, 182] on div at bounding box center [471, 246] width 943 height 855
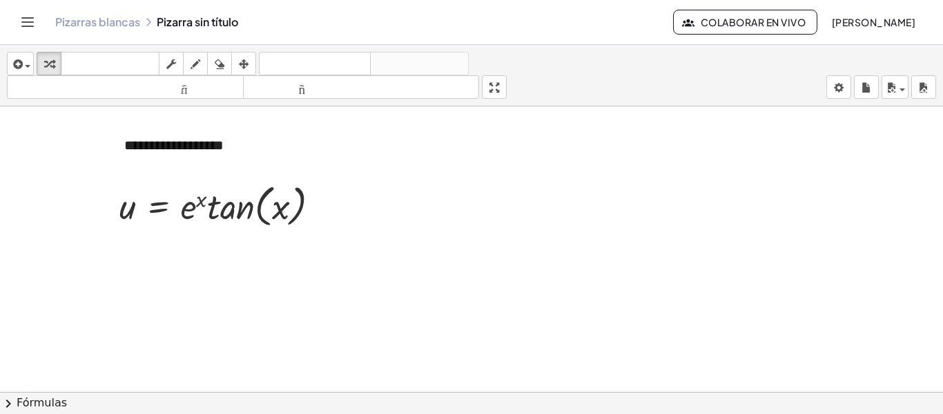
click at [194, 298] on div at bounding box center [471, 246] width 943 height 855
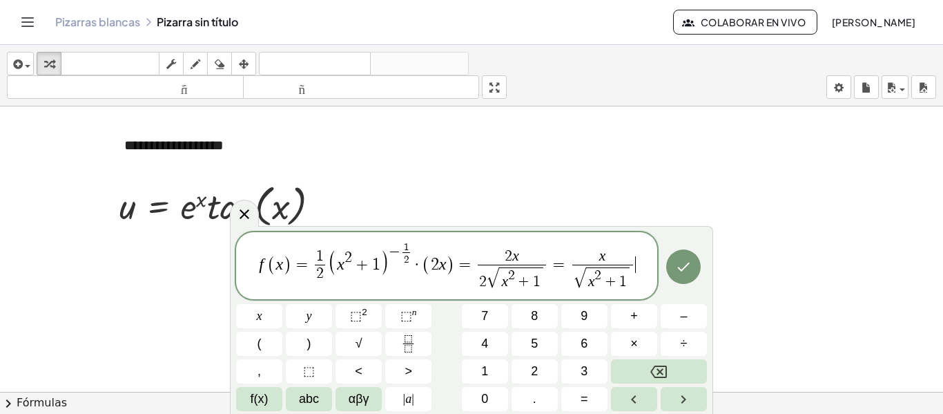
click at [194, 298] on div at bounding box center [471, 246] width 943 height 855
click at [689, 269] on icon "Hecho" at bounding box center [683, 266] width 17 height 17
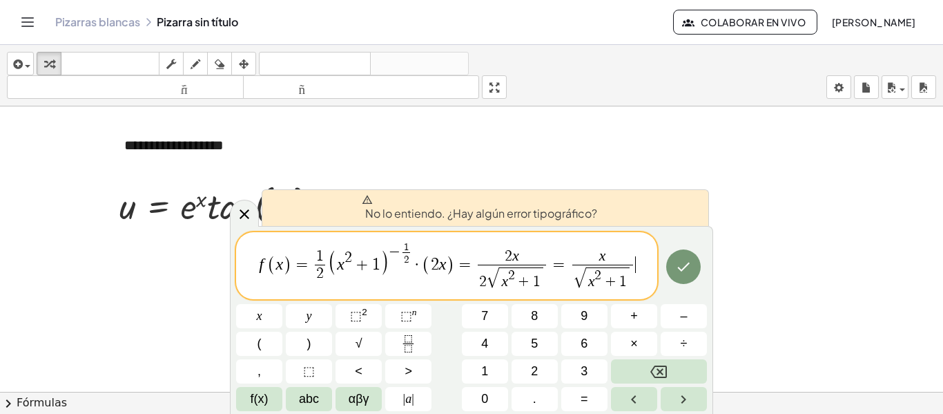
click at [158, 275] on div at bounding box center [471, 246] width 943 height 855
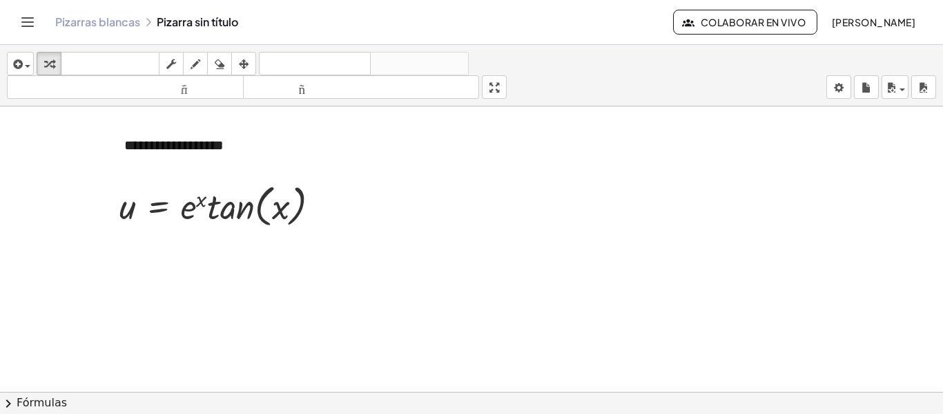
drag, startPoint x: 140, startPoint y: 275, endPoint x: 169, endPoint y: 244, distance: 42.5
click at [169, 244] on div at bounding box center [471, 246] width 943 height 855
click at [158, 276] on div at bounding box center [471, 246] width 943 height 855
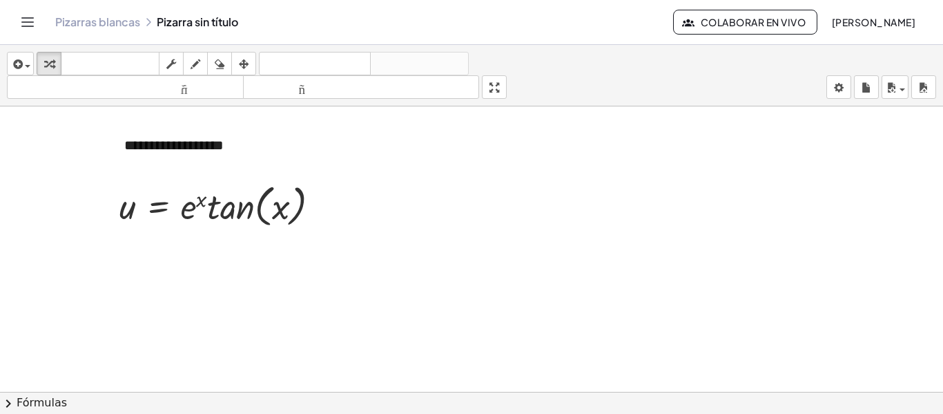
click at [158, 276] on div at bounding box center [471, 246] width 943 height 855
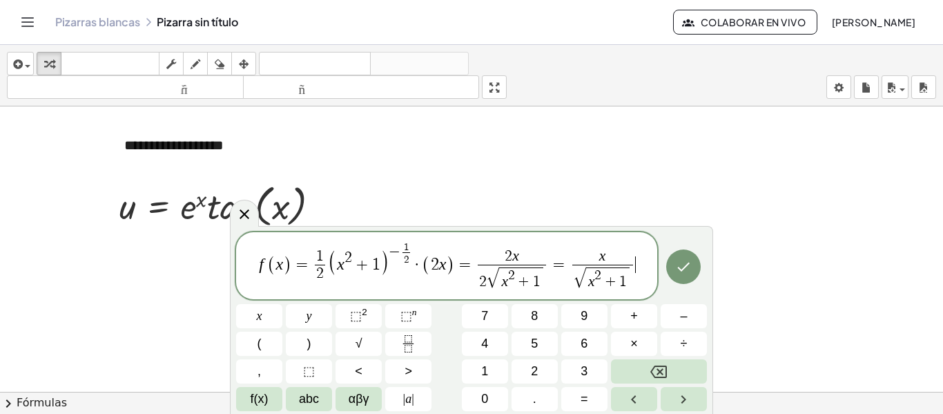
click at [158, 276] on div at bounding box center [471, 246] width 943 height 855
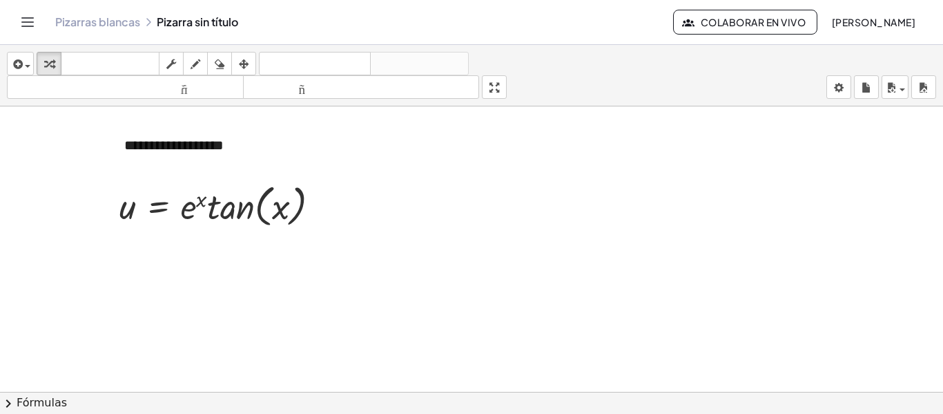
click at [158, 276] on div at bounding box center [471, 246] width 943 height 855
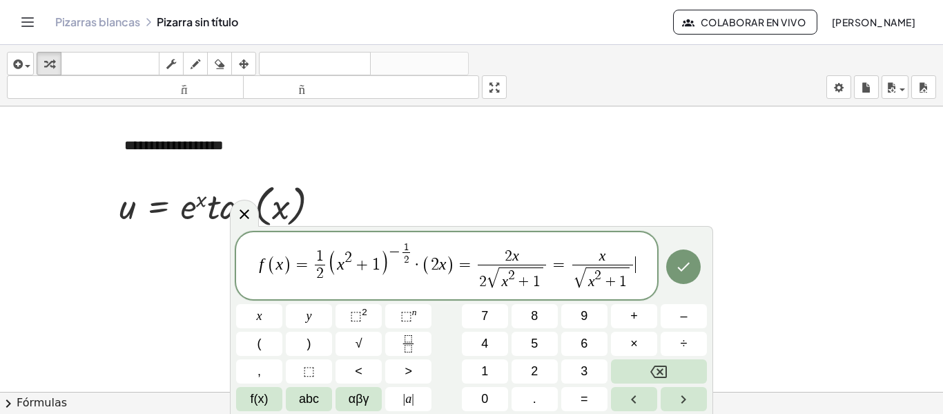
click at [158, 276] on div at bounding box center [471, 246] width 943 height 855
click at [264, 262] on span "f ​ ( x ) = 1 2 ​ ( x 2 + 1 ) − 1 2 ​ · ( 2 x ) = 2 x 2 √ x 2 + 1 ​ = x √ x 2 +…" at bounding box center [446, 266] width 421 height 52
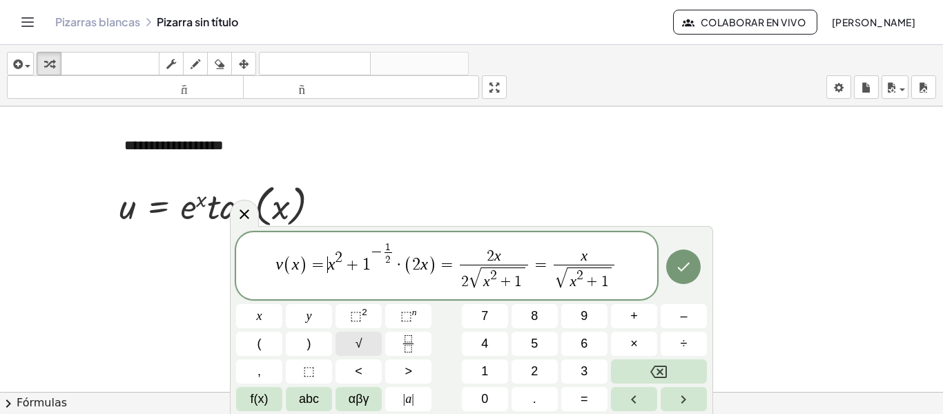
click at [342, 347] on button "√" at bounding box center [359, 343] width 46 height 24
click at [357, 345] on span "√" at bounding box center [359, 343] width 7 height 19
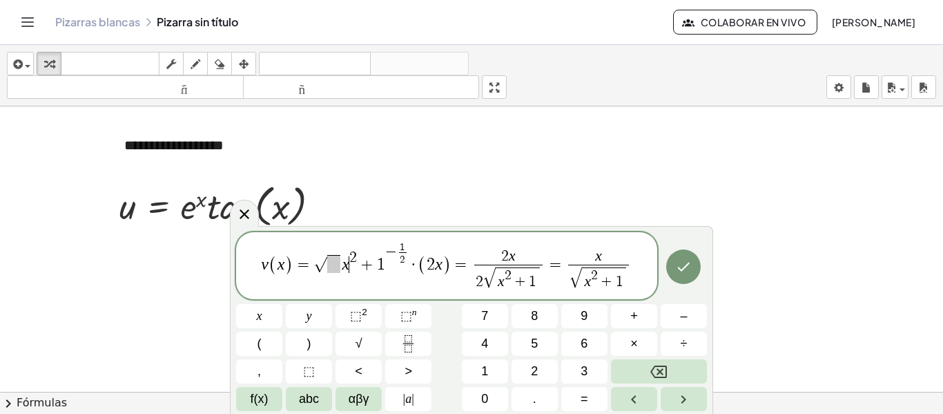
click at [349, 264] on var "x" at bounding box center [346, 264] width 8 height 18
click at [347, 264] on var "x" at bounding box center [346, 264] width 8 height 18
click at [345, 264] on var "x" at bounding box center [346, 264] width 8 height 18
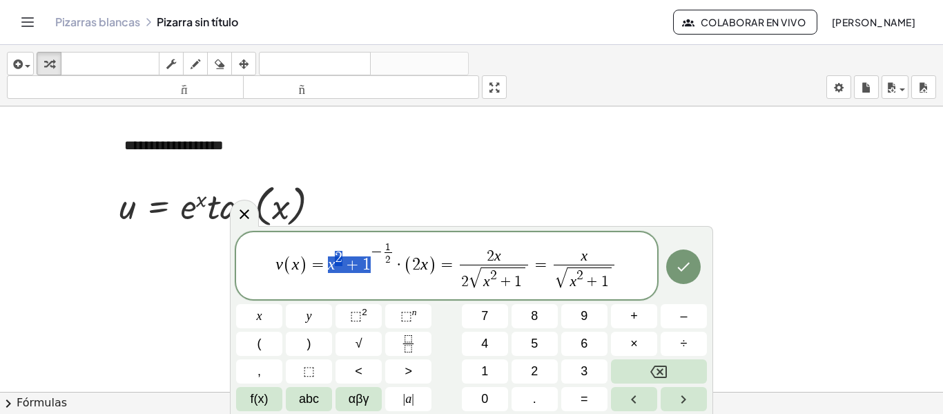
drag, startPoint x: 326, startPoint y: 266, endPoint x: 371, endPoint y: 266, distance: 44.9
click at [371, 266] on span "v ( x ) = x 2 + 1 − 1 2 ​ · ( 2 x ) = 2 x 2 √ x 2 + 1 ​ = x √ x 2 + 1 ​" at bounding box center [446, 266] width 421 height 52
click at [359, 343] on span "√" at bounding box center [359, 343] width 7 height 19
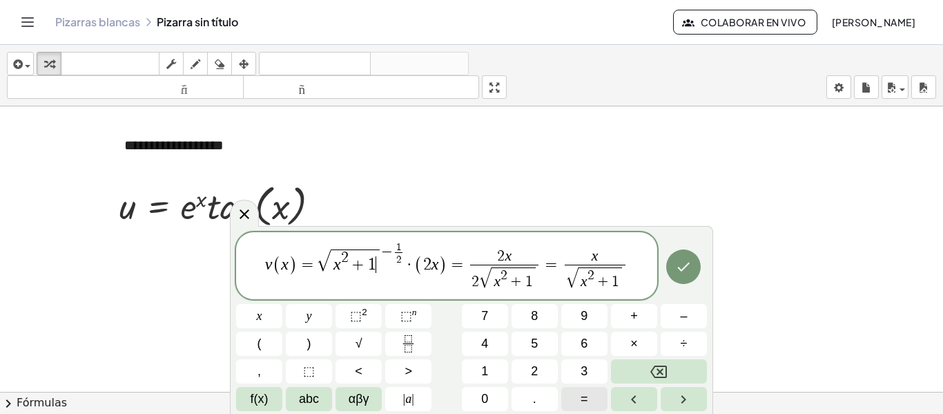
click at [573, 397] on button "=" at bounding box center [584, 399] width 46 height 24
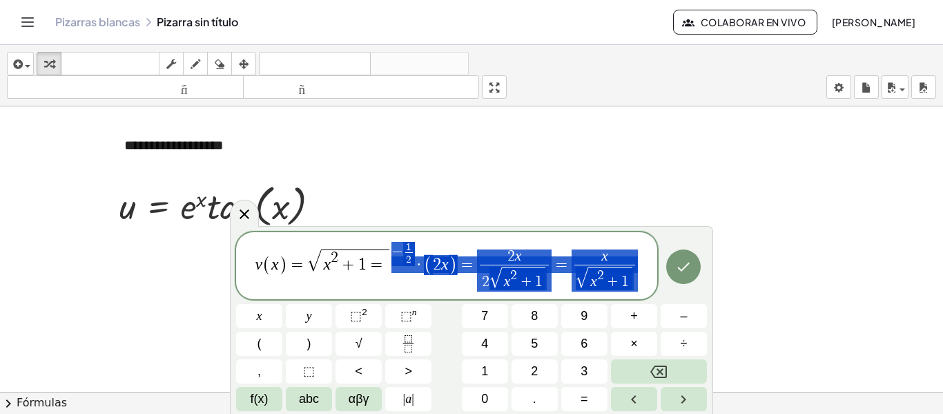
drag, startPoint x: 401, startPoint y: 249, endPoint x: 624, endPoint y: 284, distance: 225.8
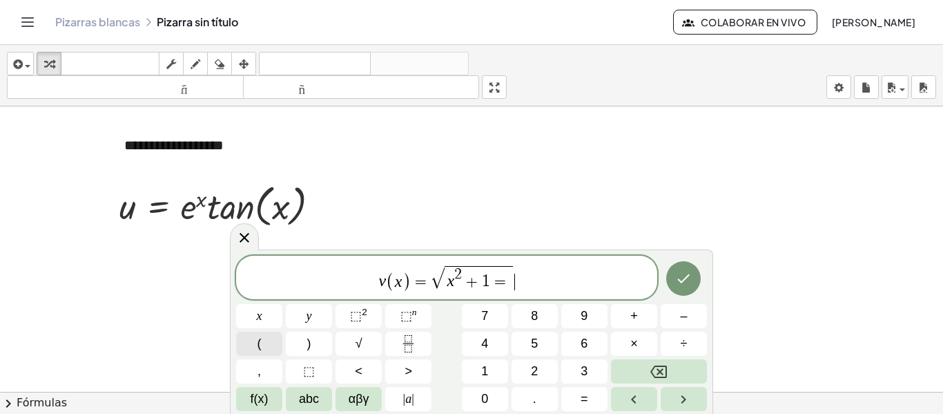
click at [246, 341] on button "(" at bounding box center [259, 343] width 46 height 24
click at [350, 324] on div "v ( x ) = √ x 2 + 1 = ( ​ ) x y ⬚ 2 ⬚ n 7 8 9 + – ( ) √ 4 5 6 × ÷ , ⬚ < > 1 2 3…" at bounding box center [471, 332] width 471 height 155
click at [359, 313] on span "⬚" at bounding box center [356, 316] width 12 height 14
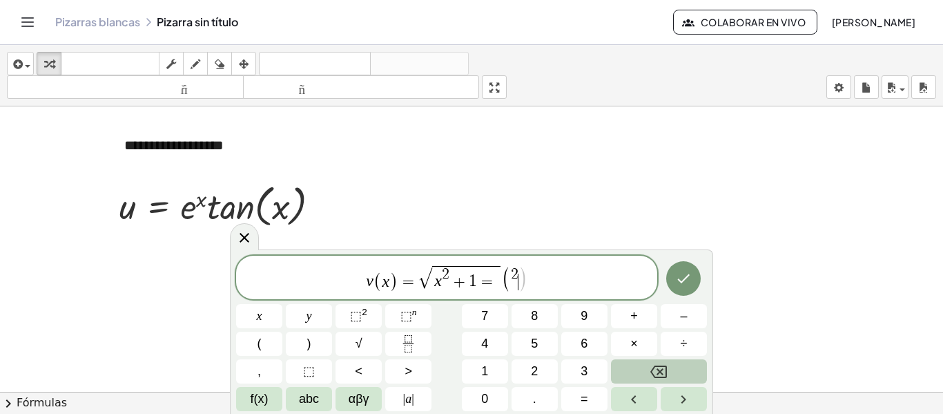
click at [658, 369] on icon "Backspace" at bounding box center [658, 371] width 17 height 12
click at [669, 363] on button "Backspace" at bounding box center [659, 371] width 96 height 24
click at [654, 373] on icon "Backspace" at bounding box center [658, 371] width 17 height 17
click at [260, 318] on span "x" at bounding box center [260, 316] width 6 height 19
click at [353, 313] on span "⬚" at bounding box center [356, 316] width 12 height 14
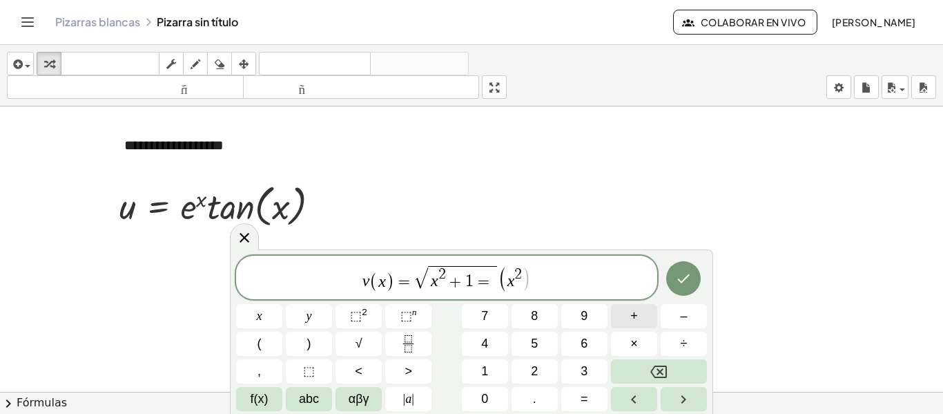
click at [640, 320] on button "+" at bounding box center [634, 316] width 46 height 24
click at [480, 374] on button "1" at bounding box center [485, 371] width 46 height 24
click at [329, 343] on button ")" at bounding box center [309, 343] width 46 height 24
click at [686, 275] on icon "Hecho" at bounding box center [683, 278] width 17 height 17
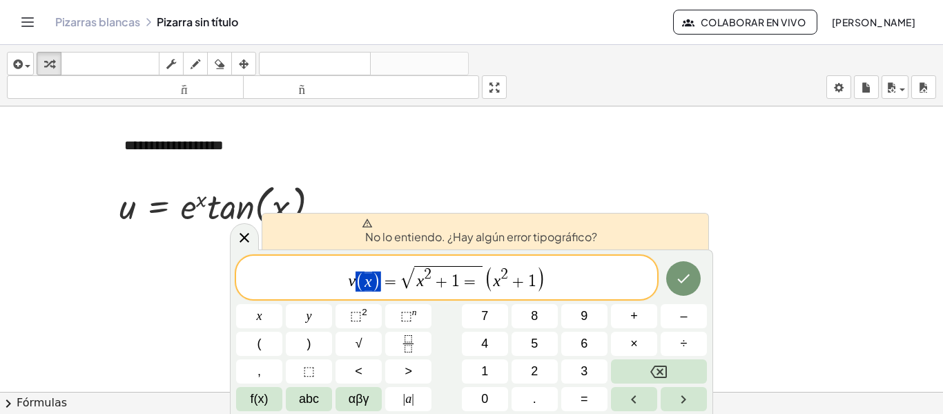
drag, startPoint x: 385, startPoint y: 282, endPoint x: 358, endPoint y: 282, distance: 26.9
click at [358, 282] on span "v ( x ) = √ x 2 + 1 = ( x 2 + 1 )" at bounding box center [446, 278] width 421 height 29
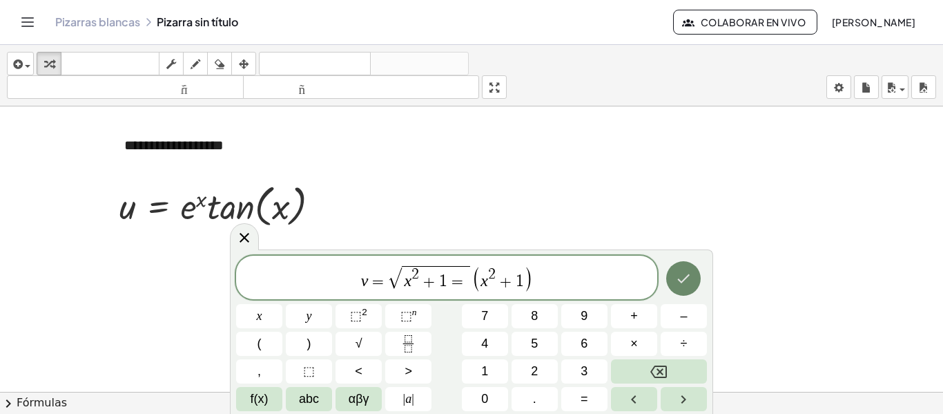
drag, startPoint x: 705, startPoint y: 282, endPoint x: 687, endPoint y: 277, distance: 18.6
click at [282, 304] on div at bounding box center [259, 316] width 46 height 24
click at [687, 277] on icon "Hecho" at bounding box center [684, 277] width 12 height 9
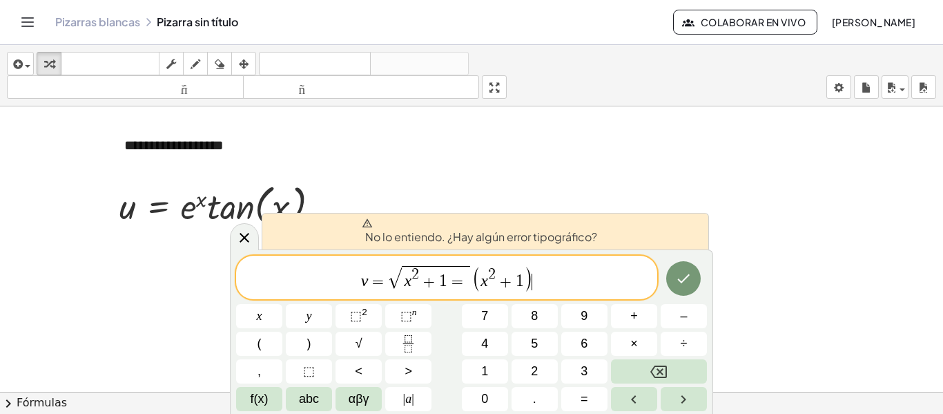
click at [536, 267] on span "v = √ x 2 + 1 = ( x 2 + 1 ) ​" at bounding box center [446, 278] width 421 height 29
click at [415, 309] on sup "n" at bounding box center [414, 312] width 5 height 10
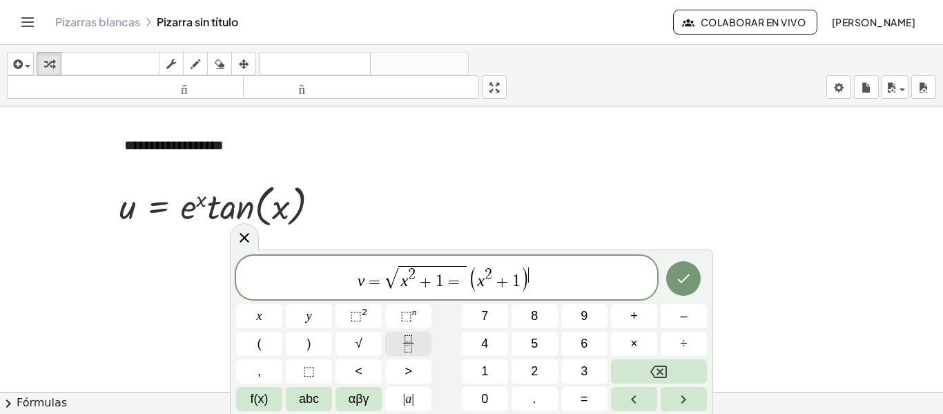
click at [407, 342] on icon "Fraction" at bounding box center [408, 343] width 17 height 17
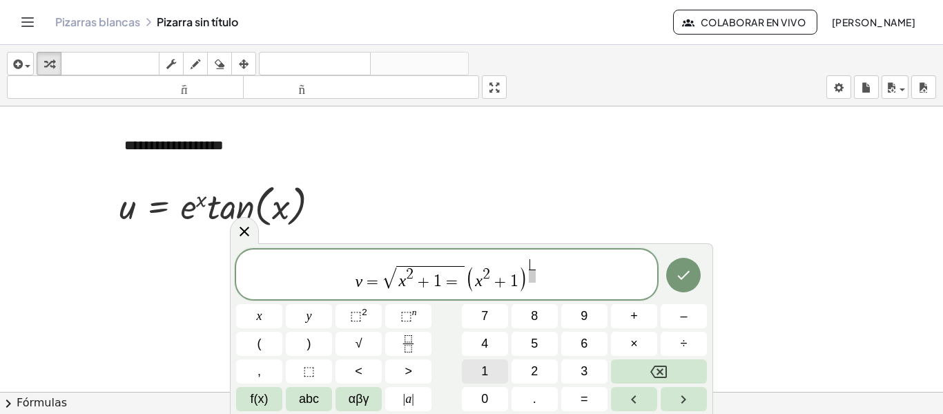
click at [495, 370] on button "1" at bounding box center [485, 371] width 46 height 24
click at [533, 368] on span "2" at bounding box center [534, 371] width 7 height 19
click at [684, 270] on icon "Hecho" at bounding box center [683, 274] width 17 height 17
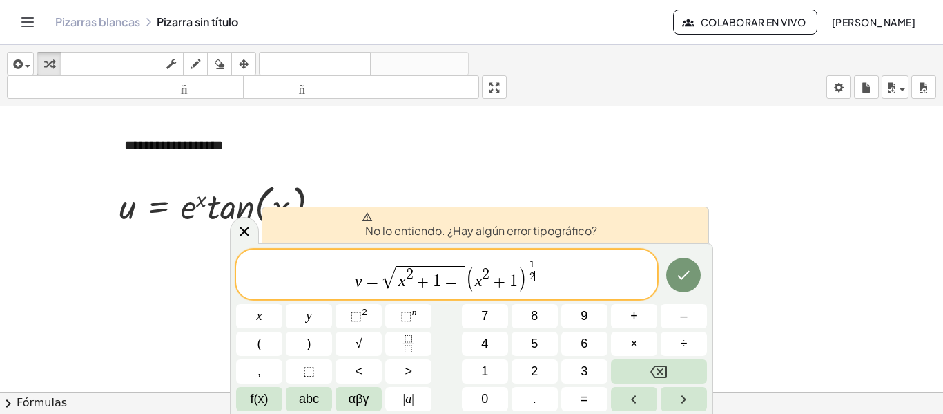
click at [525, 268] on span ")" at bounding box center [523, 278] width 10 height 26
click at [527, 265] on span ")" at bounding box center [523, 278] width 10 height 26
click at [620, 334] on button "×" at bounding box center [634, 343] width 46 height 24
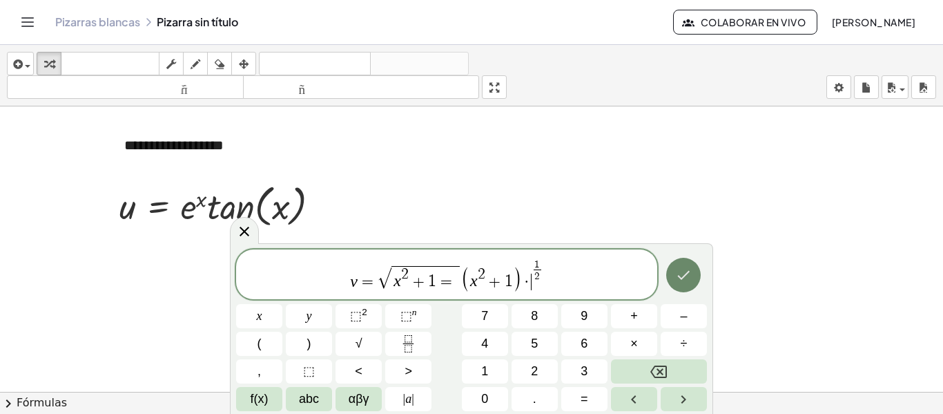
click at [687, 269] on icon "Hecho" at bounding box center [683, 274] width 17 height 17
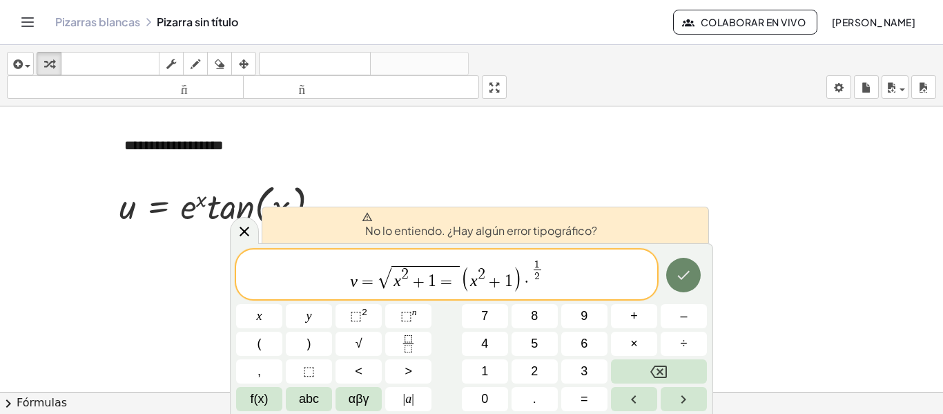
click at [687, 269] on icon "Hecho" at bounding box center [683, 274] width 17 height 17
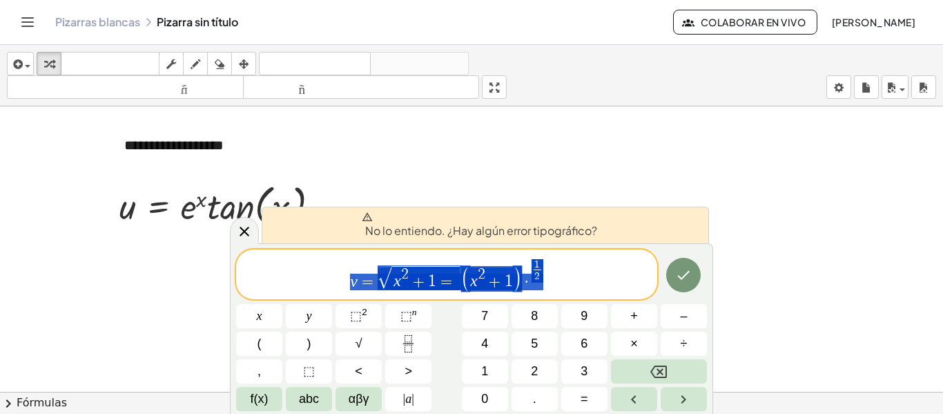
drag, startPoint x: 565, startPoint y: 277, endPoint x: 327, endPoint y: 276, distance: 238.9
click at [327, 276] on span "v = √ x 2 + 1 = ( x 2 + 1 ) · 1 2 ​" at bounding box center [446, 275] width 421 height 35
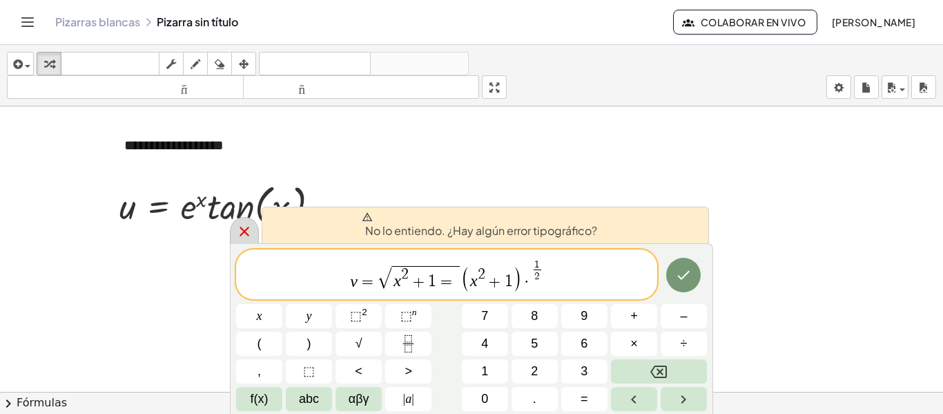
click at [246, 233] on icon at bounding box center [244, 231] width 17 height 17
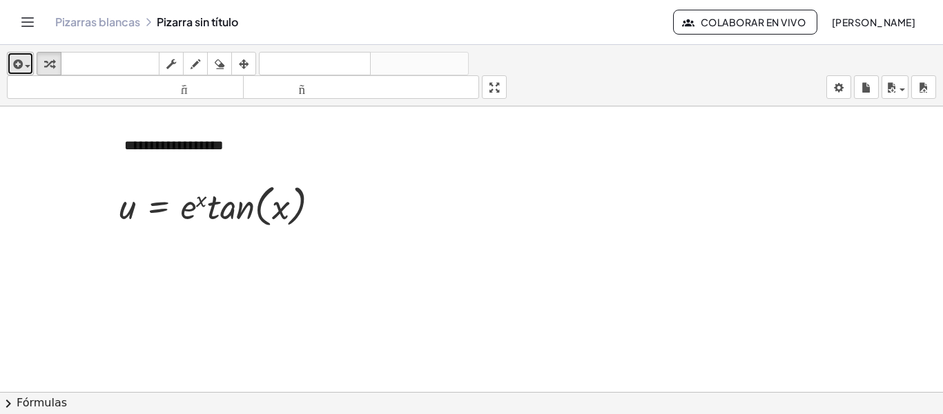
click at [31, 64] on button "insertar" at bounding box center [20, 63] width 27 height 23
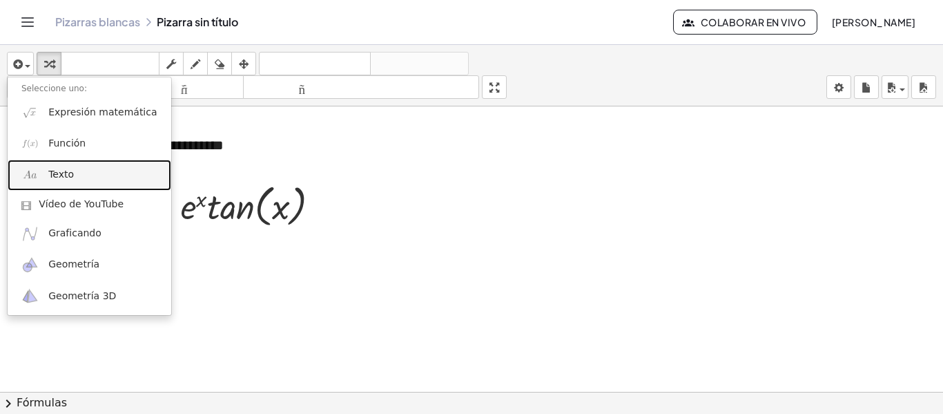
click at [26, 181] on img at bounding box center [29, 174] width 17 height 17
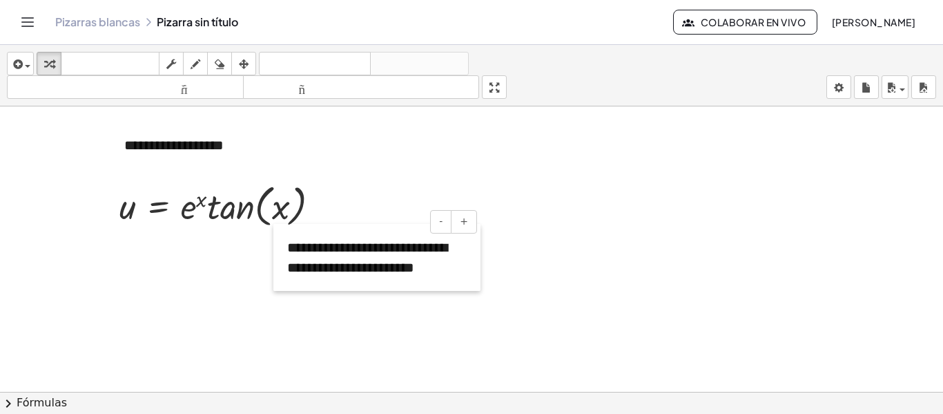
drag, startPoint x: 436, startPoint y: 164, endPoint x: 274, endPoint y: 253, distance: 185.1
click at [274, 253] on div at bounding box center [280, 257] width 14 height 67
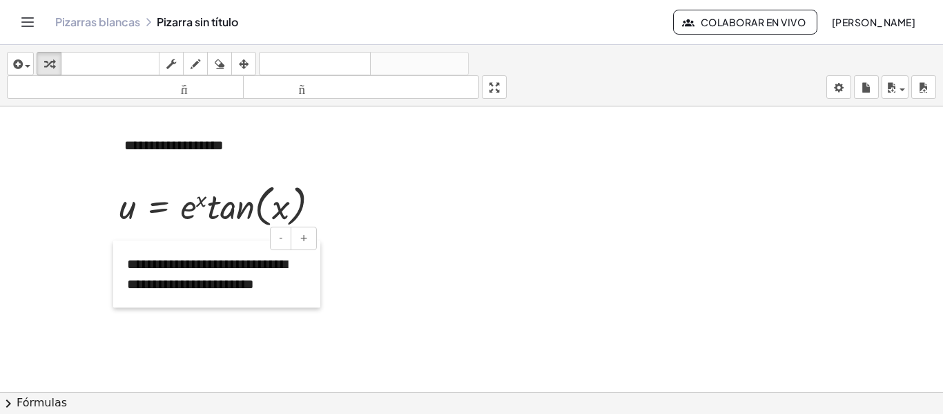
drag, startPoint x: 275, startPoint y: 262, endPoint x: 116, endPoint y: 278, distance: 160.3
click at [116, 278] on div at bounding box center [120, 273] width 14 height 67
click at [164, 342] on div at bounding box center [471, 246] width 943 height 855
click at [188, 273] on font "**********" at bounding box center [208, 274] width 160 height 34
click at [313, 235] on button "+" at bounding box center [304, 237] width 26 height 23
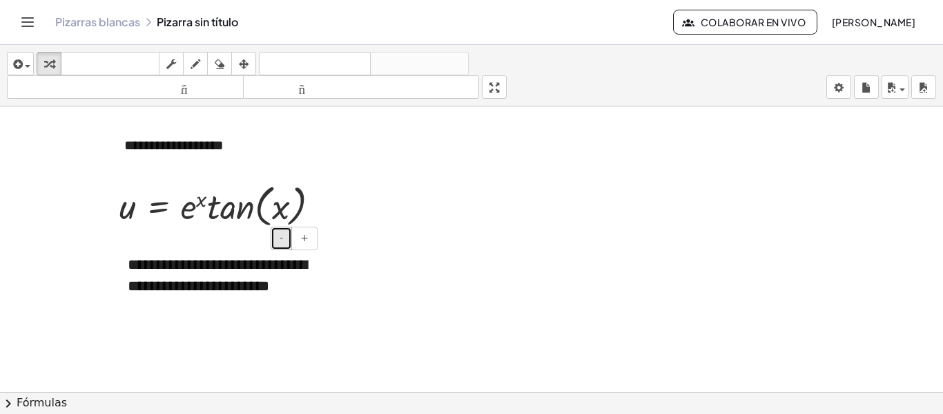
click at [283, 236] on font "-" at bounding box center [281, 237] width 3 height 11
click at [240, 299] on div "**********" at bounding box center [217, 273] width 207 height 67
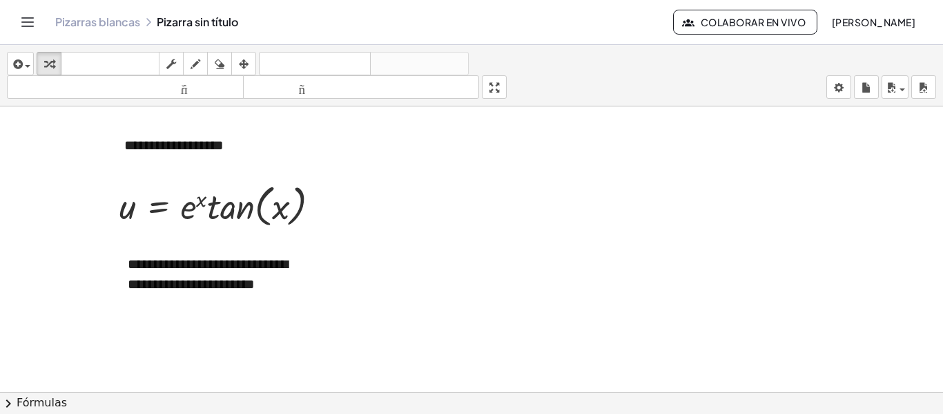
drag, startPoint x: 289, startPoint y: 289, endPoint x: 222, endPoint y: 290, distance: 67.7
click at [222, 290] on body "**********" at bounding box center [471, 207] width 943 height 414
click at [222, 290] on font "**********" at bounding box center [208, 274] width 160 height 34
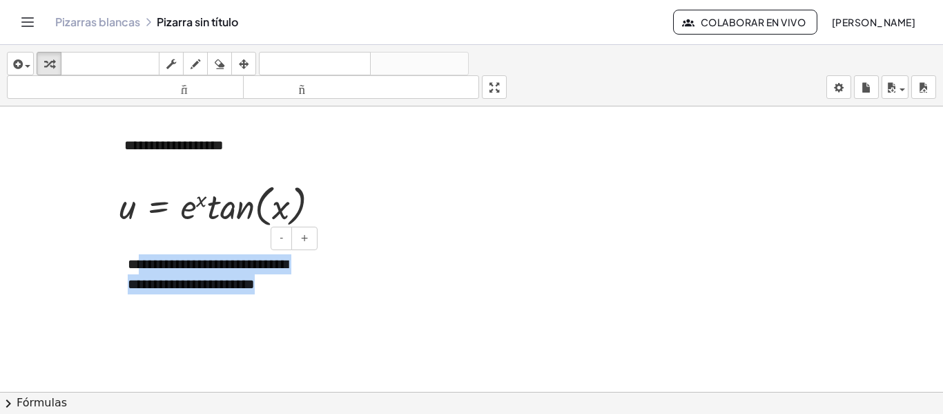
drag, startPoint x: 275, startPoint y: 287, endPoint x: 139, endPoint y: 268, distance: 136.7
click at [139, 268] on div "**********" at bounding box center [217, 273] width 207 height 67
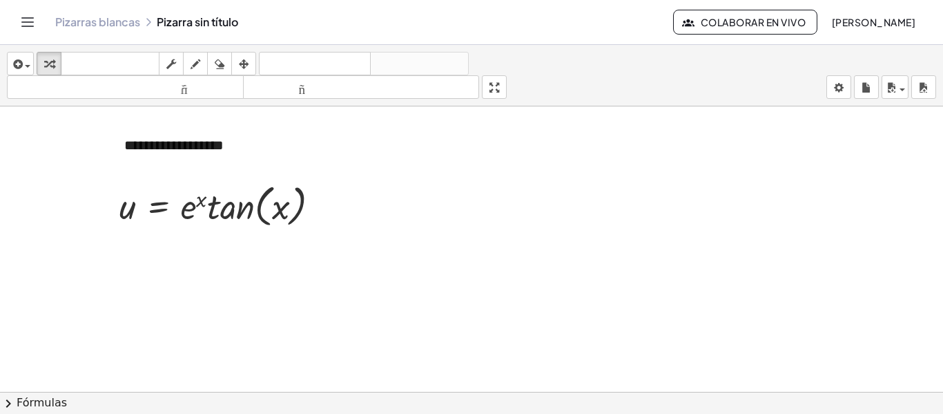
drag, startPoint x: 135, startPoint y: 284, endPoint x: 137, endPoint y: 311, distance: 27.1
click at [137, 311] on div "**********" at bounding box center [471, 246] width 943 height 855
click at [367, 310] on div at bounding box center [471, 246] width 943 height 855
click at [132, 266] on font "**********" at bounding box center [164, 264] width 72 height 14
drag, startPoint x: 126, startPoint y: 286, endPoint x: 123, endPoint y: 382, distance: 96.7
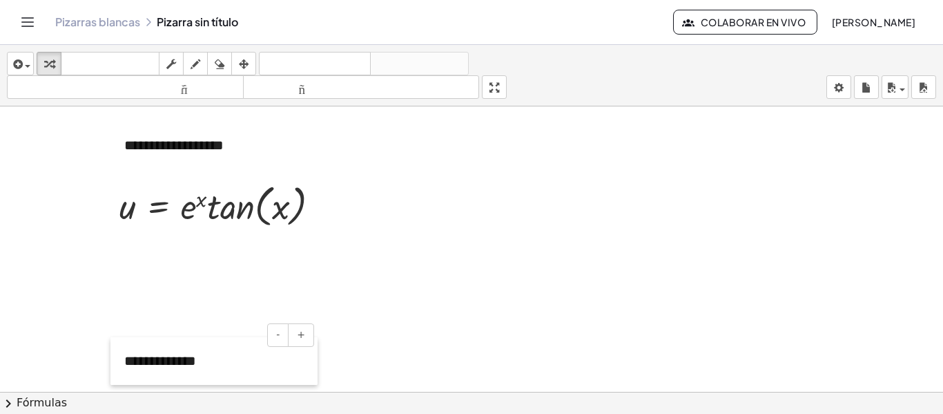
click at [123, 382] on div at bounding box center [117, 361] width 14 height 48
click at [137, 312] on div at bounding box center [471, 246] width 943 height 855
click at [126, 267] on div at bounding box center [471, 246] width 943 height 855
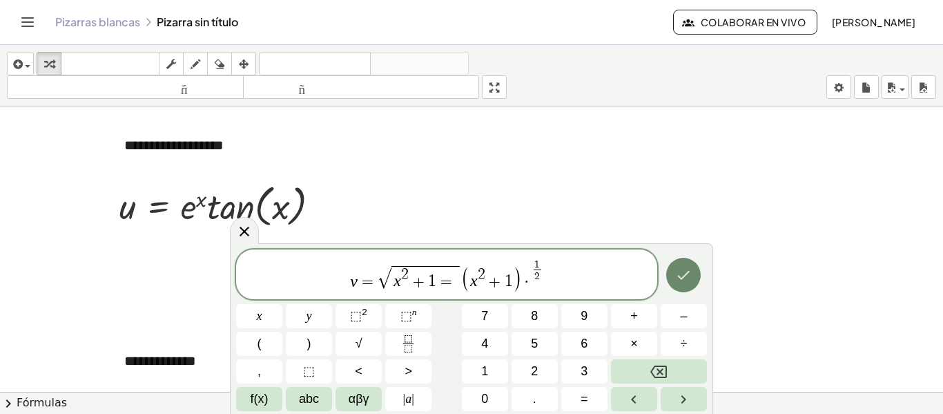
click at [686, 264] on button "Hecho" at bounding box center [683, 275] width 35 height 35
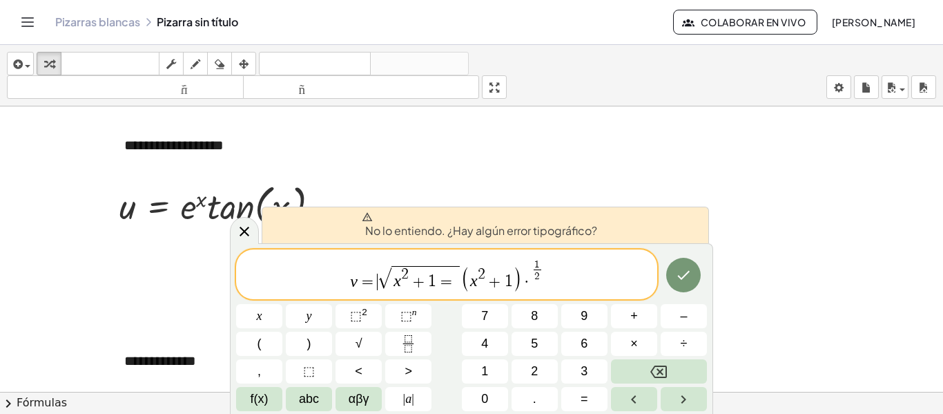
click at [378, 289] on span "√ x 2 + 1 =" at bounding box center [420, 277] width 84 height 24
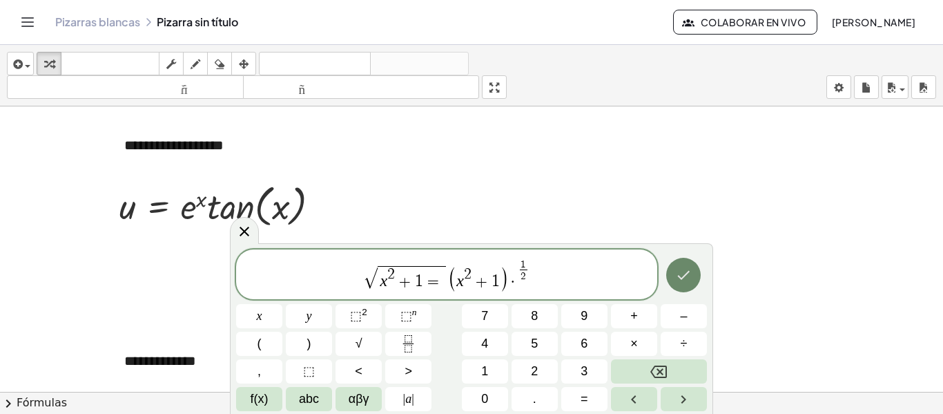
click at [692, 275] on button "Hecho" at bounding box center [683, 275] width 35 height 35
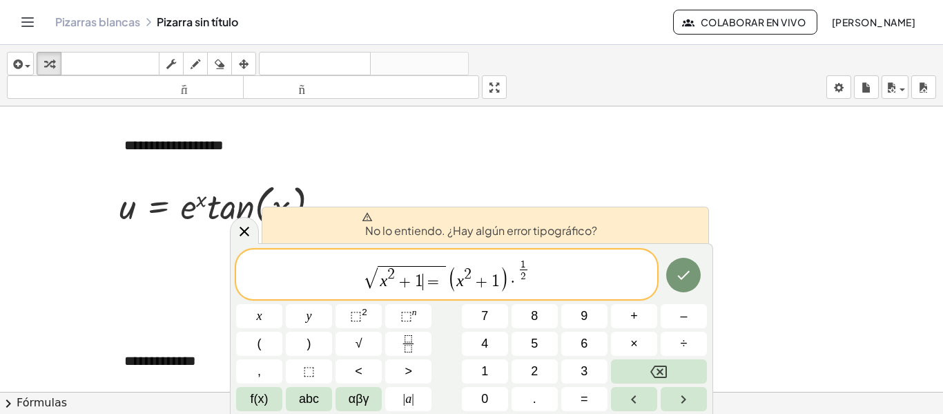
click at [428, 281] on span "=" at bounding box center [433, 281] width 20 height 17
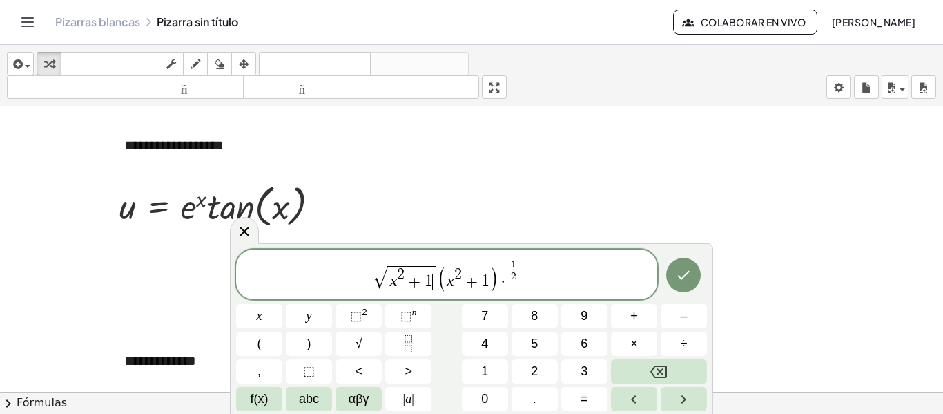
click at [439, 273] on span "(" at bounding box center [443, 278] width 10 height 26
click at [687, 282] on icon "Hecho" at bounding box center [683, 274] width 17 height 17
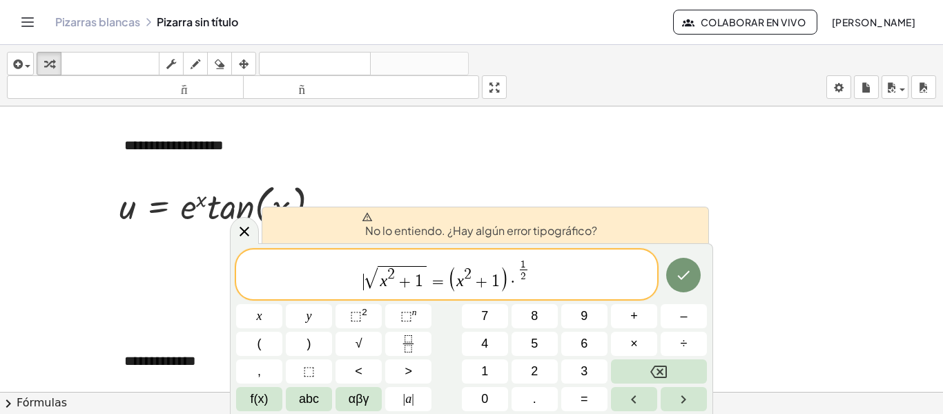
click at [356, 273] on span "​ √ x 2 + 1 = ( x 2 + 1 ) · 1 2 ​" at bounding box center [446, 275] width 421 height 35
click at [260, 403] on span "f(x)" at bounding box center [260, 398] width 18 height 19
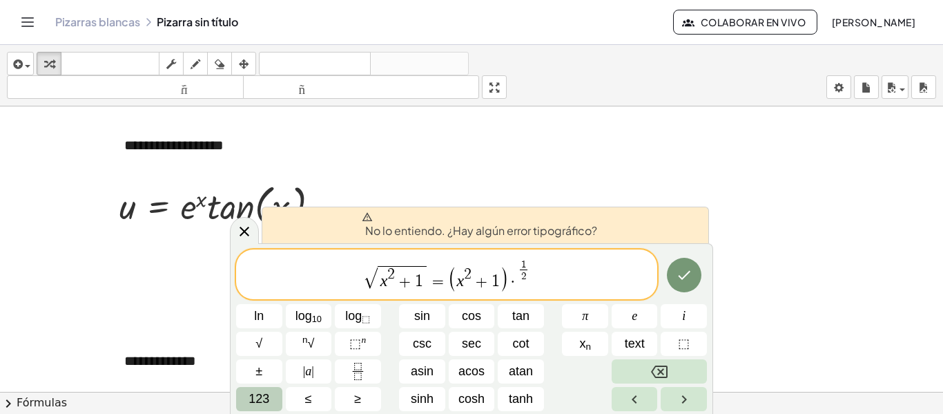
click at [273, 396] on button "123" at bounding box center [259, 399] width 46 height 24
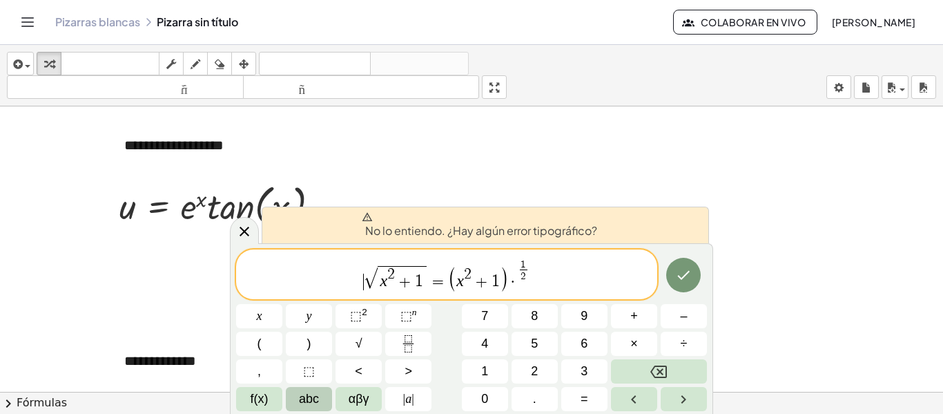
click at [316, 395] on span "abc" at bounding box center [309, 398] width 20 height 19
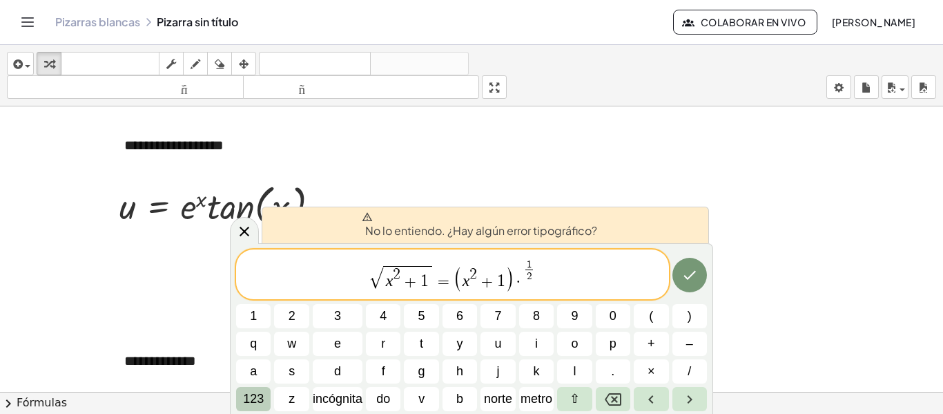
click at [237, 395] on button "123" at bounding box center [253, 399] width 35 height 24
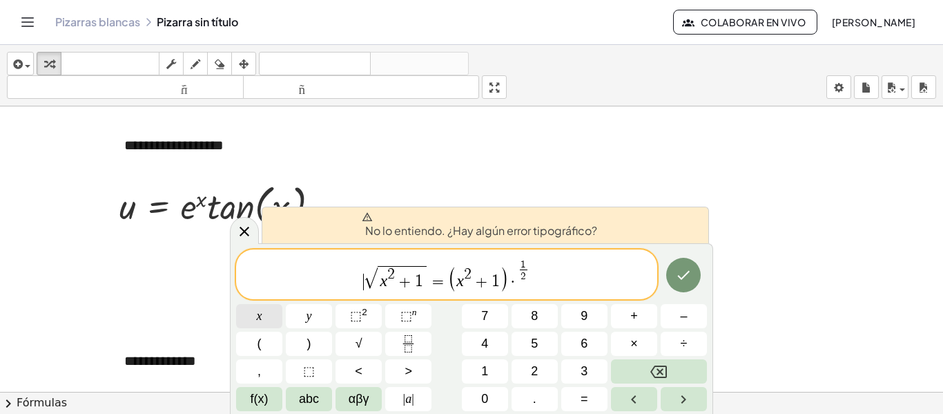
click at [262, 322] on button "x" at bounding box center [259, 316] width 46 height 24
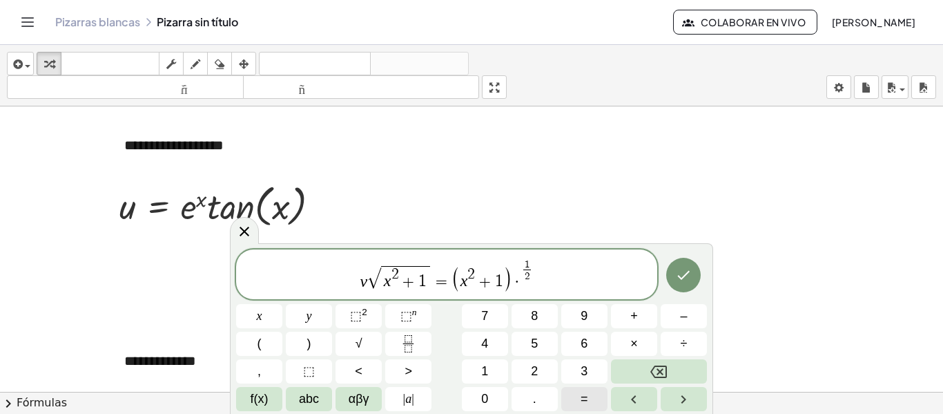
click at [571, 394] on button "=" at bounding box center [584, 399] width 46 height 24
click at [530, 283] on span "·" at bounding box center [527, 281] width 10 height 17
click at [677, 275] on icon "Hecho" at bounding box center [683, 274] width 17 height 17
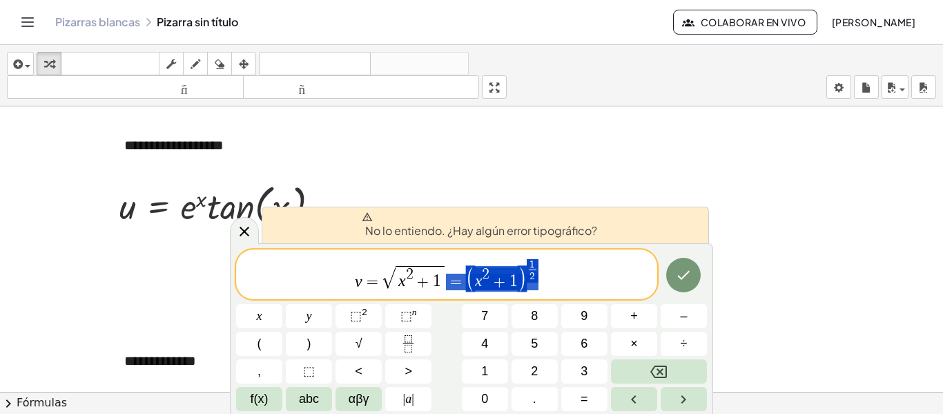
drag, startPoint x: 563, startPoint y: 276, endPoint x: 455, endPoint y: 277, distance: 107.7
click at [455, 277] on span "v = √ x 2 + 1 = ( x 2 + 1 ) 1 2 ​" at bounding box center [446, 275] width 421 height 35
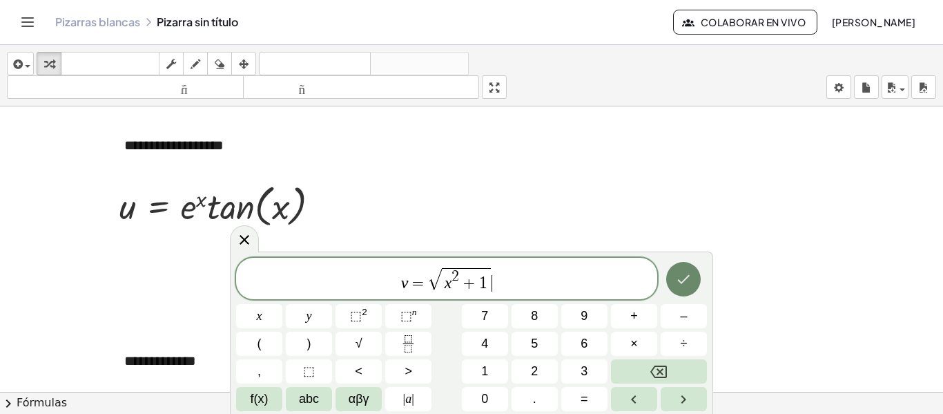
click at [690, 283] on icon "Hecho" at bounding box center [683, 279] width 17 height 17
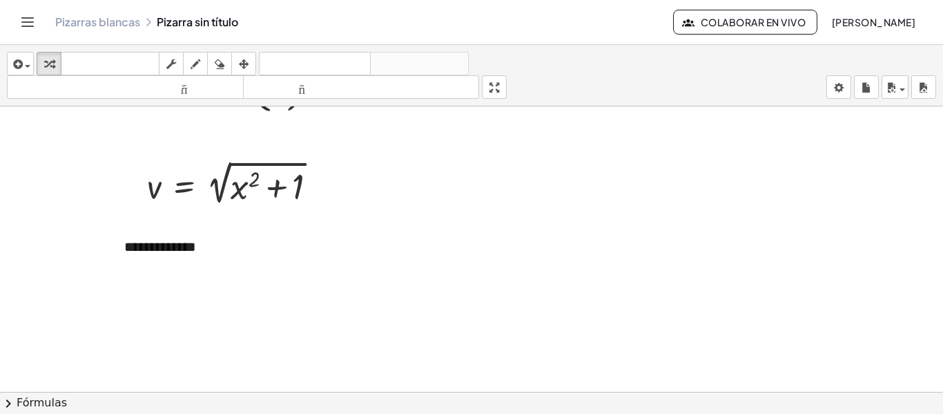
scroll to position [403, 0]
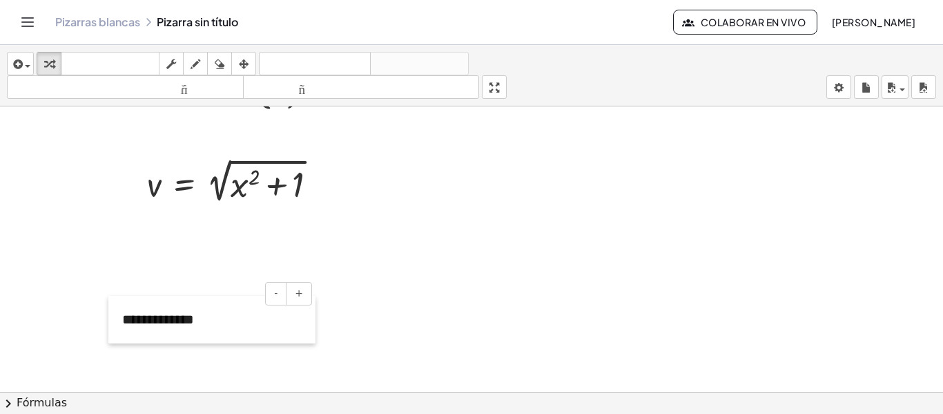
drag, startPoint x: 124, startPoint y: 249, endPoint x: 122, endPoint y: 340, distance: 91.8
click at [122, 340] on div at bounding box center [115, 319] width 14 height 48
click at [18, 64] on icon "button" at bounding box center [16, 64] width 12 height 17
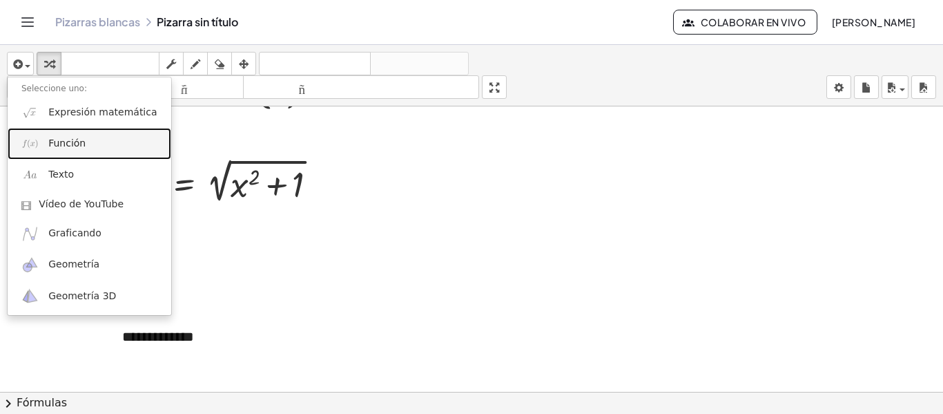
click at [35, 146] on img at bounding box center [29, 143] width 17 height 17
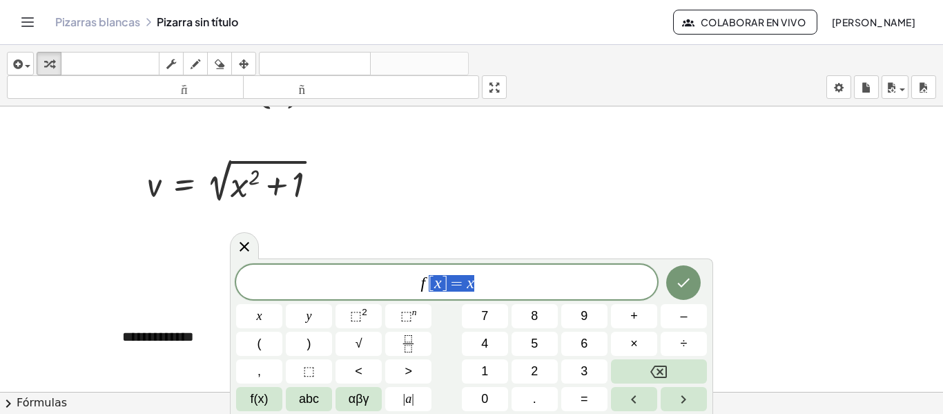
drag, startPoint x: 518, startPoint y: 286, endPoint x: 407, endPoint y: 280, distance: 112.0
click at [407, 280] on span "f [ x ] = x" at bounding box center [446, 282] width 421 height 19
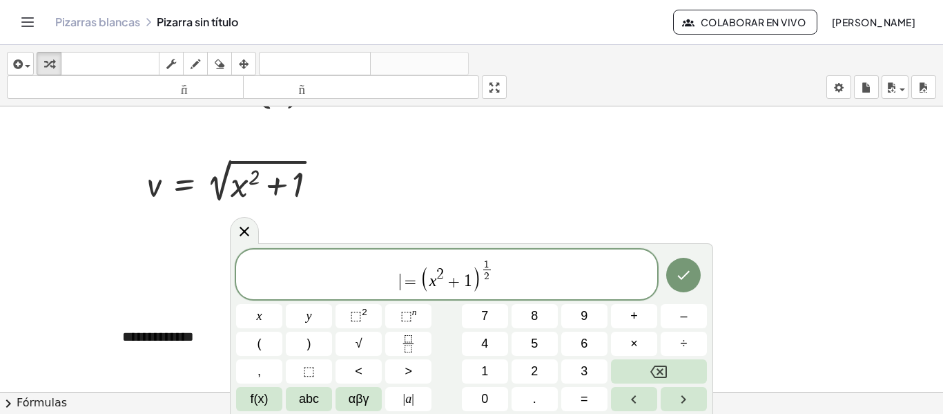
click at [399, 280] on span "​ = ( x 2 + 1 ) 1 2 ​" at bounding box center [446, 275] width 421 height 35
click at [367, 324] on button "⬚ 2" at bounding box center [359, 316] width 46 height 24
click at [659, 363] on icon "Backspace" at bounding box center [658, 371] width 17 height 17
click at [361, 344] on span "√" at bounding box center [359, 343] width 7 height 19
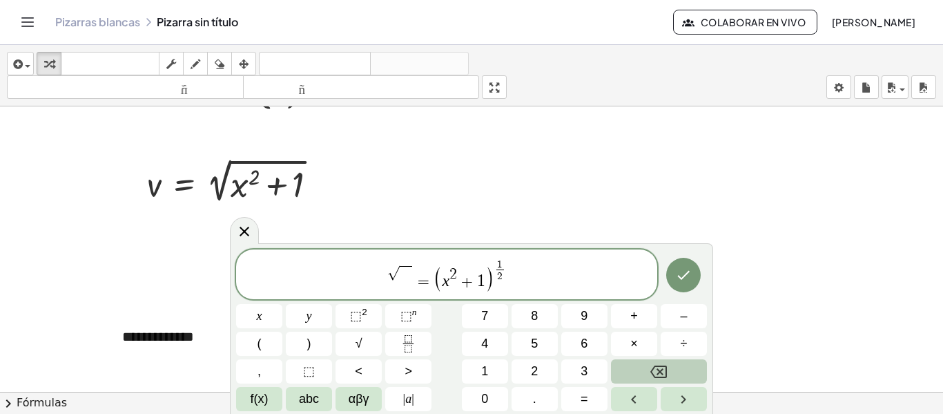
click at [664, 367] on icon "Backspace" at bounding box center [658, 371] width 17 height 17
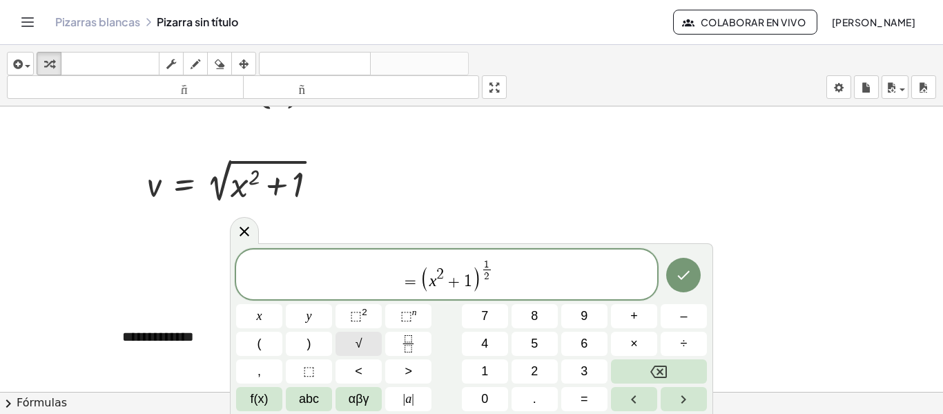
click at [373, 344] on button "√" at bounding box center [359, 343] width 46 height 24
click at [271, 309] on button "x" at bounding box center [259, 316] width 46 height 24
click at [348, 315] on button "⬚ 2" at bounding box center [359, 316] width 46 height 24
click at [653, 318] on button "+" at bounding box center [634, 316] width 46 height 24
click at [467, 370] on button "1" at bounding box center [485, 371] width 46 height 24
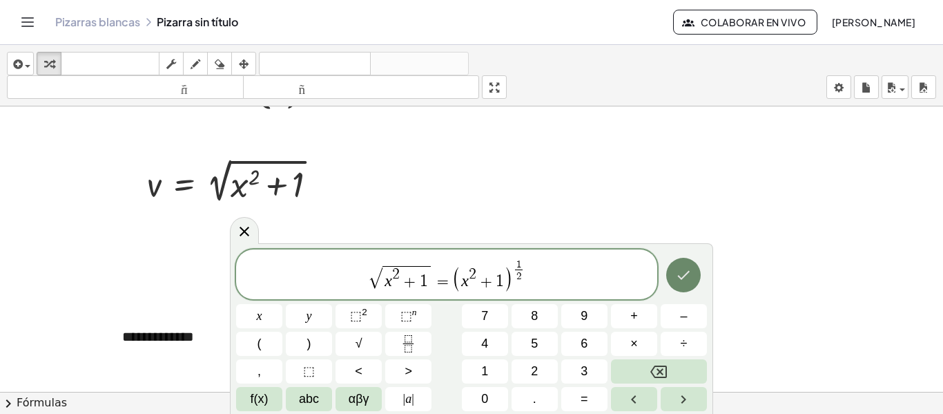
click at [693, 266] on button "Hecho" at bounding box center [683, 275] width 35 height 35
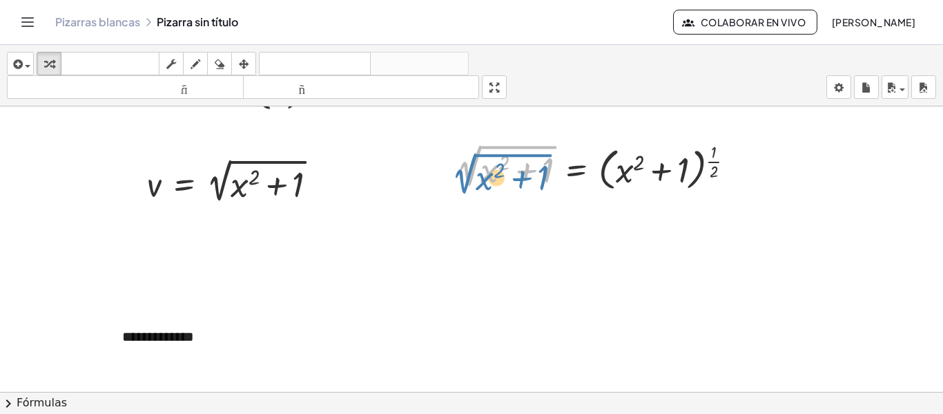
drag, startPoint x: 470, startPoint y: 170, endPoint x: 466, endPoint y: 178, distance: 9.3
click at [466, 178] on div at bounding box center [600, 166] width 303 height 56
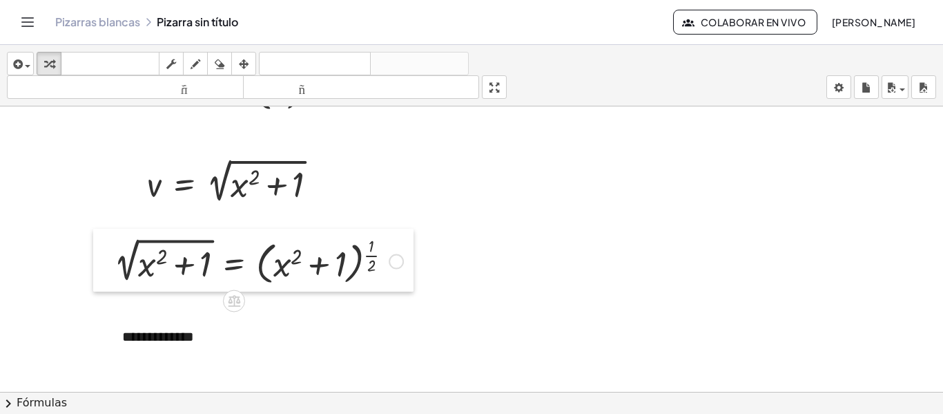
drag, startPoint x: 447, startPoint y: 170, endPoint x: 105, endPoint y: 264, distance: 355.1
click at [105, 264] on div at bounding box center [103, 260] width 21 height 63
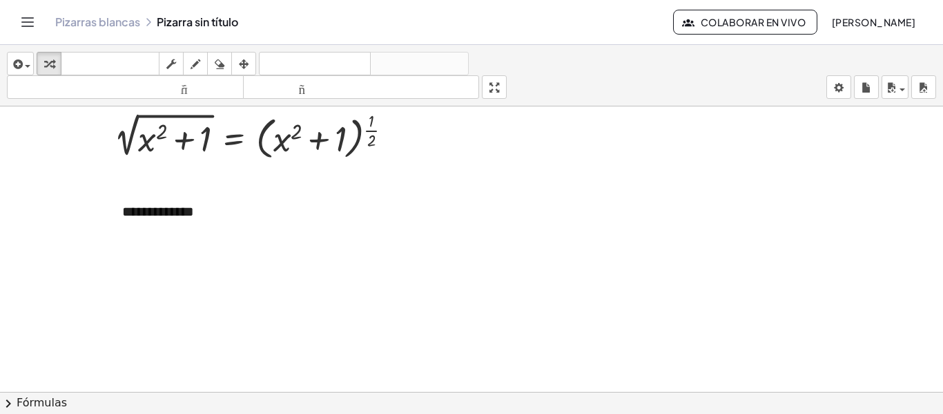
scroll to position [476, 0]
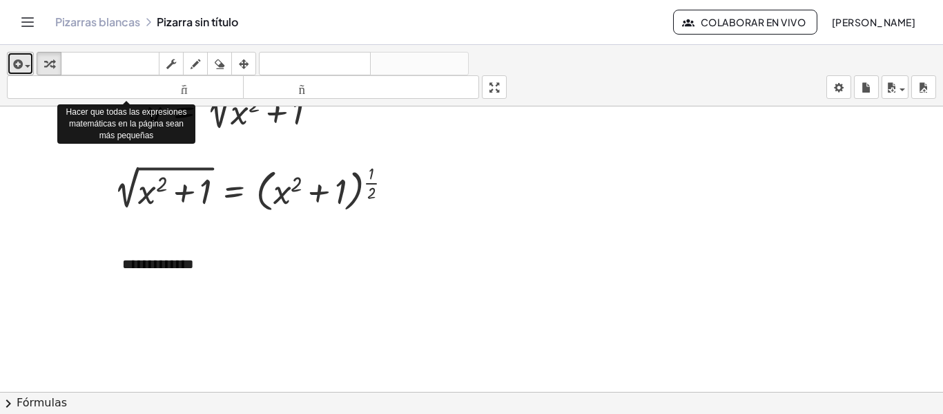
click at [19, 68] on icon "button" at bounding box center [16, 64] width 12 height 17
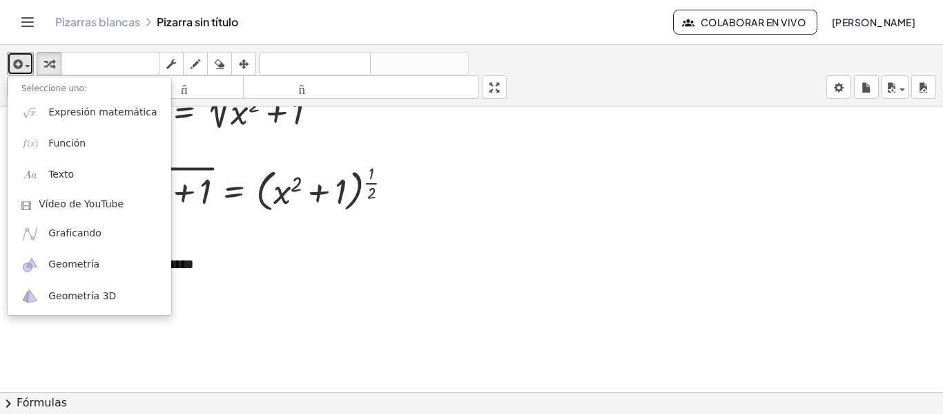
click at [139, 389] on div at bounding box center [471, 58] width 943 height 855
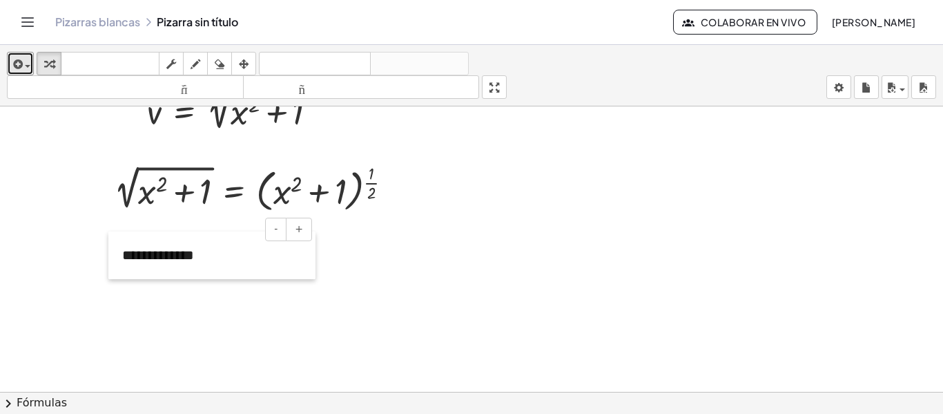
drag, startPoint x: 118, startPoint y: 265, endPoint x: 118, endPoint y: 257, distance: 8.3
click at [118, 257] on div at bounding box center [115, 255] width 14 height 48
drag, startPoint x: 120, startPoint y: 318, endPoint x: 19, endPoint y: 64, distance: 274.2
click at [19, 64] on div "**********" at bounding box center [471, 229] width 943 height 369
click at [19, 64] on icon "button" at bounding box center [16, 64] width 12 height 17
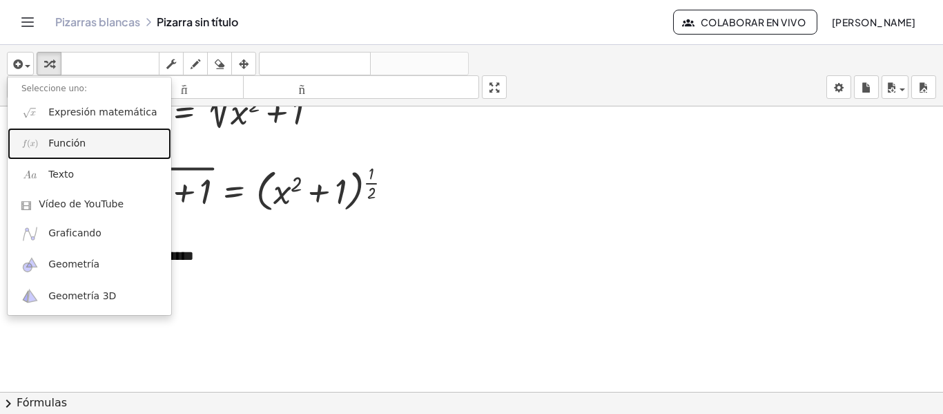
click at [30, 140] on img at bounding box center [29, 143] width 17 height 17
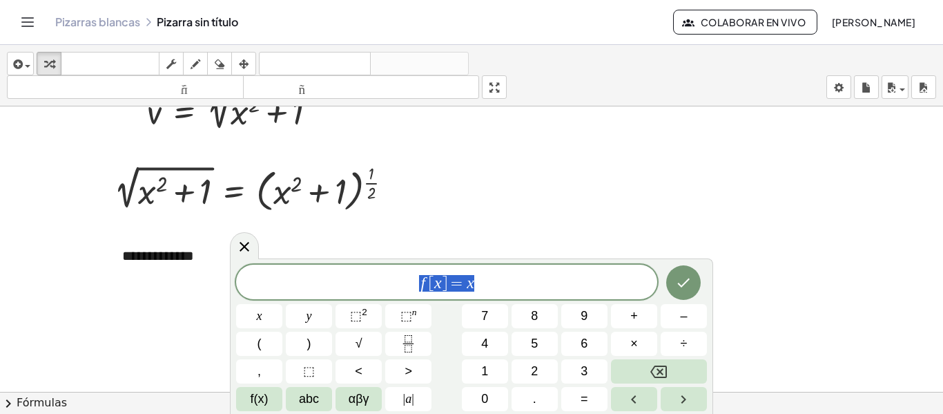
drag, startPoint x: 490, startPoint y: 273, endPoint x: 407, endPoint y: 283, distance: 84.2
click at [407, 283] on span "f [ x ] = x" at bounding box center [446, 282] width 421 height 19
click at [264, 391] on span "f(x)" at bounding box center [260, 398] width 18 height 19
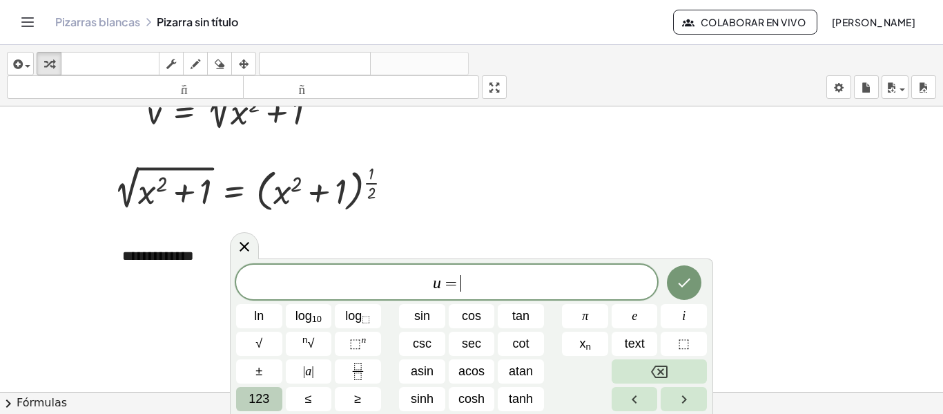
click at [267, 394] on span "123" at bounding box center [259, 398] width 21 height 19
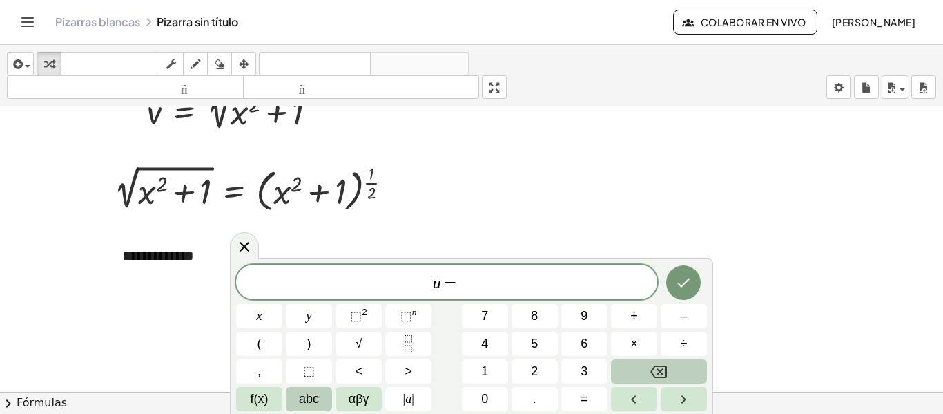
click at [299, 395] on span "abc" at bounding box center [309, 398] width 20 height 19
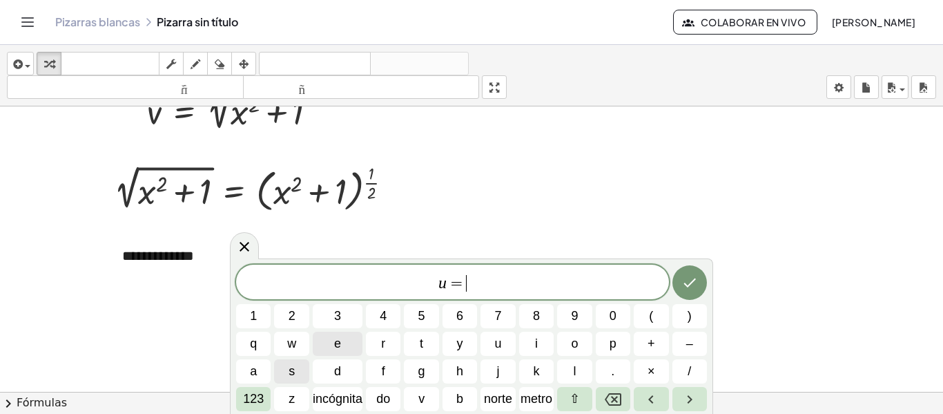
click at [329, 339] on button "e" at bounding box center [338, 343] width 50 height 24
click at [249, 391] on font "123" at bounding box center [253, 398] width 21 height 14
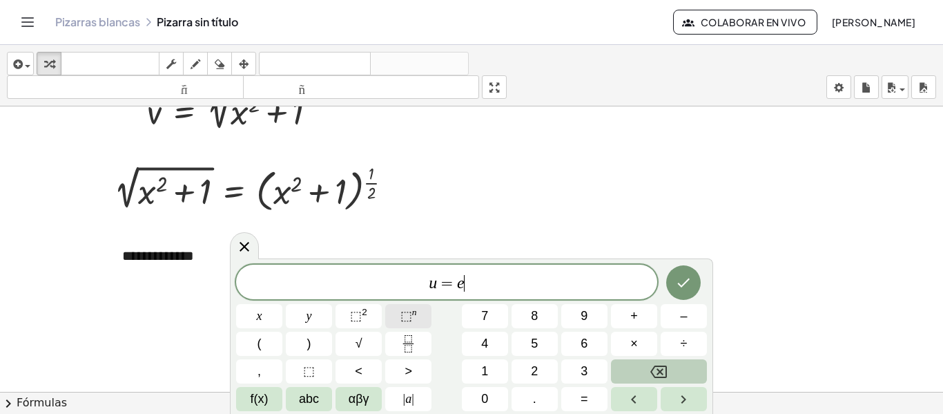
click at [403, 314] on span "⬚" at bounding box center [406, 316] width 12 height 14
click at [253, 318] on button "x" at bounding box center [259, 316] width 46 height 24
click at [258, 389] on button "f(x)" at bounding box center [259, 399] width 46 height 24
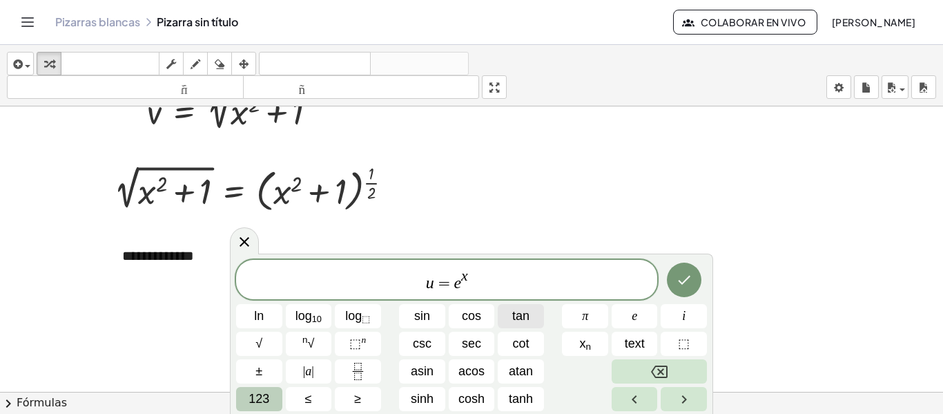
click at [500, 313] on button "tan" at bounding box center [521, 316] width 46 height 24
click at [675, 379] on button "Backspace" at bounding box center [659, 371] width 95 height 24
click at [480, 278] on span "u = e x ​" at bounding box center [446, 280] width 421 height 25
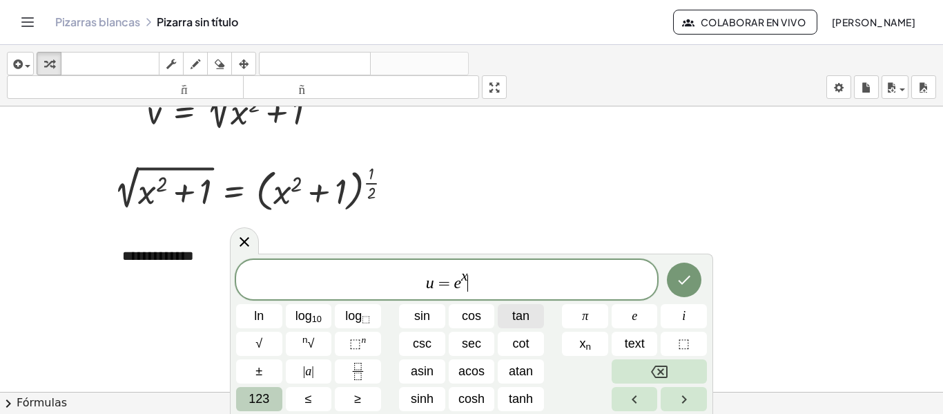
click at [527, 310] on span "tan" at bounding box center [520, 316] width 17 height 19
click at [264, 390] on span "123" at bounding box center [259, 398] width 21 height 19
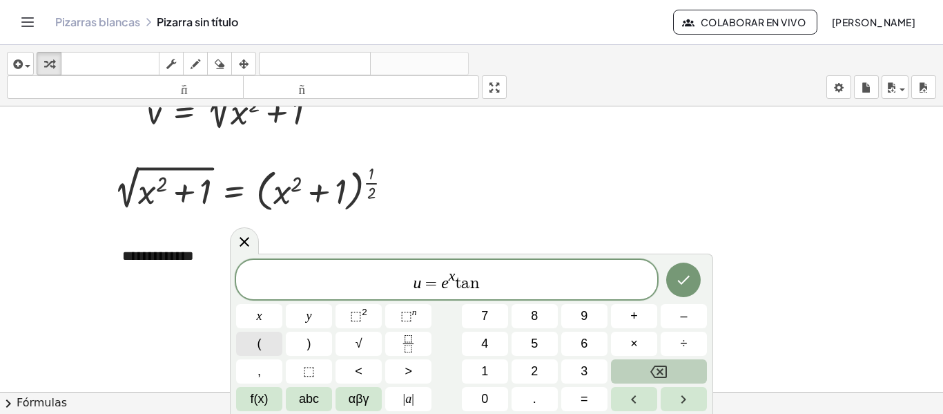
click at [264, 312] on div "u = e x t a n ​ x y ⬚ 2 ⬚ n 7 8 9 + – ( ) √ 4 5 6 × ÷ , ⬚ < > 1 2 3 f(x) abc αβ…" at bounding box center [471, 335] width 471 height 151
click at [264, 312] on button "x" at bounding box center [259, 316] width 46 height 24
click at [656, 376] on icon "Backspace" at bounding box center [658, 371] width 17 height 17
click at [254, 340] on button "(" at bounding box center [259, 343] width 46 height 24
drag, startPoint x: 259, startPoint y: 298, endPoint x: 260, endPoint y: 313, distance: 15.9
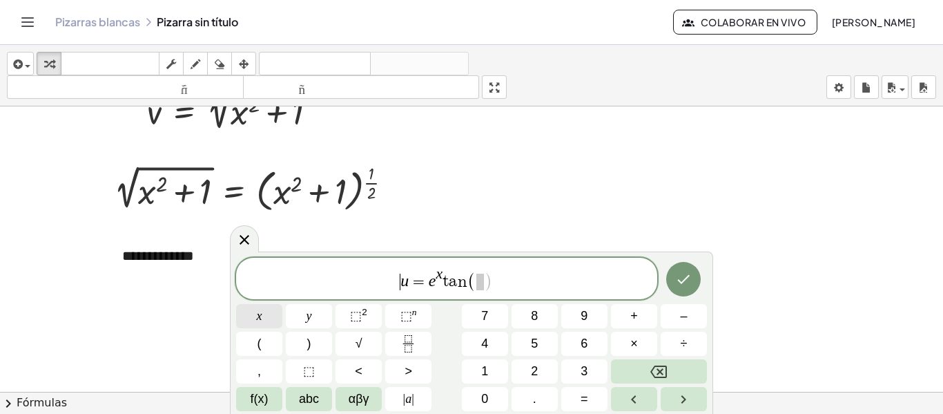
click at [260, 313] on div "​ u = e x t a n ( ) x y ⬚ 2 ⬚ n 7 8 9 + – ( ) √ 4 5 6 × ÷ , ⬚ < > 1 2 3 f(x) ab…" at bounding box center [471, 334] width 471 height 153
click at [260, 313] on span "x" at bounding box center [260, 316] width 6 height 19
click at [311, 345] on button ")" at bounding box center [309, 343] width 46 height 24
click at [274, 324] on button "x" at bounding box center [259, 316] width 46 height 24
click at [307, 331] on div "u = e x t a n ( x ) x y ⬚ 2 ⬚ n 7 8 9 + – ( ) √ 4 5 6 × ÷ , ⬚ < > 1 2 3 f(x) ab…" at bounding box center [471, 334] width 471 height 153
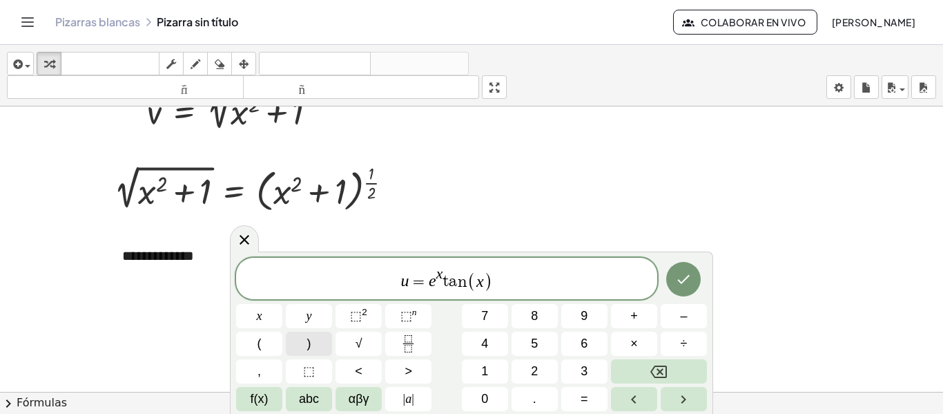
click at [307, 340] on span ")" at bounding box center [309, 343] width 4 height 19
click at [507, 283] on span "u = e x t a n ( x ) ​" at bounding box center [446, 279] width 421 height 27
click at [642, 307] on button "+" at bounding box center [634, 316] width 46 height 24
click at [255, 396] on span "f(x)" at bounding box center [260, 398] width 18 height 19
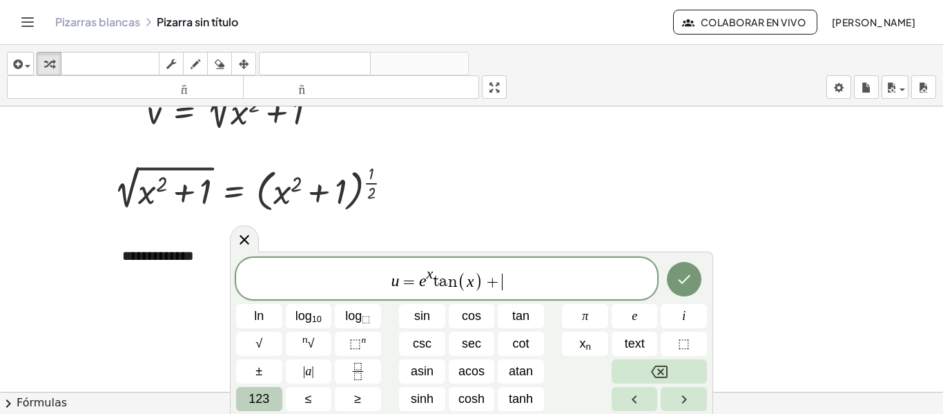
click at [269, 402] on span "123" at bounding box center [259, 398] width 21 height 19
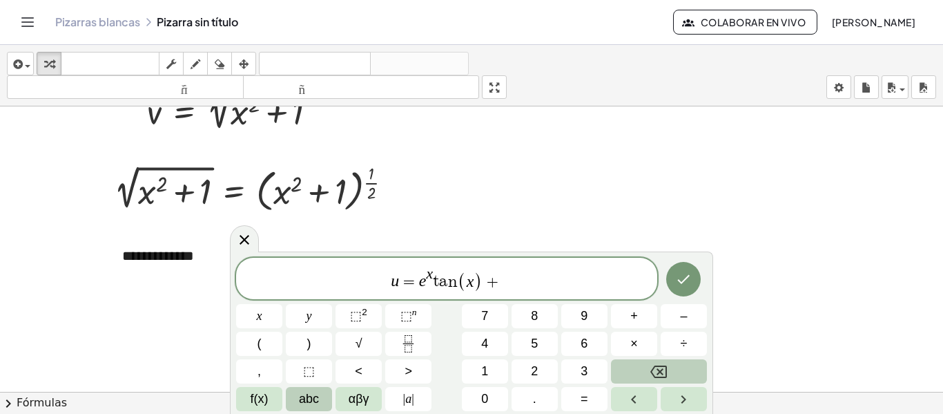
click at [317, 405] on span "abc" at bounding box center [309, 398] width 20 height 19
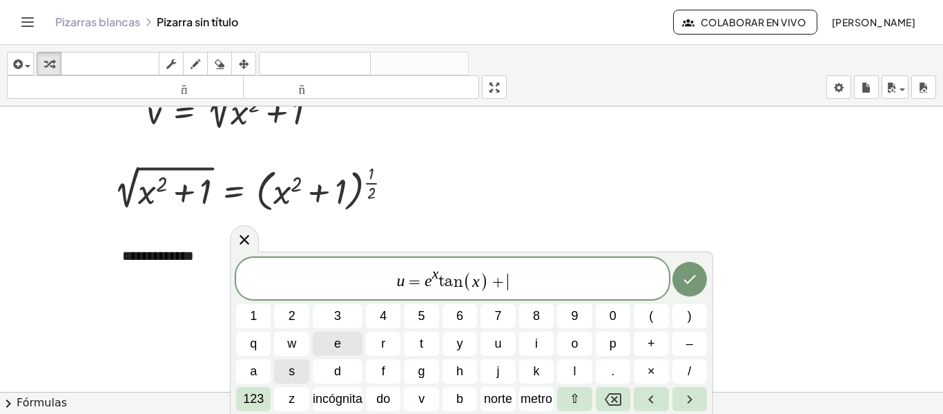
click at [343, 340] on button "e" at bounding box center [338, 343] width 50 height 24
click at [263, 394] on font "123" at bounding box center [253, 398] width 21 height 14
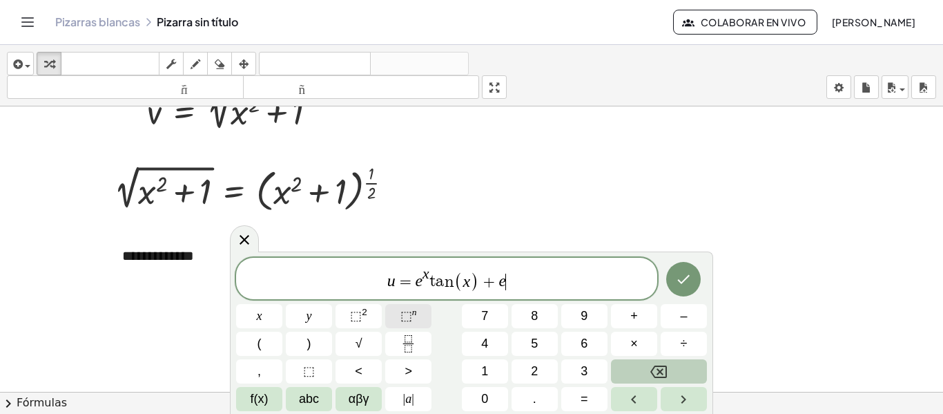
click at [404, 322] on span "⬚" at bounding box center [406, 316] width 12 height 14
click at [260, 394] on span "f(x)" at bounding box center [260, 398] width 18 height 19
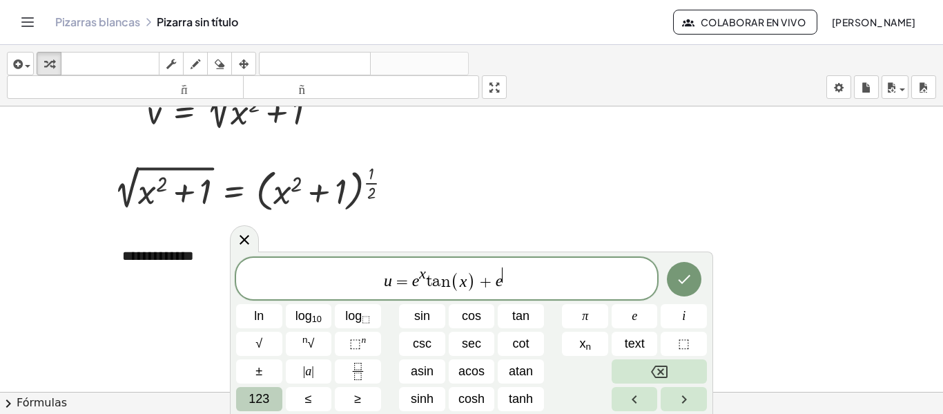
click at [259, 394] on span "123" at bounding box center [259, 398] width 21 height 19
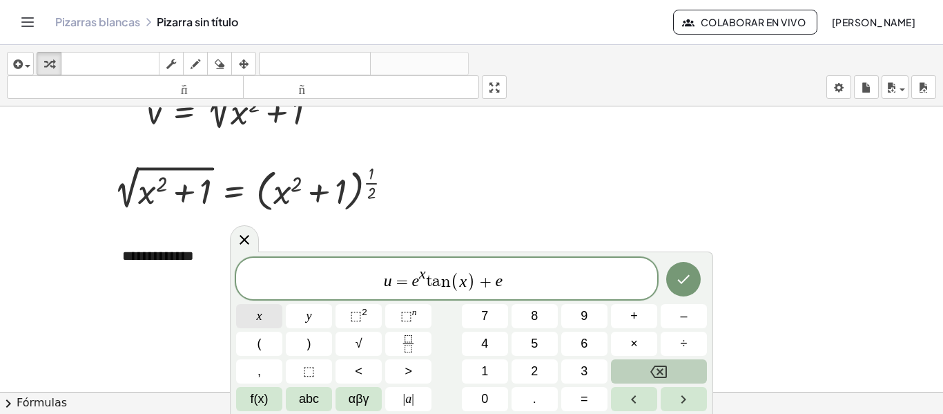
click at [264, 313] on button "x" at bounding box center [259, 316] width 46 height 24
click at [241, 400] on button "f(x)" at bounding box center [259, 399] width 46 height 24
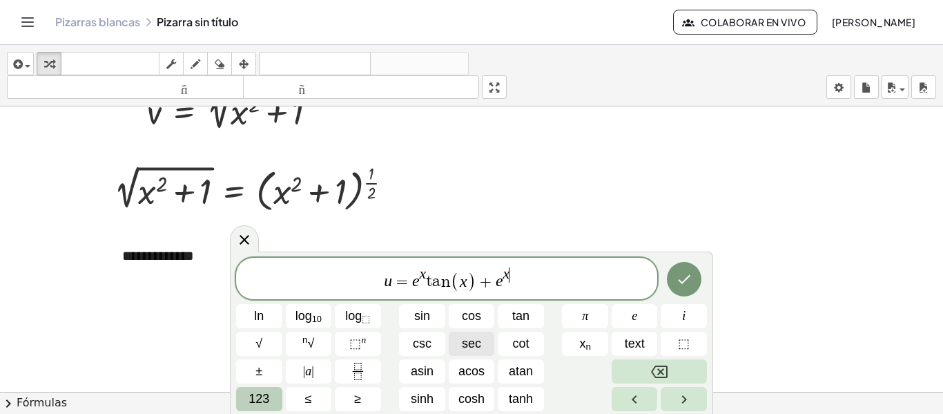
click at [466, 340] on span "sec" at bounding box center [471, 343] width 19 height 19
click at [643, 365] on button "Backspace" at bounding box center [659, 371] width 95 height 24
click at [651, 371] on icon "Backspace" at bounding box center [659, 371] width 17 height 17
click at [514, 284] on span "u = e x t a n ( x ) + e x ​" at bounding box center [446, 279] width 421 height 27
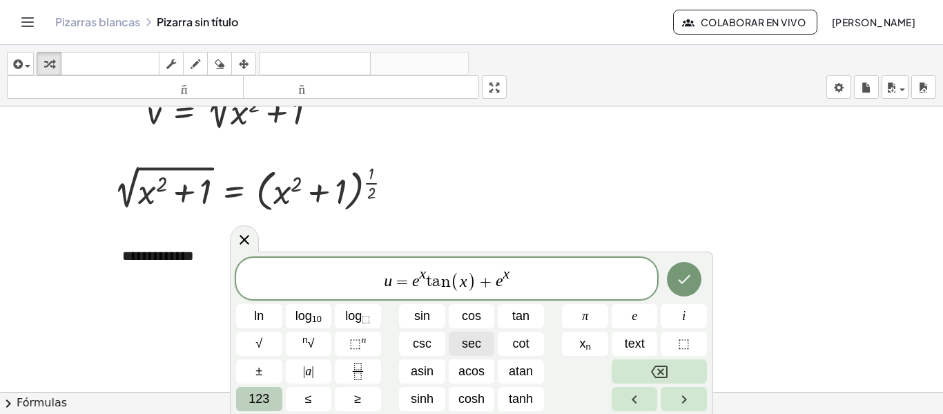
click at [469, 353] on button "sec" at bounding box center [472, 343] width 46 height 24
click at [260, 391] on span "123" at bounding box center [259, 398] width 21 height 19
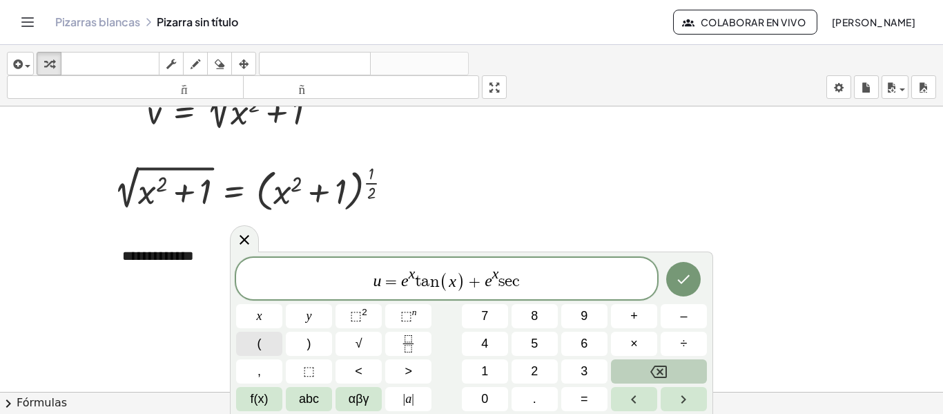
click at [266, 334] on button "(" at bounding box center [259, 343] width 46 height 24
click at [266, 318] on button "x" at bounding box center [259, 316] width 46 height 24
click at [316, 348] on button ")" at bounding box center [309, 343] width 46 height 24
drag, startPoint x: 702, startPoint y: 275, endPoint x: 677, endPoint y: 278, distance: 24.9
click at [282, 304] on div at bounding box center [259, 316] width 46 height 24
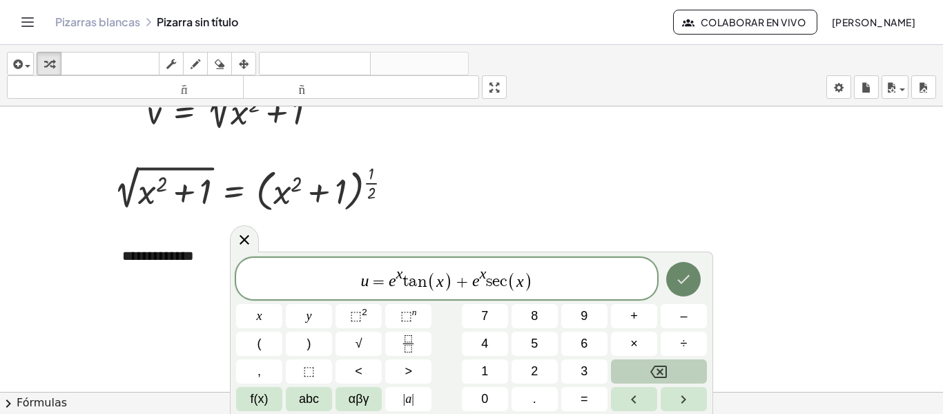
click at [677, 278] on icon "Done" at bounding box center [683, 279] width 17 height 17
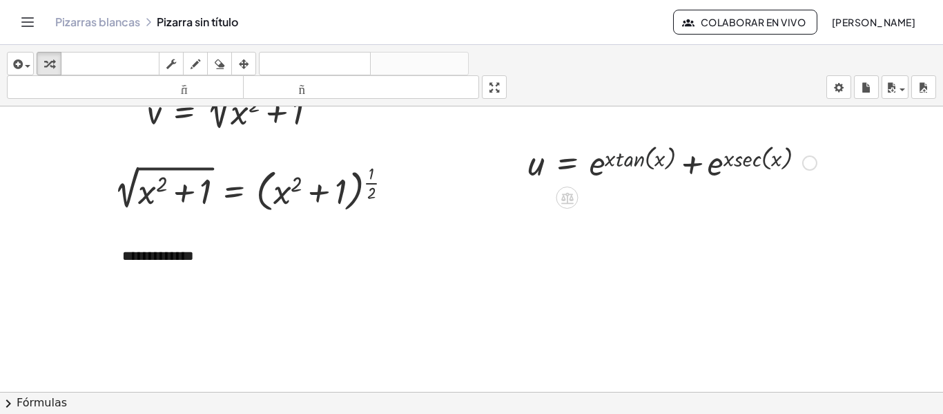
click at [637, 145] on div at bounding box center [672, 161] width 302 height 47
click at [614, 167] on div at bounding box center [672, 161] width 302 height 47
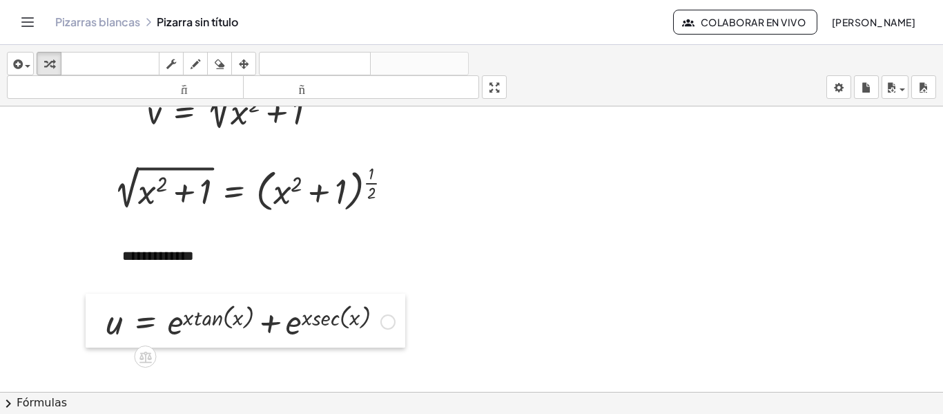
drag, startPoint x: 519, startPoint y: 164, endPoint x: 97, endPoint y: 323, distance: 450.7
click at [97, 323] on div at bounding box center [96, 320] width 21 height 54
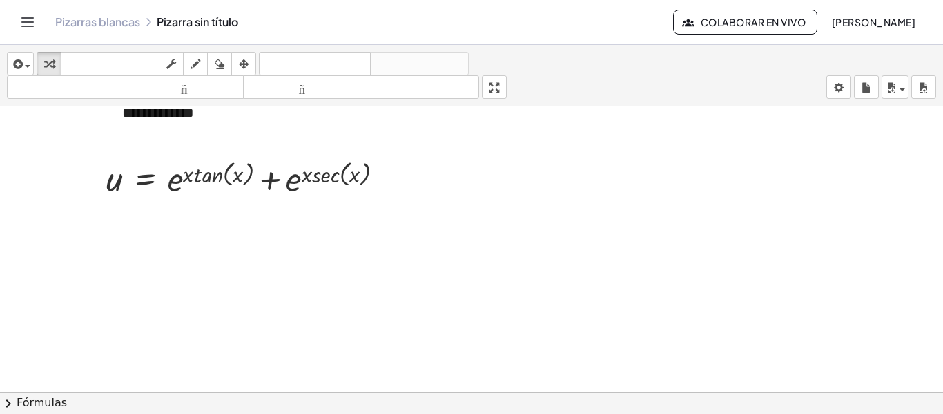
scroll to position [634, 0]
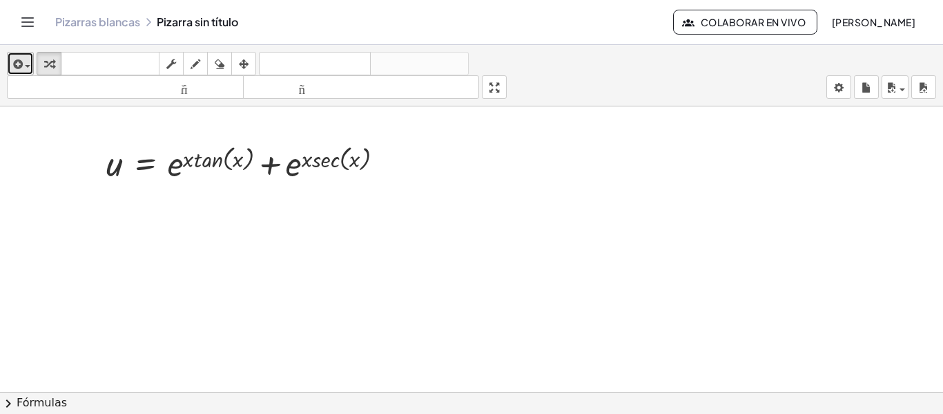
click at [14, 64] on icon "button" at bounding box center [16, 64] width 12 height 17
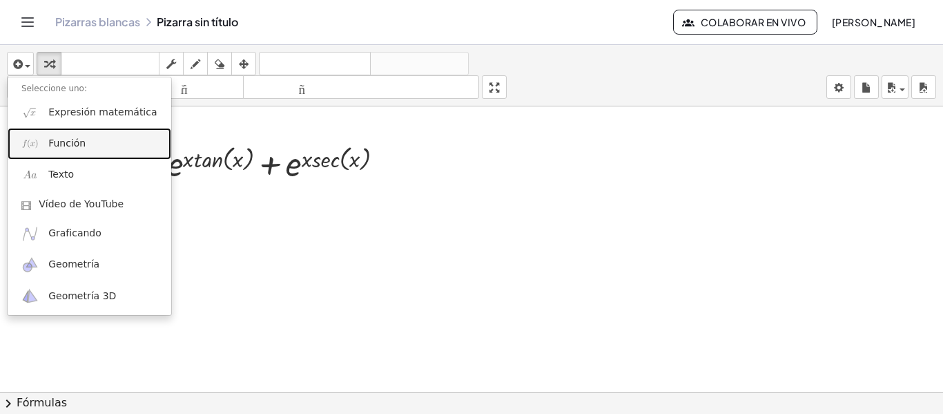
click at [66, 155] on link "Función" at bounding box center [90, 143] width 164 height 31
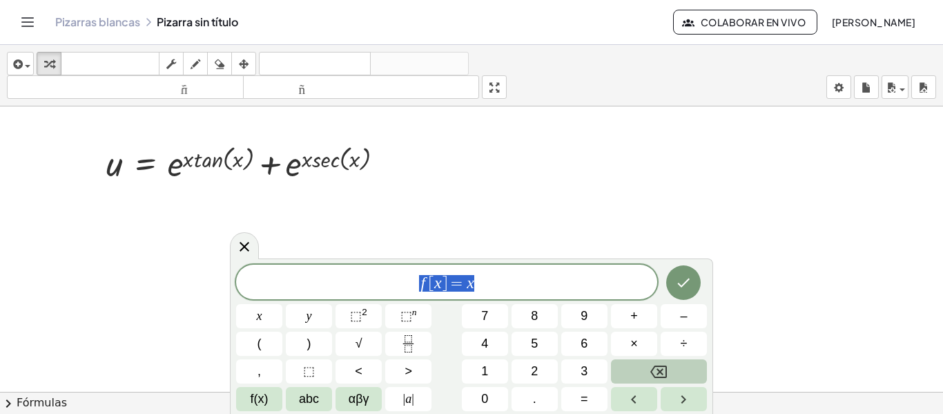
drag, startPoint x: 489, startPoint y: 284, endPoint x: 380, endPoint y: 287, distance: 109.1
click at [380, 287] on span "f [ x ] = x" at bounding box center [446, 282] width 421 height 19
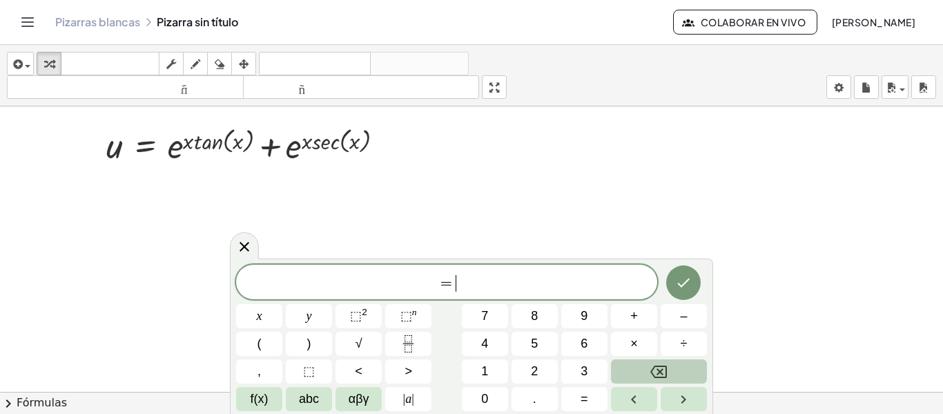
scroll to position [661, 0]
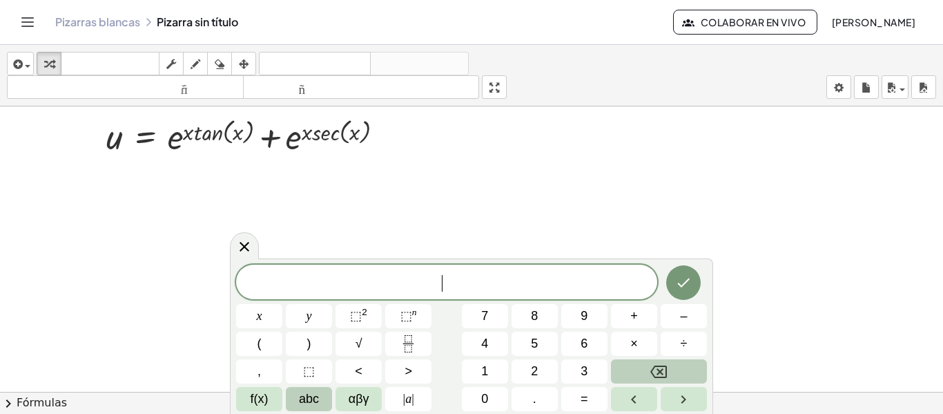
click at [308, 402] on span "abc" at bounding box center [309, 398] width 20 height 19
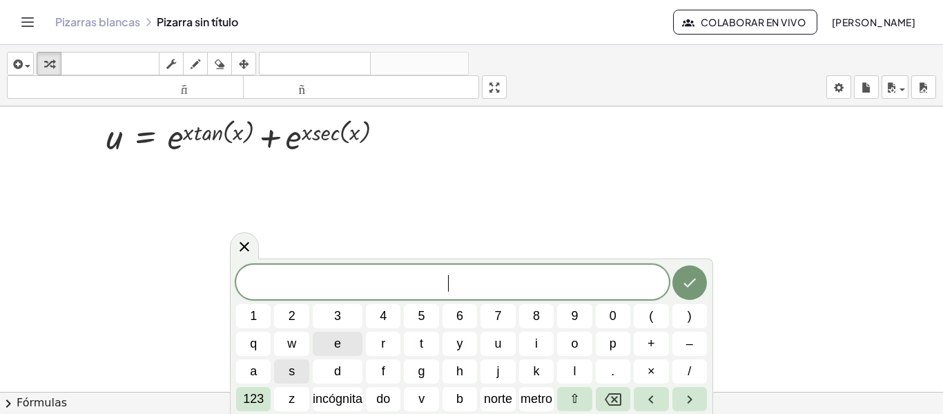
click at [338, 342] on span "e" at bounding box center [337, 343] width 7 height 19
click at [256, 398] on font "123" at bounding box center [253, 398] width 21 height 14
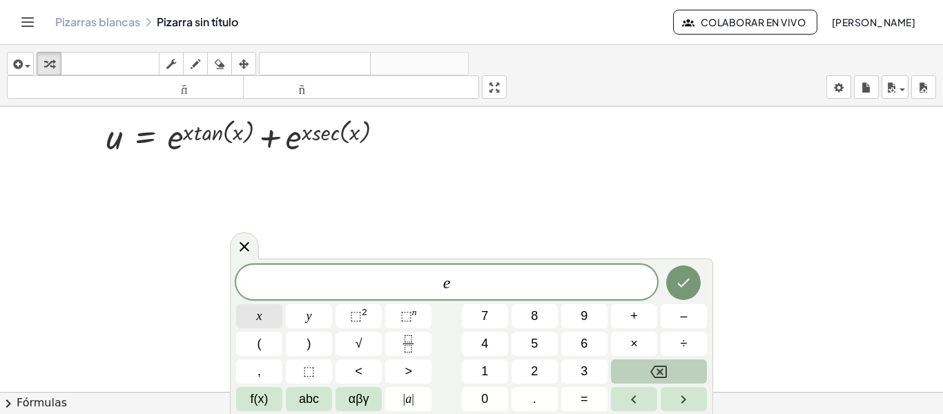
click at [253, 311] on button "x" at bounding box center [259, 316] width 46 height 24
click at [669, 364] on button "Backspace" at bounding box center [659, 371] width 96 height 24
click at [400, 311] on span "⬚" at bounding box center [406, 316] width 12 height 14
click at [269, 311] on button "x" at bounding box center [259, 316] width 46 height 24
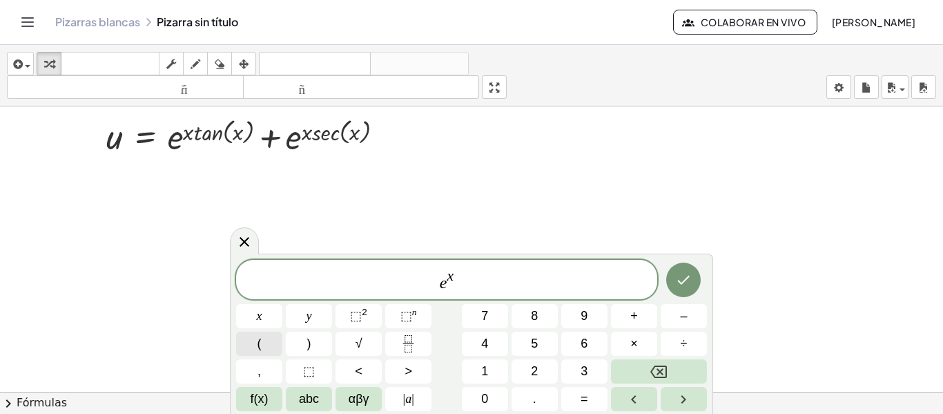
click at [262, 344] on button "(" at bounding box center [259, 343] width 46 height 24
click at [259, 388] on button "f(x)" at bounding box center [259, 399] width 46 height 24
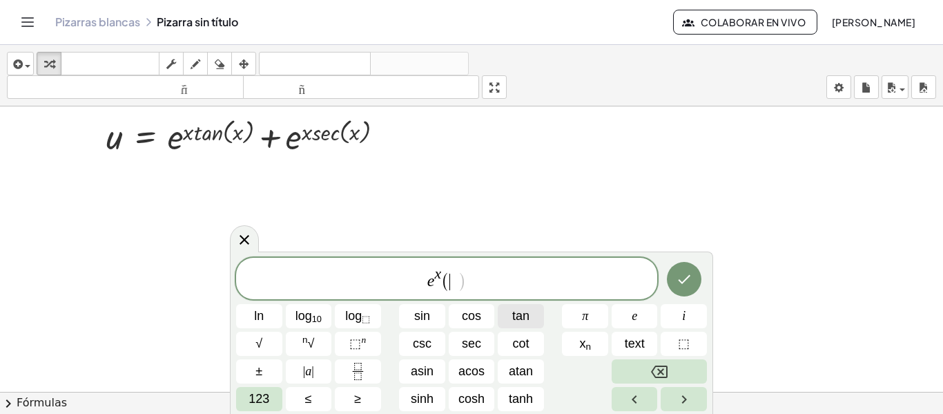
click at [523, 314] on span "tan" at bounding box center [520, 316] width 17 height 19
click at [262, 403] on span "123" at bounding box center [259, 398] width 21 height 19
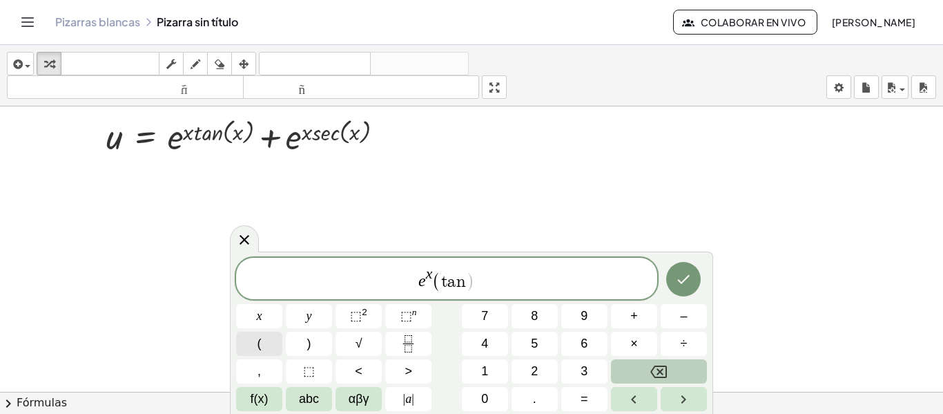
click at [254, 338] on button "(" at bounding box center [259, 343] width 46 height 24
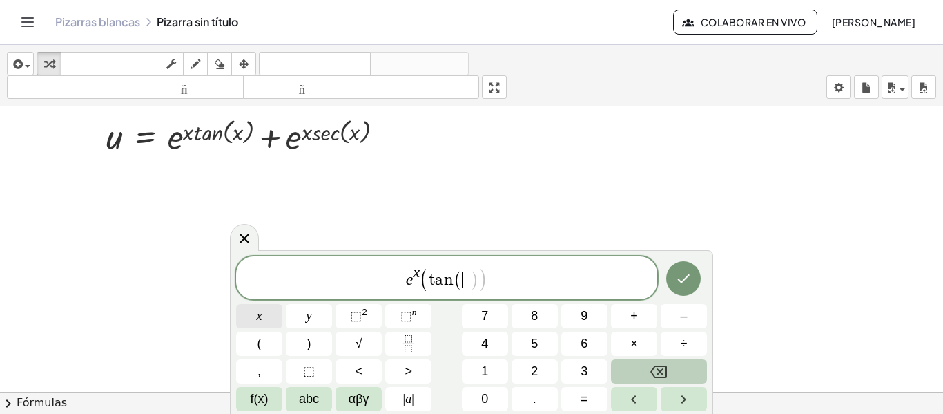
click at [260, 313] on span "x" at bounding box center [260, 316] width 6 height 19
click at [325, 347] on button ")" at bounding box center [309, 343] width 46 height 24
click at [647, 324] on button "+" at bounding box center [634, 316] width 46 height 24
click at [213, 396] on body "**********" at bounding box center [471, 207] width 943 height 414
click at [260, 398] on span "f(x)" at bounding box center [260, 398] width 18 height 19
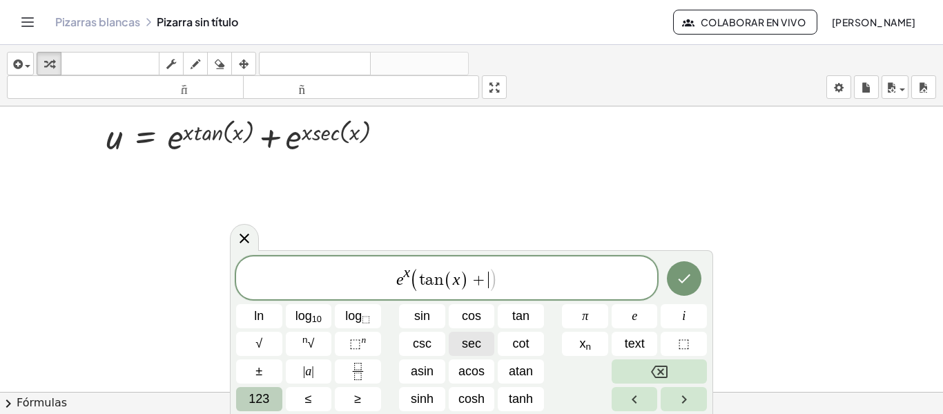
click at [478, 346] on span "sec" at bounding box center [471, 343] width 19 height 19
click at [260, 397] on span "123" at bounding box center [259, 398] width 21 height 19
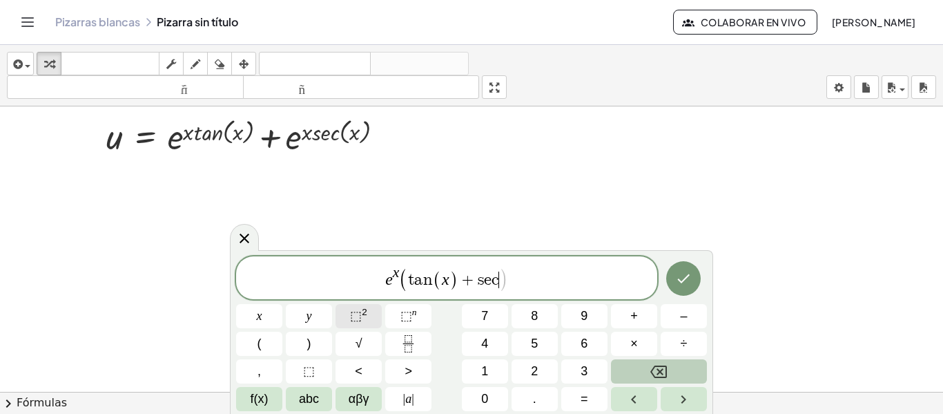
click at [374, 313] on button "⬚ 2" at bounding box center [359, 316] width 46 height 24
click at [254, 353] on button "(" at bounding box center [259, 343] width 46 height 24
drag, startPoint x: 267, startPoint y: 302, endPoint x: 259, endPoint y: 318, distance: 17.9
click at [259, 318] on div "e x ( t a n ( x ) + s e c 2 ( ) ) x y ⬚ 2 ⬚ n 7 8 9 + – ( ) √ 4 5 6 × ÷ , ⬚ < >…" at bounding box center [471, 332] width 471 height 157
click at [259, 318] on span "x" at bounding box center [260, 316] width 6 height 19
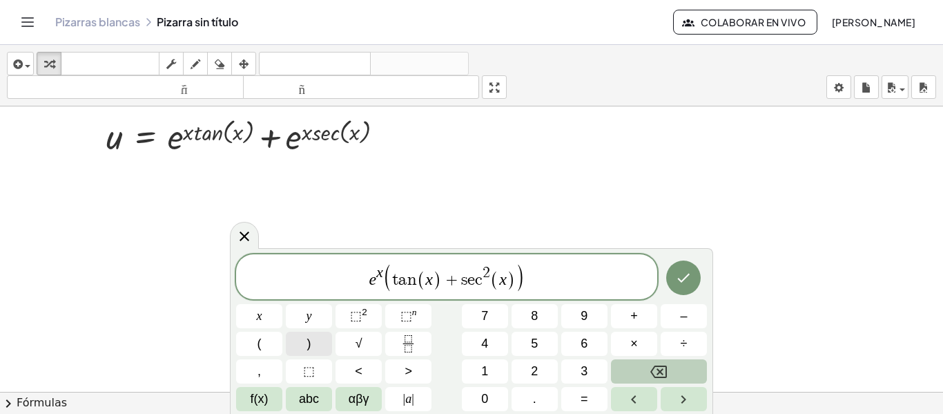
click at [298, 335] on button ")" at bounding box center [309, 343] width 46 height 24
click at [676, 286] on button "Done" at bounding box center [683, 277] width 35 height 35
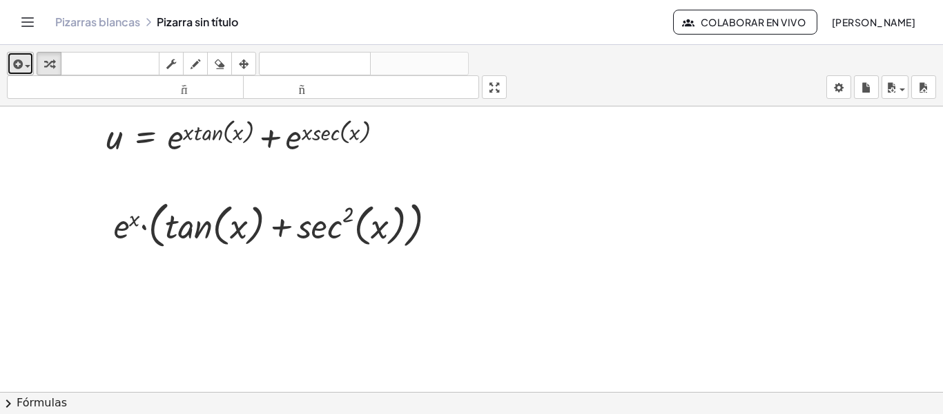
click at [20, 70] on icon "button" at bounding box center [16, 64] width 12 height 17
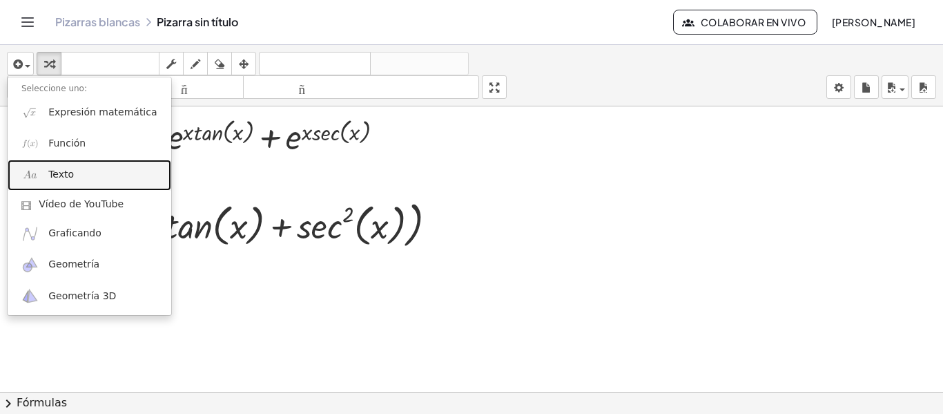
click at [40, 184] on link "Texto" at bounding box center [90, 174] width 164 height 31
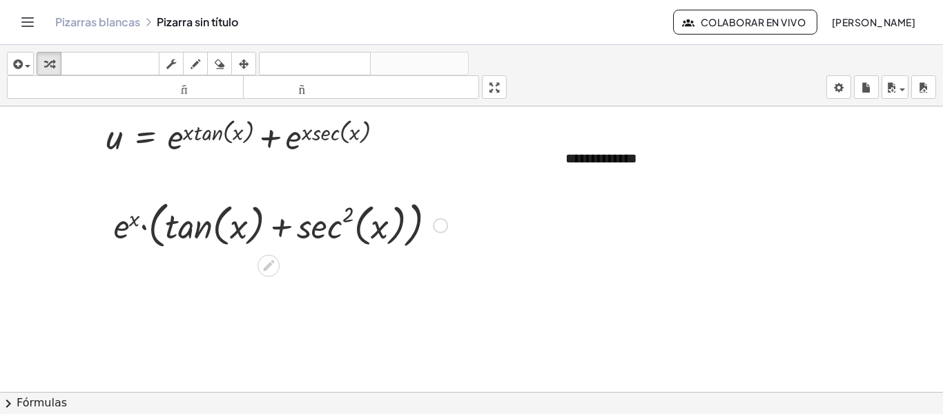
click at [620, 261] on div at bounding box center [471, 16] width 943 height 1141
click at [568, 165] on font "**********" at bounding box center [601, 158] width 72 height 14
click at [550, 164] on div at bounding box center [471, 16] width 943 height 1141
drag, startPoint x: 553, startPoint y: 160, endPoint x: 110, endPoint y: 291, distance: 461.4
click at [110, 291] on div at bounding box center [116, 289] width 14 height 48
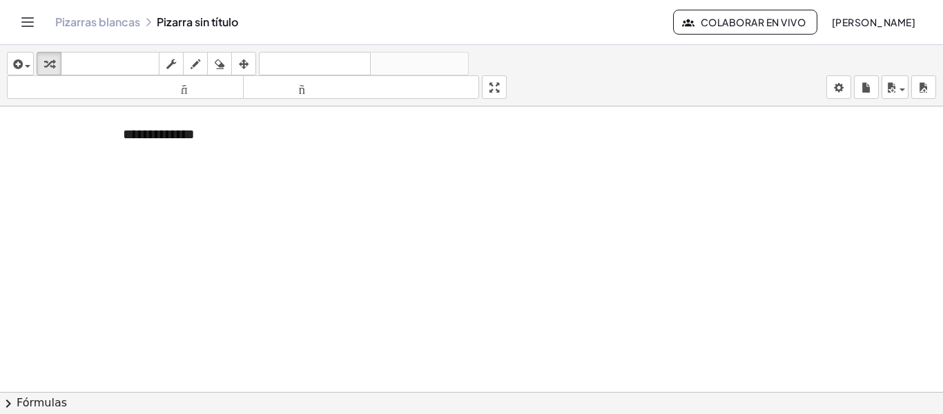
scroll to position [831, 0]
click at [21, 65] on icon "button" at bounding box center [16, 64] width 12 height 17
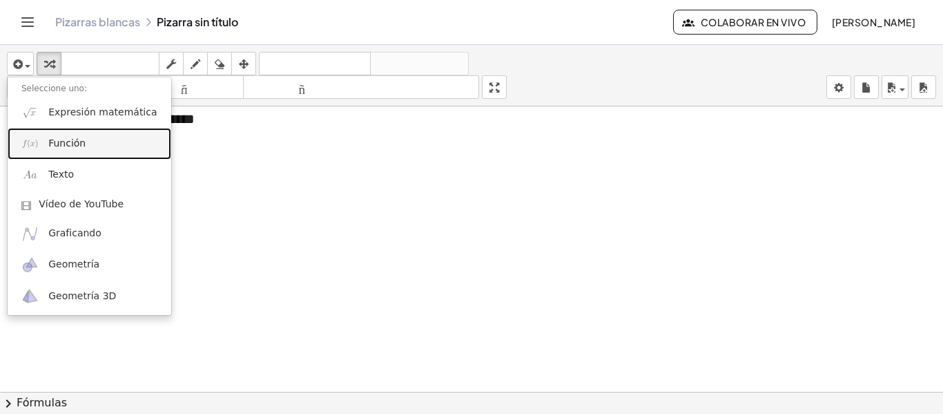
click at [37, 152] on img at bounding box center [29, 143] width 17 height 17
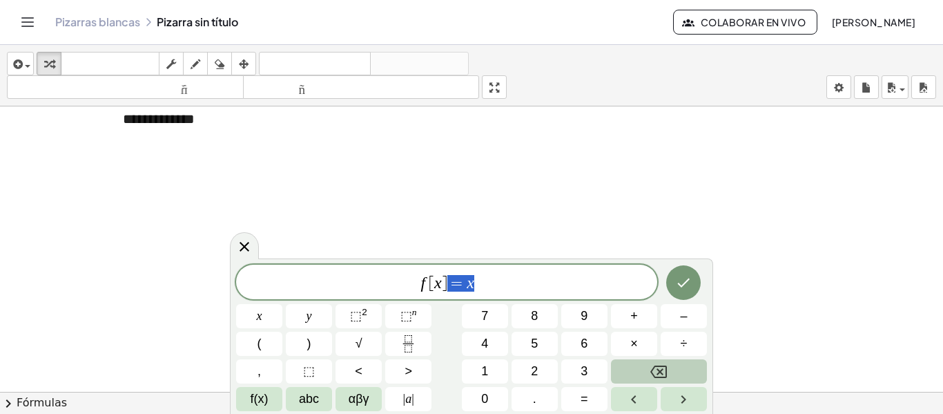
drag, startPoint x: 497, startPoint y: 281, endPoint x: 398, endPoint y: 279, distance: 99.4
click at [398, 279] on span "f [ x ] = x" at bounding box center [446, 282] width 421 height 19
click at [261, 398] on span "f(x)" at bounding box center [260, 398] width 18 height 19
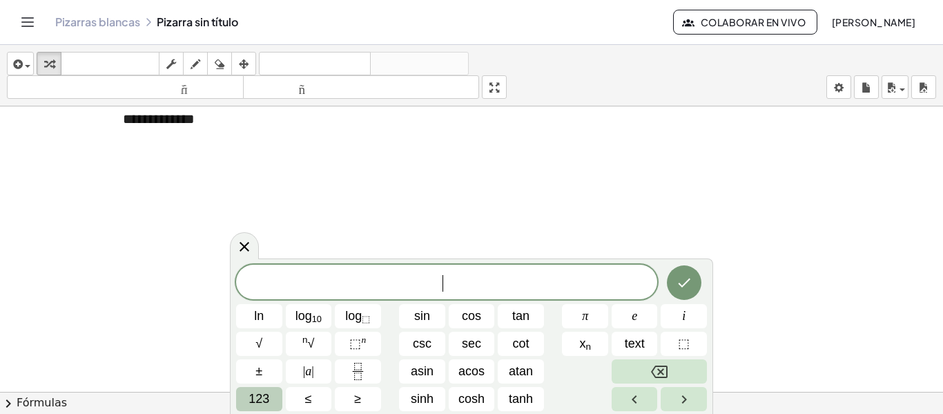
click at [262, 394] on span "123" at bounding box center [259, 398] width 21 height 19
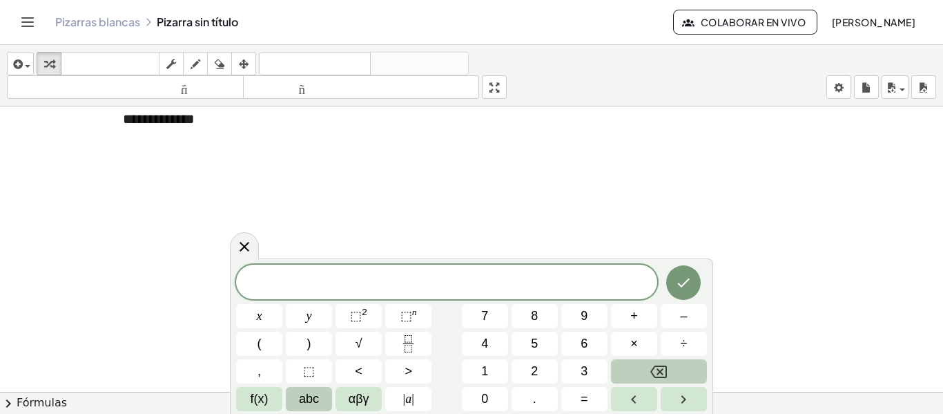
click at [299, 395] on span "abc" at bounding box center [309, 398] width 20 height 19
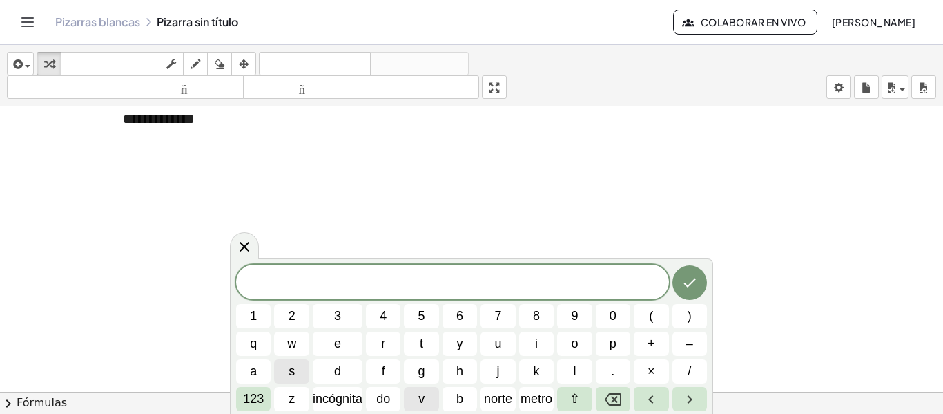
click at [426, 393] on button "v" at bounding box center [421, 399] width 35 height 24
click at [253, 392] on font "123" at bounding box center [253, 398] width 21 height 14
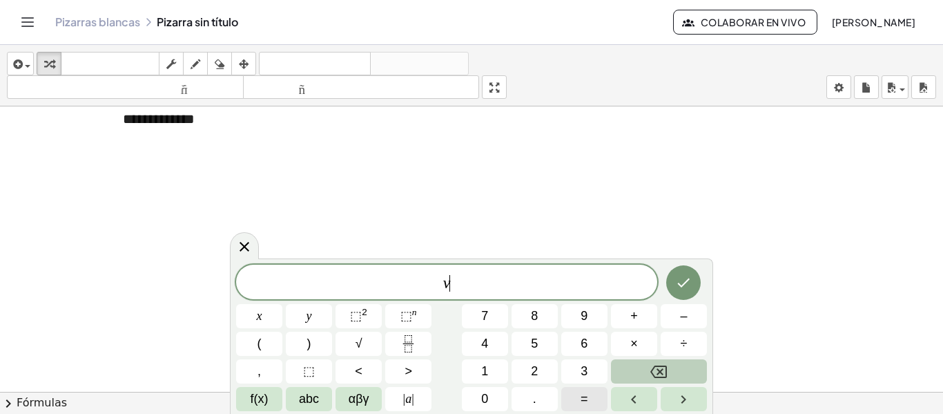
click at [585, 406] on span "=" at bounding box center [585, 398] width 8 height 19
click at [418, 345] on button "Fraction" at bounding box center [408, 343] width 46 height 24
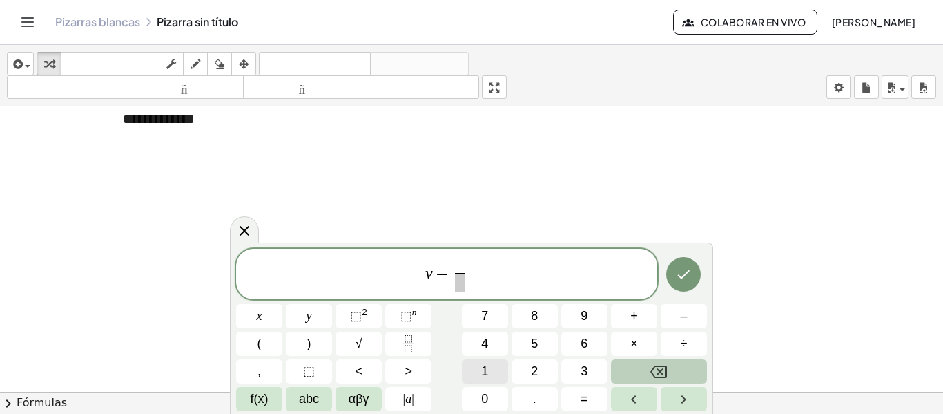
click at [494, 362] on button "1" at bounding box center [485, 371] width 46 height 24
click at [529, 367] on button "2" at bounding box center [535, 371] width 46 height 24
click at [476, 271] on span "v = 1 2 ​ ​" at bounding box center [446, 275] width 421 height 37
click at [254, 339] on button "(" at bounding box center [259, 343] width 46 height 24
click at [263, 307] on button "x" at bounding box center [259, 316] width 46 height 24
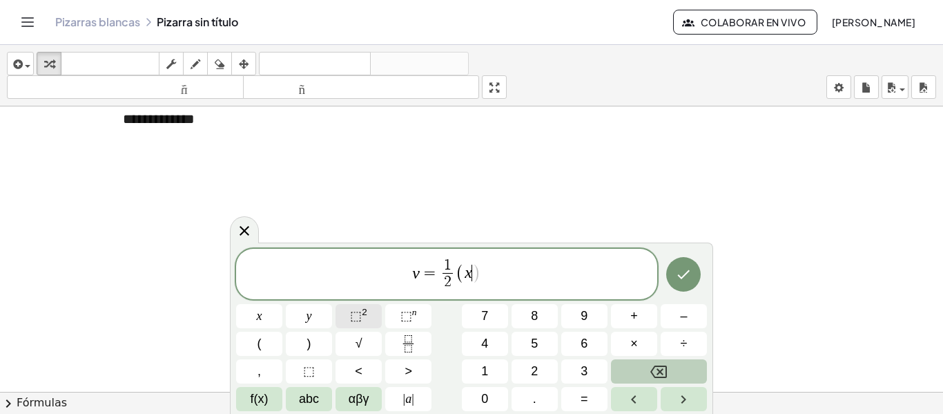
click at [354, 317] on span "⬚" at bounding box center [356, 316] width 12 height 14
click at [637, 313] on span "+" at bounding box center [634, 316] width 8 height 19
click at [485, 365] on span "1" at bounding box center [484, 371] width 7 height 19
click at [319, 339] on button ")" at bounding box center [309, 343] width 46 height 24
click at [680, 321] on span "–" at bounding box center [683, 316] width 7 height 19
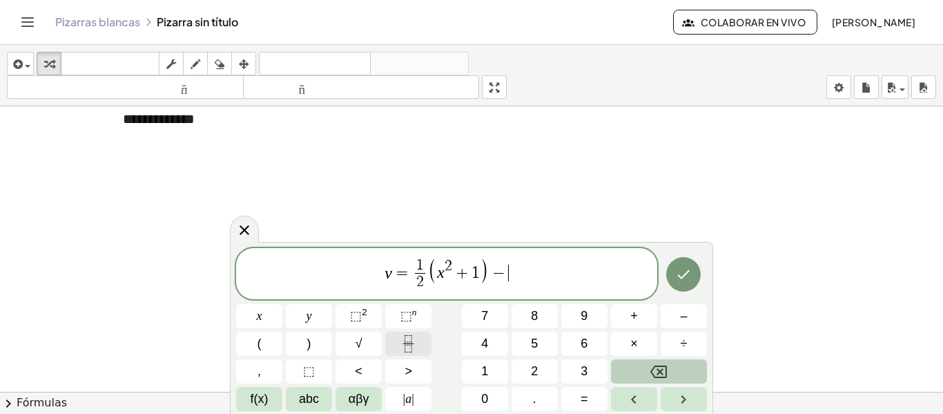
click at [410, 336] on icon "Fraction" at bounding box center [408, 343] width 17 height 17
click at [487, 367] on span "1" at bounding box center [484, 371] width 7 height 19
click at [550, 373] on button "2" at bounding box center [535, 371] width 46 height 24
click at [523, 271] on span "v = 1 2 ​ ( x 2 + 1 ) − 1 2 ​ ​" at bounding box center [446, 274] width 421 height 37
click at [259, 353] on button "(" at bounding box center [259, 343] width 46 height 24
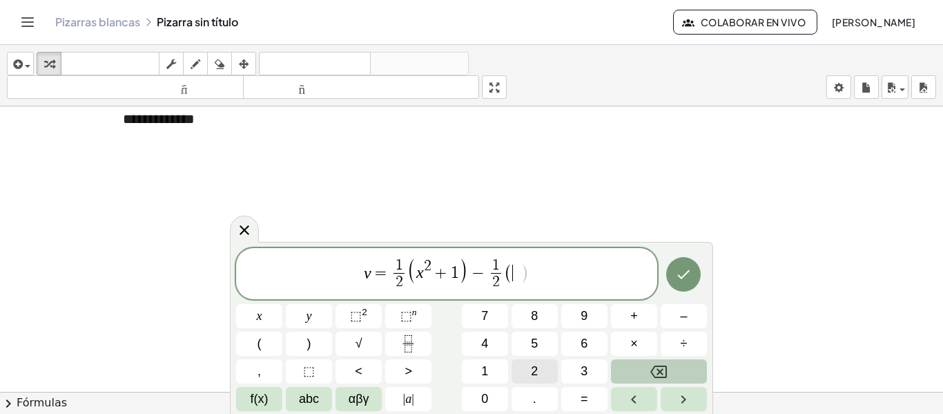
click at [525, 364] on button "2" at bounding box center [535, 371] width 46 height 24
click at [254, 316] on button "x" at bounding box center [259, 316] width 46 height 24
click at [323, 345] on button ")" at bounding box center [309, 343] width 46 height 24
click at [577, 393] on button "=" at bounding box center [584, 399] width 46 height 24
click at [422, 342] on button "Fraction" at bounding box center [408, 343] width 46 height 24
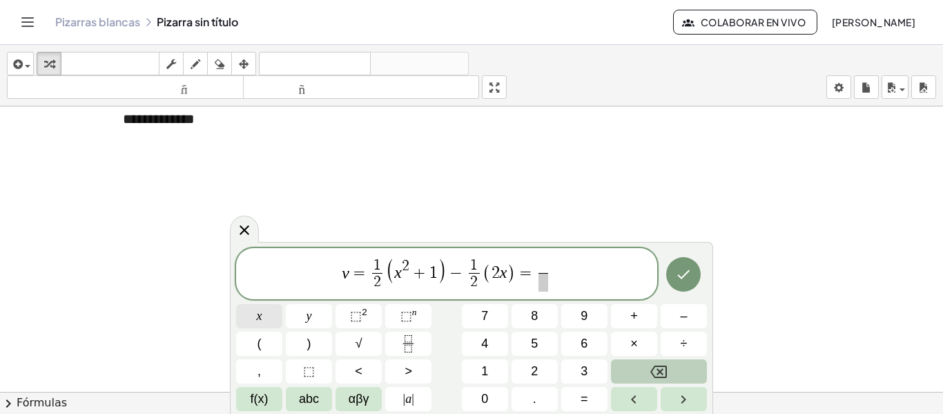
click at [264, 308] on button "x" at bounding box center [259, 316] width 46 height 24
click at [365, 346] on button "√" at bounding box center [359, 343] width 46 height 24
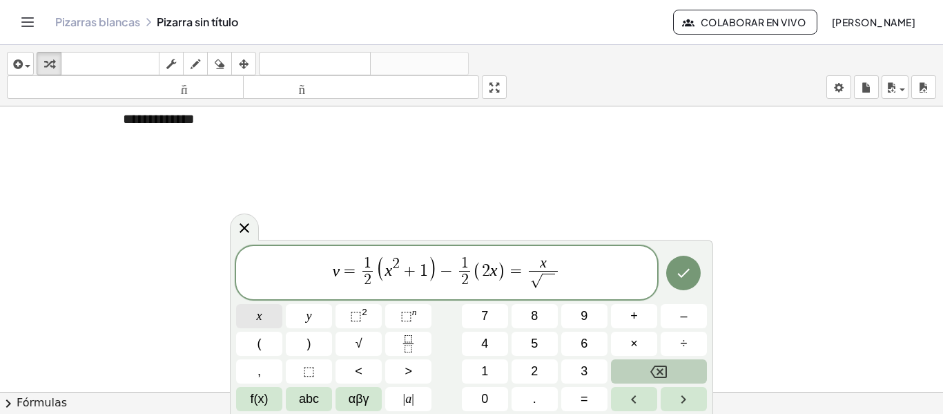
click at [263, 311] on button "x" at bounding box center [259, 316] width 46 height 24
click at [349, 311] on button "⬚ 2" at bounding box center [359, 316] width 46 height 24
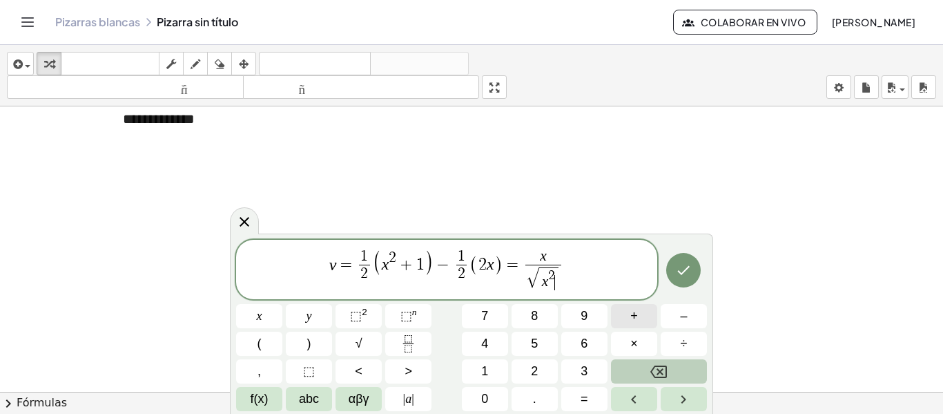
click at [636, 305] on button "+" at bounding box center [634, 316] width 46 height 24
click at [468, 357] on div "v = 1 2 ​ ( x 2 + 1 ) − 1 2 ​ ( 2 x ) = x √ x 2 + ​ ​ x y ⬚ 2 ⬚ n 7 8 9 + – ( )…" at bounding box center [471, 325] width 471 height 171
click at [489, 367] on button "1" at bounding box center [485, 371] width 46 height 24
click at [682, 264] on icon "Hecho" at bounding box center [683, 270] width 17 height 17
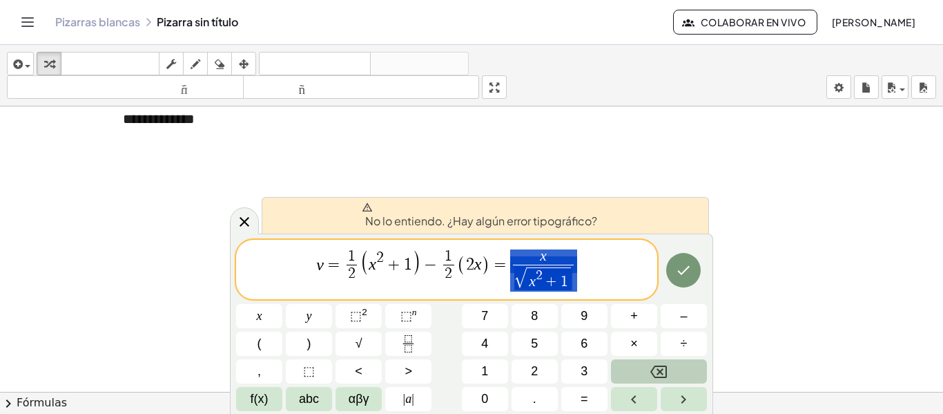
drag, startPoint x: 595, startPoint y: 270, endPoint x: 525, endPoint y: 272, distance: 69.8
click at [525, 272] on span "v = 1 2 ​ ( x 2 + 1 ) − 1 2 ​ ( 2 x ) = x √ x 2 + 1 ​" at bounding box center [446, 270] width 421 height 45
click at [619, 271] on span "v = 1 2 ​ ( x 2 + 1 ) − 1 2 ​ ( 2 x ) = x √ x 2 + 1 ​ ​" at bounding box center [446, 270] width 421 height 45
drag, startPoint x: 619, startPoint y: 271, endPoint x: 496, endPoint y: 272, distance: 122.9
click at [496, 272] on span "v = 1 2 ​ ( x 2 + 1 ) − 1 2 ​ ( 2 x ) = x √ x 2 + 1 ​" at bounding box center [446, 270] width 421 height 45
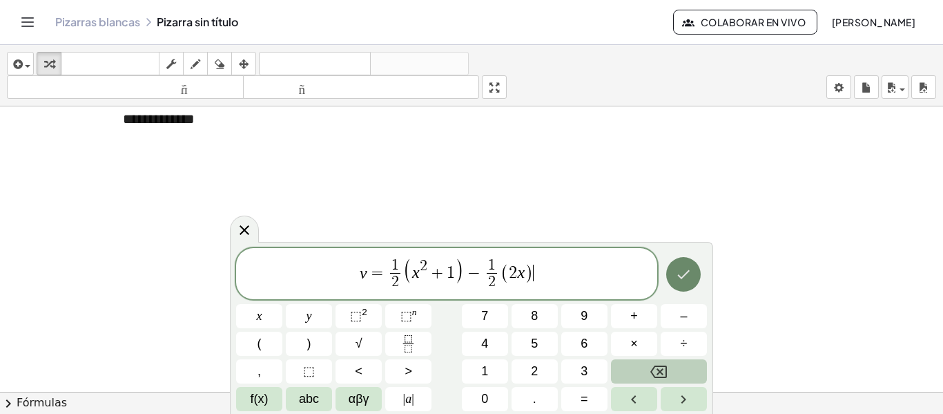
click at [699, 267] on button "Hecho" at bounding box center [683, 274] width 35 height 35
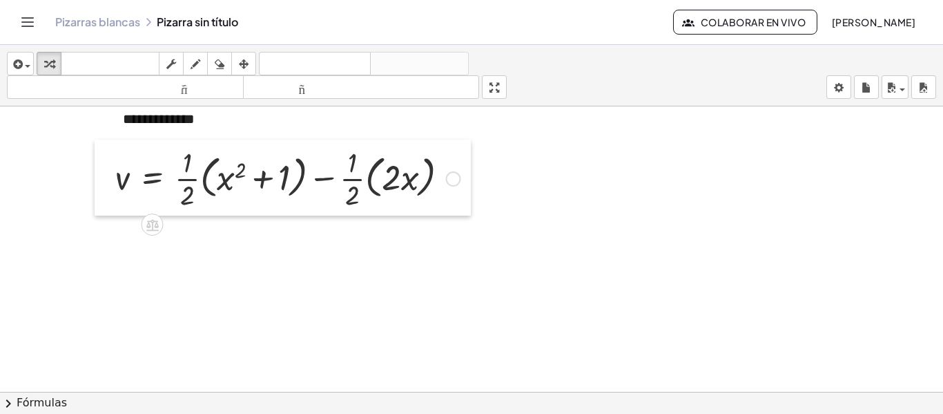
drag, startPoint x: 424, startPoint y: 172, endPoint x: 108, endPoint y: 177, distance: 316.2
click at [108, 177] on div at bounding box center [105, 177] width 21 height 76
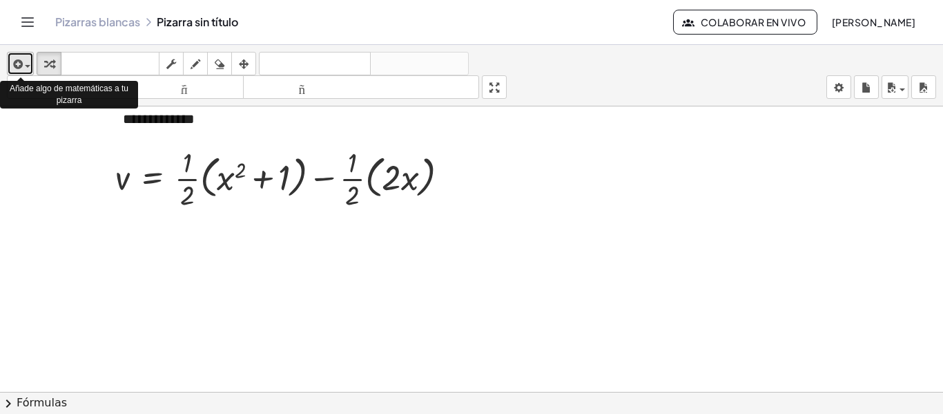
click at [16, 64] on icon "button" at bounding box center [16, 64] width 12 height 17
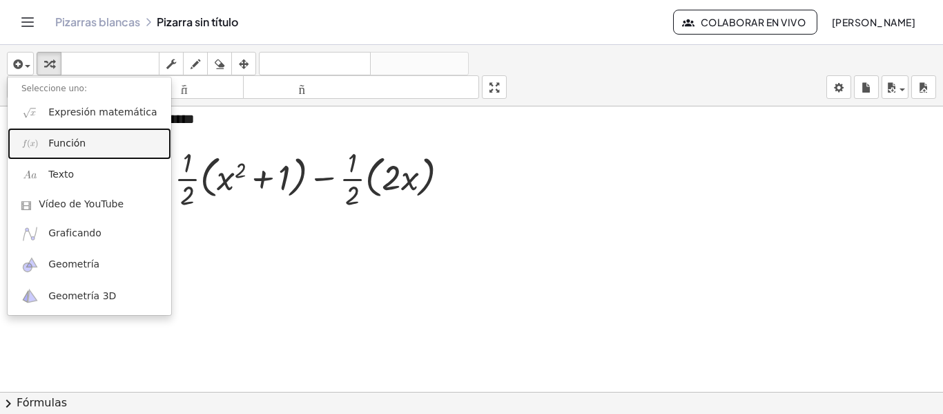
click at [37, 153] on link "Función" at bounding box center [90, 143] width 164 height 31
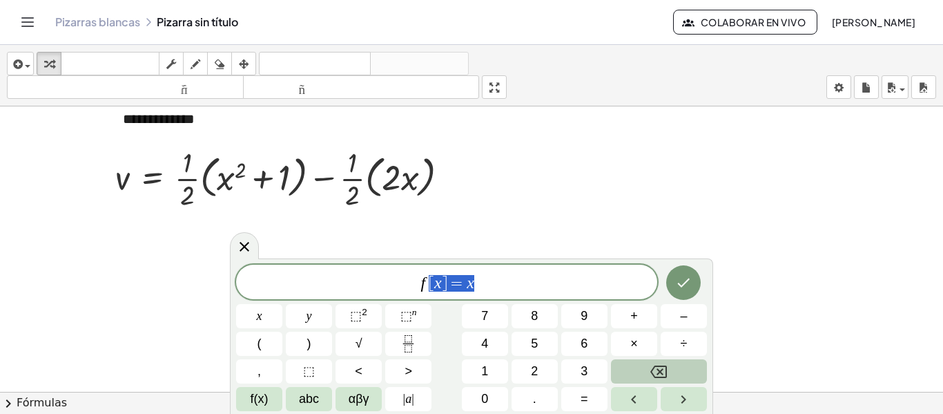
drag, startPoint x: 506, startPoint y: 285, endPoint x: 424, endPoint y: 275, distance: 82.8
click at [424, 275] on span "f [ x ] = x" at bounding box center [446, 282] width 421 height 19
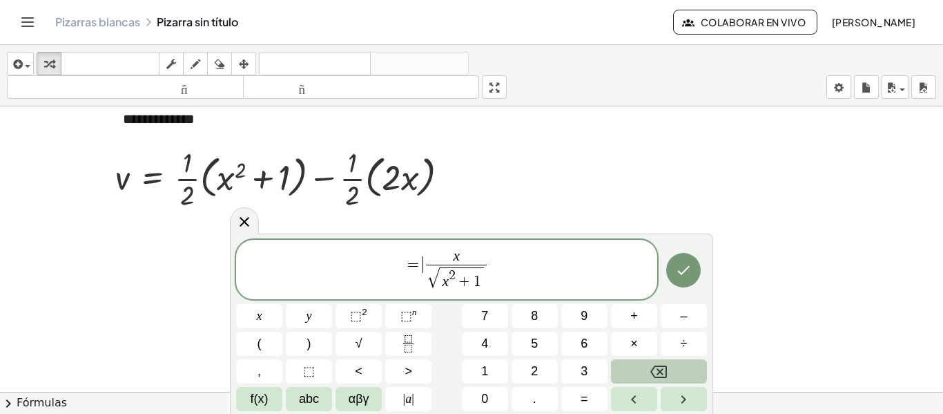
click at [424, 266] on span "x √ x 2 + 1 ​" at bounding box center [456, 270] width 67 height 42
click at [679, 278] on icon "Hecho" at bounding box center [683, 270] width 17 height 17
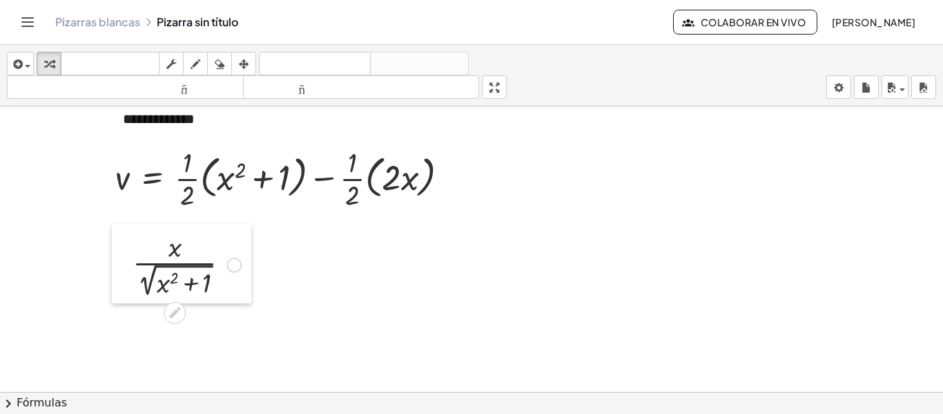
drag, startPoint x: 576, startPoint y: 170, endPoint x: 124, endPoint y: 259, distance: 460.9
click at [124, 259] on div at bounding box center [122, 263] width 21 height 79
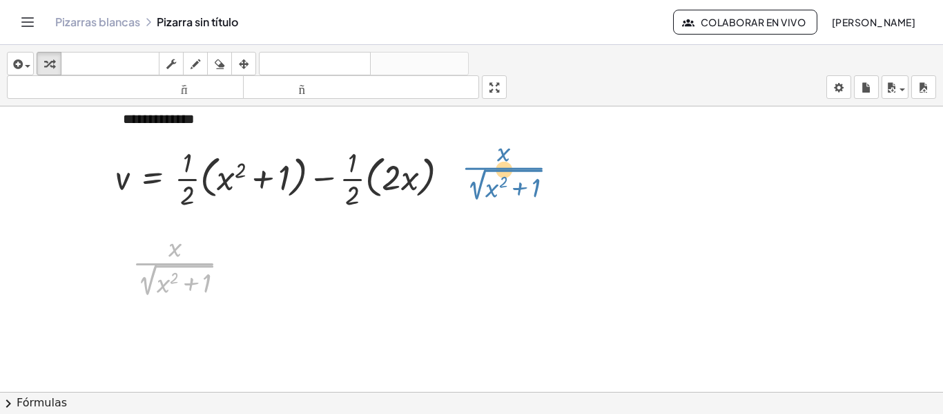
drag, startPoint x: 167, startPoint y: 265, endPoint x: 496, endPoint y: 170, distance: 342.8
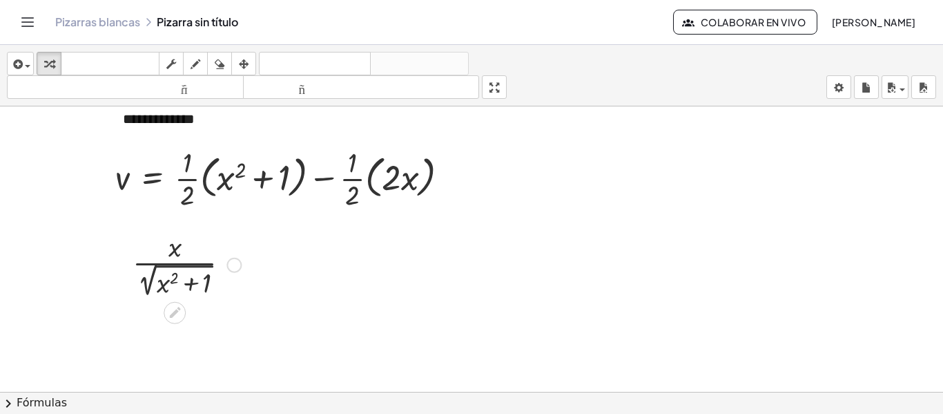
drag, startPoint x: 110, startPoint y: 269, endPoint x: 123, endPoint y: 271, distance: 12.6
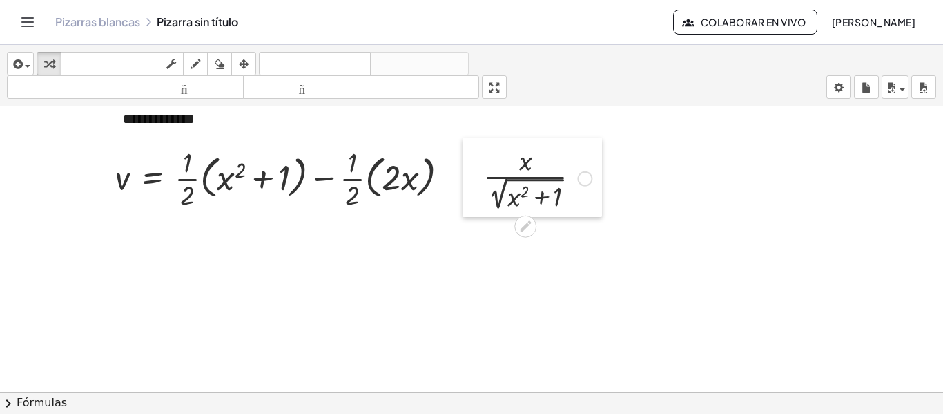
drag, startPoint x: 123, startPoint y: 271, endPoint x: 474, endPoint y: 184, distance: 361.2
click at [474, 184] on div at bounding box center [473, 176] width 21 height 79
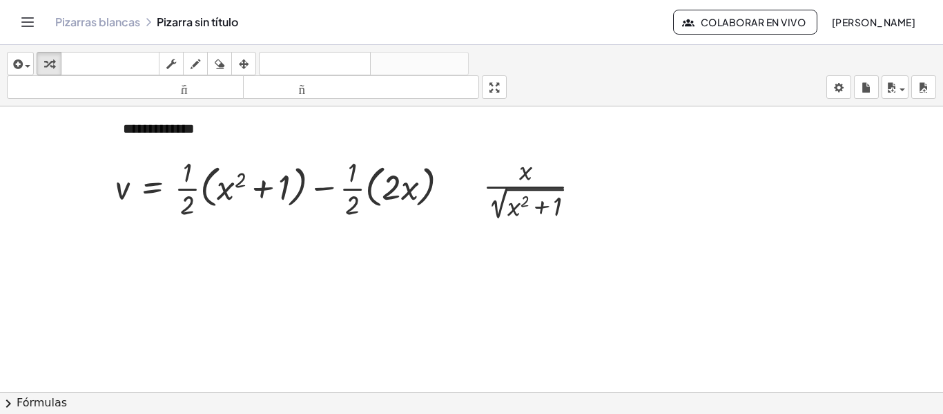
scroll to position [824, 0]
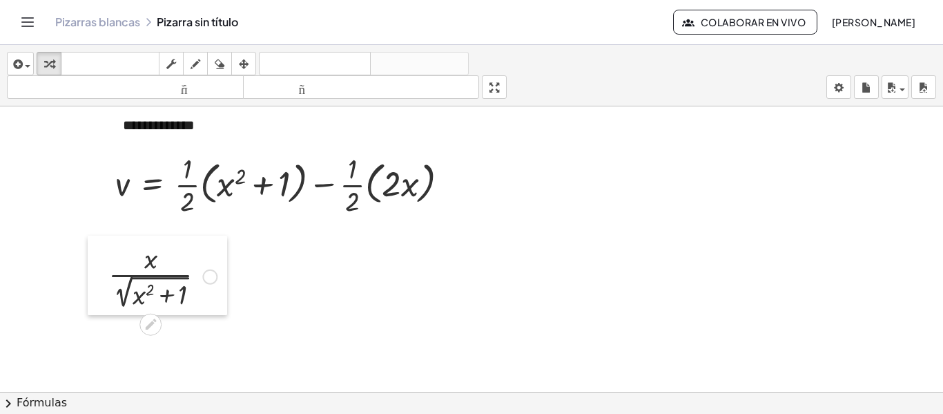
drag, startPoint x: 476, startPoint y: 175, endPoint x: 101, endPoint y: 267, distance: 386.0
click at [101, 267] on div at bounding box center [98, 274] width 21 height 79
drag, startPoint x: 104, startPoint y: 273, endPoint x: 136, endPoint y: 274, distance: 32.5
click at [136, 274] on div at bounding box center [129, 275] width 21 height 79
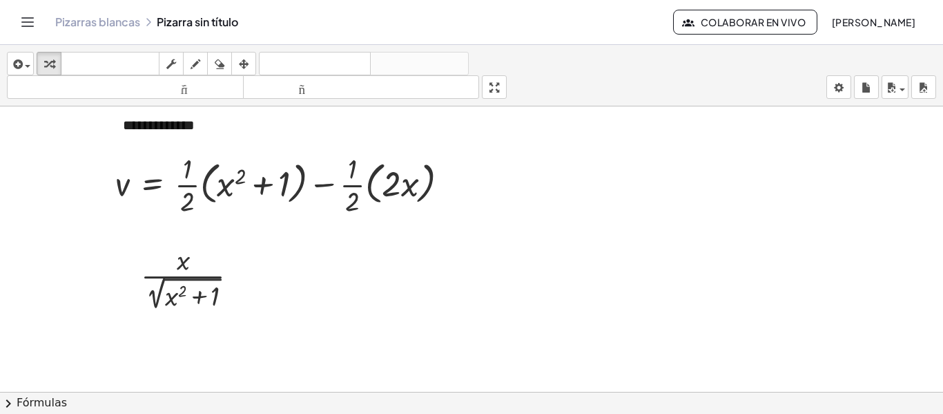
scroll to position [942, 0]
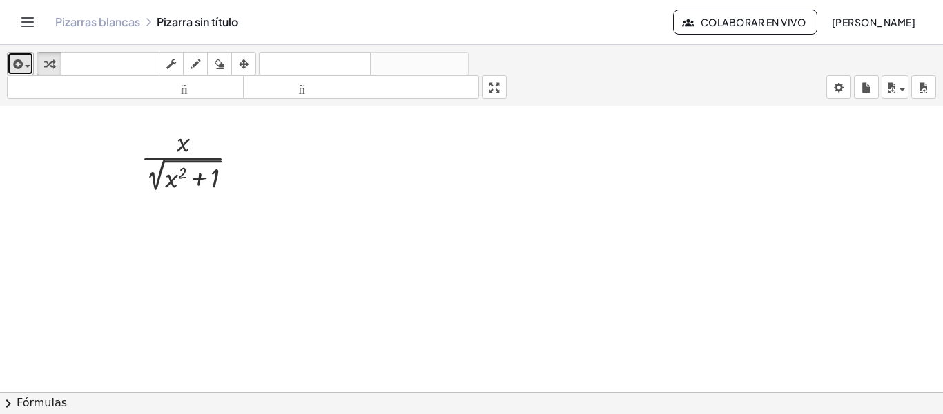
click at [28, 66] on span "button" at bounding box center [28, 66] width 6 height 3
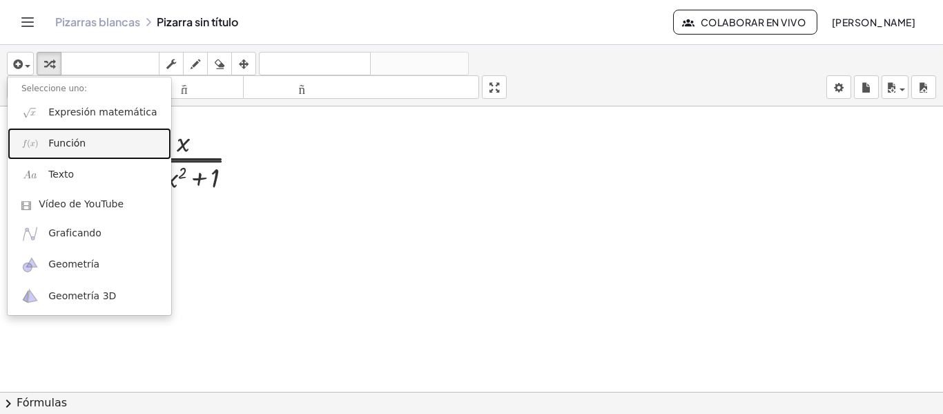
click at [39, 154] on link "Función" at bounding box center [90, 143] width 164 height 31
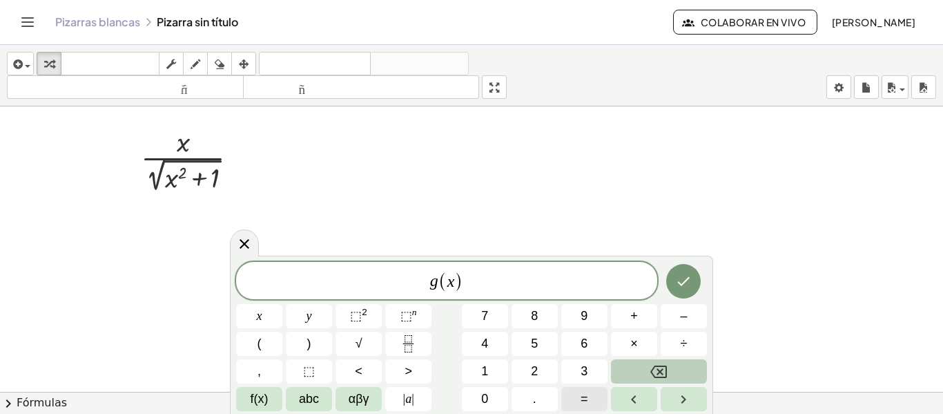
click at [588, 404] on span "=" at bounding box center [585, 398] width 8 height 19
click at [416, 311] on sup "n" at bounding box center [414, 312] width 5 height 10
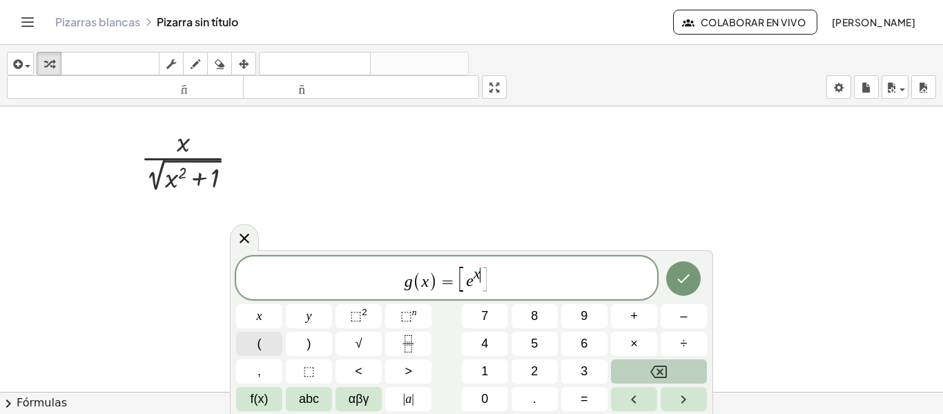
click at [266, 335] on button "(" at bounding box center [259, 343] width 46 height 24
click at [276, 392] on button "f(x)" at bounding box center [259, 399] width 46 height 24
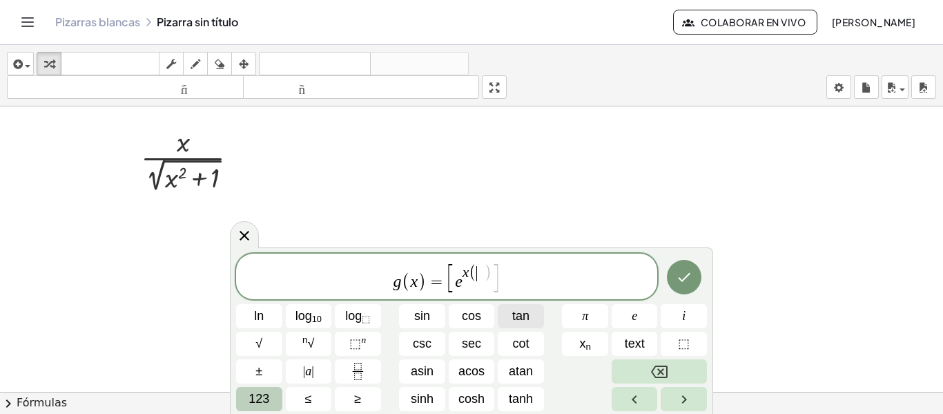
click at [537, 312] on button "tan" at bounding box center [521, 316] width 46 height 24
click at [263, 393] on span "123" at bounding box center [259, 398] width 21 height 19
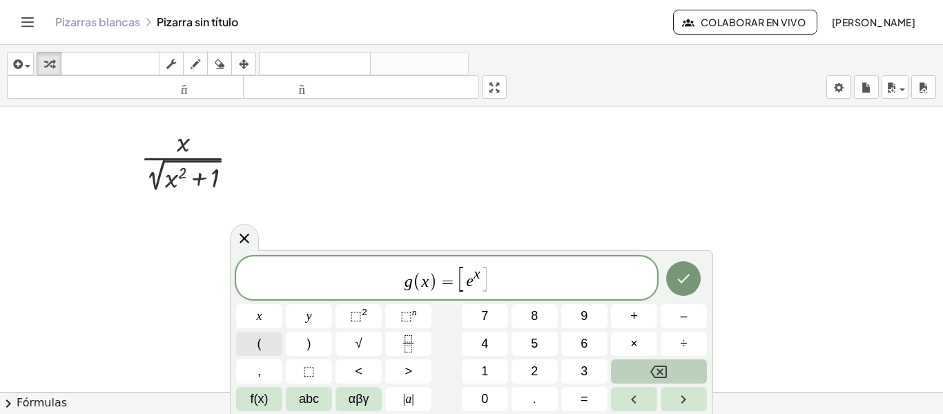
click at [261, 343] on span "(" at bounding box center [260, 343] width 4 height 19
click at [263, 394] on span "f(x)" at bounding box center [260, 398] width 18 height 19
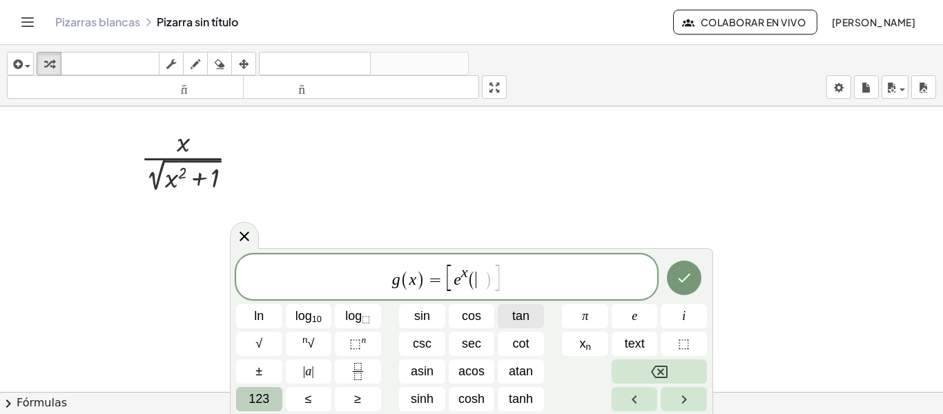
click at [527, 307] on span "tan" at bounding box center [520, 316] width 17 height 19
click at [251, 395] on span "123" at bounding box center [259, 398] width 21 height 19
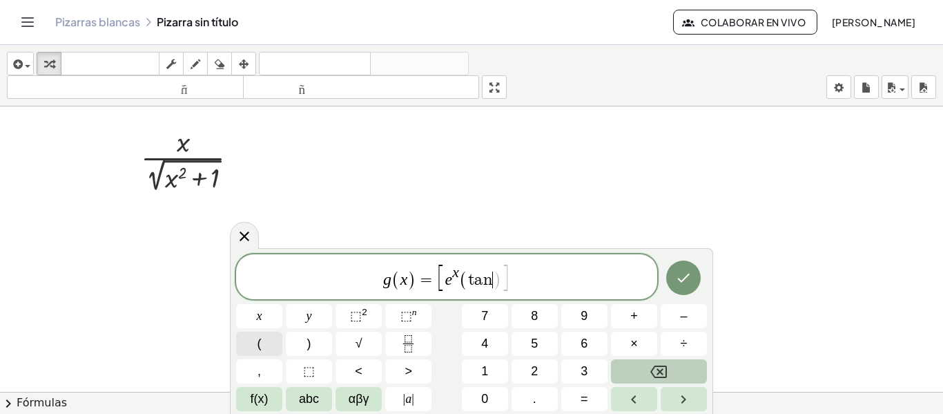
click at [264, 347] on button "(" at bounding box center [259, 343] width 46 height 24
click at [242, 321] on button "x" at bounding box center [259, 316] width 46 height 24
click at [303, 340] on button ")" at bounding box center [309, 343] width 46 height 24
drag, startPoint x: 637, startPoint y: 298, endPoint x: 637, endPoint y: 313, distance: 15.2
click at [637, 313] on div "g ( x ) = [ e x ( t a n ( x ) ) ] ​ x y ⬚ 2 ⬚ n 7 8 9 + – ( ) √ 4 5 6 × ÷ , ⬚ <…" at bounding box center [471, 332] width 471 height 158
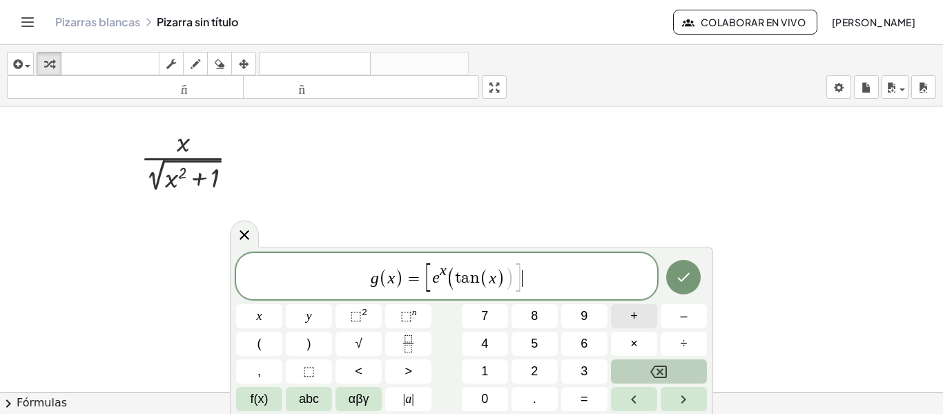
click at [637, 313] on span "+" at bounding box center [634, 316] width 8 height 19
click at [267, 392] on span "f(x)" at bounding box center [260, 398] width 18 height 19
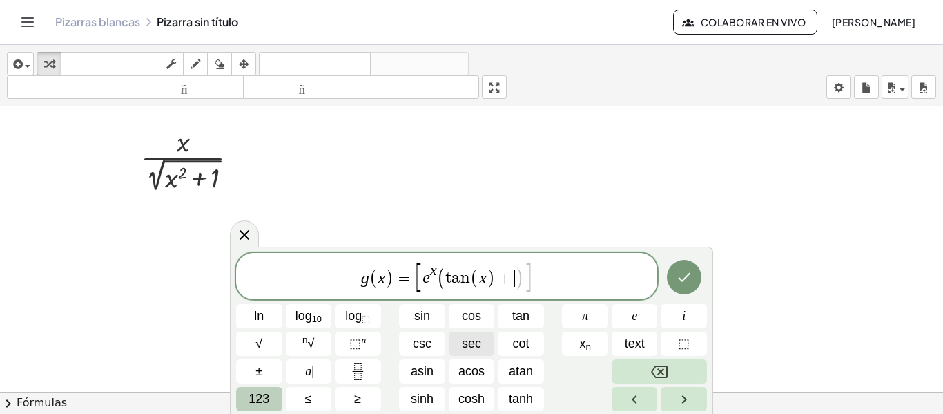
click at [472, 349] on span "sec" at bounding box center [471, 343] width 19 height 19
click at [267, 404] on span "123" at bounding box center [259, 398] width 21 height 19
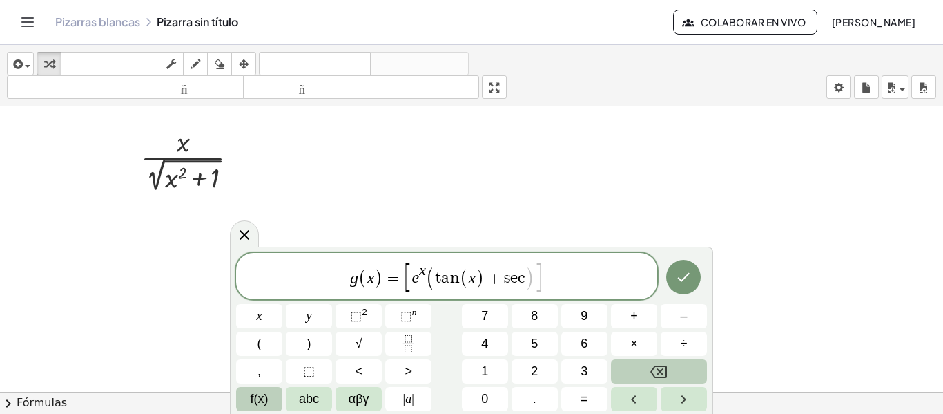
click at [267, 404] on span "f(x)" at bounding box center [260, 398] width 18 height 19
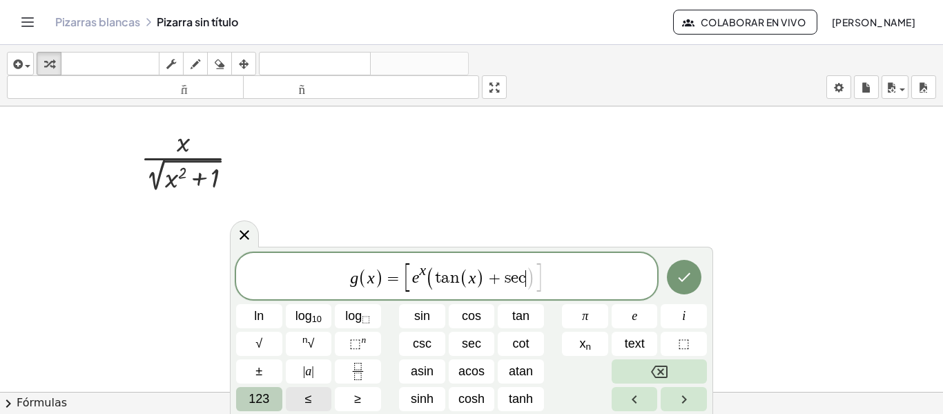
click at [267, 404] on span "123" at bounding box center [259, 398] width 21 height 19
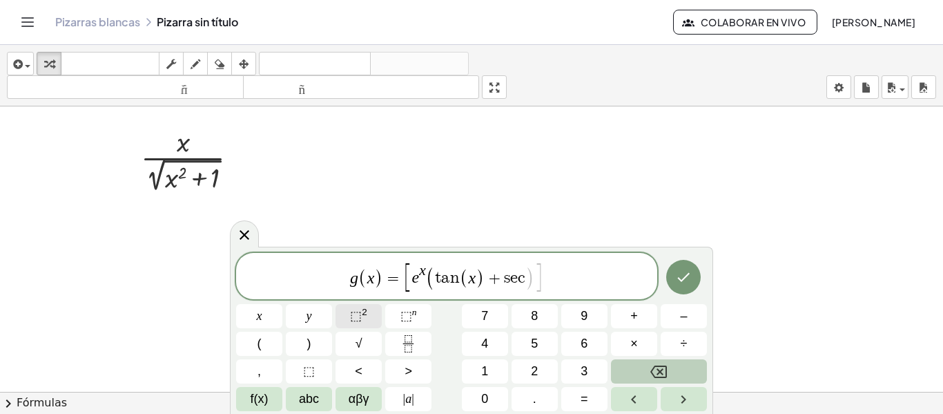
click at [365, 314] on sup "2" at bounding box center [365, 312] width 6 height 10
click at [267, 345] on button "(" at bounding box center [259, 343] width 46 height 24
click at [261, 324] on span "x" at bounding box center [260, 316] width 6 height 19
click at [300, 342] on button ")" at bounding box center [309, 343] width 46 height 24
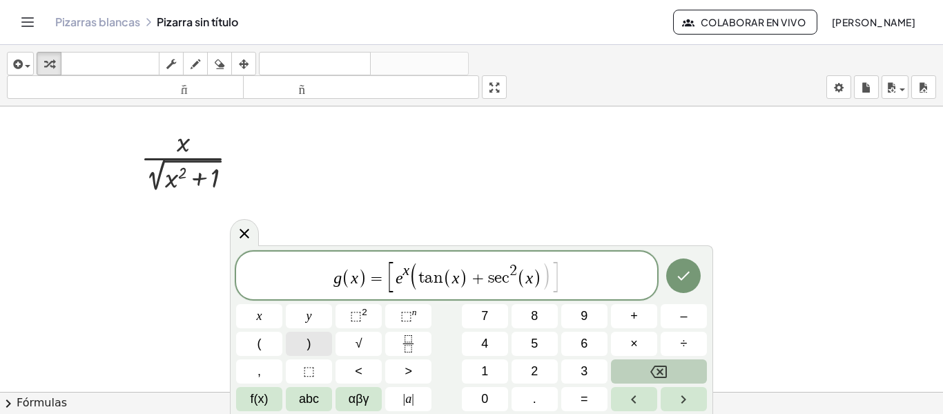
click at [321, 345] on button ")" at bounding box center [309, 343] width 46 height 24
click at [591, 280] on span "[ g ( x ) = [ e x ( t a n ( x ) + s e c 2 ( x ) ) ) ] ​" at bounding box center [446, 274] width 421 height 37
click at [675, 275] on icon "Done" at bounding box center [683, 274] width 17 height 17
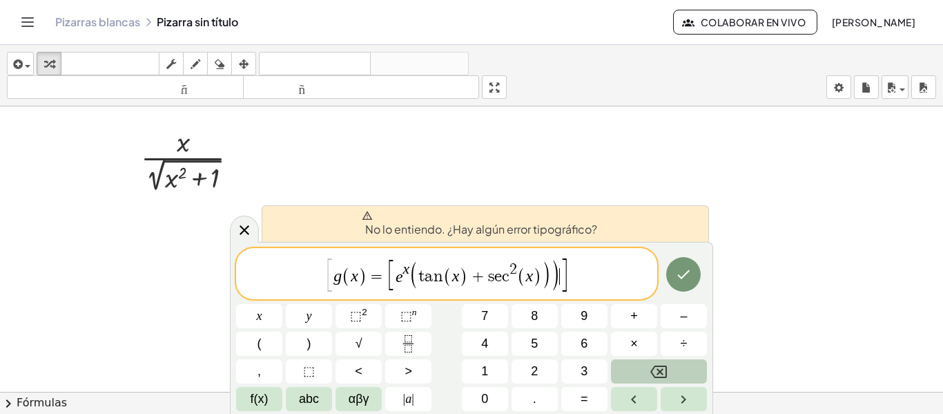
click at [563, 275] on span "]" at bounding box center [564, 274] width 10 height 37
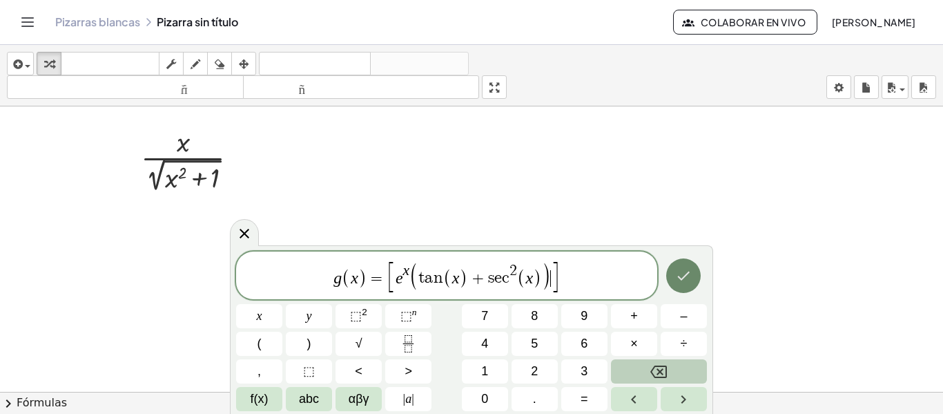
click at [681, 278] on icon "Hecho" at bounding box center [684, 275] width 12 height 9
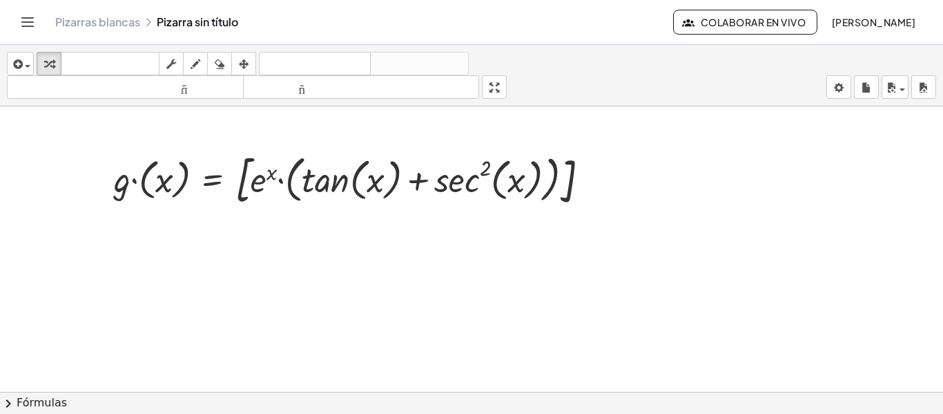
scroll to position [1037, 0]
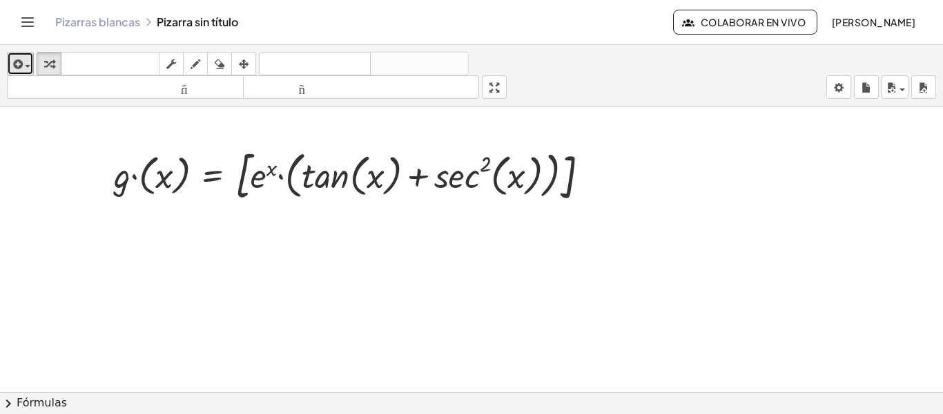
click at [19, 61] on icon "button" at bounding box center [16, 64] width 12 height 17
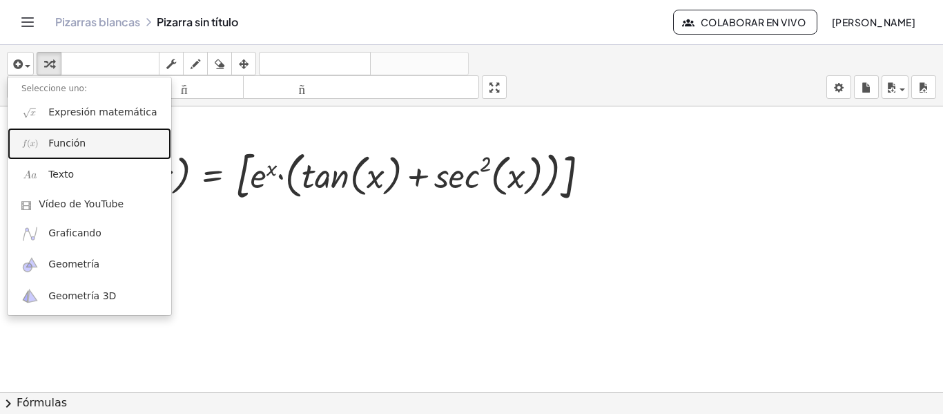
click at [39, 148] on img at bounding box center [29, 143] width 17 height 17
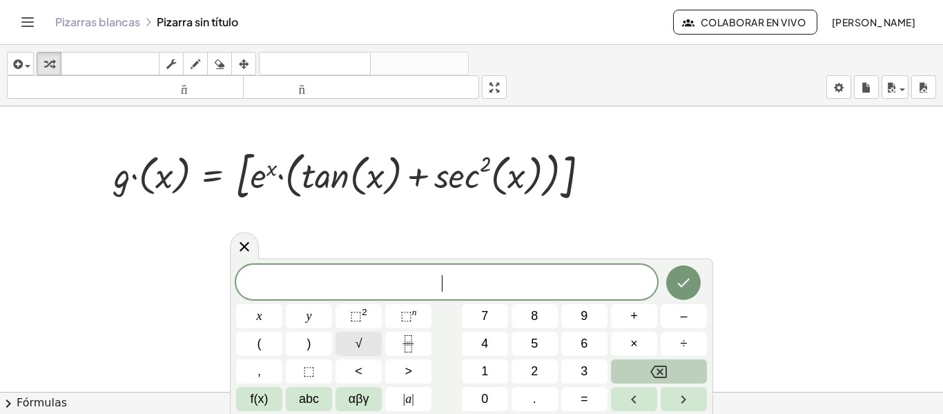
click at [363, 341] on button "√" at bounding box center [359, 343] width 46 height 24
click at [269, 311] on button "x" at bounding box center [259, 316] width 46 height 24
click at [349, 321] on button "⬚ 2" at bounding box center [359, 316] width 46 height 24
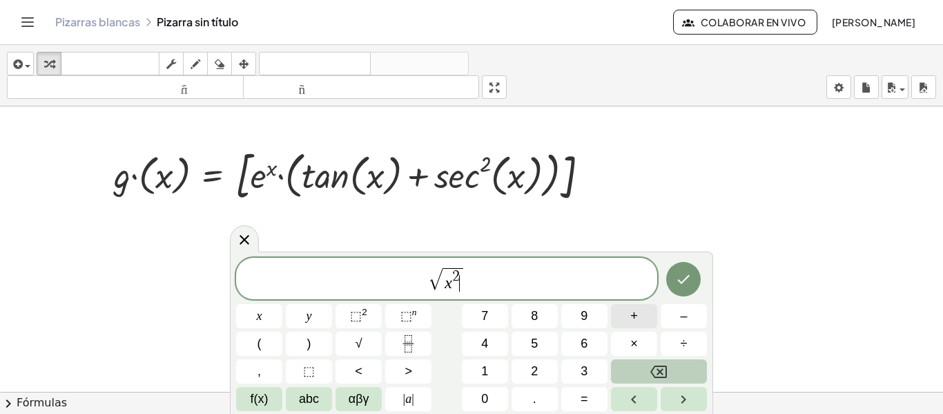
click at [651, 315] on button "+" at bounding box center [634, 316] width 46 height 24
click at [489, 371] on button "1" at bounding box center [485, 371] width 46 height 24
click at [674, 316] on button "–" at bounding box center [684, 316] width 46 height 24
click at [643, 371] on button "Backspace" at bounding box center [659, 371] width 96 height 24
click at [494, 283] on span "√ x 2 + 1 ​" at bounding box center [446, 279] width 421 height 27
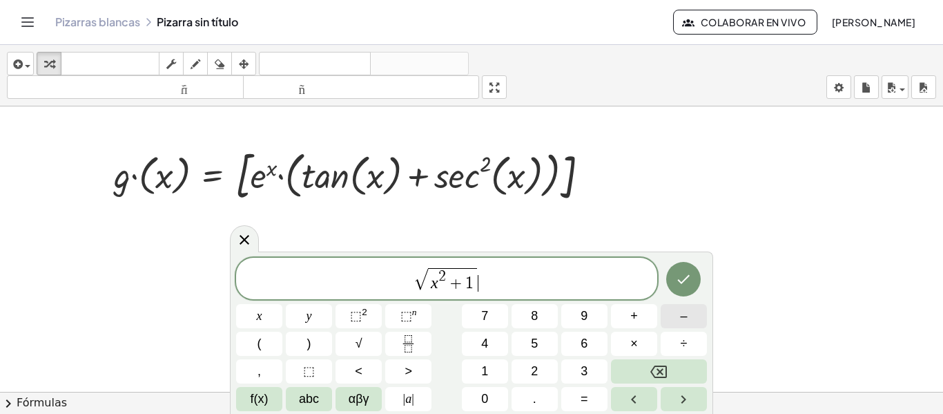
click at [677, 314] on button "–" at bounding box center [684, 316] width 46 height 24
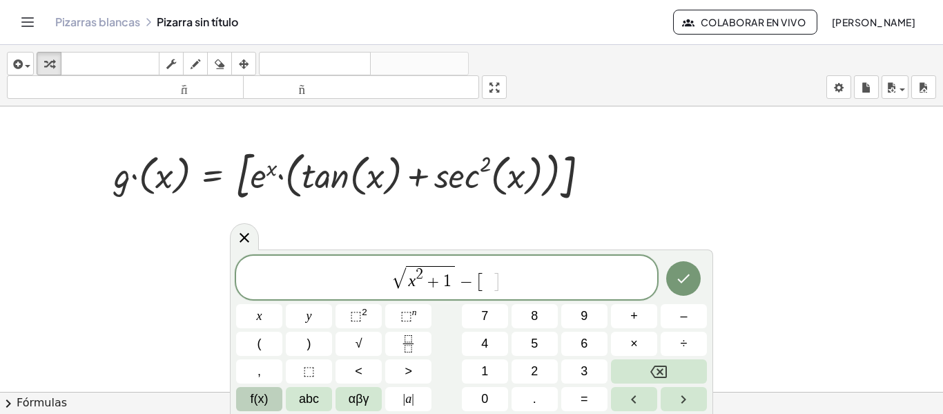
click at [259, 403] on span "f(x)" at bounding box center [260, 398] width 18 height 19
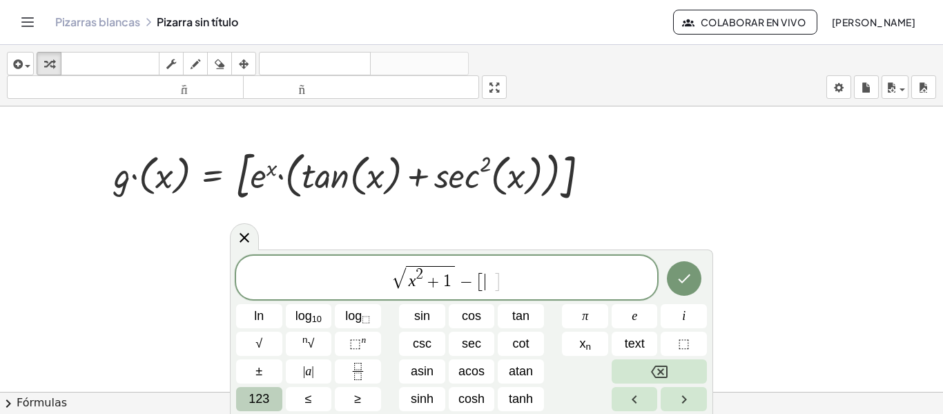
click at [278, 398] on button "123" at bounding box center [259, 399] width 46 height 24
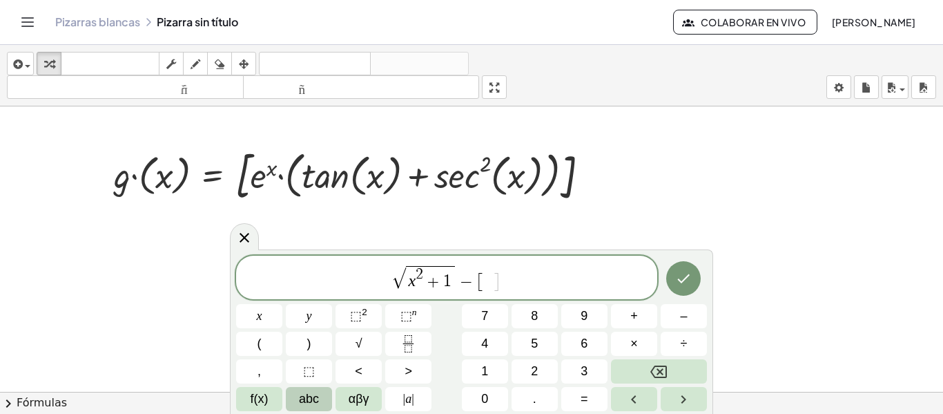
click at [309, 399] on span "abc" at bounding box center [309, 398] width 20 height 19
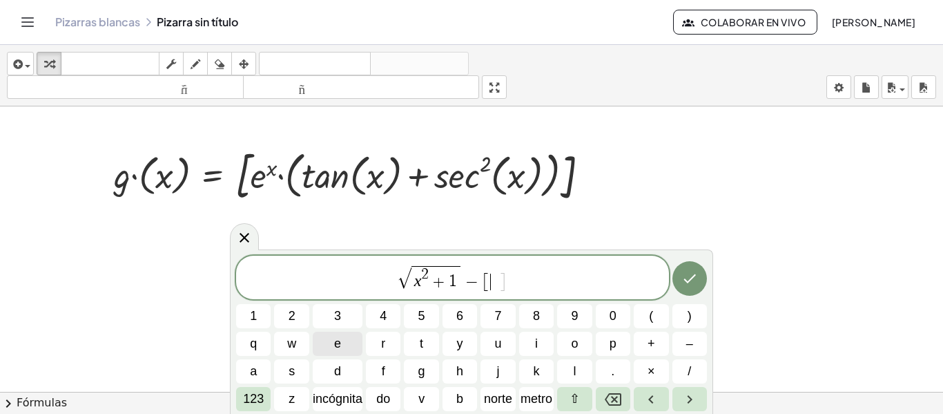
click at [336, 336] on span "e" at bounding box center [337, 343] width 7 height 19
click at [255, 394] on font "123" at bounding box center [253, 398] width 21 height 14
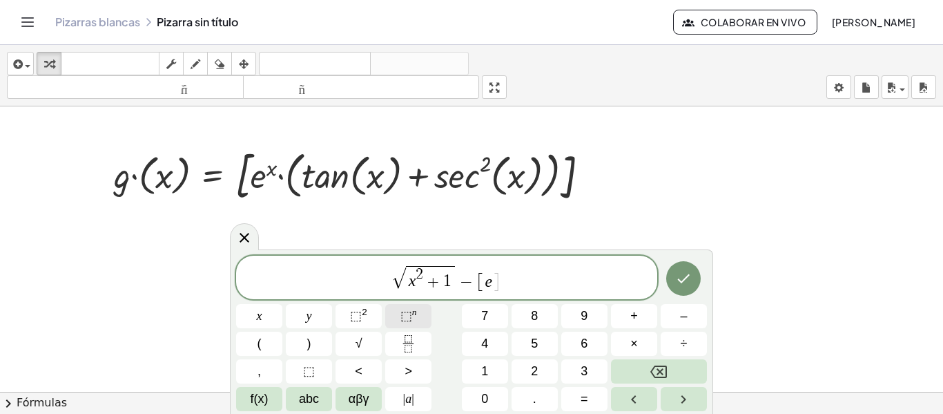
click at [420, 307] on button "⬚ n" at bounding box center [408, 316] width 46 height 24
click at [499, 282] on span "]" at bounding box center [500, 278] width 10 height 26
click at [254, 407] on span "f(x)" at bounding box center [260, 398] width 18 height 19
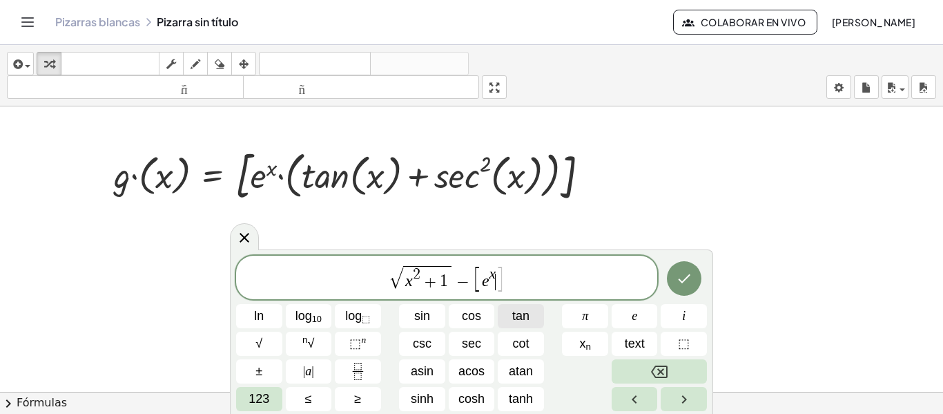
click at [507, 309] on button "tan" at bounding box center [521, 316] width 46 height 24
click at [255, 391] on span "123" at bounding box center [259, 398] width 21 height 19
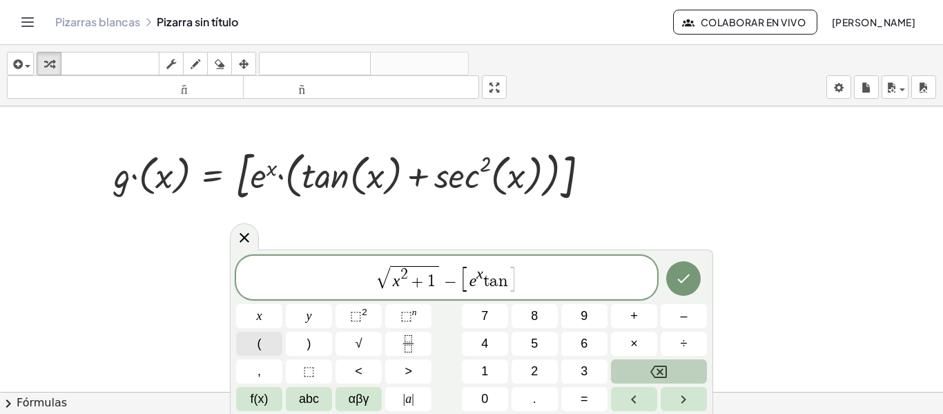
click at [264, 311] on div "√ x 2 + 1 − [ e x t a n ​ ] x y ⬚ 2 ⬚ n 7 8 9 + – ( ) √ 4 5 6 × ÷ , ⬚ < > 1 2 3…" at bounding box center [471, 332] width 471 height 155
click at [264, 311] on button "x" at bounding box center [259, 316] width 46 height 24
click at [662, 362] on button "Backspace" at bounding box center [659, 371] width 96 height 24
drag, startPoint x: 270, startPoint y: 356, endPoint x: 267, endPoint y: 344, distance: 12.1
click at [267, 344] on div "√ x 2 + 1 − [ e x t a n ] x y ⬚ 2 ⬚ n 7 8 9 + – ( ) √ 4 5 6 × ÷ , ⬚ < > 1 2 3 f…" at bounding box center [471, 332] width 471 height 155
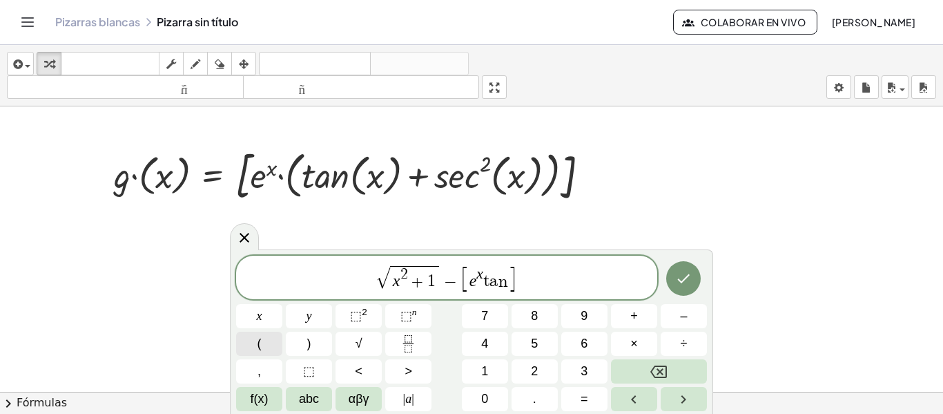
click at [267, 344] on button "(" at bounding box center [259, 343] width 46 height 24
click at [265, 308] on button "x" at bounding box center [259, 316] width 46 height 24
click at [322, 347] on button ")" at bounding box center [309, 343] width 46 height 24
click at [694, 280] on button "Done" at bounding box center [683, 277] width 35 height 35
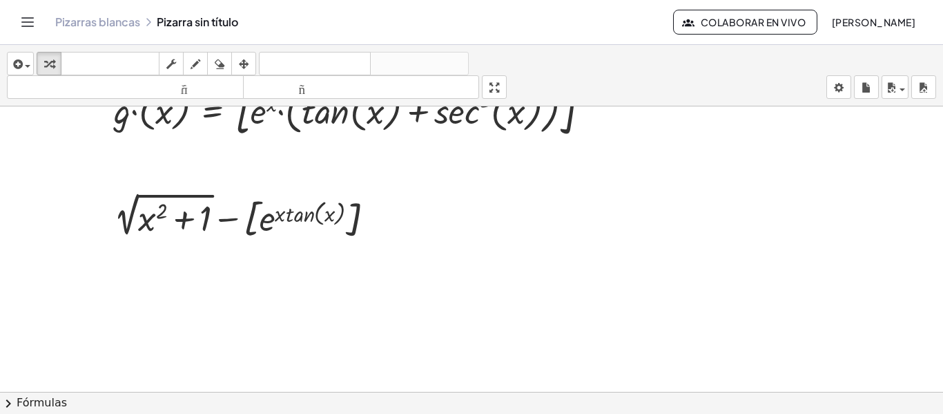
scroll to position [1116, 0]
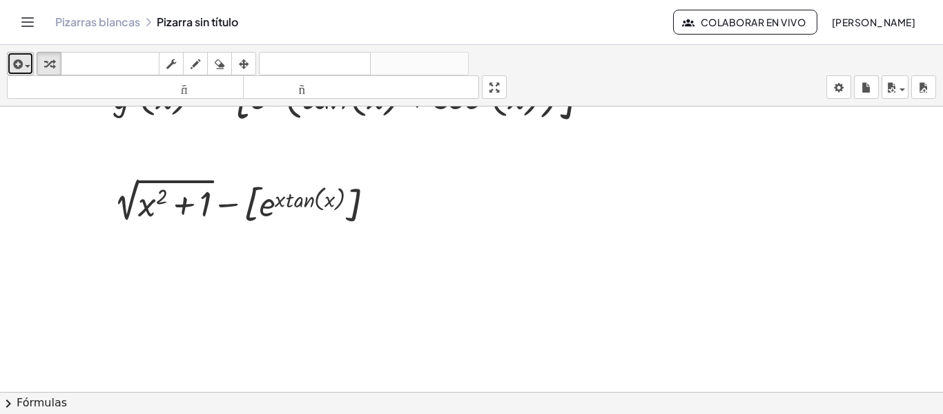
click at [21, 70] on icon "button" at bounding box center [16, 64] width 12 height 17
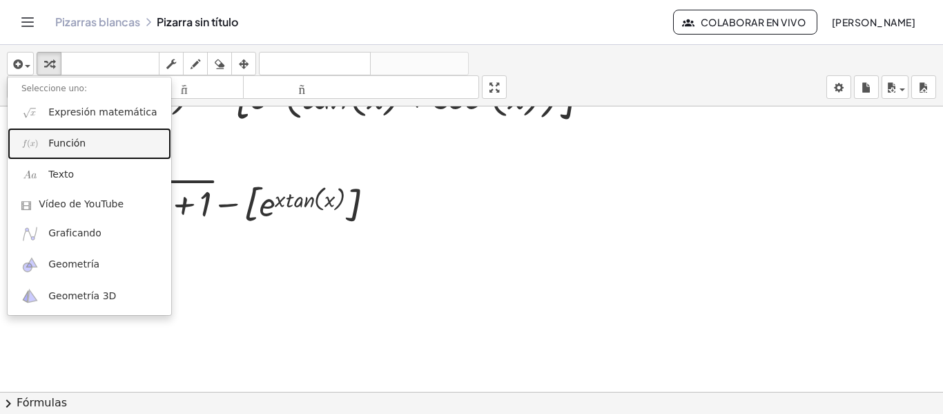
click at [67, 150] on span "Función" at bounding box center [66, 144] width 37 height 14
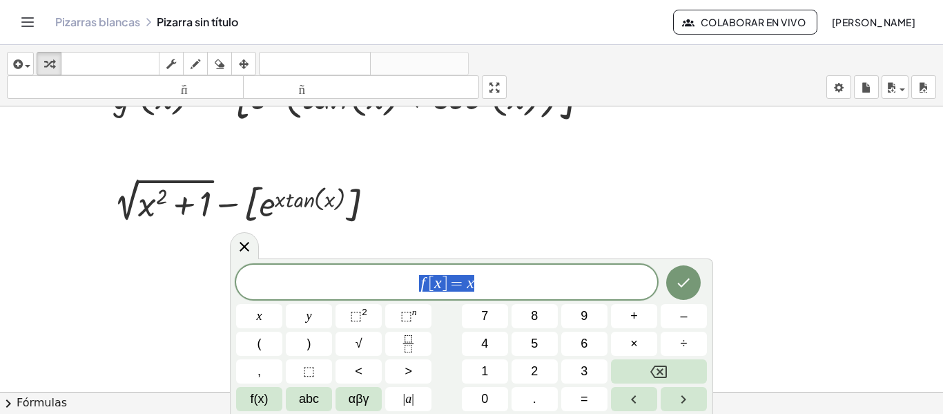
drag, startPoint x: 518, startPoint y: 294, endPoint x: 391, endPoint y: 282, distance: 127.6
click at [391, 282] on div "****** f [ x ] = x" at bounding box center [446, 281] width 421 height 35
click at [407, 312] on span "⬚" at bounding box center [406, 316] width 12 height 14
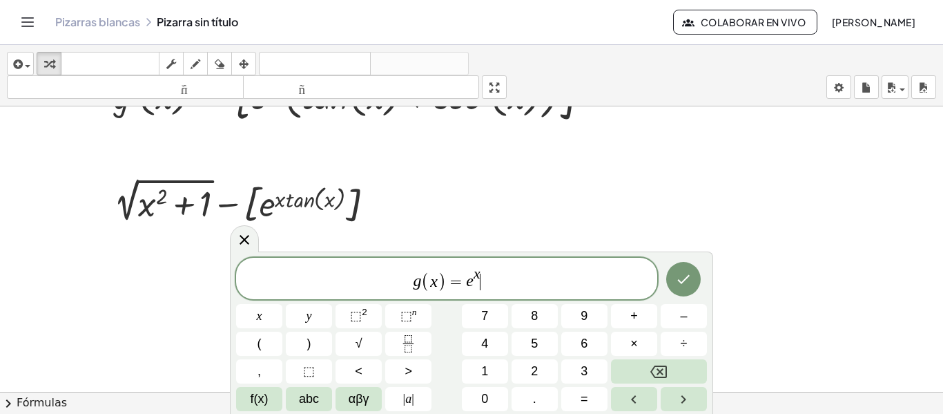
click at [484, 283] on span "g ( x ) = e x ​" at bounding box center [446, 279] width 421 height 27
click at [256, 328] on div "g ( x ) = e x x y ⬚ 2 ⬚ n 7 8 9 + – ( ) √ 4 5 6 × ÷ , ⬚ < > 1 2 3 f(x) abc αβγ …" at bounding box center [471, 334] width 471 height 153
click at [256, 337] on button "(" at bounding box center [259, 343] width 46 height 24
click at [249, 393] on button "f(x)" at bounding box center [259, 399] width 46 height 24
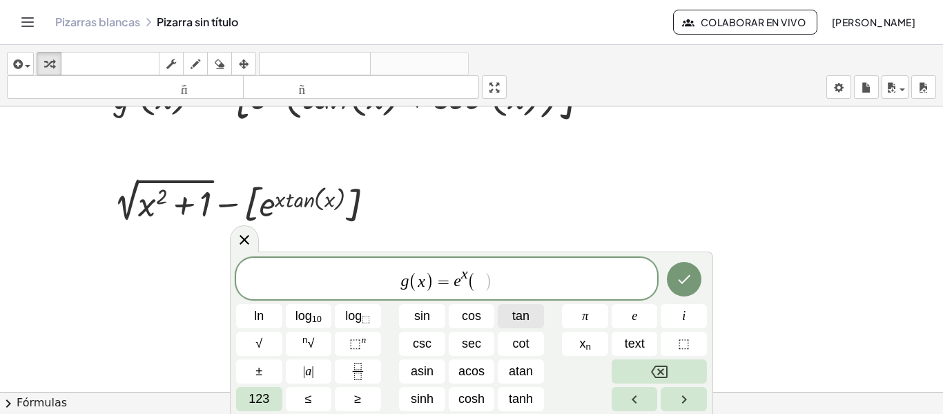
click at [518, 309] on span "tan" at bounding box center [520, 316] width 17 height 19
click at [262, 398] on span "123" at bounding box center [259, 398] width 21 height 19
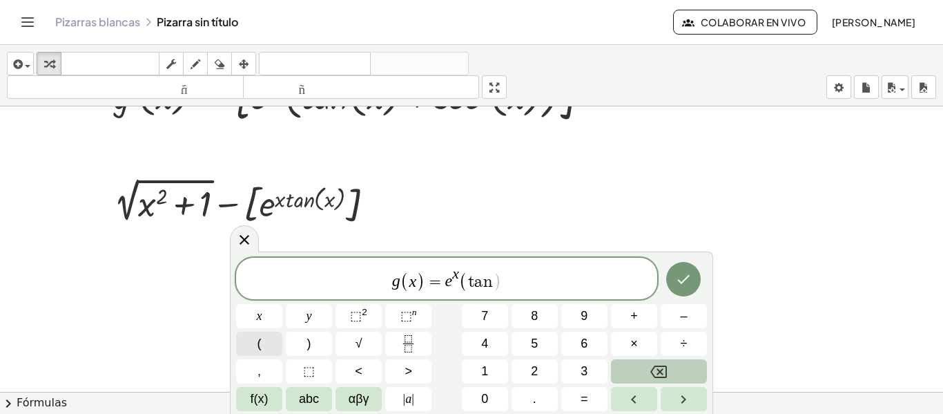
click at [266, 308] on div "g ( x ) = e x ( t a n ​ ) x y ⬚ 2 ⬚ n 7 8 9 + – ( ) √ 4 5 6 × ÷ , ⬚ < > 1 2 3 f…" at bounding box center [471, 334] width 471 height 153
click at [266, 308] on button "x" at bounding box center [259, 316] width 46 height 24
click at [641, 360] on button "Backspace" at bounding box center [659, 371] width 96 height 24
click at [269, 339] on button "(" at bounding box center [259, 343] width 46 height 24
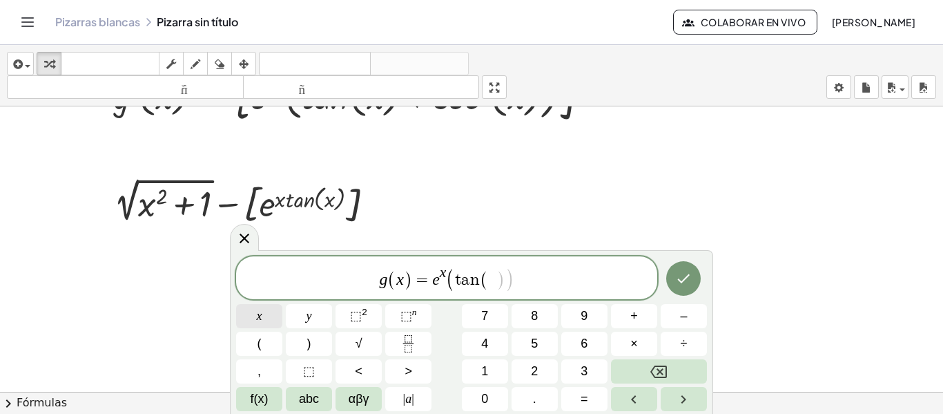
click at [266, 318] on button "x" at bounding box center [259, 316] width 46 height 24
click at [314, 349] on button ")" at bounding box center [309, 343] width 46 height 24
click at [634, 313] on span "+" at bounding box center [634, 316] width 8 height 19
click at [264, 384] on div "g ( x ) = e x ( t a n ( x ) + ) x y ⬚ 2 ⬚ n 7 8 9 + – ( ) √ 4 5 6 × ÷ , ⬚ < > 1…" at bounding box center [471, 333] width 471 height 155
click at [255, 394] on span "f(x)" at bounding box center [260, 398] width 18 height 19
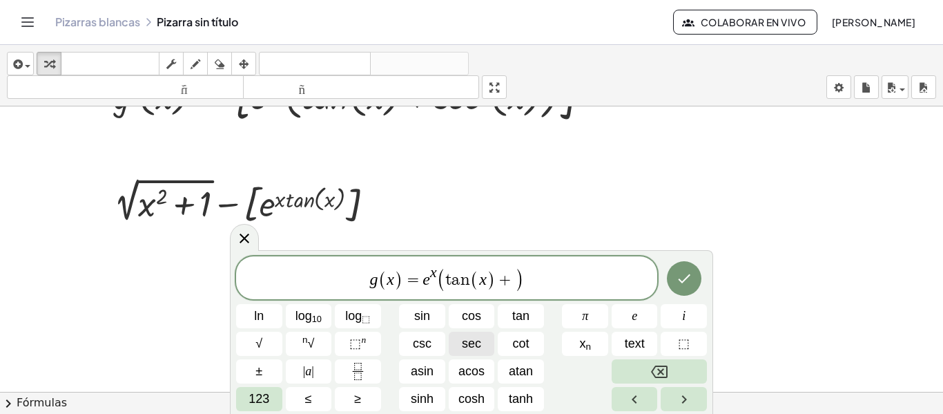
click at [467, 338] on span "sec" at bounding box center [471, 343] width 19 height 19
click at [260, 395] on span "123" at bounding box center [259, 398] width 21 height 19
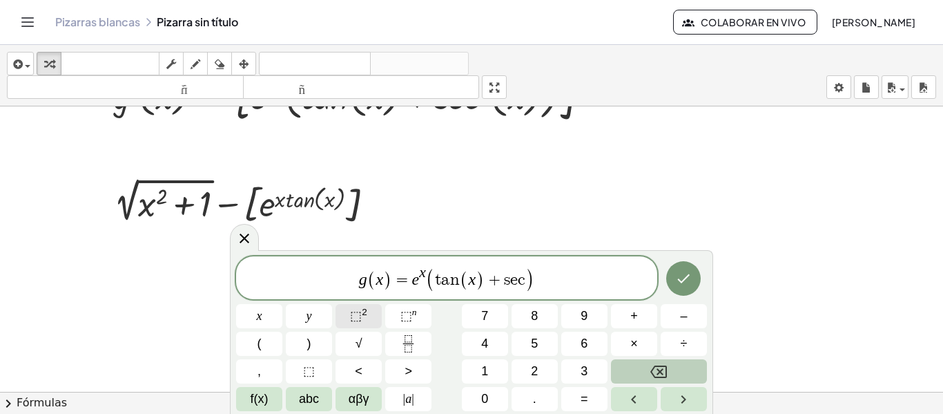
click at [365, 307] on sup "2" at bounding box center [365, 312] width 6 height 10
drag, startPoint x: 268, startPoint y: 357, endPoint x: 266, endPoint y: 349, distance: 7.7
click at [266, 349] on div "g ( x ) = e x ( t a n ( x ) + s e c 2 ) x y ⬚ 2 ⬚ n 7 8 9 + – ( ) √ 4 5 6 × ÷ ,…" at bounding box center [471, 332] width 471 height 157
click at [266, 349] on button "(" at bounding box center [259, 343] width 46 height 24
click at [261, 321] on span "x" at bounding box center [260, 316] width 6 height 19
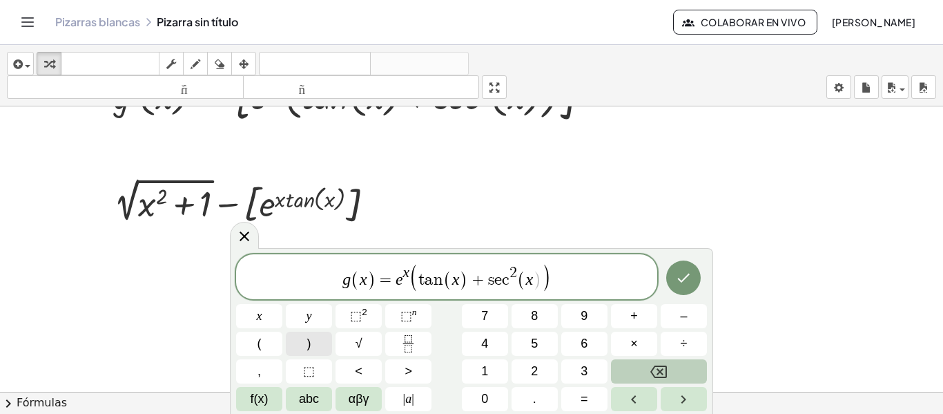
click at [309, 347] on span ")" at bounding box center [309, 343] width 4 height 19
click at [689, 278] on icon "Done" at bounding box center [683, 277] width 17 height 17
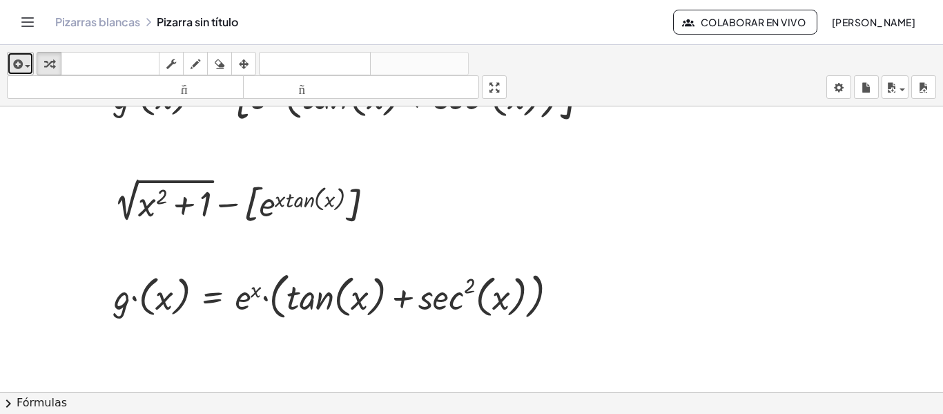
click at [22, 66] on icon "button" at bounding box center [16, 64] width 12 height 17
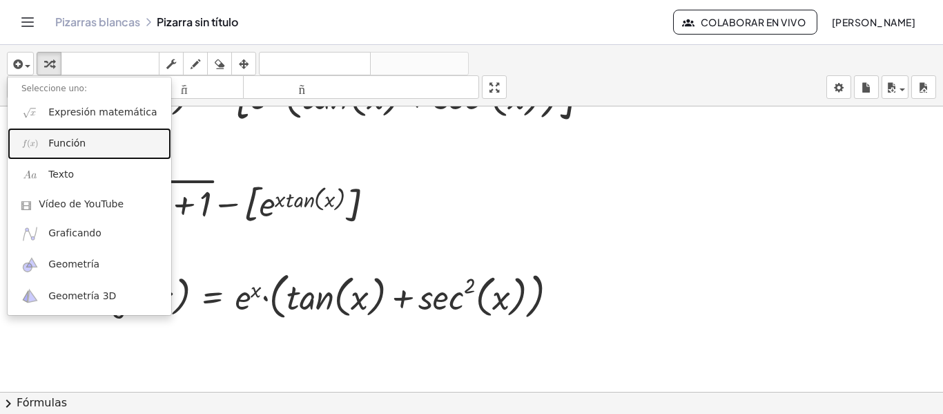
click at [36, 139] on img at bounding box center [29, 143] width 17 height 17
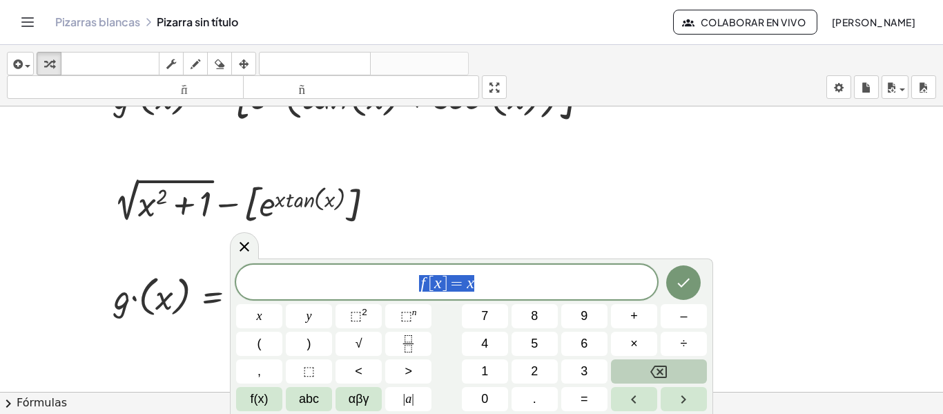
drag, startPoint x: 481, startPoint y: 286, endPoint x: 390, endPoint y: 287, distance: 90.5
click at [390, 287] on span "f [ x ] = x" at bounding box center [446, 282] width 421 height 19
click at [268, 388] on button "f(x)" at bounding box center [259, 399] width 46 height 24
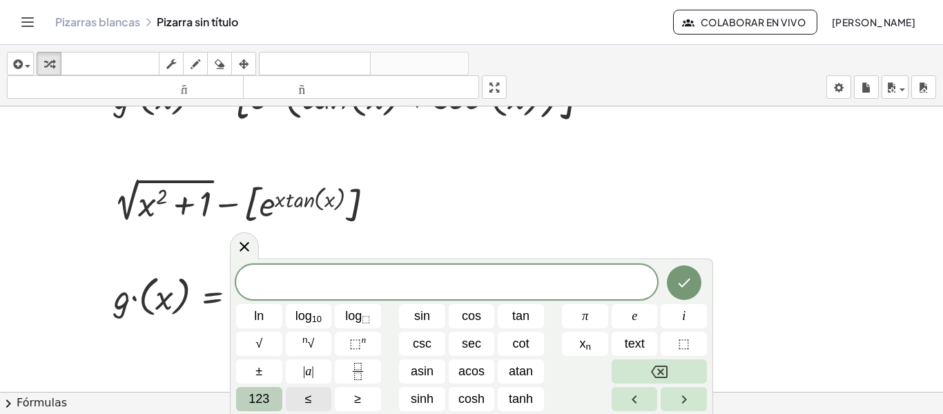
click at [268, 388] on button "123" at bounding box center [259, 399] width 46 height 24
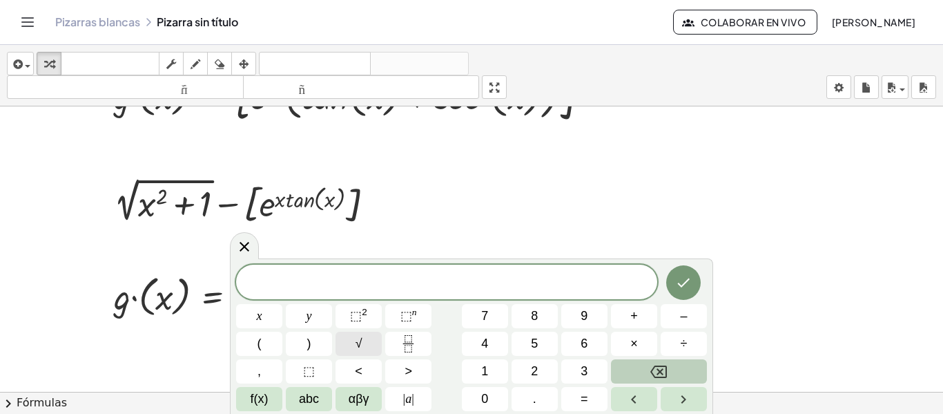
click at [353, 338] on button "√" at bounding box center [359, 343] width 46 height 24
click at [258, 319] on span "x" at bounding box center [260, 316] width 6 height 19
click at [354, 316] on span "⬚" at bounding box center [356, 316] width 12 height 14
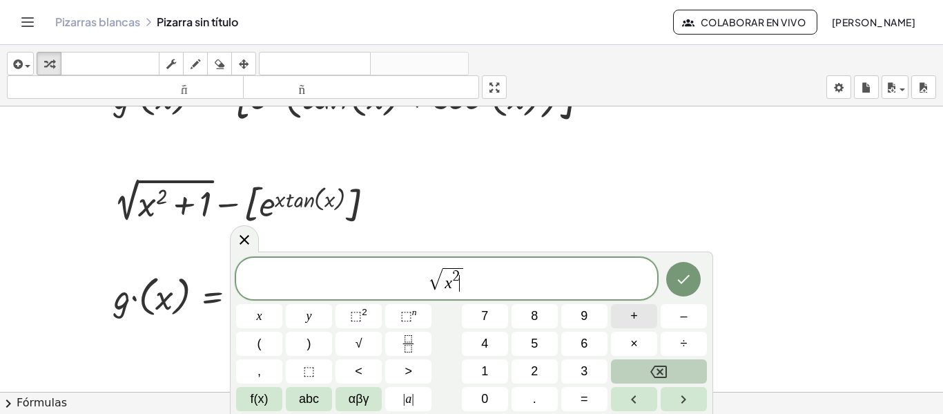
click at [639, 313] on button "+" at bounding box center [634, 316] width 46 height 24
click at [489, 364] on button "1" at bounding box center [485, 371] width 46 height 24
click at [491, 282] on span "√ x 2 + 1 ​" at bounding box center [446, 279] width 421 height 27
click at [689, 320] on button "–" at bounding box center [684, 316] width 46 height 24
click at [266, 394] on span "f(x)" at bounding box center [260, 398] width 18 height 19
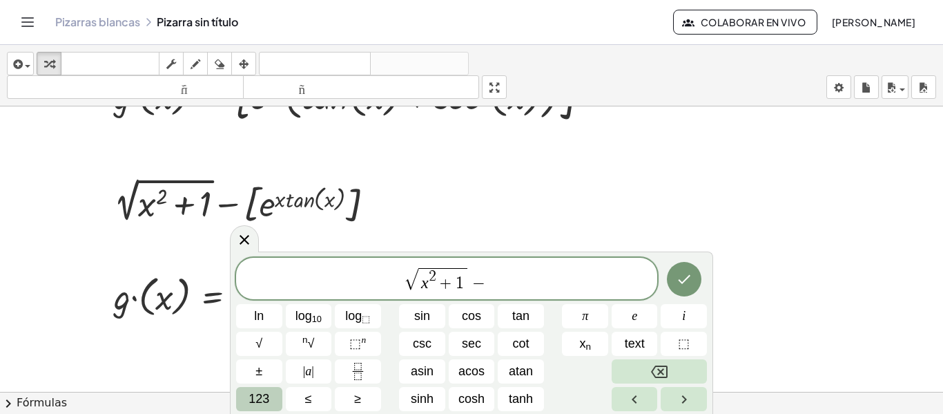
click at [270, 389] on button "123" at bounding box center [259, 399] width 46 height 24
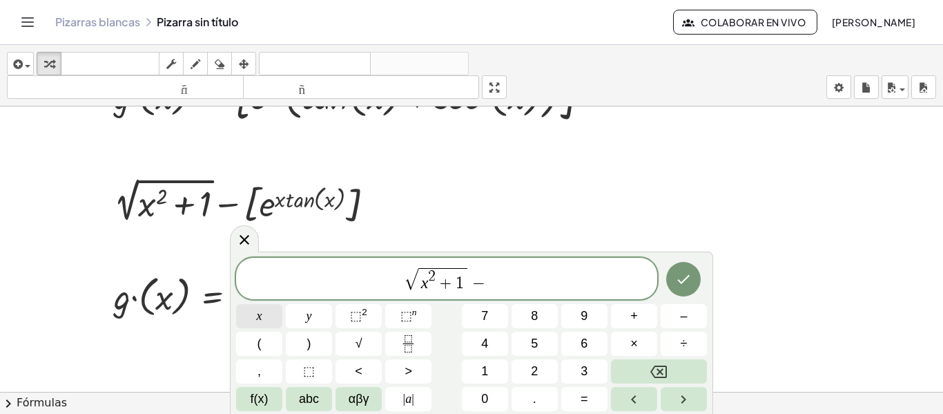
click at [261, 313] on span "x" at bounding box center [260, 316] width 6 height 19
click at [302, 396] on span "abc" at bounding box center [309, 398] width 20 height 19
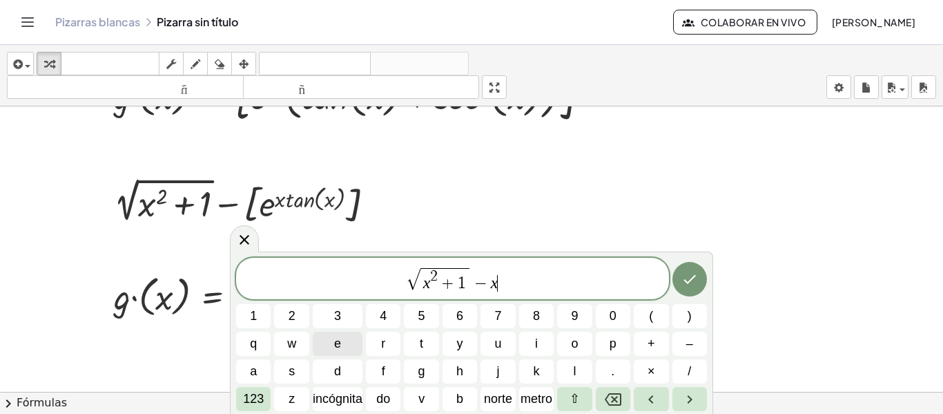
click at [349, 338] on button "e" at bounding box center [338, 343] width 50 height 24
click at [260, 403] on font "123" at bounding box center [253, 398] width 21 height 14
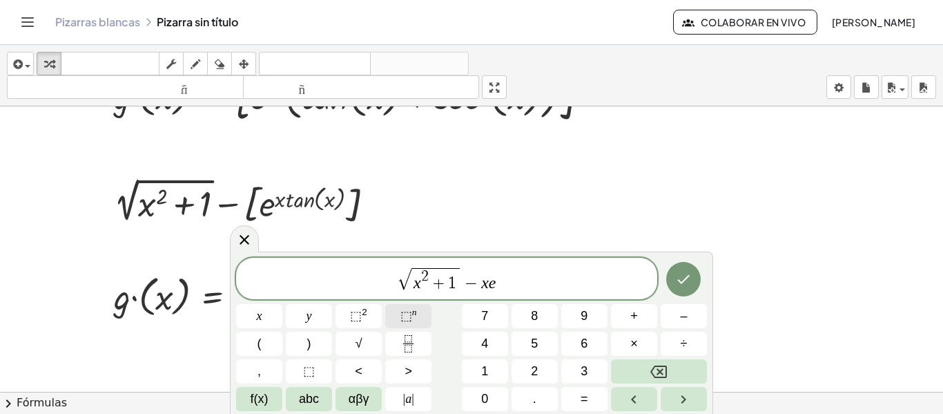
click at [402, 319] on span "⬚" at bounding box center [406, 316] width 12 height 14
click at [257, 309] on span "x" at bounding box center [260, 316] width 6 height 19
click at [271, 398] on button "f(x)" at bounding box center [259, 399] width 46 height 24
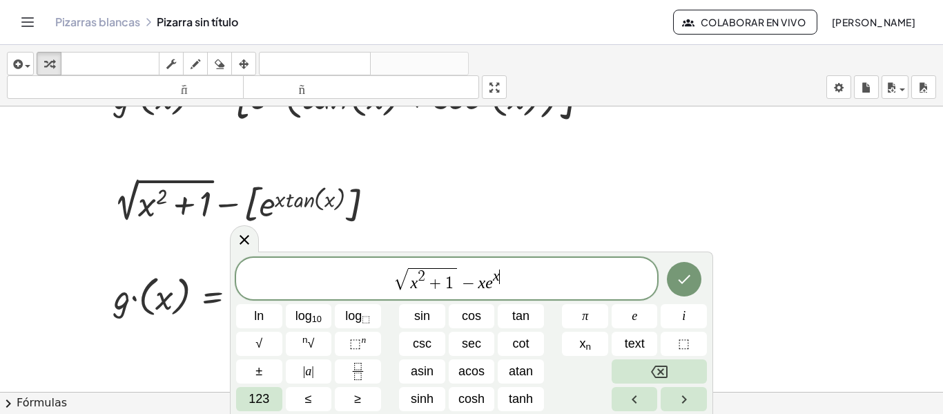
click at [503, 286] on span "√ x 2 + 1 − x e x ​" at bounding box center [446, 279] width 421 height 27
click at [520, 308] on span "tan" at bounding box center [520, 316] width 17 height 19
click at [276, 394] on button "123" at bounding box center [259, 399] width 46 height 24
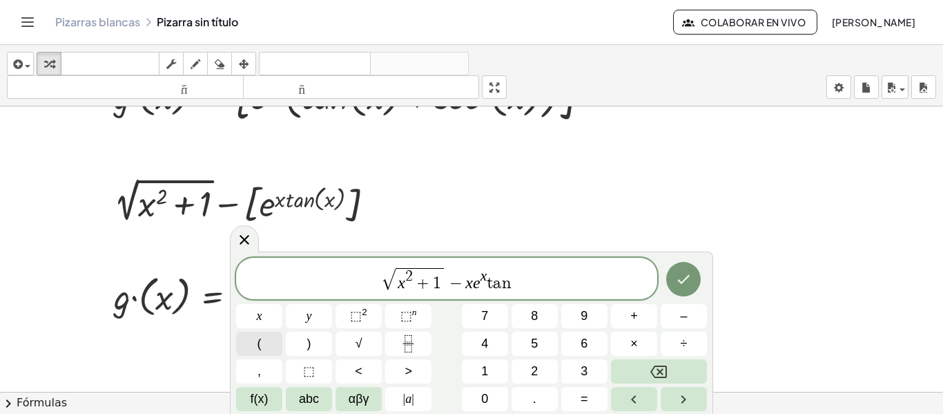
click at [266, 309] on div "√ x 2 + 1 − x e x t a n ​ x y ⬚ 2 ⬚ n 7 8 9 + – ( ) √ 4 5 6 × ÷ , ⬚ < > 1 2 3 f…" at bounding box center [471, 334] width 471 height 153
click at [266, 309] on button "x" at bounding box center [259, 316] width 46 height 24
click at [646, 374] on button "Backspace" at bounding box center [659, 371] width 96 height 24
click at [266, 343] on button "(" at bounding box center [259, 343] width 46 height 24
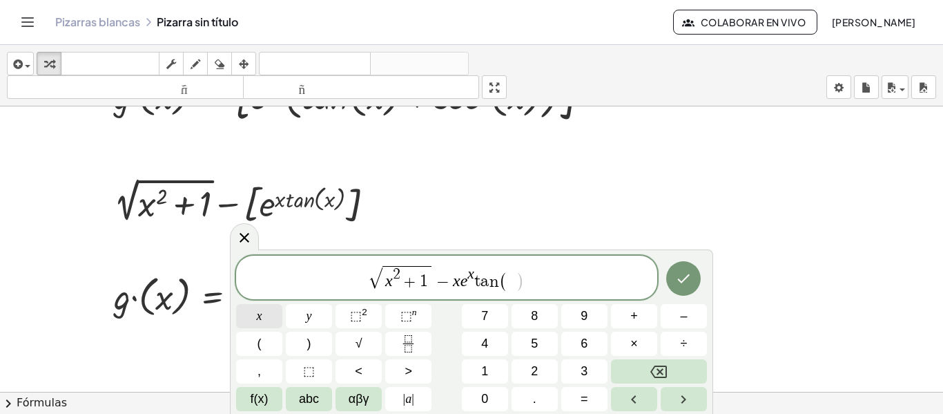
click at [262, 307] on span "x" at bounding box center [260, 316] width 6 height 19
click at [311, 345] on span ")" at bounding box center [309, 343] width 4 height 19
click at [409, 350] on icon "Fraction" at bounding box center [408, 343] width 17 height 17
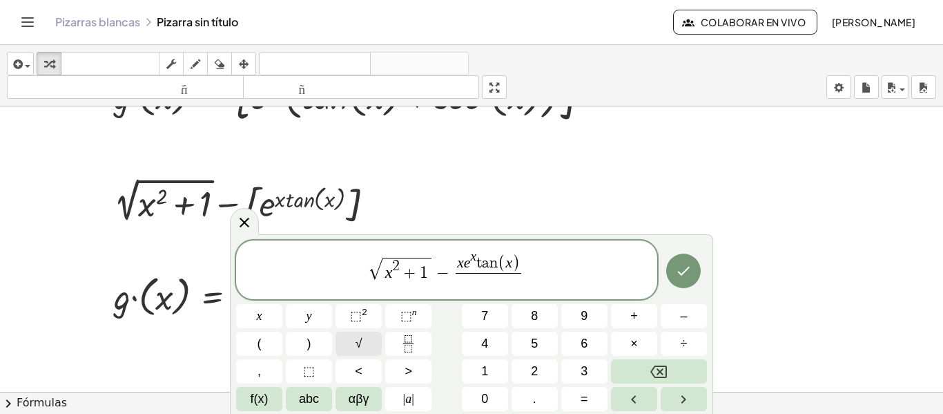
click at [341, 333] on button "√" at bounding box center [359, 343] width 46 height 24
click at [266, 324] on button "x" at bounding box center [259, 316] width 46 height 24
click at [360, 320] on span "⬚" at bounding box center [356, 316] width 12 height 14
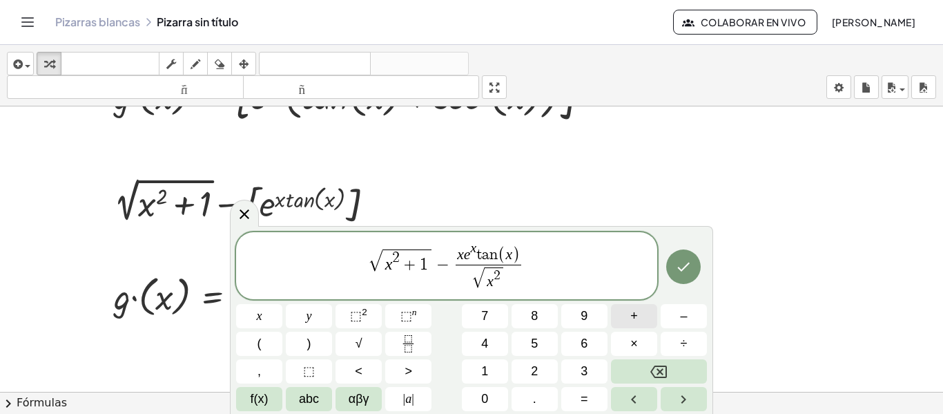
click at [641, 308] on button "+" at bounding box center [634, 316] width 46 height 24
click at [483, 374] on span "1" at bounding box center [484, 371] width 7 height 19
click at [678, 269] on icon "Done" at bounding box center [683, 266] width 17 height 17
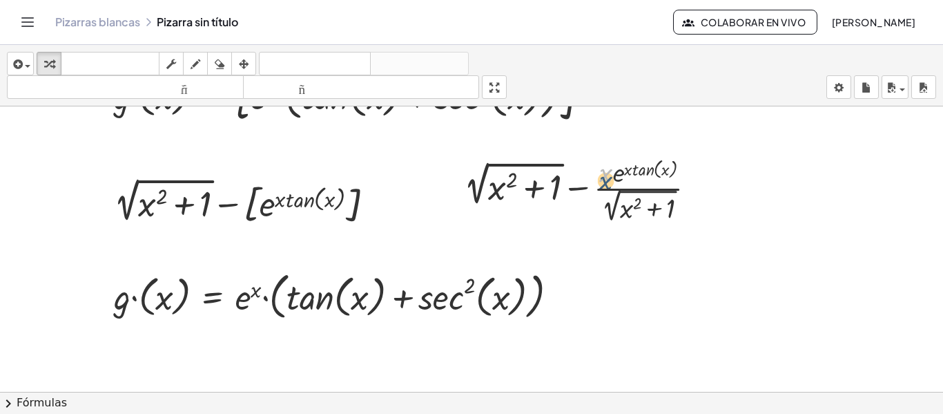
drag, startPoint x: 612, startPoint y: 184, endPoint x: 612, endPoint y: 194, distance: 10.4
click at [612, 194] on div at bounding box center [585, 189] width 257 height 72
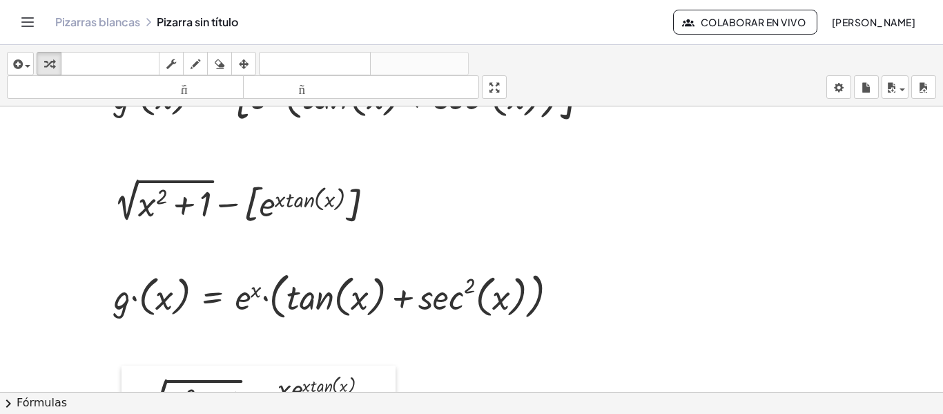
drag, startPoint x: 460, startPoint y: 180, endPoint x: 125, endPoint y: 400, distance: 401.7
click at [125, 400] on div "**********" at bounding box center [471, 229] width 943 height 369
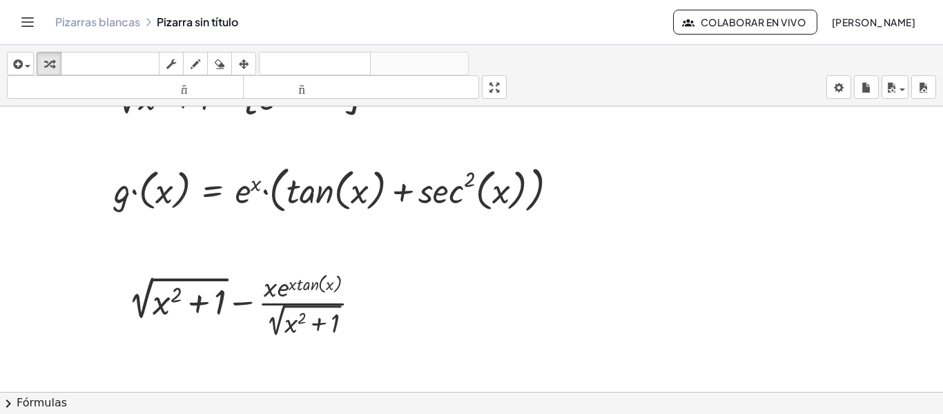
scroll to position [1259, 0]
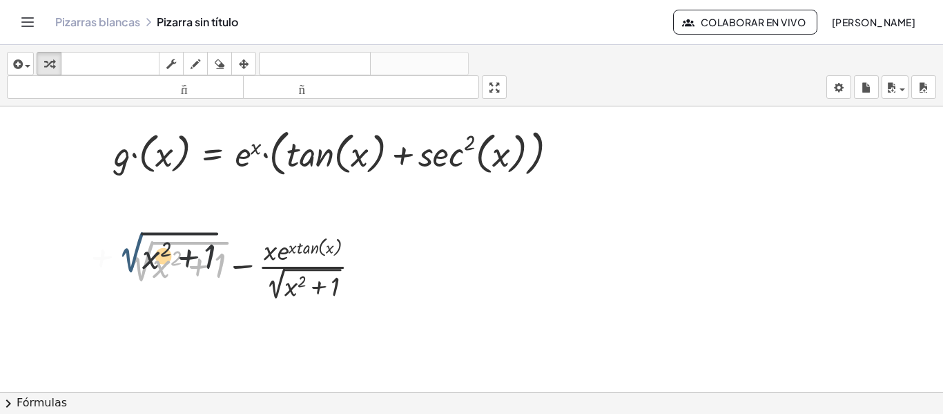
drag, startPoint x: 142, startPoint y: 264, endPoint x: 128, endPoint y: 253, distance: 18.1
click at [128, 253] on div "+ 2 √ ( + x 2 + 1 ) + 2 √ ( + x 2 + 1 ) − · x · e ( · x · tan ( , x ) ) · 2 √ (…" at bounding box center [245, 266] width 274 height 79
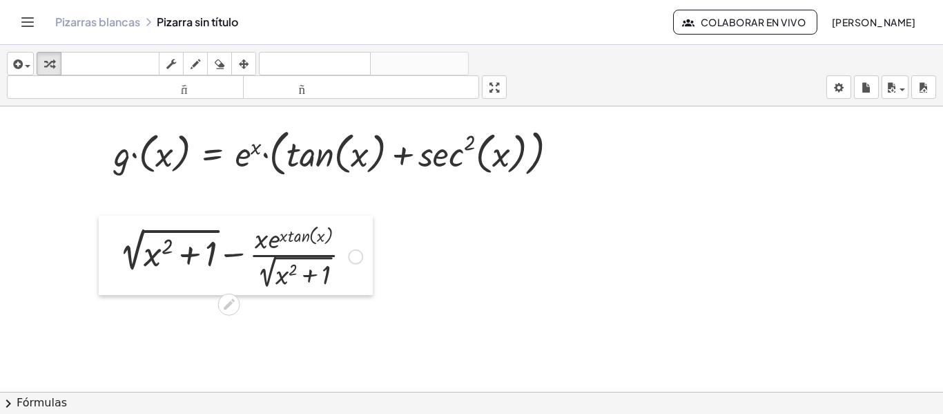
drag, startPoint x: 127, startPoint y: 269, endPoint x: 119, endPoint y: 258, distance: 13.8
click at [119, 258] on div at bounding box center [109, 254] width 21 height 79
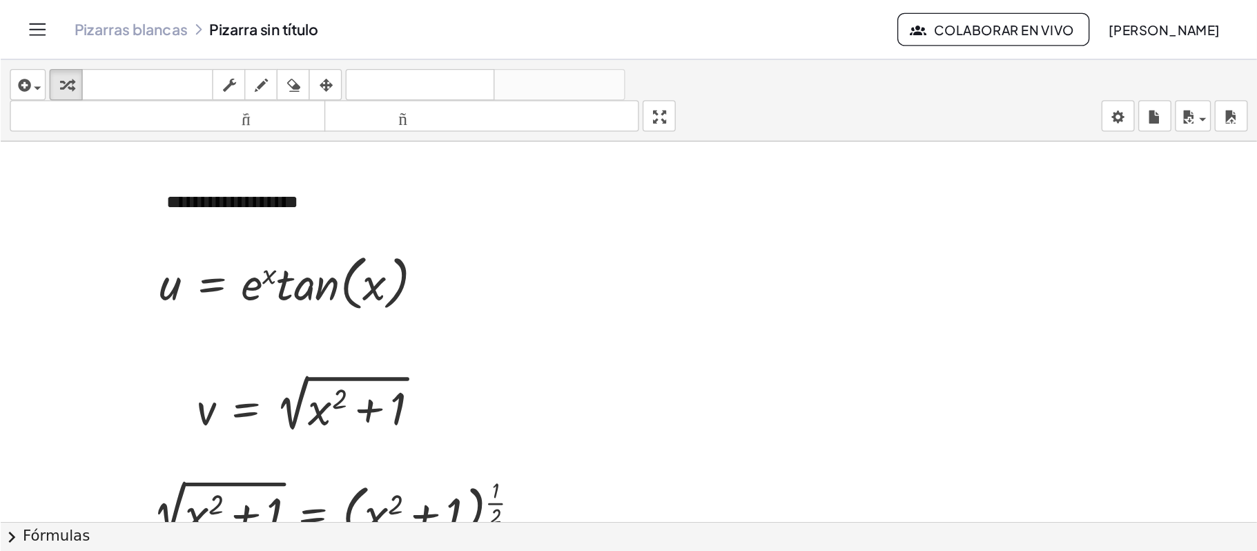
scroll to position [0, 0]
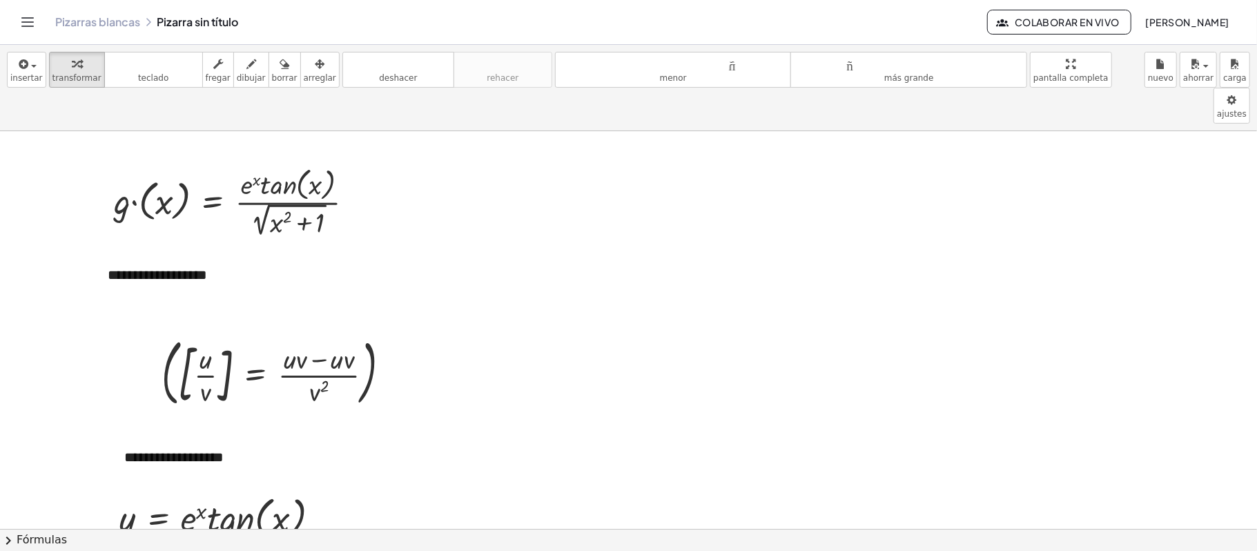
drag, startPoint x: 931, startPoint y: 3, endPoint x: 605, endPoint y: 423, distance: 530.4
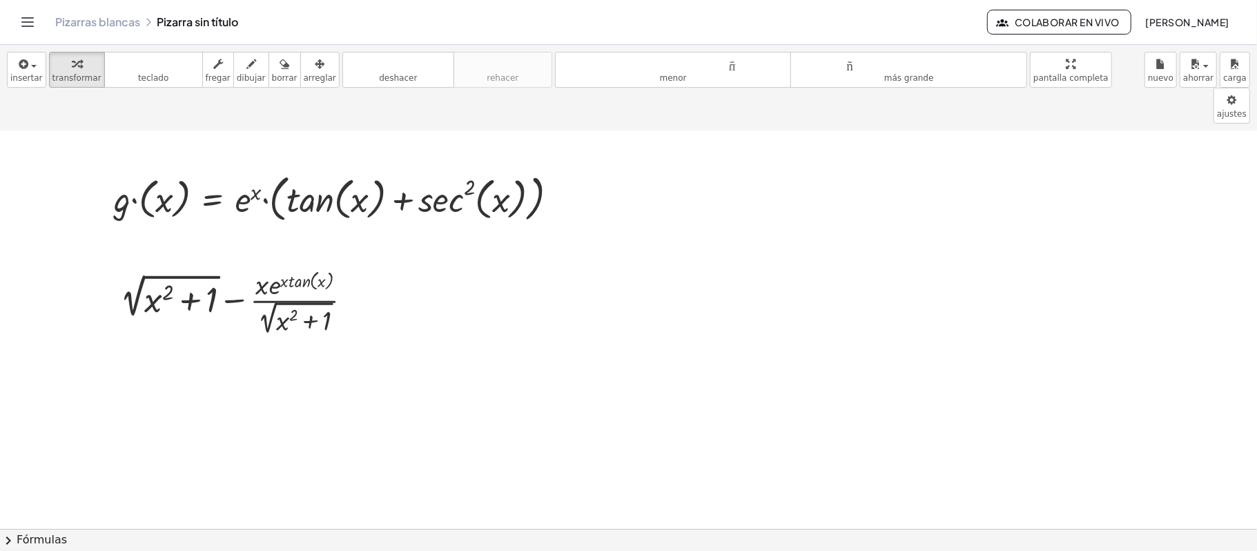
scroll to position [1246, 0]
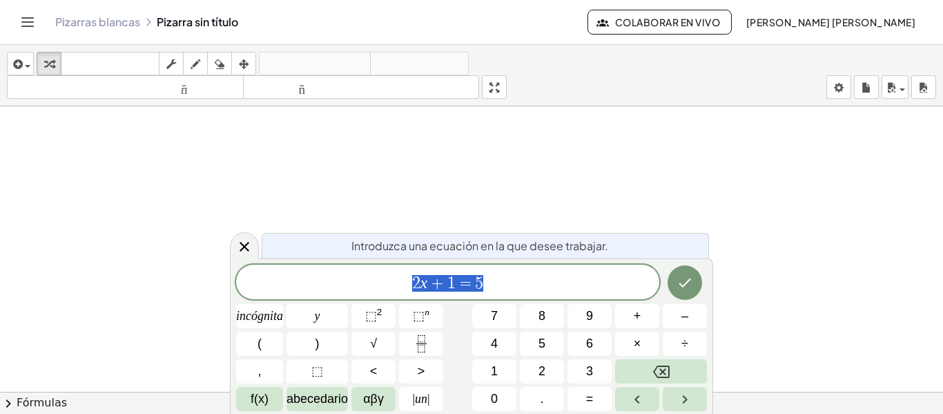
drag, startPoint x: 1149, startPoint y: 3, endPoint x: 403, endPoint y: 155, distance: 761.6
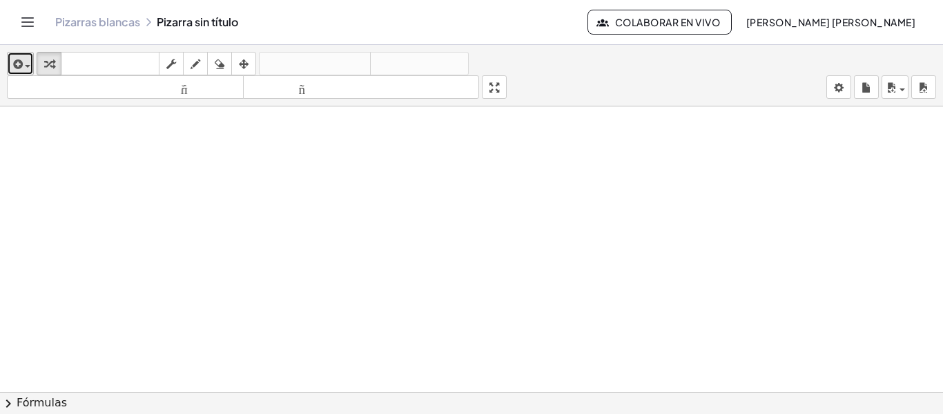
click at [24, 61] on span "button" at bounding box center [24, 66] width 3 height 10
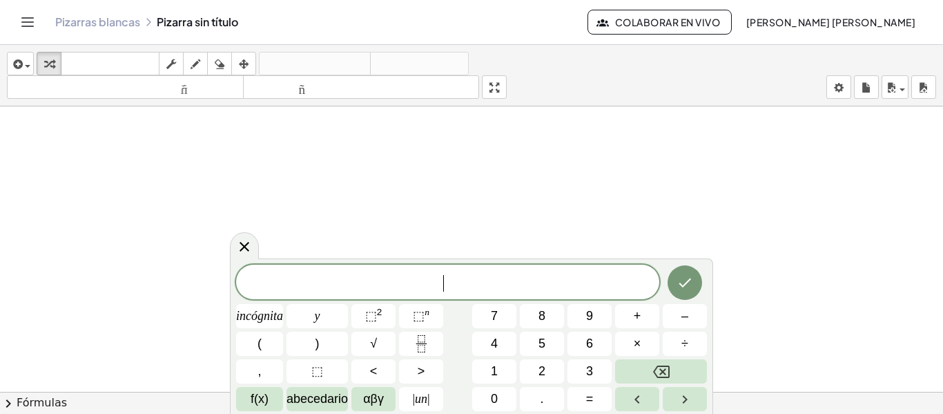
click at [264, 399] on font "f(x)" at bounding box center [260, 398] width 18 height 14
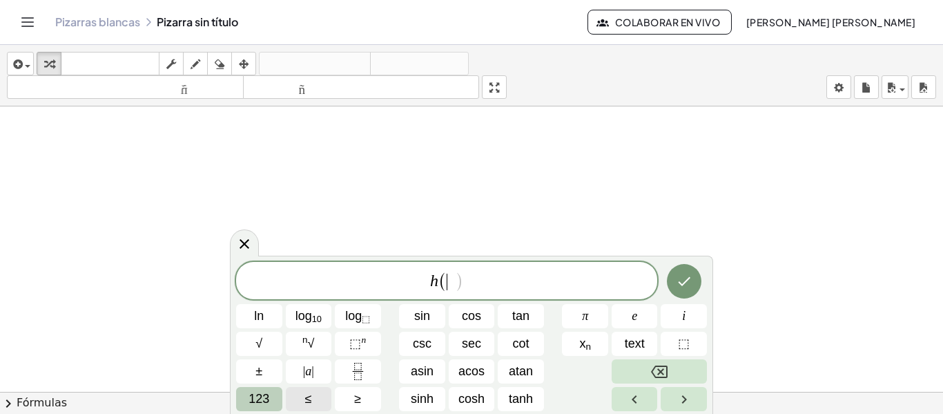
click at [258, 396] on span "123" at bounding box center [259, 398] width 21 height 19
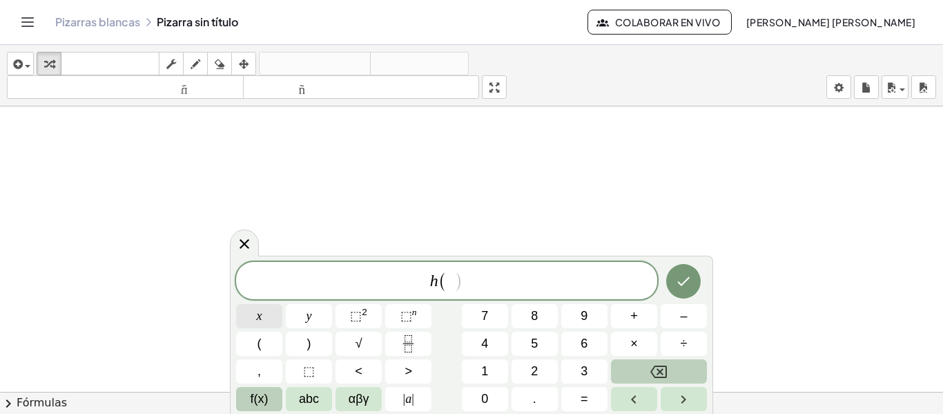
click at [260, 319] on span "x" at bounding box center [260, 316] width 6 height 19
click at [305, 338] on button ")" at bounding box center [309, 343] width 46 height 24
click at [562, 389] on button "=" at bounding box center [584, 399] width 46 height 24
click at [264, 400] on span "f(x)" at bounding box center [260, 398] width 18 height 19
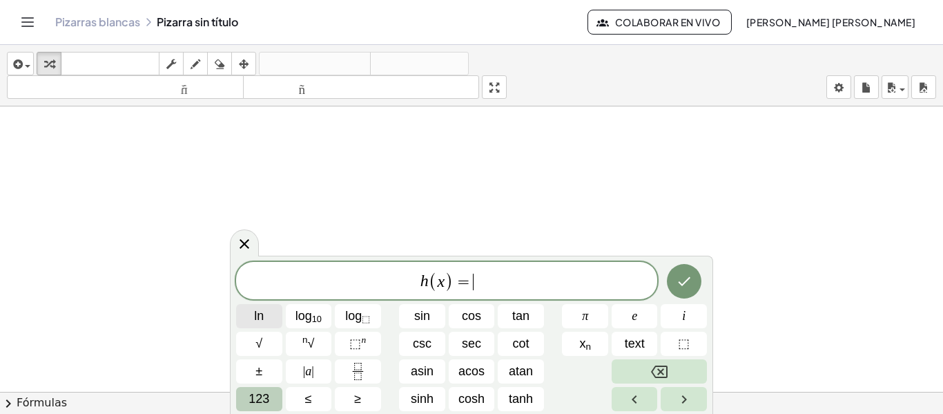
click at [260, 311] on span "ln" at bounding box center [259, 316] width 10 height 19
click at [267, 389] on button "123" at bounding box center [259, 399] width 46 height 24
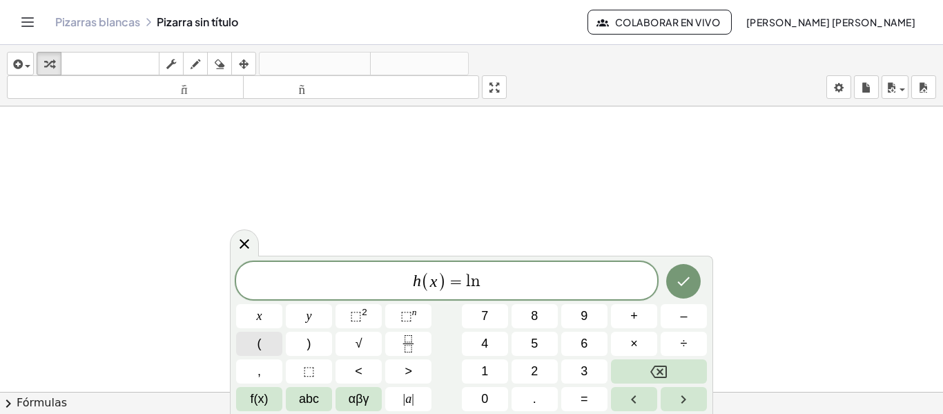
click at [269, 345] on button "(" at bounding box center [259, 343] width 46 height 24
click at [265, 327] on button "x" at bounding box center [259, 316] width 46 height 24
click at [362, 319] on span "⬚ 2" at bounding box center [358, 316] width 17 height 19
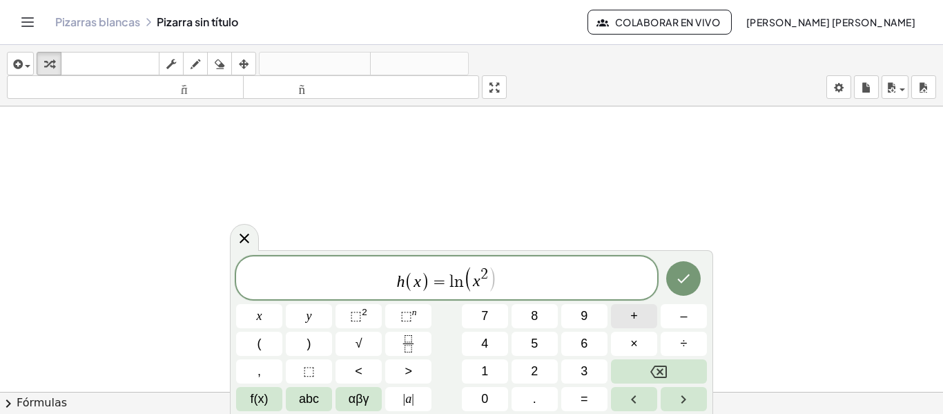
click at [646, 318] on button "+" at bounding box center [634, 316] width 46 height 24
click at [272, 402] on button "f(x)" at bounding box center [259, 399] width 46 height 24
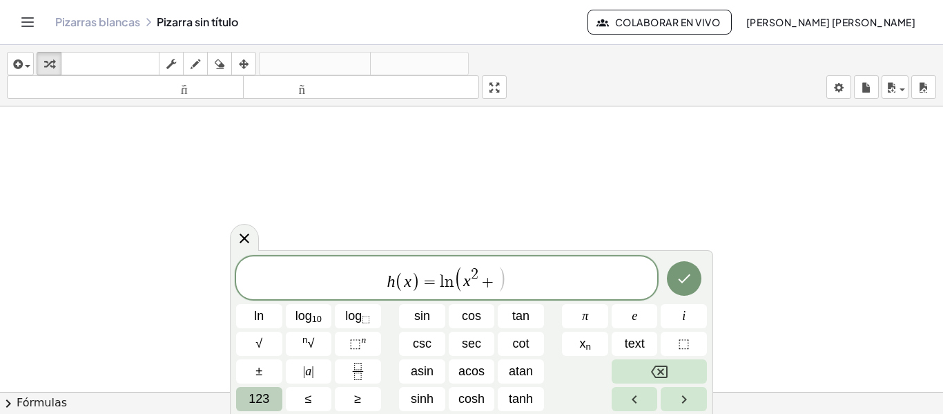
click at [275, 405] on button "123" at bounding box center [259, 399] width 46 height 24
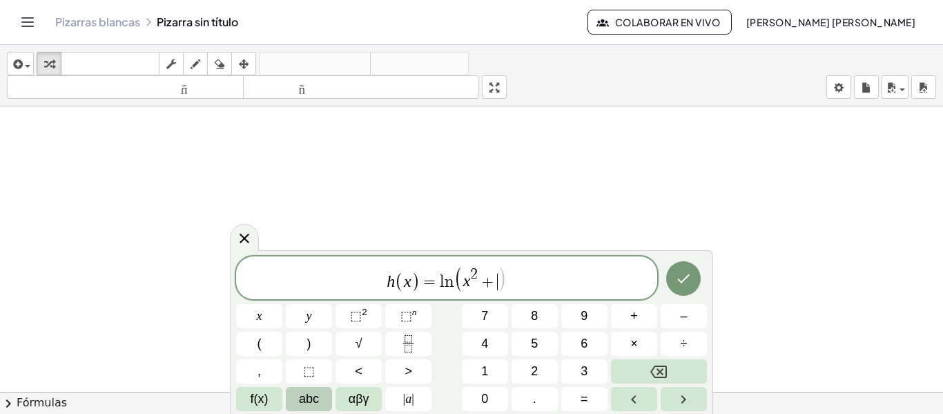
click at [306, 400] on span "abc" at bounding box center [309, 398] width 20 height 19
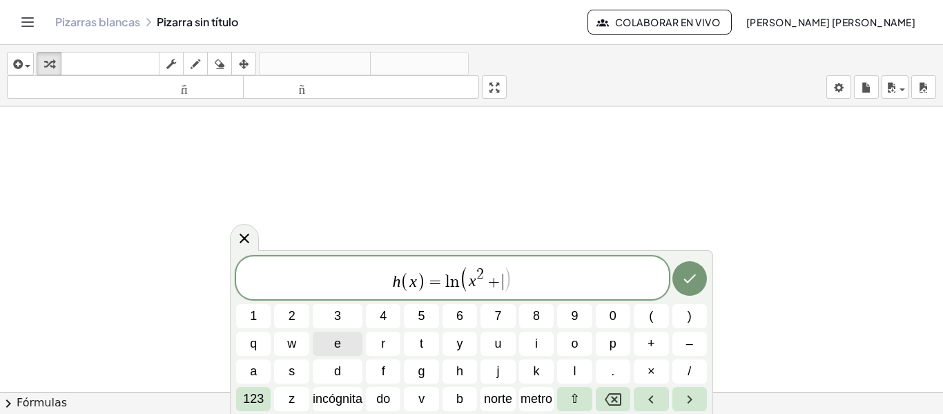
click at [331, 336] on button "e" at bounding box center [338, 343] width 50 height 24
click at [260, 401] on font "123" at bounding box center [253, 398] width 21 height 14
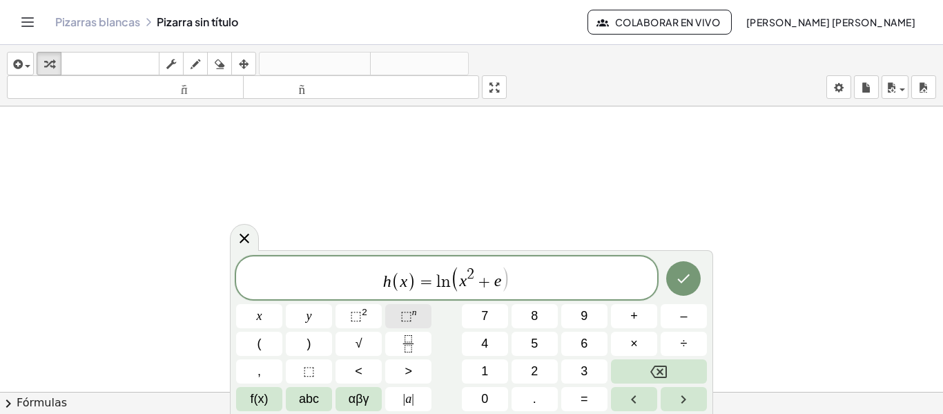
click at [411, 310] on span "⬚" at bounding box center [406, 316] width 12 height 14
click at [273, 326] on button "x" at bounding box center [259, 316] width 46 height 24
click at [307, 341] on span ")" at bounding box center [309, 343] width 4 height 19
click at [641, 327] on button "+" at bounding box center [634, 316] width 46 height 24
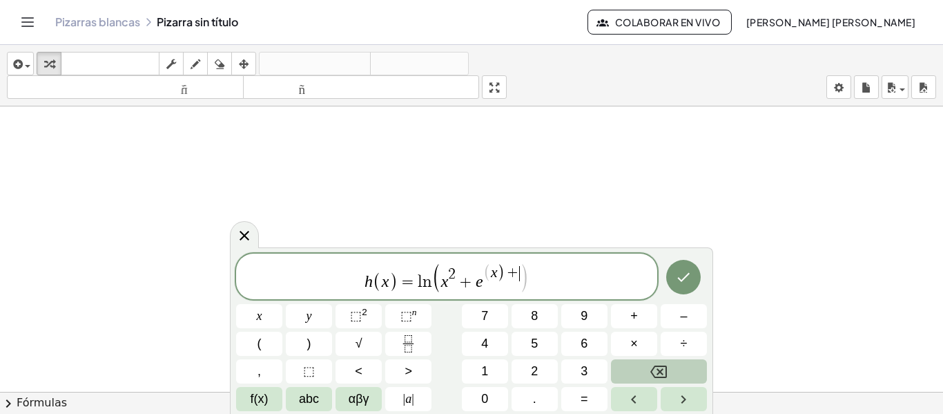
click at [666, 363] on icon "Backspace" at bounding box center [658, 371] width 17 height 17
click at [524, 274] on span "h ( x ) = l n ( x 2 + e x ) ​" at bounding box center [446, 278] width 421 height 28
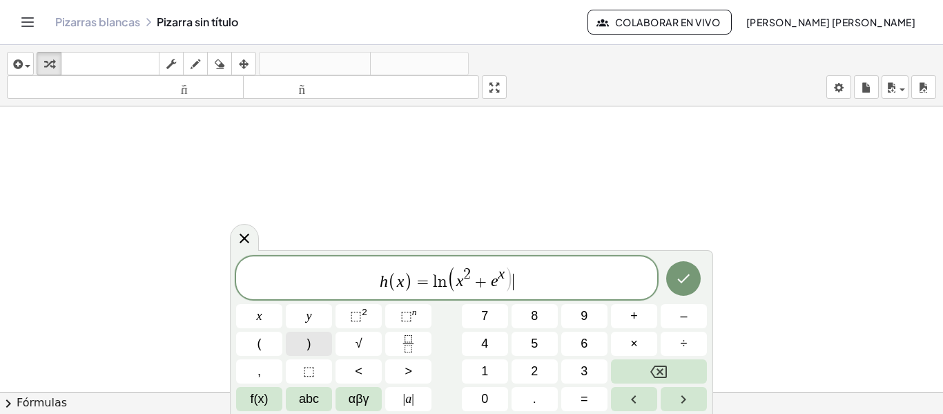
click at [306, 345] on button ")" at bounding box center [309, 343] width 46 height 24
click at [635, 351] on span "×" at bounding box center [634, 343] width 8 height 19
click at [256, 402] on span "f(x)" at bounding box center [260, 398] width 18 height 19
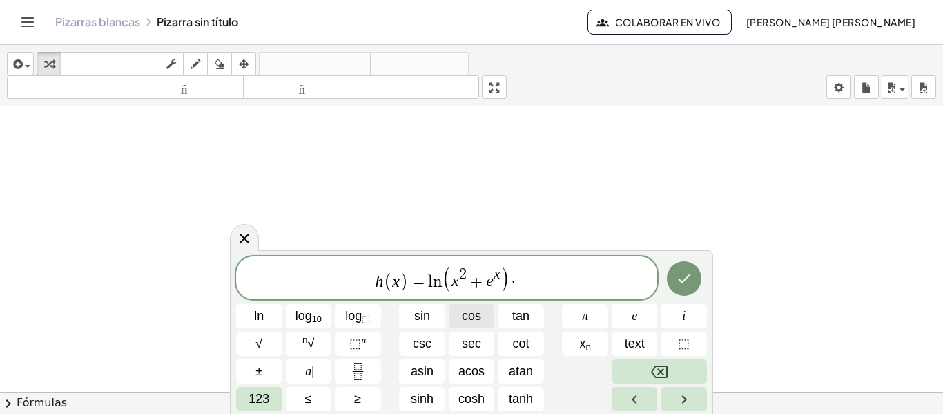
click at [473, 313] on span "cos" at bounding box center [471, 316] width 19 height 19
click at [258, 409] on button "123" at bounding box center [259, 399] width 46 height 24
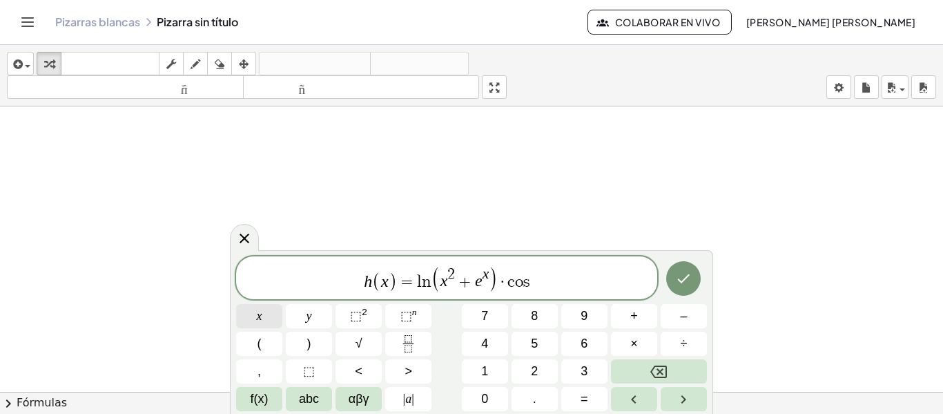
click at [264, 322] on button "x" at bounding box center [259, 316] width 46 height 24
click at [675, 273] on icon "Done" at bounding box center [683, 278] width 17 height 17
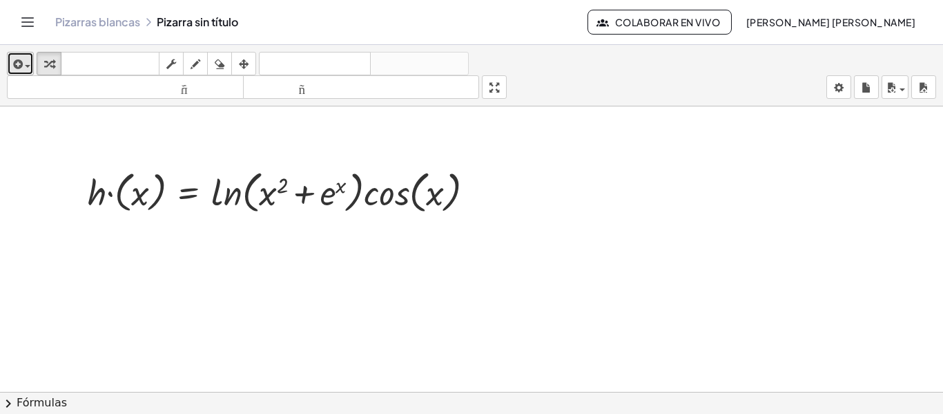
click at [10, 71] on button "insertar" at bounding box center [20, 63] width 27 height 23
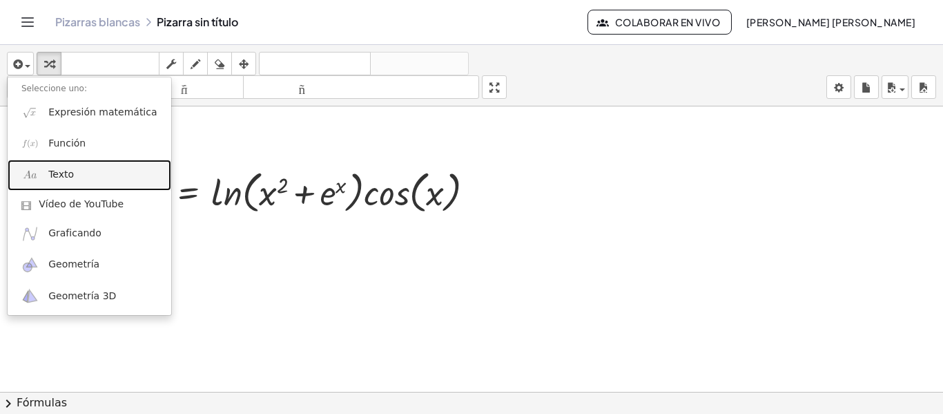
click at [46, 167] on link "Texto" at bounding box center [90, 174] width 164 height 31
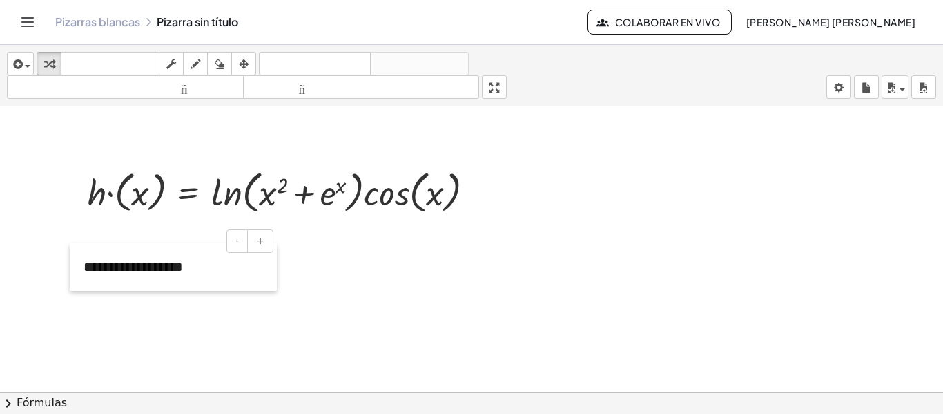
drag, startPoint x: 592, startPoint y: 159, endPoint x: 72, endPoint y: 268, distance: 531.1
click at [72, 268] on div at bounding box center [77, 267] width 14 height 48
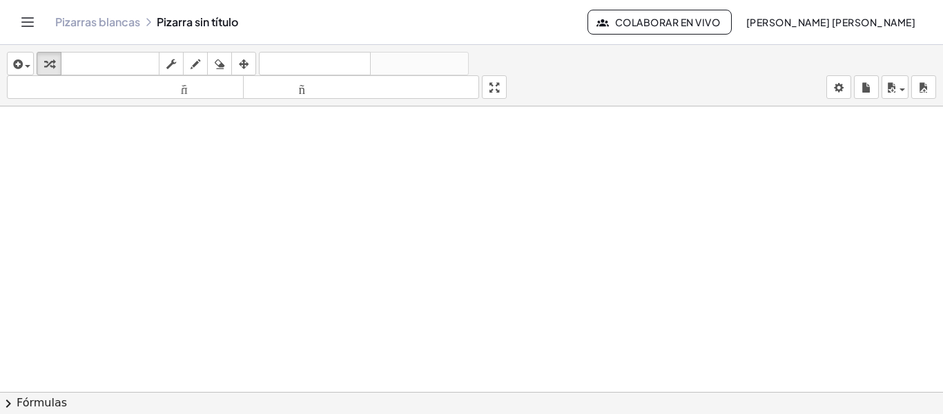
scroll to position [181, 0]
click at [28, 63] on div "button" at bounding box center [20, 63] width 20 height 17
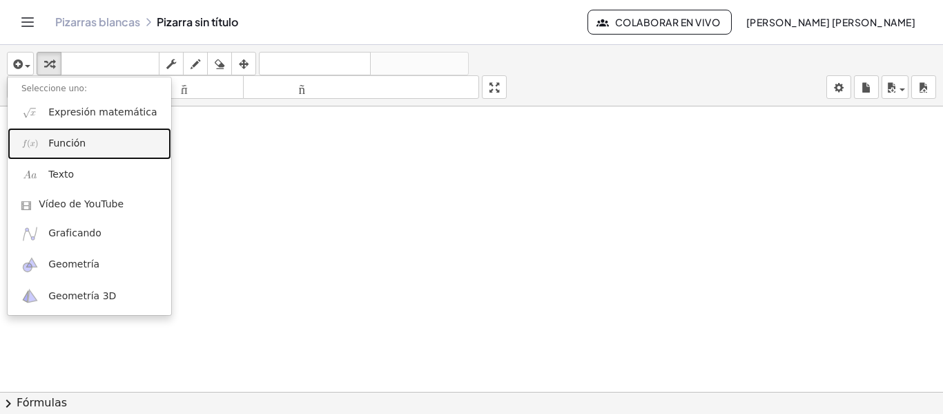
click at [41, 154] on link "Función" at bounding box center [90, 143] width 164 height 31
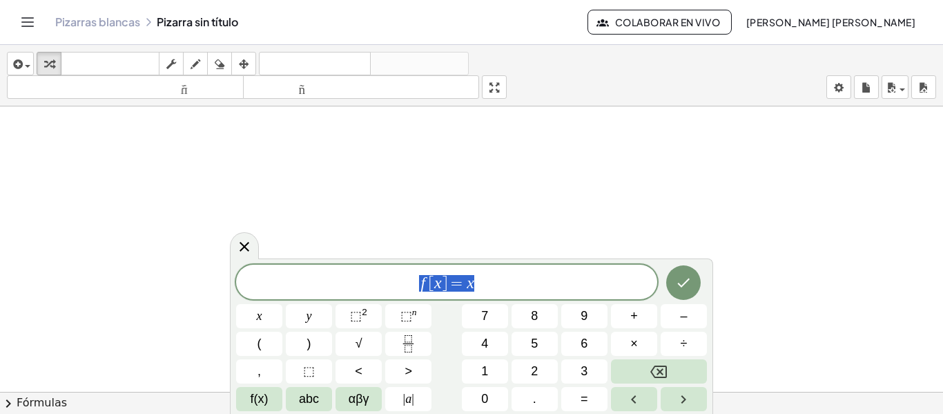
drag, startPoint x: 530, startPoint y: 283, endPoint x: 383, endPoint y: 280, distance: 146.4
click at [383, 280] on span "f [ x ] = x" at bounding box center [446, 282] width 421 height 19
click at [246, 407] on button "f(x)" at bounding box center [259, 399] width 46 height 24
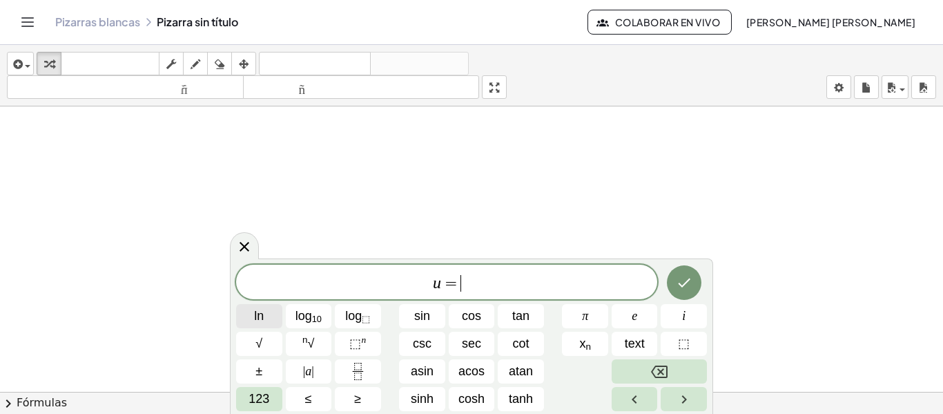
click at [262, 316] on span "ln" at bounding box center [259, 316] width 10 height 19
click at [263, 392] on span "123" at bounding box center [259, 398] width 21 height 19
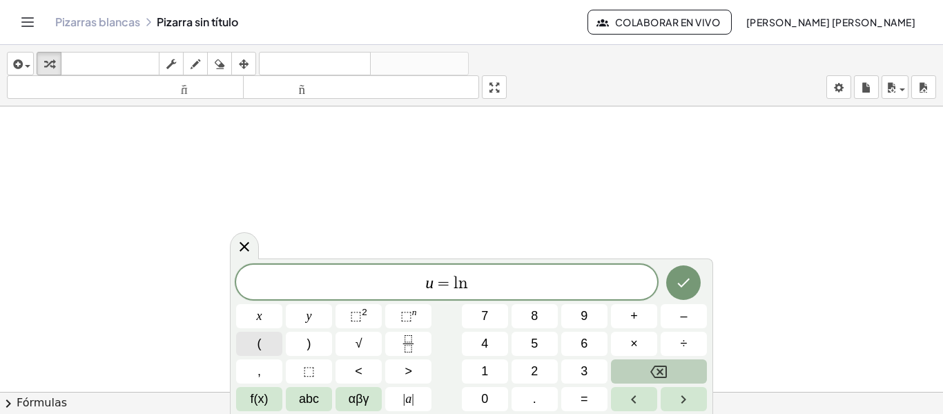
click at [268, 339] on button "(" at bounding box center [259, 343] width 46 height 24
click at [260, 312] on span "x" at bounding box center [260, 316] width 6 height 19
click at [356, 310] on span "⬚" at bounding box center [356, 316] width 12 height 14
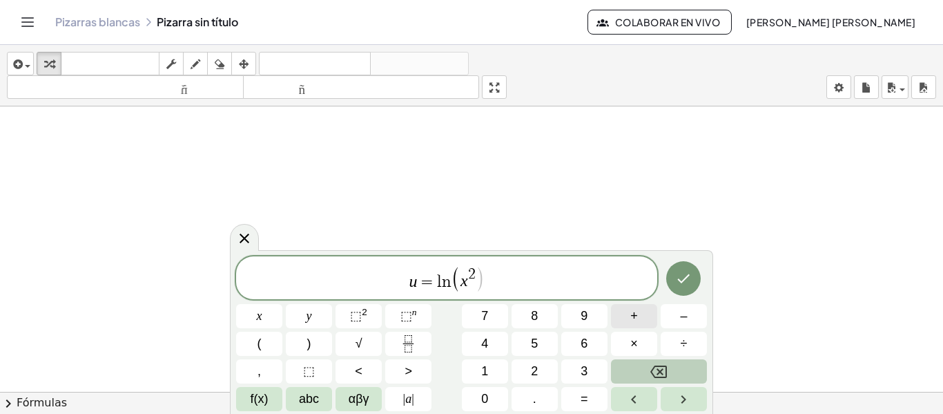
click at [634, 313] on span "+" at bounding box center [634, 316] width 8 height 19
click at [320, 397] on button "abc" at bounding box center [309, 399] width 46 height 24
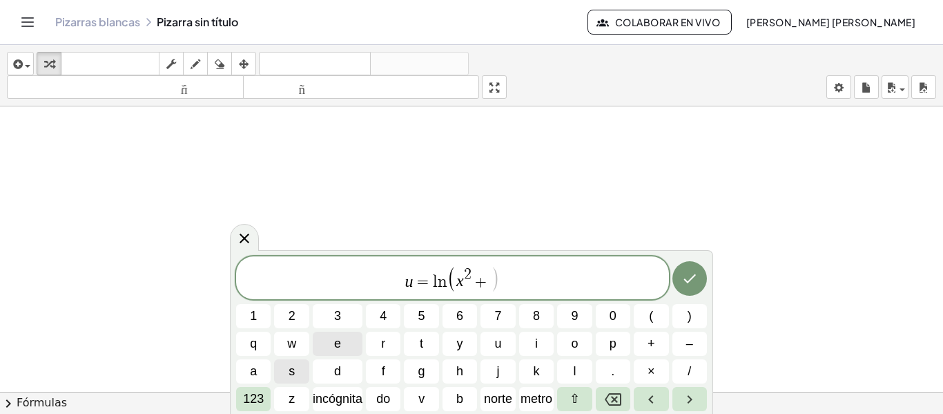
click at [336, 341] on span "e" at bounding box center [337, 343] width 7 height 19
click at [256, 397] on font "123" at bounding box center [253, 398] width 21 height 14
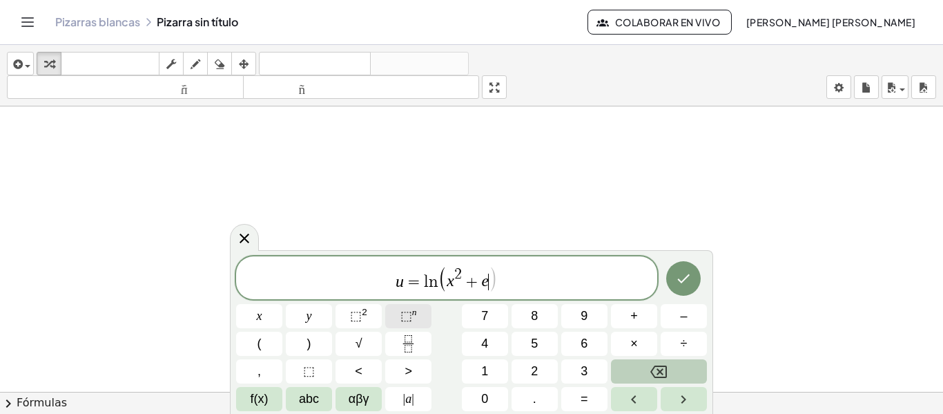
click at [423, 320] on button "⬚ n" at bounding box center [408, 316] width 46 height 24
click at [274, 316] on button "x" at bounding box center [259, 316] width 46 height 24
click at [669, 273] on button "Hecho" at bounding box center [683, 278] width 35 height 35
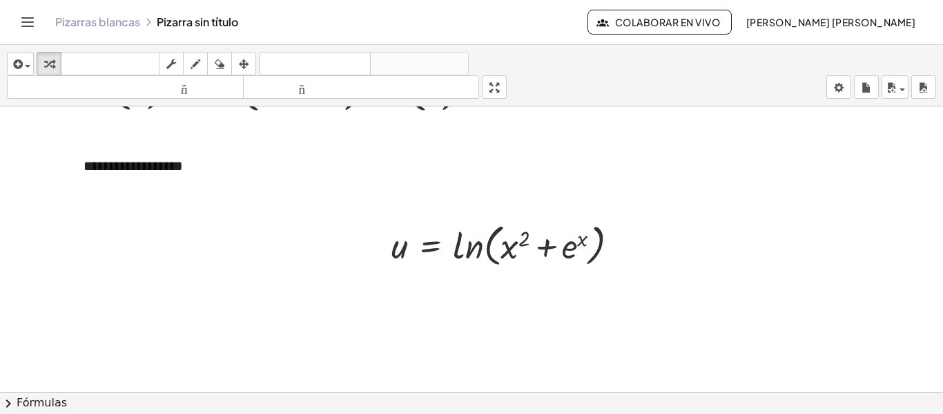
scroll to position [103, 0]
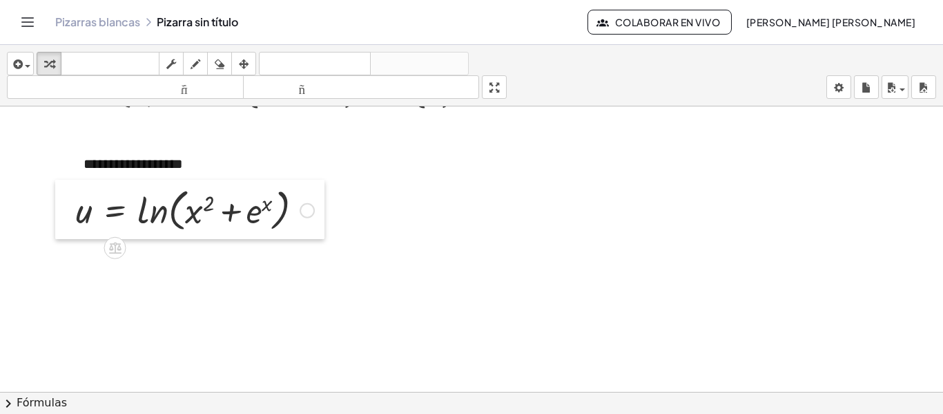
drag, startPoint x: 389, startPoint y: 248, endPoint x: 74, endPoint y: 215, distance: 317.2
click at [74, 215] on div at bounding box center [65, 209] width 21 height 59
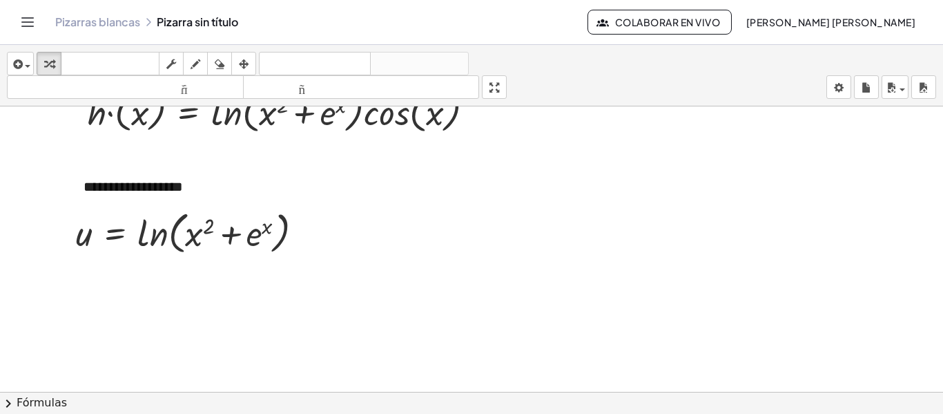
scroll to position [81, 0]
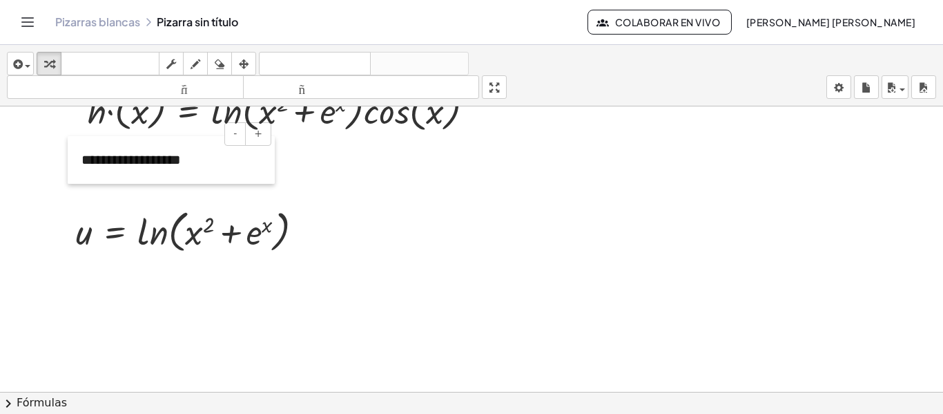
drag, startPoint x: 78, startPoint y: 183, endPoint x: 76, endPoint y: 157, distance: 25.6
click at [76, 157] on div at bounding box center [75, 160] width 14 height 48
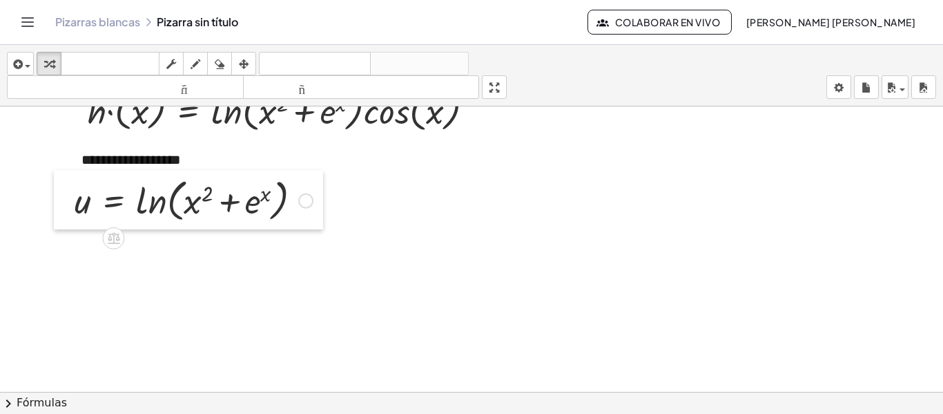
drag, startPoint x: 66, startPoint y: 235, endPoint x: 64, endPoint y: 204, distance: 31.1
click at [64, 204] on div at bounding box center [64, 199] width 21 height 59
click at [77, 284] on div at bounding box center [471, 310] width 943 height 570
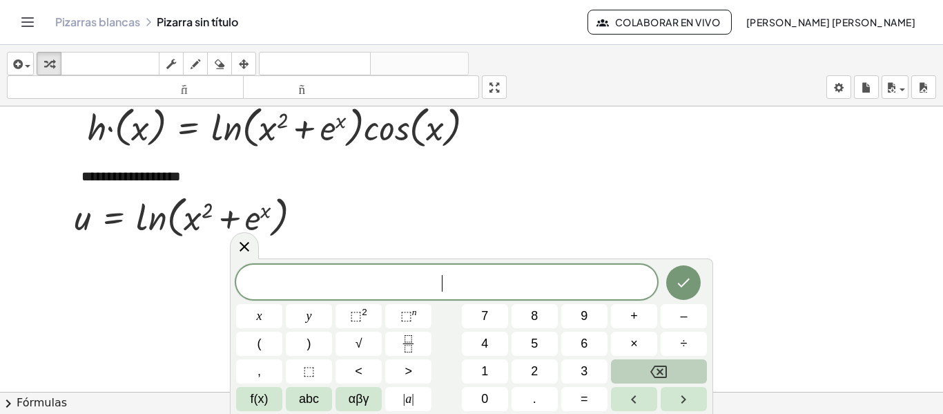
scroll to position [60, 0]
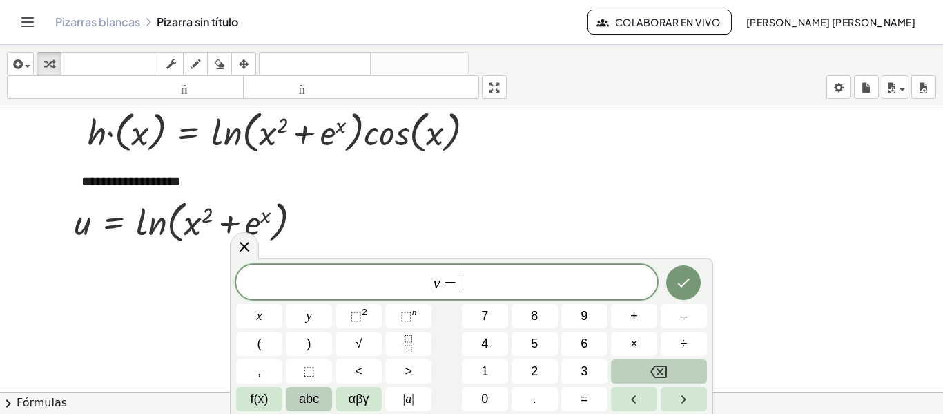
click at [314, 397] on span "abc" at bounding box center [309, 398] width 20 height 19
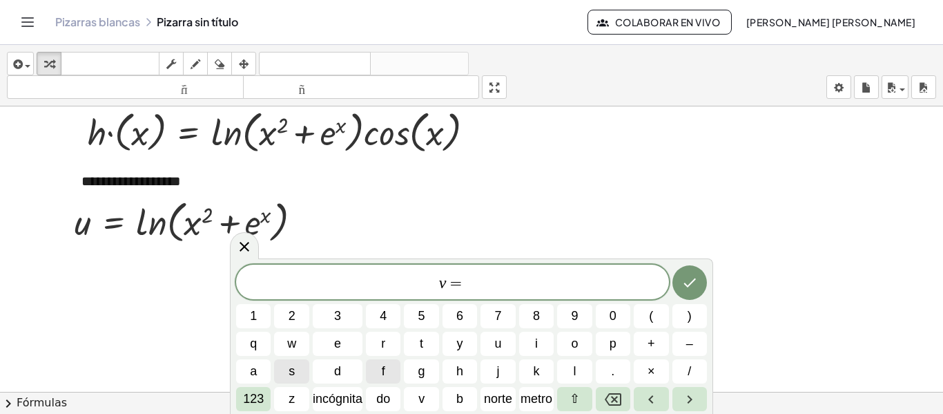
click at [314, 397] on font "incógnita" at bounding box center [338, 398] width 50 height 14
click at [251, 387] on button "123" at bounding box center [253, 399] width 35 height 24
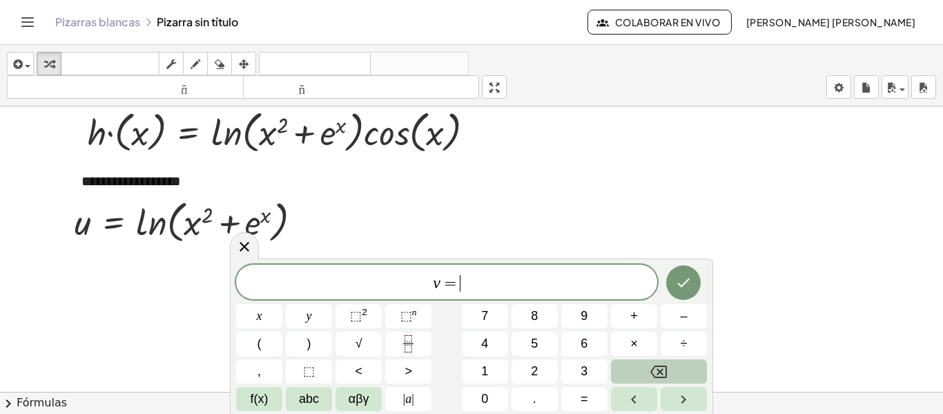
click at [251, 387] on button "f(x)" at bounding box center [259, 399] width 46 height 24
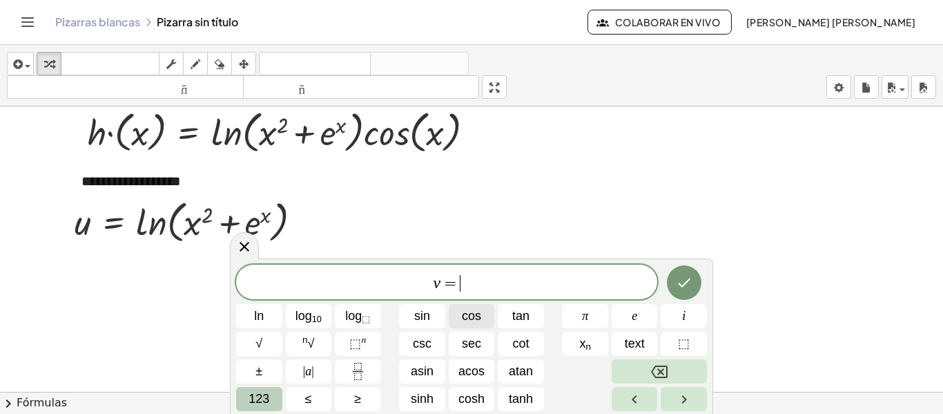
click at [472, 318] on span "cos" at bounding box center [471, 316] width 19 height 19
click at [257, 404] on span "123" at bounding box center [259, 398] width 21 height 19
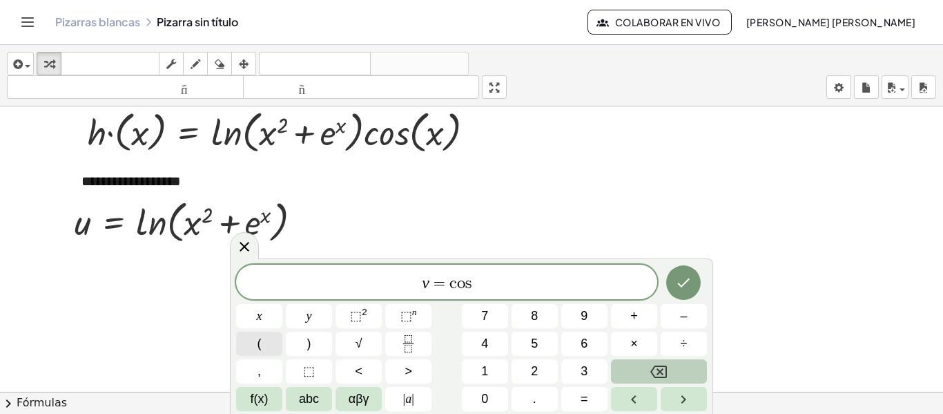
drag, startPoint x: 264, startPoint y: 329, endPoint x: 262, endPoint y: 338, distance: 9.4
click at [262, 338] on div "v = c o s x y ⬚ 2 ⬚ n 7 8 9 + – ( ) √ 4 5 6 × ÷ , ⬚ < > 1 2 3 f(x) abc αβγ | a …" at bounding box center [471, 337] width 471 height 146
click at [262, 338] on button "(" at bounding box center [259, 343] width 46 height 24
click at [263, 317] on button "x" at bounding box center [259, 316] width 46 height 24
click at [314, 337] on button ")" at bounding box center [309, 343] width 46 height 24
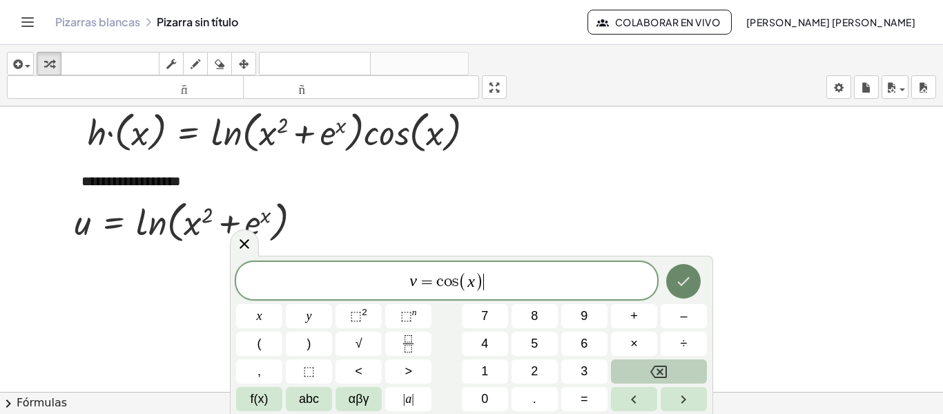
click at [684, 275] on icon "Done" at bounding box center [683, 281] width 17 height 17
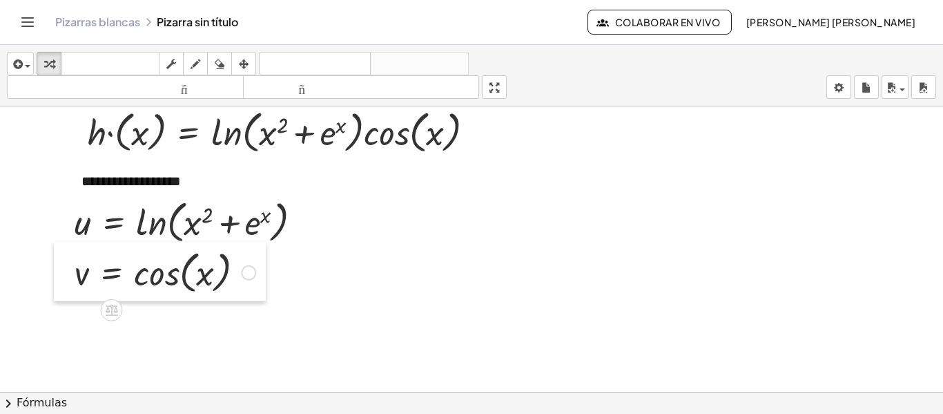
drag, startPoint x: 80, startPoint y: 336, endPoint x: 57, endPoint y: 272, distance: 68.4
click at [57, 272] on div at bounding box center [64, 271] width 21 height 59
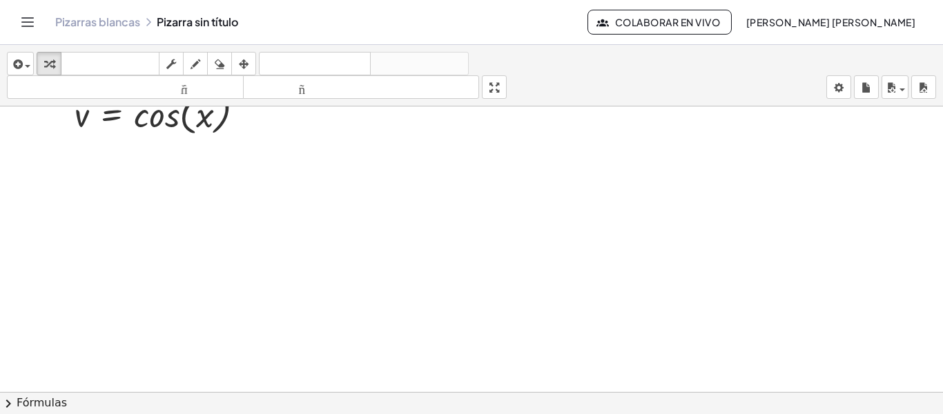
scroll to position [226, 0]
click at [19, 63] on icon "button" at bounding box center [16, 64] width 12 height 17
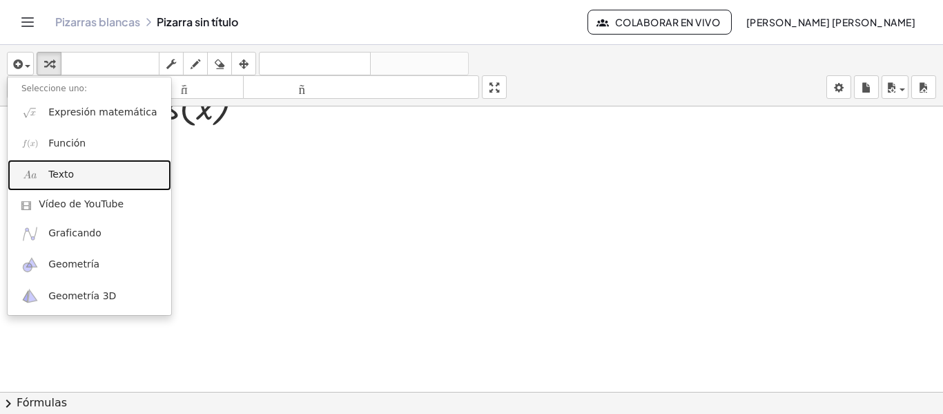
click at [46, 177] on link "Texto" at bounding box center [90, 174] width 164 height 31
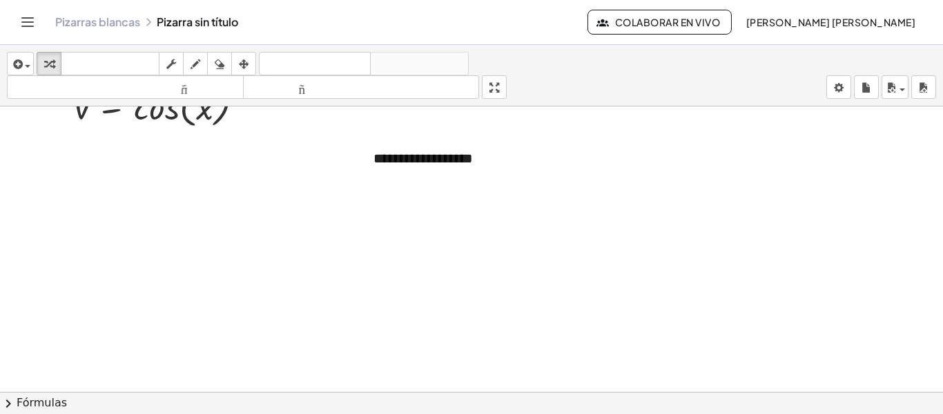
click at [293, 228] on div at bounding box center [471, 166] width 943 height 570
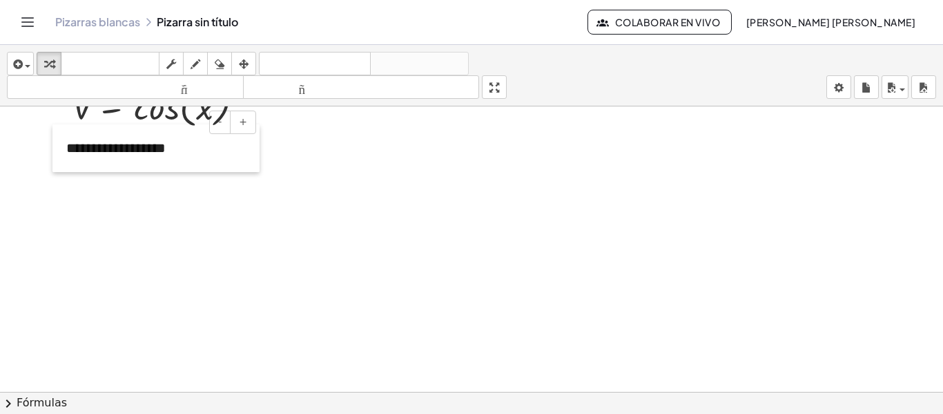
drag, startPoint x: 365, startPoint y: 161, endPoint x: 57, endPoint y: 151, distance: 307.4
click at [57, 151] on div at bounding box center [59, 148] width 14 height 48
click at [61, 235] on div at bounding box center [471, 166] width 943 height 570
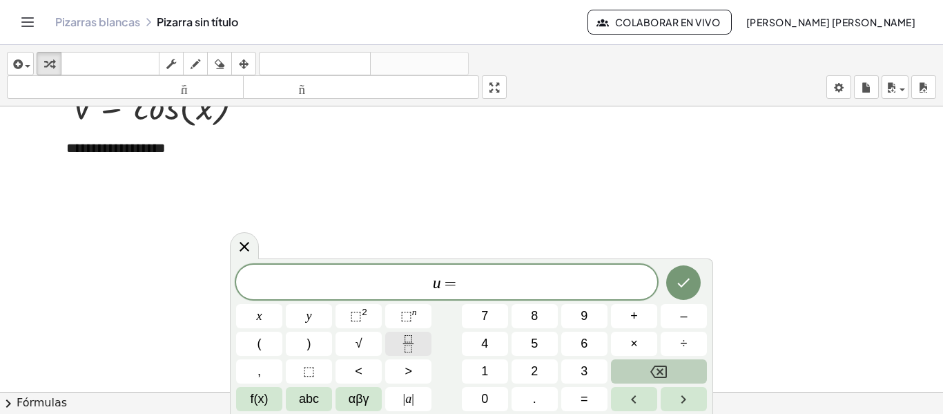
click at [403, 342] on icon "Fraction" at bounding box center [408, 343] width 17 height 17
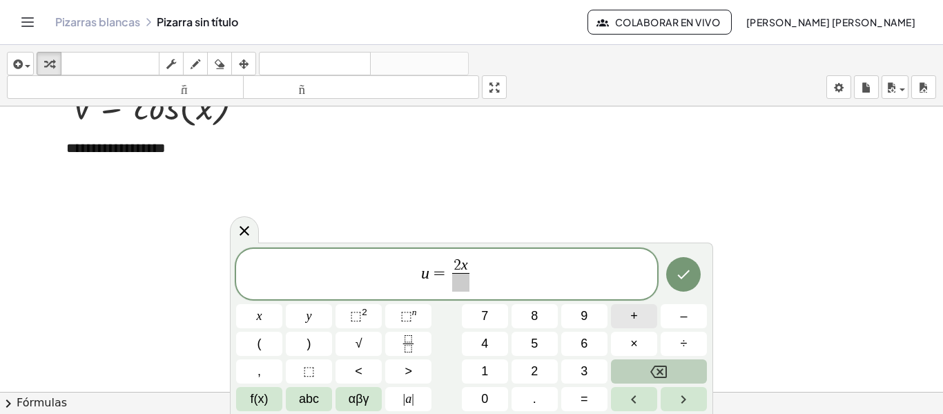
click at [639, 311] on button "+" at bounding box center [634, 316] width 46 height 24
click at [296, 396] on button "abc" at bounding box center [309, 399] width 46 height 24
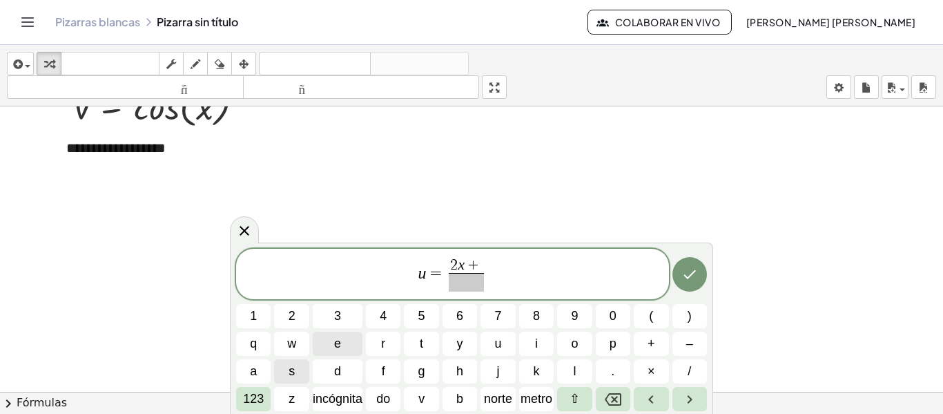
click at [334, 342] on span "e" at bounding box center [337, 343] width 7 height 19
click at [263, 404] on font "123" at bounding box center [253, 398] width 21 height 14
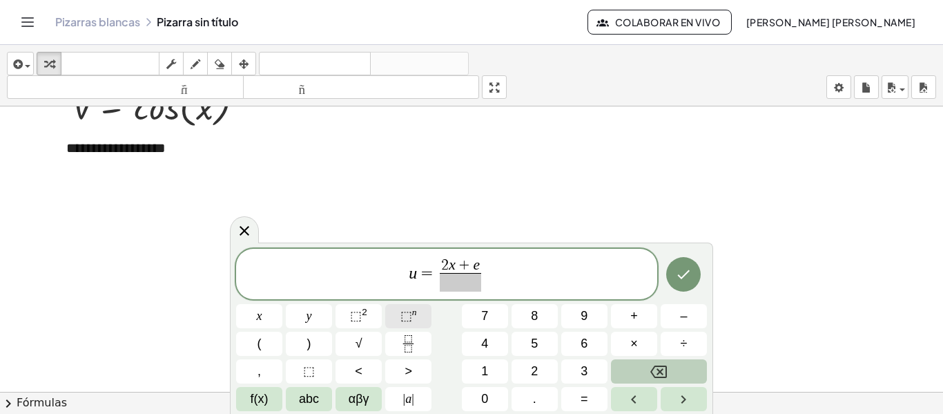
click at [403, 317] on span "⬚" at bounding box center [406, 316] width 12 height 14
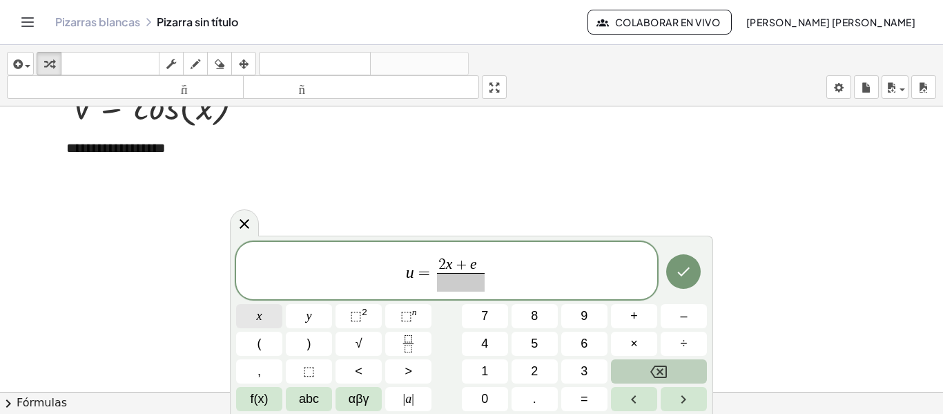
click at [255, 317] on button "x" at bounding box center [259, 316] width 46 height 24
click at [241, 313] on button "x" at bounding box center [259, 316] width 46 height 24
click at [358, 313] on span "⬚" at bounding box center [356, 316] width 12 height 14
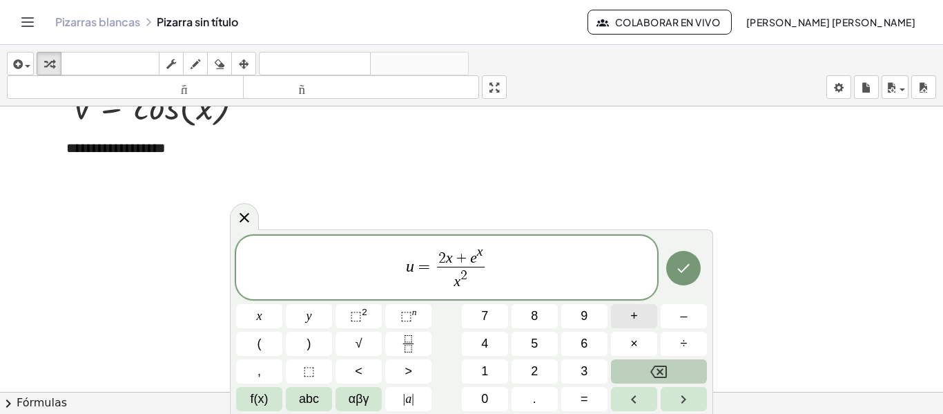
click at [643, 313] on button "+" at bounding box center [634, 316] width 46 height 24
click at [287, 399] on button "abc" at bounding box center [309, 399] width 46 height 24
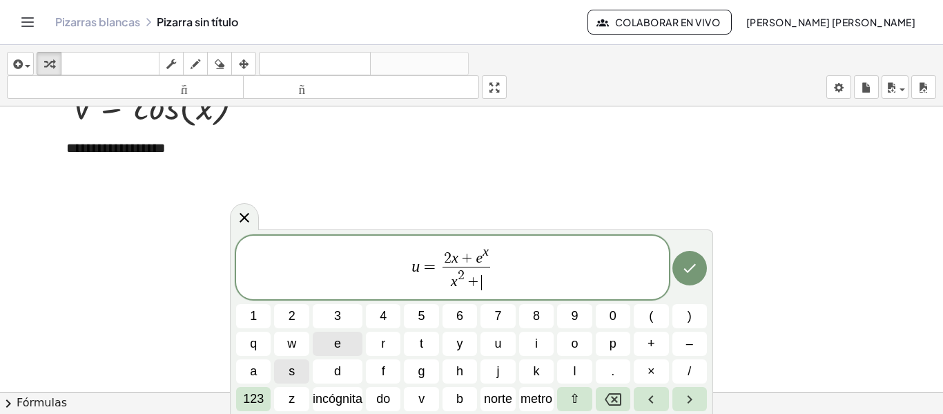
click at [338, 342] on span "e" at bounding box center [337, 343] width 7 height 19
click at [259, 398] on font "123" at bounding box center [253, 398] width 21 height 14
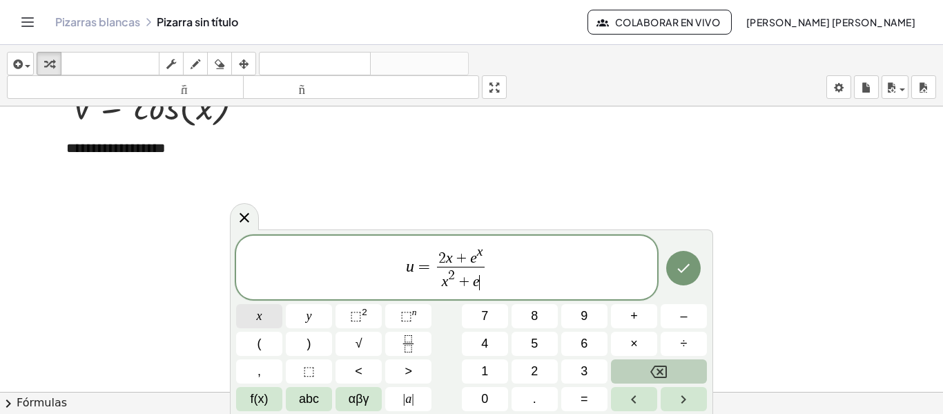
click at [261, 306] on button "x" at bounding box center [259, 316] width 46 height 24
click at [699, 362] on button "Backspace" at bounding box center [659, 371] width 96 height 24
click at [407, 310] on span "⬚" at bounding box center [406, 316] width 12 height 14
click at [254, 312] on button "x" at bounding box center [259, 316] width 46 height 24
drag, startPoint x: 706, startPoint y: 278, endPoint x: 688, endPoint y: 272, distance: 19.4
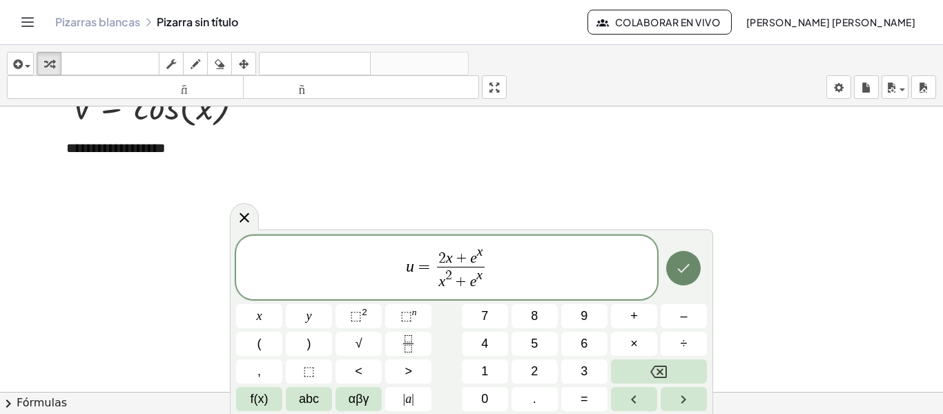
click at [282, 304] on div at bounding box center [259, 316] width 46 height 24
click at [688, 272] on icon "Hecho" at bounding box center [683, 268] width 17 height 17
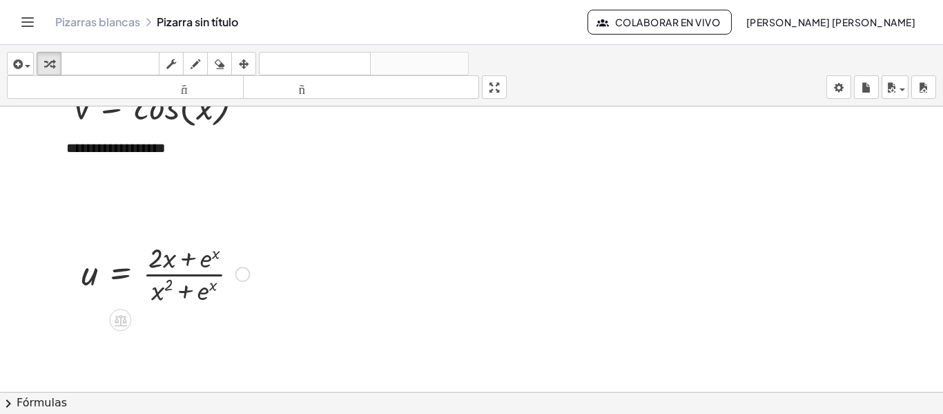
click at [88, 275] on div at bounding box center [166, 272] width 182 height 69
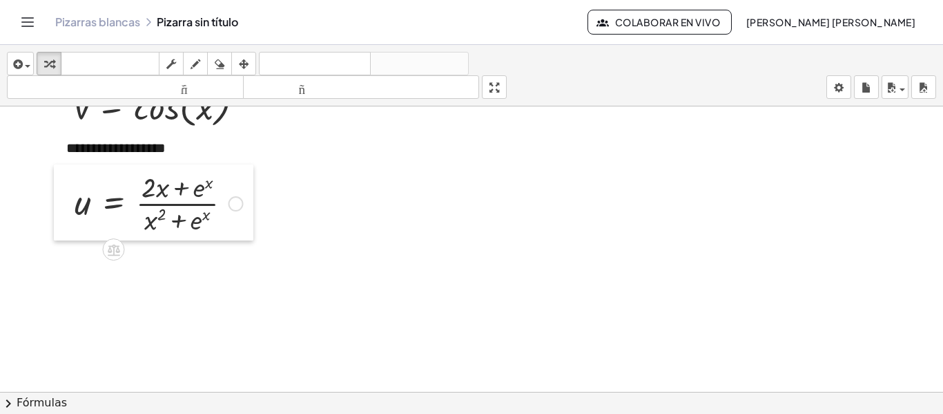
drag, startPoint x: 64, startPoint y: 274, endPoint x: 57, endPoint y: 204, distance: 70.8
click at [57, 204] on div at bounding box center [64, 202] width 21 height 76
click at [85, 303] on div at bounding box center [471, 166] width 943 height 570
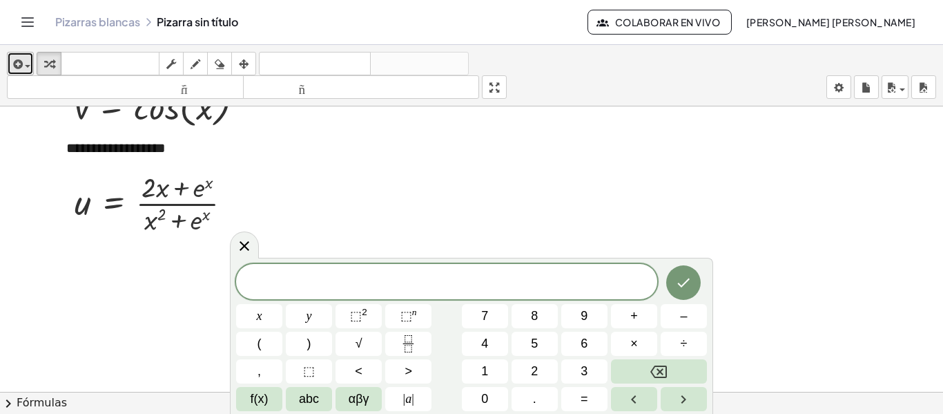
click at [8, 71] on button "insertar" at bounding box center [20, 63] width 27 height 23
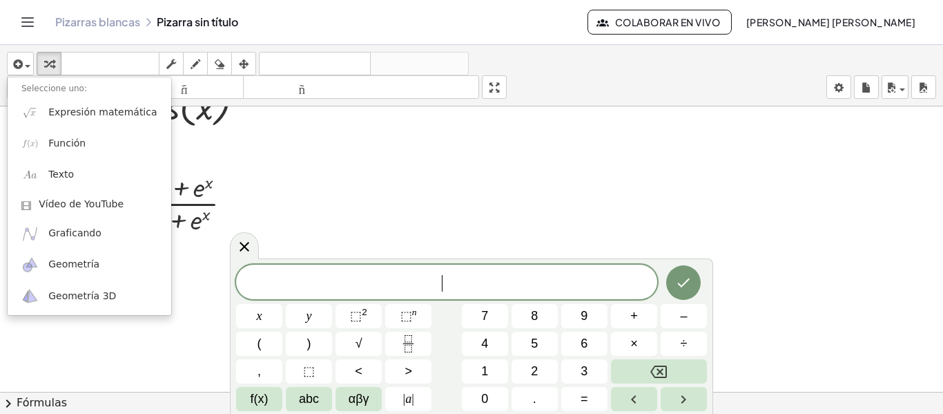
click at [412, 297] on div "​" at bounding box center [446, 281] width 421 height 35
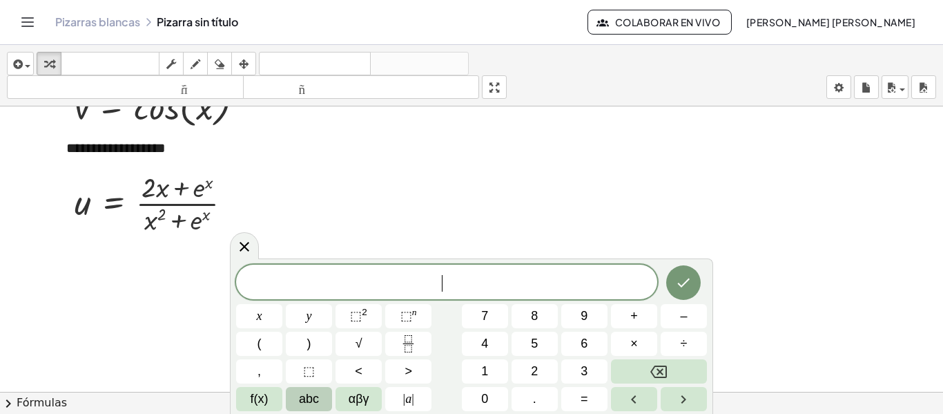
click at [318, 400] on span "abc" at bounding box center [309, 398] width 20 height 19
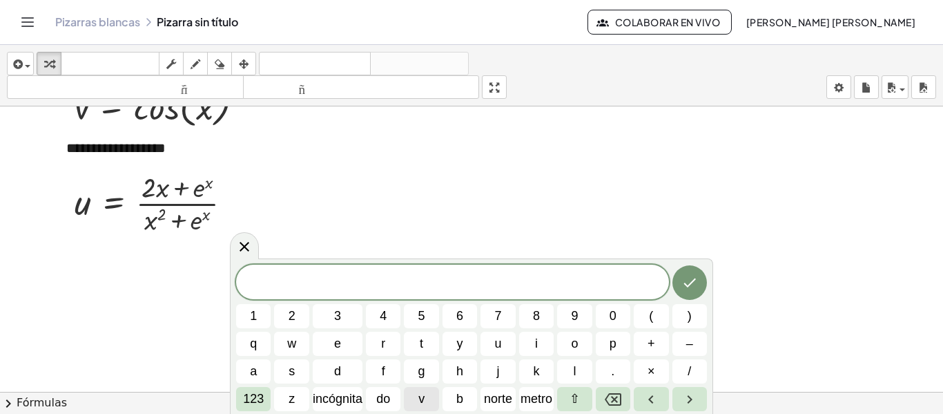
click at [427, 393] on button "v" at bounding box center [421, 399] width 35 height 24
click at [250, 392] on font "123" at bounding box center [253, 398] width 21 height 14
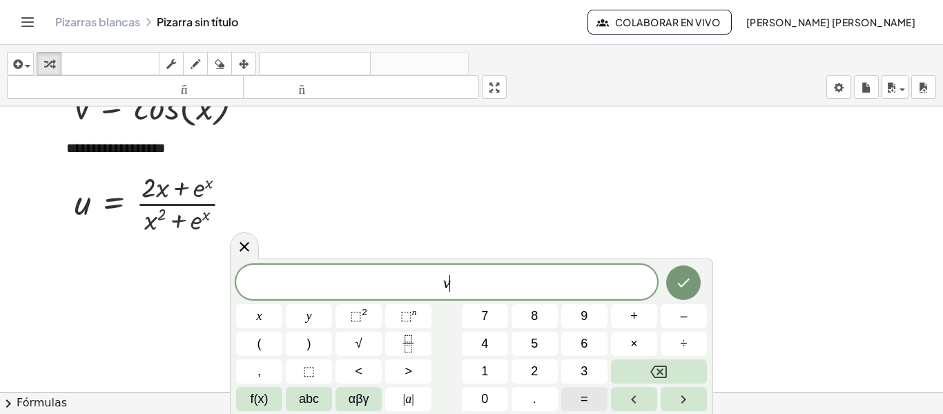
click at [594, 398] on button "=" at bounding box center [584, 399] width 46 height 24
click at [687, 313] on span "–" at bounding box center [683, 316] width 7 height 19
click at [249, 402] on button "f(x)" at bounding box center [259, 399] width 46 height 24
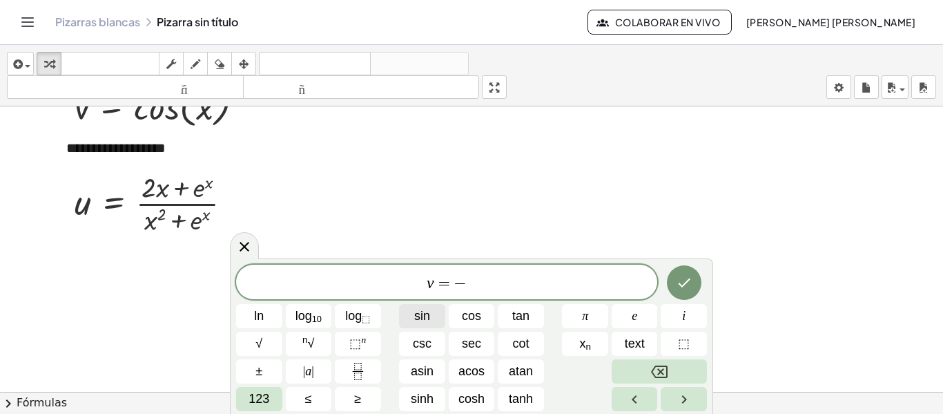
click at [418, 311] on span "sin" at bounding box center [422, 316] width 16 height 19
click at [256, 399] on span "123" at bounding box center [259, 398] width 21 height 19
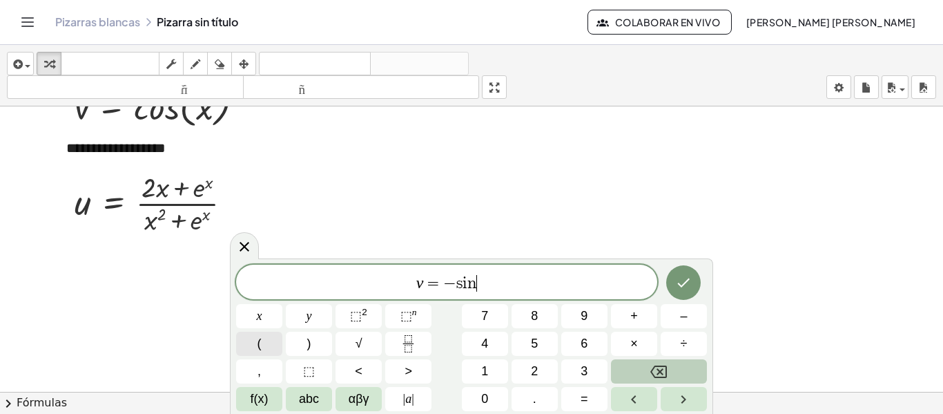
click at [271, 304] on div "v = − s i n ​ x y ⬚ 2 ⬚ n 7 8 9 + – ( ) √ 4 5 6 × ÷ , ⬚ < > 1 2 3 f(x) abc αβγ …" at bounding box center [471, 337] width 471 height 146
click at [266, 342] on button "(" at bounding box center [259, 343] width 46 height 24
click at [264, 320] on button "x" at bounding box center [259, 316] width 46 height 24
click at [321, 351] on button ")" at bounding box center [309, 343] width 46 height 24
click at [680, 288] on icon "Done" at bounding box center [683, 281] width 17 height 17
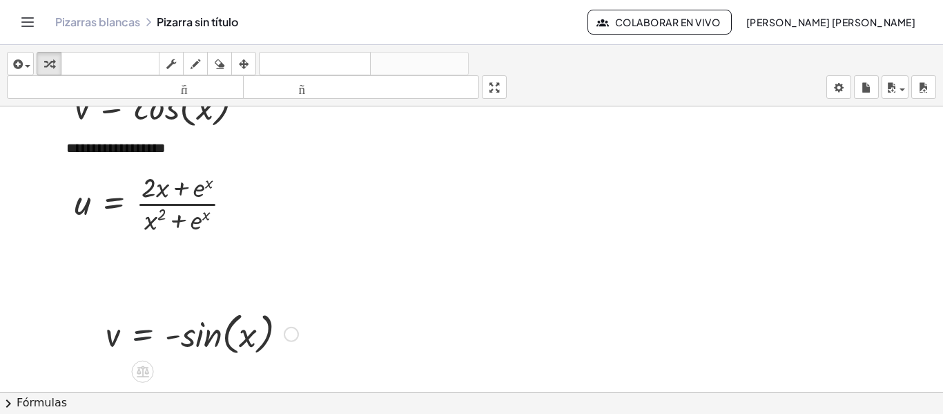
click at [123, 338] on div at bounding box center [202, 333] width 206 height 52
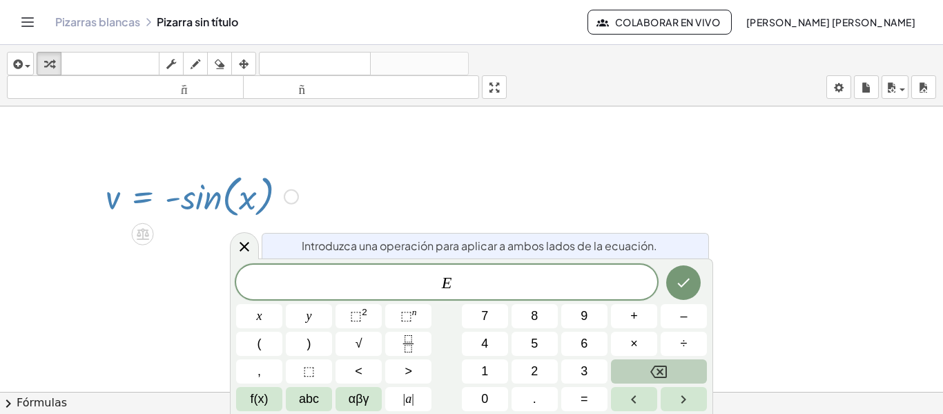
scroll to position [365, 0]
click at [249, 246] on icon at bounding box center [244, 246] width 17 height 17
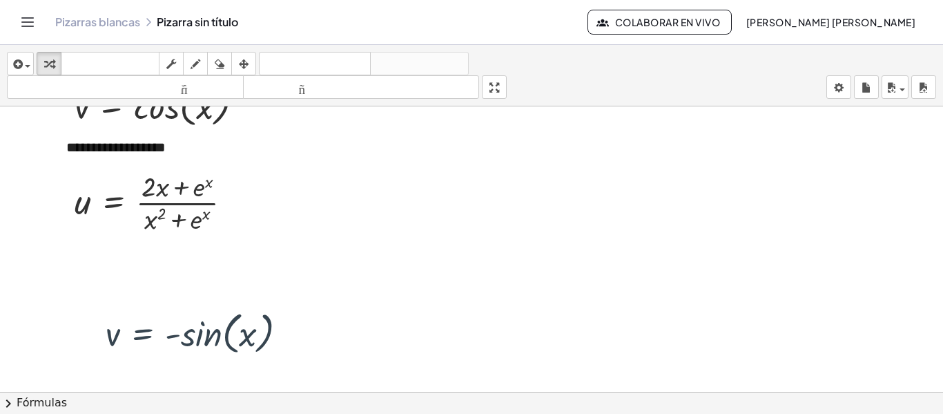
scroll to position [226, 0]
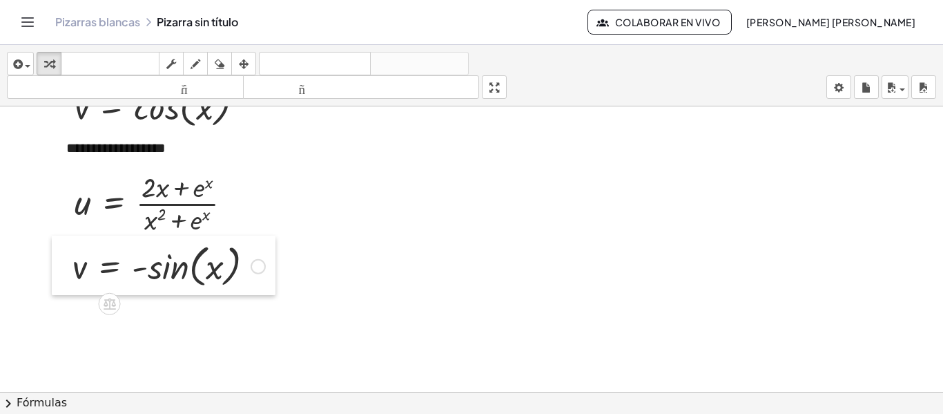
drag, startPoint x: 88, startPoint y: 336, endPoint x: 55, endPoint y: 268, distance: 75.3
click at [55, 268] on div at bounding box center [62, 264] width 21 height 59
click at [76, 330] on div at bounding box center [471, 308] width 943 height 855
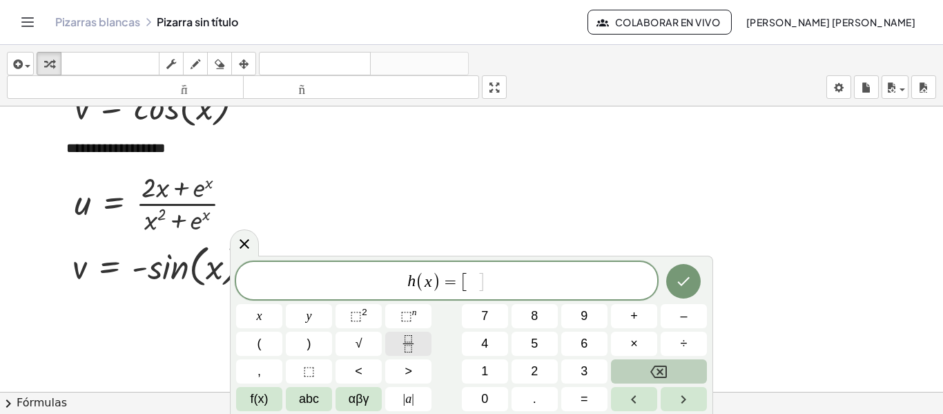
click at [414, 352] on button "Fraction" at bounding box center [408, 343] width 46 height 24
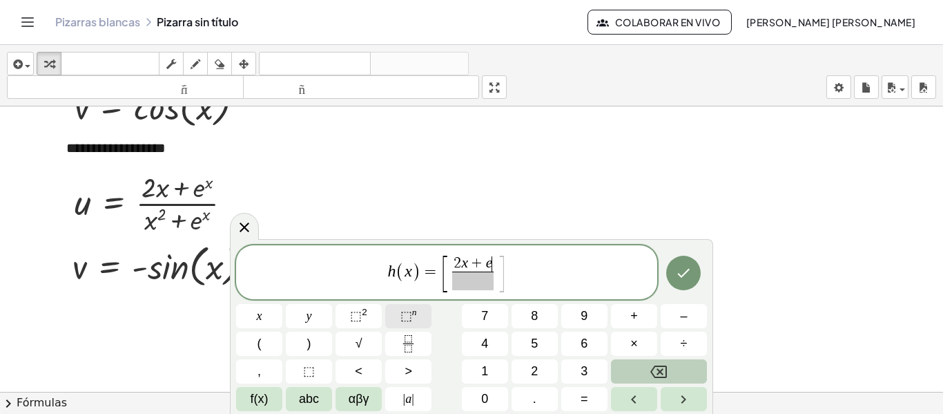
click at [406, 320] on span "⬚" at bounding box center [406, 316] width 12 height 14
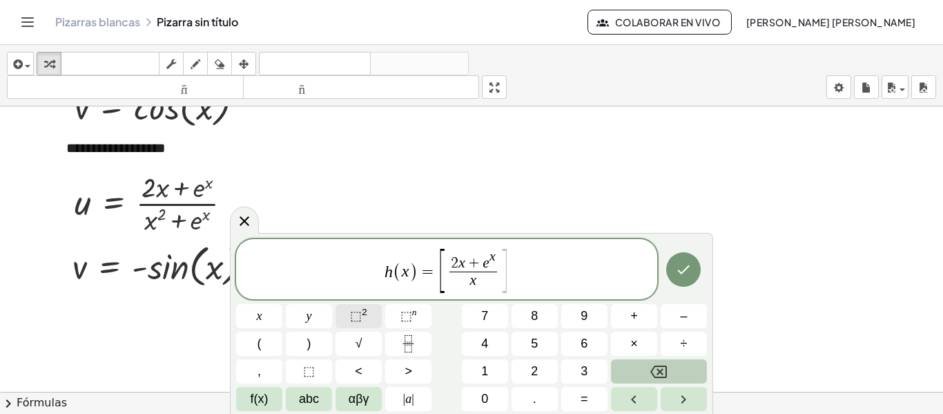
click at [351, 306] on button "⬚ 2" at bounding box center [359, 316] width 46 height 24
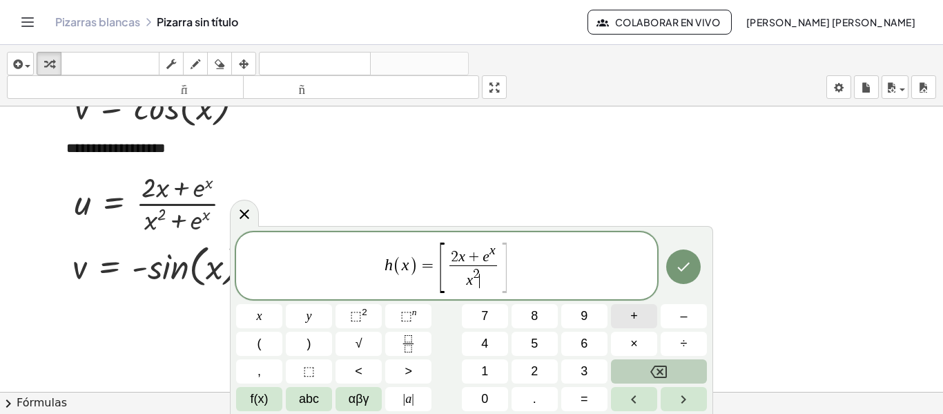
click at [640, 314] on button "+" at bounding box center [634, 316] width 46 height 24
click at [427, 309] on button "⬚ n" at bounding box center [408, 316] width 46 height 24
click at [637, 346] on span "×" at bounding box center [634, 343] width 8 height 19
click at [259, 395] on span "f(x)" at bounding box center [260, 398] width 18 height 19
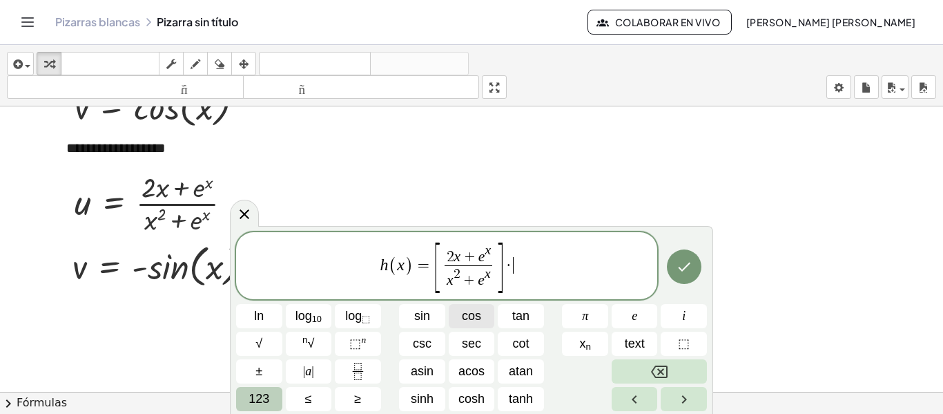
click at [487, 306] on button "cos" at bounding box center [472, 316] width 46 height 24
click at [264, 395] on span "123" at bounding box center [259, 398] width 21 height 19
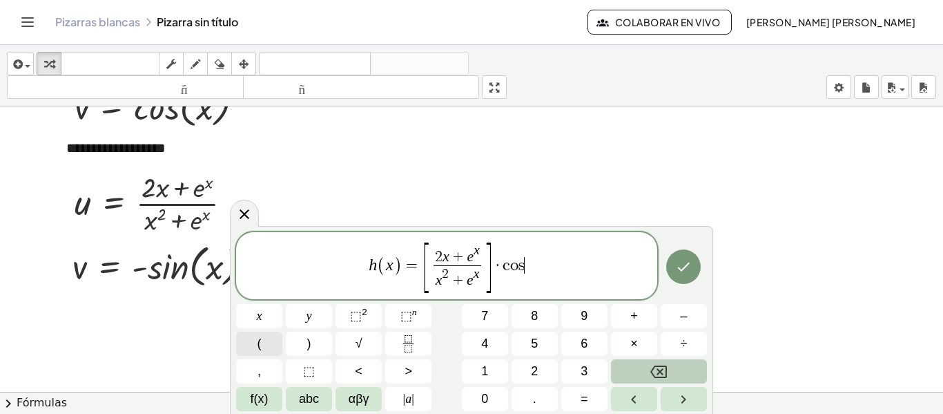
click at [258, 347] on span "(" at bounding box center [260, 343] width 4 height 19
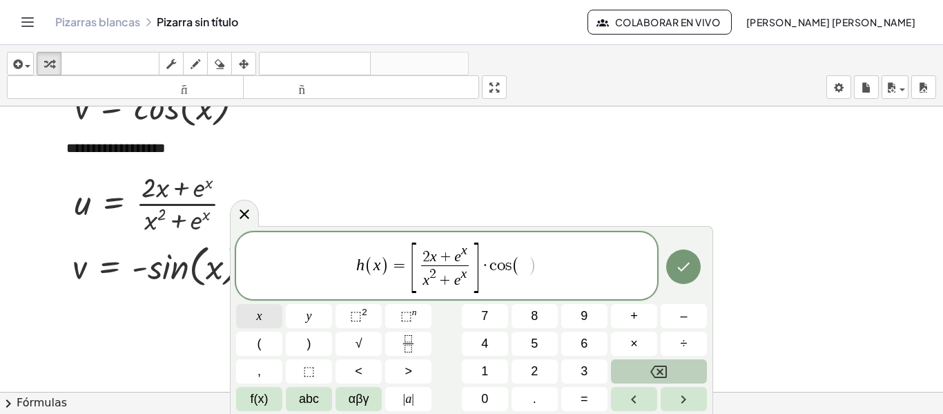
click at [260, 309] on span "x" at bounding box center [260, 316] width 6 height 19
click at [313, 342] on button ")" at bounding box center [309, 343] width 46 height 24
click at [639, 315] on button "+" at bounding box center [634, 316] width 46 height 24
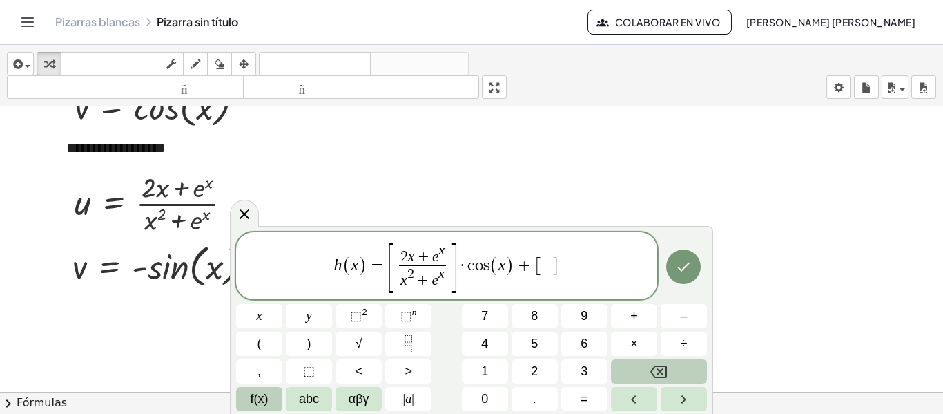
click at [258, 404] on span "f(x)" at bounding box center [260, 398] width 18 height 19
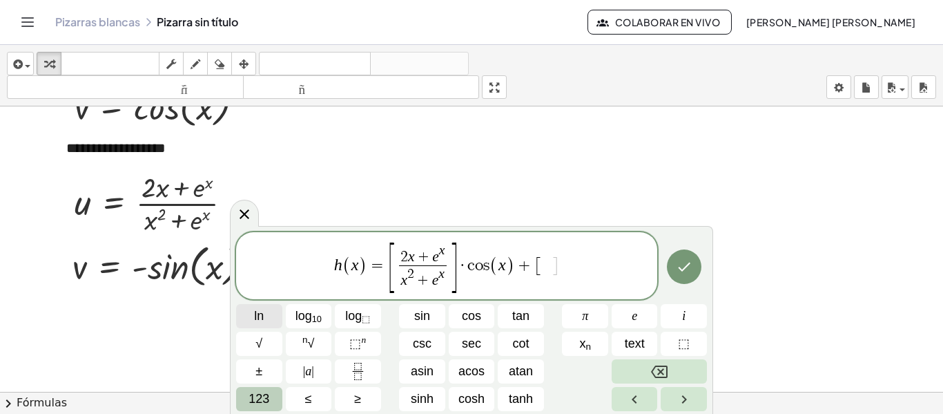
click at [269, 306] on button "ln" at bounding box center [259, 316] width 46 height 24
click at [253, 397] on span "123" at bounding box center [259, 398] width 21 height 19
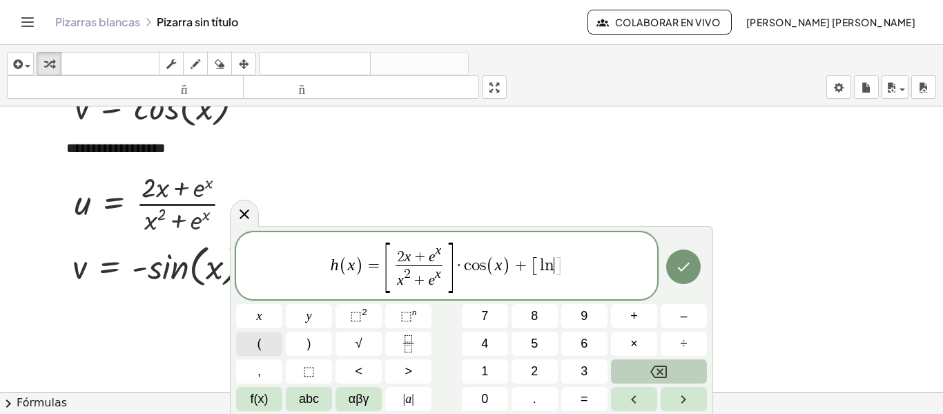
click at [264, 343] on button "(" at bounding box center [259, 343] width 46 height 24
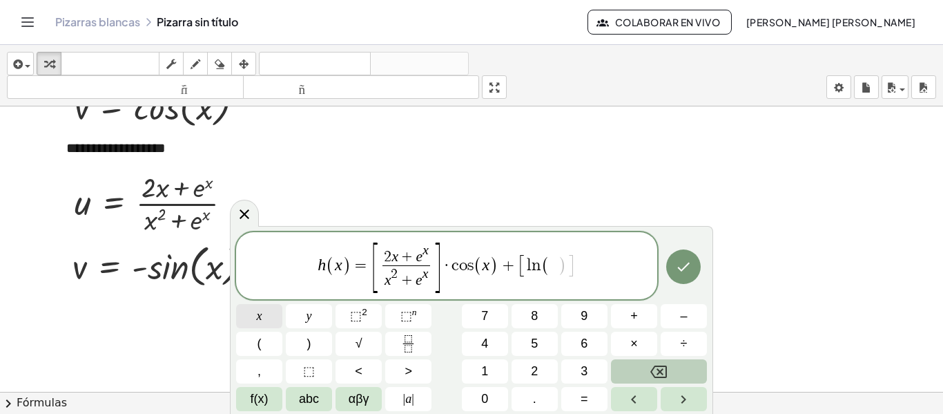
click at [360, 319] on div "h ( x ) = [ 2 x + e x x 2 + e x ​ ] · c o s ( x ) + [ l n ( ​ ) ] x y ⬚ 2 ⬚ n 7…" at bounding box center [471, 321] width 471 height 179
click at [360, 319] on span "⬚" at bounding box center [356, 316] width 12 height 14
click at [656, 372] on div "h ( x ) = [ 2 x + e x x 2 + e x ​ ] · c o s ( x ) + [ l n ( 2 ​ ) ] x y ⬚ 2 ⬚ n…" at bounding box center [471, 321] width 471 height 179
click at [656, 372] on icon "Backspace" at bounding box center [658, 371] width 17 height 17
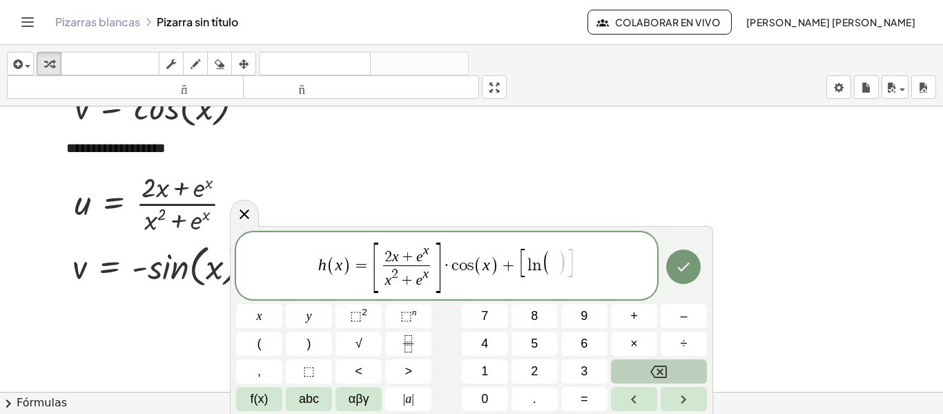
click at [656, 372] on icon "Backspace" at bounding box center [658, 371] width 17 height 17
click at [264, 315] on button "x" at bounding box center [259, 316] width 46 height 24
click at [357, 311] on span "⬚" at bounding box center [356, 316] width 12 height 14
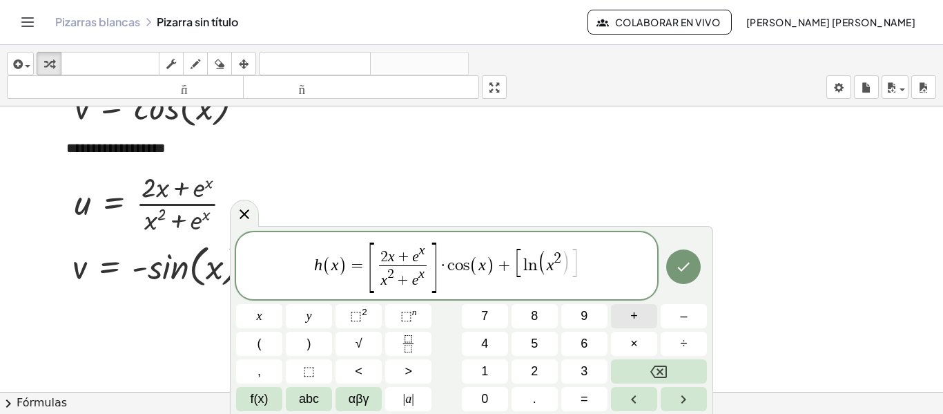
click at [643, 307] on button "+" at bounding box center [634, 316] width 46 height 24
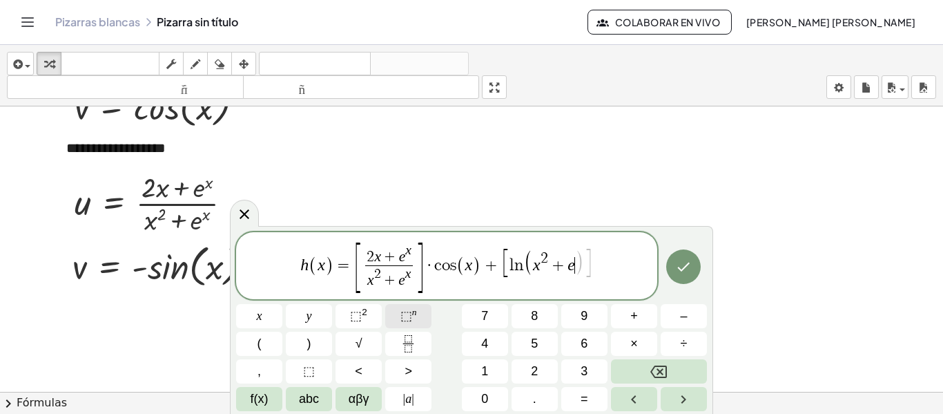
click at [400, 315] on span "⬚" at bounding box center [406, 316] width 12 height 14
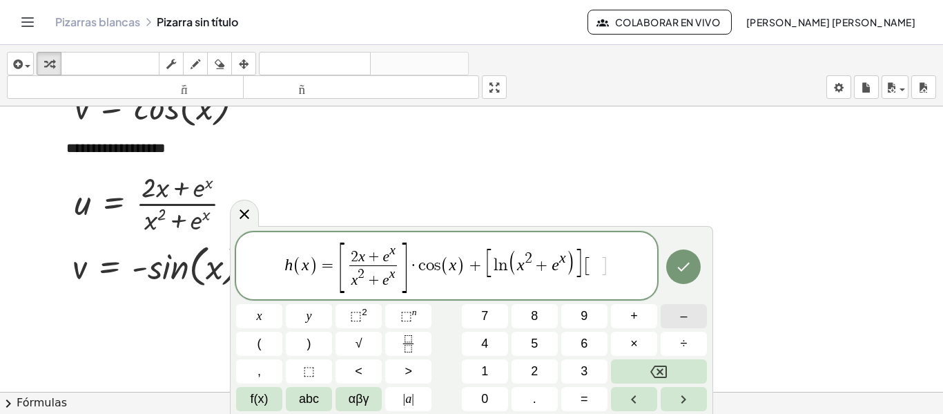
click at [689, 315] on button "–" at bounding box center [684, 316] width 46 height 24
click at [262, 400] on span "f(x)" at bounding box center [260, 398] width 18 height 19
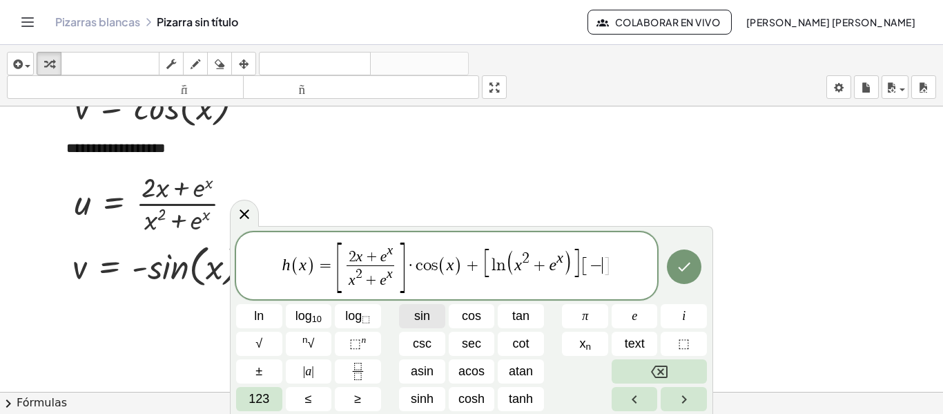
click at [427, 321] on span "sin" at bounding box center [422, 316] width 16 height 19
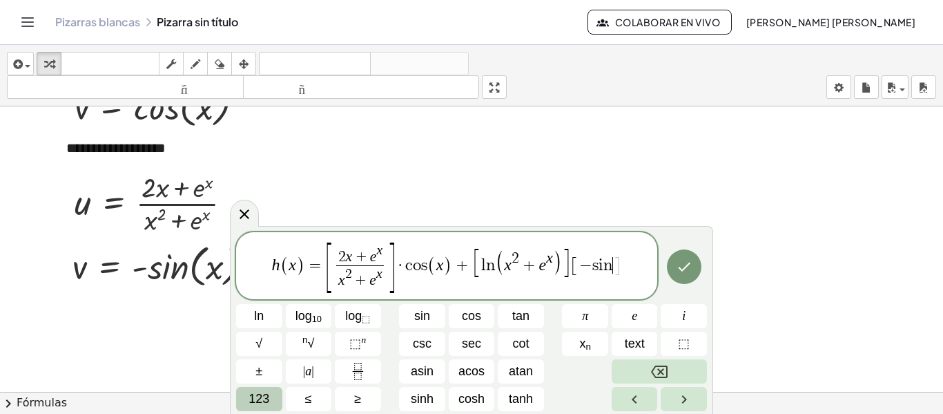
click at [266, 399] on span "123" at bounding box center [259, 398] width 21 height 19
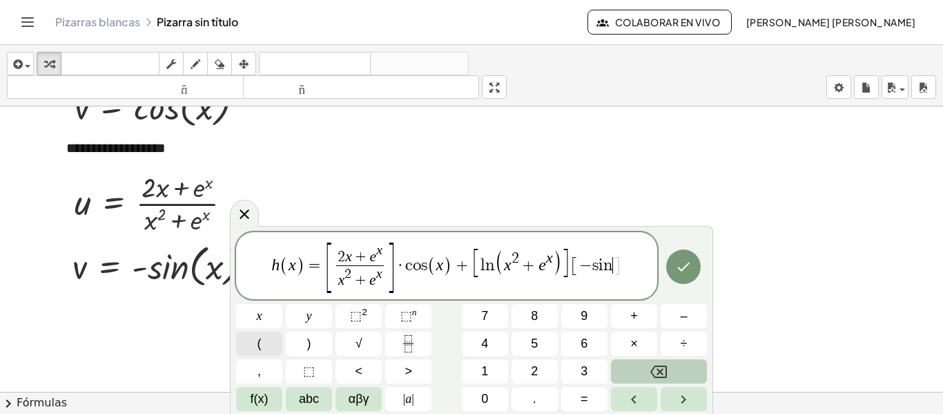
click at [273, 333] on button "(" at bounding box center [259, 343] width 46 height 24
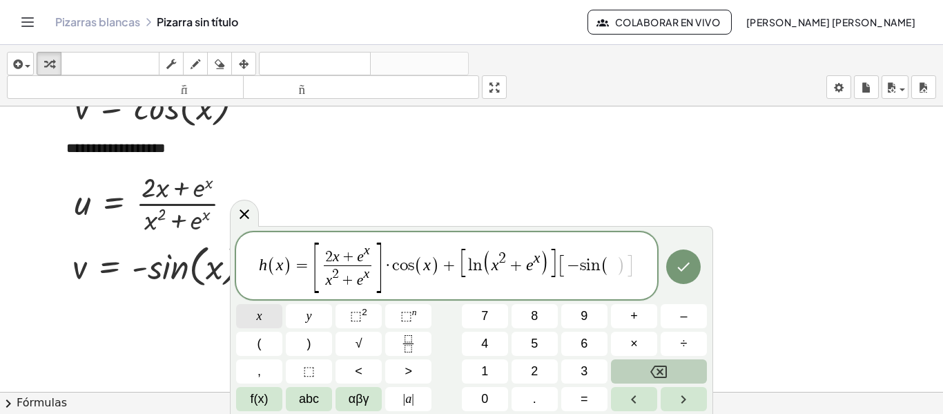
click at [267, 317] on button "x" at bounding box center [259, 316] width 46 height 24
click at [324, 345] on button ")" at bounding box center [309, 343] width 46 height 24
click at [672, 269] on button "Done" at bounding box center [683, 266] width 35 height 35
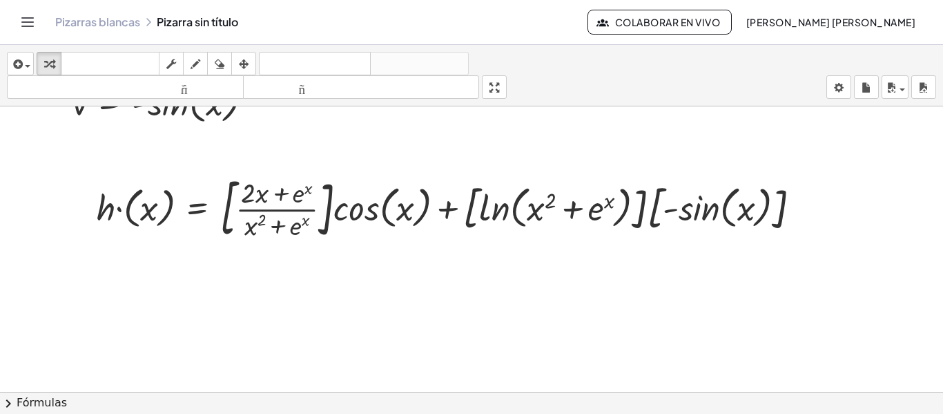
scroll to position [391, 0]
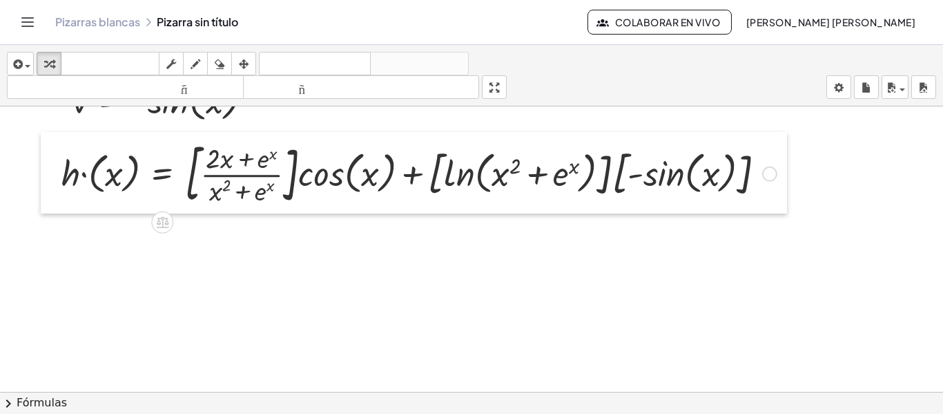
drag, startPoint x: 86, startPoint y: 216, endPoint x: 51, endPoint y: 184, distance: 47.9
click at [51, 184] on div at bounding box center [51, 172] width 21 height 81
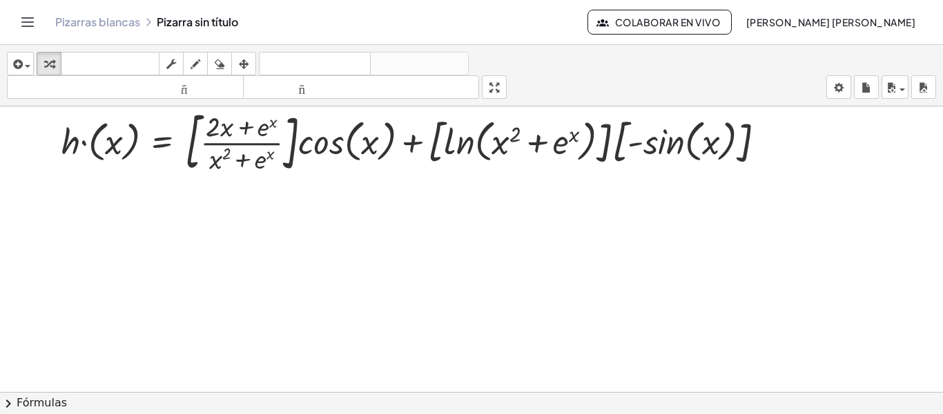
scroll to position [428, 0]
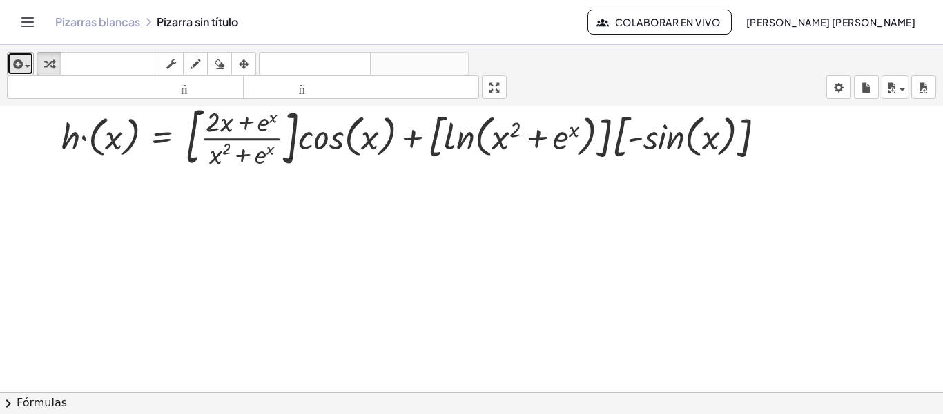
click at [26, 64] on div "button" at bounding box center [20, 63] width 20 height 17
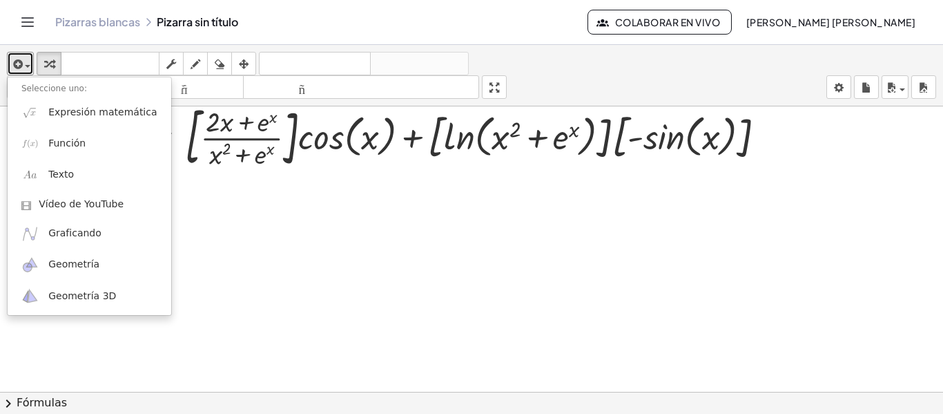
click at [294, 231] on div at bounding box center [471, 105] width 943 height 855
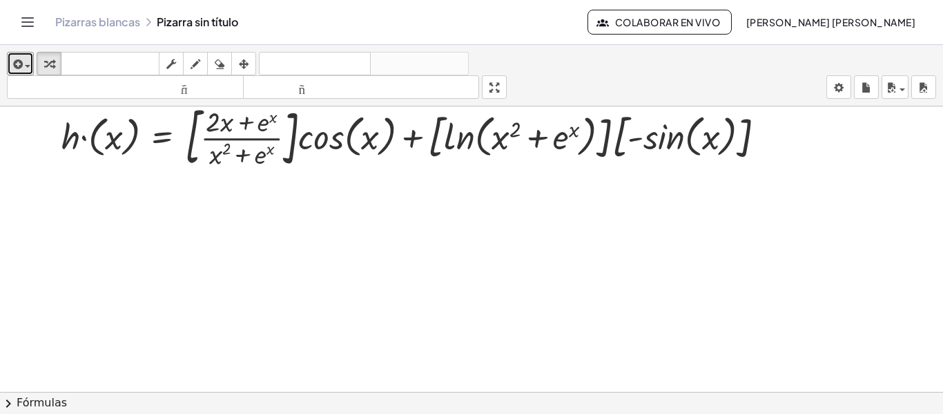
click at [133, 226] on div at bounding box center [471, 105] width 943 height 855
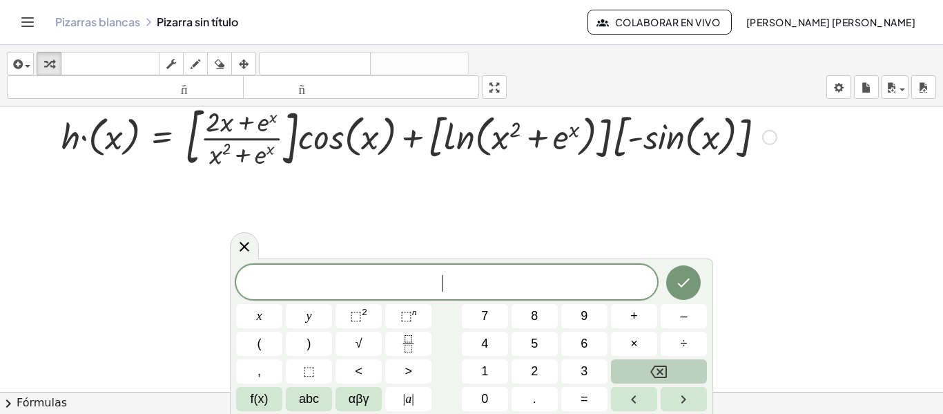
drag, startPoint x: 744, startPoint y: 162, endPoint x: 770, endPoint y: 139, distance: 34.8
click at [770, 139] on div at bounding box center [419, 136] width 729 height 75
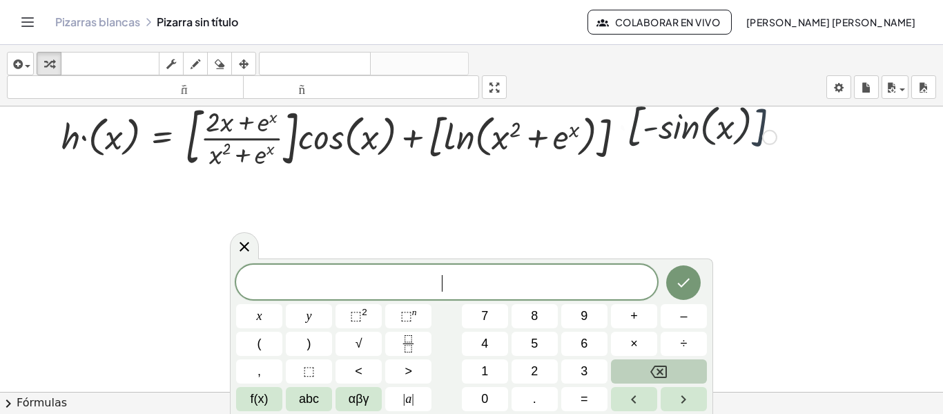
click at [770, 139] on div at bounding box center [769, 137] width 15 height 15
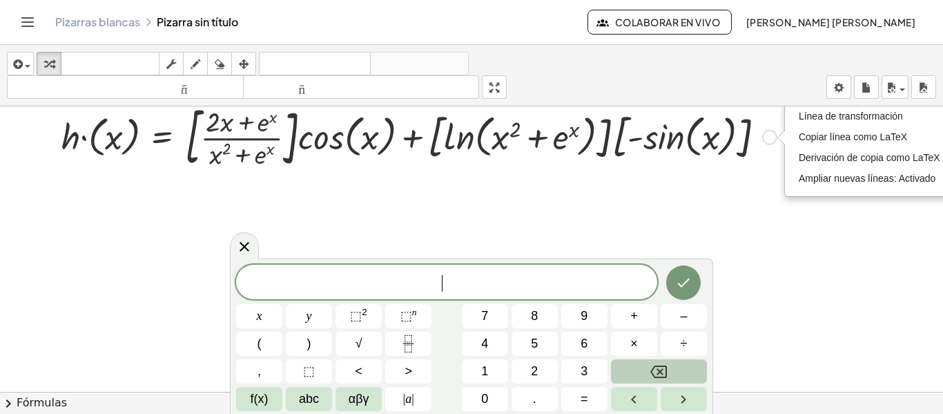
click at [770, 139] on div "Arreglar un error Línea de transformación Copiar línea como LaTeX Derivación de…" at bounding box center [769, 137] width 15 height 15
click at [807, 145] on li "Copiar línea como LaTeX" at bounding box center [869, 137] width 148 height 21
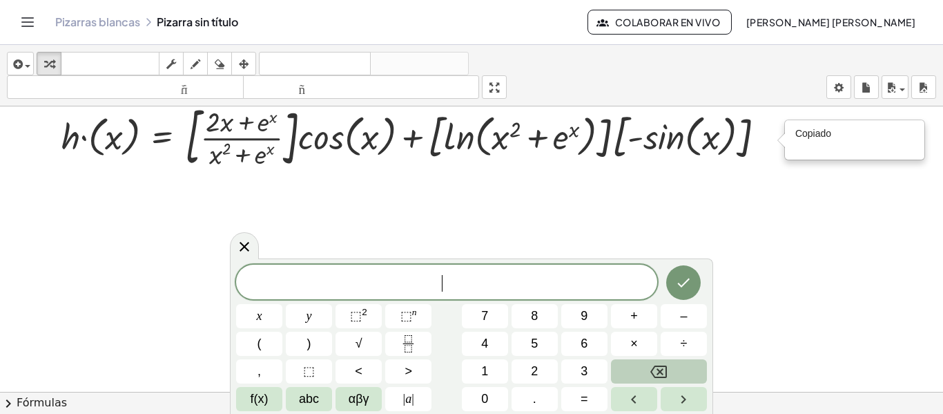
click at [410, 278] on span "​" at bounding box center [446, 282] width 421 height 19
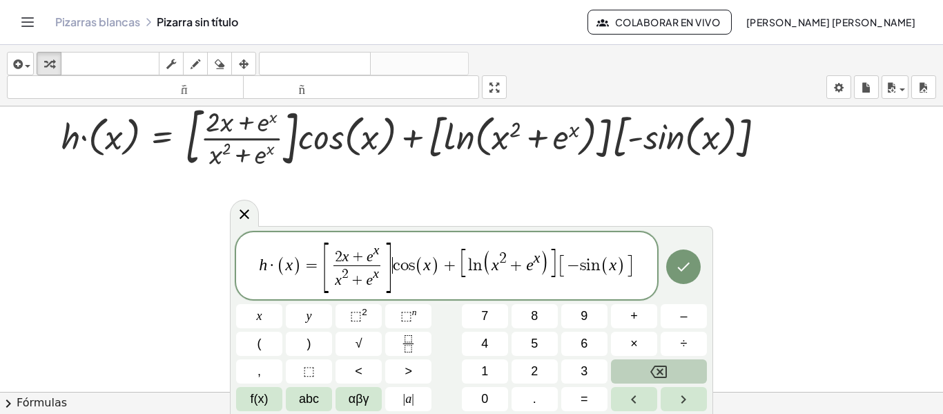
click at [393, 273] on span "]" at bounding box center [387, 267] width 10 height 55
click at [386, 258] on var "c" at bounding box center [388, 265] width 8 height 17
click at [385, 255] on span "2 x + e x x 2 + e x ​ ​ c o s ( x ) + [ l n ( x 2 + e x ) ] [ − s i n ( x ) ]" at bounding box center [477, 267] width 295 height 46
click at [380, 249] on span "2 x + e x ​" at bounding box center [357, 254] width 48 height 21
click at [327, 267] on span "[" at bounding box center [325, 267] width 10 height 55
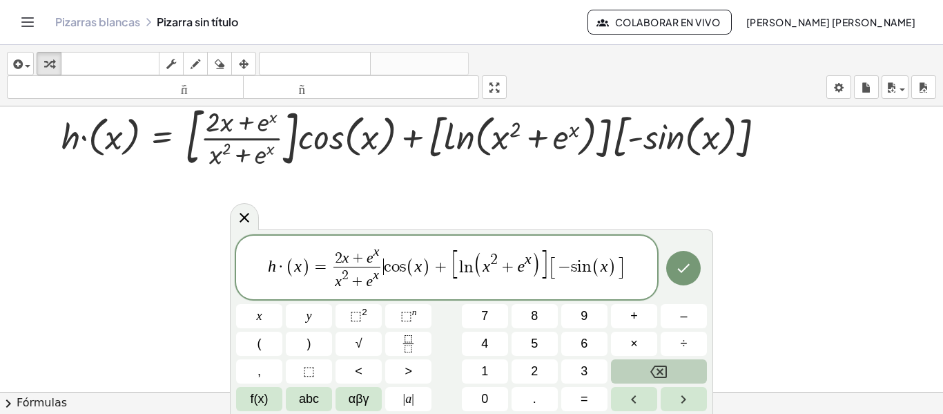
click at [385, 267] on var "c" at bounding box center [388, 266] width 8 height 17
click at [380, 256] on span "2 x + e x ​" at bounding box center [357, 255] width 48 height 21
drag, startPoint x: 438, startPoint y: 266, endPoint x: 396, endPoint y: 267, distance: 42.1
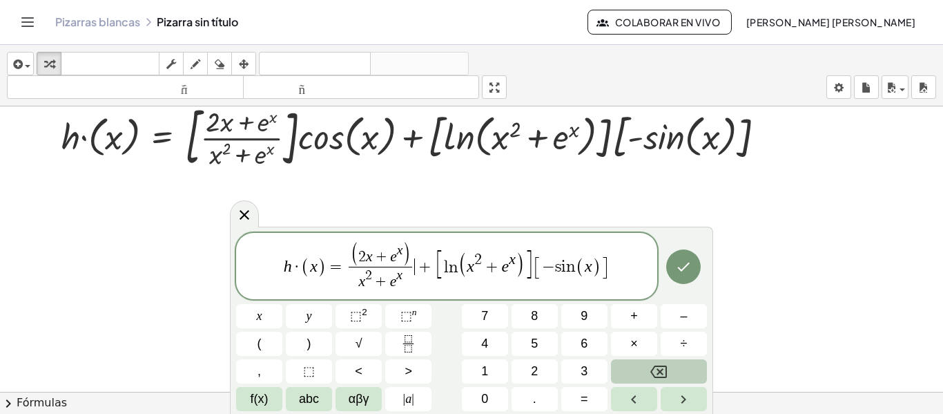
click at [420, 269] on span "+" at bounding box center [425, 266] width 20 height 17
click at [404, 343] on rect "Fraction" at bounding box center [408, 343] width 10 height 1
click at [417, 265] on span "+" at bounding box center [425, 266] width 20 height 17
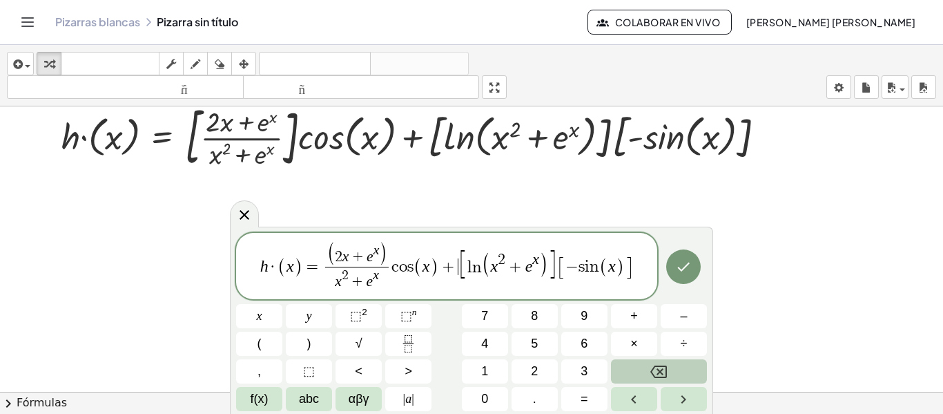
click at [456, 265] on span "+" at bounding box center [448, 266] width 20 height 17
click at [682, 316] on span "–" at bounding box center [683, 316] width 7 height 19
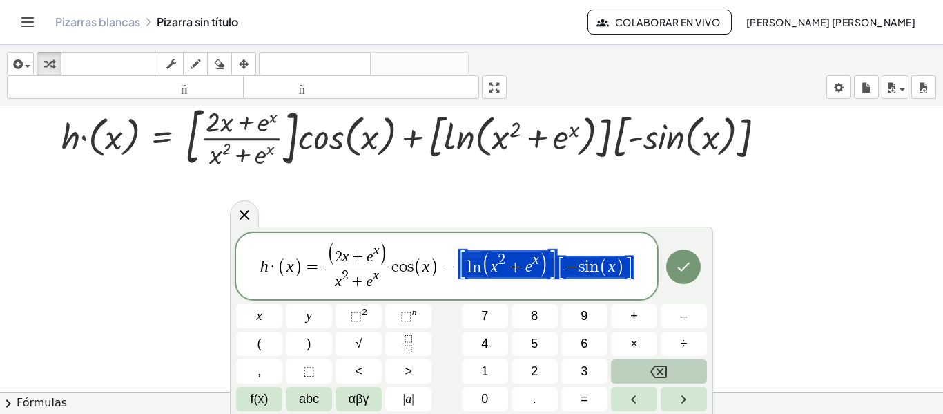
drag, startPoint x: 579, startPoint y: 266, endPoint x: 501, endPoint y: 262, distance: 78.8
drag, startPoint x: 561, startPoint y: 271, endPoint x: 538, endPoint y: 265, distance: 24.1
drag, startPoint x: 556, startPoint y: 264, endPoint x: 502, endPoint y: 261, distance: 54.7
click at [502, 261] on span "h · ( x ) = ( 2 x + e x ) x 2 + e x ​ c o s ( x ) − [ l n ( x 2 + e x ) ] [ − s…" at bounding box center [446, 267] width 421 height 52
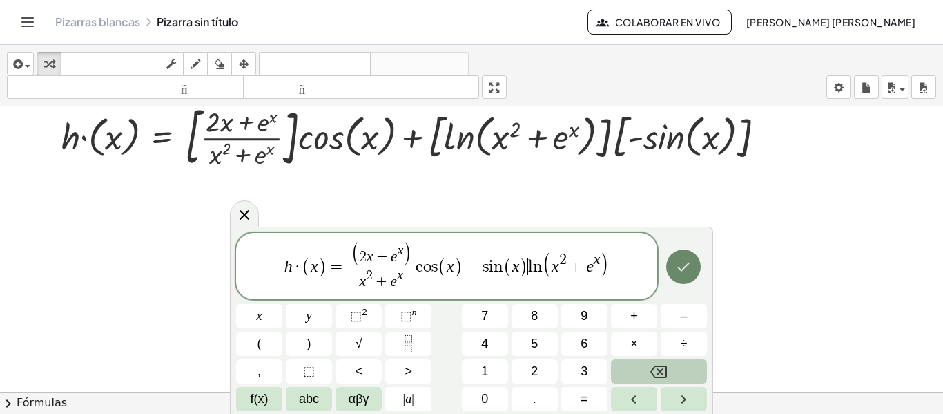
click at [679, 269] on icon "Hecho" at bounding box center [683, 266] width 17 height 17
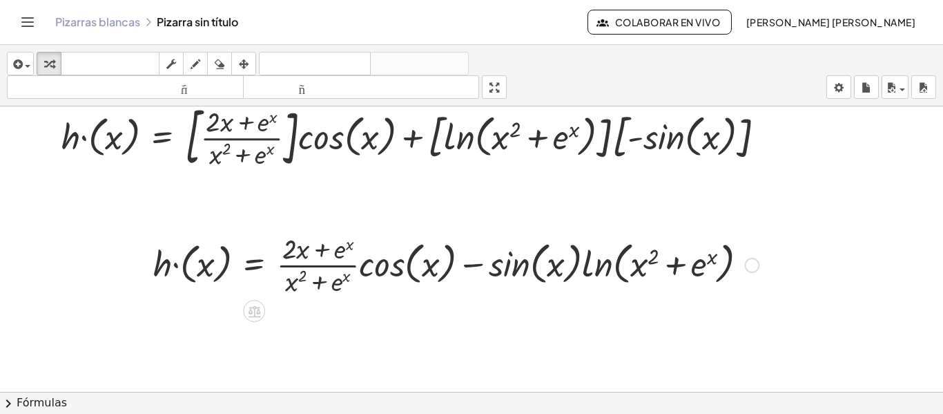
click at [157, 264] on div at bounding box center [455, 263] width 619 height 69
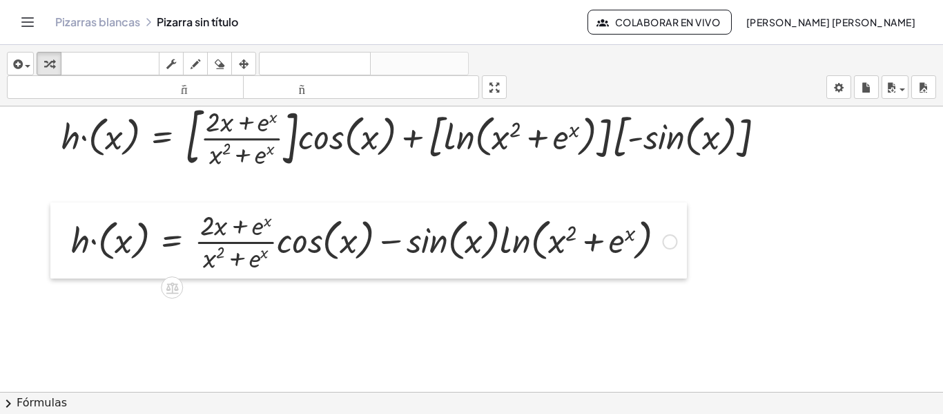
drag, startPoint x: 145, startPoint y: 263, endPoint x: 63, endPoint y: 240, distance: 85.4
click at [63, 240] on div at bounding box center [60, 240] width 21 height 76
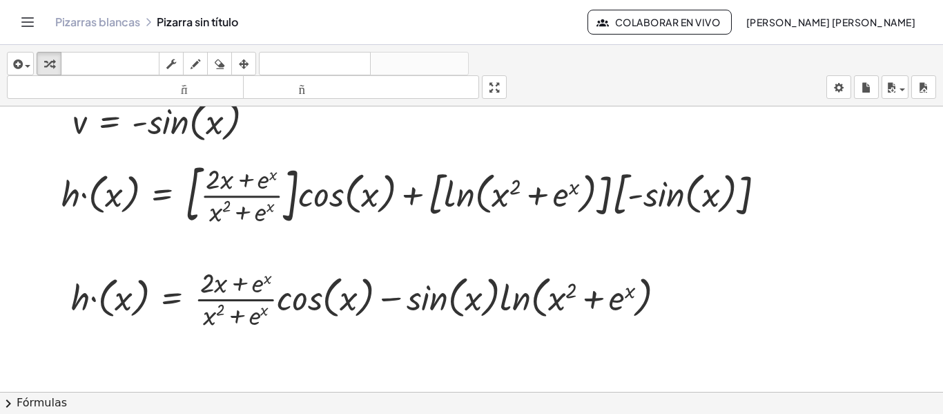
scroll to position [367, 0]
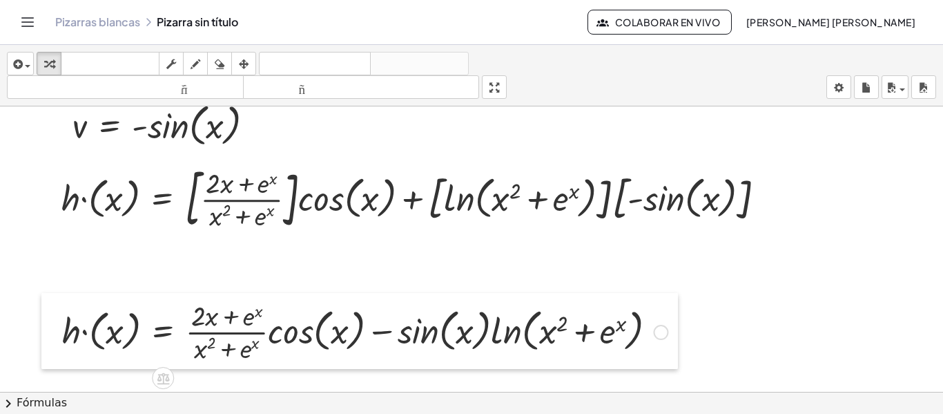
drag, startPoint x: 57, startPoint y: 307, endPoint x: 48, endPoint y: 336, distance: 30.4
click at [48, 336] on div at bounding box center [51, 331] width 21 height 76
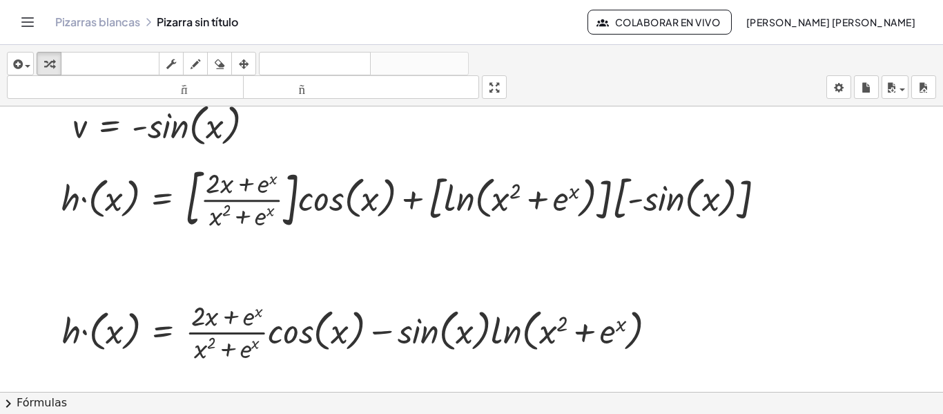
click at [12, 51] on div "insertar Seleccione uno: Expresión matemática Función Texto Vídeo de YouTube Gr…" at bounding box center [471, 75] width 943 height 61
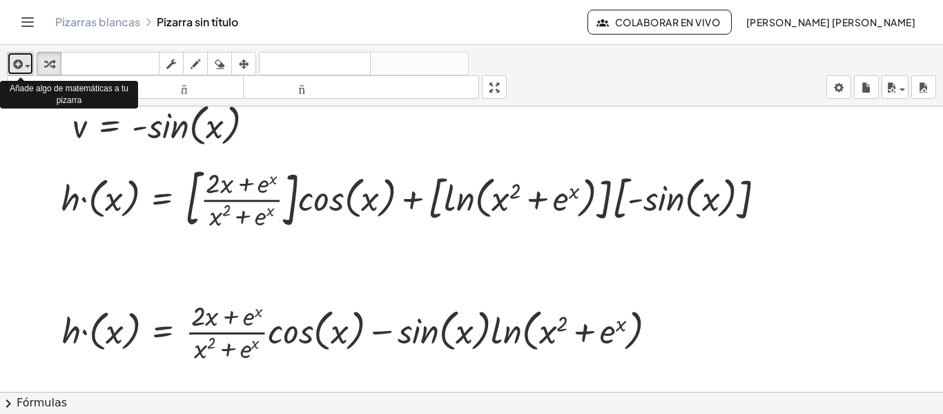
click at [16, 59] on icon "button" at bounding box center [16, 64] width 12 height 17
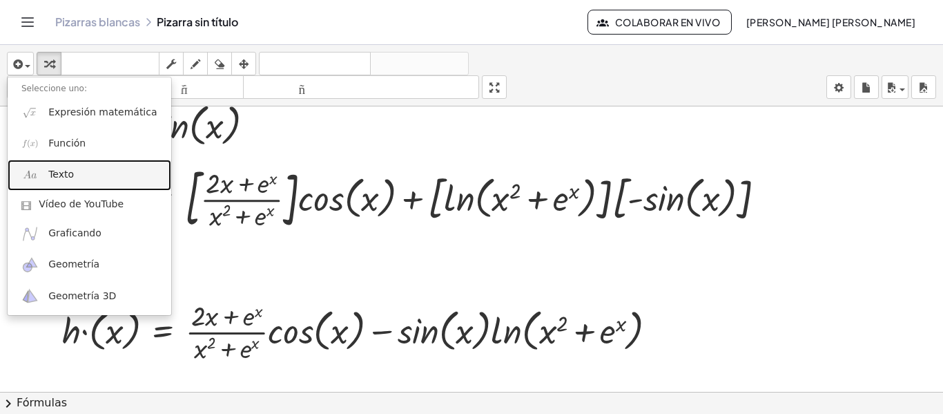
click at [59, 168] on font "Texto" at bounding box center [61, 173] width 26 height 11
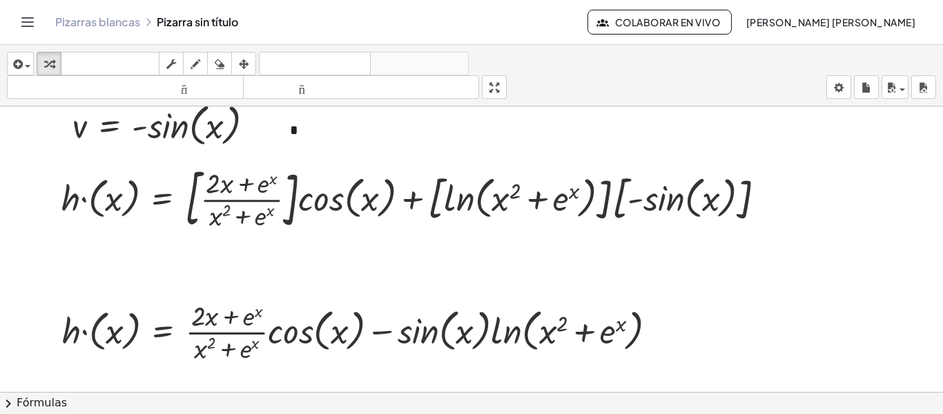
click at [525, 147] on div at bounding box center [471, 167] width 943 height 855
drag, startPoint x: 284, startPoint y: 130, endPoint x: 362, endPoint y: 257, distance: 148.9
click at [362, 257] on div at bounding box center [362, 257] width 14 height 48
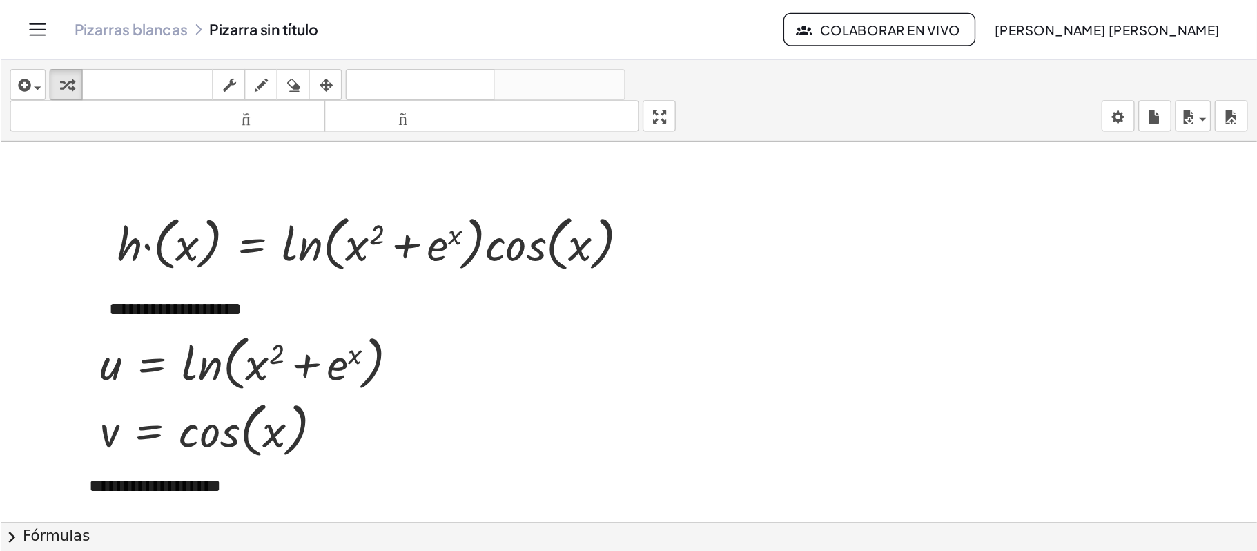
scroll to position [0, 0]
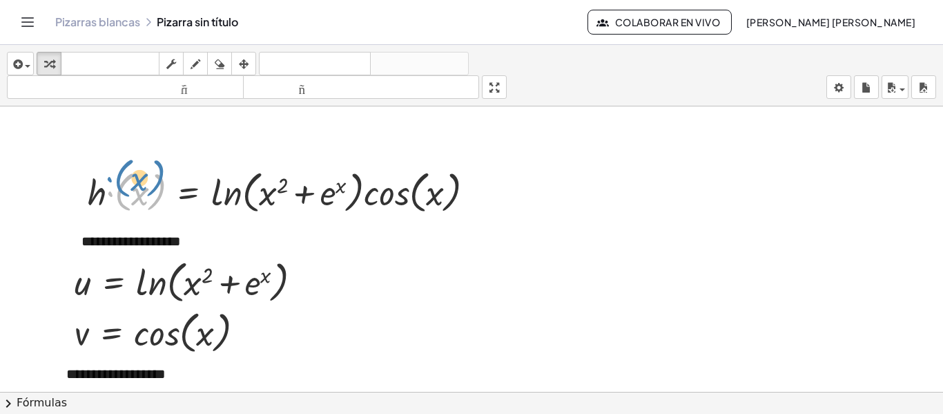
drag, startPoint x: 110, startPoint y: 202, endPoint x: 110, endPoint y: 187, distance: 14.5
click at [110, 187] on div at bounding box center [286, 191] width 411 height 52
drag, startPoint x: 66, startPoint y: 186, endPoint x: 72, endPoint y: 192, distance: 8.8
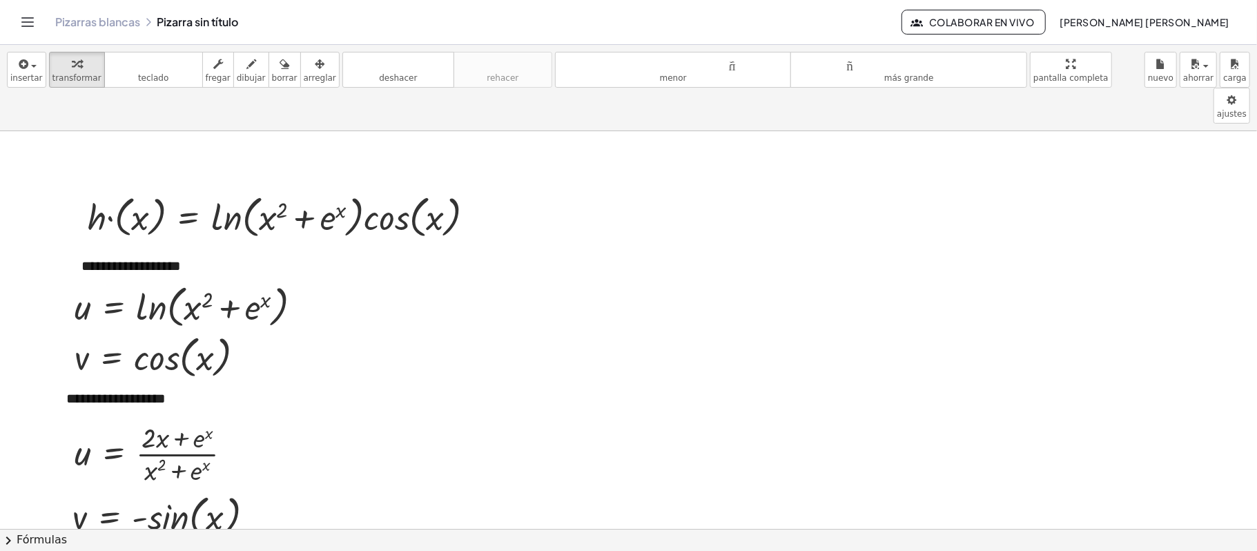
drag, startPoint x: 774, startPoint y: 7, endPoint x: 775, endPoint y: 385, distance: 377.6
click at [775, 385] on div at bounding box center [628, 558] width 1257 height 855
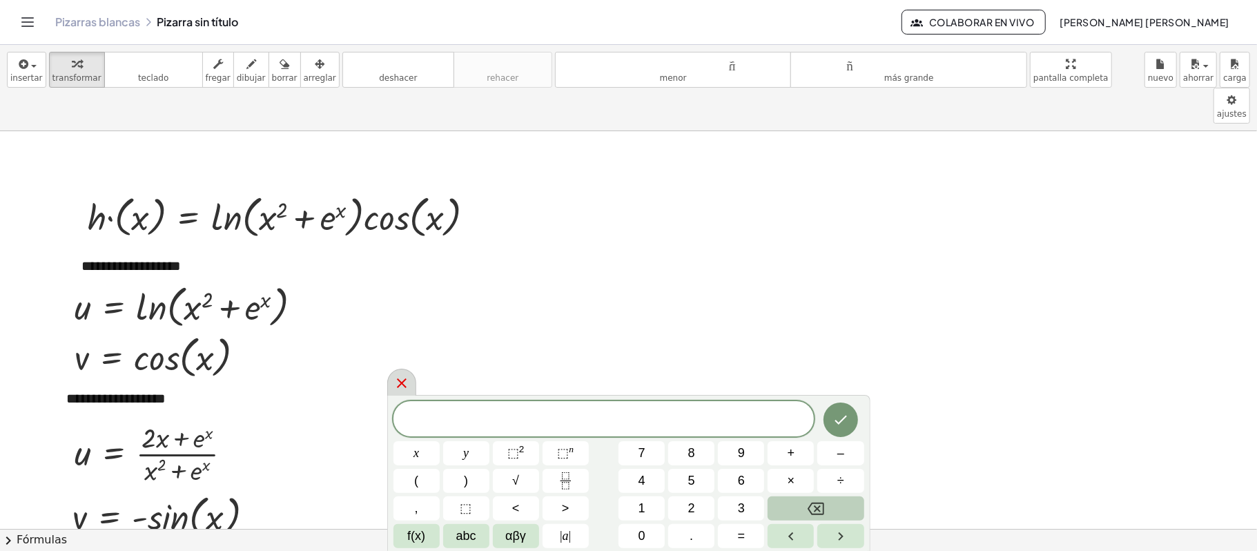
click at [400, 376] on icon at bounding box center [402, 383] width 17 height 17
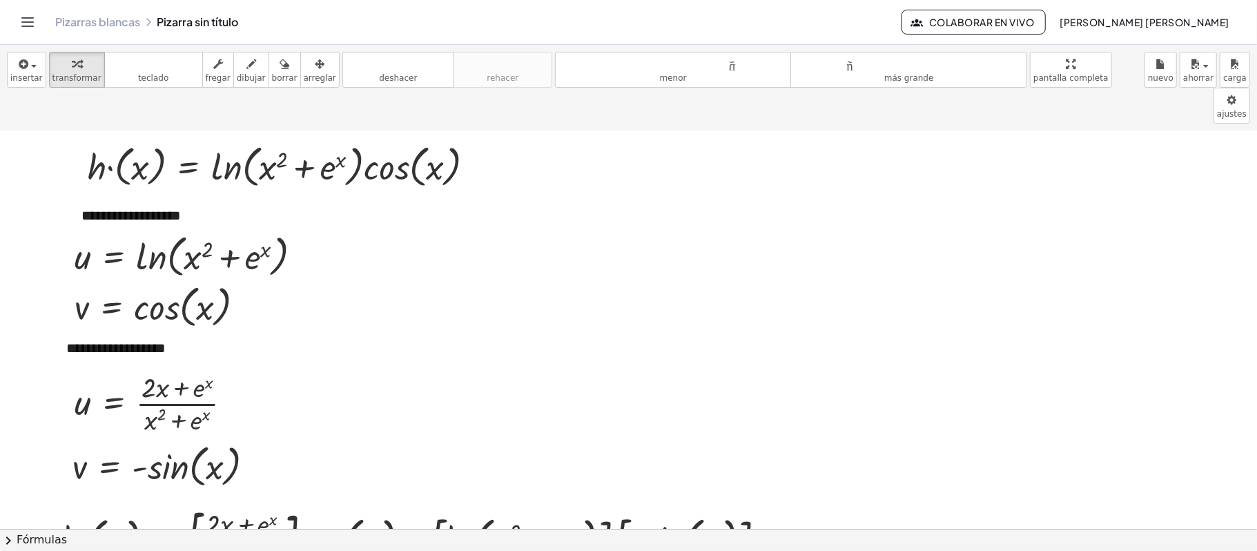
scroll to position [44, 0]
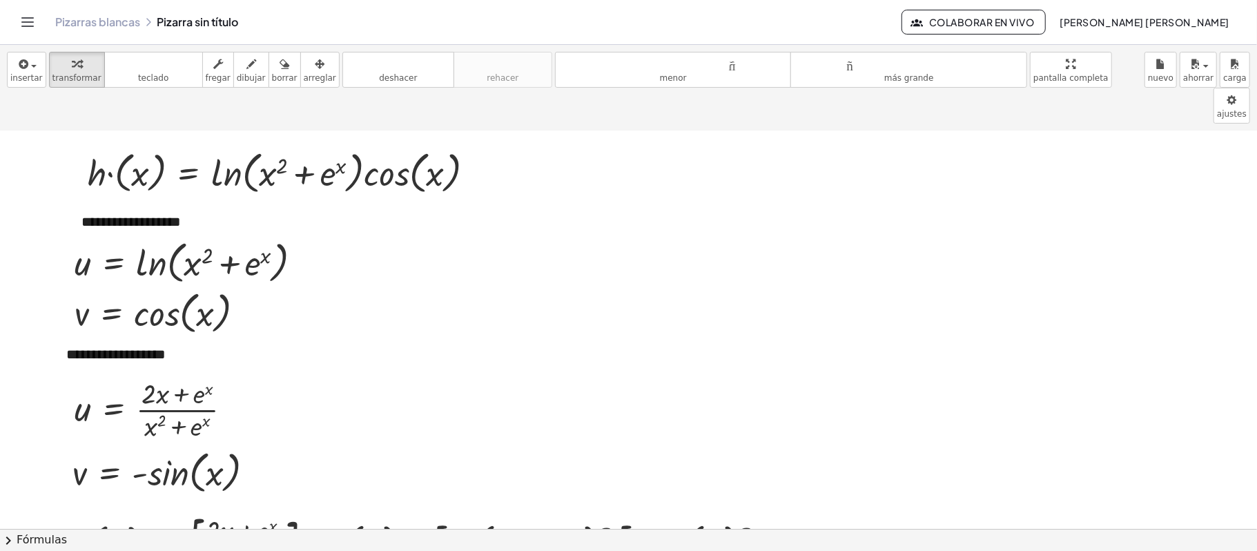
drag, startPoint x: 1241, startPoint y: 206, endPoint x: 1257, endPoint y: 220, distance: 21.0
click at [1257, 220] on div "**********" at bounding box center [628, 330] width 1257 height 398
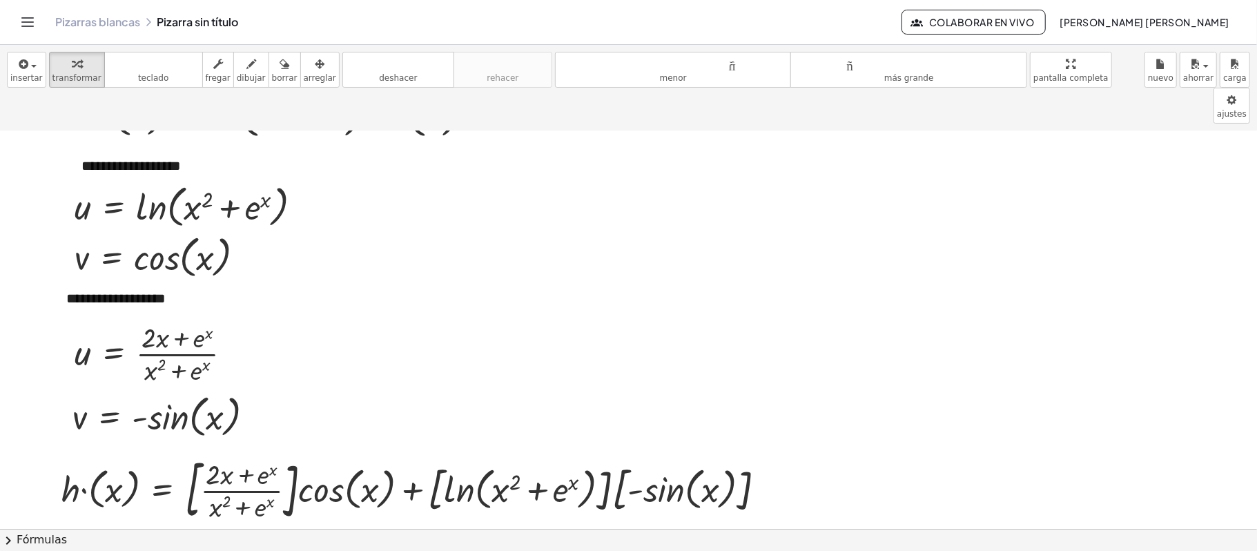
scroll to position [138, 0]
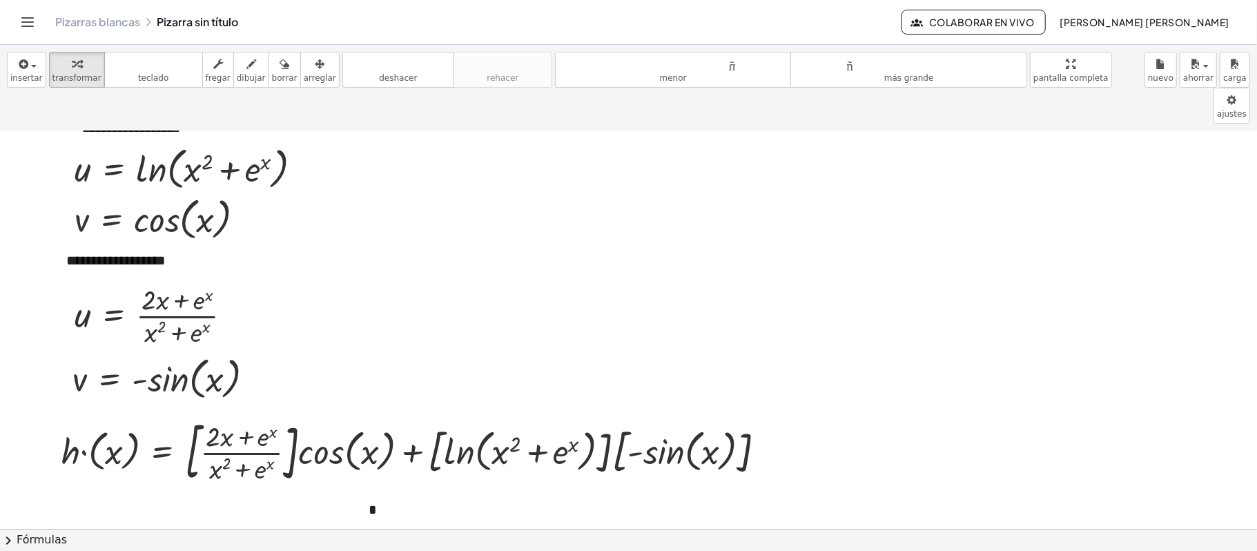
drag, startPoint x: 1241, startPoint y: 331, endPoint x: 1257, endPoint y: 334, distance: 16.1
click at [1257, 334] on div "**********" at bounding box center [628, 330] width 1257 height 398
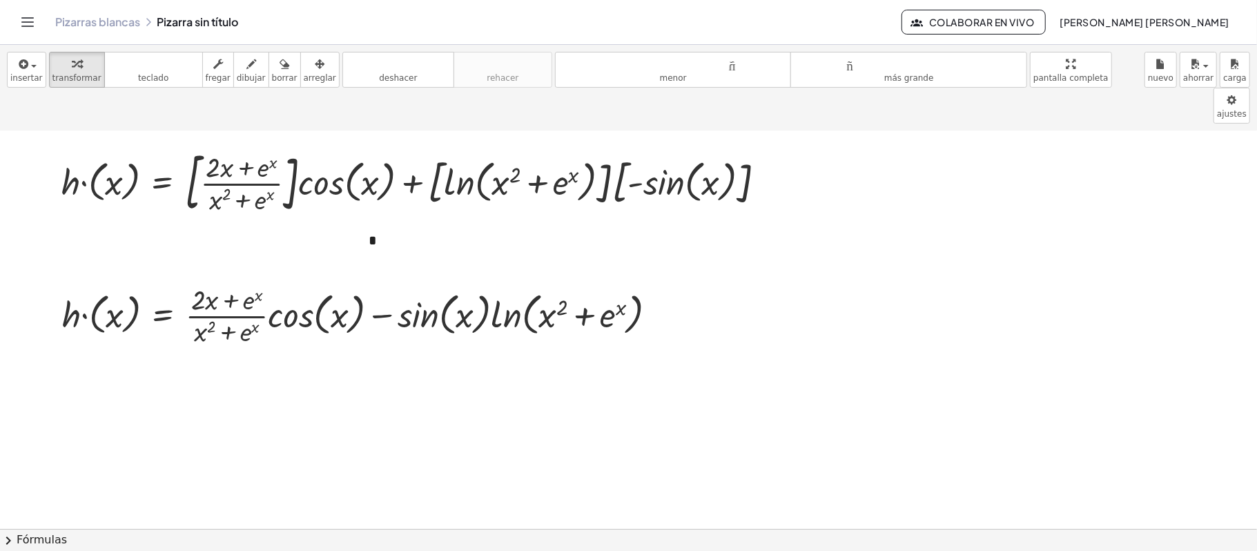
scroll to position [410, 0]
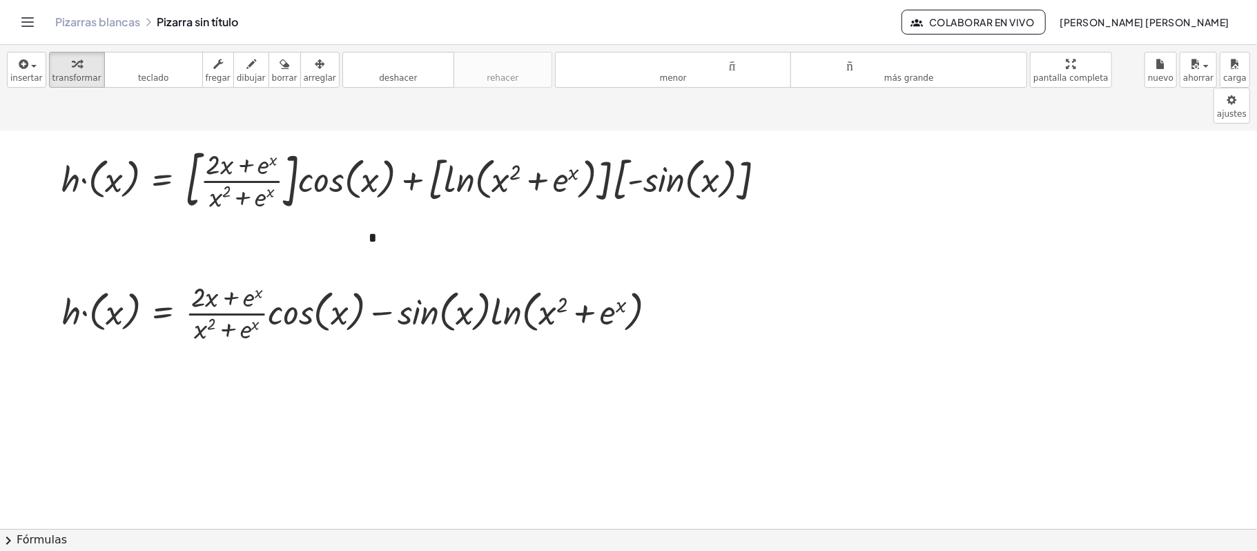
click at [1199, 231] on div at bounding box center [628, 148] width 1257 height 855
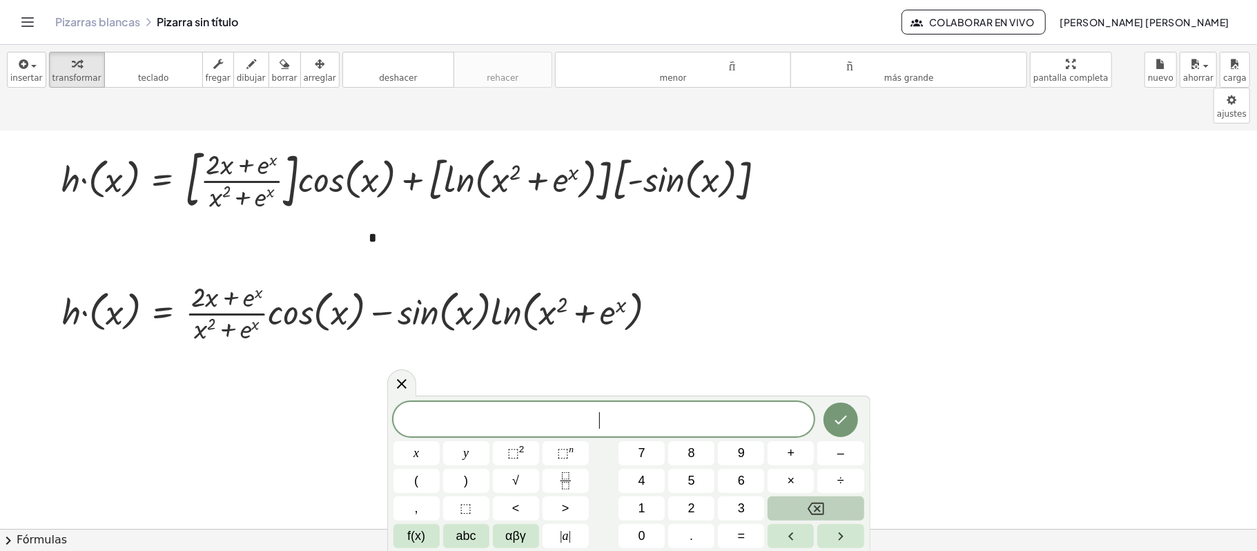
click at [0, 0] on icon "Ajustes rápidos" at bounding box center [0, 0] width 0 height 0
click at [0, 0] on font "**********" at bounding box center [0, 0] width 0 height 0
click at [400, 390] on icon at bounding box center [402, 383] width 17 height 17
